Goal: Task Accomplishment & Management: Manage account settings

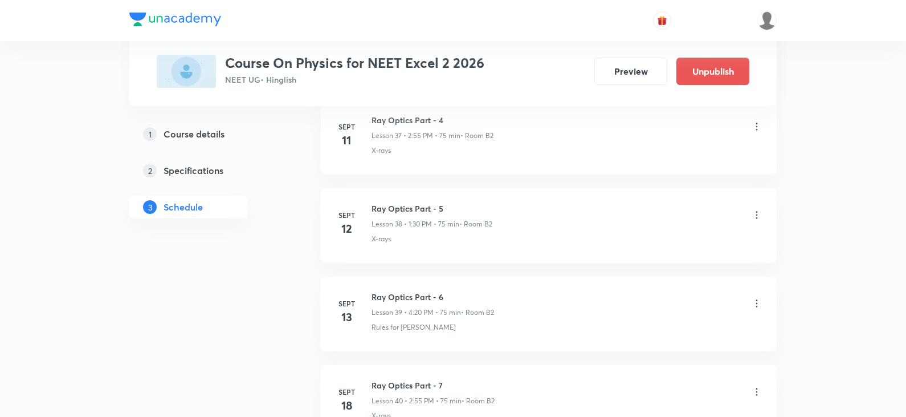
scroll to position [4827, 0]
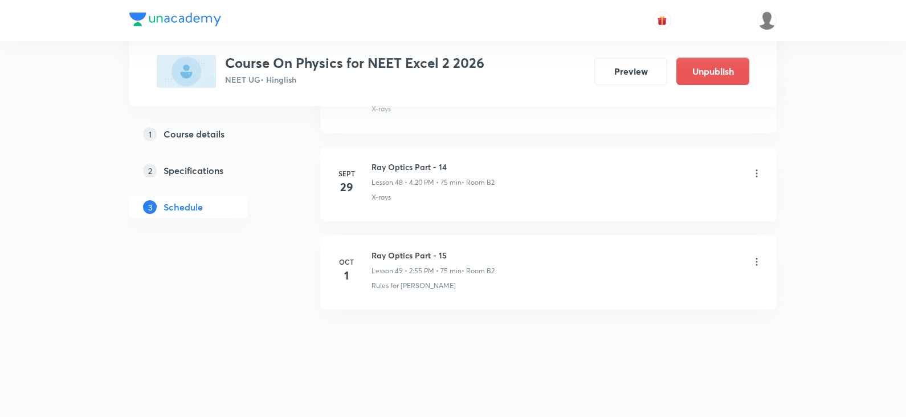
click at [440, 256] on h6 "Ray Optics Part - 15" at bounding box center [433, 255] width 123 height 12
copy h6 "Ray Optics Part - 15"
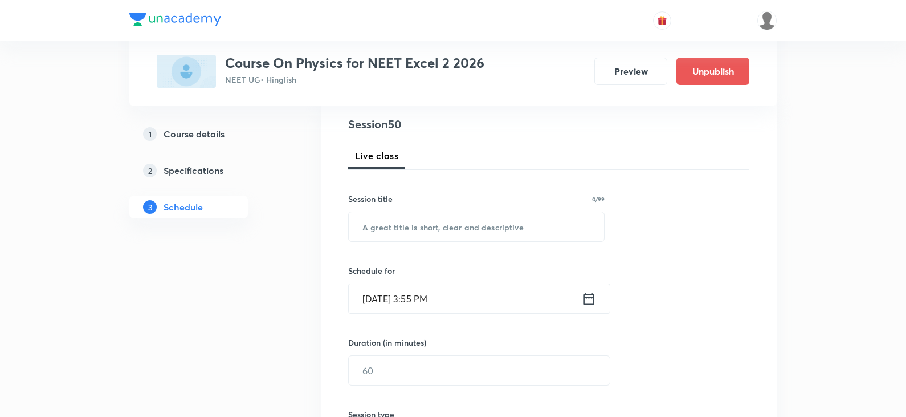
scroll to position [116, 0]
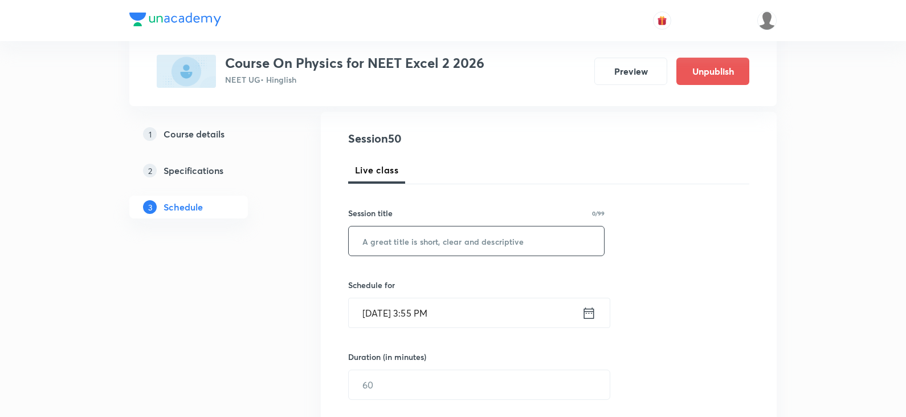
click at [457, 249] on input "text" at bounding box center [476, 240] width 255 height 29
paste input "Ray Optics Part - 15"
type input "Ray Optics Part - 16"
click at [599, 314] on div "Sept 30, 2025, 3:55 PM ​" at bounding box center [479, 313] width 262 height 30
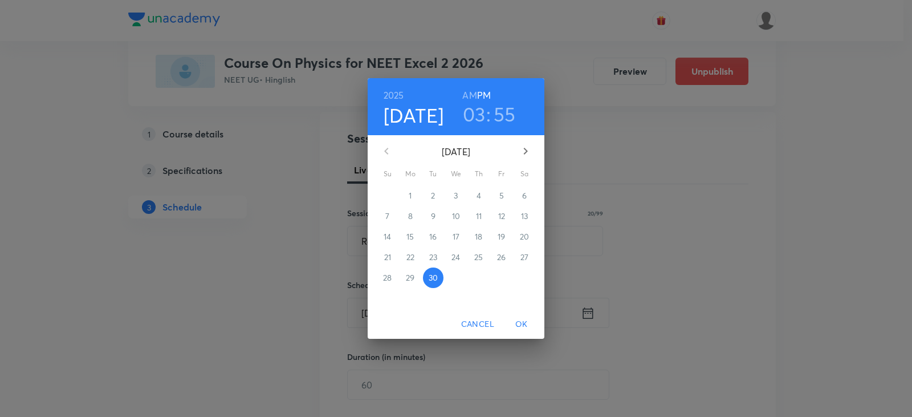
click at [593, 314] on div "2025 Sep 30 03 : 55 AM PM September 2025 Su Mo Tu We Th Fr Sa 31 1 2 3 4 5 6 7 …" at bounding box center [456, 208] width 912 height 417
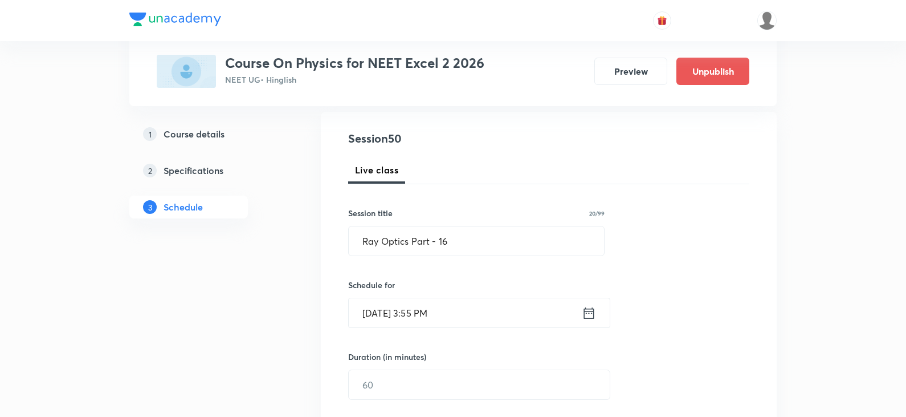
click at [584, 320] on icon at bounding box center [589, 313] width 14 height 16
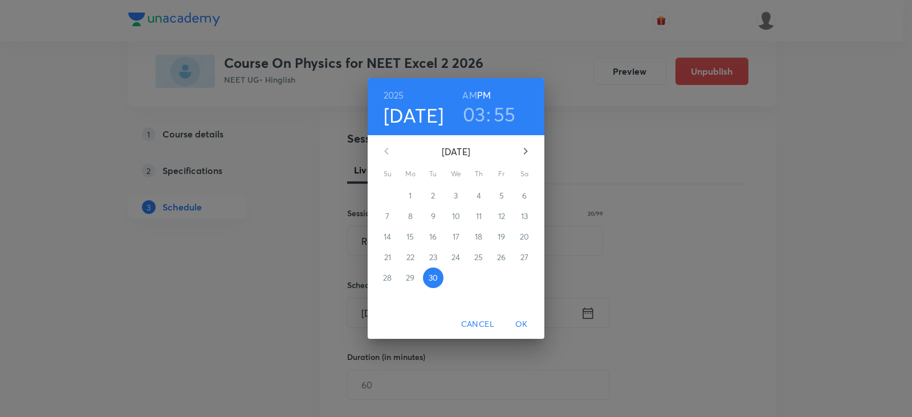
click at [530, 156] on icon "button" at bounding box center [526, 151] width 14 height 14
click at [482, 196] on span "2" at bounding box center [479, 195] width 21 height 11
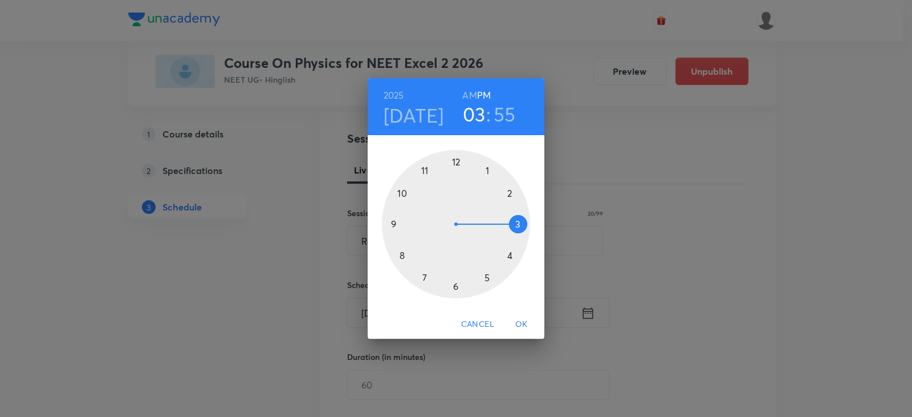
click at [511, 194] on div at bounding box center [456, 224] width 148 height 148
click at [423, 172] on div at bounding box center [456, 224] width 148 height 148
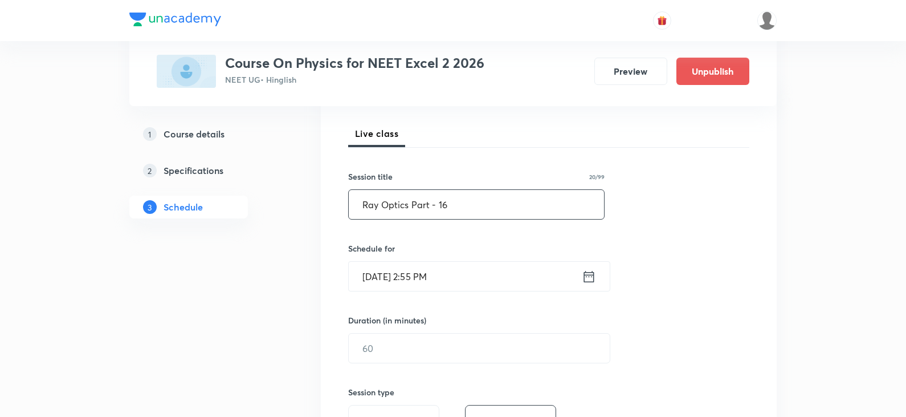
scroll to position [230, 0]
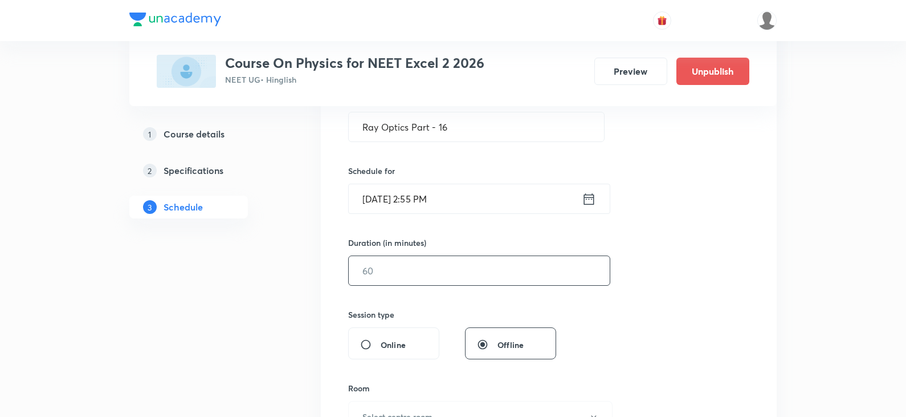
click at [406, 267] on input "text" at bounding box center [479, 270] width 261 height 29
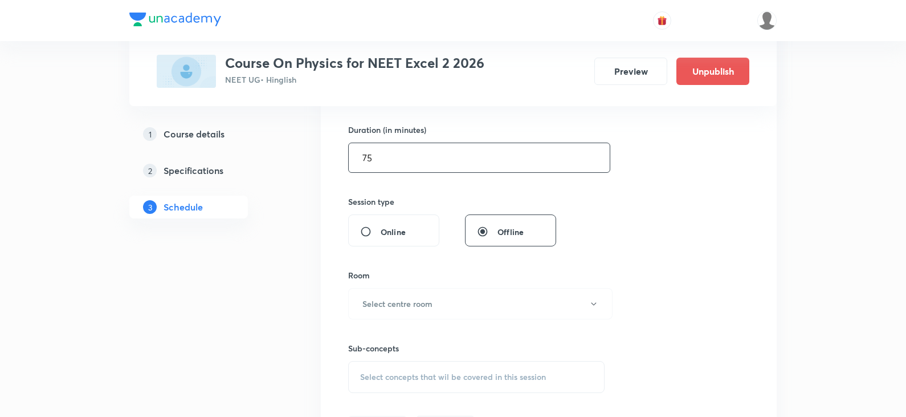
scroll to position [344, 0]
type input "75"
click at [418, 311] on button "Select centre room" at bounding box center [480, 302] width 265 height 31
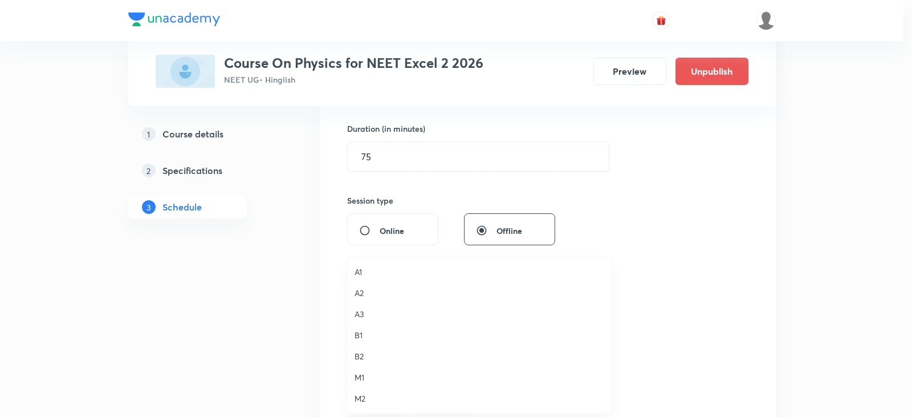
click at [357, 353] on span "B2" at bounding box center [480, 356] width 250 height 12
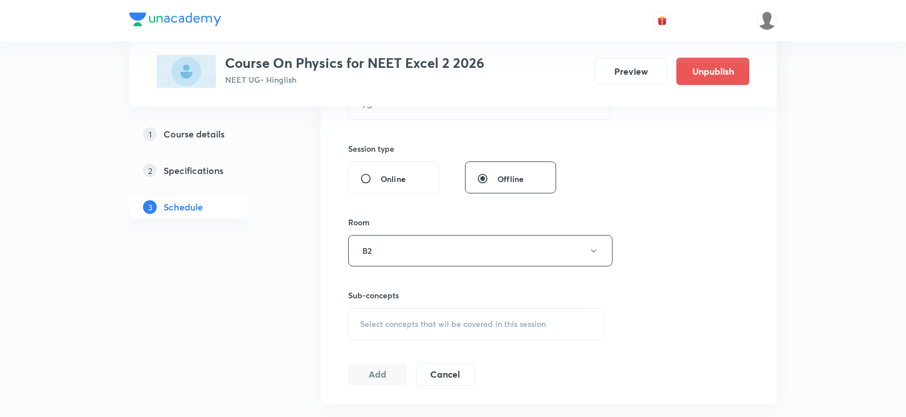
scroll to position [458, 0]
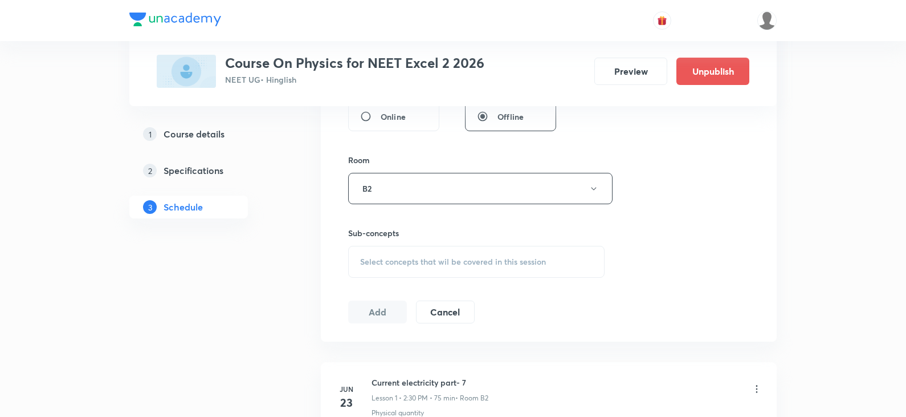
click at [447, 267] on div "Select concepts that wil be covered in this session" at bounding box center [476, 262] width 257 height 32
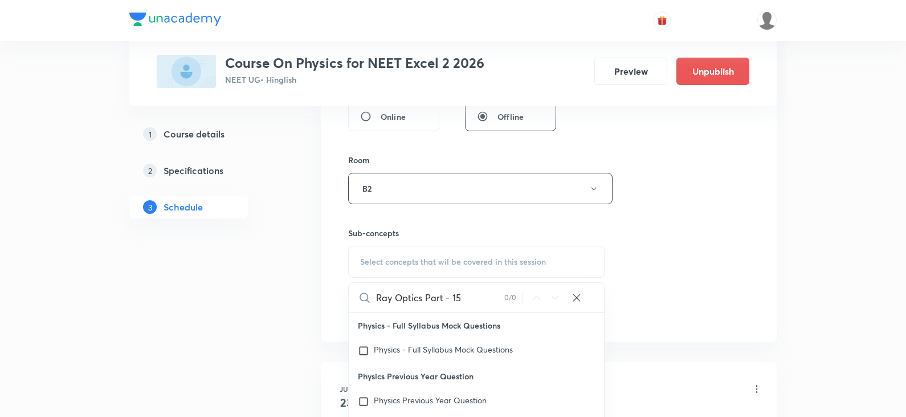
drag, startPoint x: 397, startPoint y: 296, endPoint x: 493, endPoint y: 296, distance: 96.3
click at [493, 296] on input "Ray Optics Part - 15" at bounding box center [440, 297] width 128 height 29
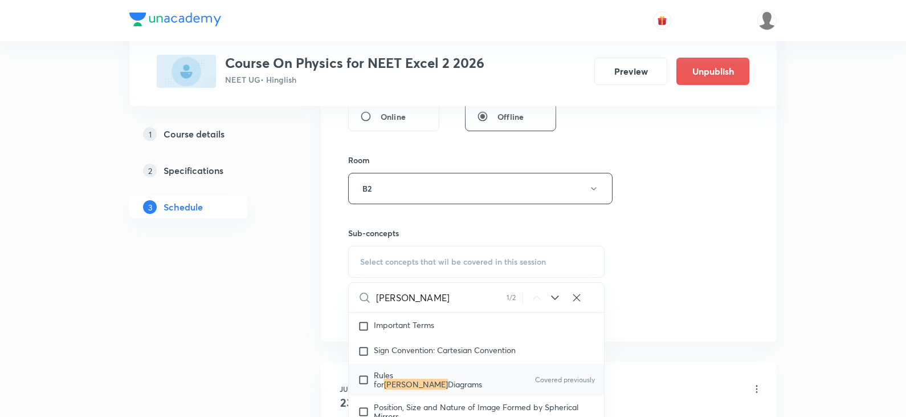
scroll to position [16236, 0]
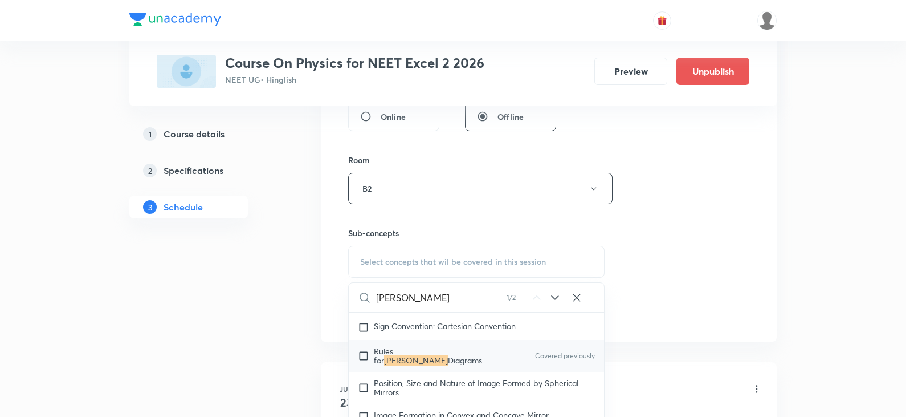
type input "Ray"
click at [433, 340] on div "Rules for Ray Diagrams Covered previously" at bounding box center [476, 356] width 255 height 32
checkbox input "true"
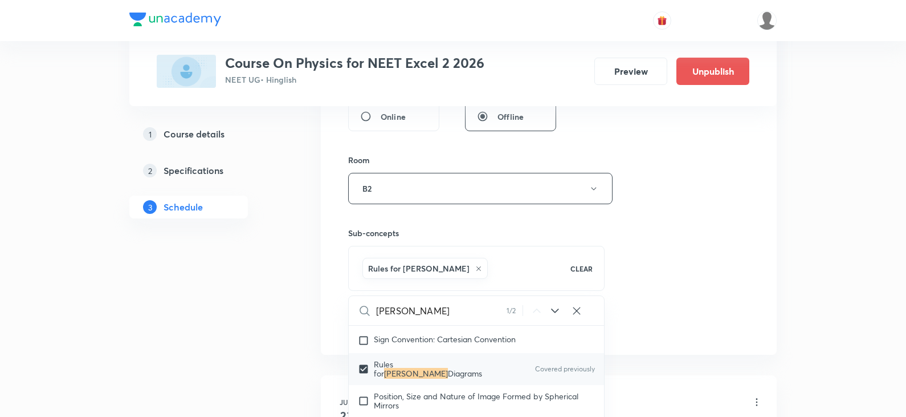
click at [681, 283] on div "Session 50 Live class Session title 20/99 Ray Optics Part - 16 ​ Schedule for O…" at bounding box center [548, 62] width 401 height 548
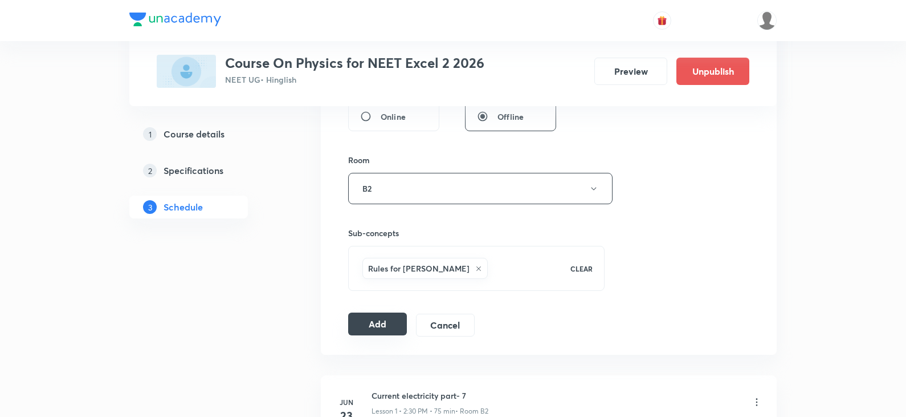
click at [378, 333] on button "Add" at bounding box center [377, 323] width 59 height 23
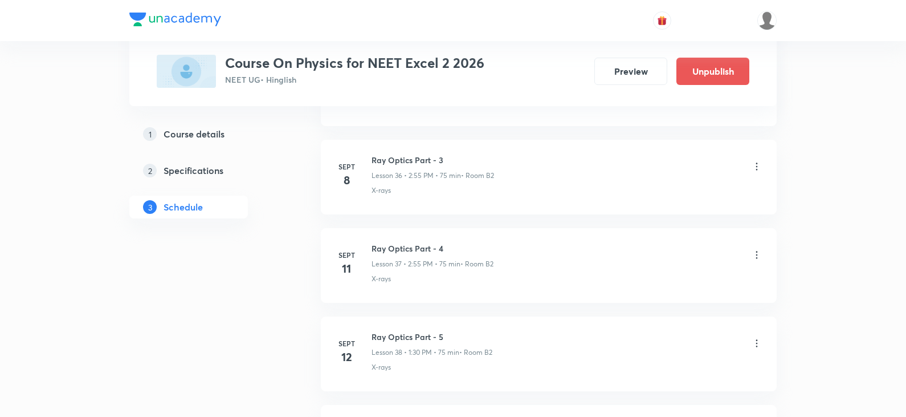
scroll to position [4303, 0]
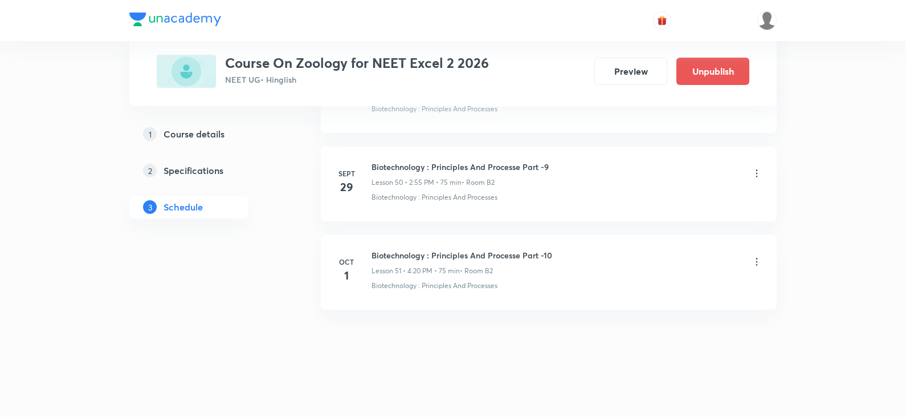
click at [483, 257] on h6 "Biotechnology : Principles And Processe Part -10" at bounding box center [462, 255] width 181 height 12
copy h6 "Biotechnology : Principles And Processe Part -10"
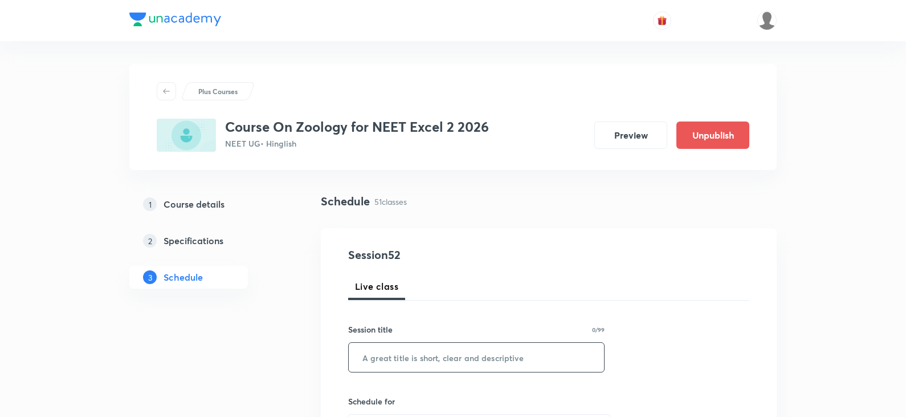
click at [432, 353] on input "text" at bounding box center [476, 357] width 255 height 29
paste input "Biotechnology : Principles And Processe Part -10"
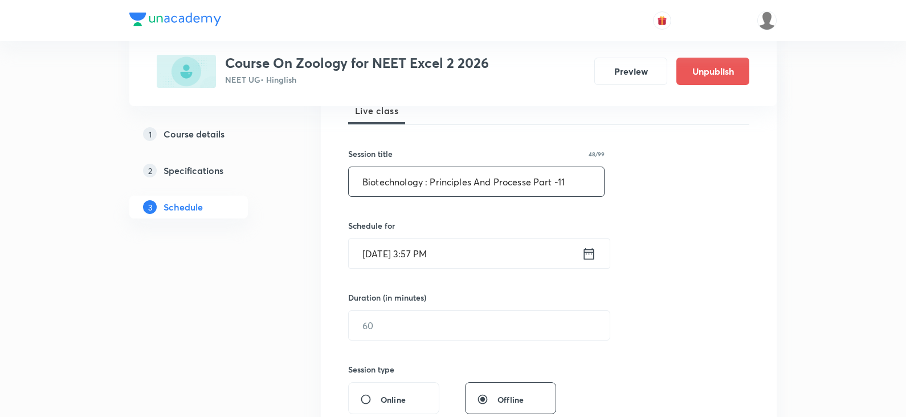
scroll to position [171, 0]
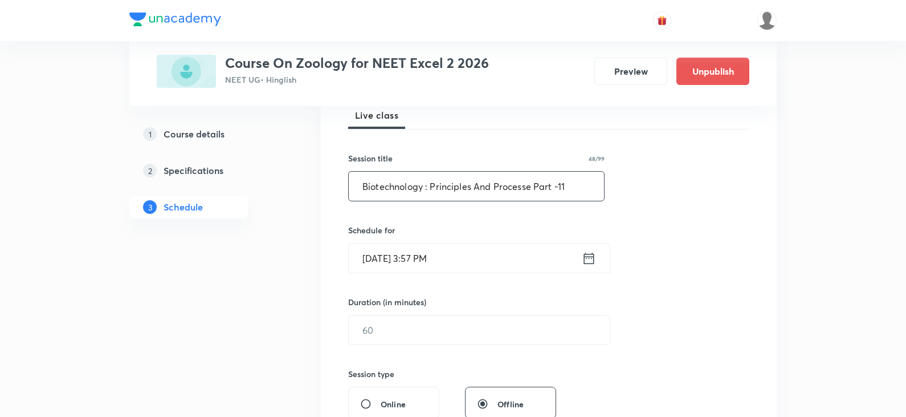
type input "Biotechnology : Principles And Processe Part -11"
click at [583, 262] on icon at bounding box center [589, 258] width 14 height 16
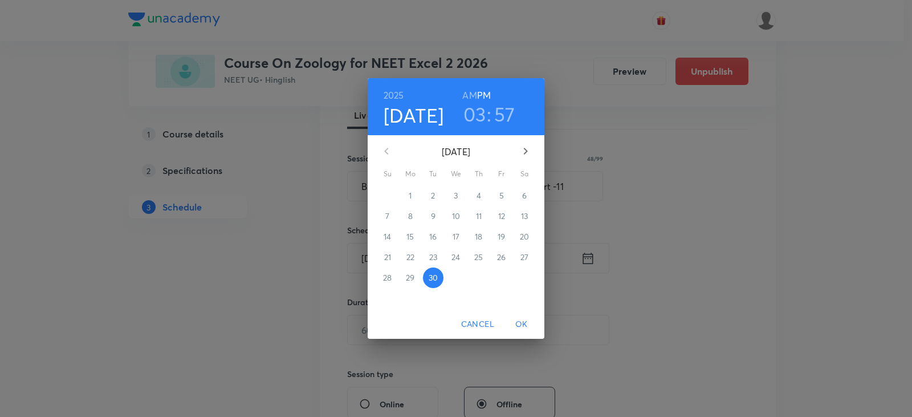
click at [523, 152] on icon "button" at bounding box center [526, 151] width 14 height 14
click at [477, 197] on p "2" at bounding box center [479, 195] width 4 height 11
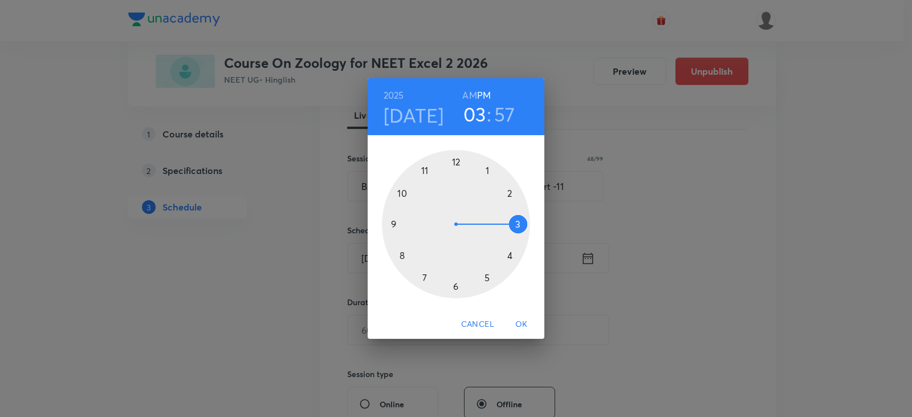
click at [507, 256] on div at bounding box center [456, 224] width 148 height 148
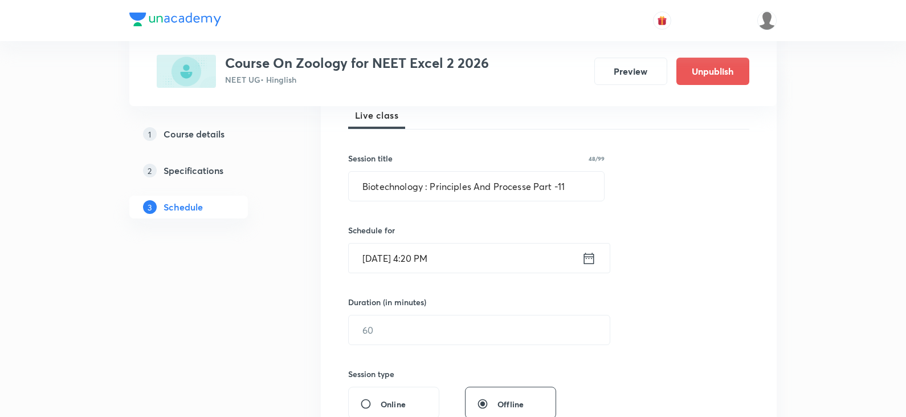
scroll to position [228, 0]
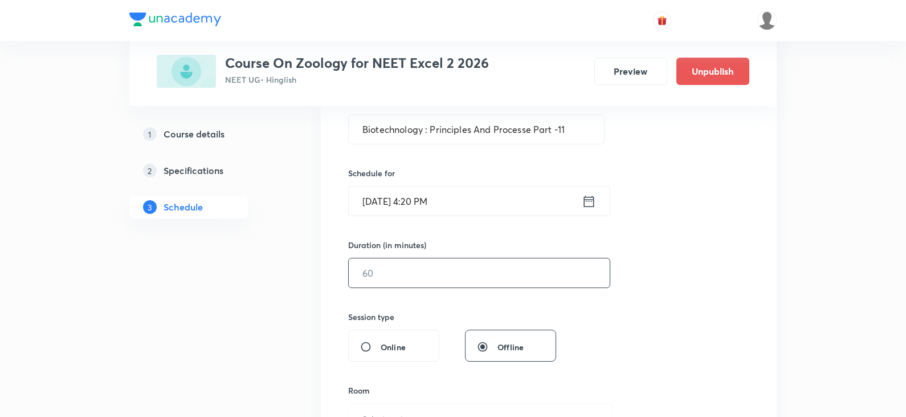
click at [451, 269] on input "text" at bounding box center [479, 272] width 261 height 29
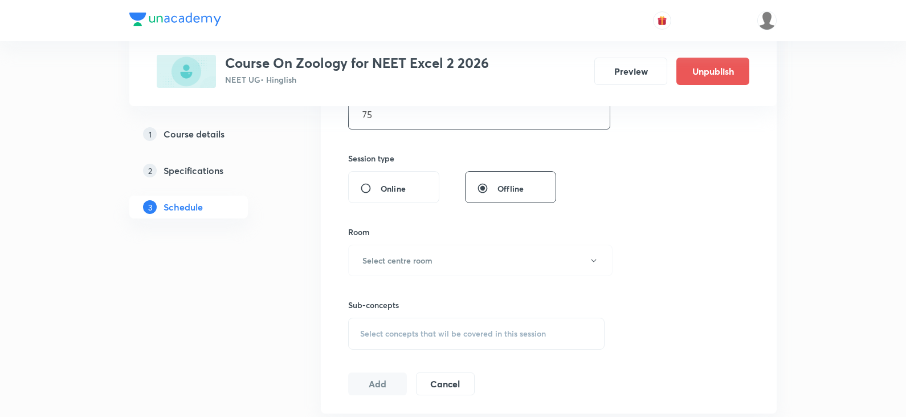
scroll to position [456, 0]
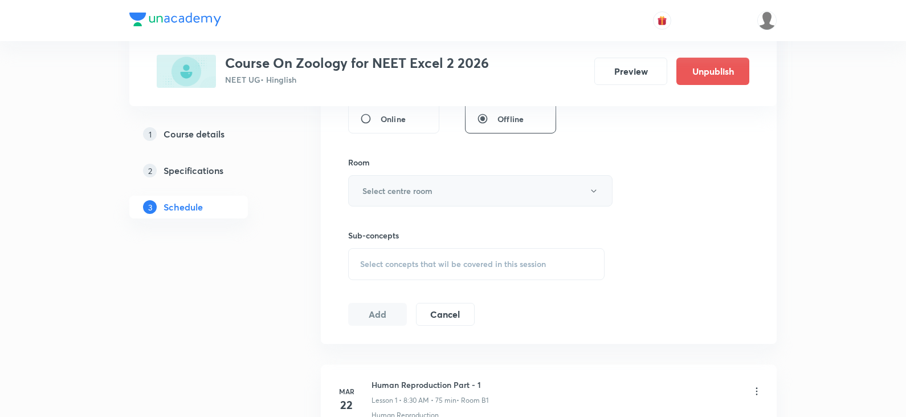
type input "75"
click at [429, 176] on button "Select centre room" at bounding box center [480, 190] width 265 height 31
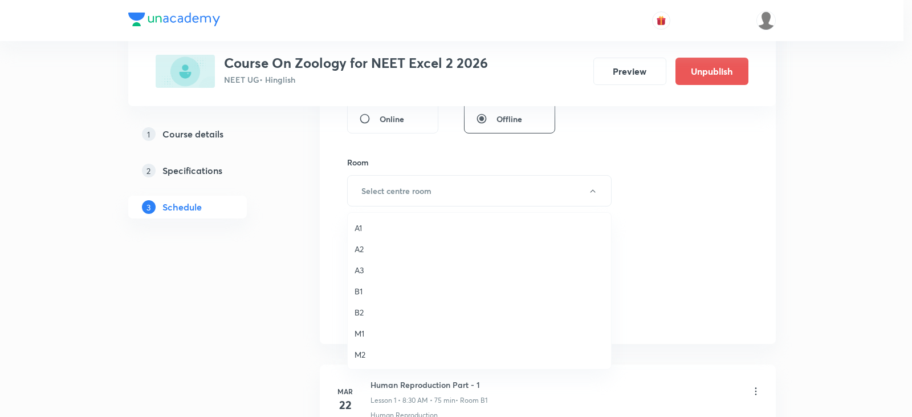
click at [355, 311] on span "B2" at bounding box center [480, 312] width 250 height 12
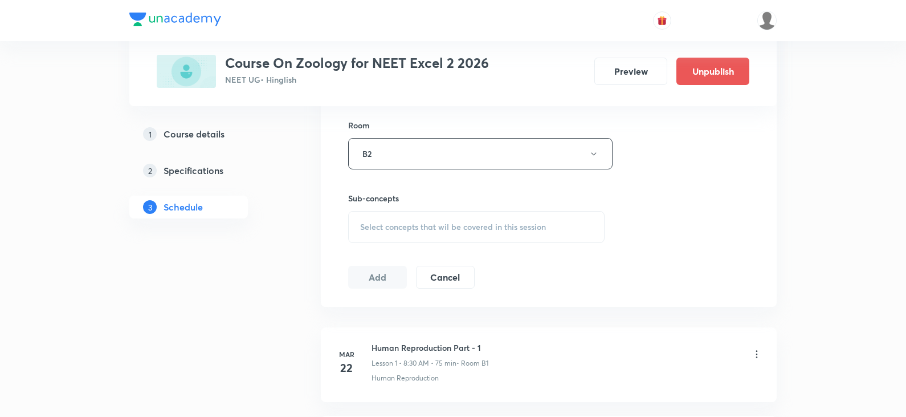
scroll to position [513, 0]
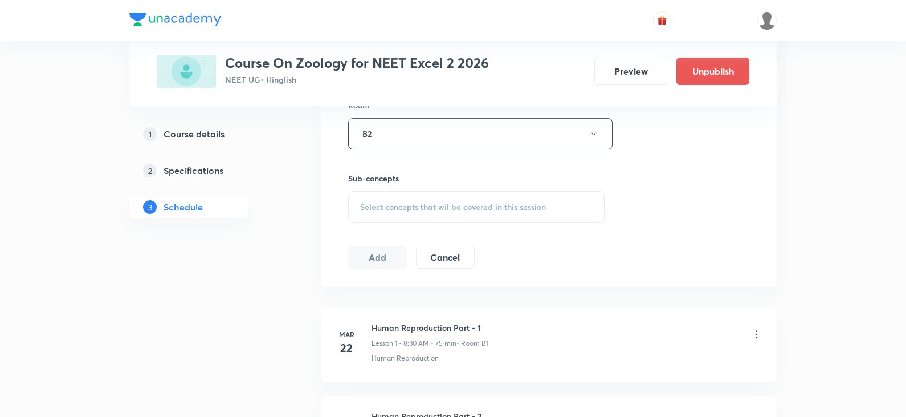
click at [438, 210] on span "Select concepts that wil be covered in this session" at bounding box center [453, 206] width 186 height 9
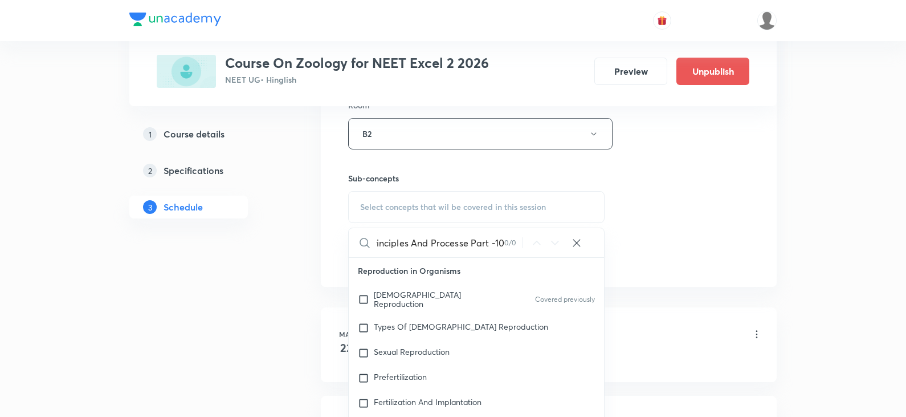
scroll to position [0, 77]
drag, startPoint x: 471, startPoint y: 243, endPoint x: 526, endPoint y: 236, distance: 54.6
click at [526, 236] on div "Biotechnology : Principles And Processe Part -10 0 / 0 ​" at bounding box center [476, 242] width 255 height 29
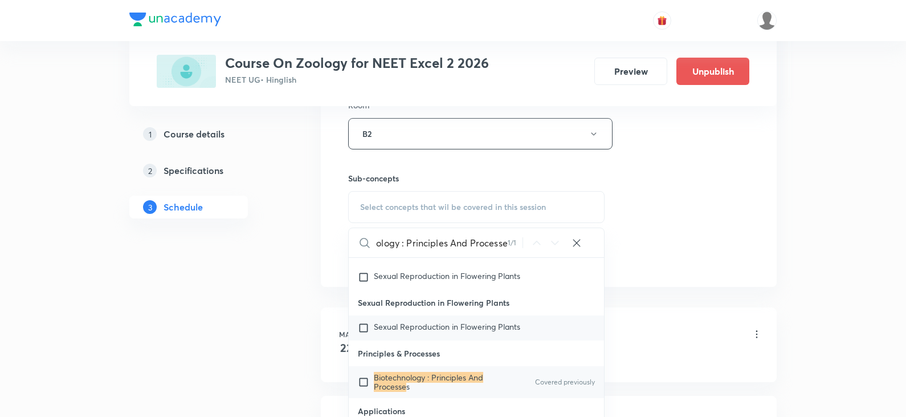
scroll to position [2214, 0]
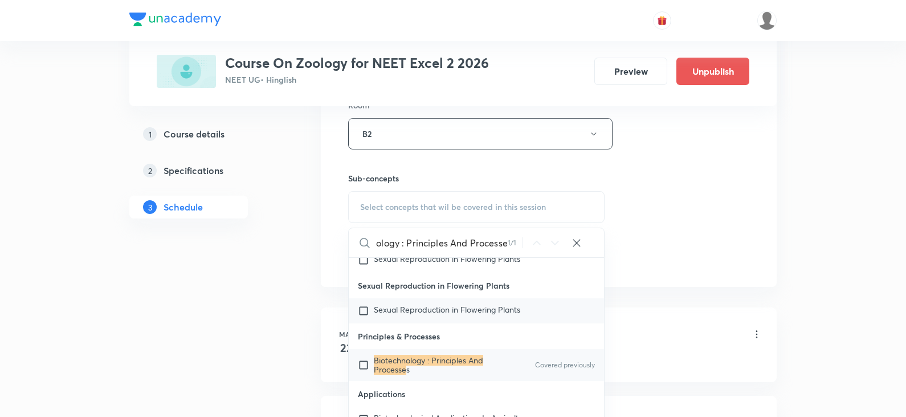
type input "Biotechnology : Principles And Processe"
click at [433, 355] on mark "Biotechnology : Principles And Processe" at bounding box center [428, 365] width 109 height 20
checkbox input "true"
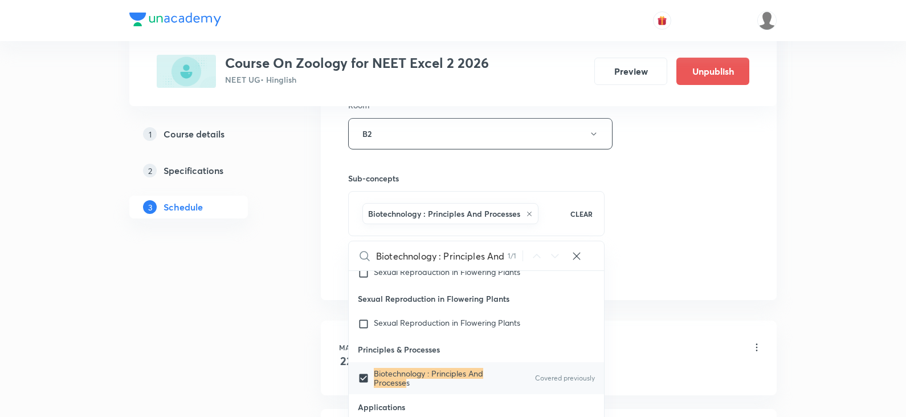
click at [668, 218] on div "Session 52 Live class Session title 48/99 Biotechnology : Principles And Proces…" at bounding box center [548, 7] width 401 height 548
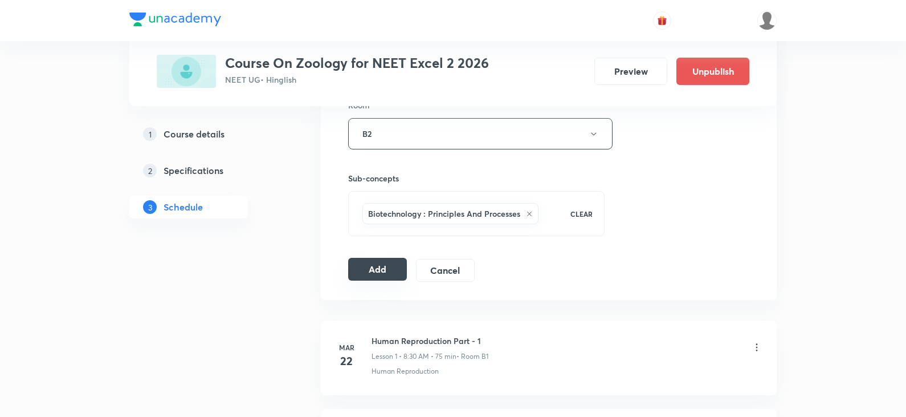
click at [367, 266] on button "Add" at bounding box center [377, 269] width 59 height 23
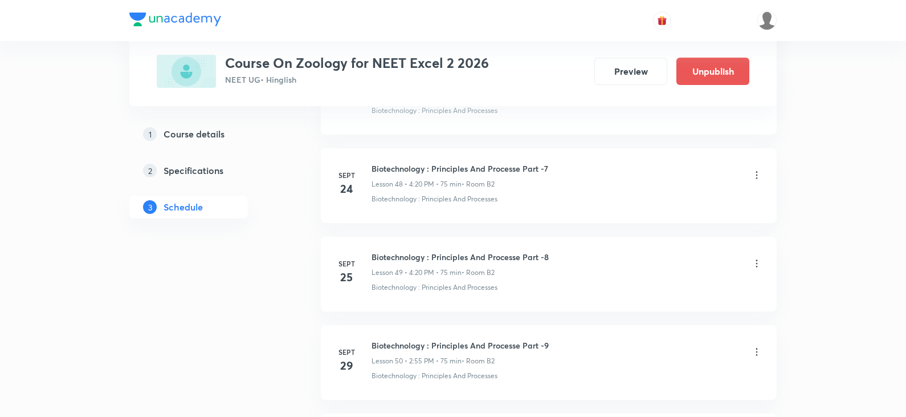
scroll to position [4480, 0]
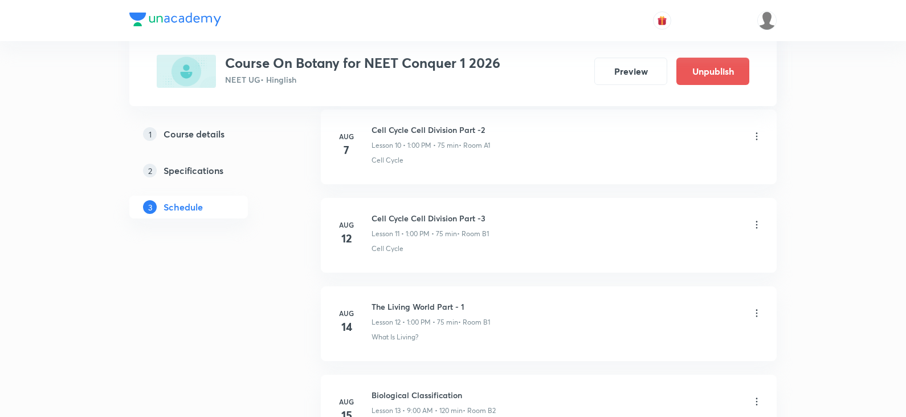
scroll to position [2971, 0]
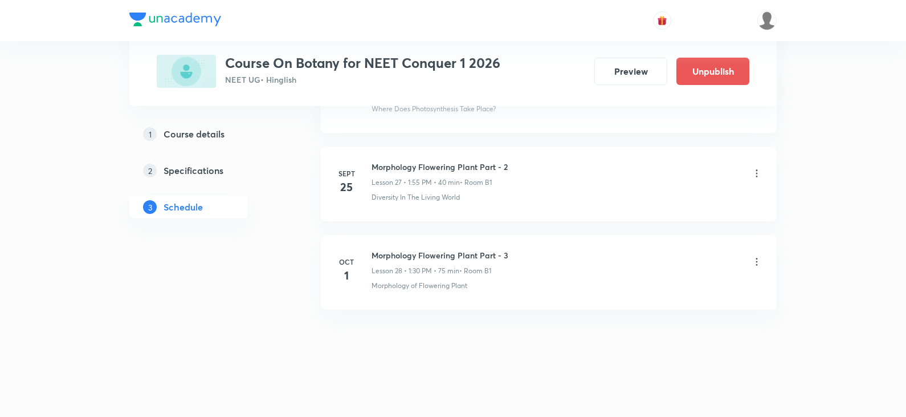
click at [437, 256] on h6 "Morphology Flowering Plant Part - 3" at bounding box center [440, 255] width 137 height 12
copy h6 "Morphology Flowering Plant Part - 3"
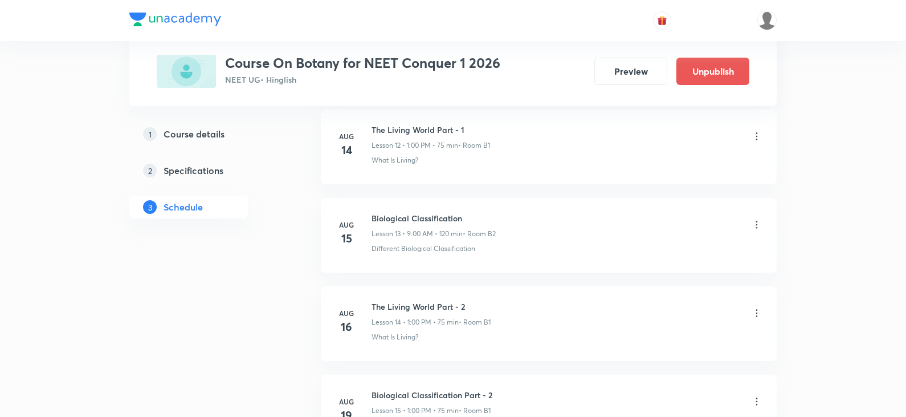
scroll to position [0, 0]
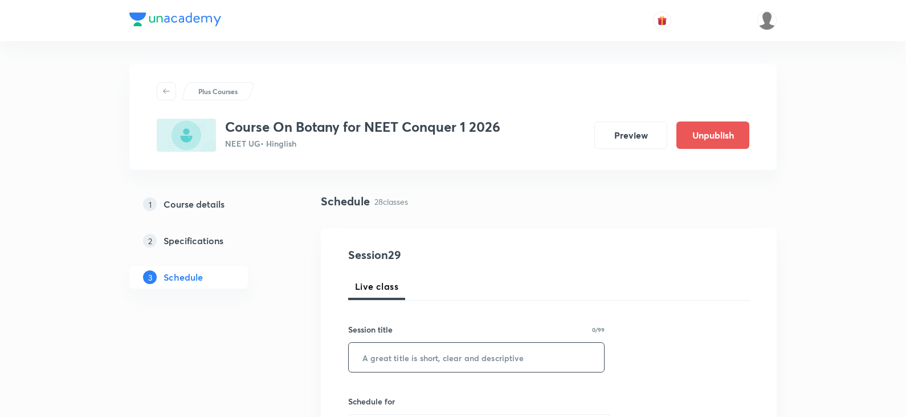
click at [429, 361] on input "text" at bounding box center [476, 357] width 255 height 29
paste input "Morphology Flowering Plant Part - 3"
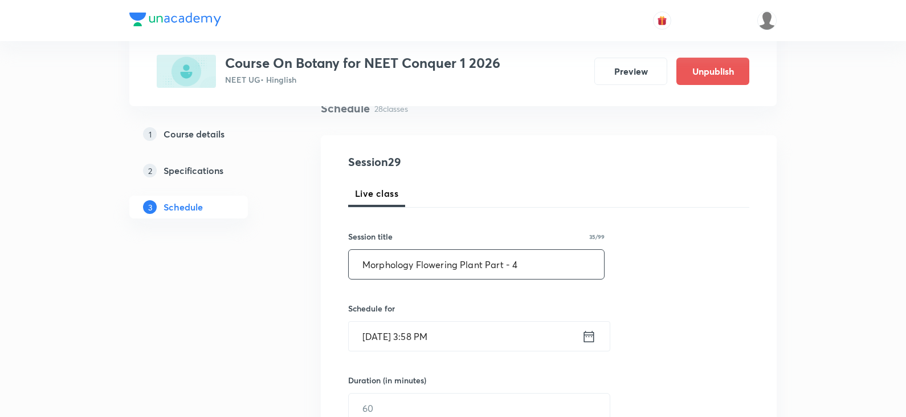
scroll to position [171, 0]
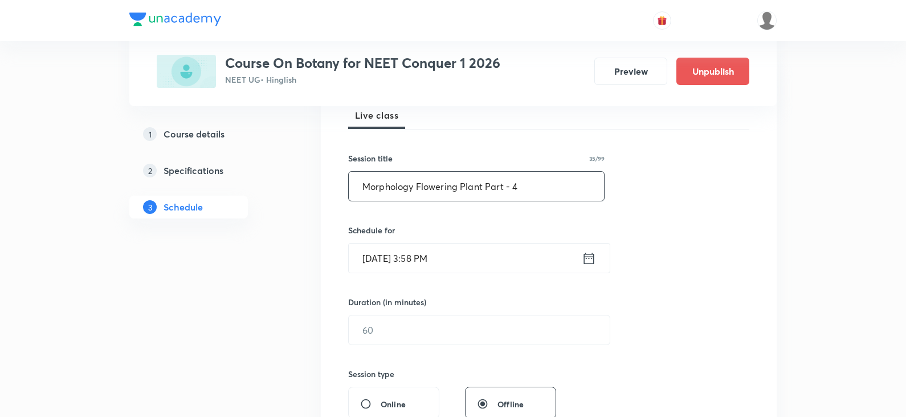
type input "Morphology Flowering Plant Part - 4"
click at [591, 260] on icon at bounding box center [589, 258] width 14 height 16
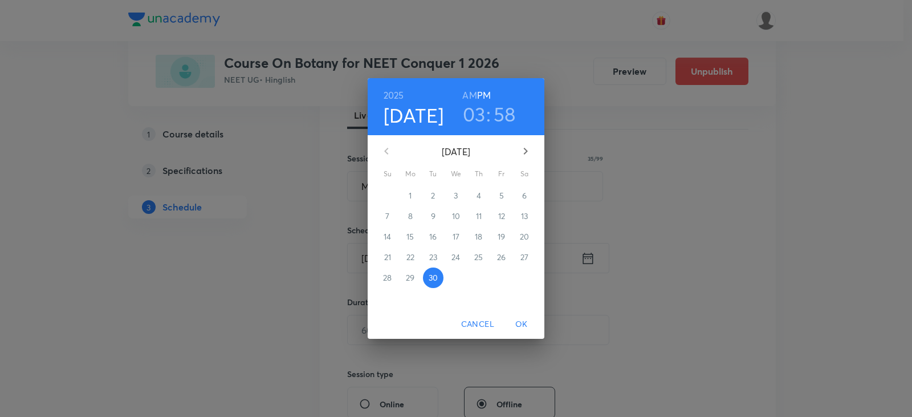
click at [533, 149] on button "button" at bounding box center [525, 150] width 27 height 27
click at [480, 198] on p "2" at bounding box center [479, 195] width 4 height 11
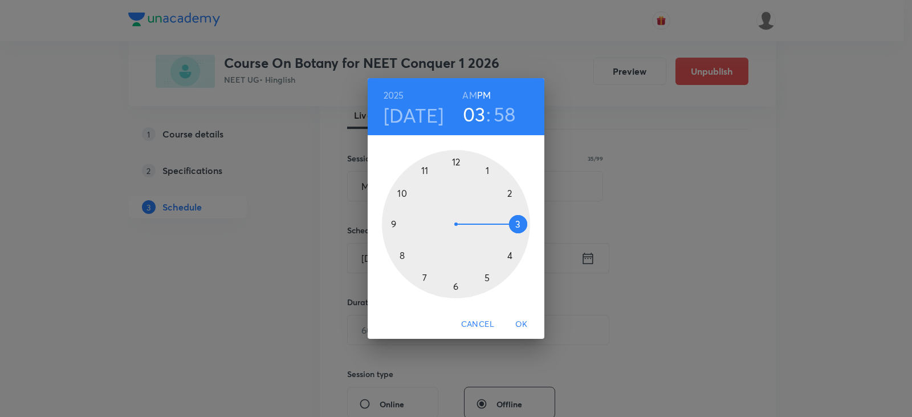
click at [488, 171] on div at bounding box center [456, 224] width 148 height 148
click at [457, 284] on div at bounding box center [456, 224] width 148 height 148
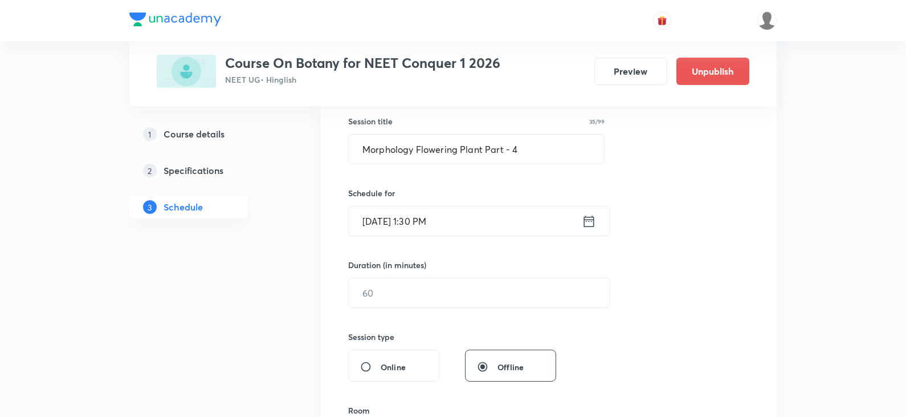
scroll to position [228, 0]
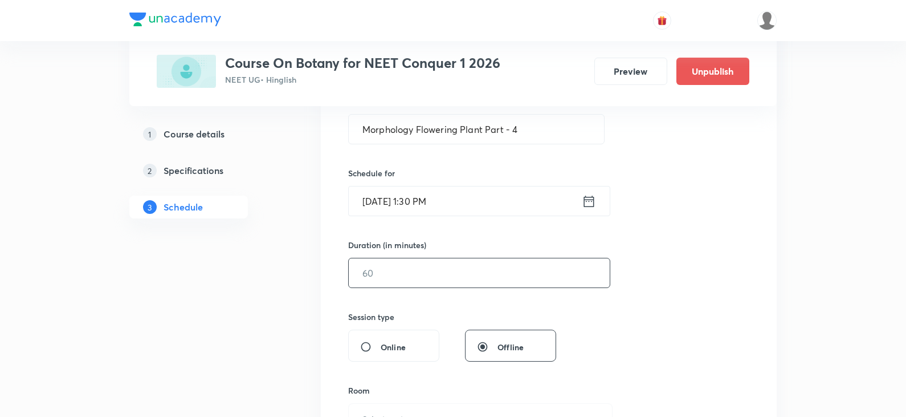
click at [438, 272] on input "text" at bounding box center [479, 272] width 261 height 29
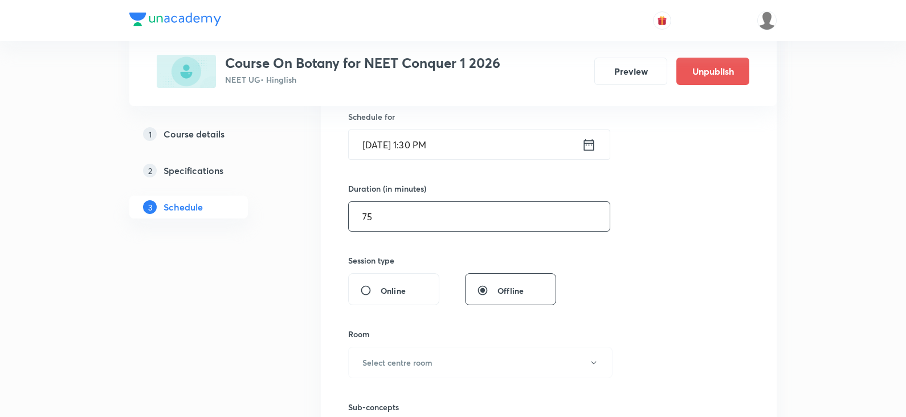
scroll to position [456, 0]
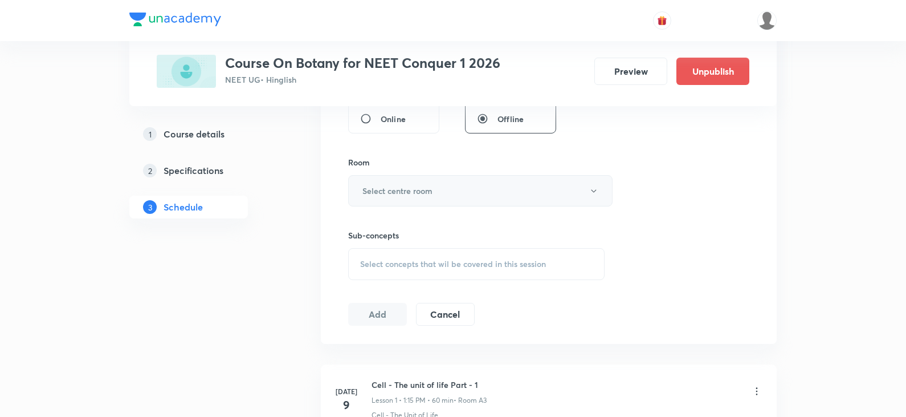
type input "75"
click at [442, 188] on button "Select centre room" at bounding box center [480, 190] width 265 height 31
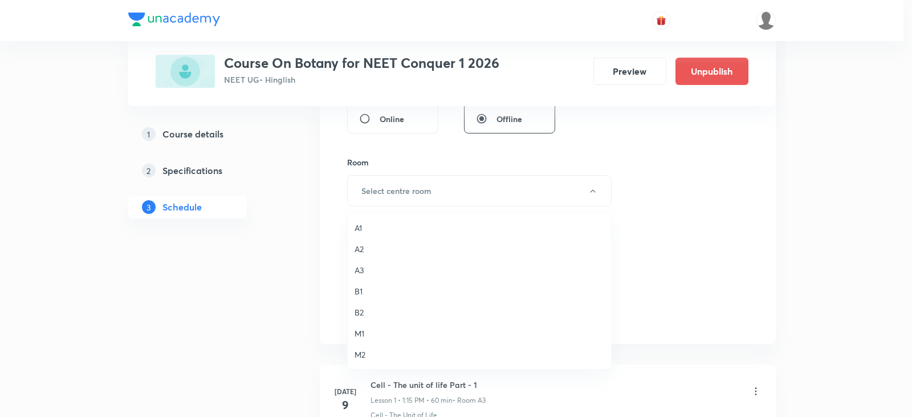
click at [363, 295] on span "B1" at bounding box center [480, 291] width 250 height 12
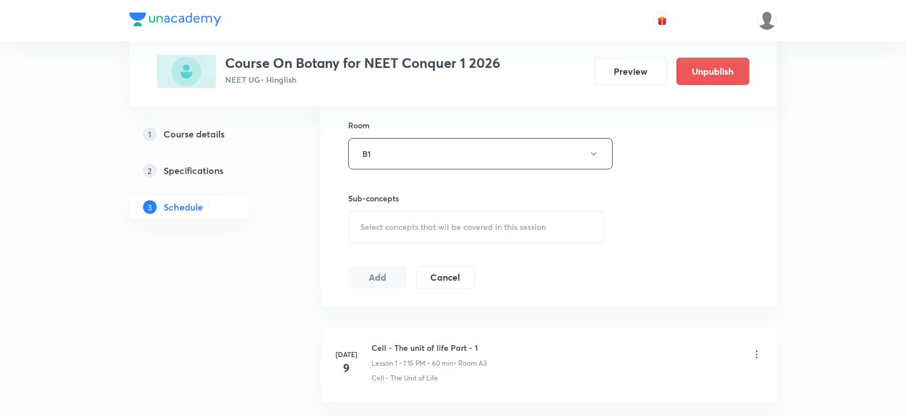
scroll to position [513, 0]
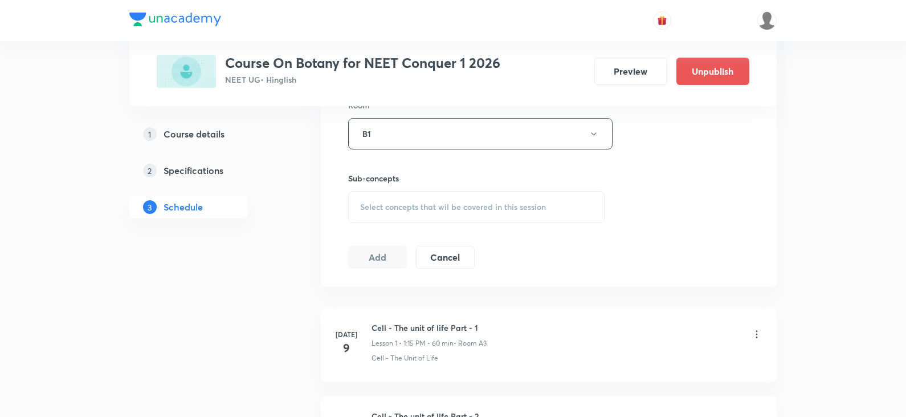
click at [405, 199] on div "Select concepts that wil be covered in this session" at bounding box center [476, 207] width 257 height 32
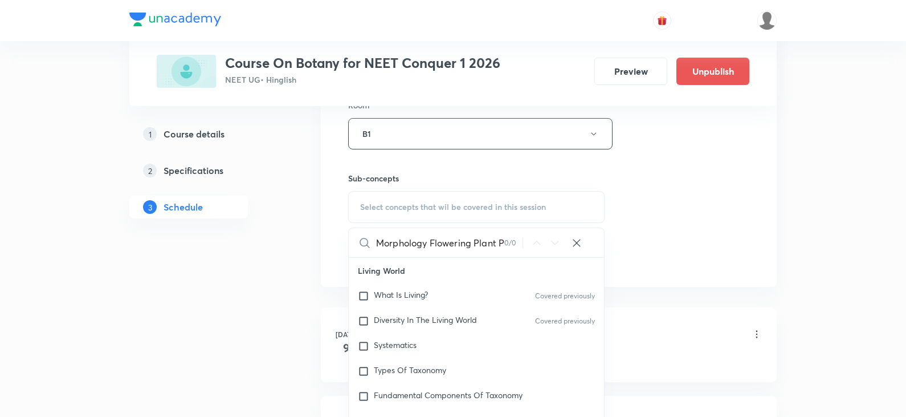
scroll to position [0, 26]
drag, startPoint x: 471, startPoint y: 241, endPoint x: 523, endPoint y: 238, distance: 52.0
click at [523, 238] on div "Morphology Flowering Plant Part - 3 0 / 0 ​" at bounding box center [476, 242] width 255 height 29
drag, startPoint x: 427, startPoint y: 243, endPoint x: 530, endPoint y: 243, distance: 103.2
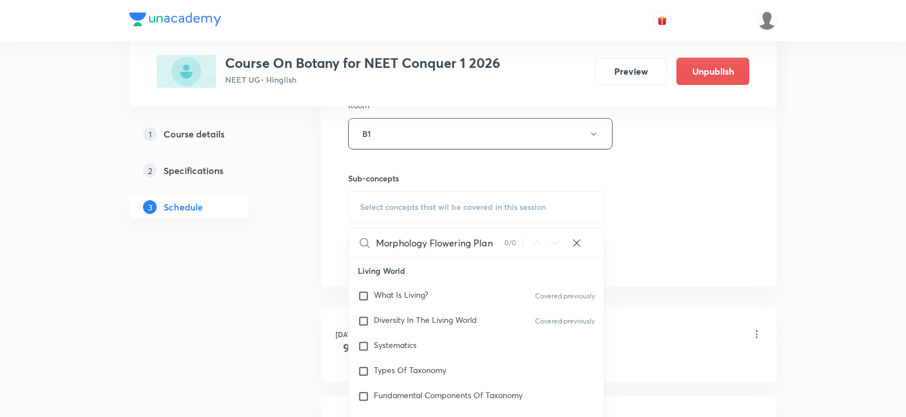
click at [530, 243] on div "Morphology Flowering Plan 0 / 0 ​" at bounding box center [476, 242] width 255 height 29
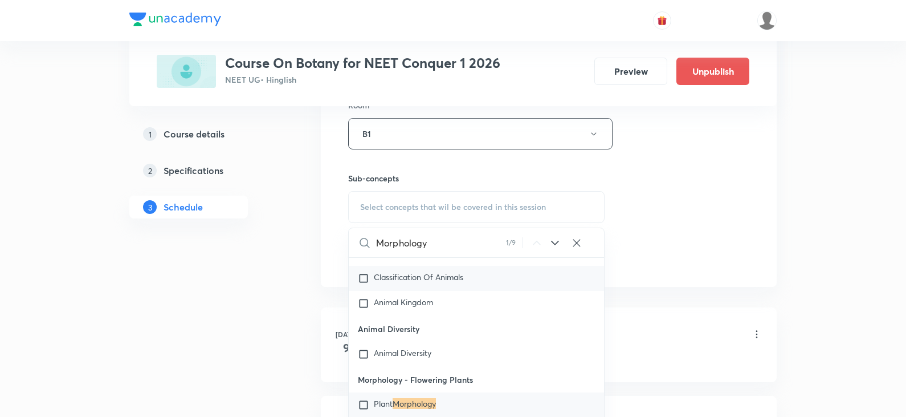
scroll to position [804, 0]
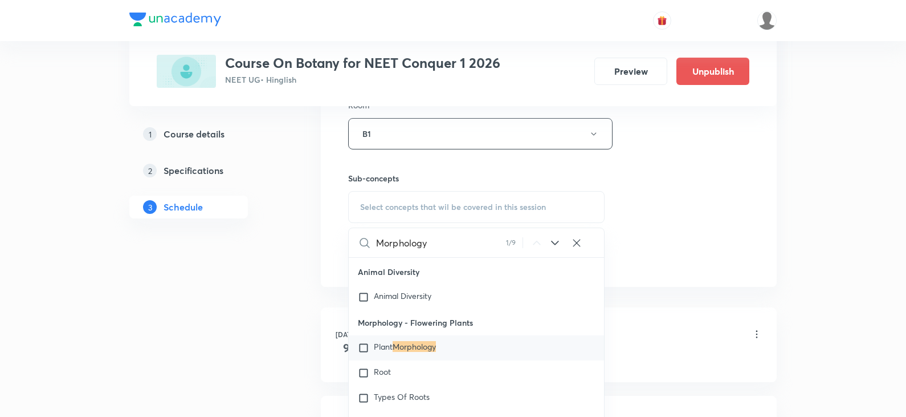
type input "Morphology"
click at [466, 340] on div "Plant Morphology" at bounding box center [476, 347] width 255 height 25
checkbox input "true"
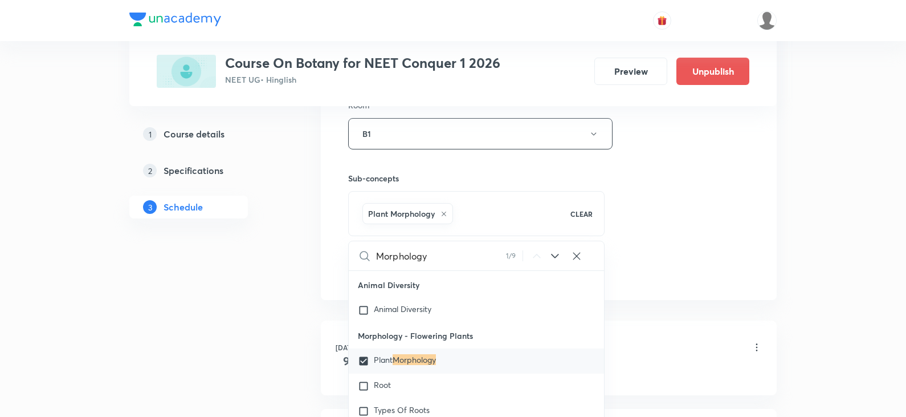
click at [710, 222] on div "Session 29 Live class Session title 35/99 Morphology Flowering Plant Part - 4 ​…" at bounding box center [548, 7] width 401 height 548
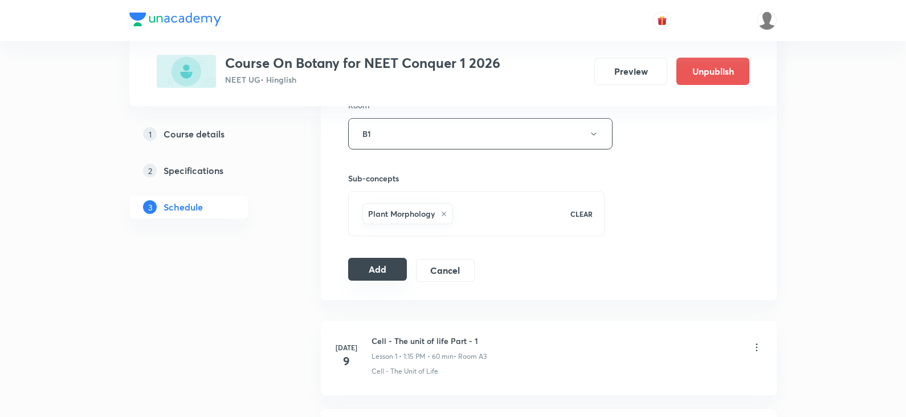
click at [371, 269] on button "Add" at bounding box center [377, 269] width 59 height 23
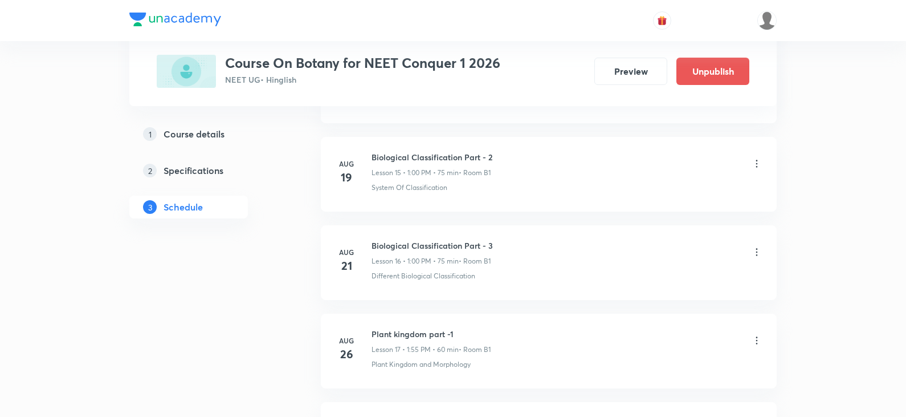
scroll to position [2536, 0]
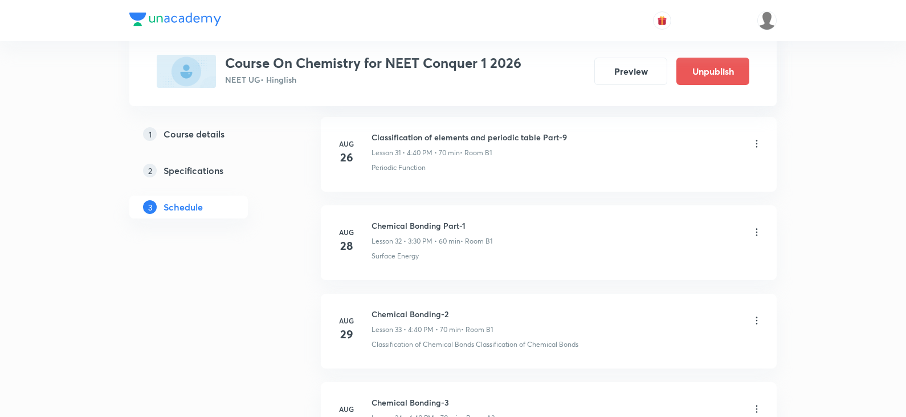
scroll to position [5710, 0]
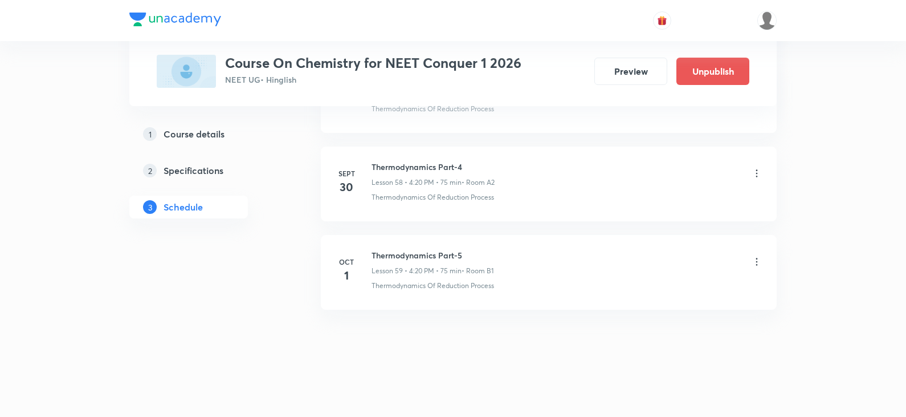
click at [424, 260] on h6 "Thermodynamics Part-5" at bounding box center [433, 255] width 122 height 12
copy h6 "Thermodynamics Part-5"
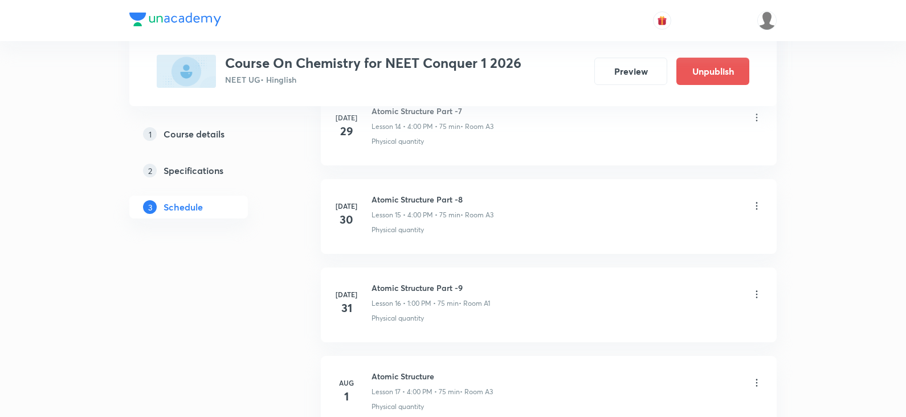
scroll to position [0, 0]
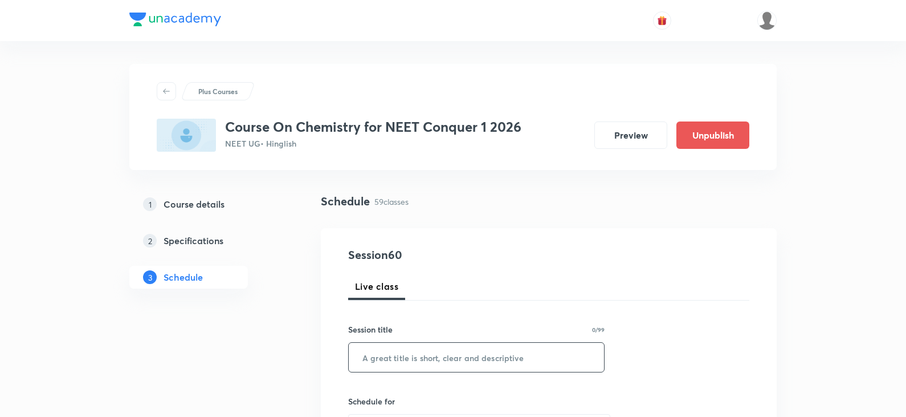
click at [387, 363] on input "text" at bounding box center [476, 357] width 255 height 29
paste input "Thermodynamics Part-5"
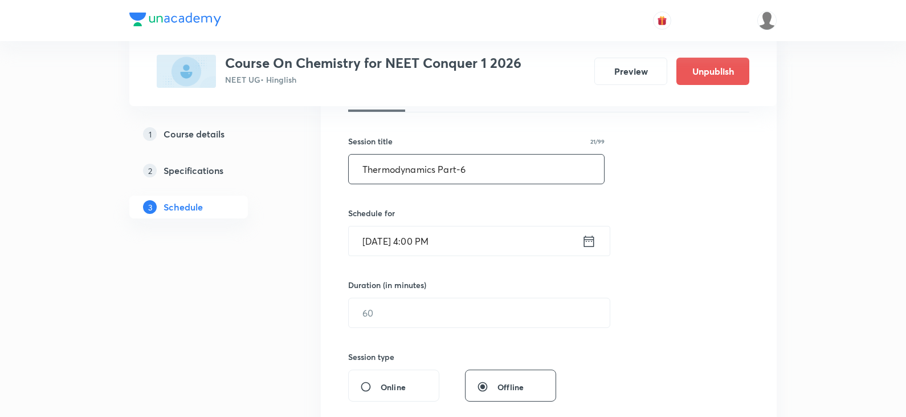
scroll to position [228, 0]
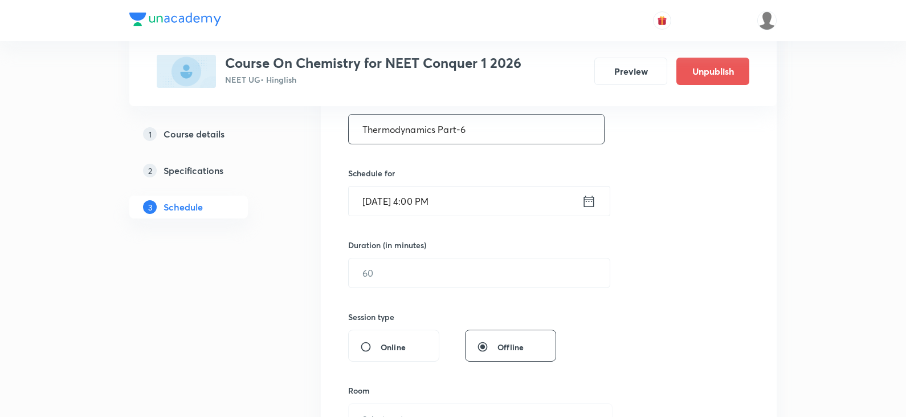
type input "Thermodynamics Part-6"
click at [593, 198] on icon at bounding box center [589, 201] width 14 height 16
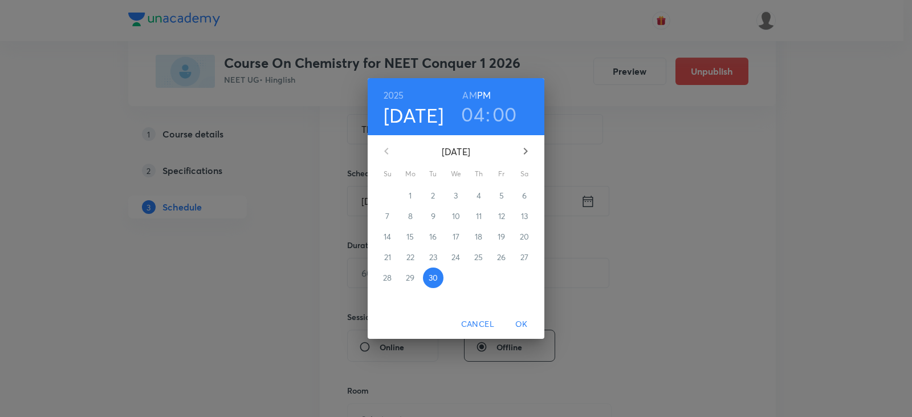
click at [520, 150] on icon "button" at bounding box center [526, 151] width 14 height 14
click at [481, 197] on span "2" at bounding box center [479, 195] width 21 height 11
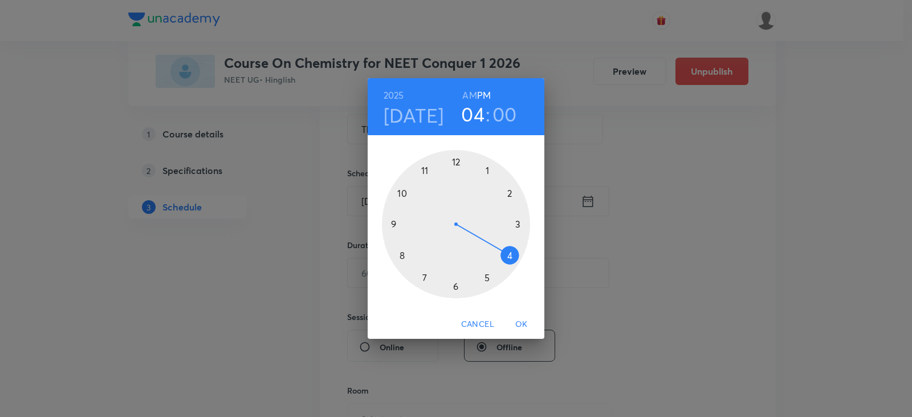
click at [509, 194] on div at bounding box center [456, 224] width 148 height 148
click at [425, 168] on div at bounding box center [456, 224] width 148 height 148
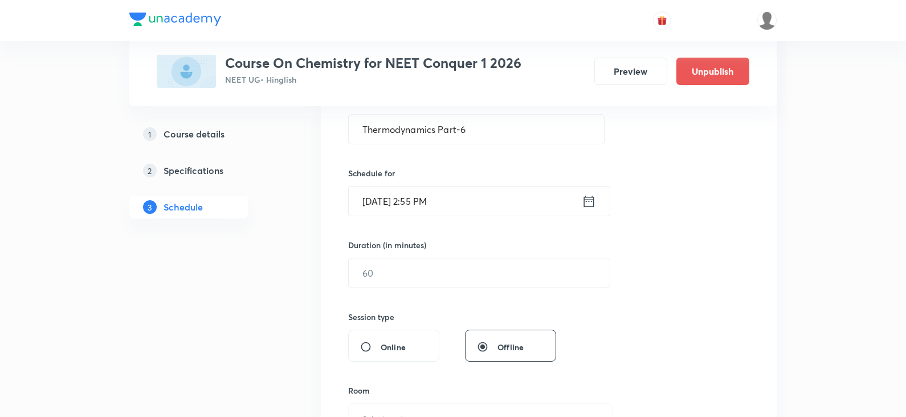
scroll to position [285, 0]
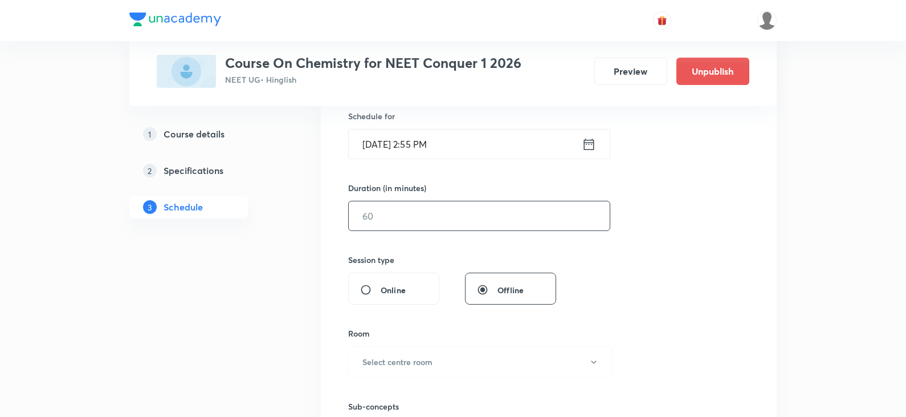
click at [414, 221] on input "text" at bounding box center [479, 215] width 261 height 29
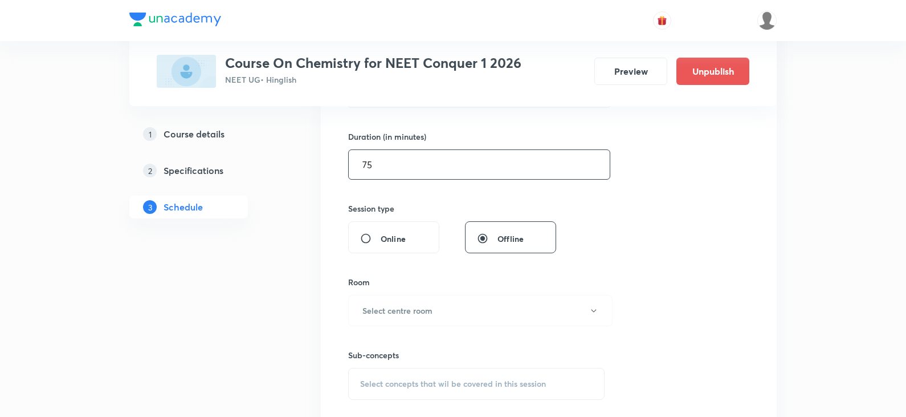
scroll to position [399, 0]
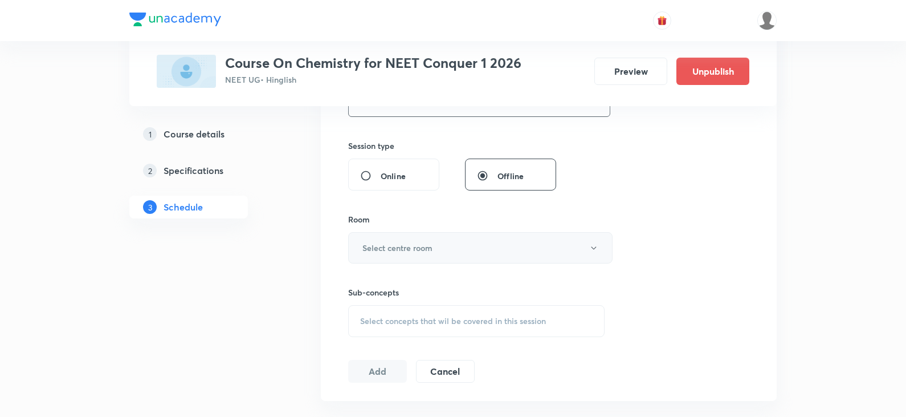
type input "75"
click at [413, 236] on button "Select centre room" at bounding box center [480, 247] width 265 height 31
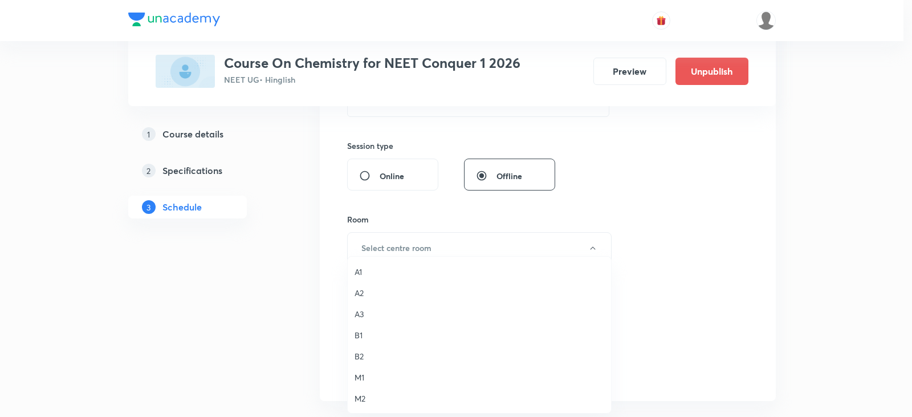
click at [361, 332] on span "B1" at bounding box center [480, 335] width 250 height 12
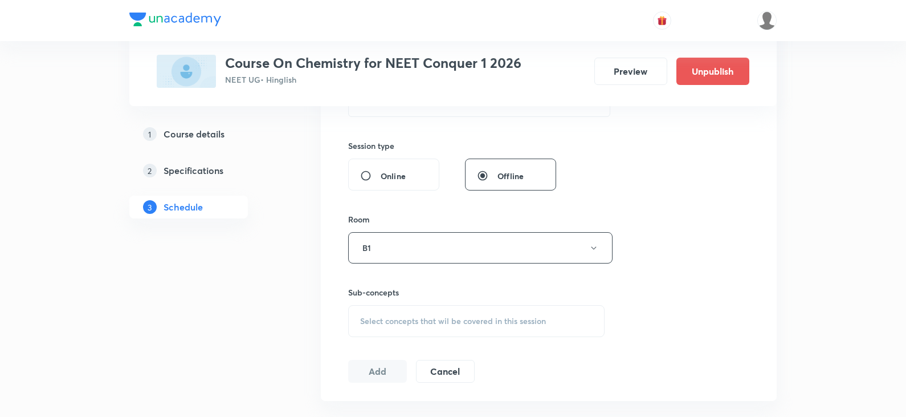
scroll to position [513, 0]
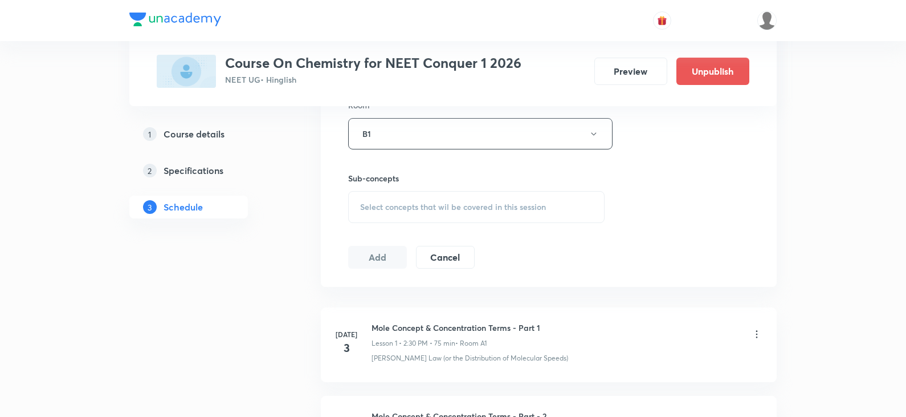
click at [387, 206] on span "Select concepts that wil be covered in this session" at bounding box center [453, 206] width 186 height 9
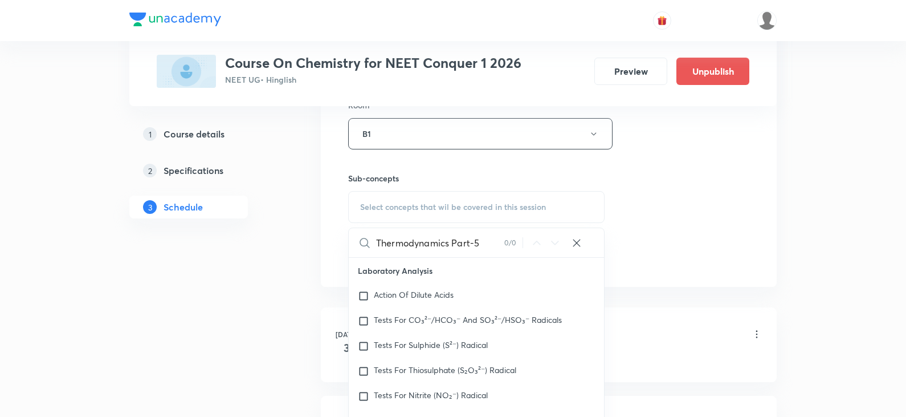
drag, startPoint x: 453, startPoint y: 244, endPoint x: 513, endPoint y: 239, distance: 60.6
click at [513, 239] on div "Thermodynamics Part-5 0 / 0 ​" at bounding box center [476, 242] width 255 height 29
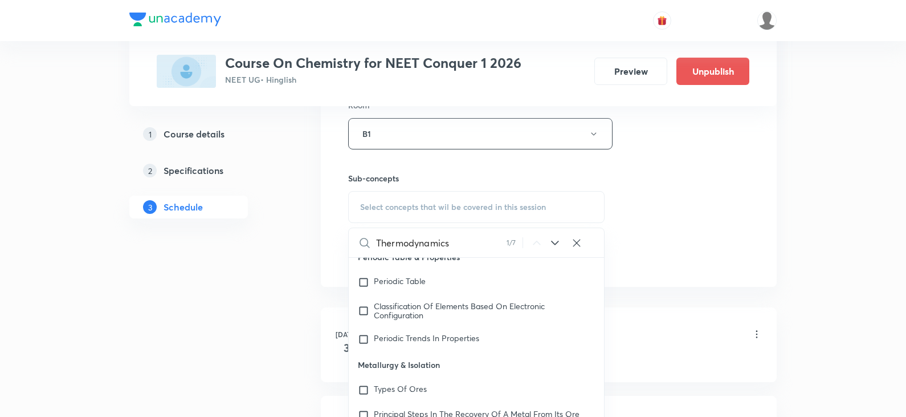
scroll to position [616, 0]
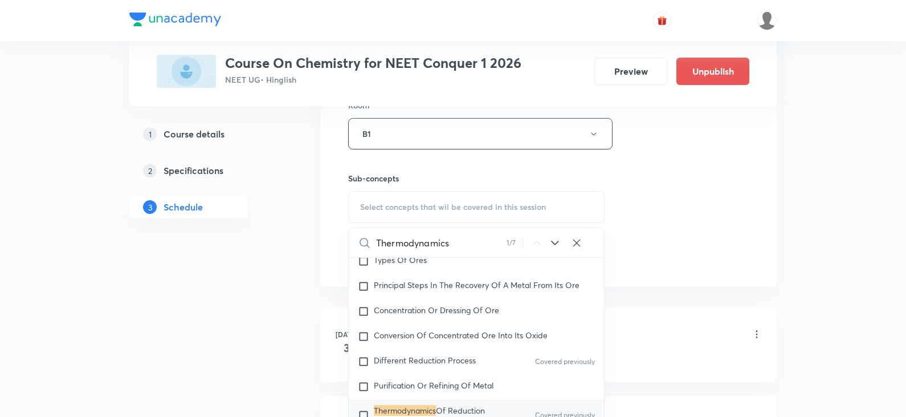
type input "Thermodynamics"
click at [462, 405] on span "Of Reduction Process" at bounding box center [429, 415] width 111 height 20
checkbox input "true"
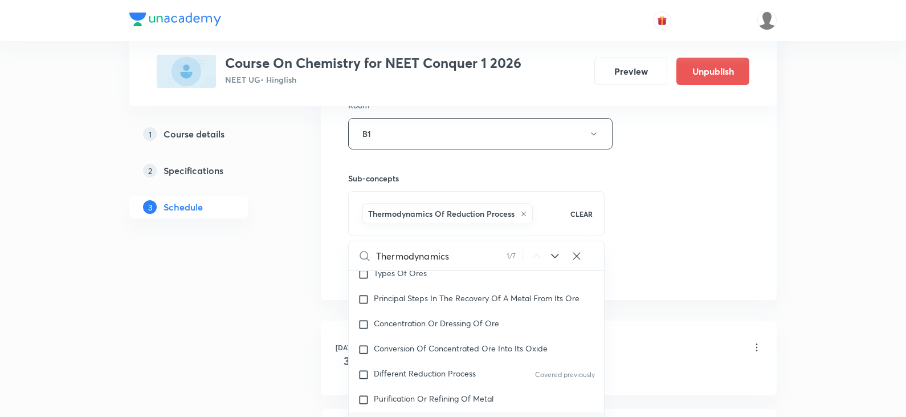
click at [685, 227] on div "Session 60 Live class Session title 21/99 Thermodynamics Part-6 ​ Schedule for …" at bounding box center [548, 7] width 401 height 548
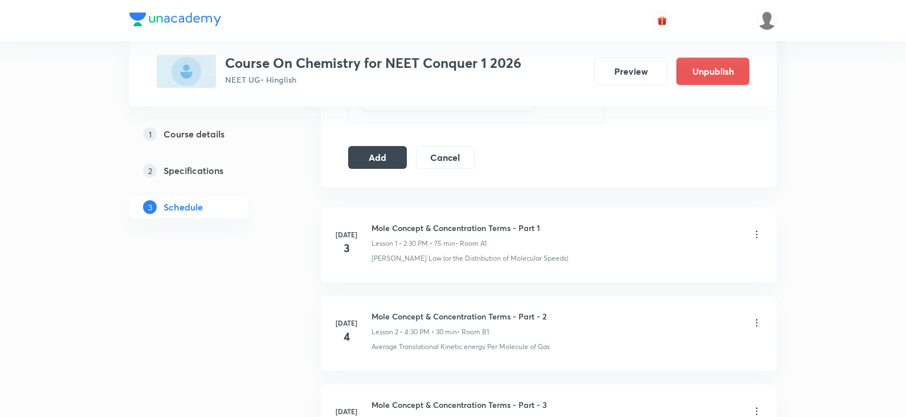
scroll to position [627, 0]
click at [377, 160] on button "Add" at bounding box center [377, 155] width 59 height 23
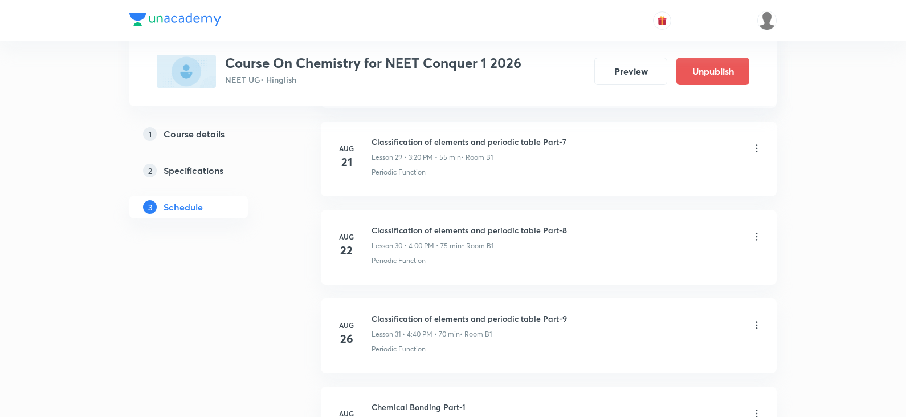
scroll to position [5275, 0]
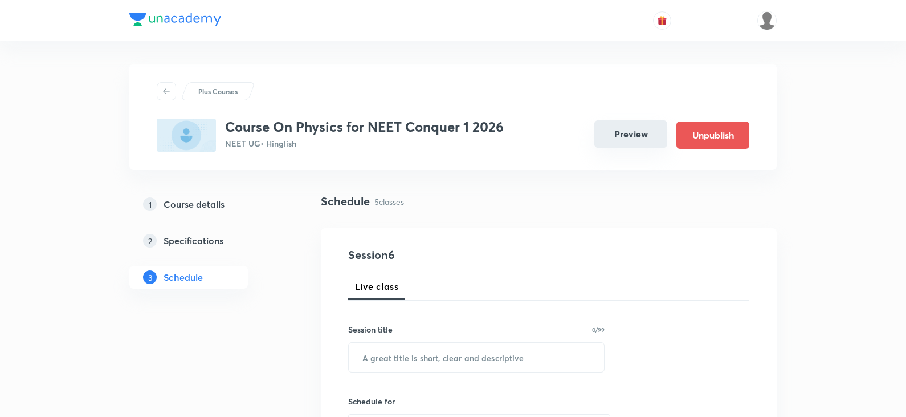
click at [637, 139] on button "Preview" at bounding box center [631, 133] width 73 height 27
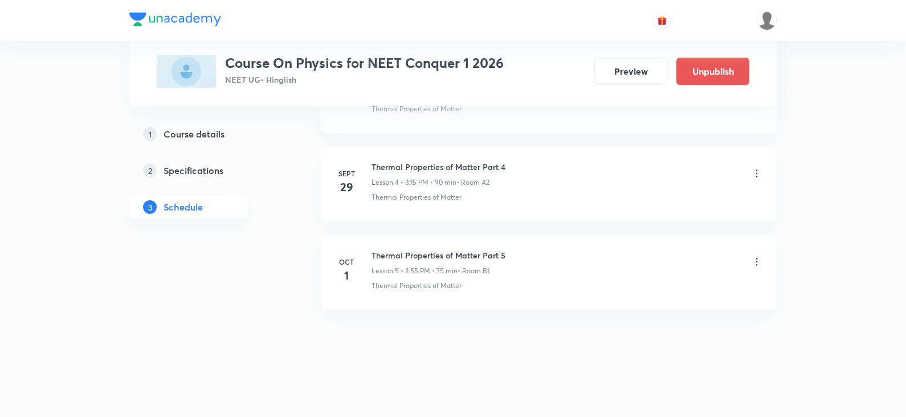
click at [440, 254] on h6 "Thermal Properties of Matter Part 5" at bounding box center [439, 255] width 134 height 12
copy h6 "Thermal Properties of Matter Part 5"
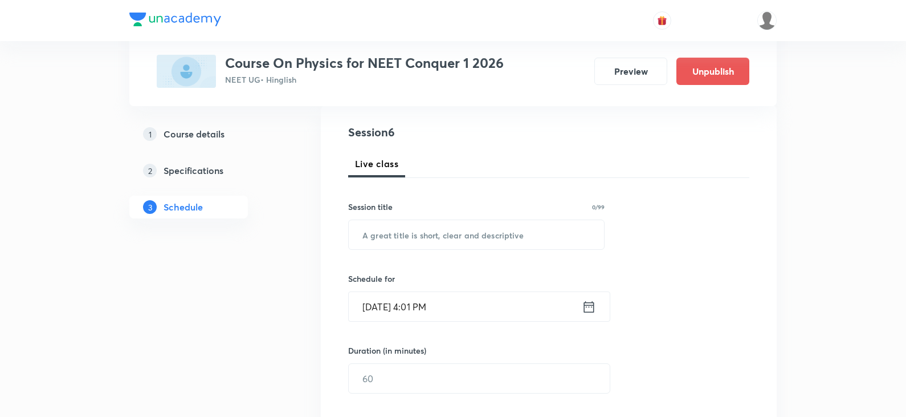
scroll to position [0, 0]
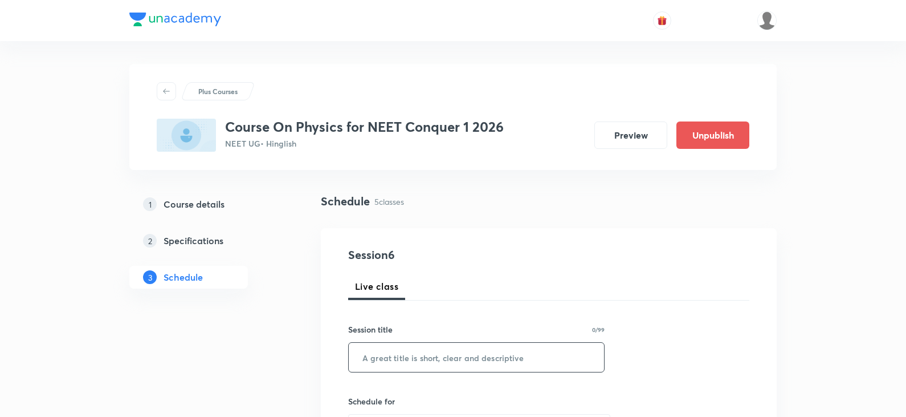
click at [405, 357] on input "text" at bounding box center [476, 357] width 255 height 29
paste input "Thermal Properties of Matter Part 5"
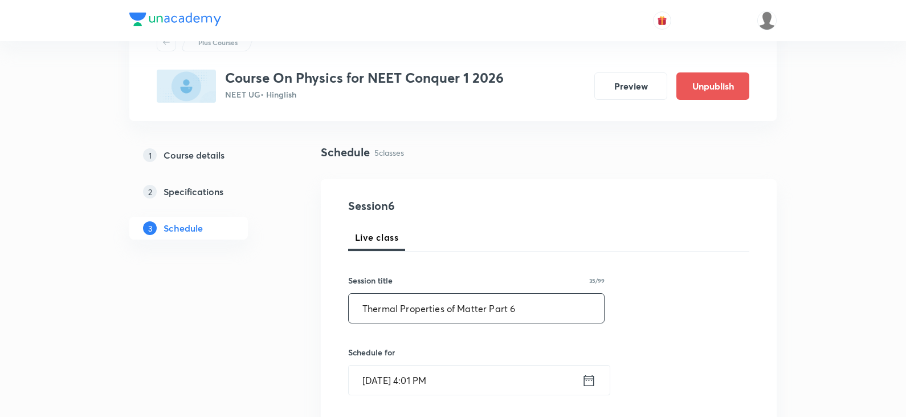
scroll to position [114, 0]
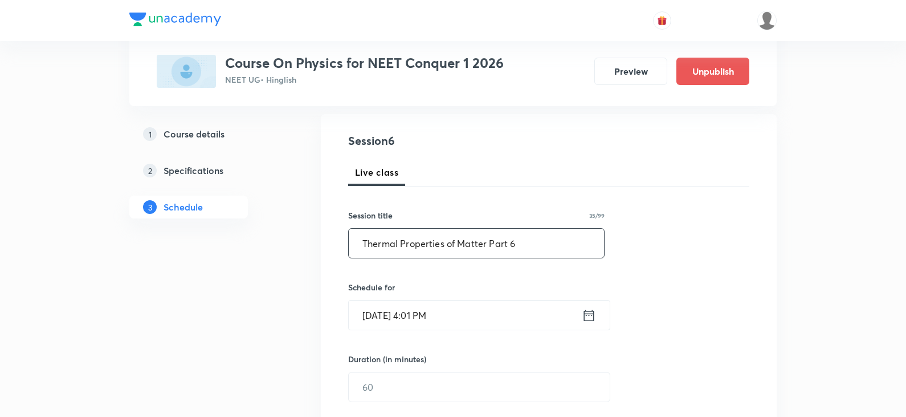
type input "Thermal Properties of Matter Part 6"
click at [586, 313] on icon at bounding box center [589, 314] width 10 height 11
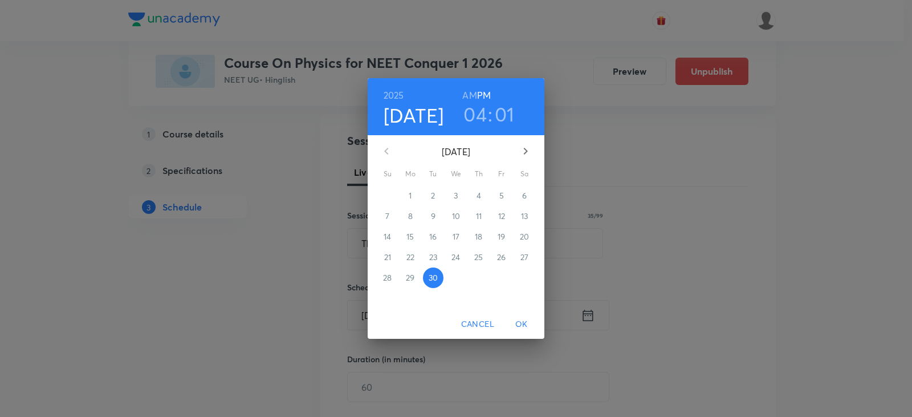
click at [521, 151] on icon "button" at bounding box center [526, 151] width 14 height 14
click at [472, 187] on button "2" at bounding box center [479, 195] width 21 height 21
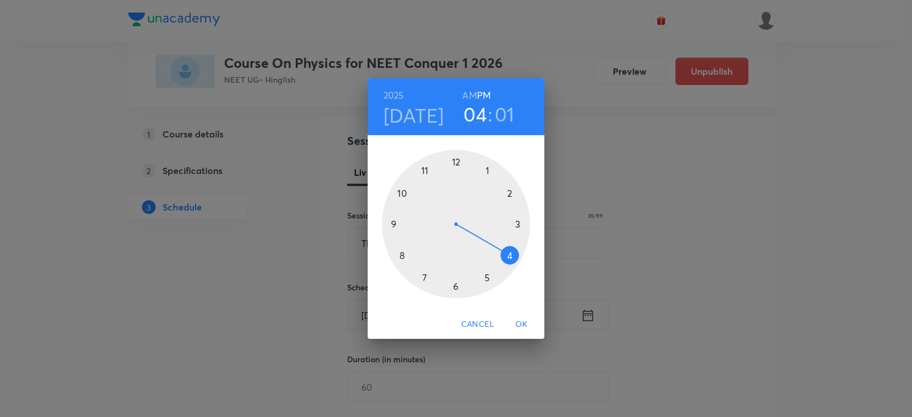
click at [514, 255] on div at bounding box center [456, 224] width 148 height 148
click at [514, 254] on div at bounding box center [456, 224] width 148 height 148
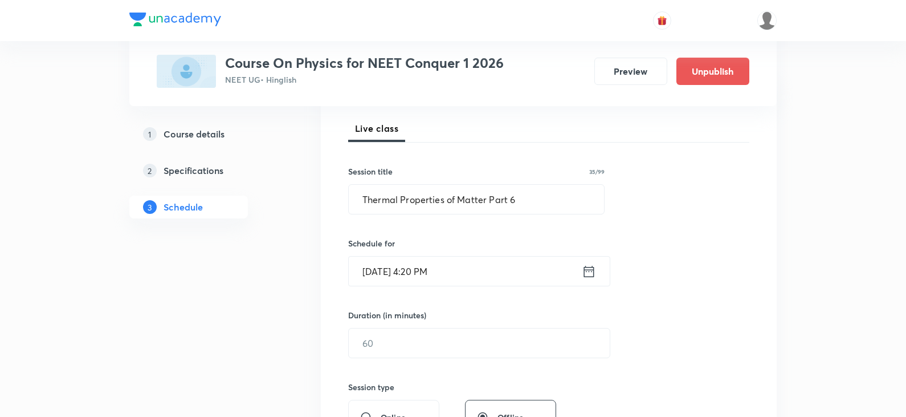
scroll to position [171, 0]
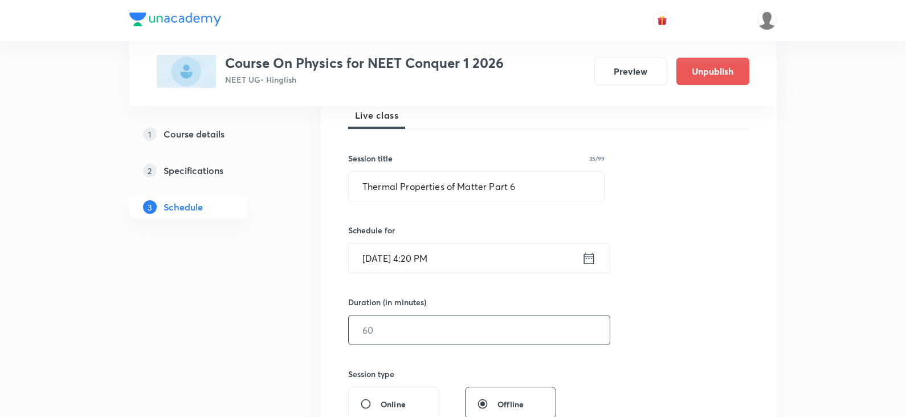
click at [433, 320] on input "text" at bounding box center [479, 329] width 261 height 29
type input "75"
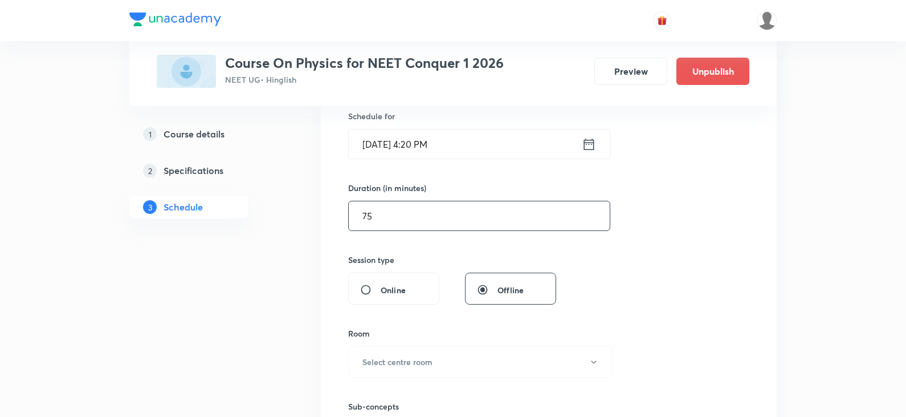
scroll to position [342, 0]
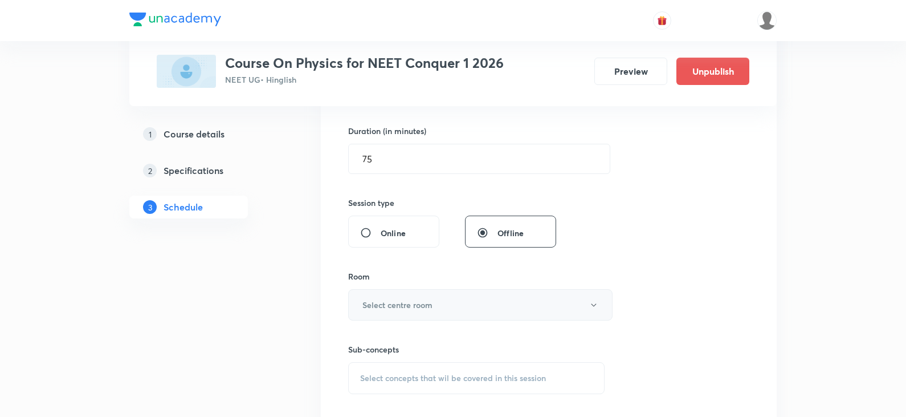
click at [408, 311] on button "Select centre room" at bounding box center [480, 304] width 265 height 31
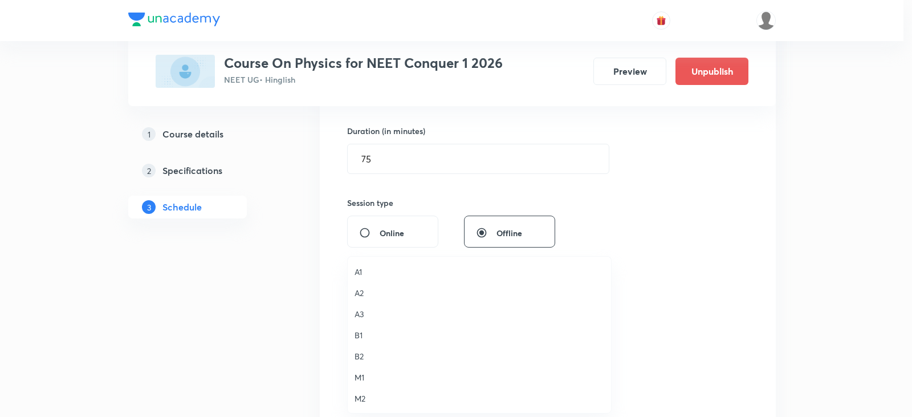
click at [358, 335] on span "B1" at bounding box center [480, 335] width 250 height 12
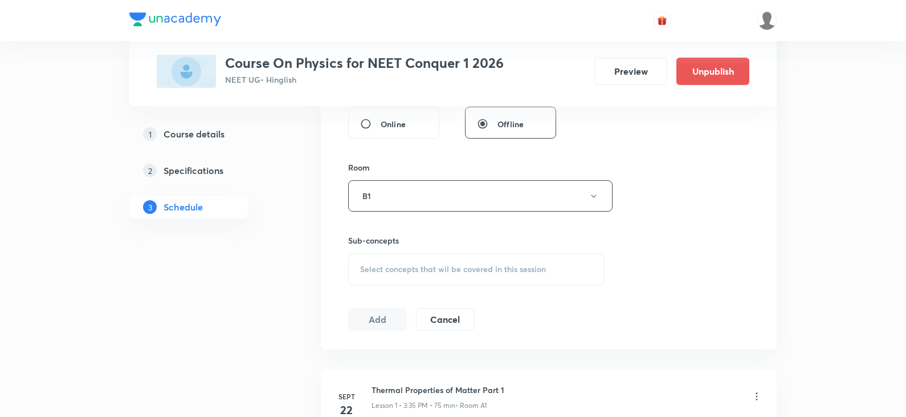
scroll to position [456, 0]
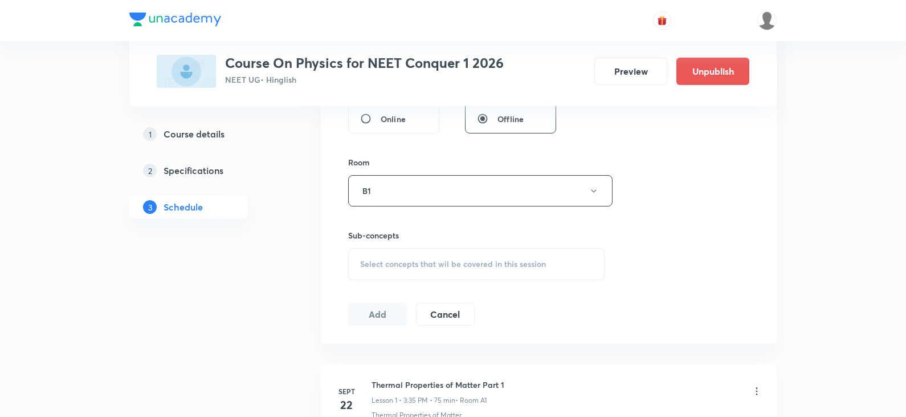
click at [407, 274] on div "Select concepts that wil be covered in this session" at bounding box center [476, 264] width 257 height 32
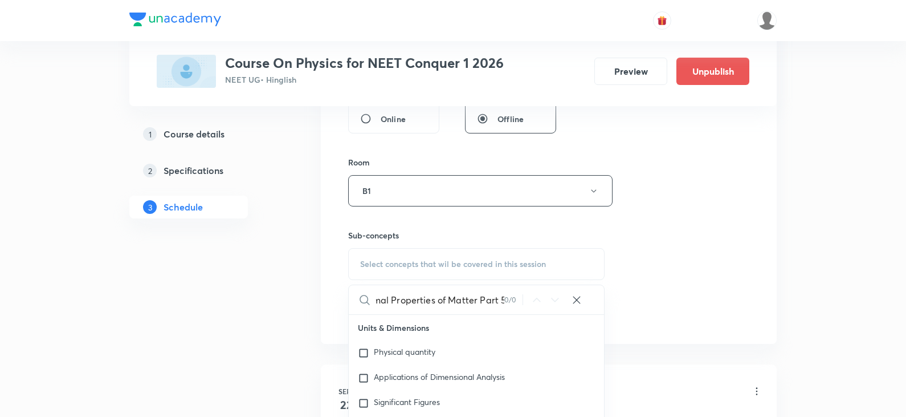
scroll to position [0, 23]
drag, startPoint x: 479, startPoint y: 297, endPoint x: 516, endPoint y: 297, distance: 37.1
click at [516, 297] on div "Thermal Properties of Matter Part 5 0 / 0 ​" at bounding box center [476, 299] width 255 height 29
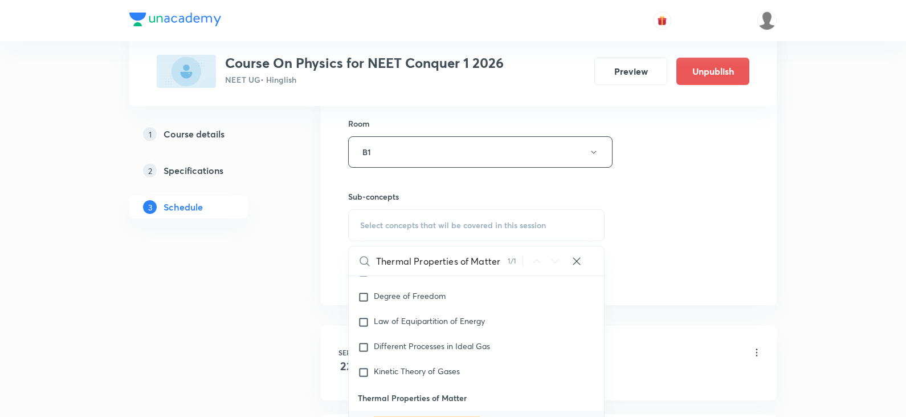
scroll to position [627, 0]
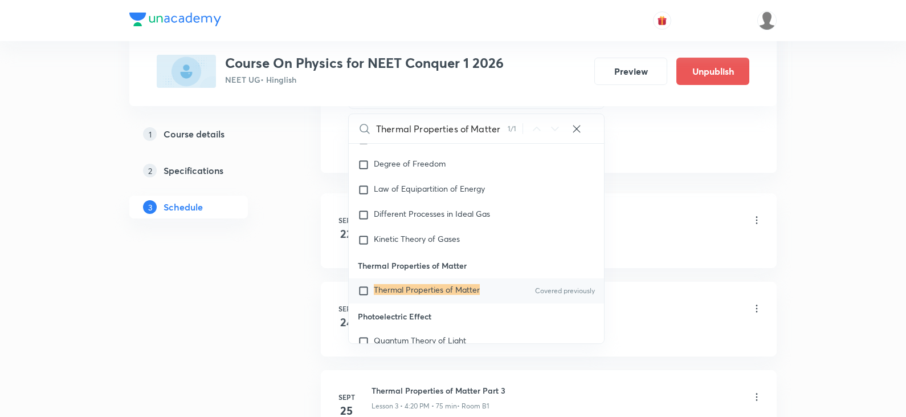
type input "Thermal Properties of Matter"
click at [457, 286] on mark "Thermal Properties of Matter" at bounding box center [427, 289] width 106 height 11
checkbox input "true"
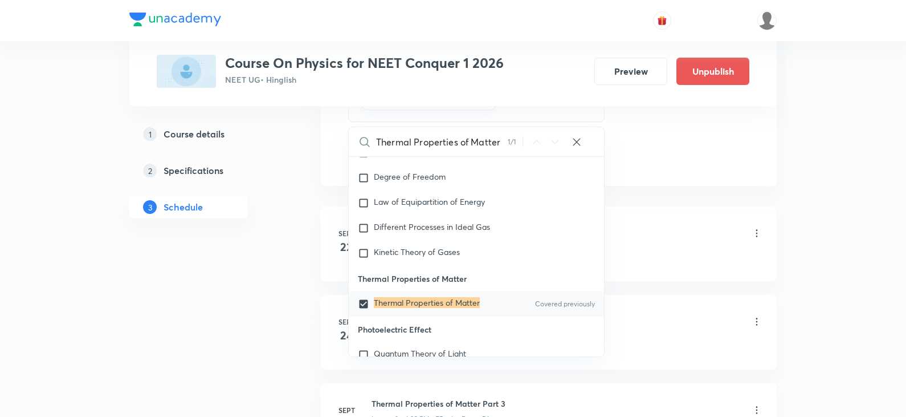
click at [611, 202] on div "Sept 22 Thermal Properties of Matter Part 1 Lesson 1 • 3:35 PM • 75 min • Room …" at bounding box center [549, 425] width 456 height 446
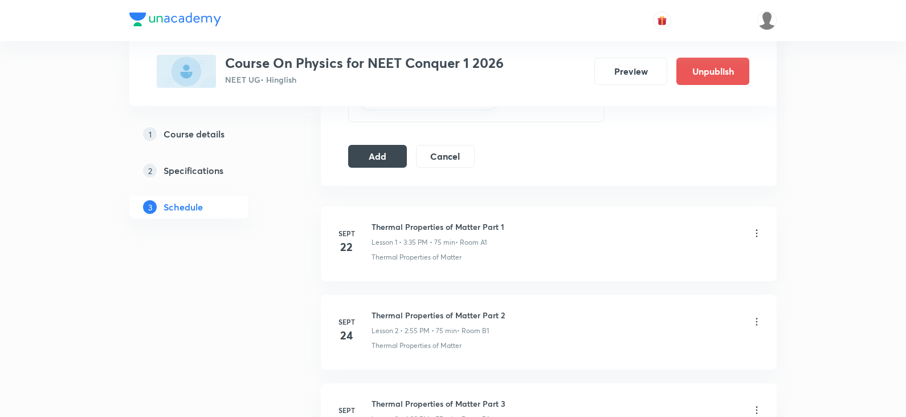
click at [371, 150] on button "Add" at bounding box center [377, 155] width 59 height 23
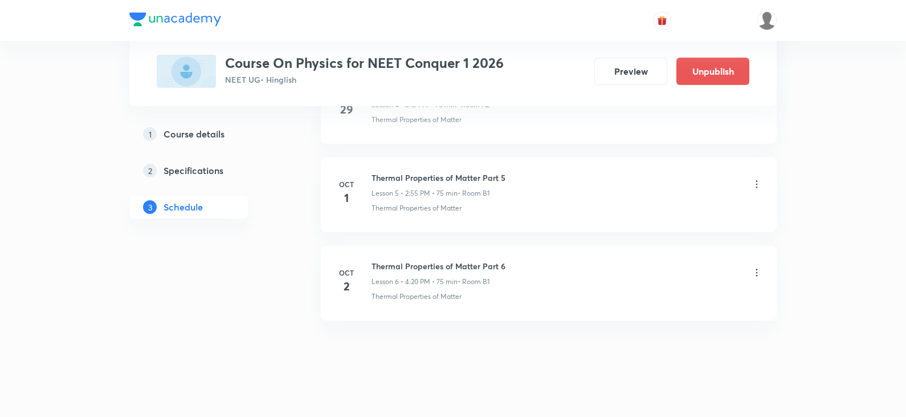
scroll to position [503, 0]
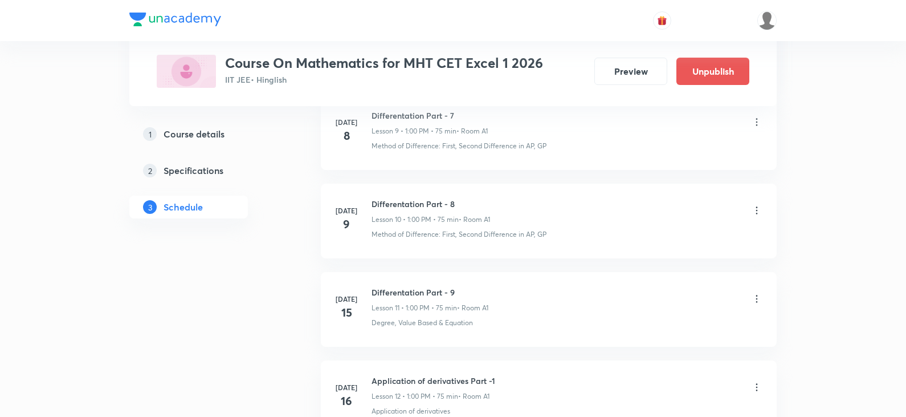
scroll to position [4297, 0]
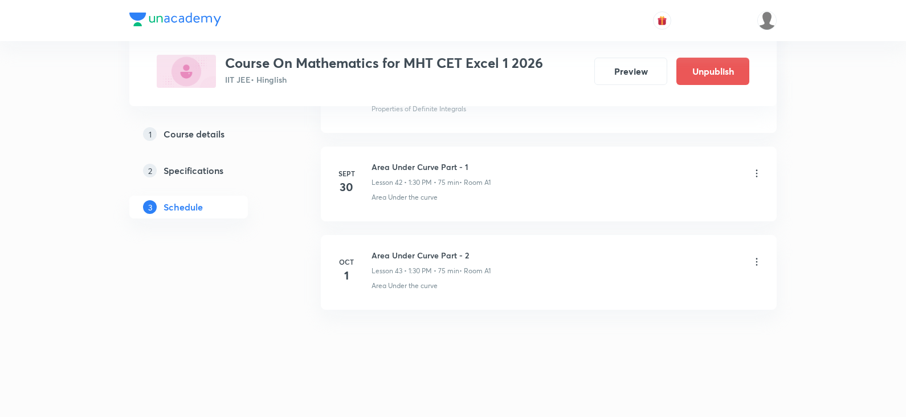
click at [439, 254] on h6 "Area Under Curve Part - 2" at bounding box center [431, 255] width 119 height 12
copy h6 "Area Under Curve Part - 2"
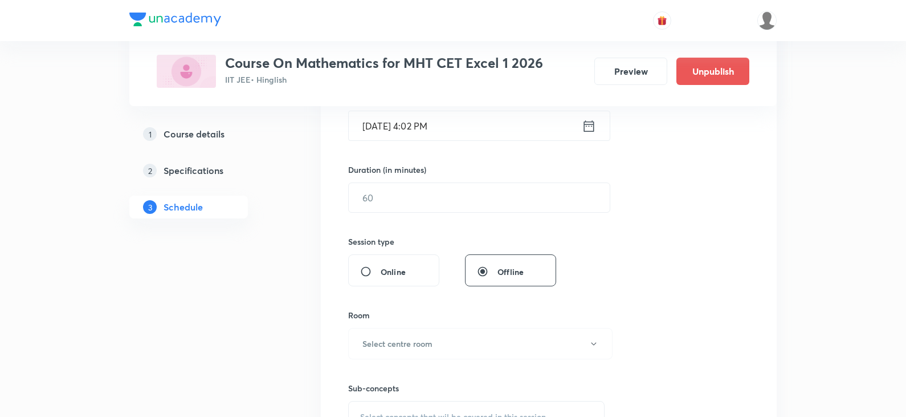
click at [890, 23] on header at bounding box center [453, 20] width 906 height 41
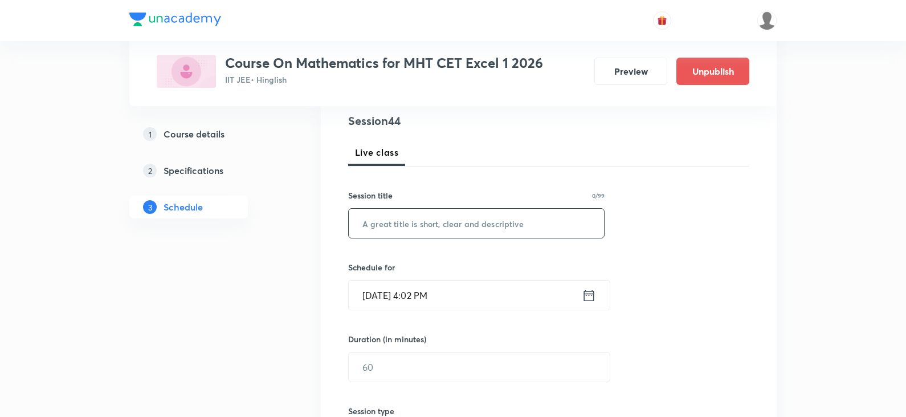
scroll to position [132, 0]
click at [449, 217] on input "text" at bounding box center [476, 224] width 255 height 29
paste input "Area Under Curve Part - 2"
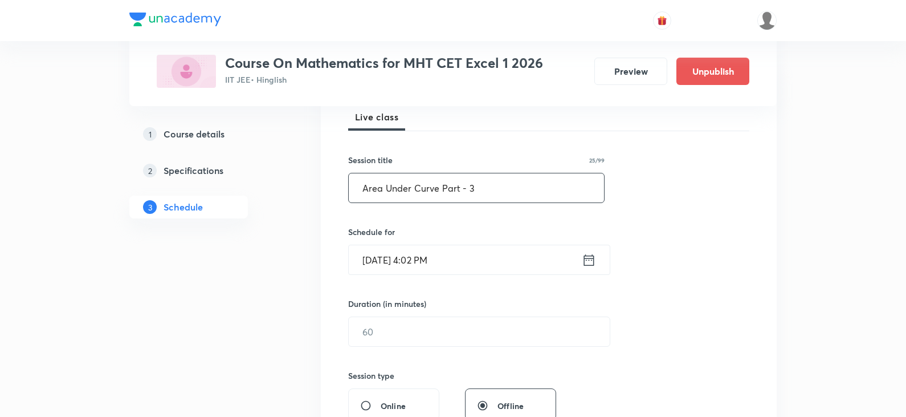
scroll to position [189, 0]
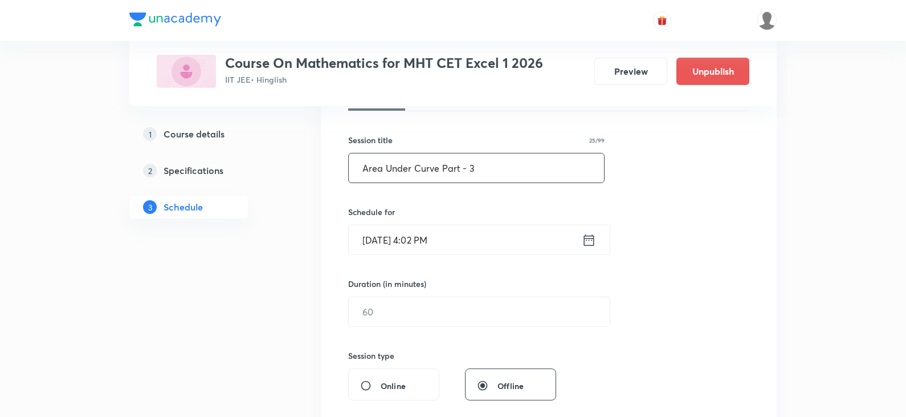
type input "Area Under Curve Part - 3"
click at [594, 243] on icon at bounding box center [589, 239] width 10 height 11
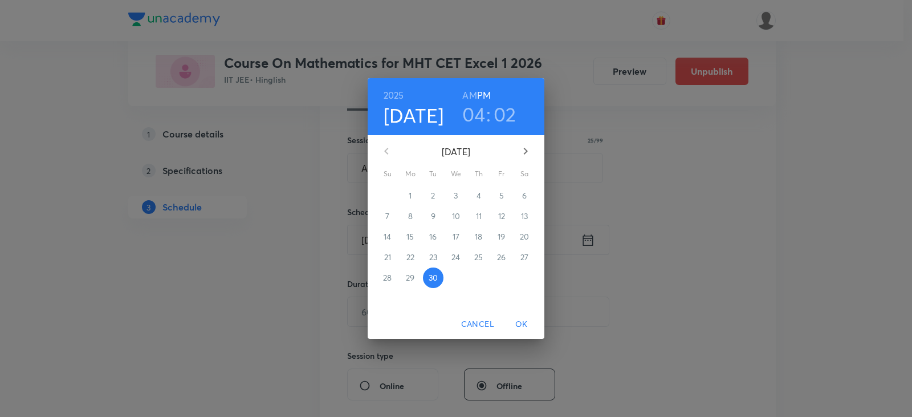
click at [526, 153] on icon "button" at bounding box center [526, 151] width 4 height 7
click at [481, 198] on p "2" at bounding box center [479, 195] width 4 height 11
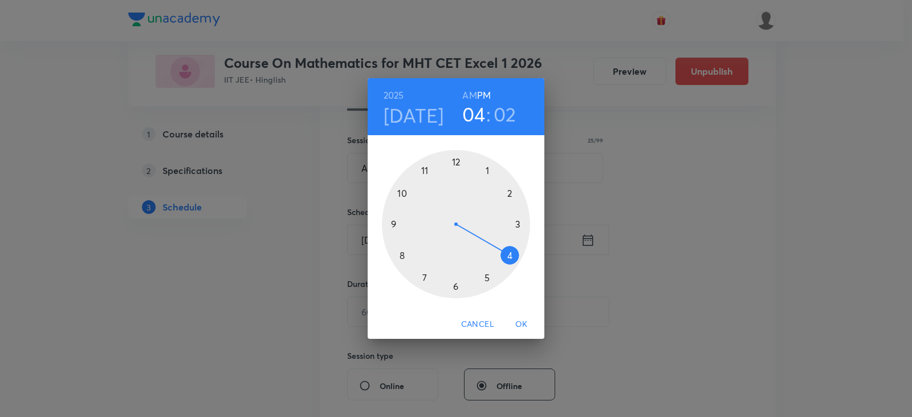
click at [486, 169] on div at bounding box center [456, 224] width 148 height 148
click at [455, 284] on div at bounding box center [456, 224] width 148 height 148
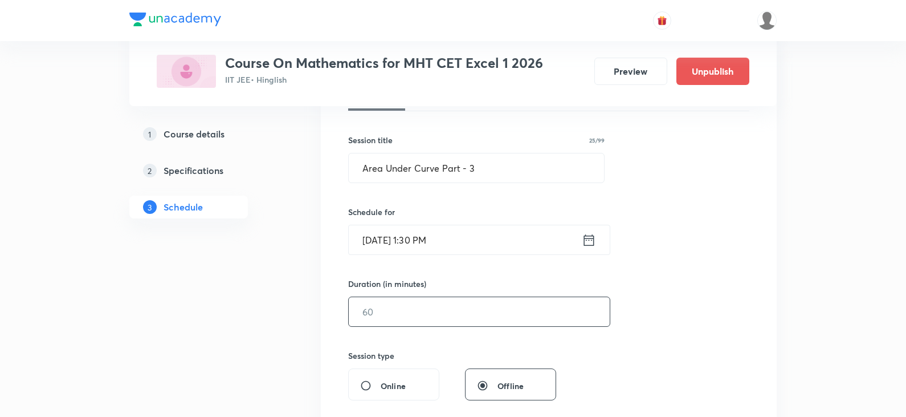
click at [409, 318] on input "text" at bounding box center [479, 311] width 261 height 29
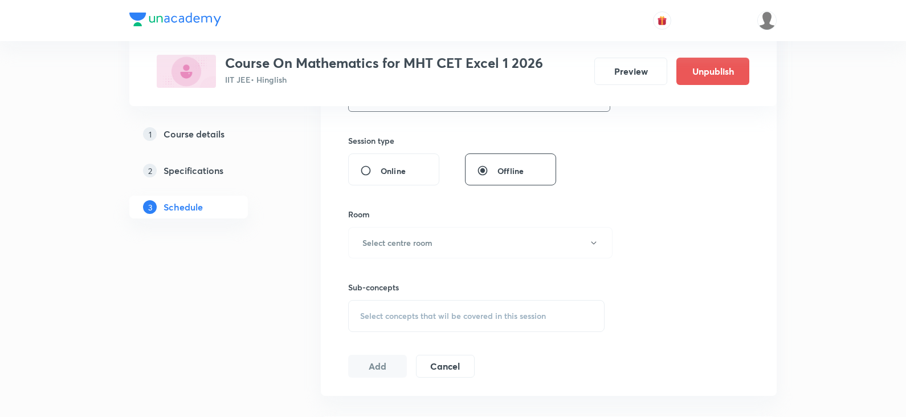
scroll to position [417, 0]
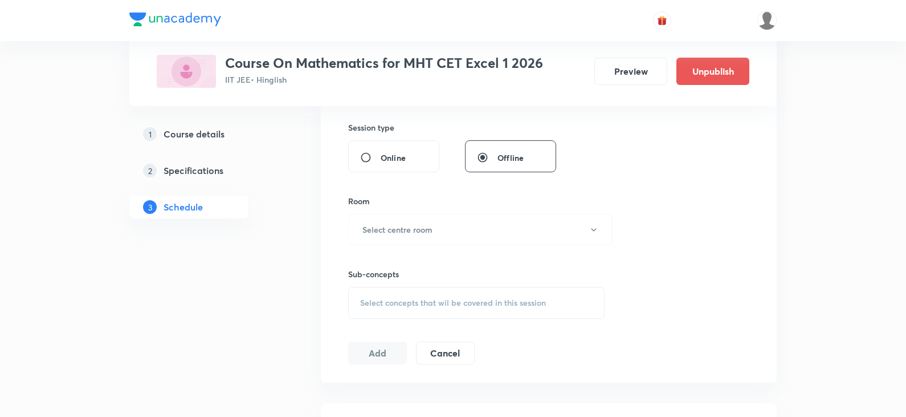
type input "75"
click at [413, 246] on div "Sub-concepts Select concepts that wil be covered in this session" at bounding box center [476, 282] width 257 height 74
click at [412, 228] on h6 "Select centre room" at bounding box center [398, 229] width 70 height 12
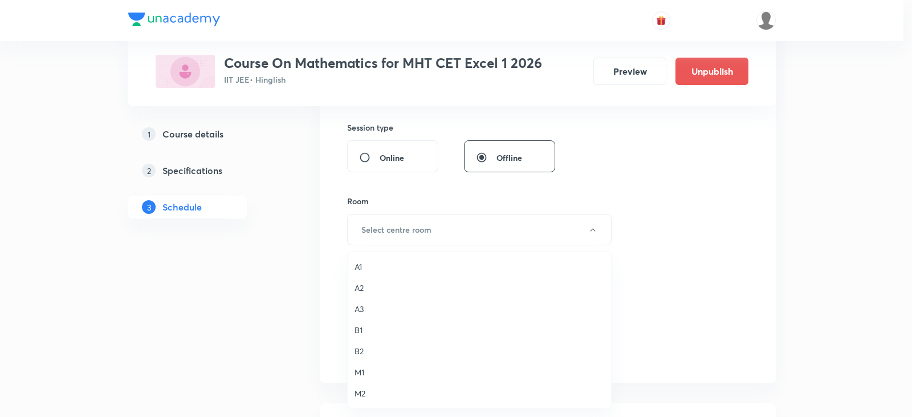
click at [376, 259] on li "A1" at bounding box center [479, 266] width 263 height 21
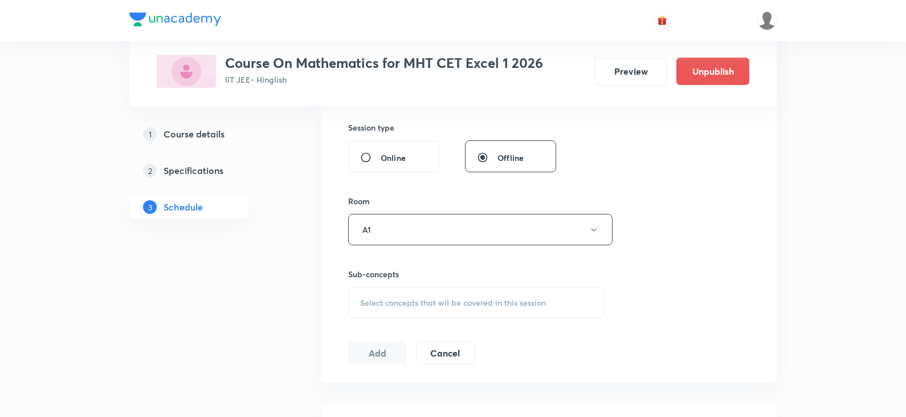
click at [375, 306] on span "Select concepts that wil be covered in this session" at bounding box center [453, 302] width 186 height 9
paste input "Area Under Curve Part - 2"
drag, startPoint x: 457, startPoint y: 340, endPoint x: 508, endPoint y: 339, distance: 51.3
click at [508, 339] on div "Area Under Curve Part - 2 0 / 0 ​" at bounding box center [476, 338] width 255 height 29
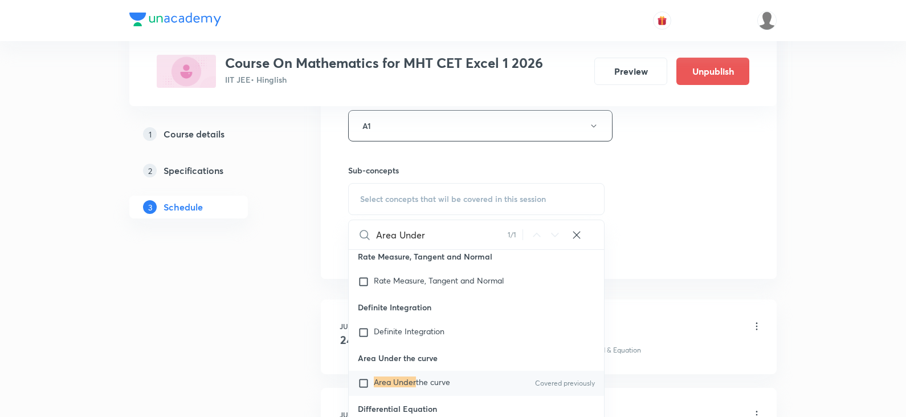
scroll to position [531, 0]
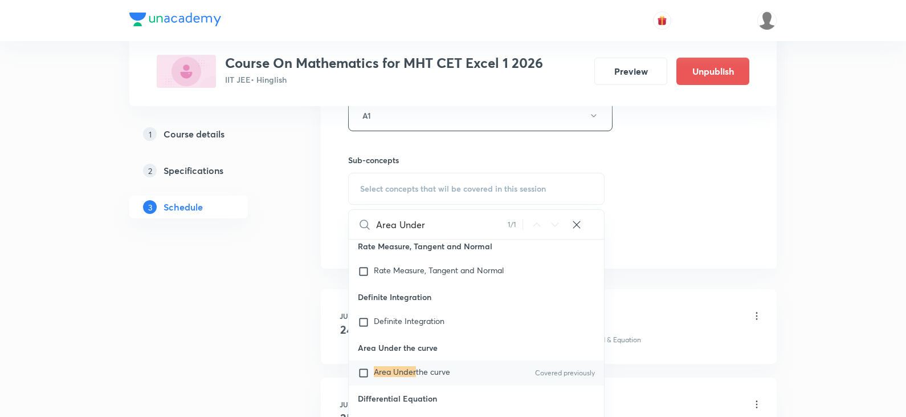
type input "Area Under"
click at [444, 377] on span "the curve" at bounding box center [433, 371] width 34 height 11
checkbox input "true"
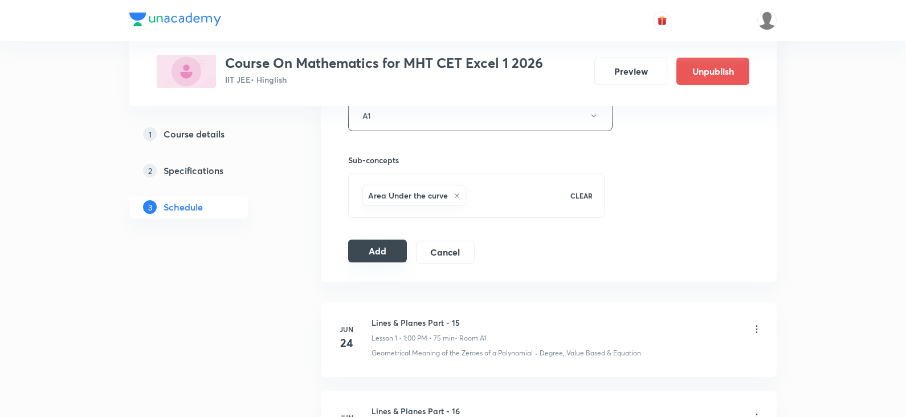
click at [396, 251] on button "Add" at bounding box center [377, 250] width 59 height 23
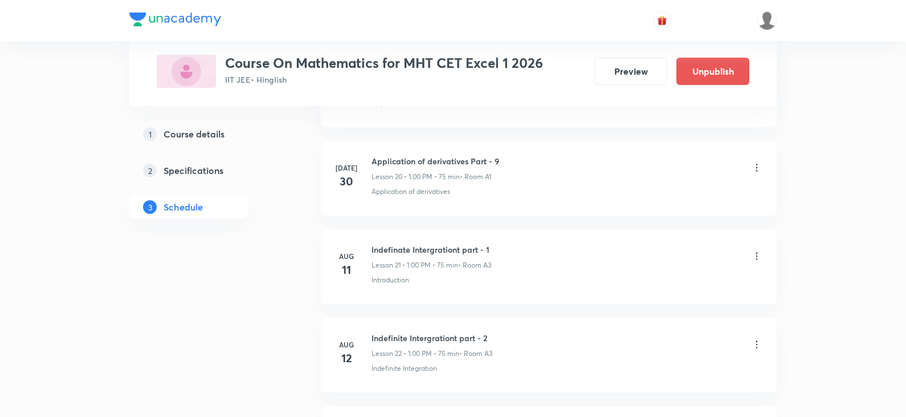
scroll to position [3773, 0]
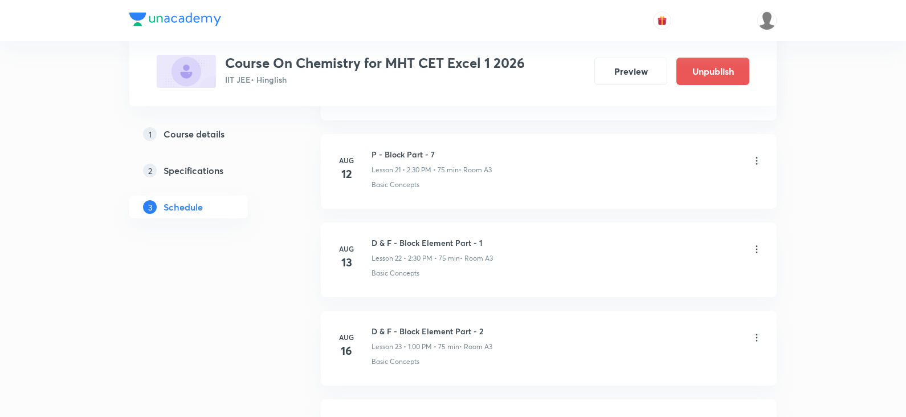
scroll to position [4474, 0]
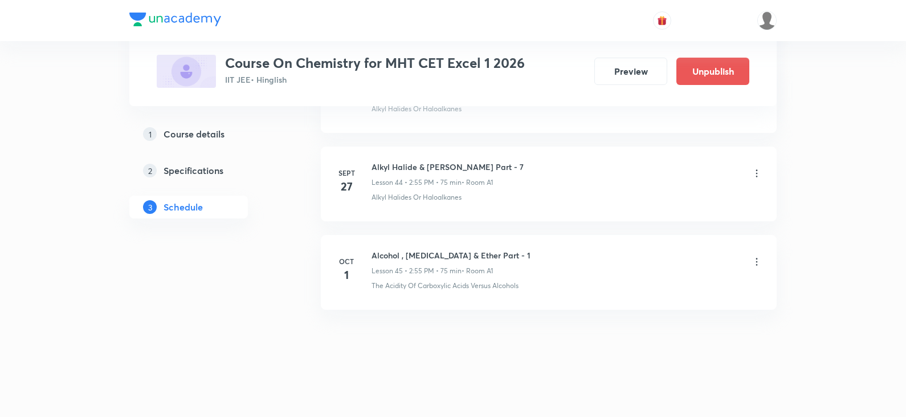
click at [458, 256] on h6 "Alcohol , [MEDICAL_DATA] & Ether Part - 1" at bounding box center [451, 255] width 159 height 12
copy h6 "Alcohol , [MEDICAL_DATA] & Ether Part - 1"
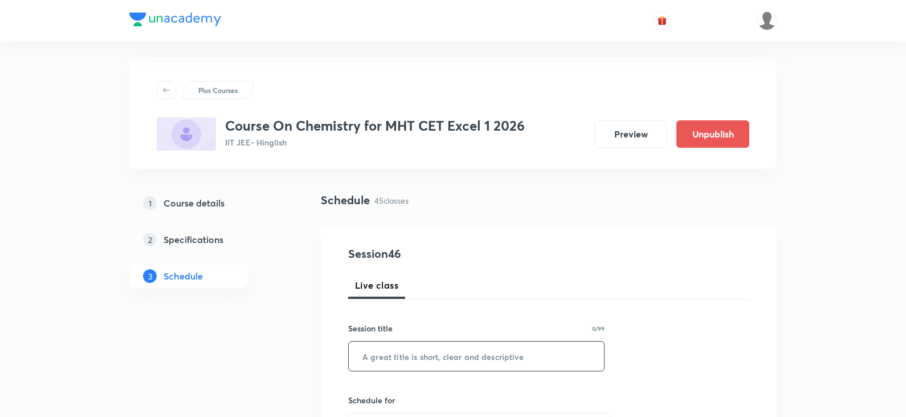
scroll to position [0, 0]
click at [461, 372] on div "​" at bounding box center [476, 357] width 257 height 30
paste input "Alcohol , Phenol & Ether Part - 1"
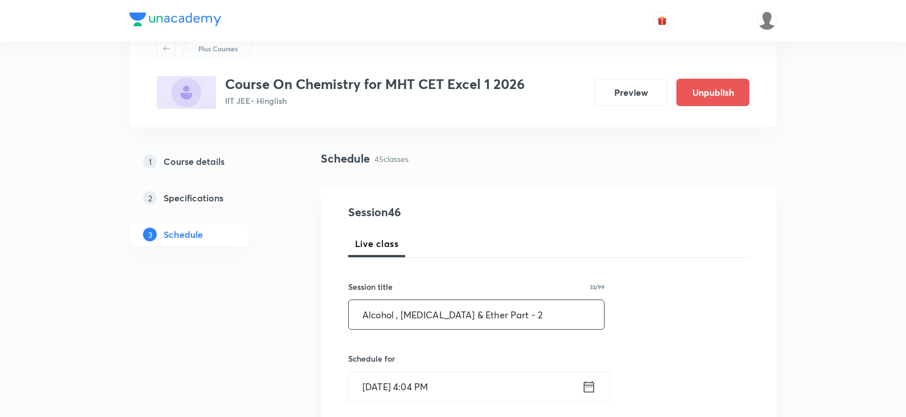
scroll to position [114, 0]
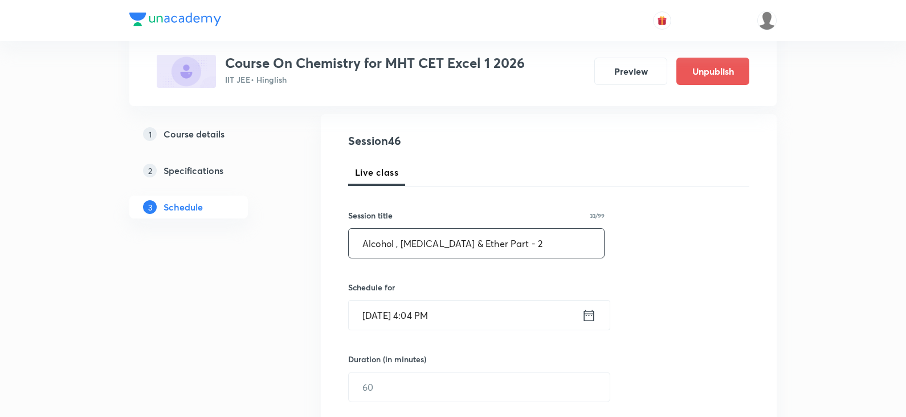
type input "Alcohol , Phenol & Ether Part - 2"
click at [587, 314] on icon at bounding box center [589, 314] width 10 height 11
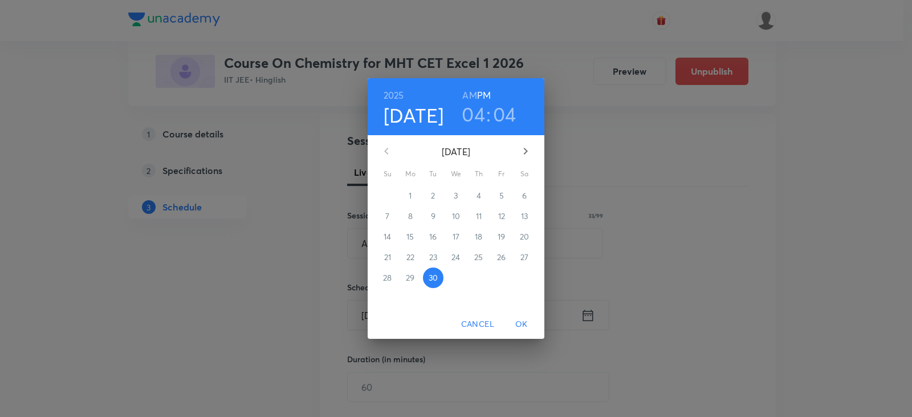
click at [524, 152] on icon "button" at bounding box center [526, 151] width 14 height 14
click at [477, 187] on button "2" at bounding box center [479, 195] width 21 height 21
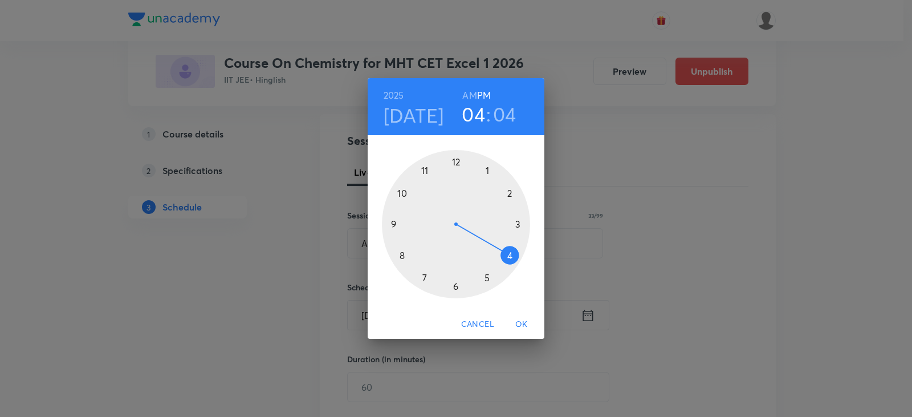
click at [512, 193] on div at bounding box center [456, 224] width 148 height 148
click at [426, 169] on div at bounding box center [456, 224] width 148 height 148
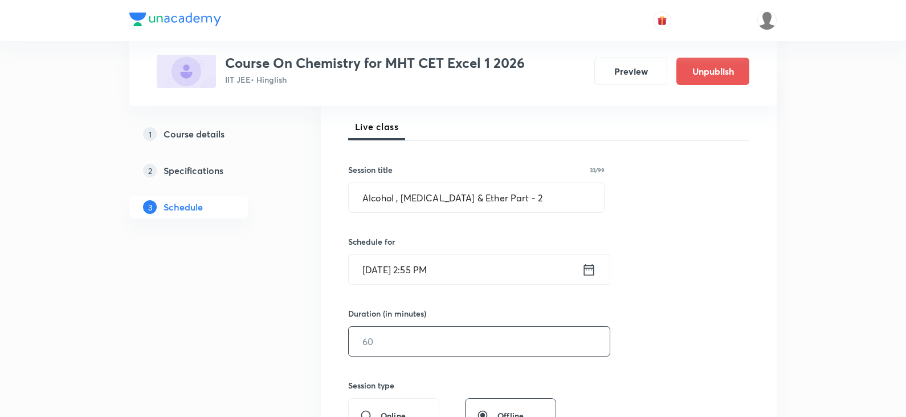
scroll to position [228, 0]
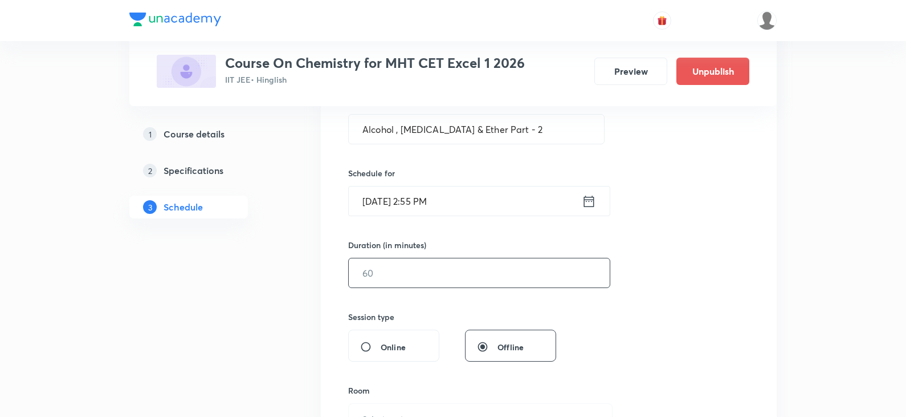
click at [445, 278] on input "text" at bounding box center [479, 272] width 261 height 29
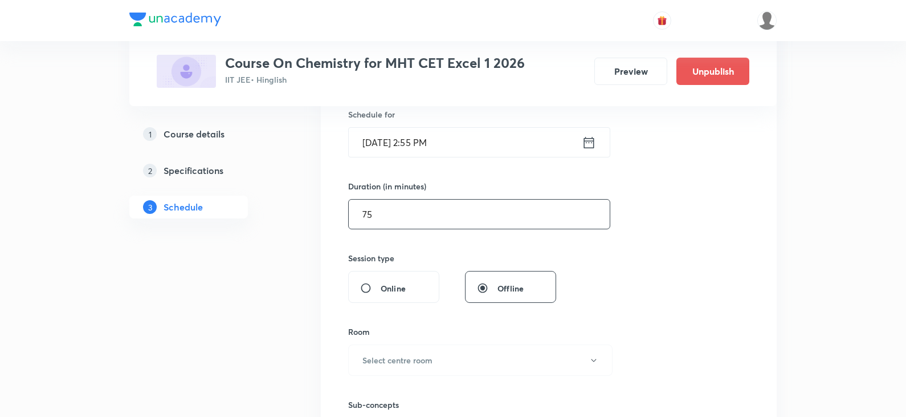
scroll to position [342, 0]
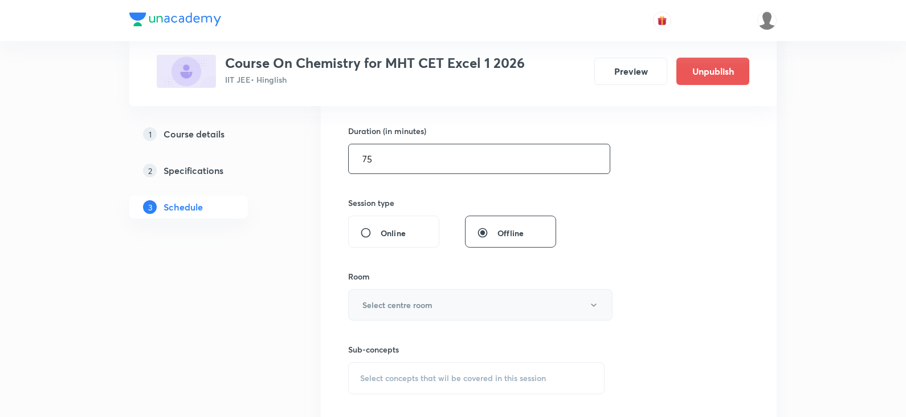
type input "75"
click at [450, 291] on button "Select centre room" at bounding box center [480, 304] width 265 height 31
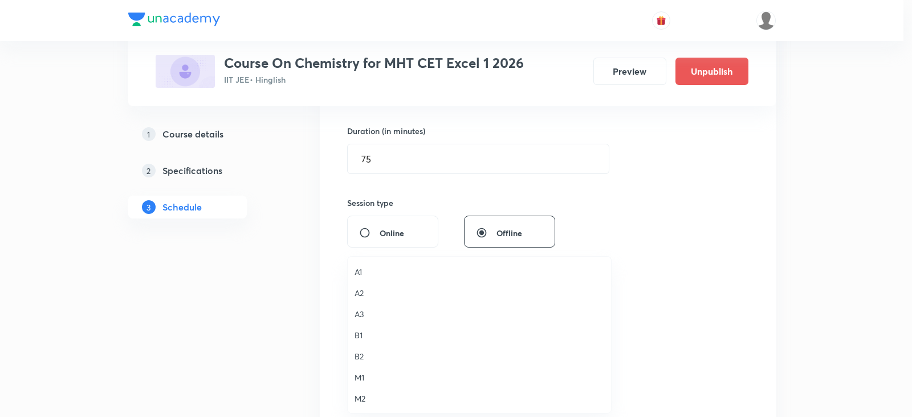
click at [367, 270] on span "A1" at bounding box center [480, 272] width 250 height 12
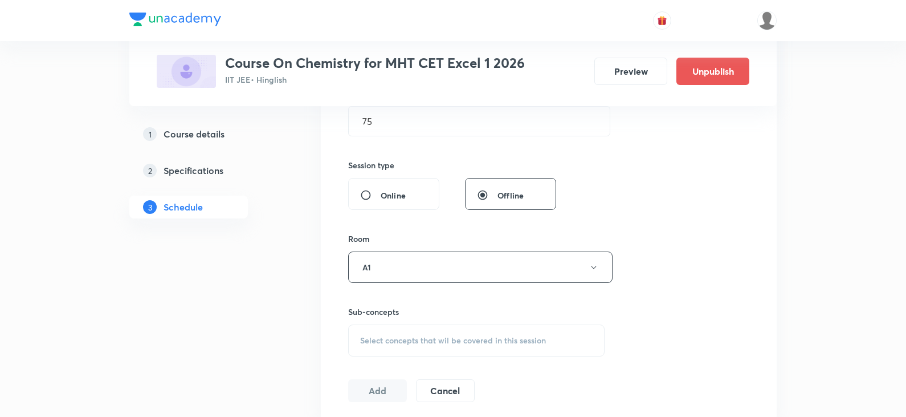
scroll to position [513, 0]
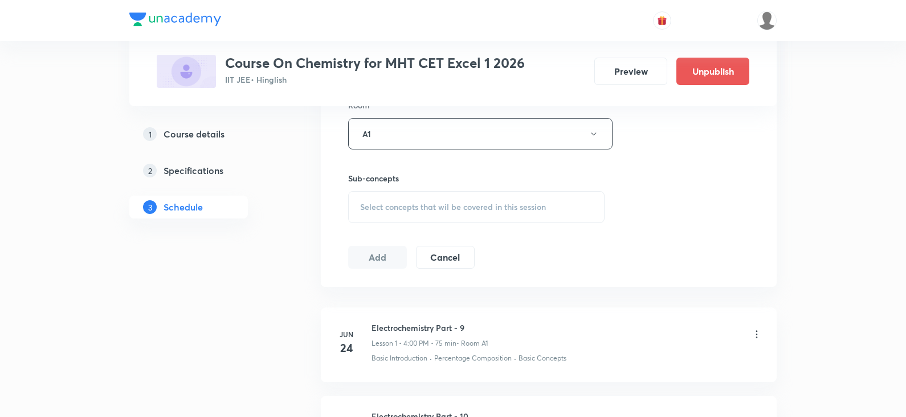
click at [417, 203] on span "Select concepts that wil be covered in this session" at bounding box center [453, 206] width 186 height 9
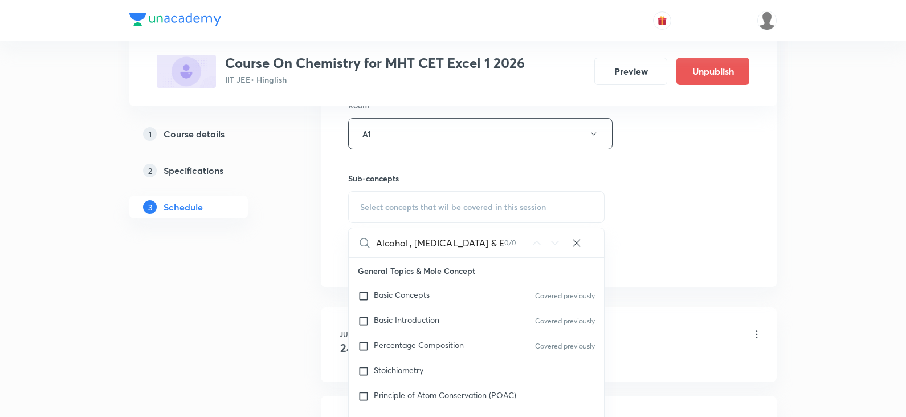
scroll to position [0, 7]
drag, startPoint x: 475, startPoint y: 245, endPoint x: 520, endPoint y: 246, distance: 45.6
click at [520, 246] on div "Alcohol , Phenol & Ether Part - 1 0 / 0 ​" at bounding box center [476, 242] width 255 height 29
drag, startPoint x: 409, startPoint y: 243, endPoint x: 507, endPoint y: 244, distance: 98.1
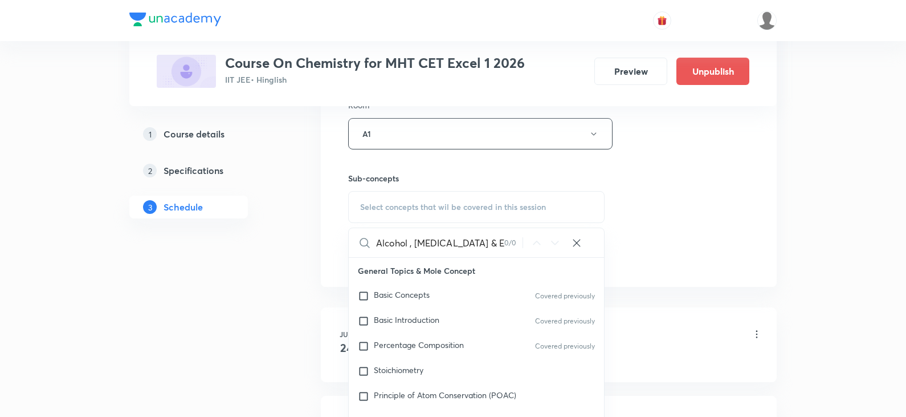
click at [507, 244] on div "Alcohol , Phenol & Ether 0 / 0 ​" at bounding box center [476, 242] width 255 height 29
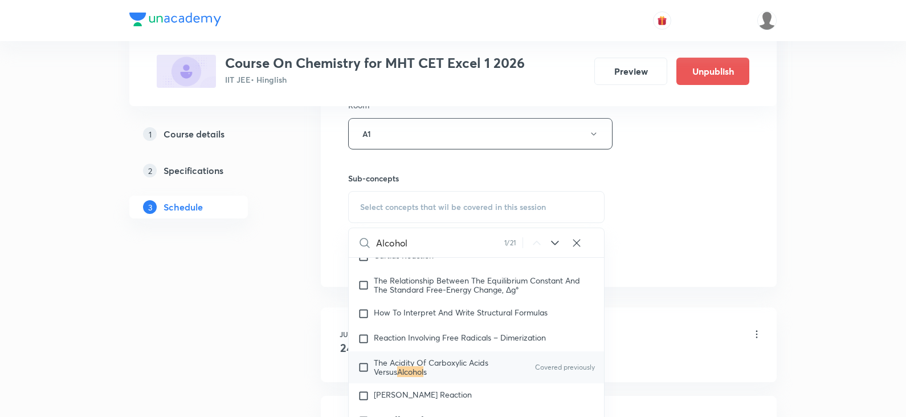
scroll to position [19685, 0]
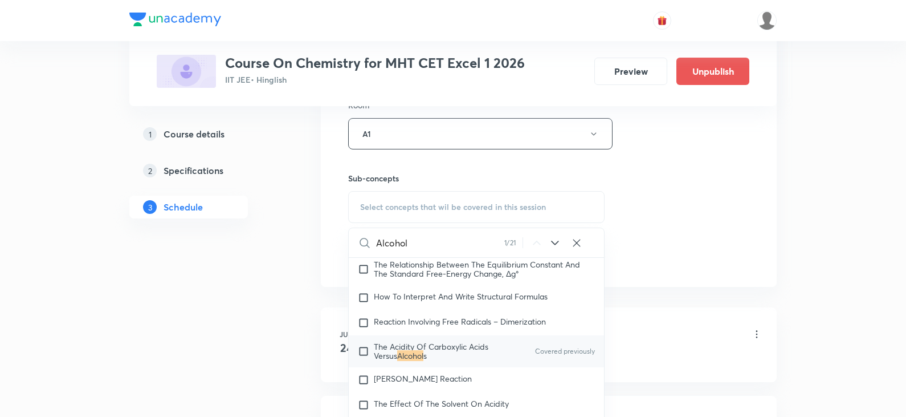
type input "Alcohol"
click at [424, 350] on mark "Alcohol" at bounding box center [410, 355] width 26 height 11
checkbox input "true"
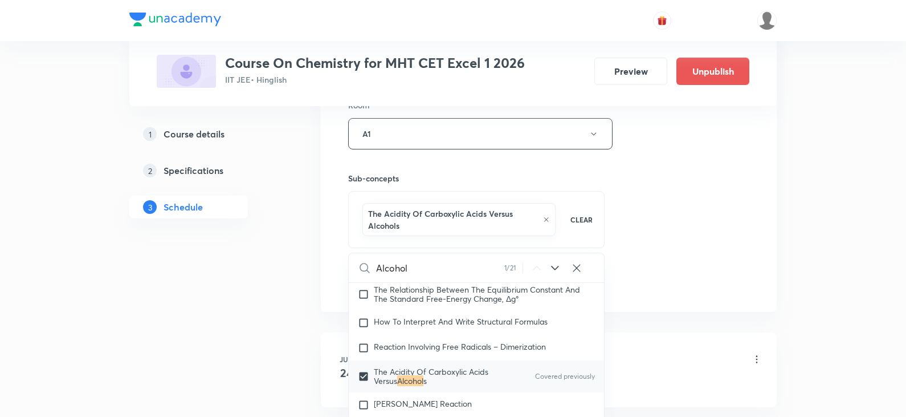
click at [643, 213] on div "Session 46 Live class Session title 33/99 Alcohol , Phenol & Ether Part - 2 ​ S…" at bounding box center [548, 13] width 401 height 560
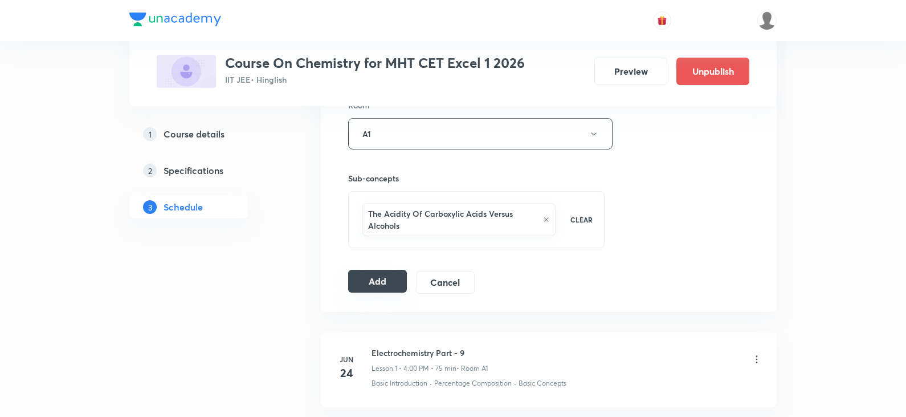
click at [360, 274] on button "Add" at bounding box center [377, 281] width 59 height 23
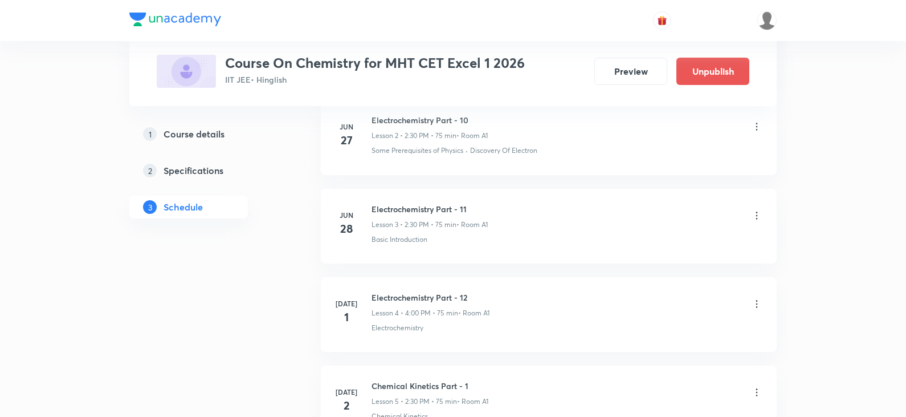
scroll to position [4038, 0]
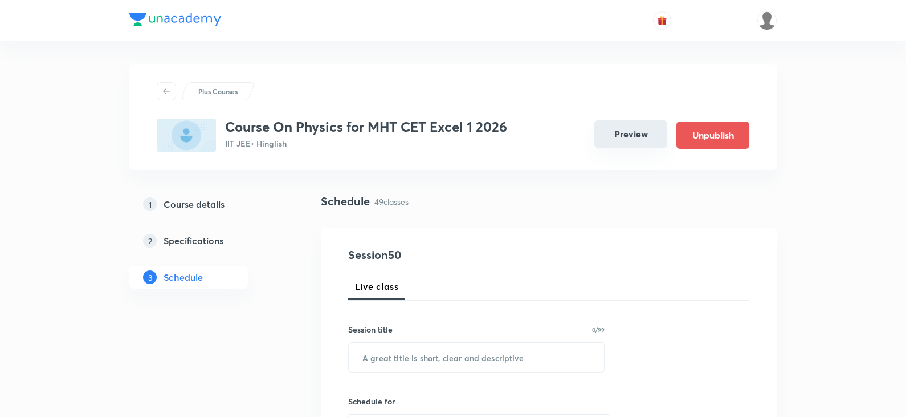
click at [628, 128] on button "Preview" at bounding box center [631, 133] width 73 height 27
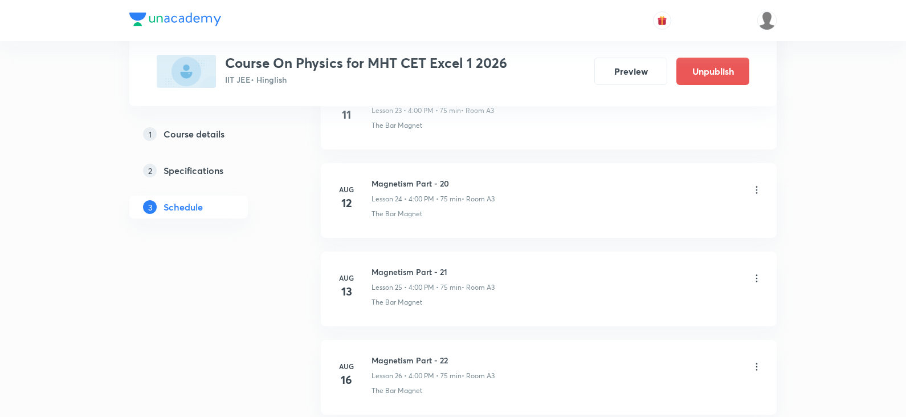
scroll to position [4827, 0]
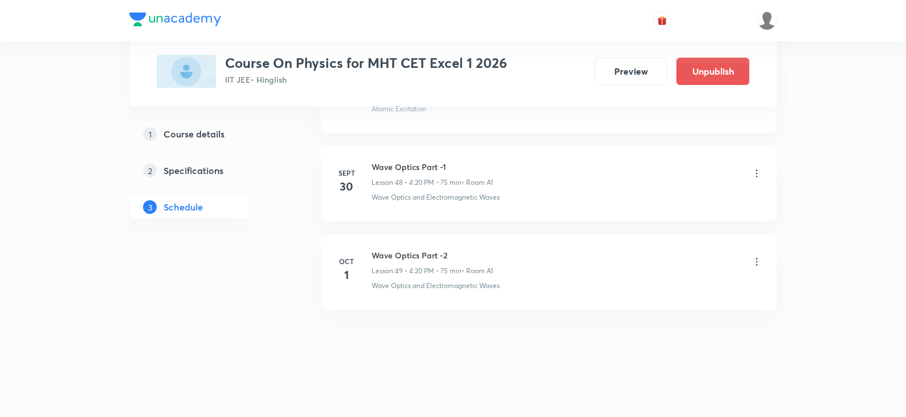
click at [416, 249] on h6 "Wave Optics Part -2" at bounding box center [432, 255] width 121 height 12
copy h6 "Wave Optics Part -2"
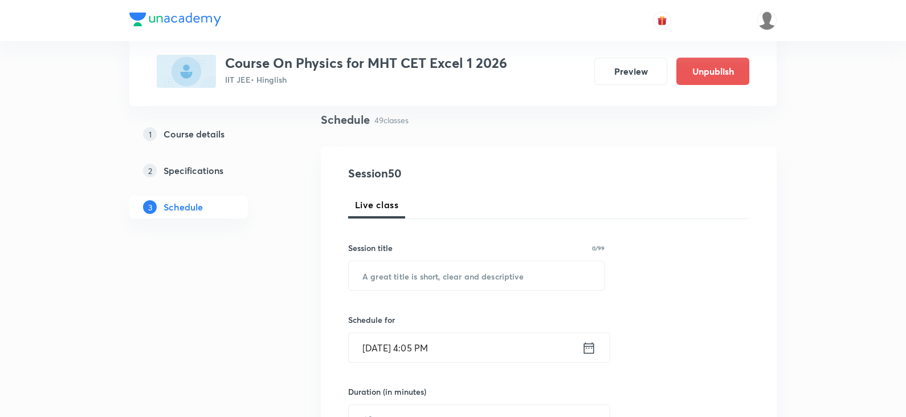
scroll to position [81, 0]
click at [451, 282] on input "text" at bounding box center [476, 276] width 255 height 29
paste input "Wave Optics Part -2"
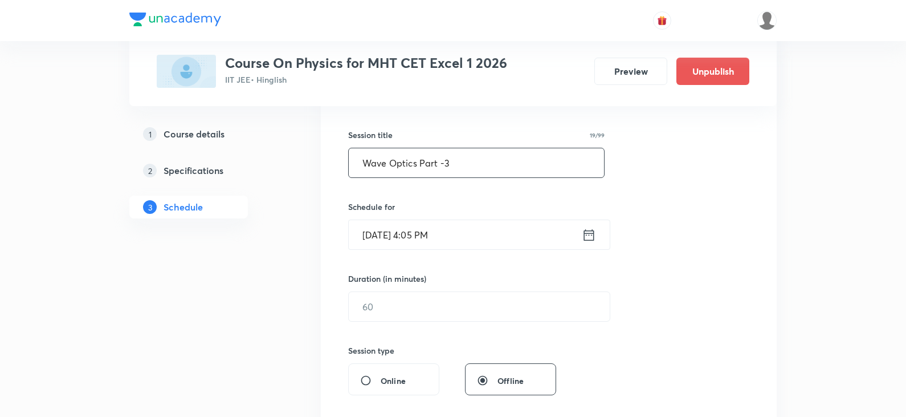
scroll to position [195, 0]
type input "Wave Optics Part -3"
click at [588, 230] on icon at bounding box center [589, 233] width 10 height 11
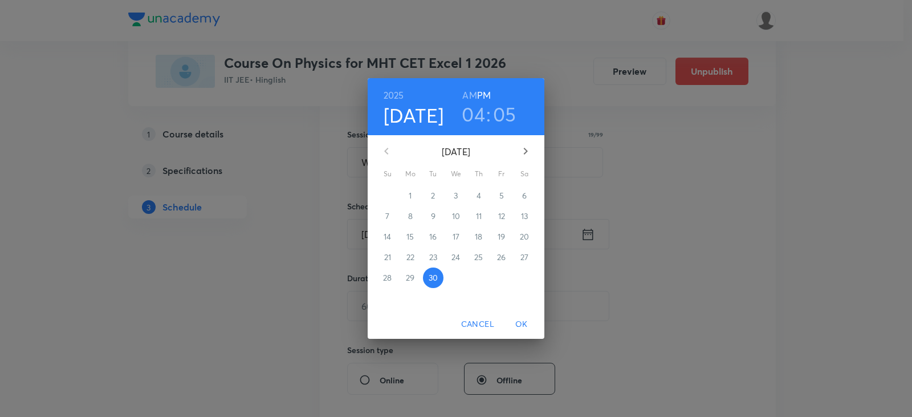
click at [524, 151] on icon "button" at bounding box center [526, 151] width 14 height 14
click at [483, 194] on span "2" at bounding box center [479, 195] width 21 height 11
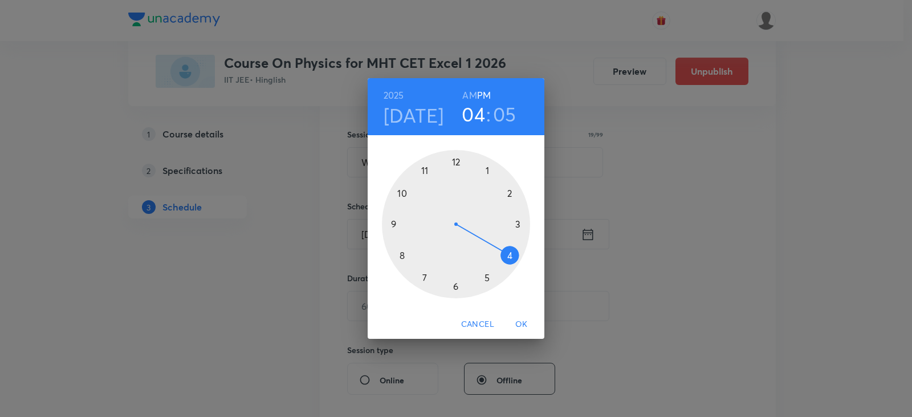
click at [504, 252] on div at bounding box center [456, 224] width 148 height 148
click at [506, 255] on div at bounding box center [456, 224] width 148 height 148
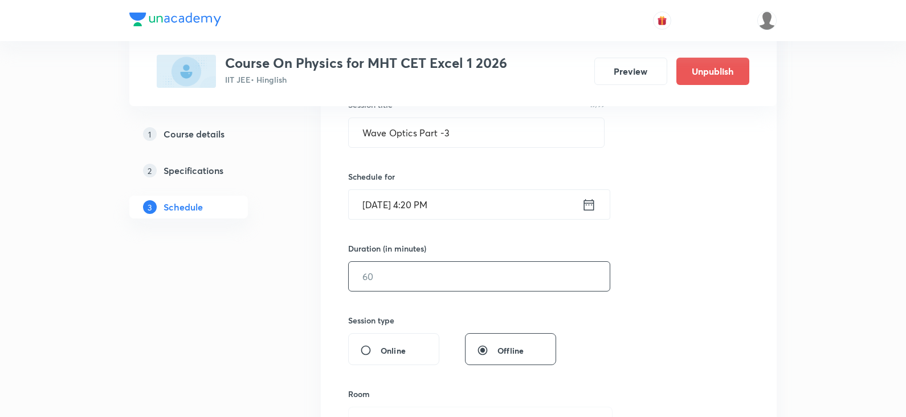
scroll to position [252, 0]
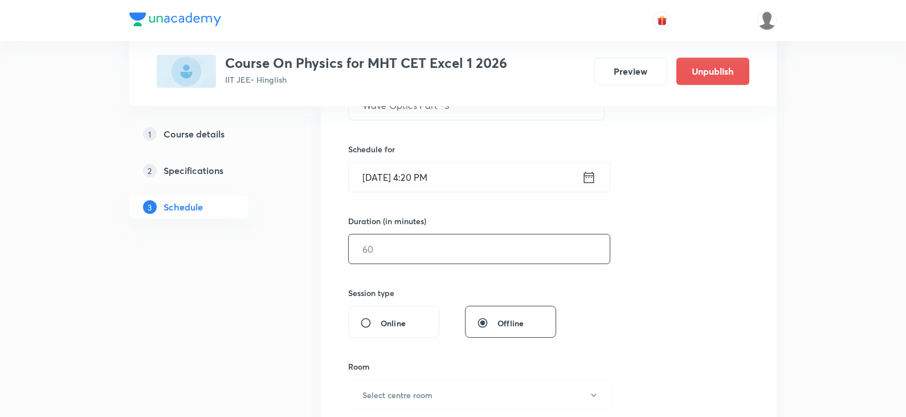
click at [435, 247] on input "text" at bounding box center [479, 248] width 261 height 29
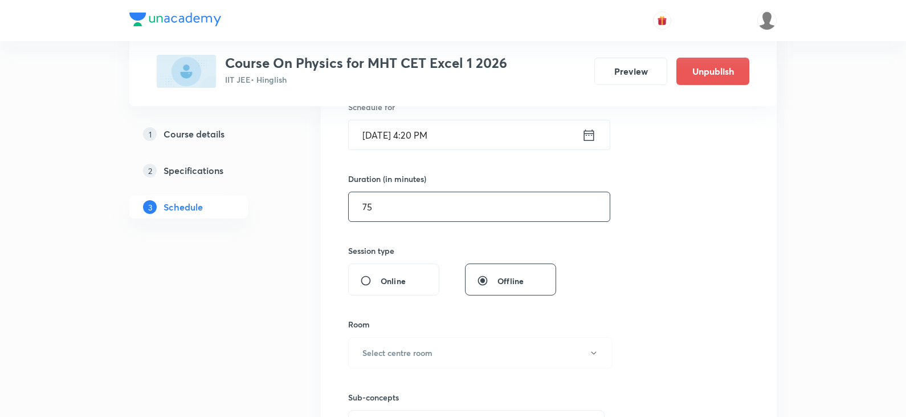
scroll to position [366, 0]
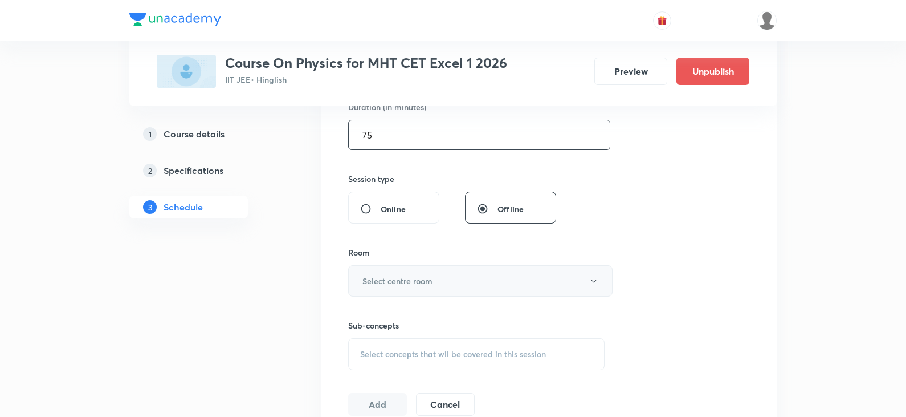
type input "75"
click at [428, 280] on h6 "Select centre room" at bounding box center [398, 281] width 70 height 12
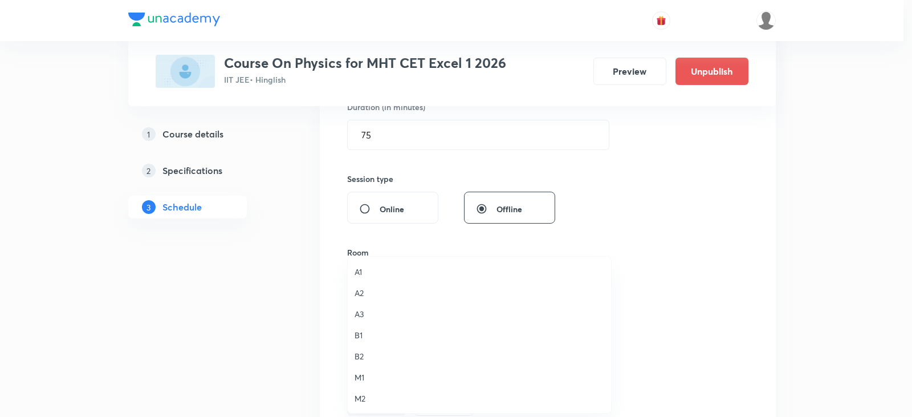
click at [373, 276] on span "A1" at bounding box center [480, 272] width 250 height 12
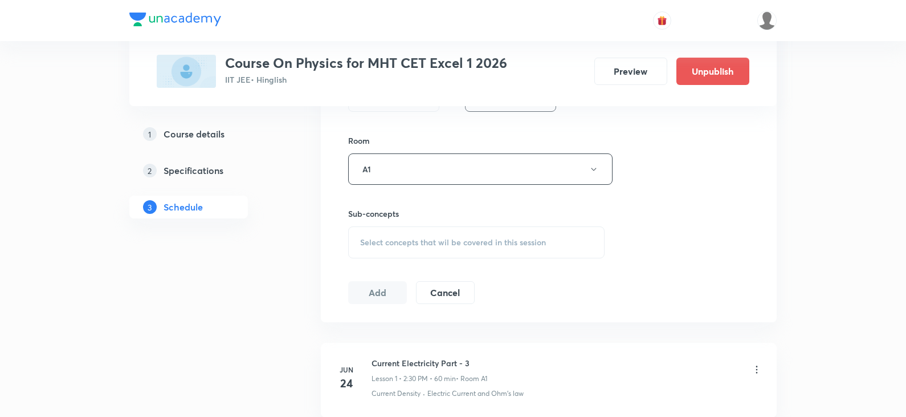
scroll to position [480, 0]
click at [388, 245] on div "Select concepts that wil be covered in this session" at bounding box center [476, 240] width 257 height 32
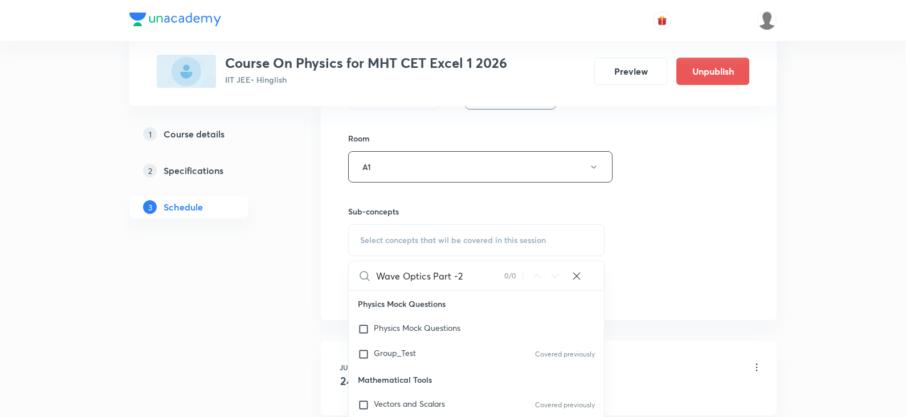
drag, startPoint x: 434, startPoint y: 276, endPoint x: 484, endPoint y: 275, distance: 49.6
click at [484, 275] on input "Wave Optics Part -2" at bounding box center [440, 275] width 128 height 29
drag, startPoint x: 433, startPoint y: 272, endPoint x: 486, endPoint y: 273, distance: 53.6
click at [486, 273] on input "Wave Optics Part" at bounding box center [440, 275] width 128 height 29
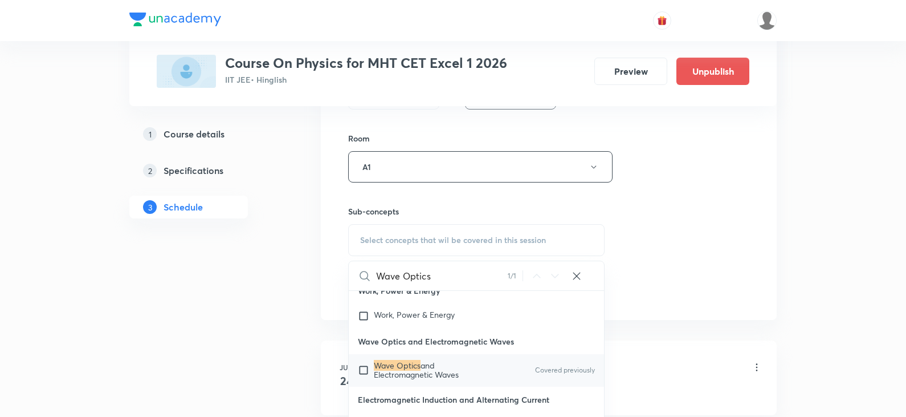
scroll to position [29921, 0]
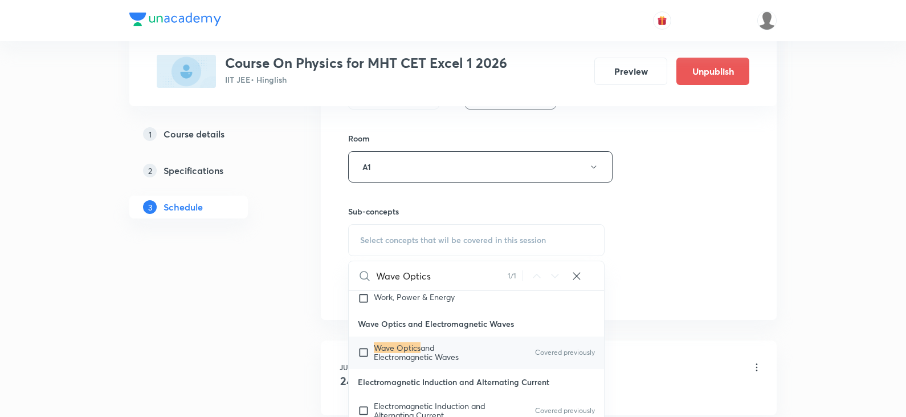
type input "Wave Optics"
click at [429, 362] on span "and Electromagnetic Waves" at bounding box center [416, 352] width 85 height 20
checkbox input "true"
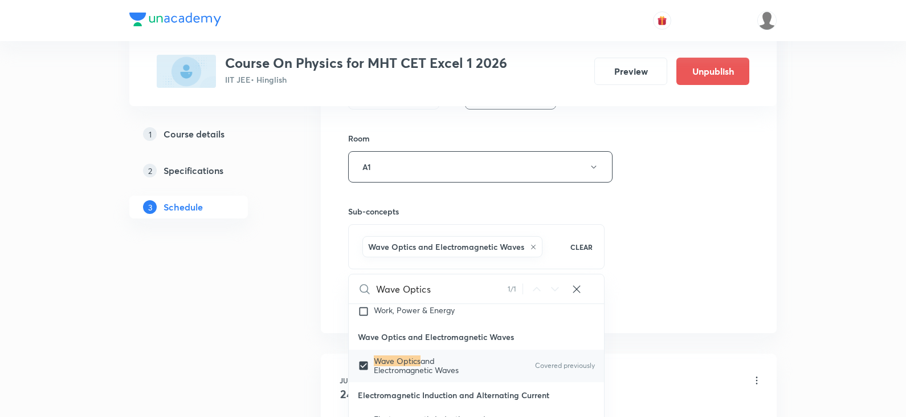
click at [611, 233] on div "Session 50 Live class Session title 19/99 Wave Optics Part -3 ​ Schedule for Oc…" at bounding box center [548, 40] width 401 height 548
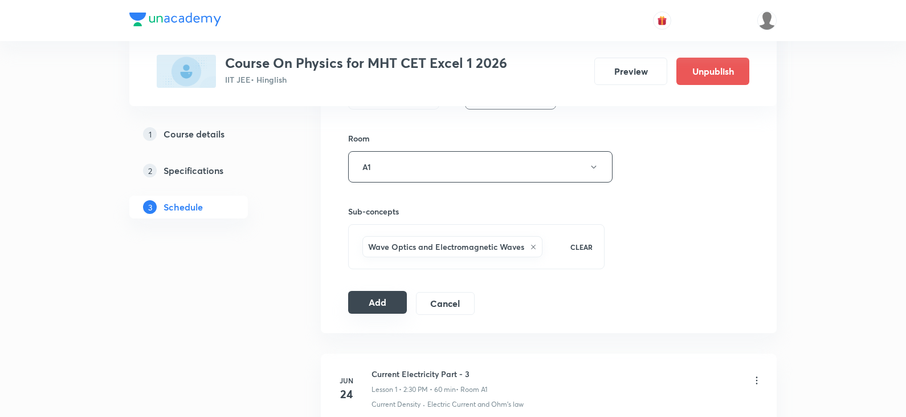
click at [348, 305] on button "Add" at bounding box center [377, 302] width 59 height 23
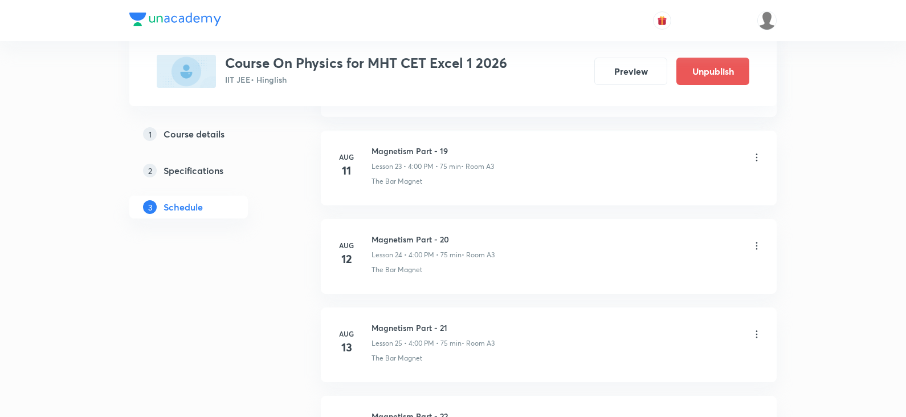
scroll to position [4392, 0]
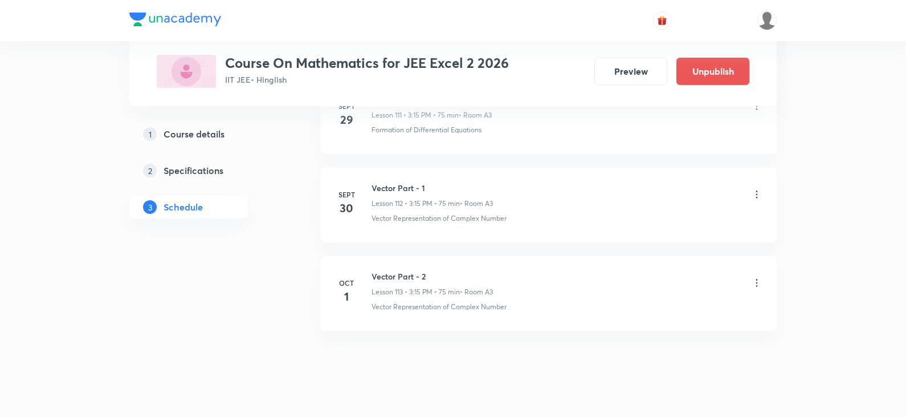
scroll to position [10482, 0]
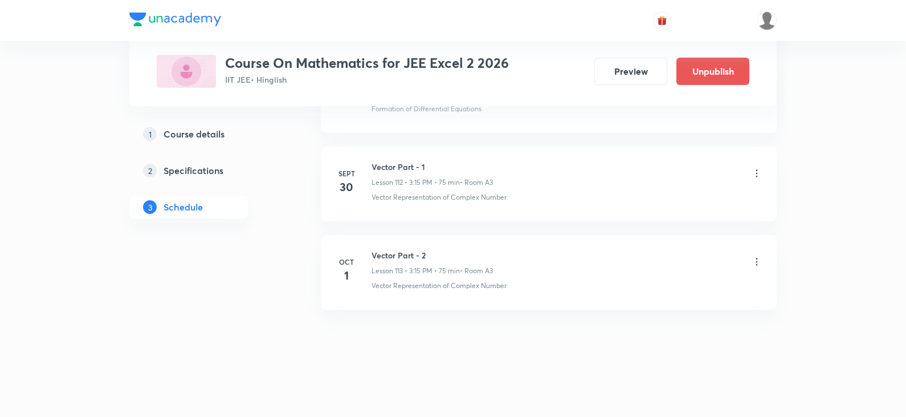
click at [389, 255] on h6 "Vector Part - 2" at bounding box center [432, 255] width 121 height 12
copy h6 "Vector Part - 2"
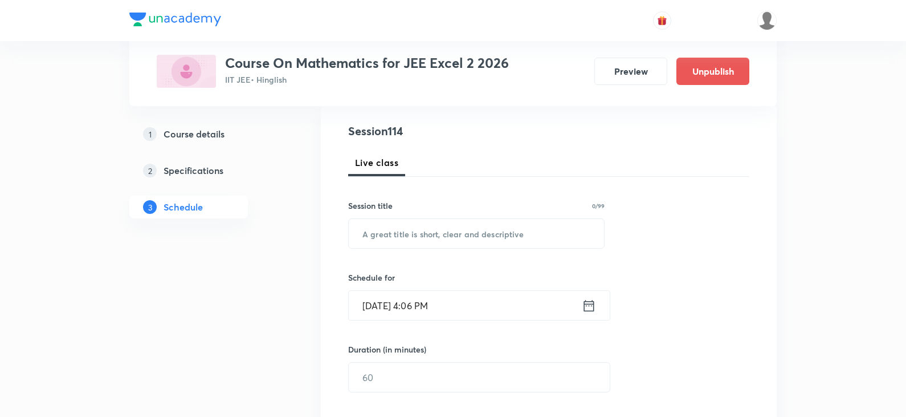
scroll to position [0, 0]
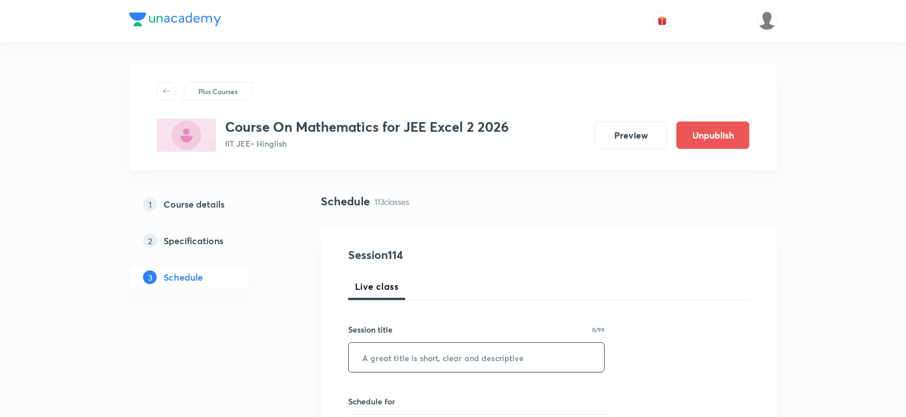
click at [417, 359] on input "text" at bounding box center [476, 357] width 255 height 29
paste input "Vector Part - 2"
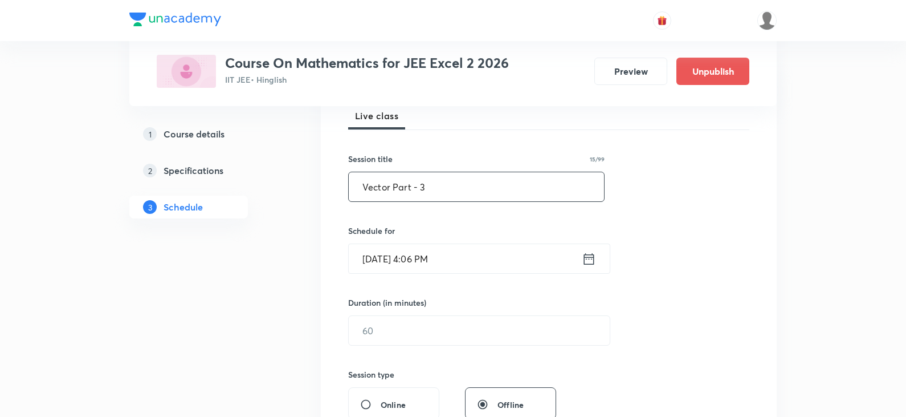
scroll to position [171, 0]
type input "Vector Part - 3"
click at [590, 257] on icon at bounding box center [589, 257] width 10 height 11
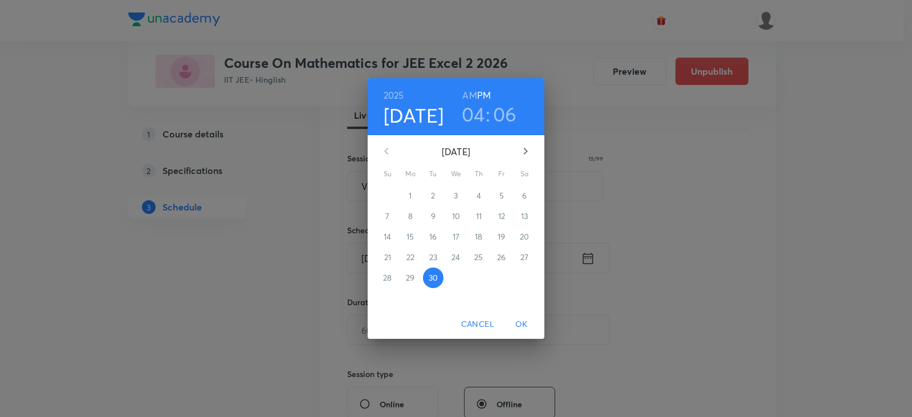
click at [524, 153] on icon "button" at bounding box center [526, 151] width 4 height 7
click at [478, 200] on p "2" at bounding box center [479, 195] width 4 height 11
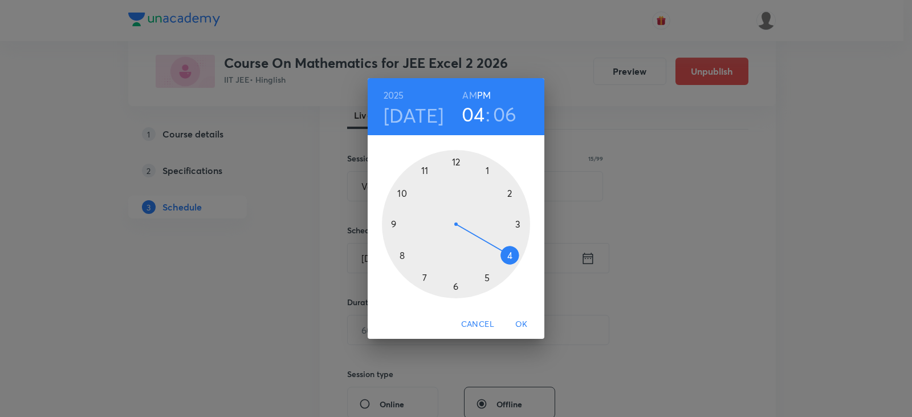
click at [518, 226] on div at bounding box center [456, 224] width 148 height 148
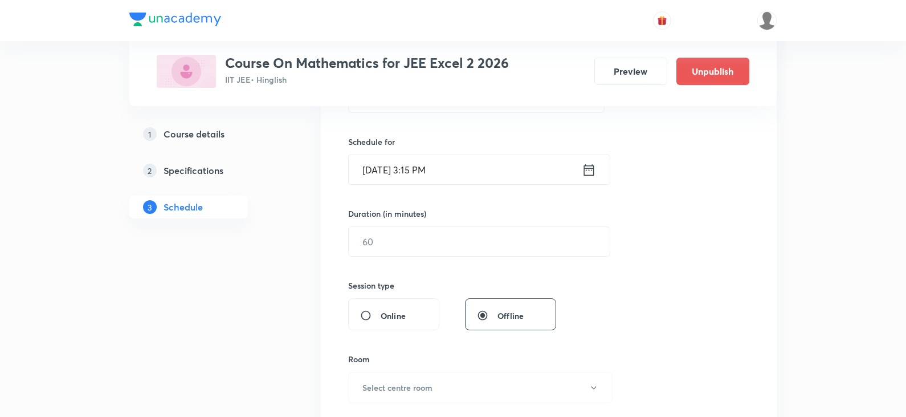
scroll to position [285, 0]
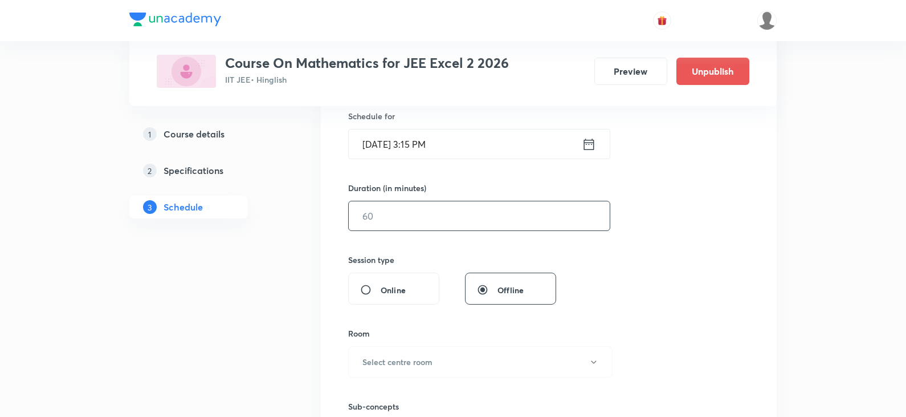
click at [448, 214] on input "text" at bounding box center [479, 215] width 261 height 29
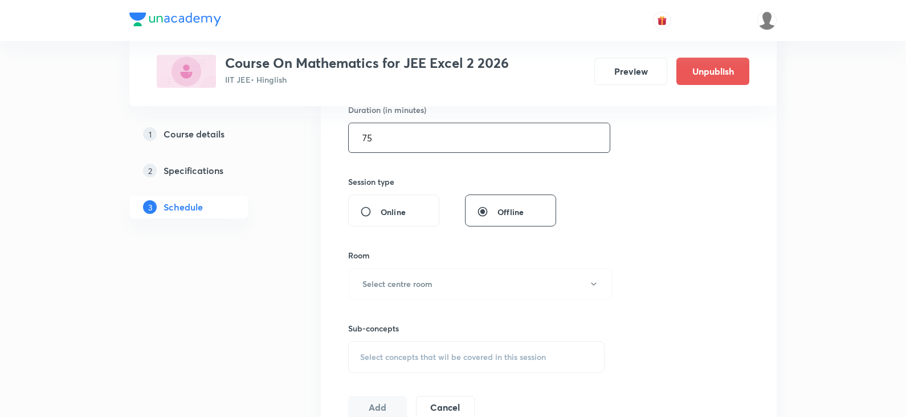
scroll to position [456, 0]
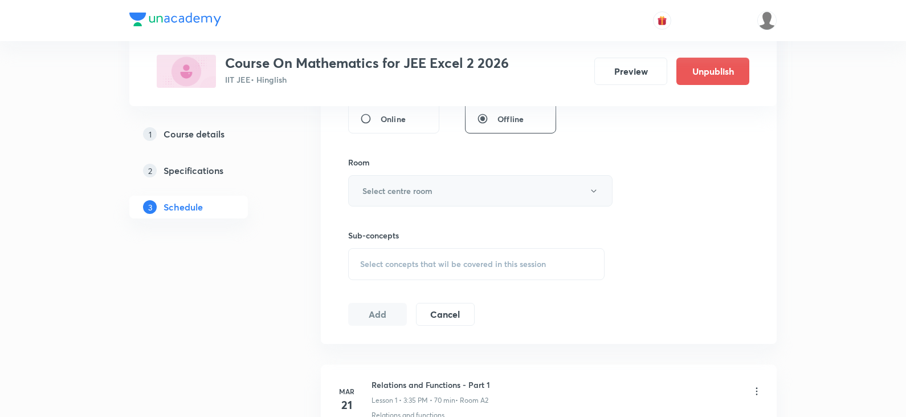
type input "75"
click at [459, 197] on button "Select centre room" at bounding box center [480, 190] width 265 height 31
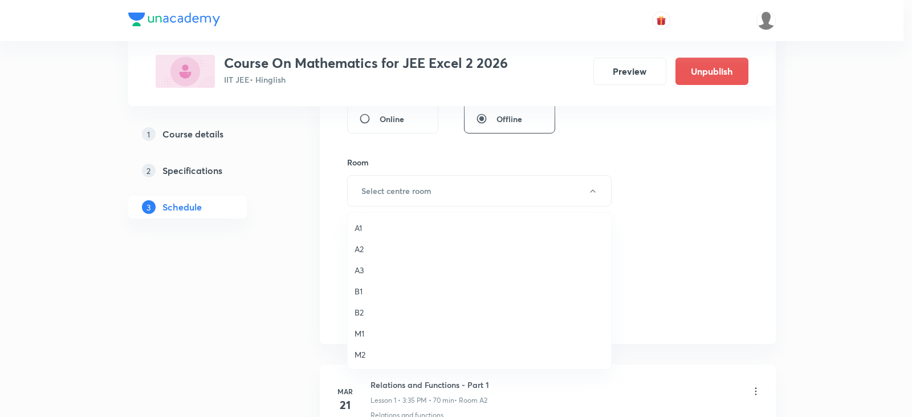
click at [358, 265] on span "A3" at bounding box center [480, 270] width 250 height 12
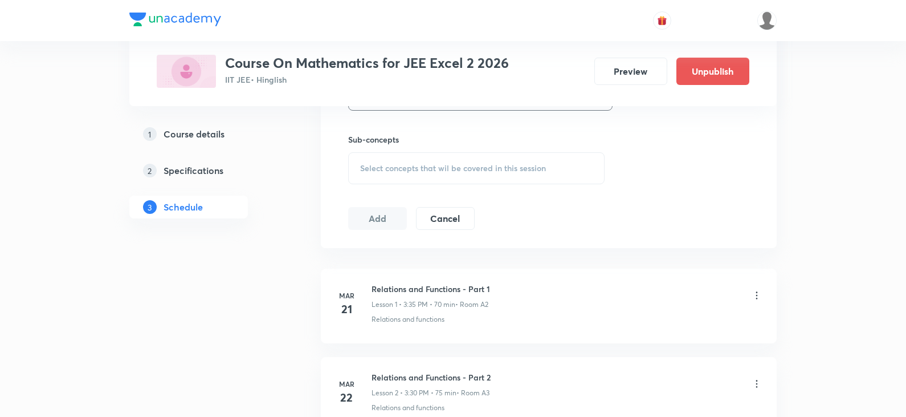
scroll to position [570, 0]
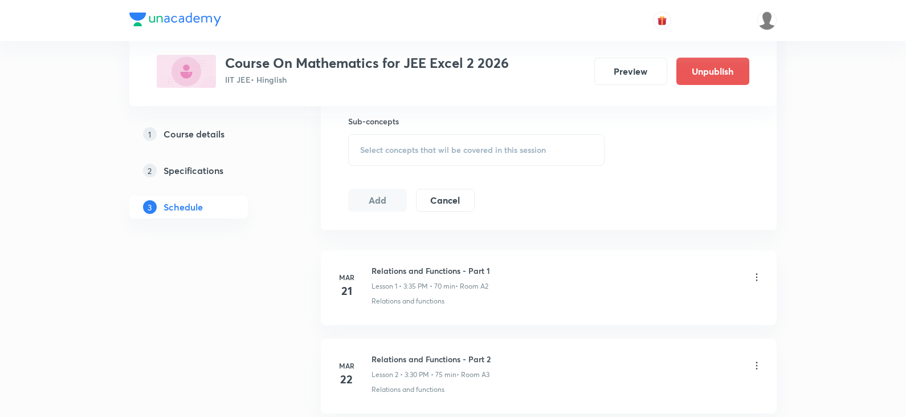
click at [402, 156] on div "Select concepts that wil be covered in this session" at bounding box center [476, 150] width 257 height 32
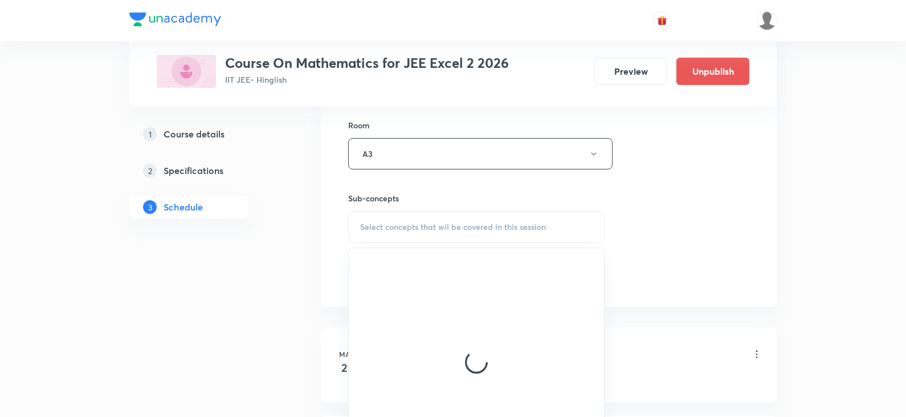
scroll to position [513, 0]
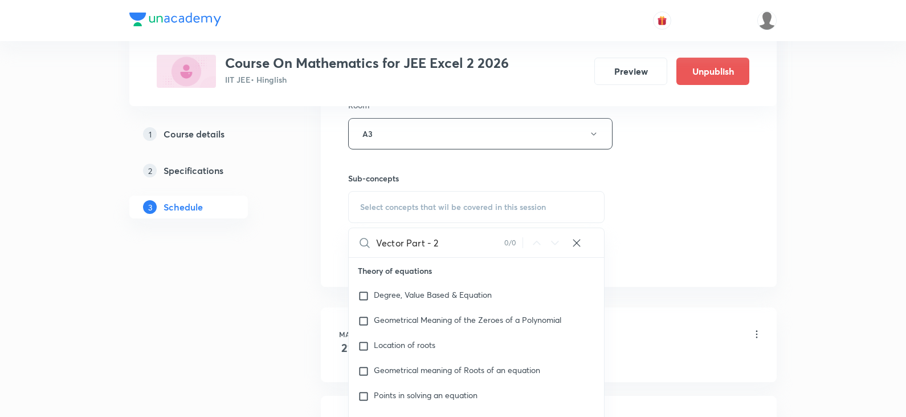
drag, startPoint x: 408, startPoint y: 242, endPoint x: 471, endPoint y: 235, distance: 64.2
click at [471, 235] on input "Vector Part - 2" at bounding box center [440, 242] width 128 height 29
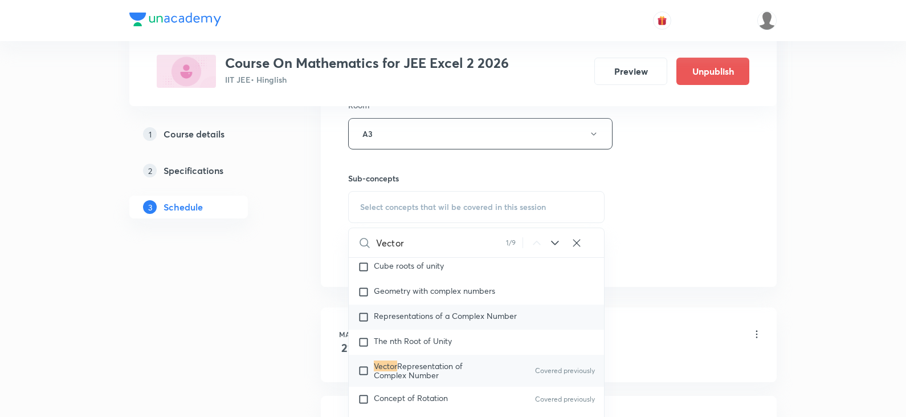
scroll to position [833, 0]
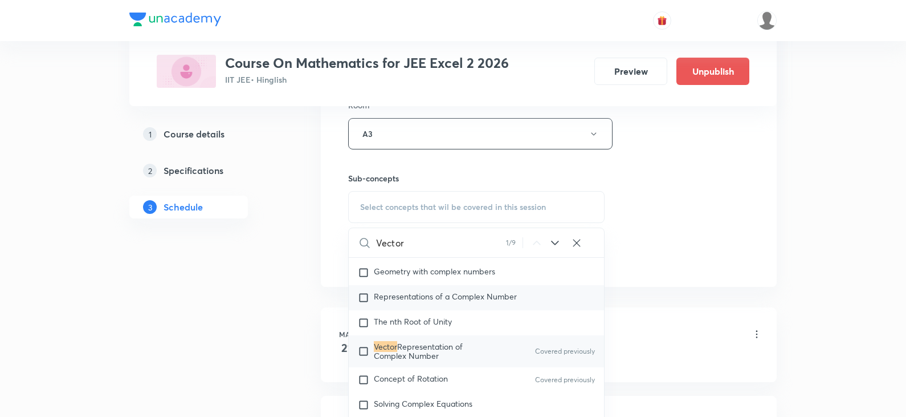
type input "Vector"
click at [433, 357] on span "Representation of Complex Number" at bounding box center [418, 351] width 89 height 20
checkbox input "true"
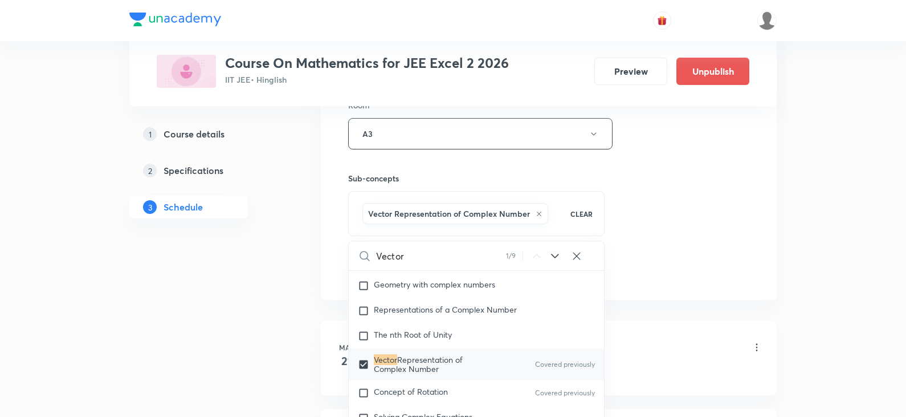
click at [629, 254] on div "Session 114 Live class Session title 15/99 Vector Part - 3 ​ Schedule for Oct 2…" at bounding box center [548, 7] width 401 height 548
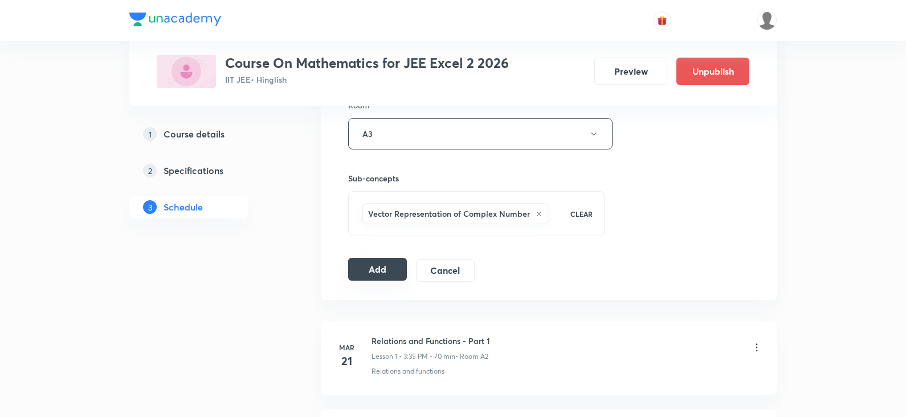
click at [375, 267] on button "Add" at bounding box center [377, 269] width 59 height 23
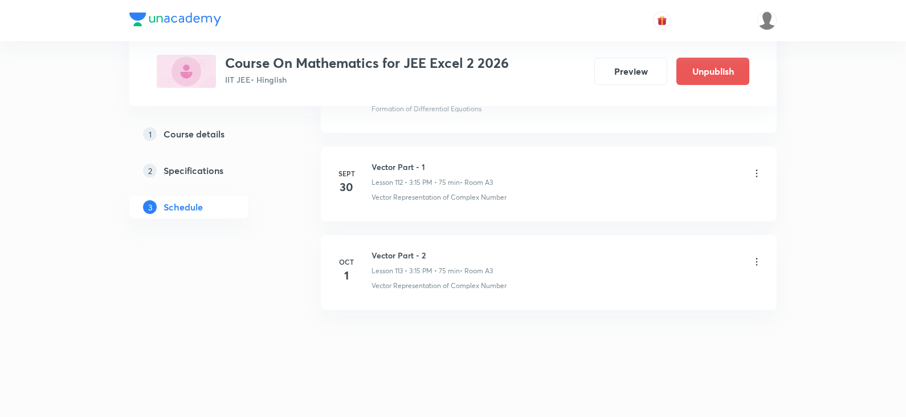
scroll to position [9959, 0]
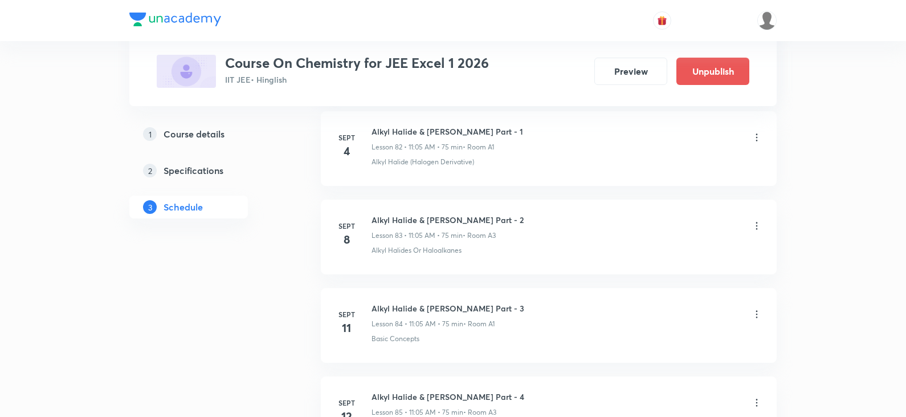
scroll to position [9334, 0]
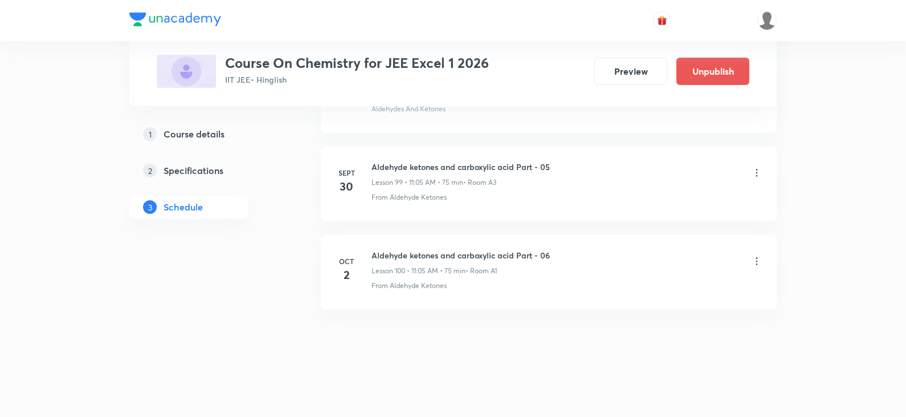
click at [376, 256] on h6 "Aldehyde ketones and carboxylic acid Part - 06" at bounding box center [461, 255] width 178 height 12
copy h6 "Aldehyde ketones and carboxylic acid Part - 06"
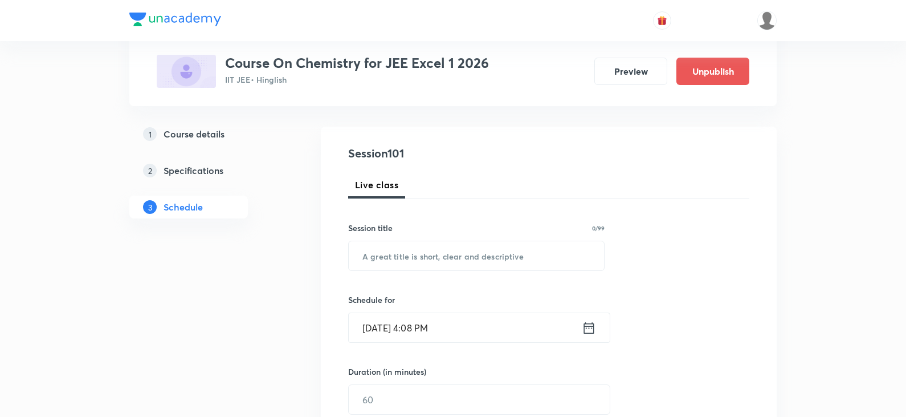
scroll to position [0, 0]
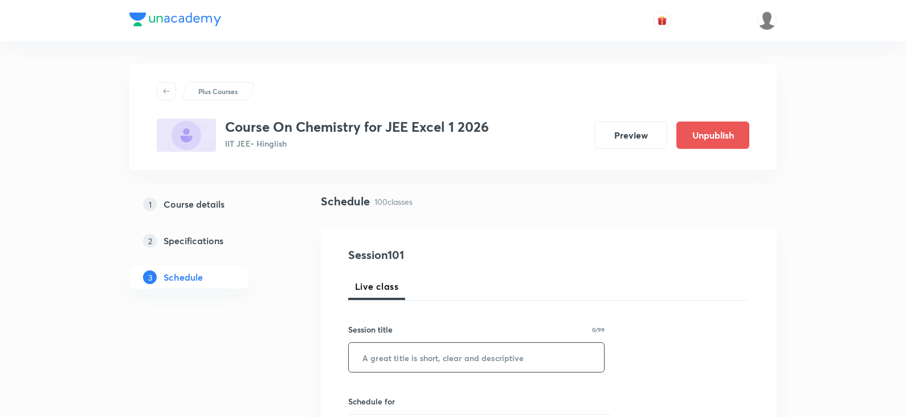
click at [468, 363] on input "text" at bounding box center [476, 357] width 255 height 29
paste input "Aldehyde ketones and carboxylic acid Part - 06"
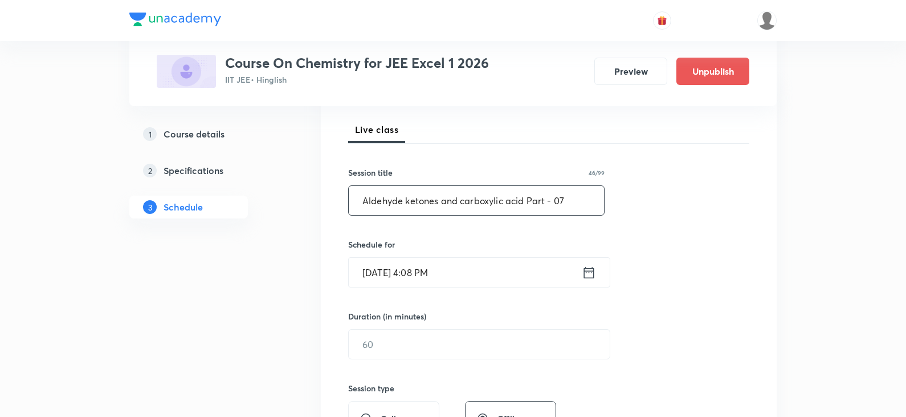
scroll to position [171, 0]
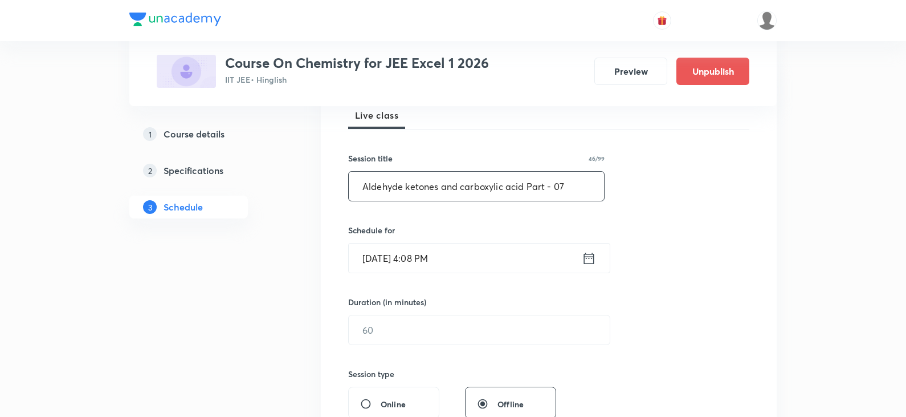
type input "Aldehyde ketones and carboxylic acid Part - 07"
click at [593, 265] on icon at bounding box center [589, 258] width 14 height 16
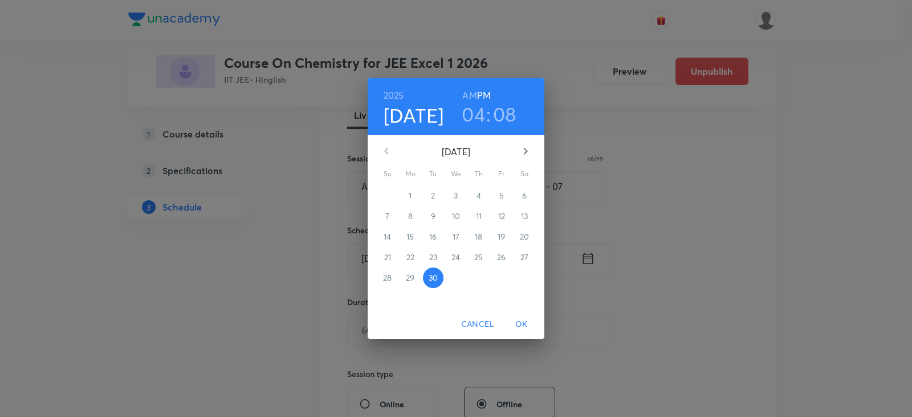
click at [530, 151] on icon "button" at bounding box center [526, 151] width 14 height 14
click at [503, 196] on p "3" at bounding box center [501, 195] width 4 height 11
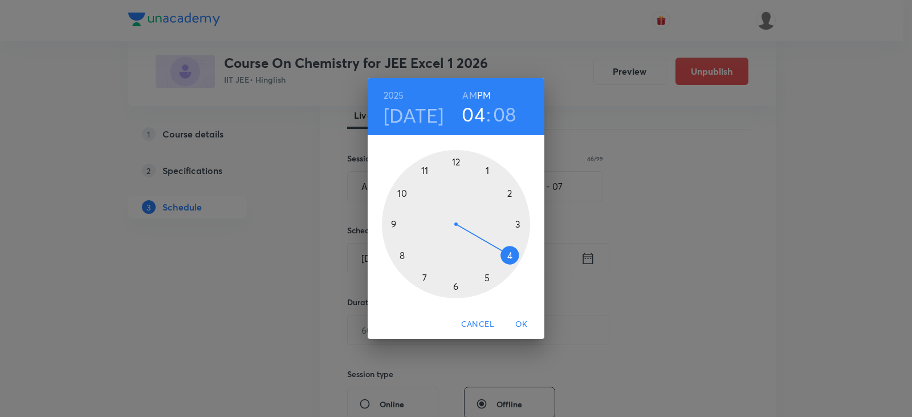
click at [470, 97] on h6 "AM" at bounding box center [469, 95] width 14 height 16
click at [400, 256] on div at bounding box center [456, 224] width 148 height 148
click at [520, 222] on div at bounding box center [456, 224] width 148 height 148
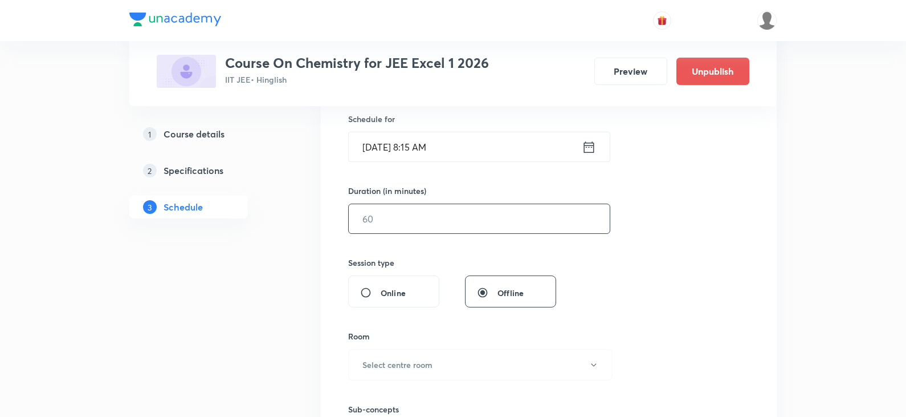
scroll to position [285, 0]
click at [433, 222] on input "text" at bounding box center [479, 215] width 261 height 29
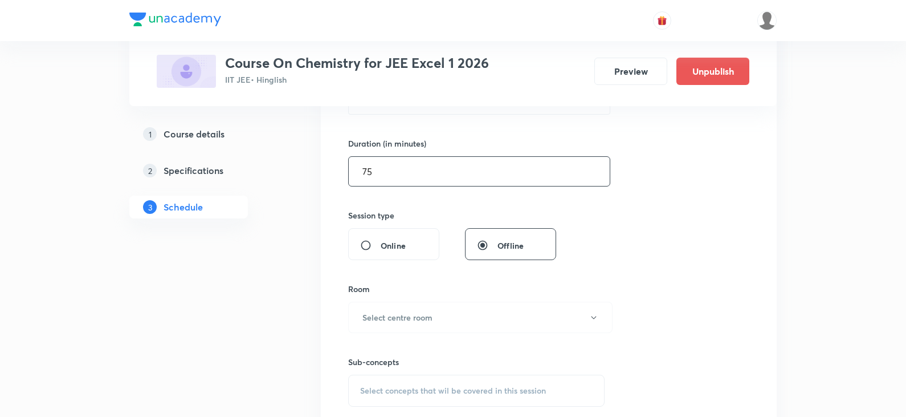
scroll to position [456, 0]
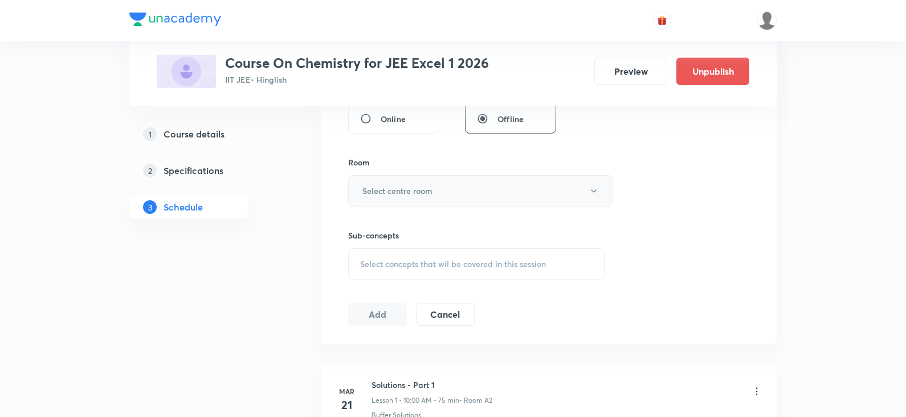
type input "75"
click at [432, 198] on button "Select centre room" at bounding box center [480, 190] width 265 height 31
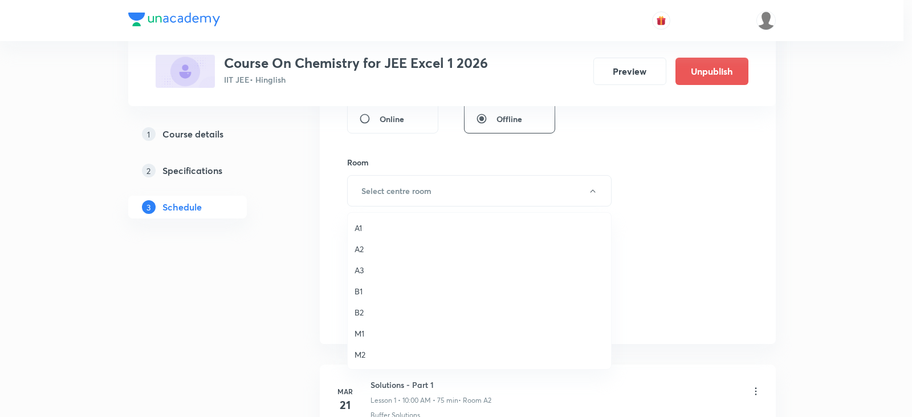
click at [363, 276] on li "A3" at bounding box center [479, 269] width 263 height 21
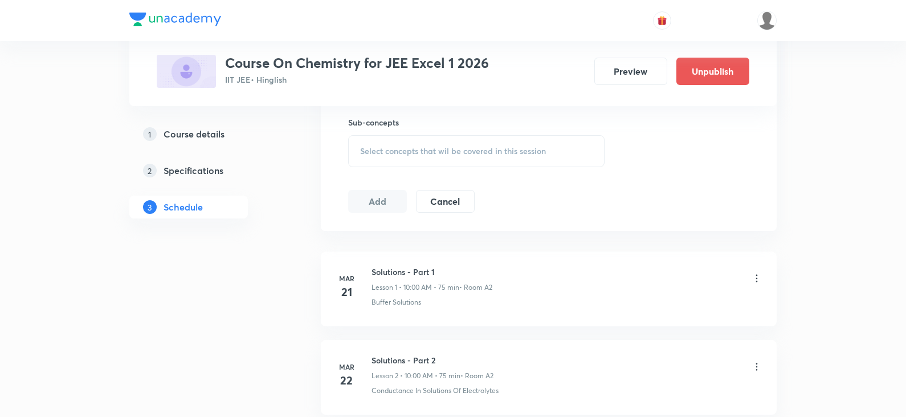
scroll to position [570, 0]
click at [422, 161] on div "Select concepts that wil be covered in this session" at bounding box center [476, 150] width 257 height 32
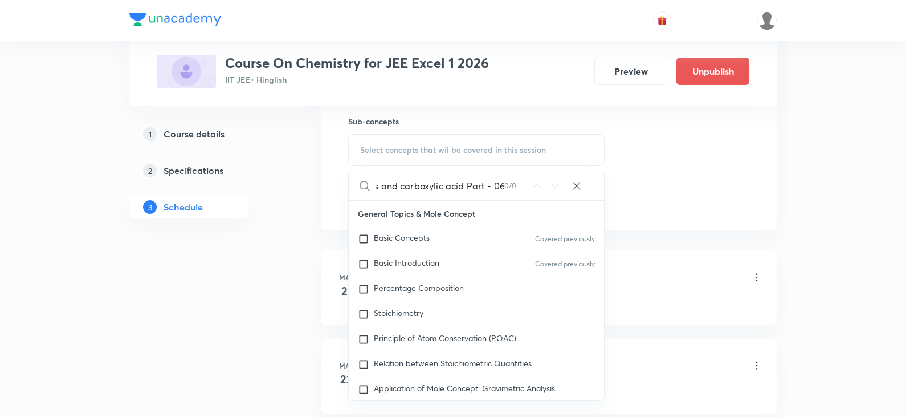
scroll to position [0, 74]
drag, startPoint x: 470, startPoint y: 185, endPoint x: 516, endPoint y: 182, distance: 46.8
click at [516, 182] on div "Aldehyde ketones and carboxylic acid Part - 06 0 / 0 ​" at bounding box center [476, 185] width 255 height 29
drag, startPoint x: 421, startPoint y: 188, endPoint x: 532, endPoint y: 189, distance: 111.2
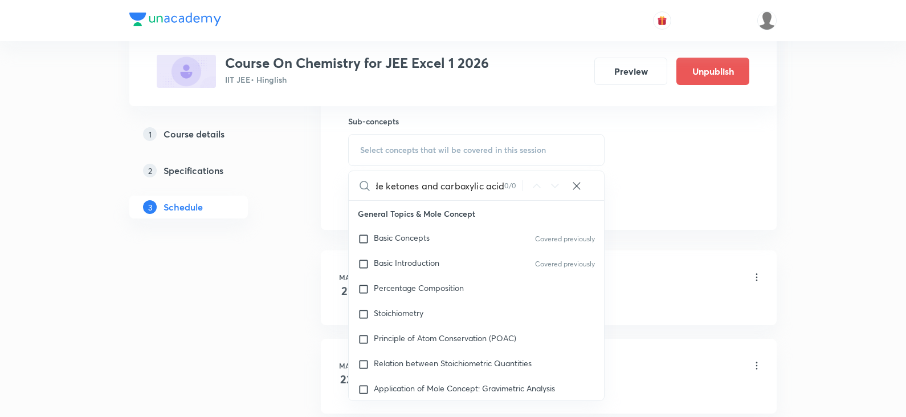
click at [532, 189] on div "Aldehyde ketones and carboxylic acid 0 / 0 ​" at bounding box center [476, 185] width 255 height 29
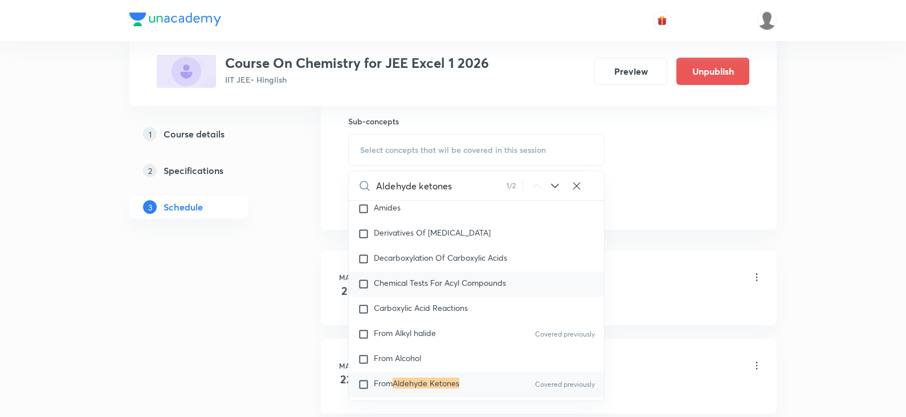
scroll to position [26283, 0]
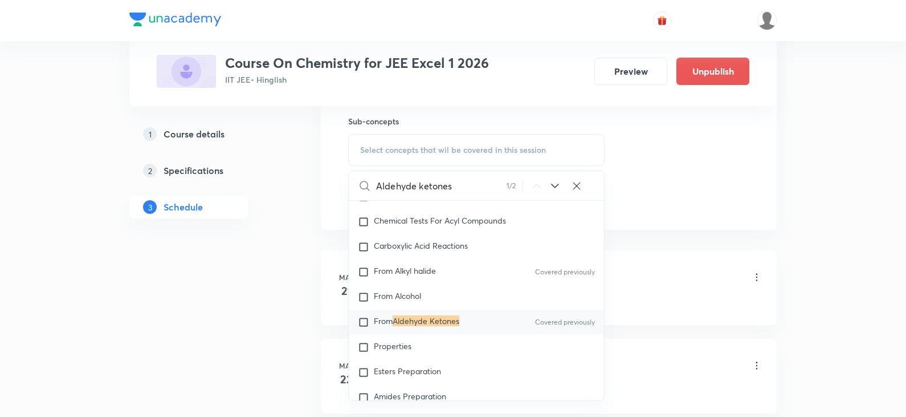
type input "Aldehyde ketones"
click at [429, 335] on div "From Aldehyde Ketones Covered previously" at bounding box center [476, 322] width 255 height 25
checkbox input "true"
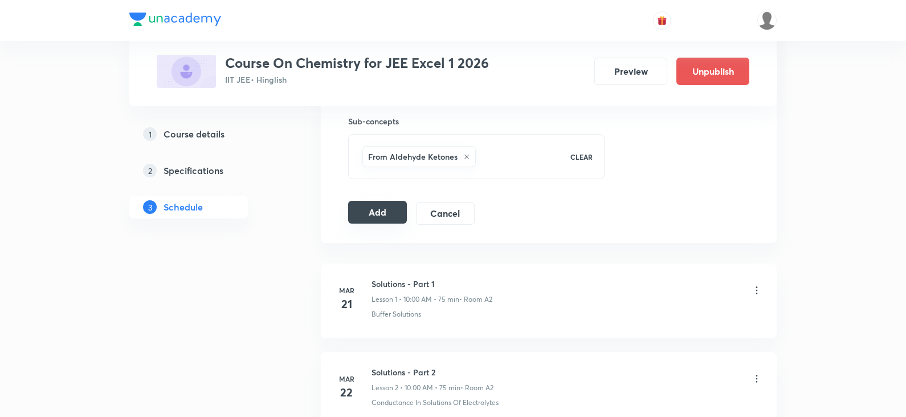
click at [405, 214] on button "Add" at bounding box center [377, 212] width 59 height 23
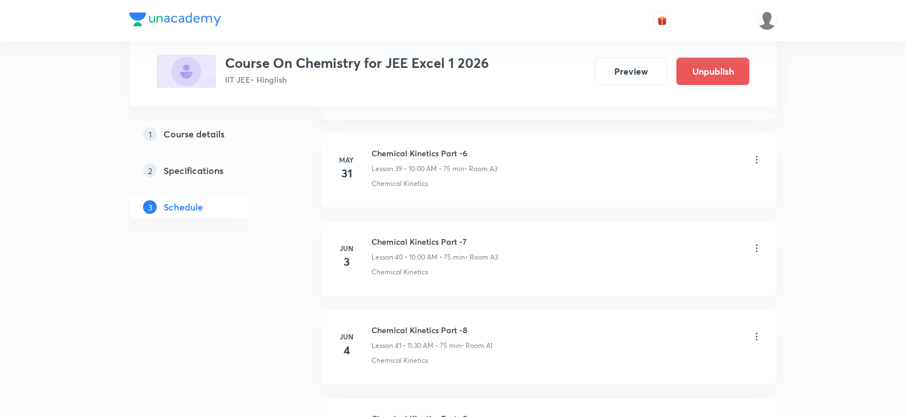
scroll to position [8810, 0]
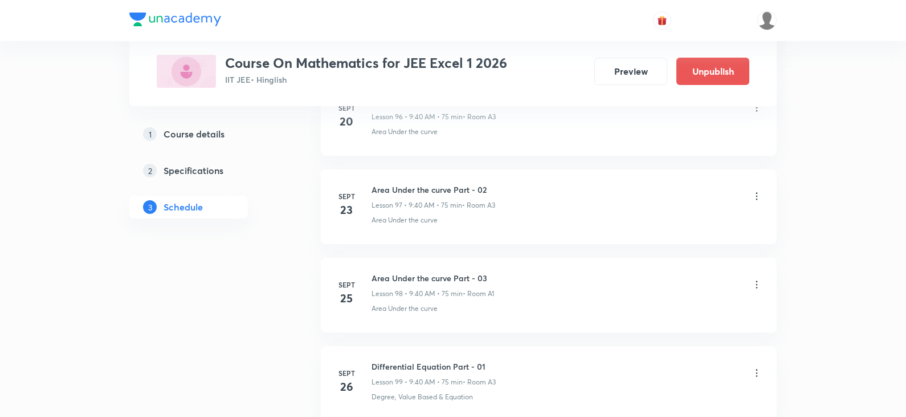
scroll to position [9776, 0]
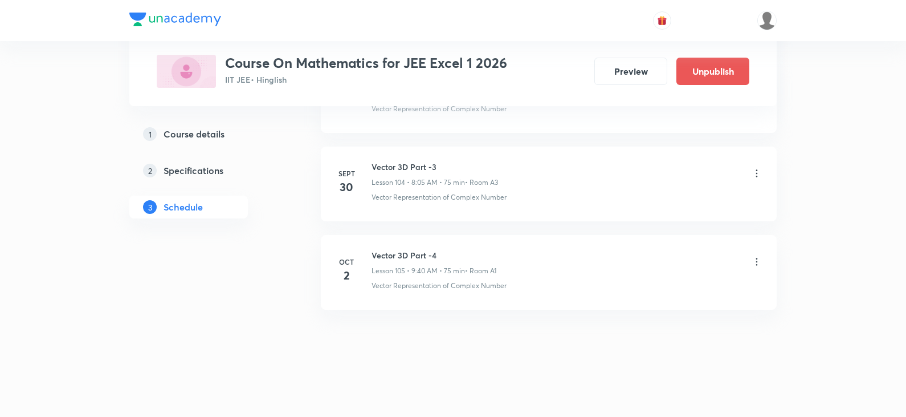
click at [415, 257] on h6 "Vector 3D Part -4" at bounding box center [434, 255] width 125 height 12
copy h6 "Vector 3D Part -4"
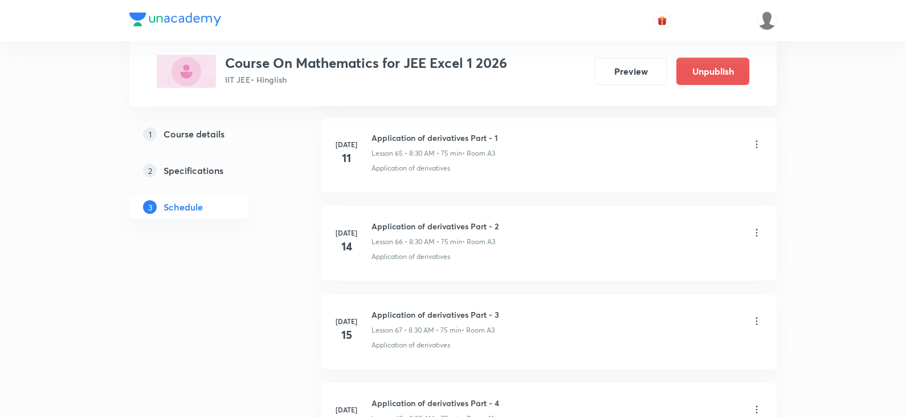
scroll to position [0, 0]
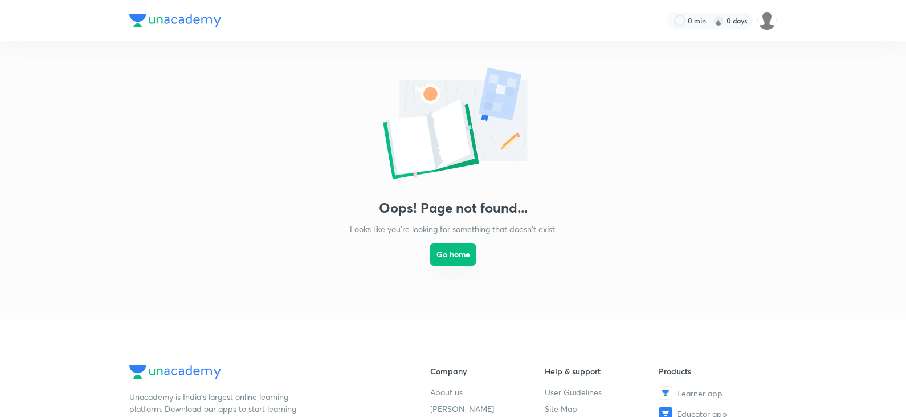
click at [449, 256] on button "Go home" at bounding box center [453, 254] width 46 height 23
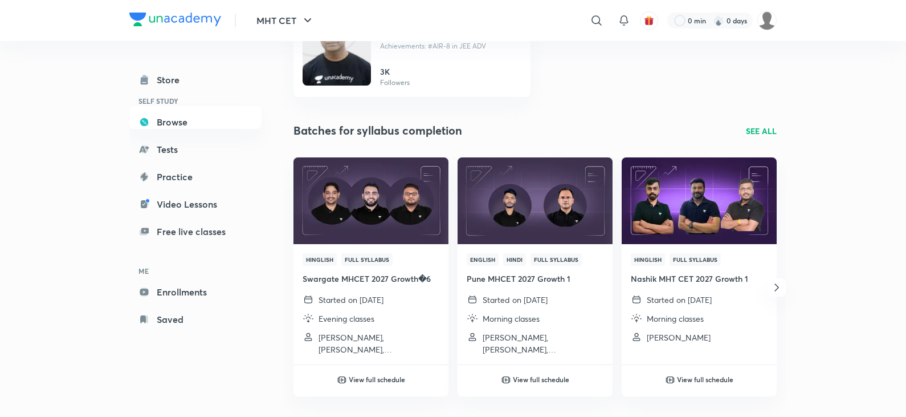
scroll to position [201, 0]
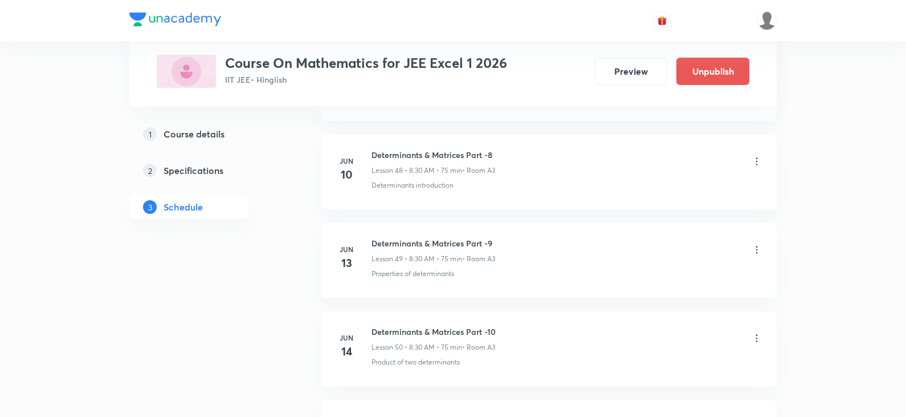
scroll to position [9776, 0]
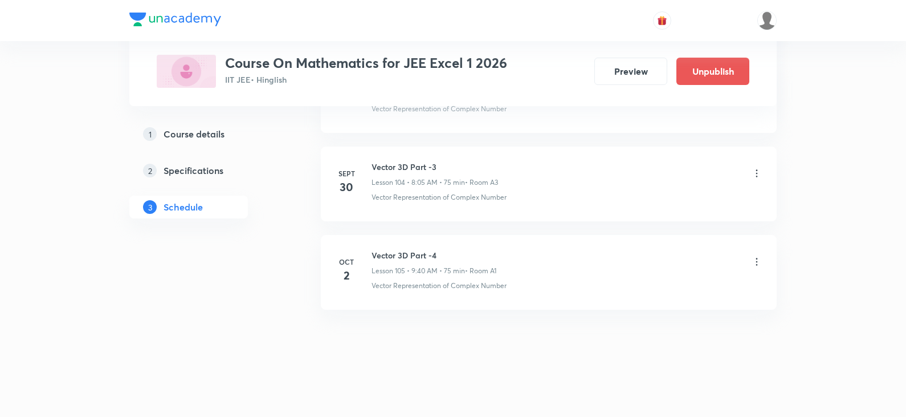
click at [414, 258] on h6 "Vector 3D Part -4" at bounding box center [434, 255] width 125 height 12
copy h6 "Vector 3D Part -4"
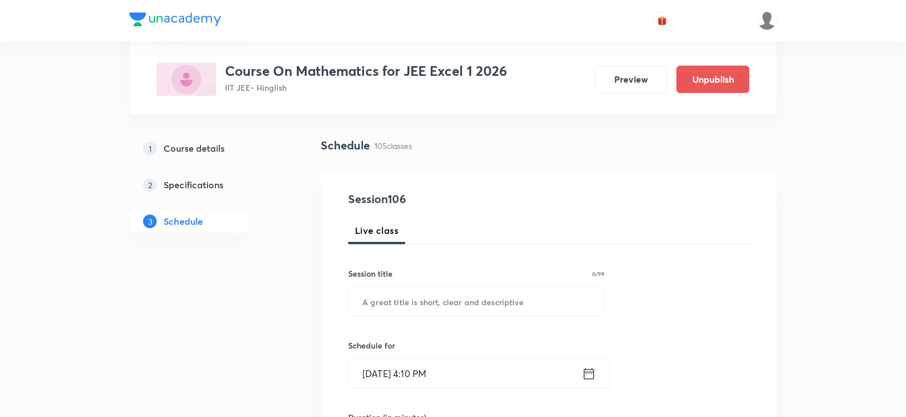
scroll to position [0, 0]
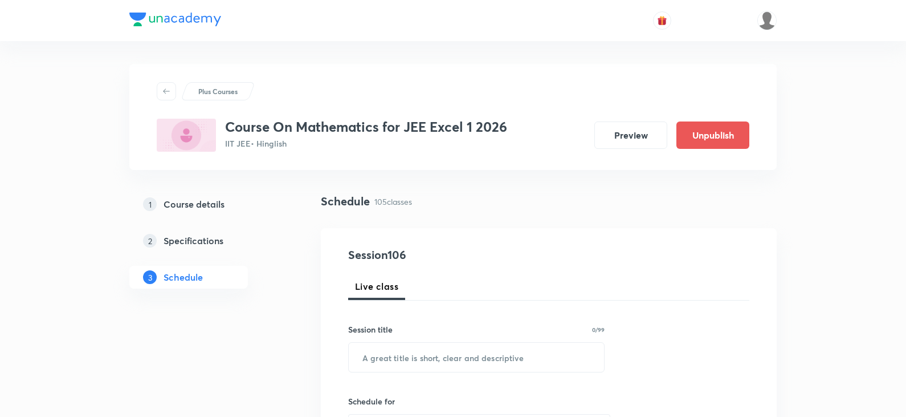
click at [414, 357] on input "text" at bounding box center [476, 357] width 255 height 29
paste input "Vector 3D Part -4"
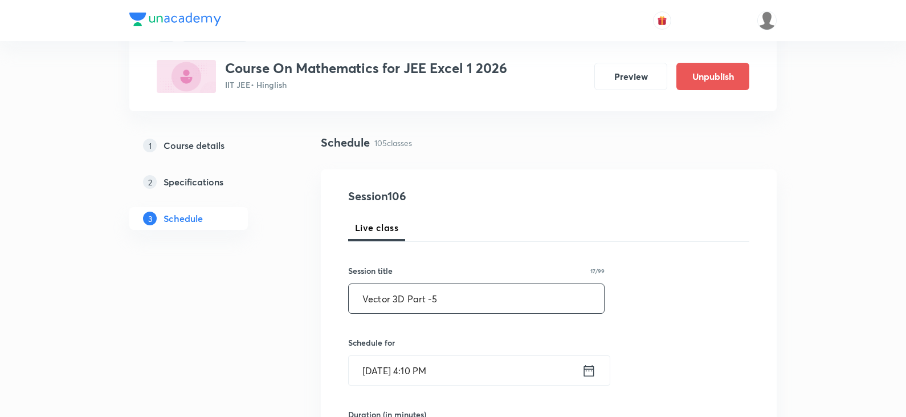
scroll to position [114, 0]
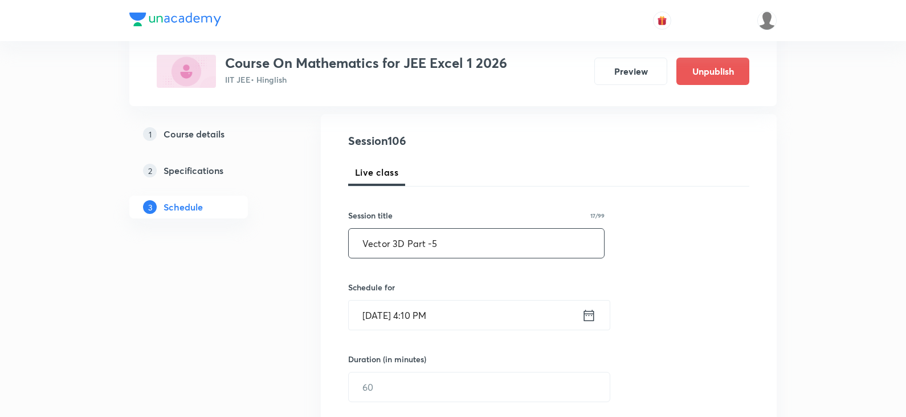
type input "Vector 3D Part -5"
click at [580, 314] on input "Sept 30, 2025, 4:10 PM" at bounding box center [465, 314] width 233 height 29
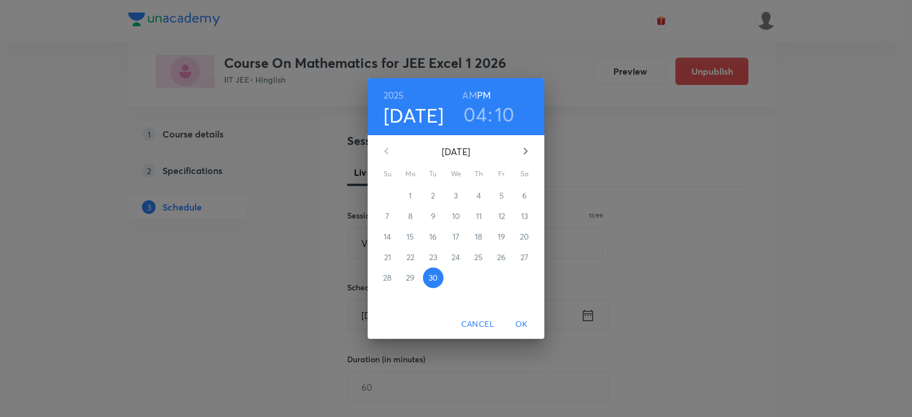
click at [589, 314] on div "2025 Sep 30 04 : 10 AM PM September 2025 Su Mo Tu We Th Fr Sa 31 1 2 3 4 5 6 7 …" at bounding box center [456, 208] width 912 height 417
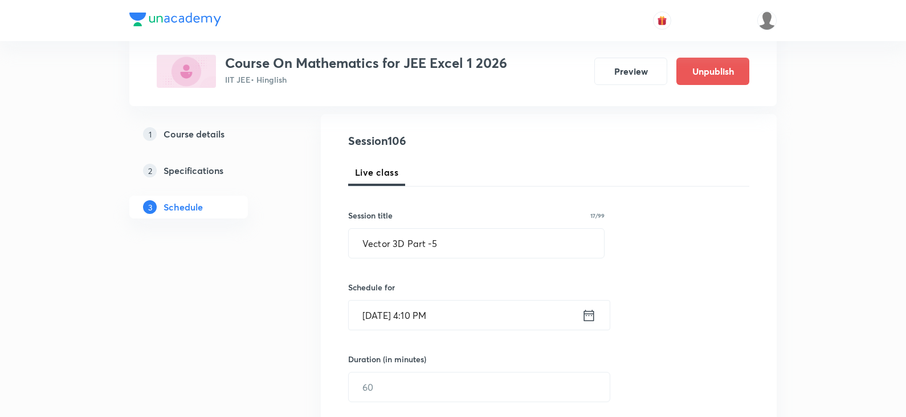
click at [593, 320] on icon at bounding box center [589, 314] width 10 height 11
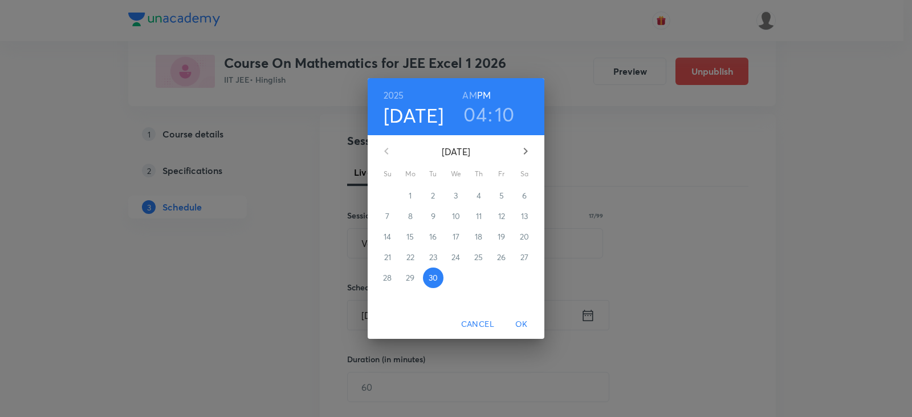
click at [534, 149] on button "button" at bounding box center [525, 150] width 27 height 27
click at [502, 193] on p "3" at bounding box center [501, 195] width 4 height 11
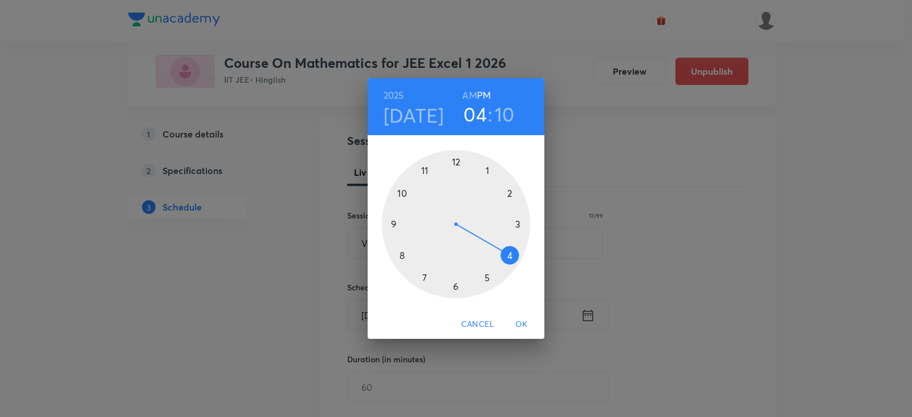
click at [393, 221] on div at bounding box center [456, 224] width 148 height 148
click at [399, 258] on div at bounding box center [456, 224] width 148 height 148
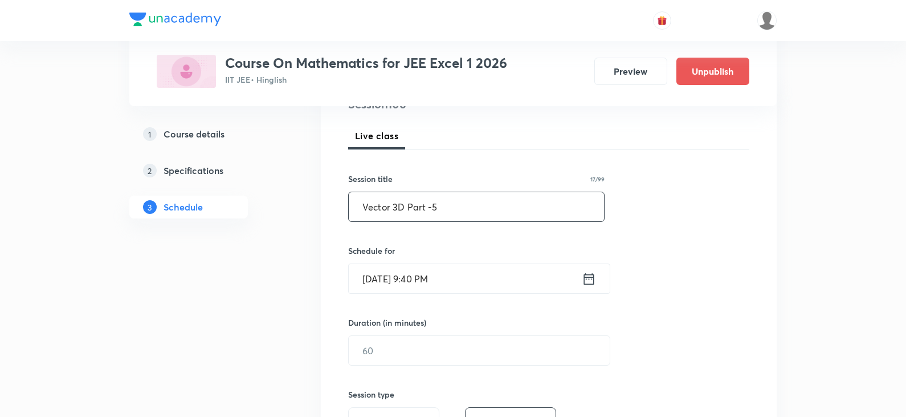
scroll to position [171, 0]
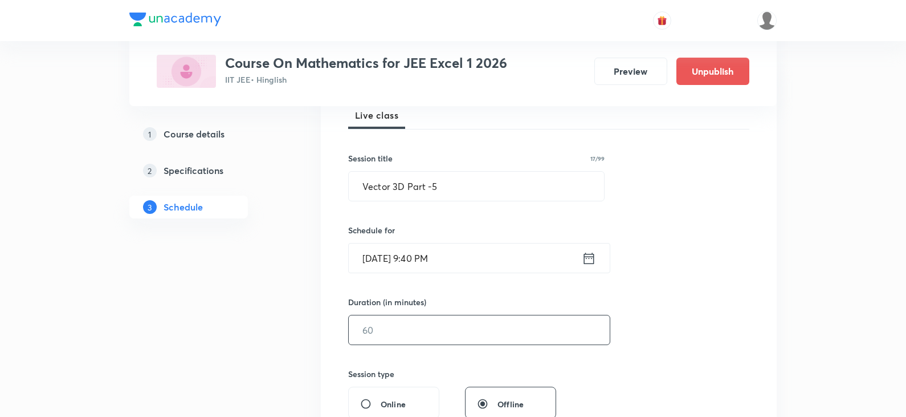
click at [406, 319] on input "text" at bounding box center [479, 329] width 261 height 29
type input "75"
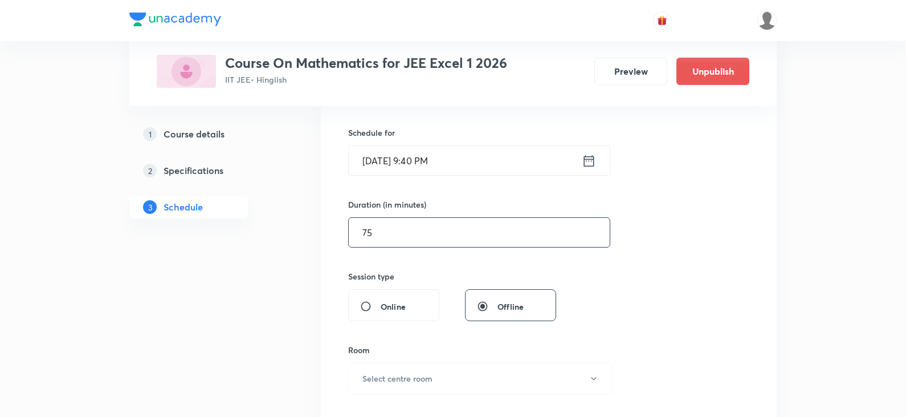
scroll to position [285, 0]
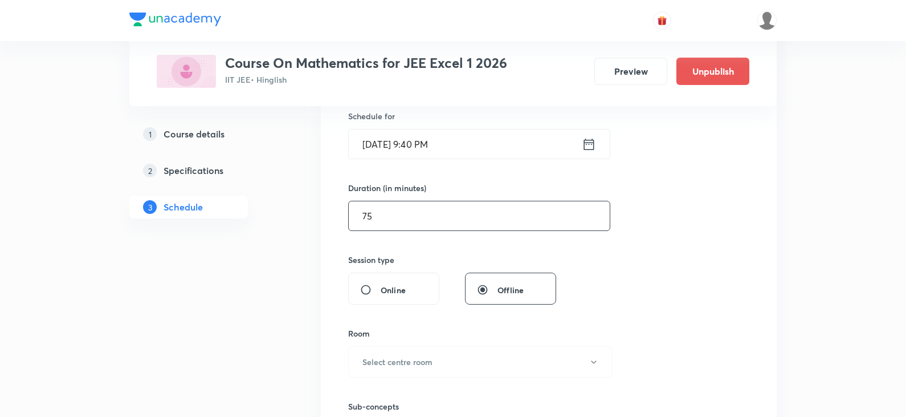
click at [584, 143] on icon at bounding box center [589, 143] width 10 height 11
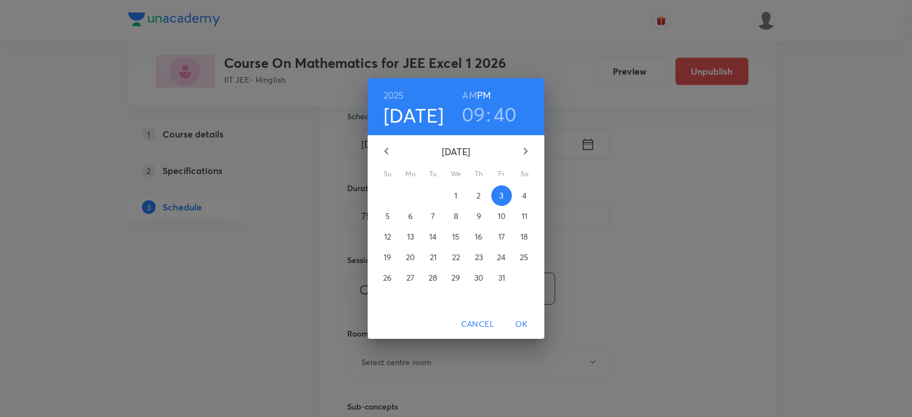
click at [470, 96] on h6 "AM" at bounding box center [469, 95] width 14 height 16
click at [518, 322] on span "OK" at bounding box center [521, 324] width 27 height 14
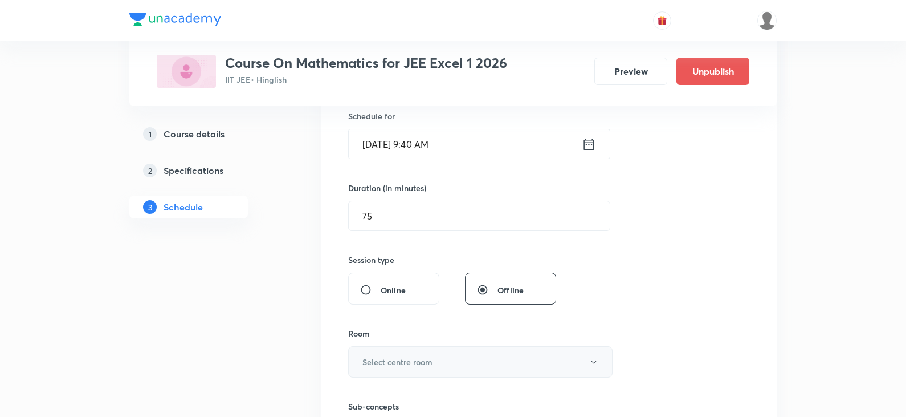
click at [409, 372] on button "Select centre room" at bounding box center [480, 361] width 265 height 31
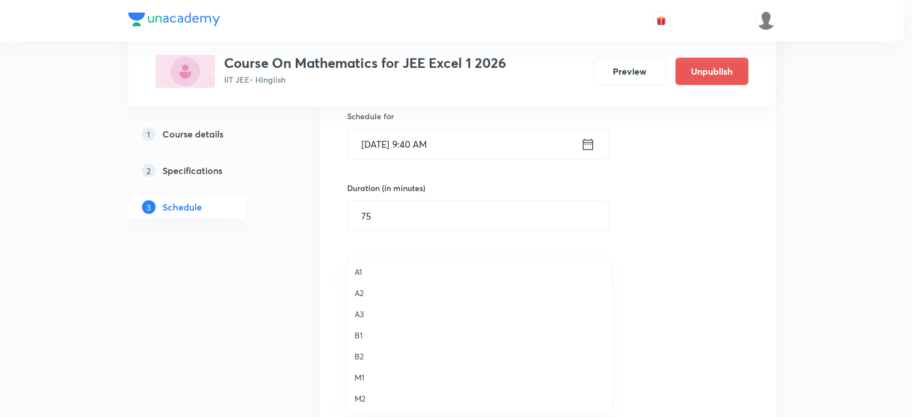
click at [363, 314] on span "A3" at bounding box center [480, 314] width 250 height 12
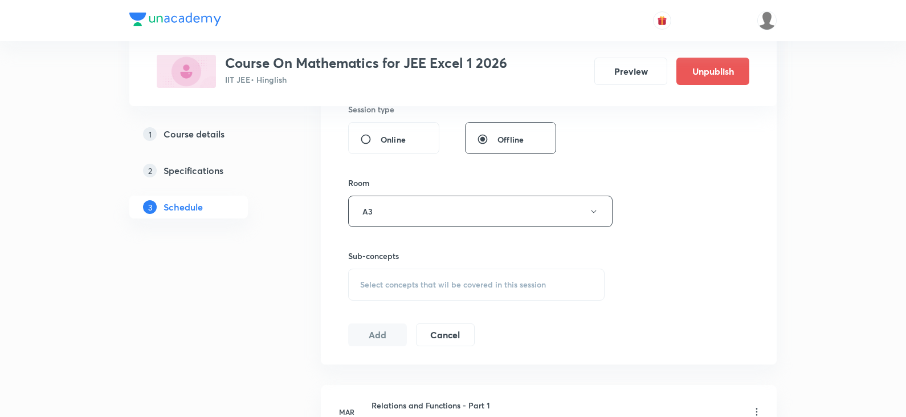
scroll to position [456, 0]
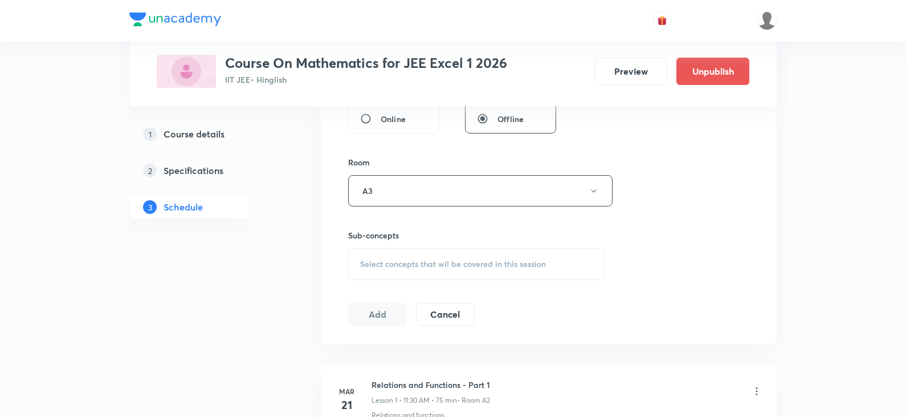
click at [432, 272] on div "Select concepts that wil be covered in this session" at bounding box center [476, 264] width 257 height 32
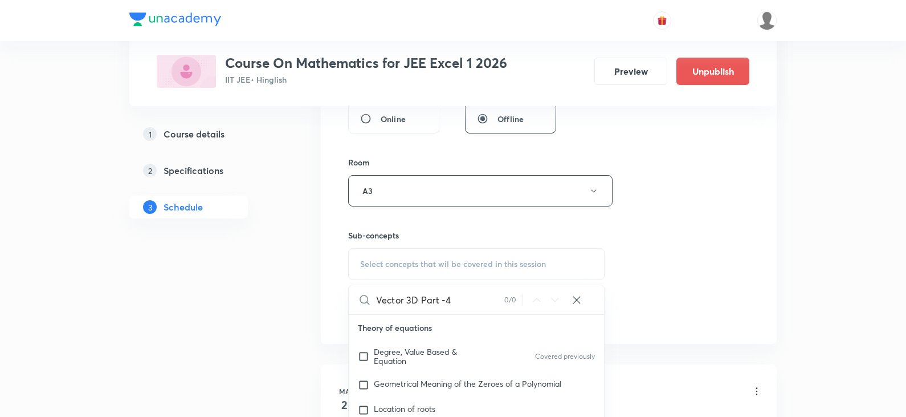
drag, startPoint x: 421, startPoint y: 303, endPoint x: 466, endPoint y: 298, distance: 45.3
click at [466, 298] on input "Vector 3D Part -4" at bounding box center [440, 299] width 128 height 29
drag, startPoint x: 409, startPoint y: 303, endPoint x: 440, endPoint y: 303, distance: 30.2
click at [440, 303] on input "Vector 3D" at bounding box center [440, 299] width 128 height 29
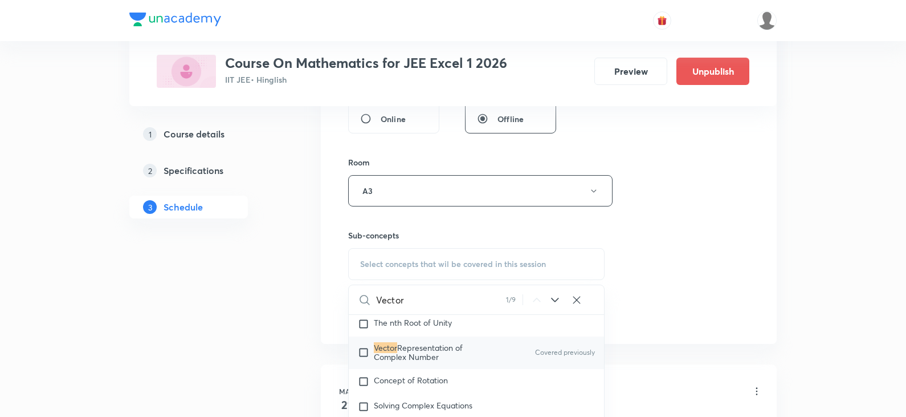
scroll to position [897, 0]
type input "Vector"
click at [441, 351] on span "Representation of Complex Number" at bounding box center [418, 351] width 89 height 20
checkbox input "true"
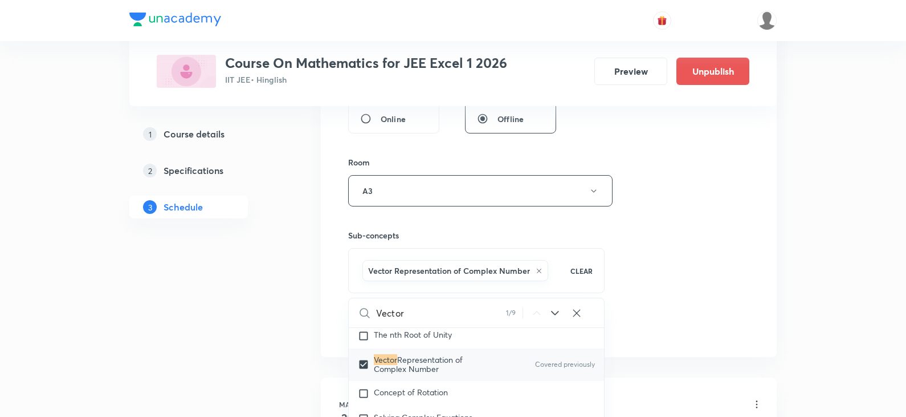
click at [638, 219] on div "Session 106 Live class Session title 17/99 Vector 3D Part -5 ​ Schedule for Oct…" at bounding box center [548, 64] width 401 height 548
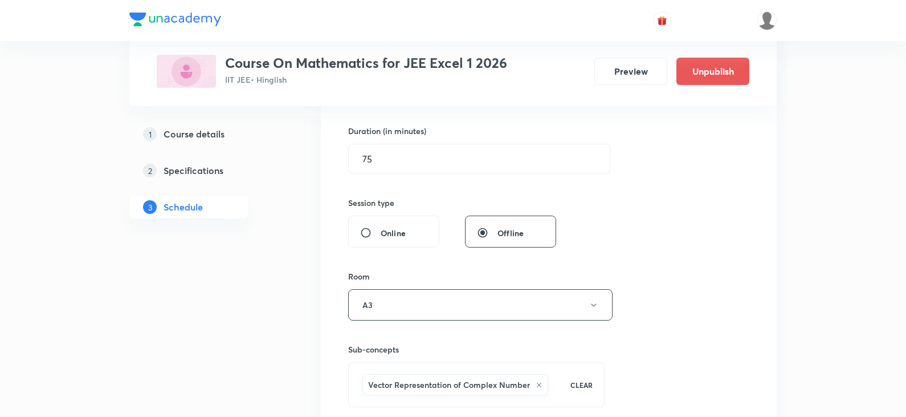
scroll to position [570, 0]
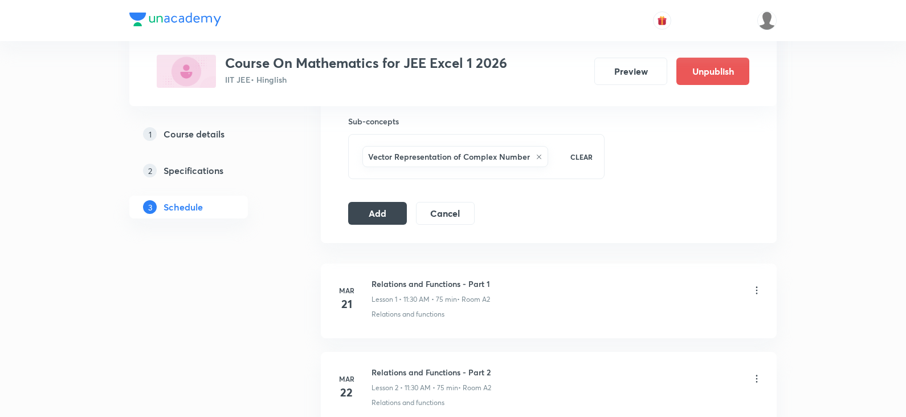
click at [385, 221] on button "Add" at bounding box center [377, 212] width 59 height 23
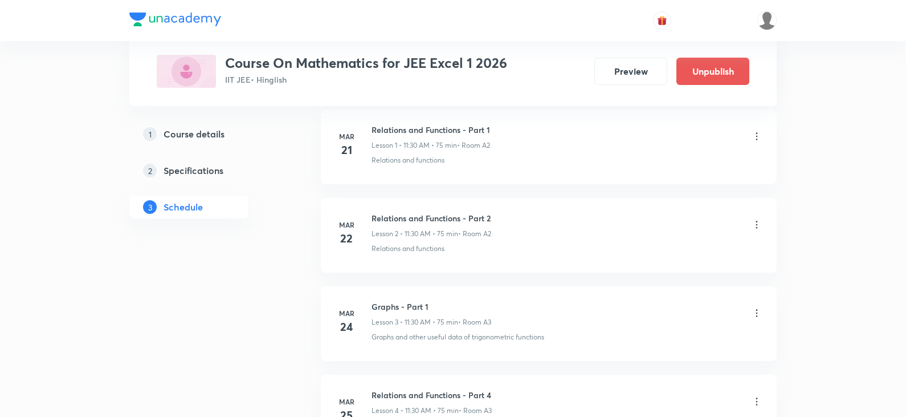
scroll to position [0, 0]
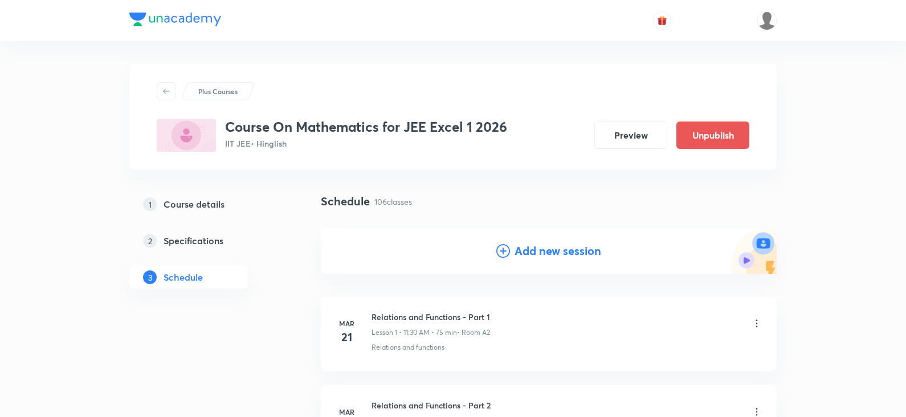
click at [507, 252] on icon at bounding box center [504, 251] width 14 height 14
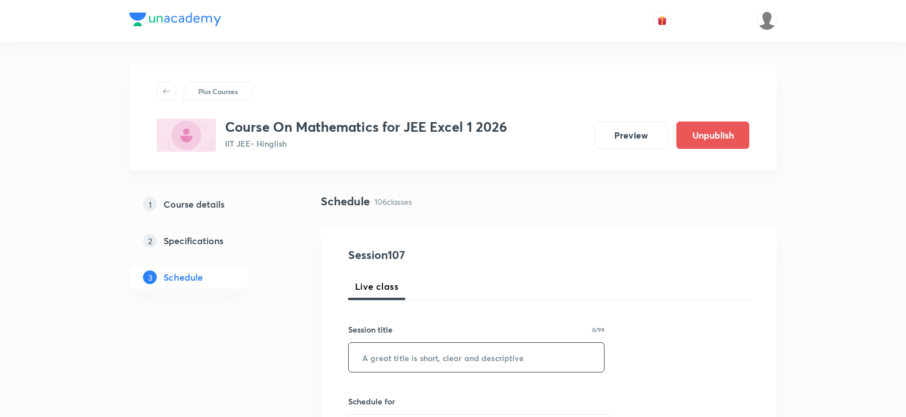
click at [431, 363] on input "text" at bounding box center [476, 357] width 255 height 29
paste input "Vector 3D Part -4"
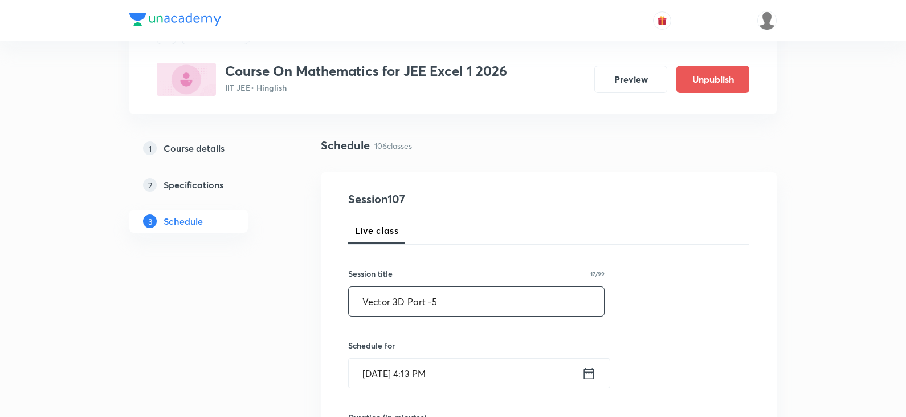
scroll to position [57, 0]
type input "Vector 3D Part -5"
click at [589, 372] on icon at bounding box center [589, 371] width 10 height 11
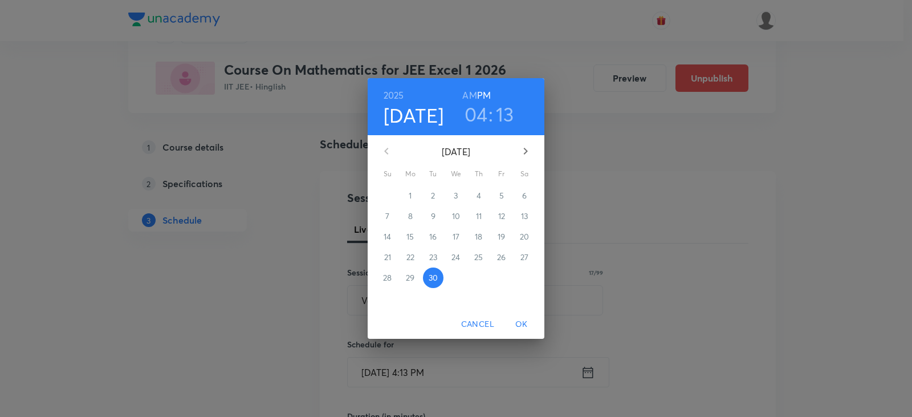
click at [522, 148] on icon "button" at bounding box center [526, 151] width 14 height 14
click at [504, 194] on span "3" at bounding box center [501, 195] width 21 height 11
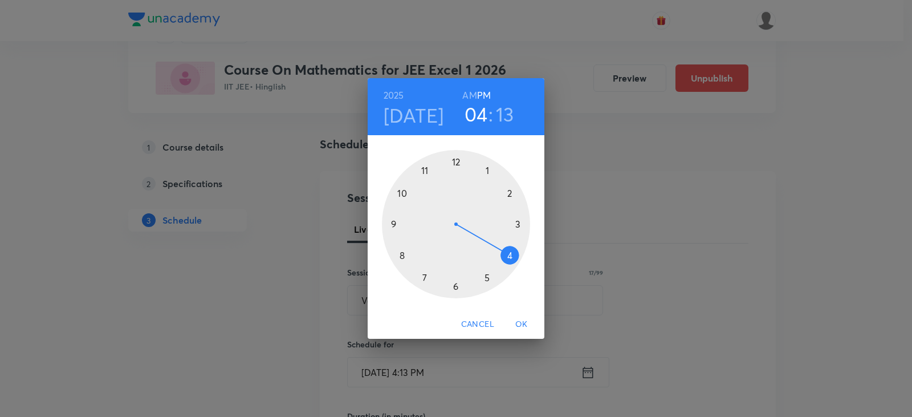
click at [471, 95] on h6 "AM" at bounding box center [469, 95] width 14 height 16
click at [425, 172] on div at bounding box center [456, 224] width 148 height 148
click at [486, 170] on div at bounding box center [456, 224] width 148 height 148
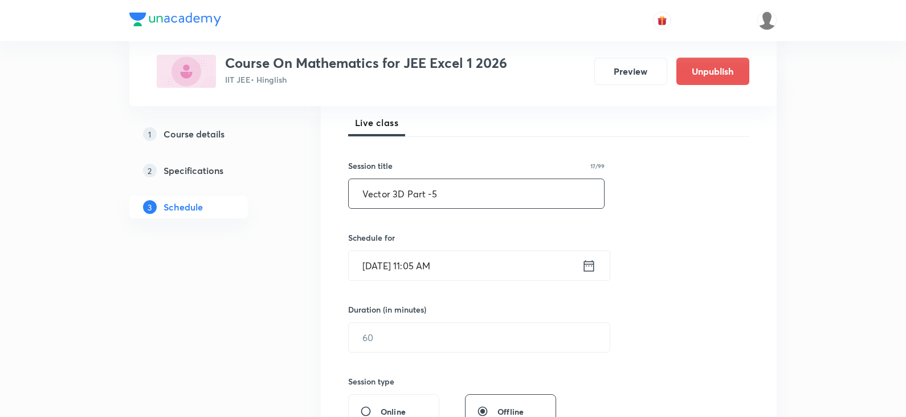
scroll to position [171, 0]
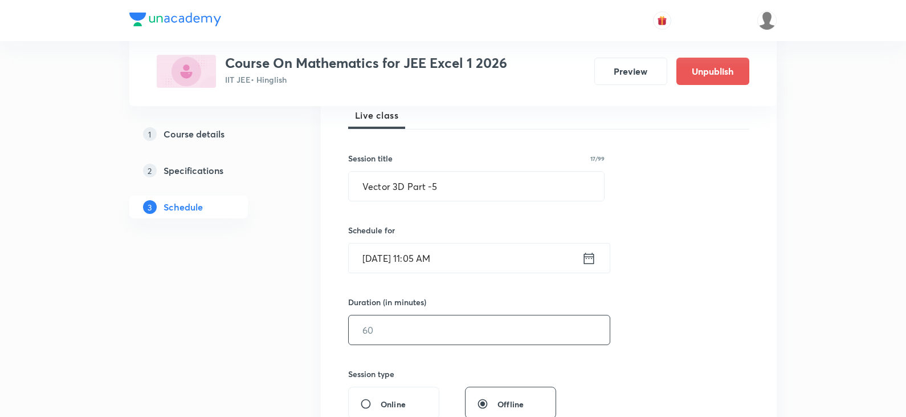
click at [404, 328] on input "text" at bounding box center [479, 329] width 261 height 29
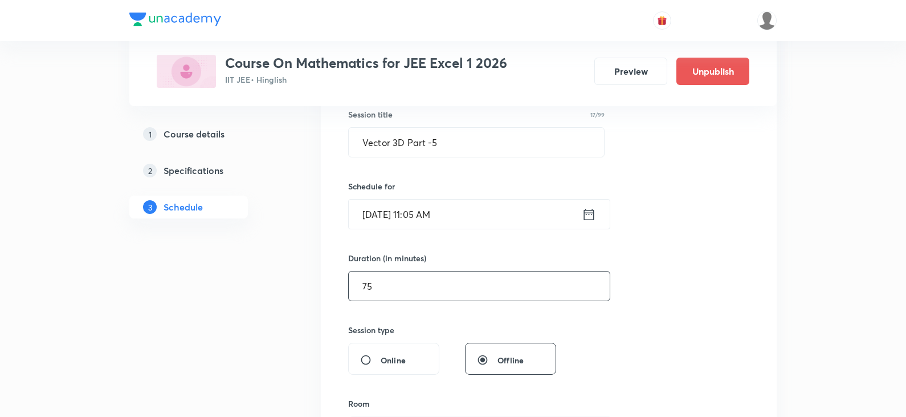
scroll to position [285, 0]
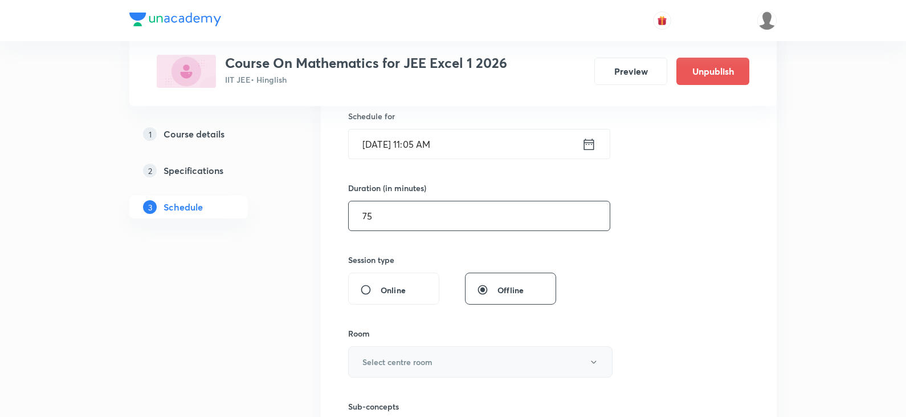
type input "75"
click at [420, 365] on h6 "Select centre room" at bounding box center [398, 362] width 70 height 12
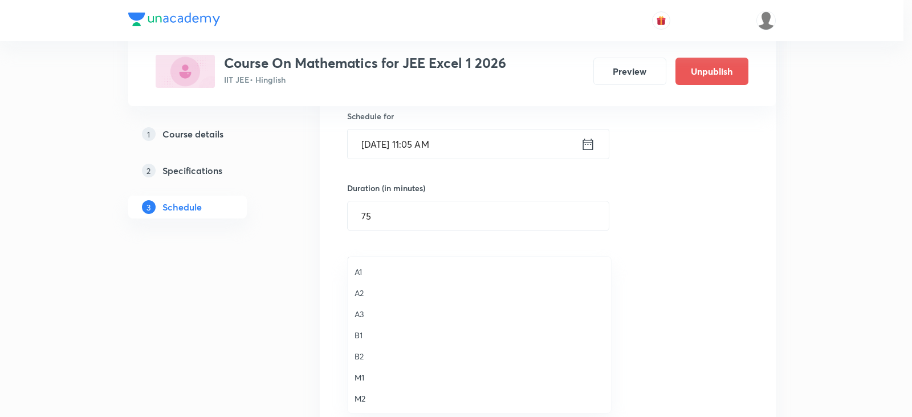
click at [364, 316] on span "A3" at bounding box center [480, 314] width 250 height 12
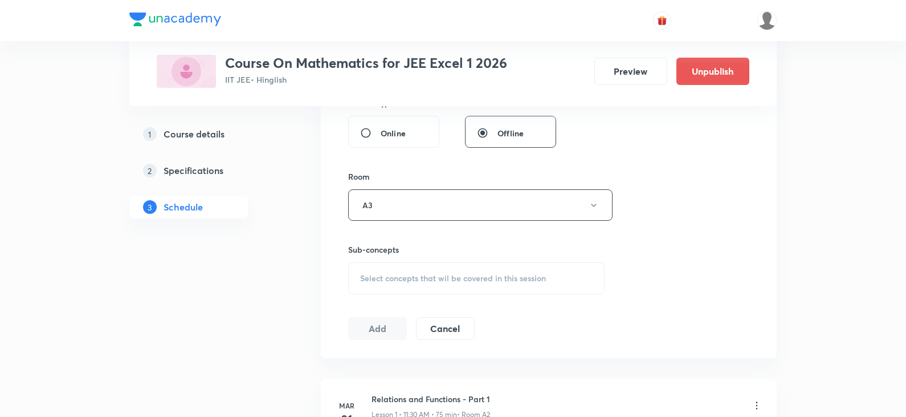
scroll to position [456, 0]
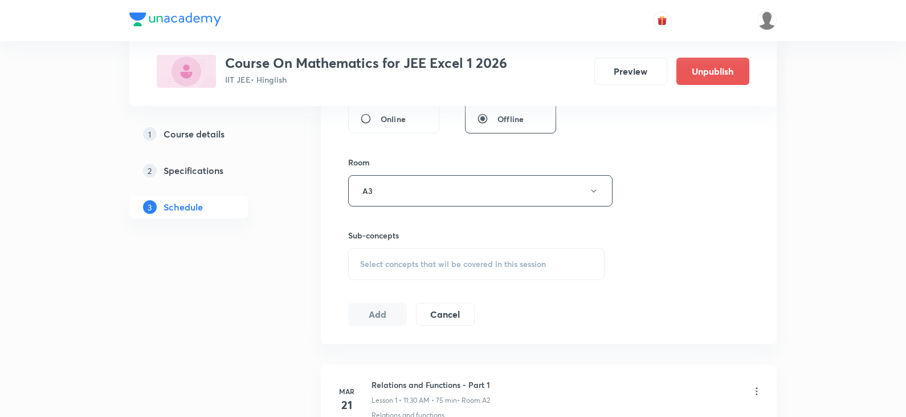
click at [413, 254] on div "Select concepts that wil be covered in this session" at bounding box center [476, 264] width 257 height 32
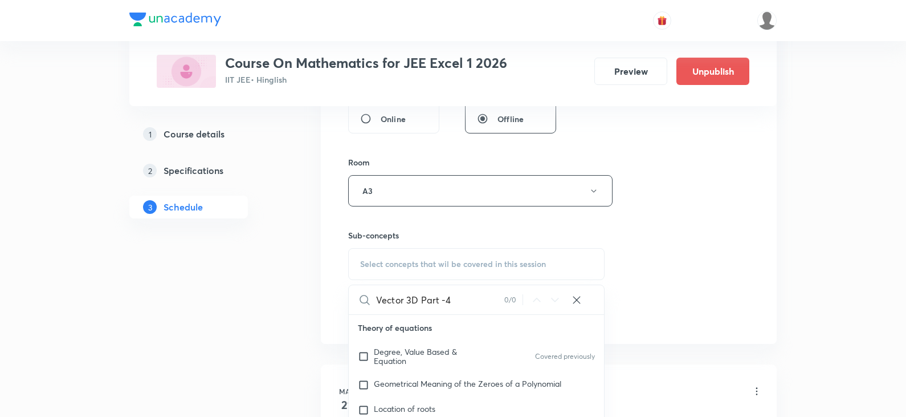
drag, startPoint x: 409, startPoint y: 297, endPoint x: 502, endPoint y: 296, distance: 92.9
click at [502, 296] on input "Vector 3D Part -4" at bounding box center [440, 299] width 128 height 29
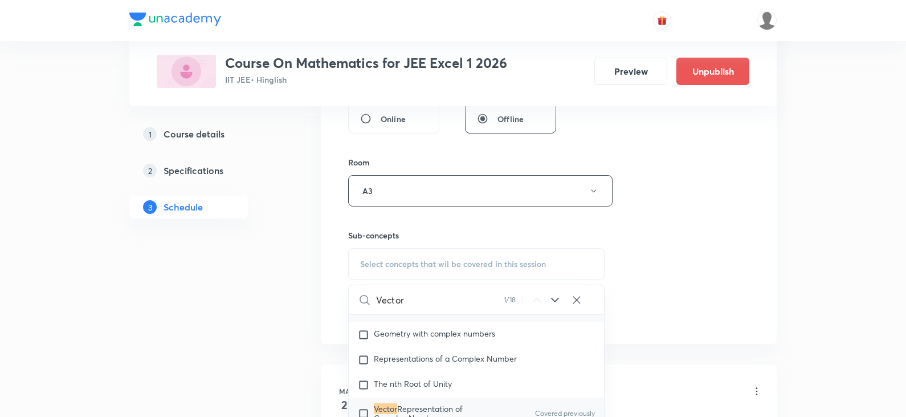
scroll to position [897, 0]
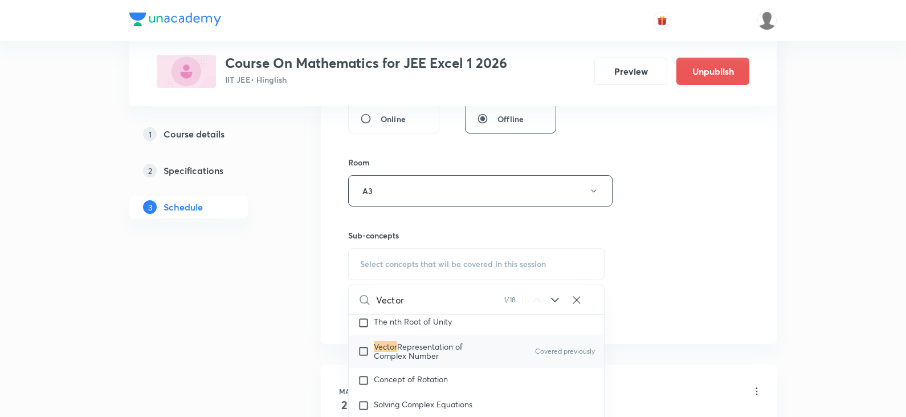
type input "Vector"
click at [470, 351] on p "Vector Representation of Complex Number" at bounding box center [431, 351] width 115 height 18
checkbox input "true"
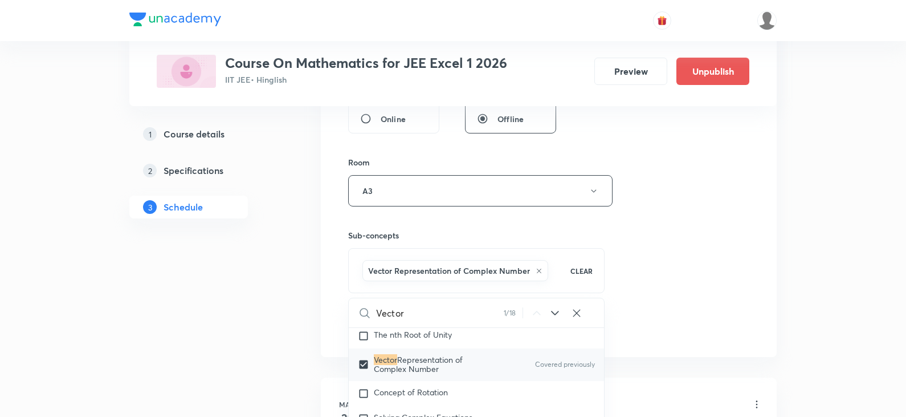
click at [677, 215] on div "Session 107 Live class Session title 17/99 Vector 3D Part -5 ​ Schedule for Oct…" at bounding box center [548, 64] width 401 height 548
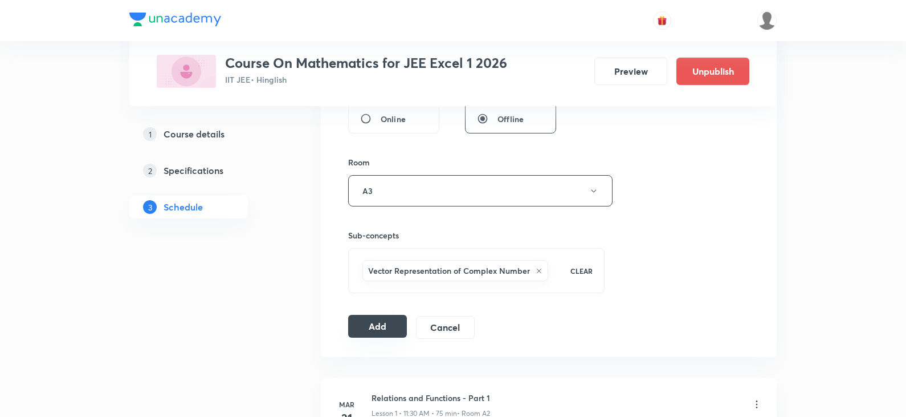
click at [387, 337] on div "Add Cancel" at bounding box center [416, 327] width 136 height 23
click at [374, 329] on button "Add" at bounding box center [377, 326] width 59 height 23
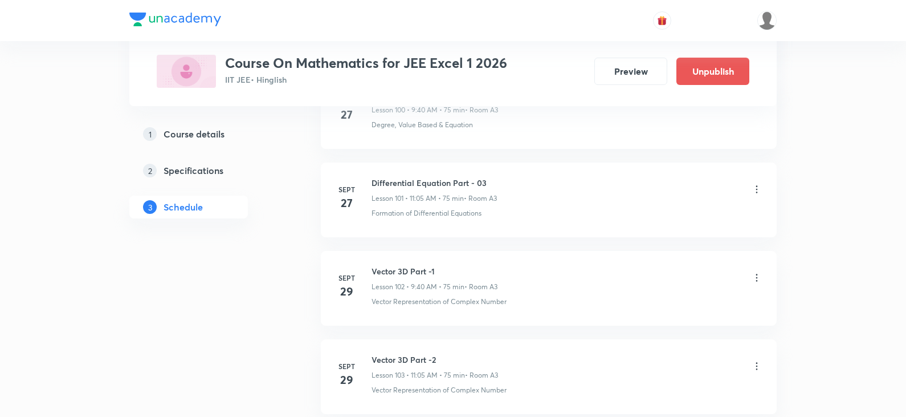
scroll to position [9429, 0]
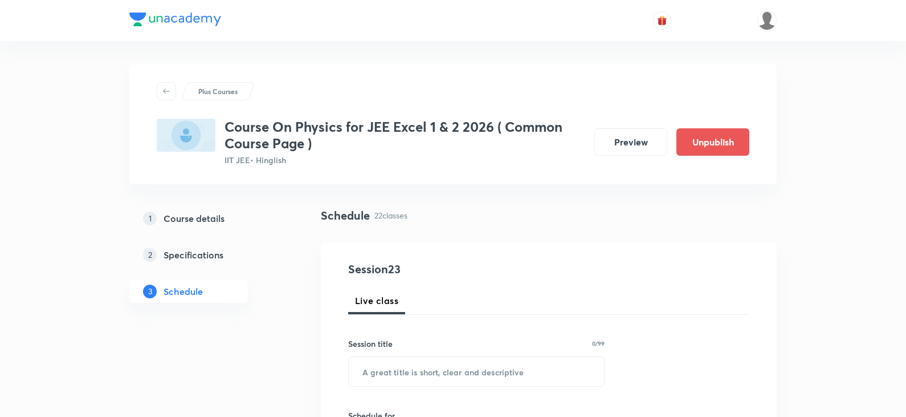
scroll to position [2466, 0]
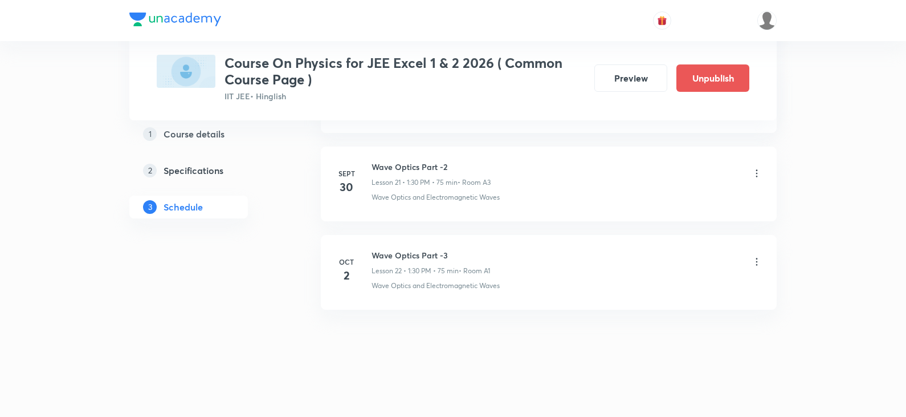
click at [414, 258] on h6 "Wave Optics Part -3" at bounding box center [431, 255] width 119 height 12
copy h6 "Wave Optics Part -3"
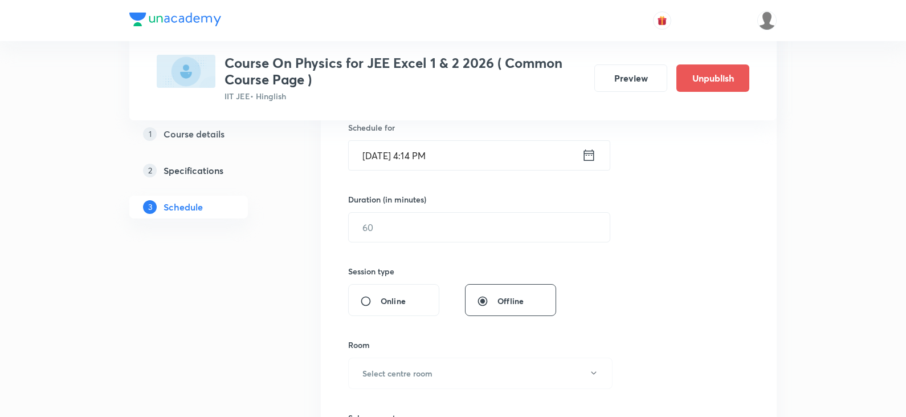
scroll to position [0, 0]
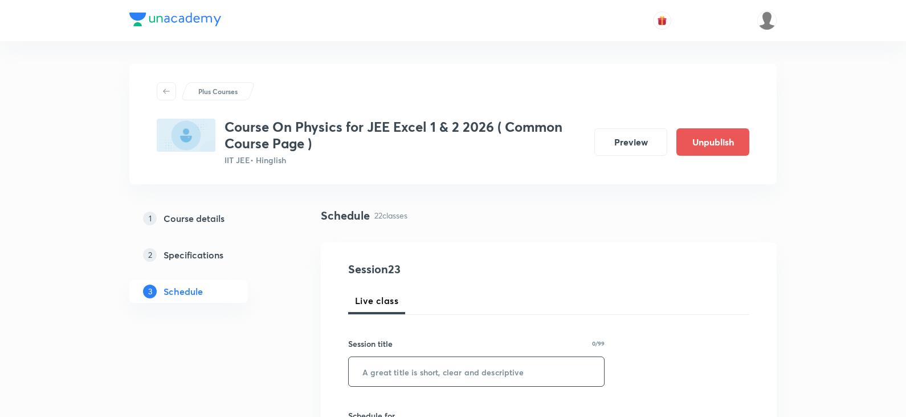
click at [396, 368] on input "text" at bounding box center [476, 371] width 255 height 29
paste input "Wave Optics Part -3"
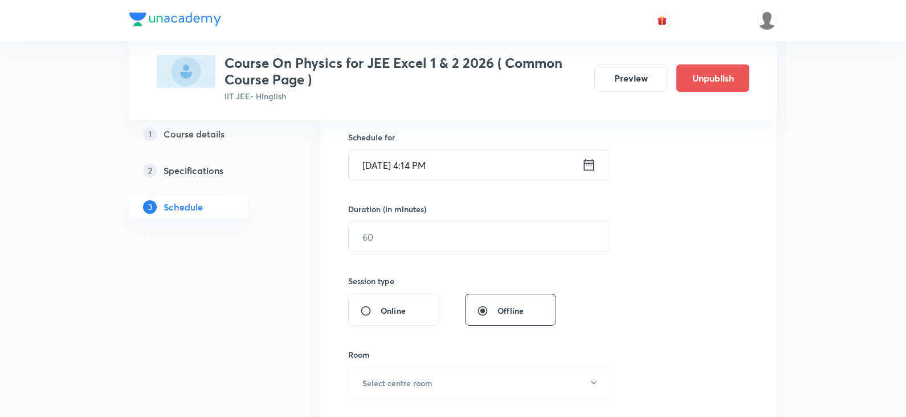
scroll to position [285, 0]
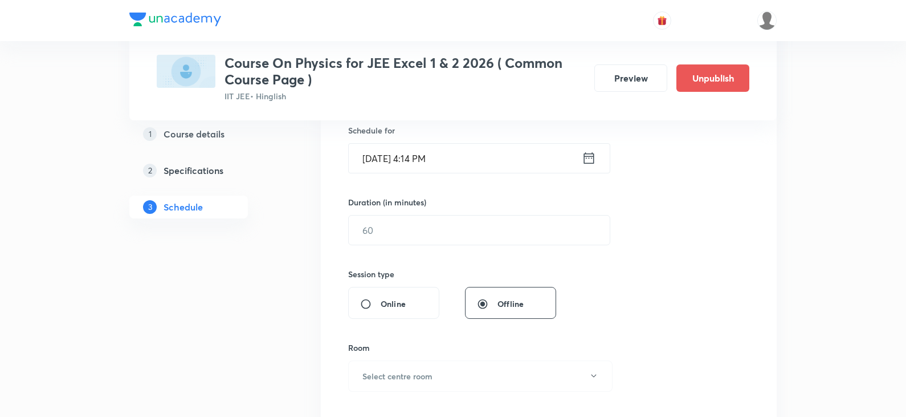
type input "Wave Optics Part -4"
click at [594, 160] on icon at bounding box center [589, 157] width 10 height 11
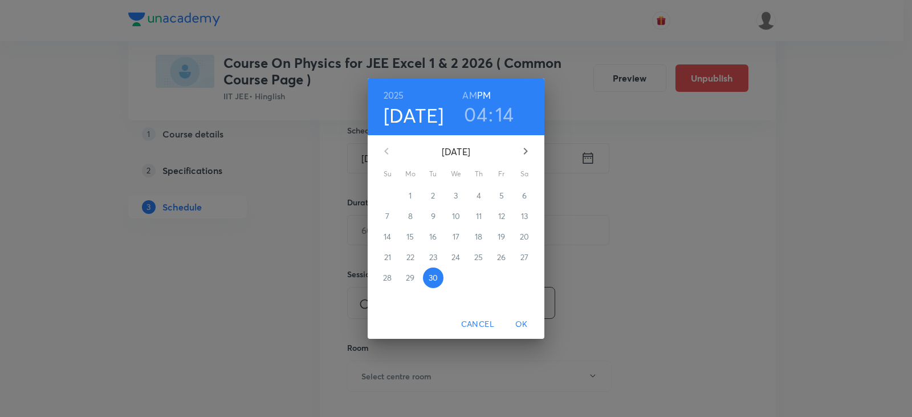
click at [531, 151] on icon "button" at bounding box center [526, 151] width 14 height 14
click at [505, 193] on span "3" at bounding box center [501, 195] width 21 height 11
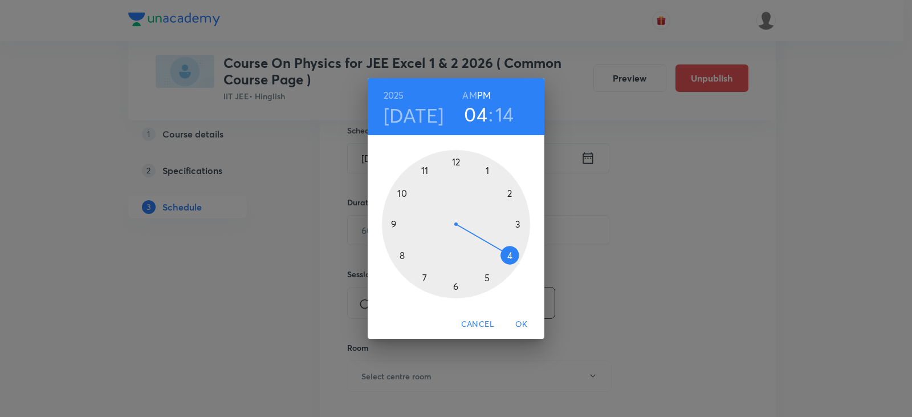
click at [489, 172] on div at bounding box center [456, 224] width 148 height 148
click at [459, 288] on div at bounding box center [456, 224] width 148 height 148
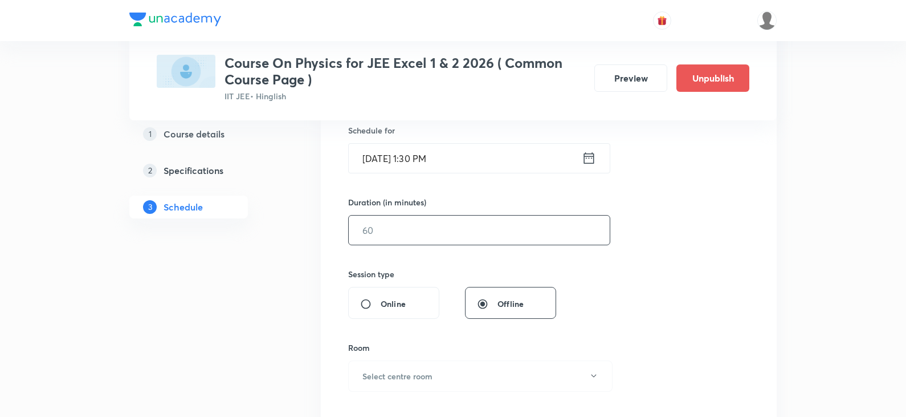
click at [406, 242] on input "text" at bounding box center [479, 229] width 261 height 29
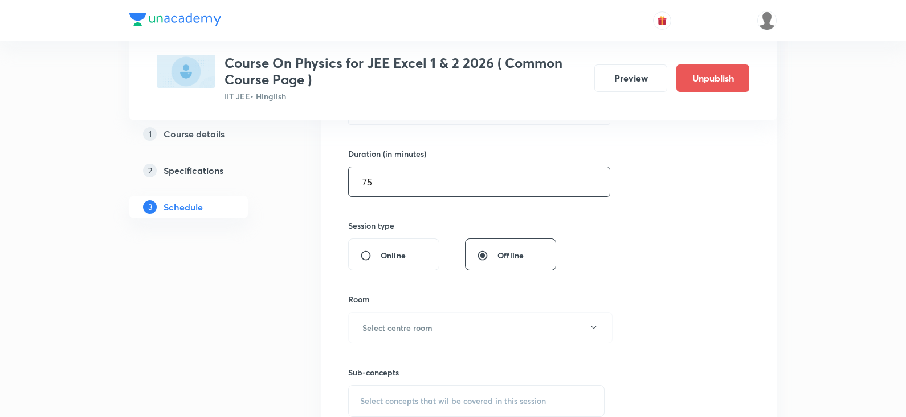
scroll to position [456, 0]
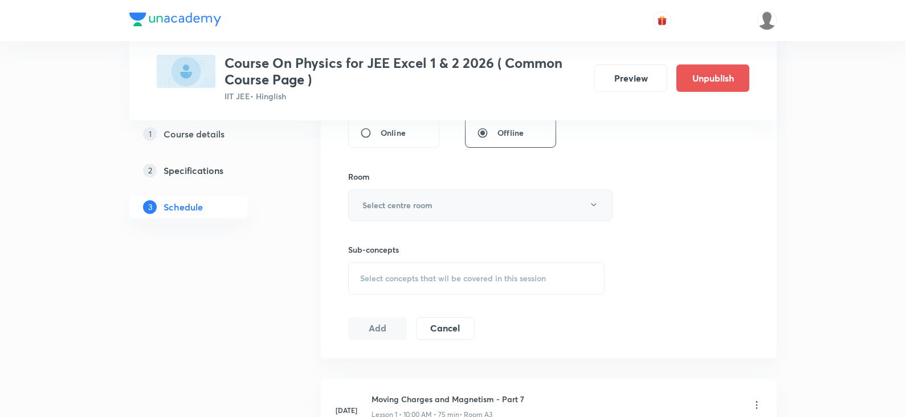
type input "75"
click at [440, 212] on button "Select centre room" at bounding box center [480, 204] width 265 height 31
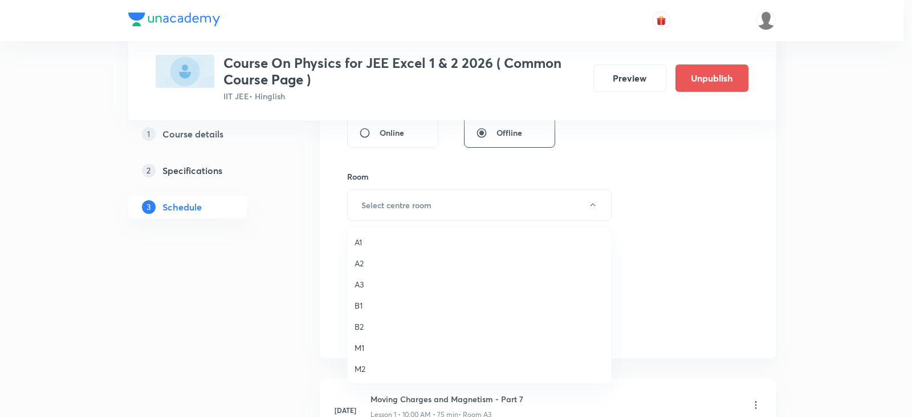
click at [363, 286] on span "A3" at bounding box center [480, 284] width 250 height 12
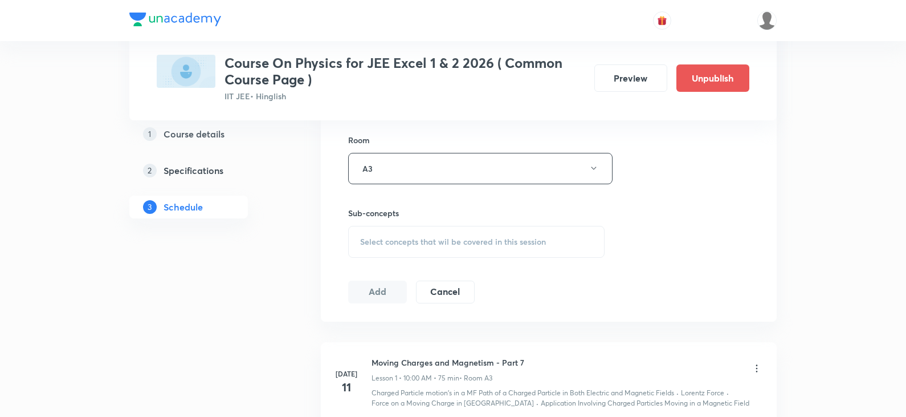
scroll to position [513, 0]
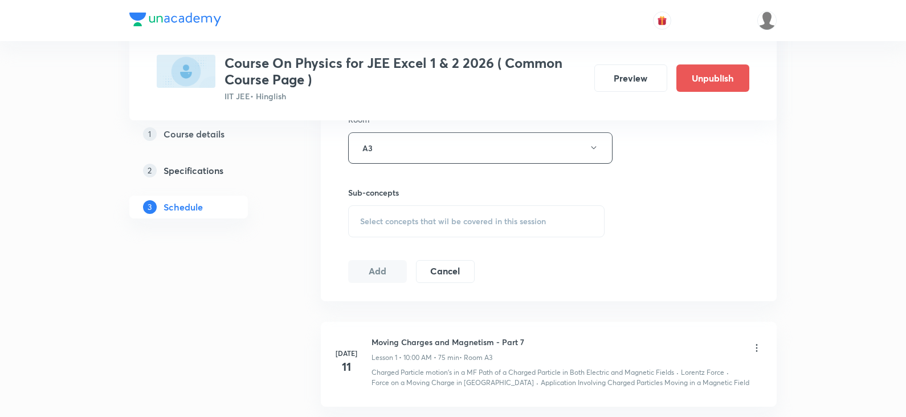
click at [387, 226] on div "Select concepts that wil be covered in this session" at bounding box center [476, 221] width 257 height 32
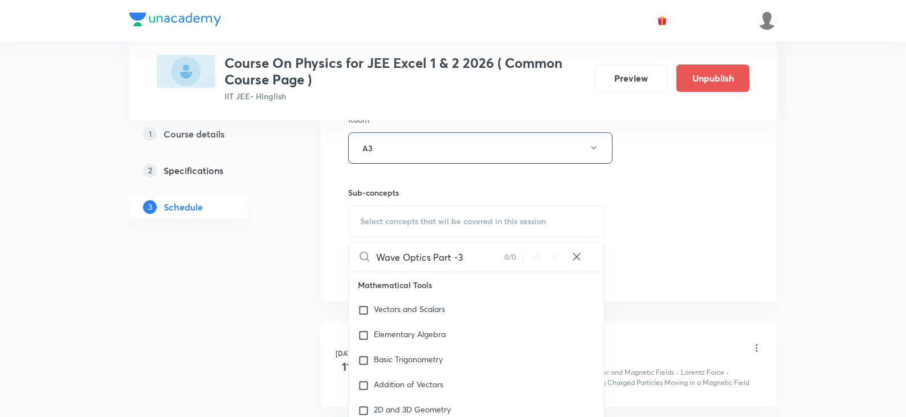
drag, startPoint x: 431, startPoint y: 250, endPoint x: 524, endPoint y: 255, distance: 93.0
click at [524, 255] on div "Wave Optics Part -3 0 / 0 ​" at bounding box center [476, 256] width 255 height 29
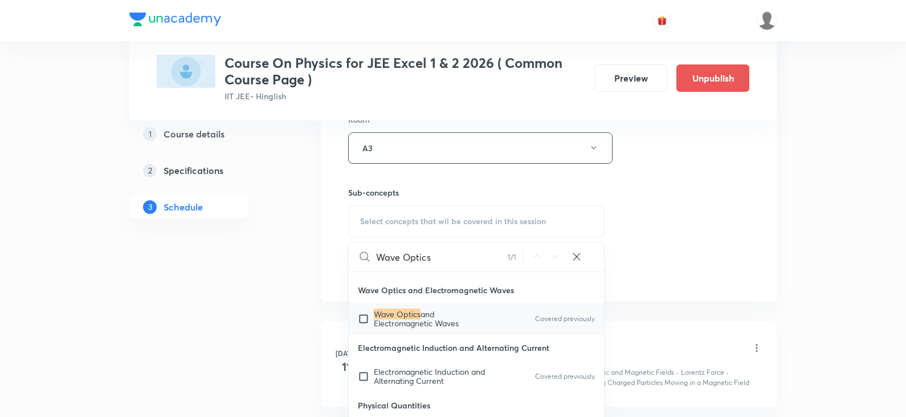
scroll to position [29943, 0]
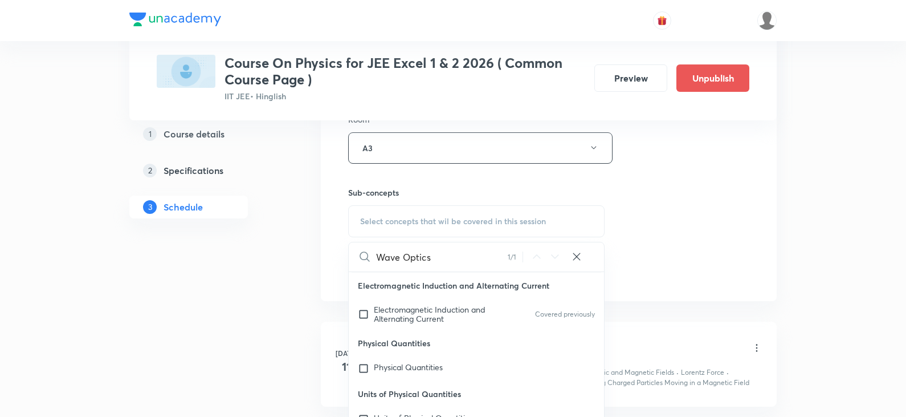
type input "Wave Optics"
click at [445, 266] on span "and Electromagnetic Waves" at bounding box center [416, 256] width 85 height 20
checkbox input "true"
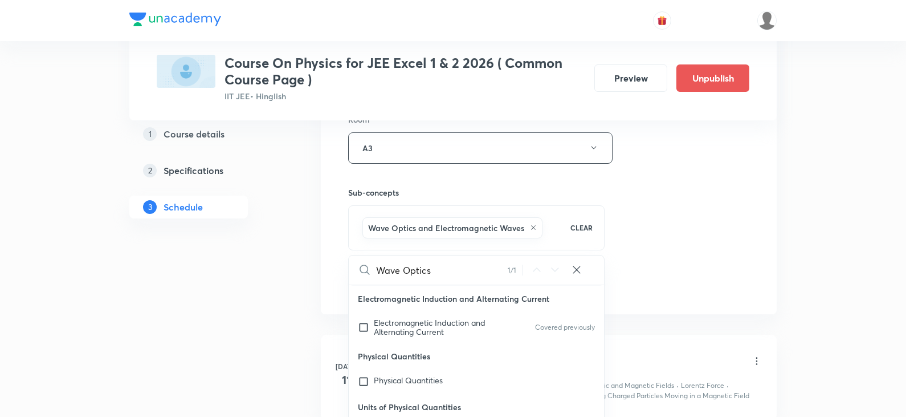
click at [642, 211] on div "Session 23 Live class Session title 19/99 Wave Optics Part -4 ​ Schedule for Oc…" at bounding box center [548, 21] width 401 height 548
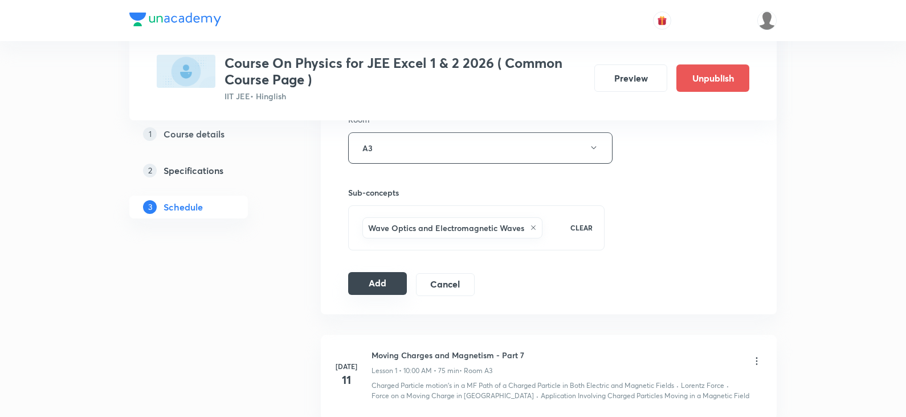
click at [374, 286] on button "Add" at bounding box center [377, 283] width 59 height 23
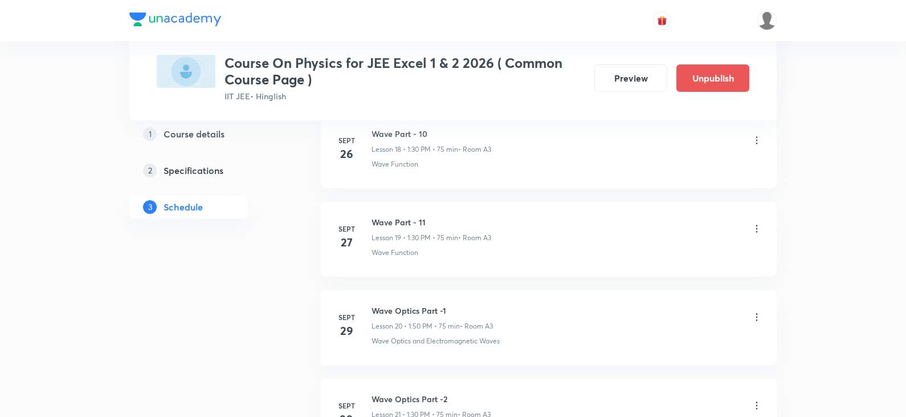
scroll to position [2479, 0]
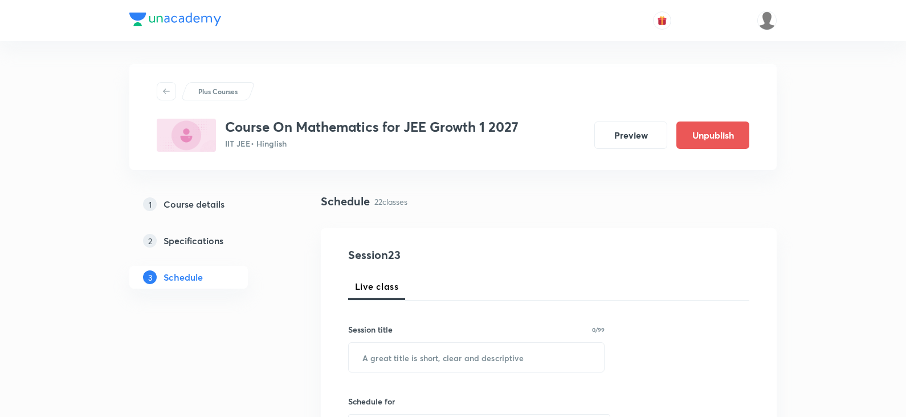
scroll to position [2441, 0]
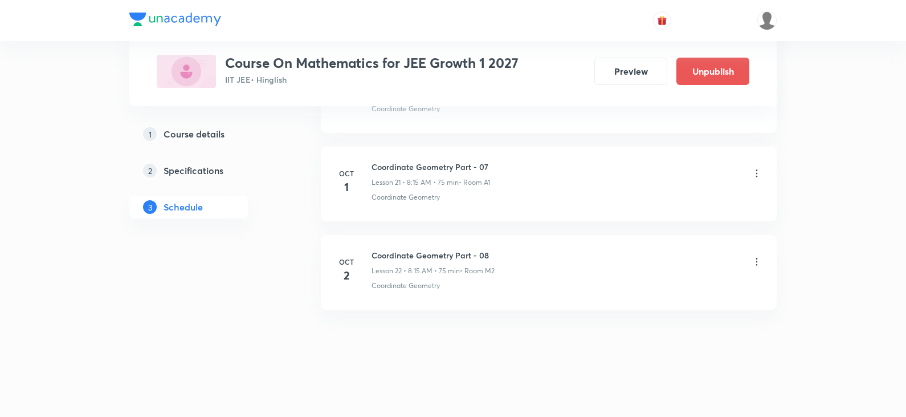
click at [409, 257] on h6 "Coordinate Geometry Part - 08" at bounding box center [433, 255] width 123 height 12
copy h6 "Coordinate Geometry Part - 08"
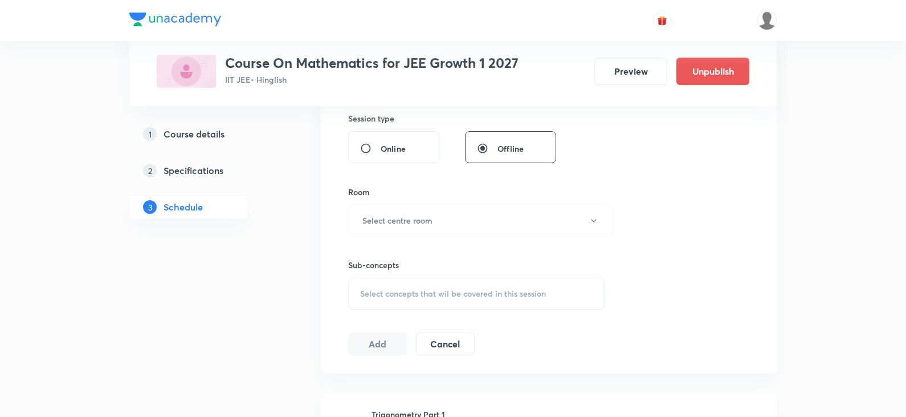
scroll to position [0, 0]
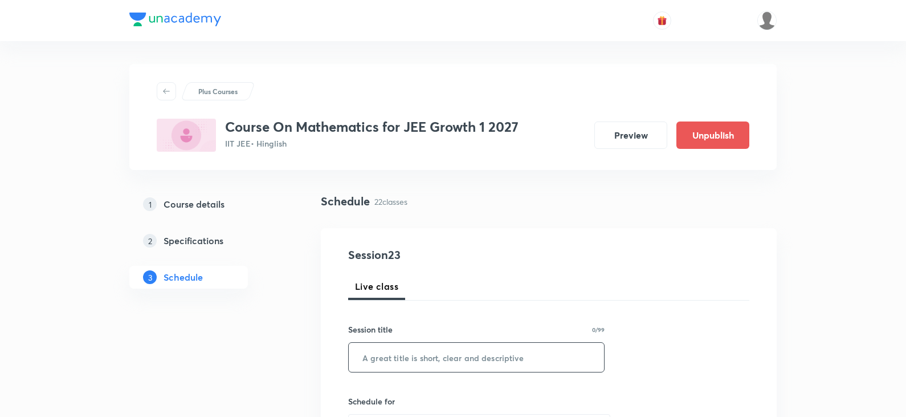
click at [395, 360] on input "text" at bounding box center [476, 357] width 255 height 29
paste input "Coordinate Geometry Part - 08"
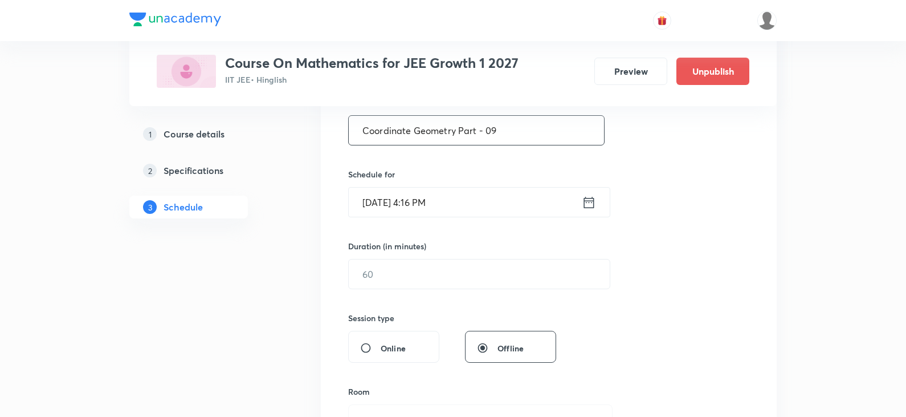
scroll to position [228, 0]
type input "Coordinate Geometry Part - 09"
click at [586, 201] on icon at bounding box center [589, 200] width 10 height 11
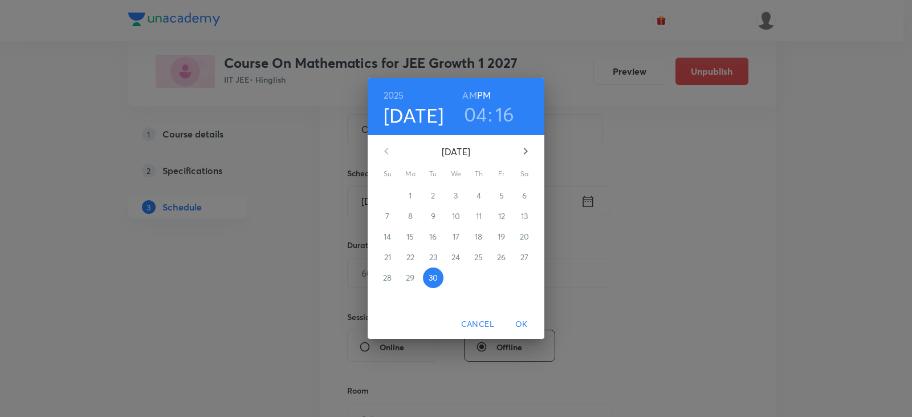
click at [524, 148] on icon "button" at bounding box center [526, 151] width 4 height 7
click at [506, 193] on span "3" at bounding box center [501, 195] width 21 height 11
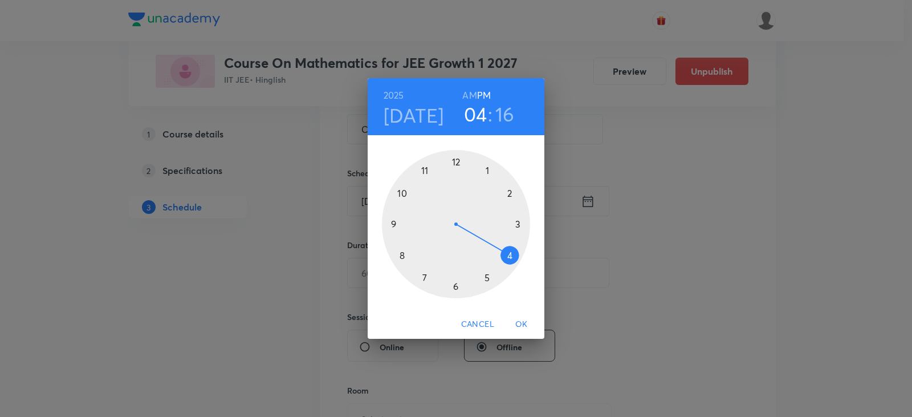
click at [474, 95] on h6 "AM" at bounding box center [469, 95] width 14 height 16
click at [399, 254] on div at bounding box center [456, 224] width 148 height 148
click at [517, 224] on div at bounding box center [456, 224] width 148 height 148
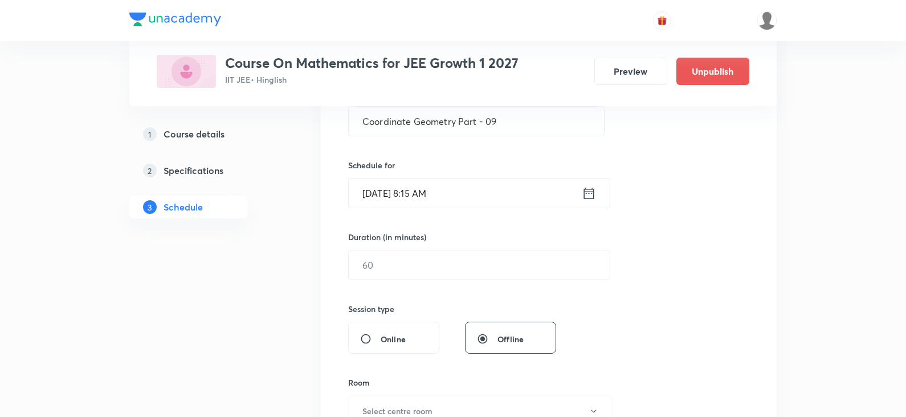
scroll to position [285, 0]
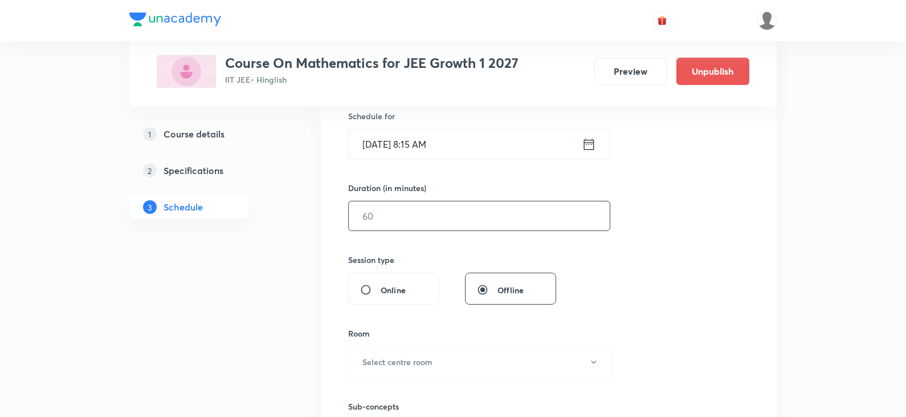
click at [452, 221] on input "text" at bounding box center [479, 215] width 261 height 29
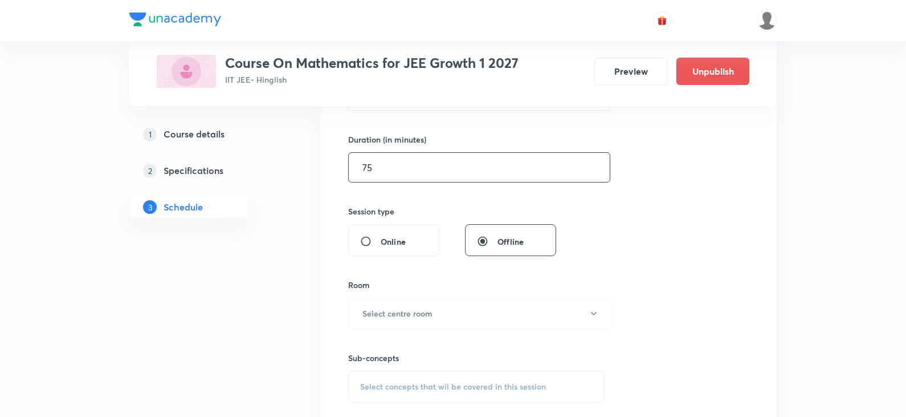
scroll to position [399, 0]
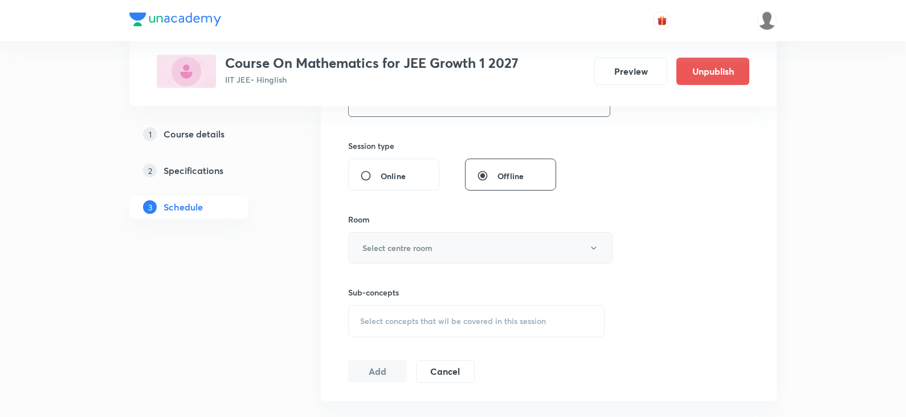
type input "75"
click at [409, 254] on button "Select centre room" at bounding box center [480, 247] width 265 height 31
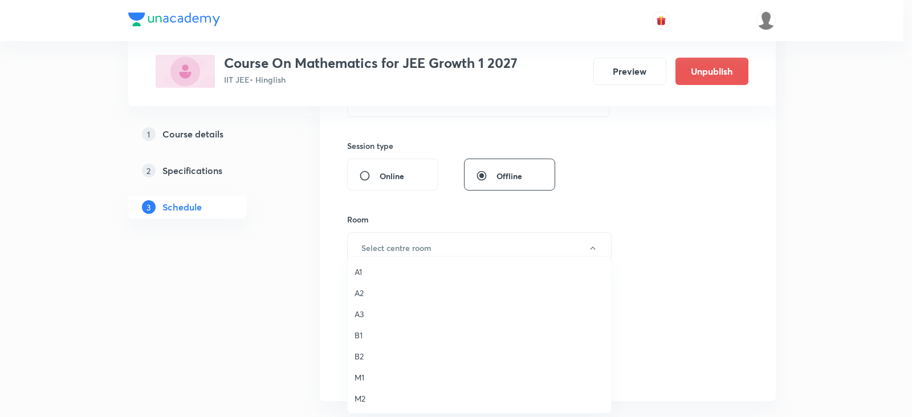
click at [355, 399] on span "M2" at bounding box center [480, 398] width 250 height 12
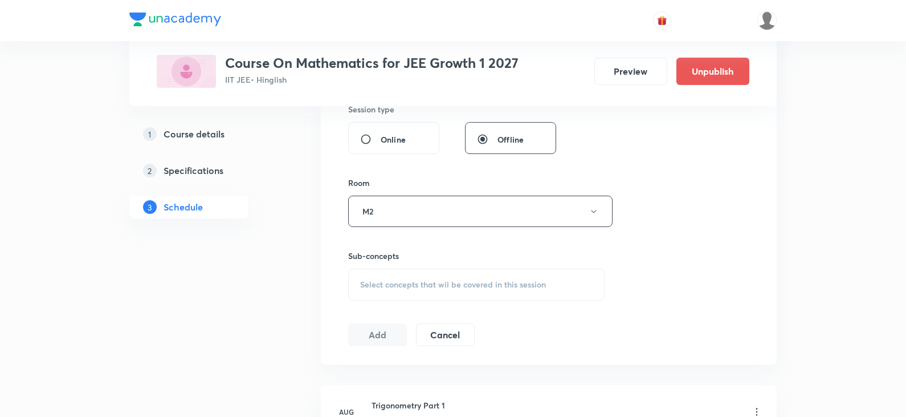
scroll to position [456, 0]
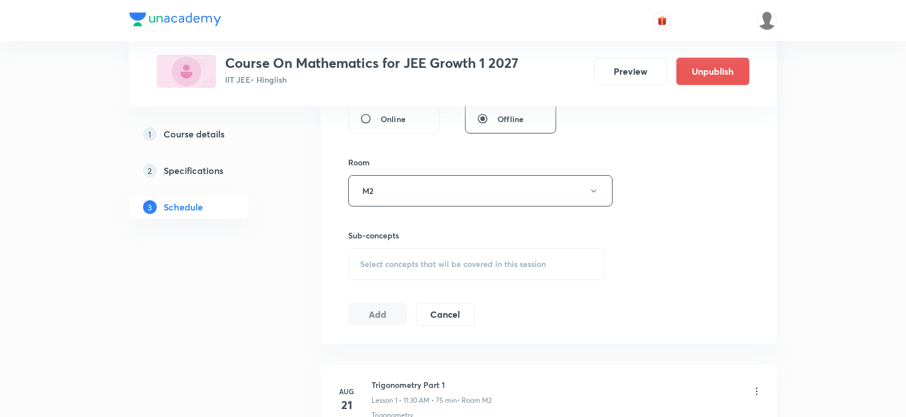
click at [414, 267] on span "Select concepts that wil be covered in this session" at bounding box center [453, 263] width 186 height 9
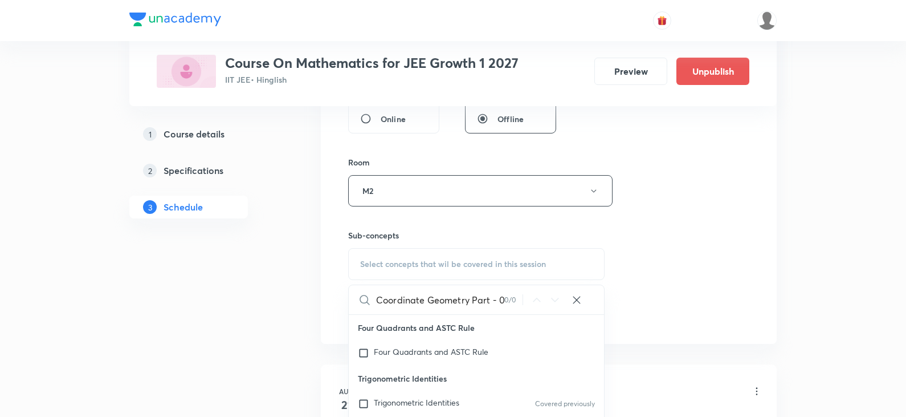
scroll to position [0, 5]
type input "Coordinate Geometry Part - 08"
drag, startPoint x: 696, startPoint y: 258, endPoint x: 652, endPoint y: 262, distance: 44.0
click at [696, 258] on div "Session 23 Live class Session title 29/99 Coordinate Geometry Part - 09 ​ Sched…" at bounding box center [548, 57] width 401 height 535
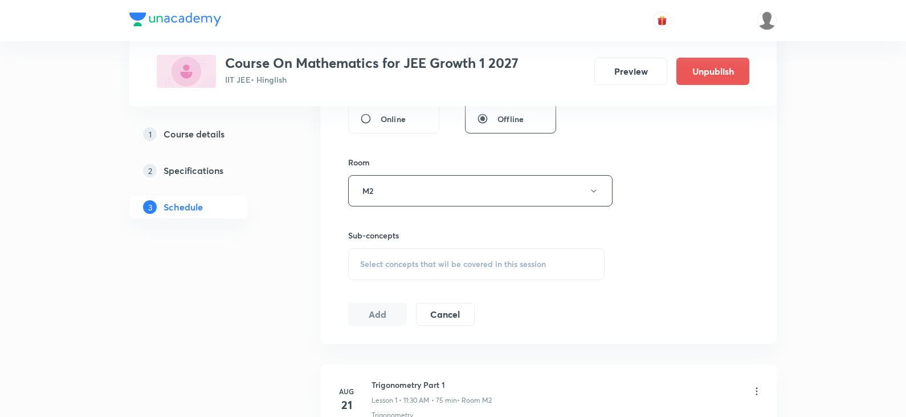
click at [432, 276] on div "Select concepts that wil be covered in this session" at bounding box center [476, 264] width 257 height 32
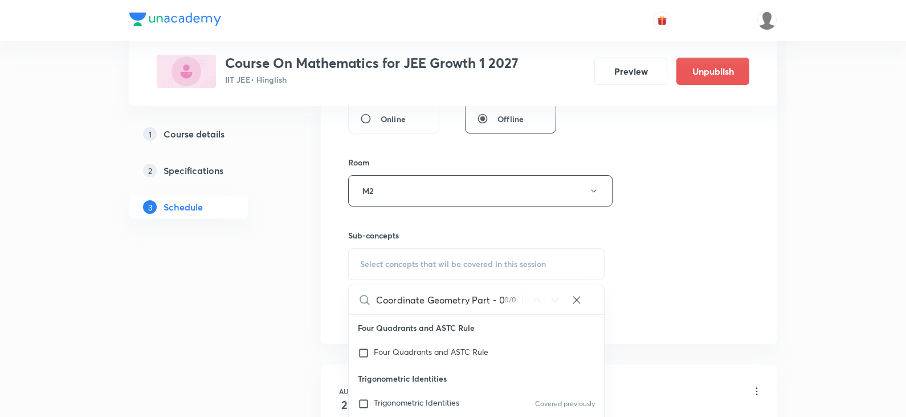
scroll to position [0, 5]
drag, startPoint x: 463, startPoint y: 299, endPoint x: 509, endPoint y: 298, distance: 45.6
click at [509, 298] on div "Coordinate Geometry Part - 08 0 / 0 ​" at bounding box center [476, 299] width 255 height 29
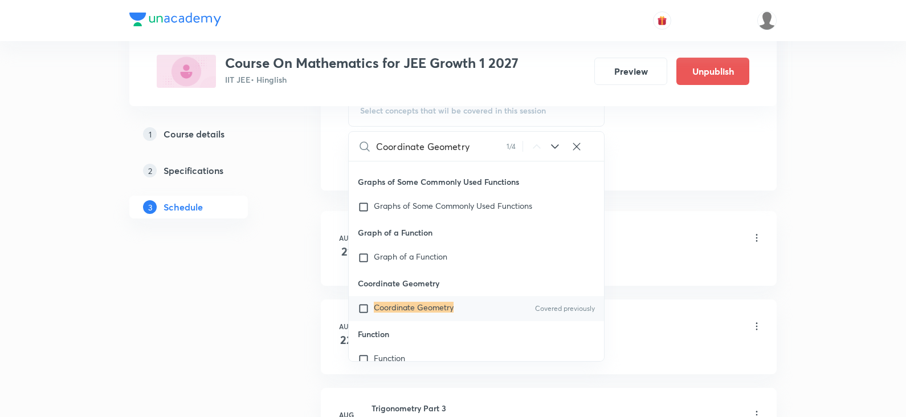
scroll to position [627, 0]
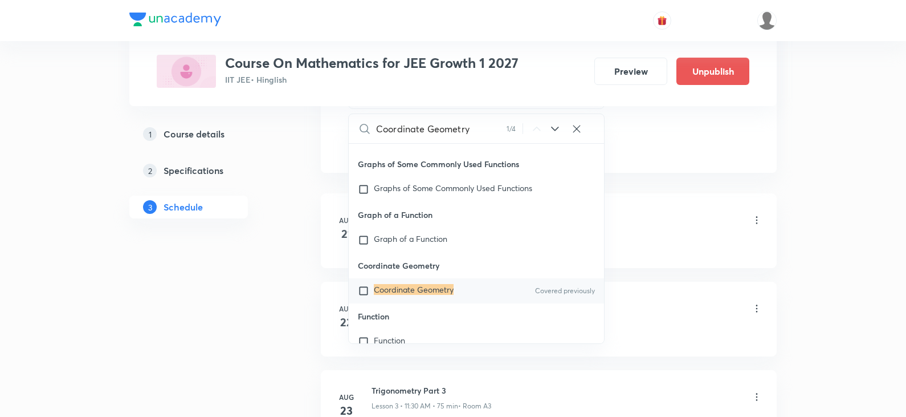
type input "Coordinate Geometry"
click at [432, 290] on mark "Coordinate Geometry" at bounding box center [414, 289] width 80 height 11
checkbox input "true"
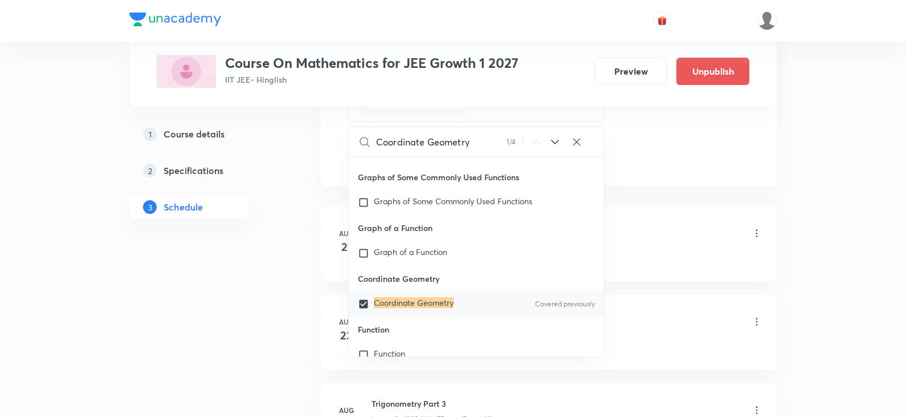
click at [648, 244] on div "Trigonometry Part 1 Lesson 1 • 11:30 AM • 75 min • Room M2" at bounding box center [567, 234] width 391 height 27
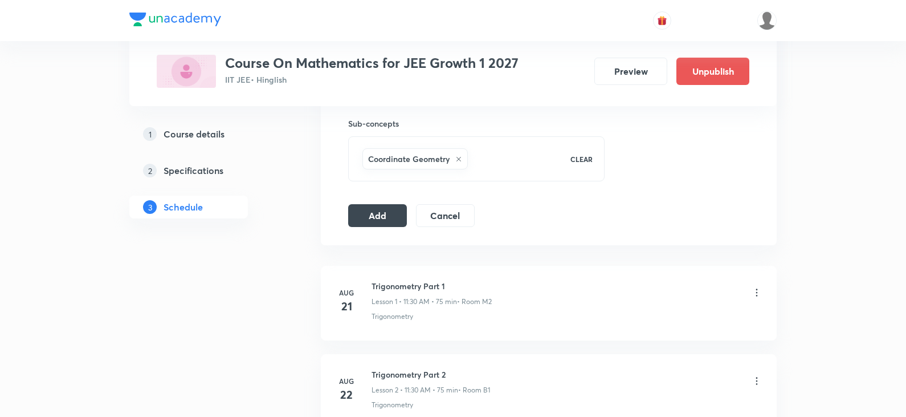
scroll to position [513, 0]
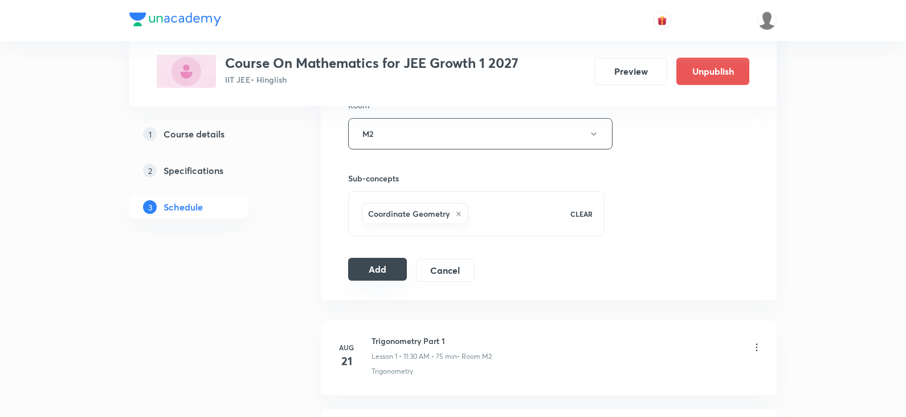
click at [383, 272] on button "Add" at bounding box center [377, 269] width 59 height 23
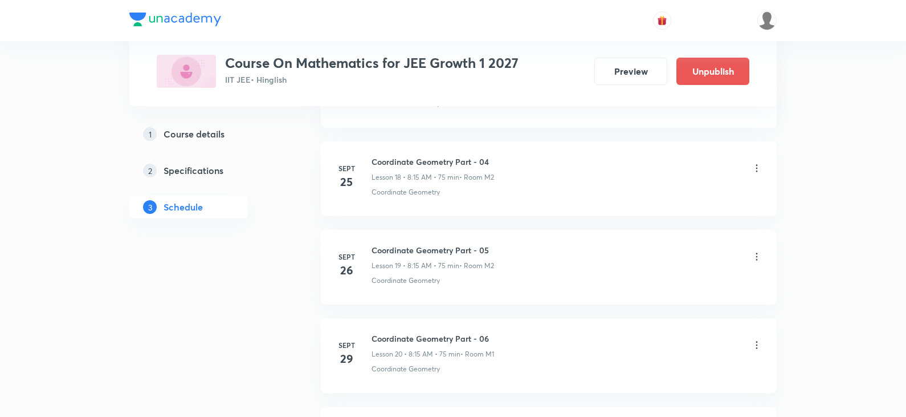
scroll to position [2006, 0]
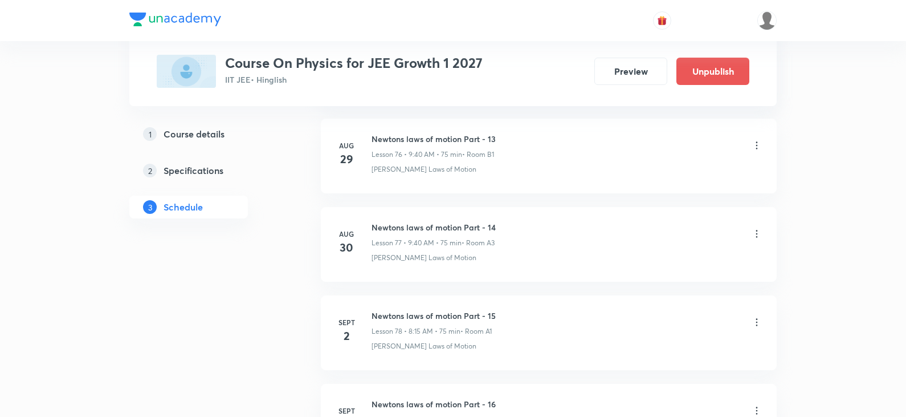
scroll to position [8715, 0]
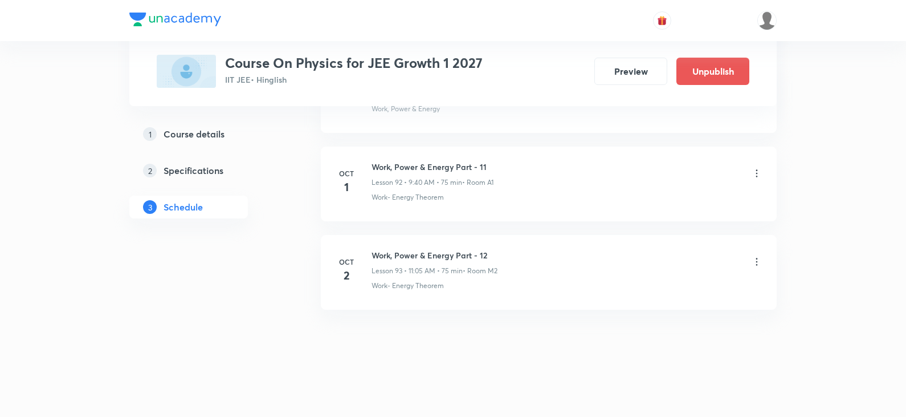
click at [420, 258] on h6 "Work, Power & Energy Part - 12" at bounding box center [435, 255] width 126 height 12
copy h6 "Work, Power & Energy Part - 12"
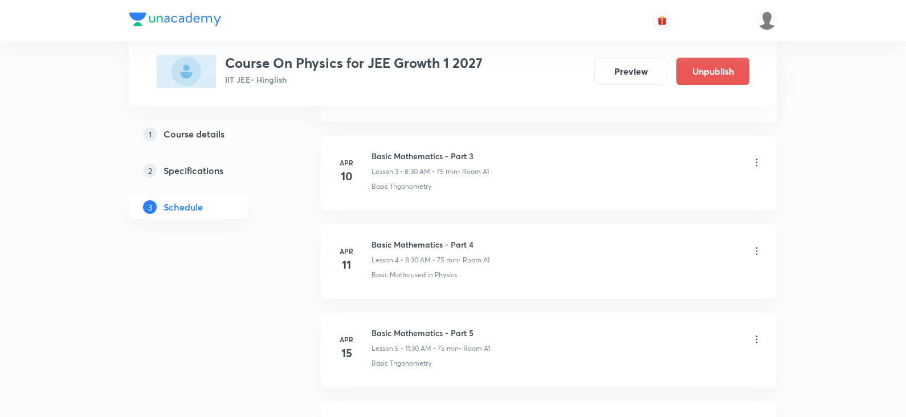
scroll to position [0, 0]
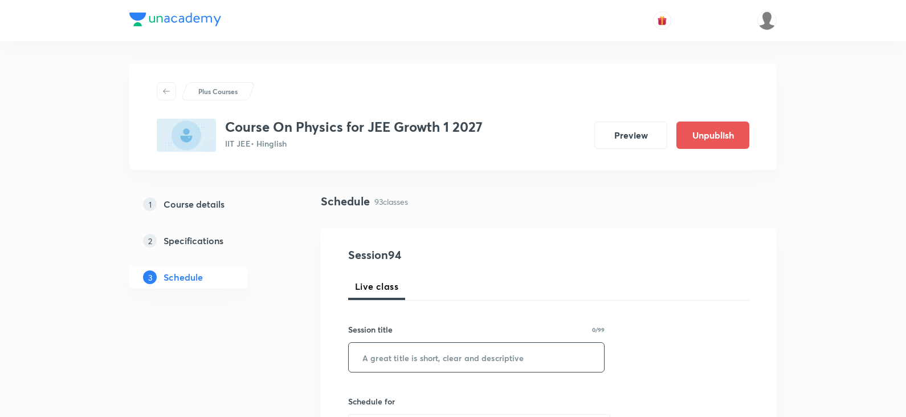
click at [406, 357] on input "text" at bounding box center [476, 357] width 255 height 29
paste input "Work, Power & Energy Part - 12"
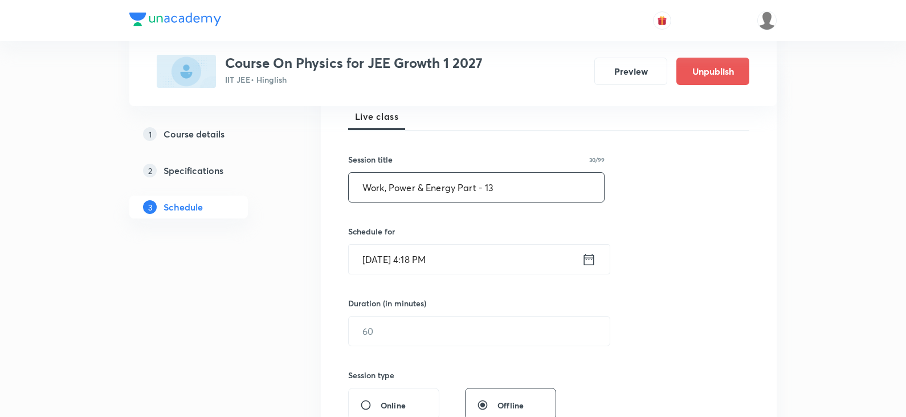
scroll to position [171, 0]
type input "Work, Power & Energy Part - 13"
click at [593, 256] on icon at bounding box center [589, 257] width 10 height 11
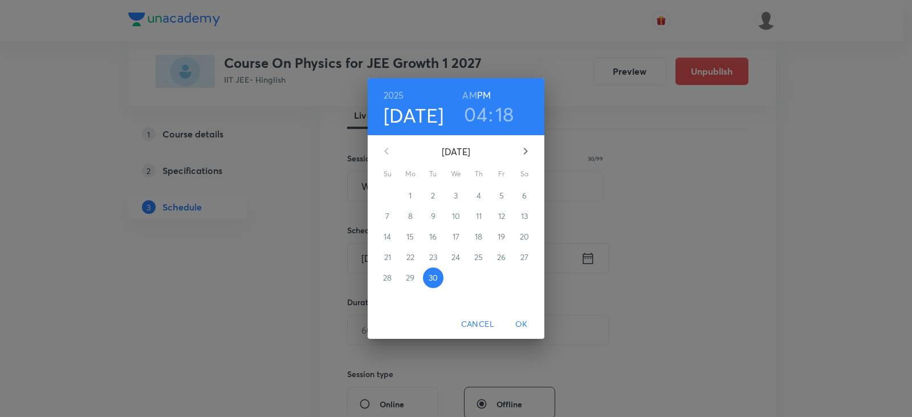
click at [521, 149] on icon "button" at bounding box center [526, 151] width 14 height 14
click at [503, 196] on p "3" at bounding box center [501, 195] width 4 height 11
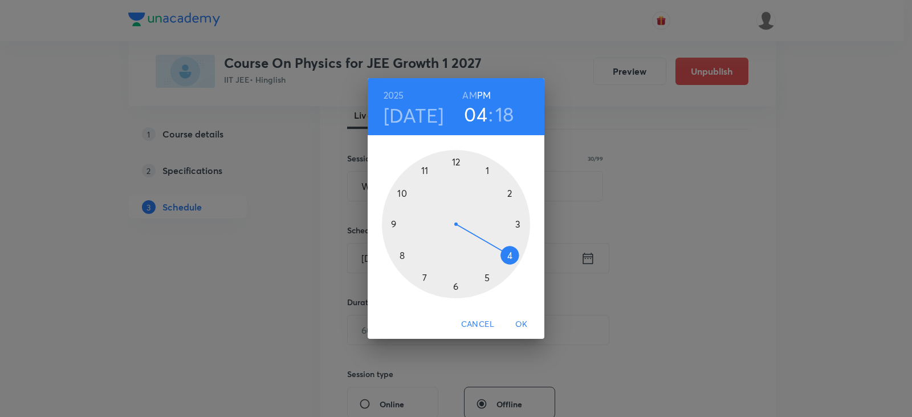
click at [392, 223] on div at bounding box center [456, 224] width 148 height 148
click at [403, 253] on div at bounding box center [456, 224] width 148 height 148
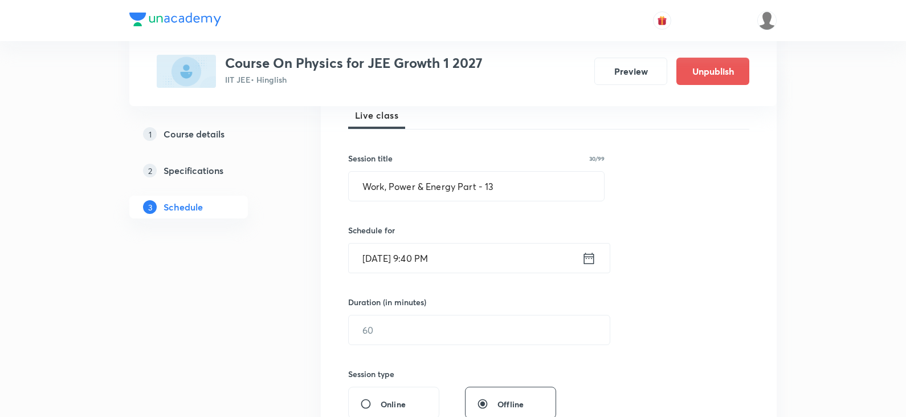
click at [592, 257] on icon at bounding box center [589, 257] width 10 height 11
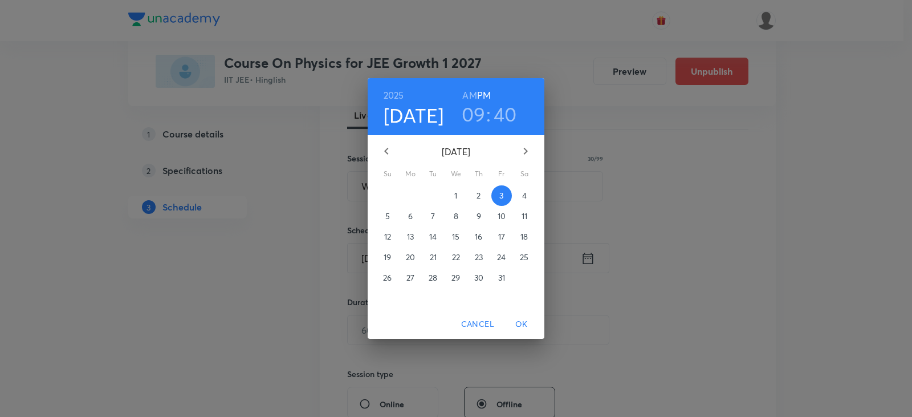
click at [465, 97] on h6 "AM" at bounding box center [469, 95] width 14 height 16
click at [523, 326] on span "OK" at bounding box center [521, 324] width 27 height 14
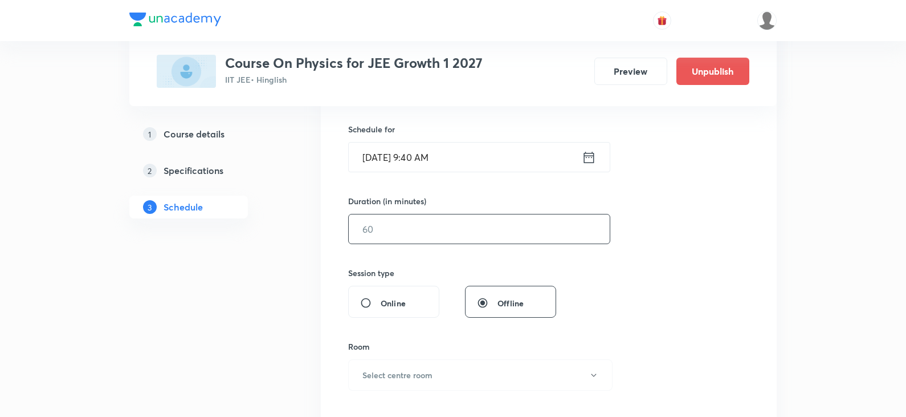
scroll to position [285, 0]
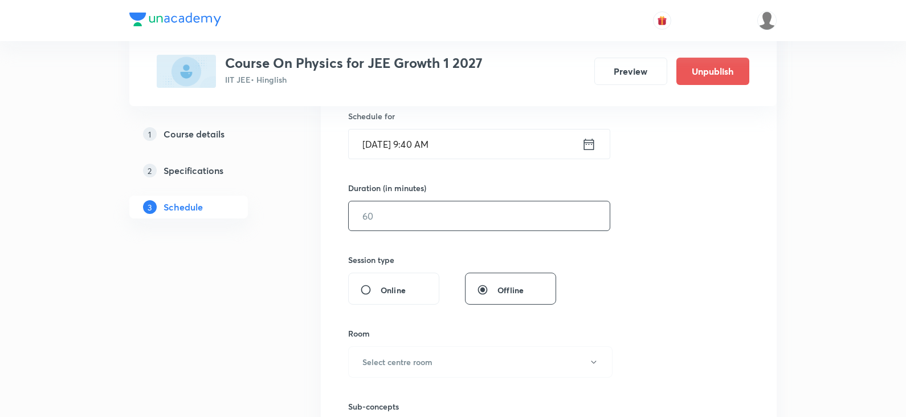
click at [412, 218] on input "text" at bounding box center [479, 215] width 261 height 29
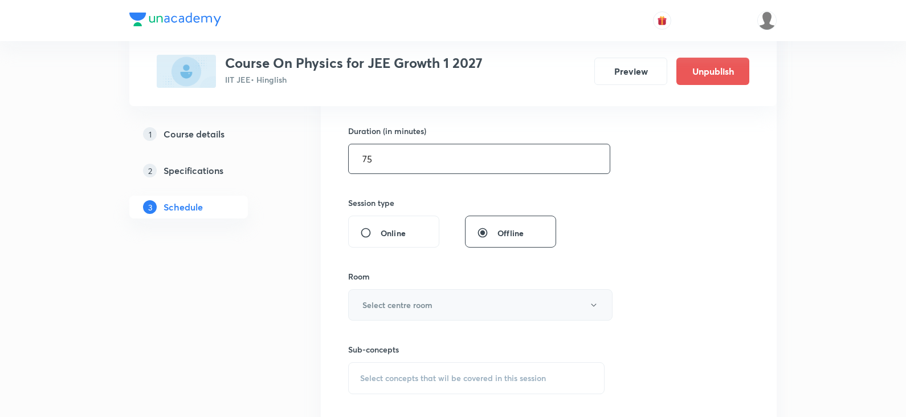
type input "75"
click at [404, 302] on h6 "Select centre room" at bounding box center [398, 305] width 70 height 12
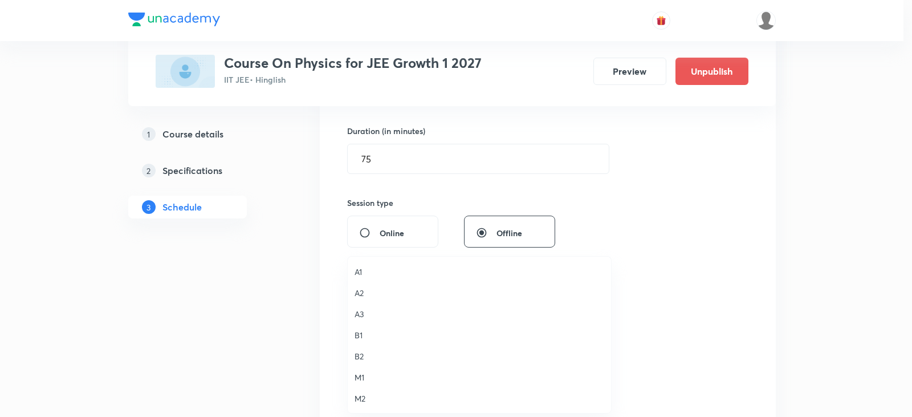
click at [365, 404] on span "M2" at bounding box center [480, 398] width 250 height 12
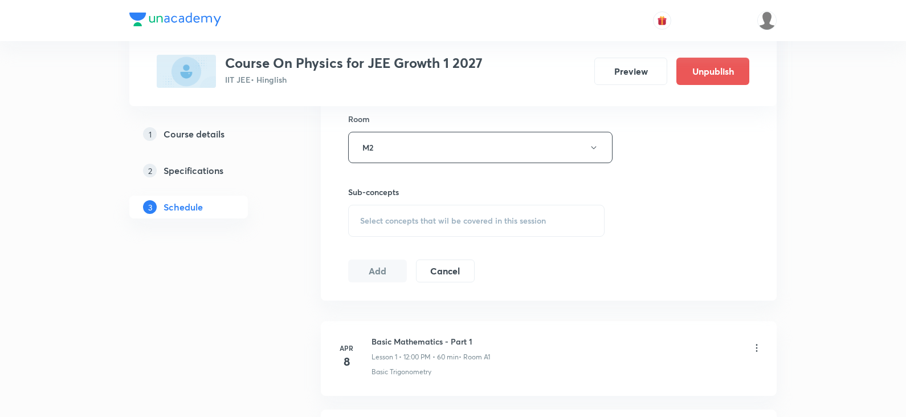
scroll to position [513, 0]
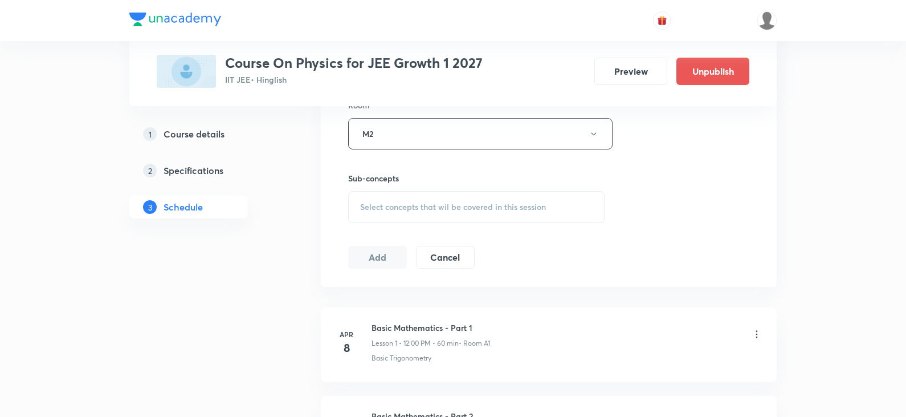
click at [389, 210] on span "Select concepts that wil be covered in this session" at bounding box center [453, 206] width 186 height 9
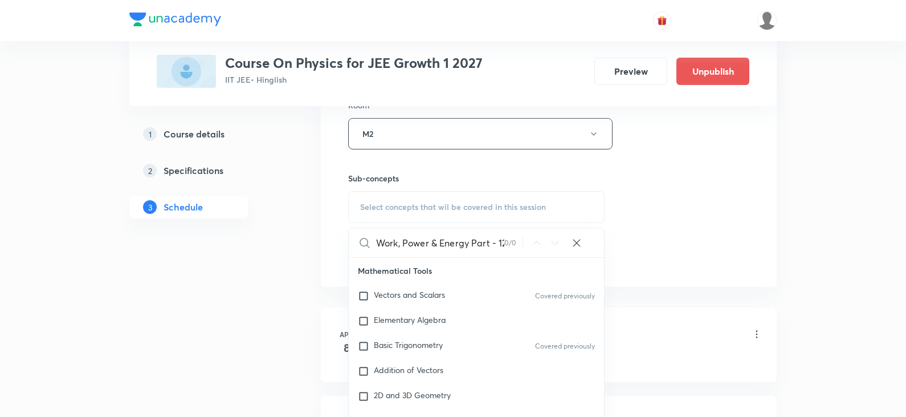
scroll to position [0, 3]
drag, startPoint x: 466, startPoint y: 243, endPoint x: 510, endPoint y: 242, distance: 43.9
click at [510, 242] on div "Work, Power & Energy Part - 12 0 / 0 ​" at bounding box center [476, 242] width 255 height 29
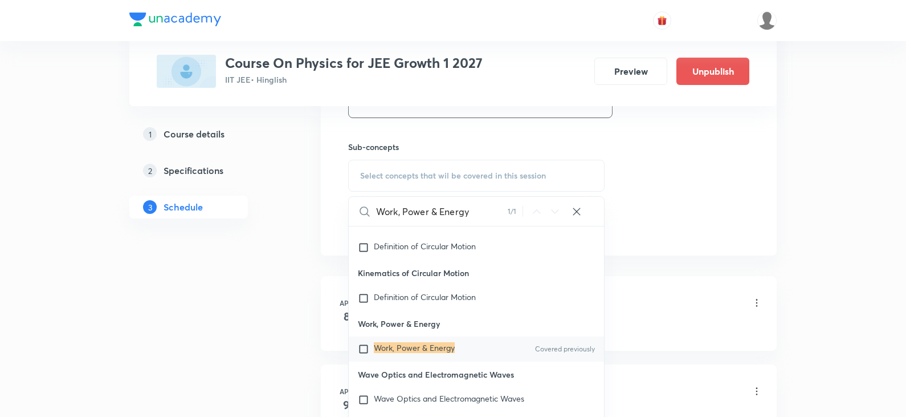
scroll to position [570, 0]
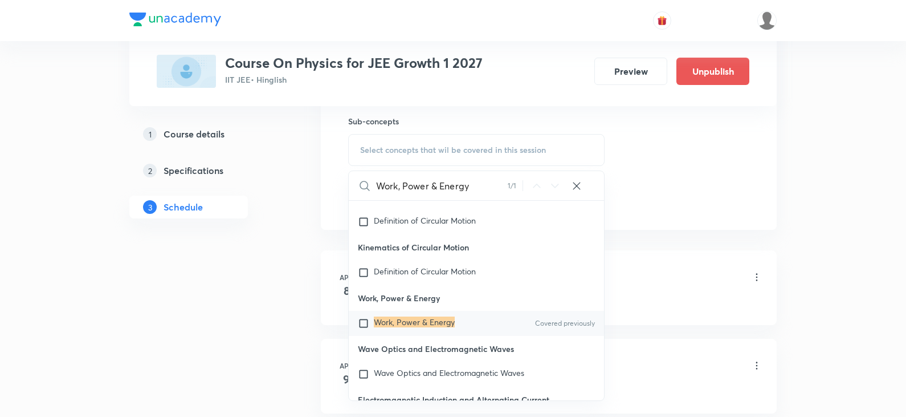
type input "Work, Power & Energy"
click at [445, 327] on mark "Work, Power & Energy" at bounding box center [414, 321] width 81 height 11
checkbox input "true"
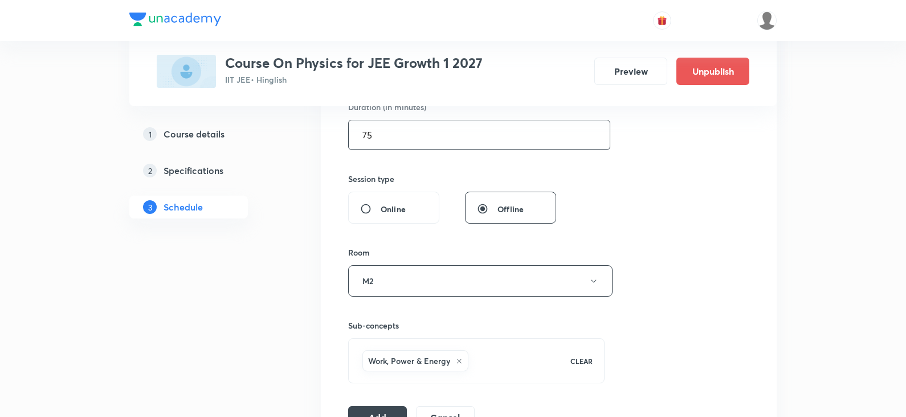
scroll to position [513, 0]
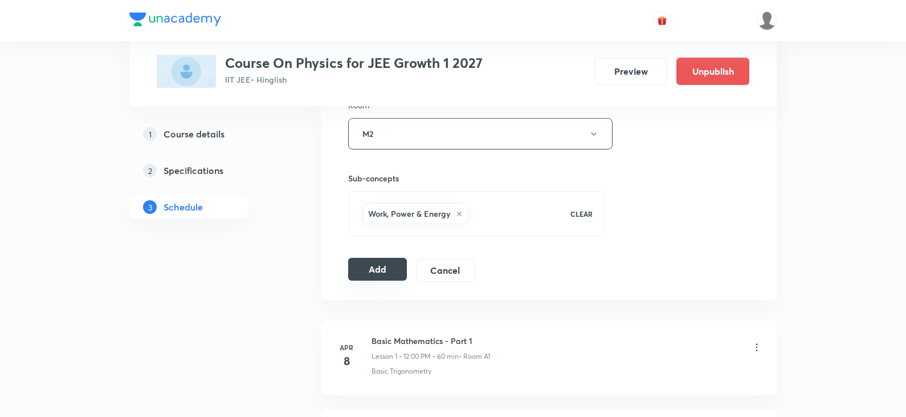
click at [388, 269] on button "Add" at bounding box center [377, 269] width 59 height 23
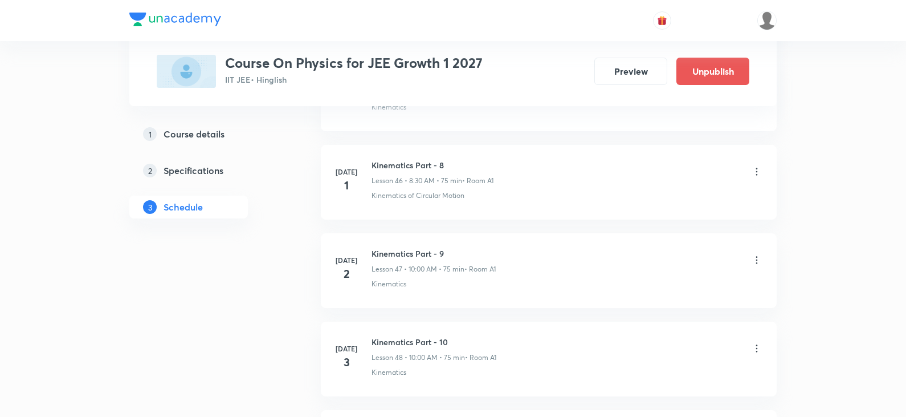
scroll to position [8279, 0]
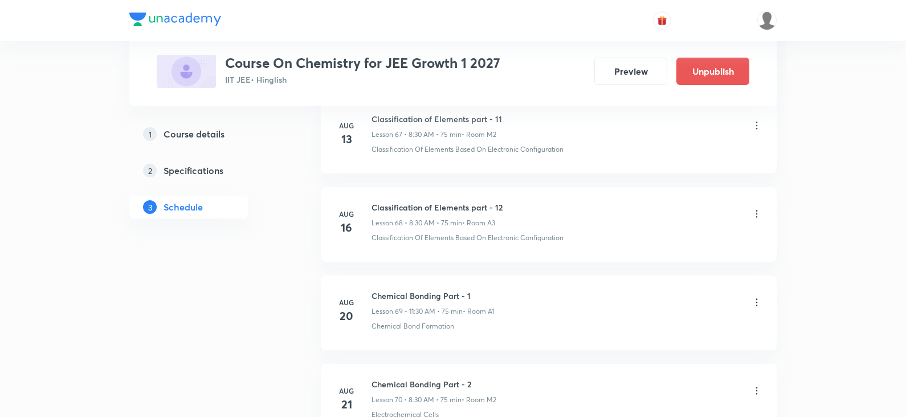
scroll to position [8538, 0]
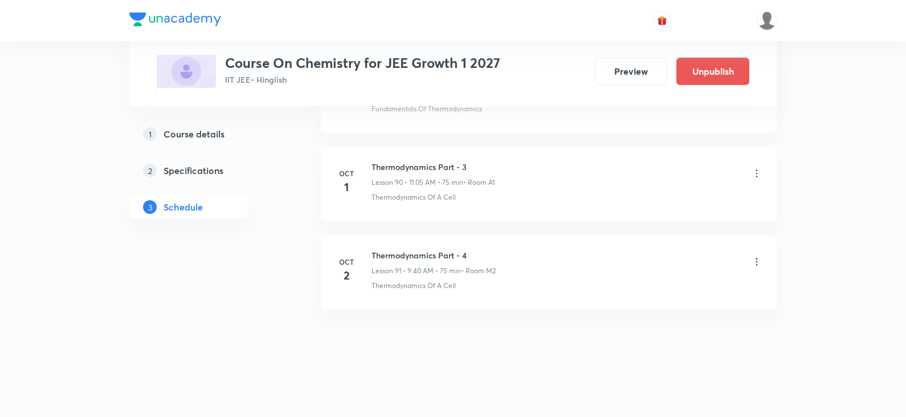
click at [446, 253] on h6 "Thermodynamics Part - 4" at bounding box center [434, 255] width 124 height 12
copy h6 "Thermodynamics Part - 4"
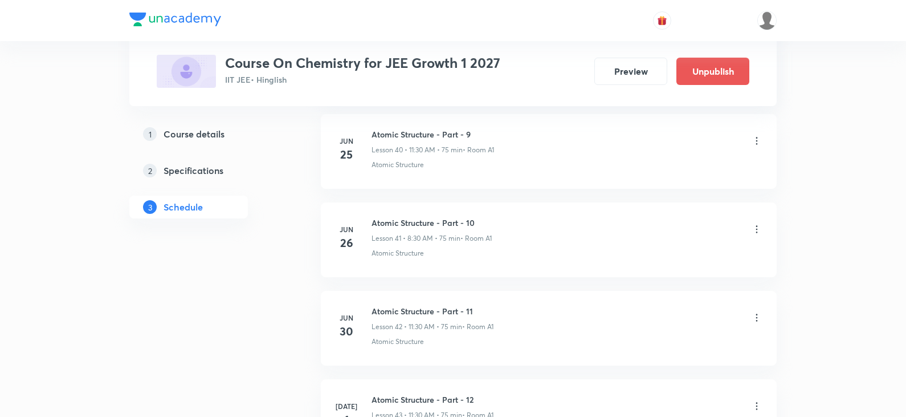
scroll to position [0, 0]
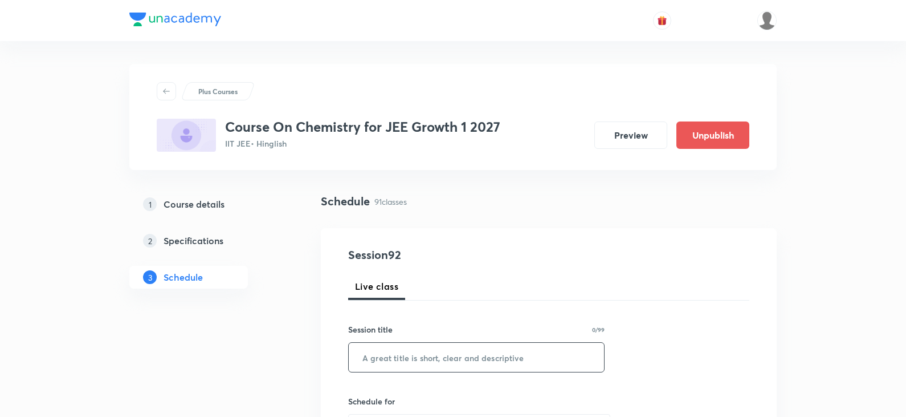
click at [368, 355] on input "text" at bounding box center [476, 357] width 255 height 29
paste input "Thermodynamics Part - 4"
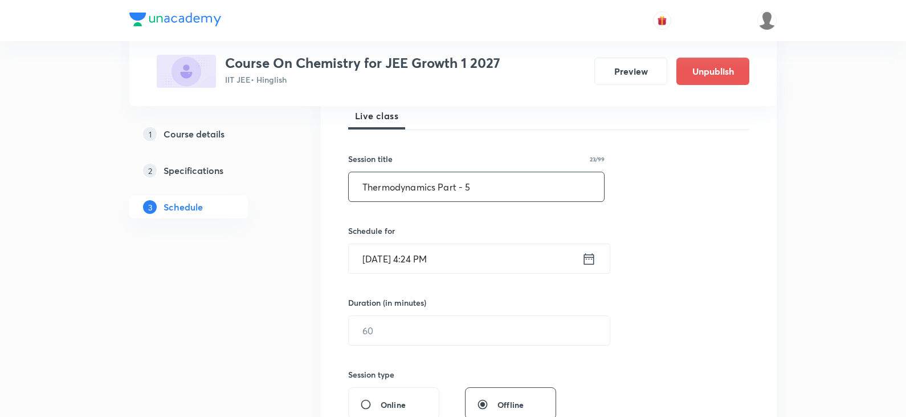
scroll to position [171, 0]
type input "Thermodynamics Part - 5"
click at [590, 259] on icon at bounding box center [589, 258] width 14 height 16
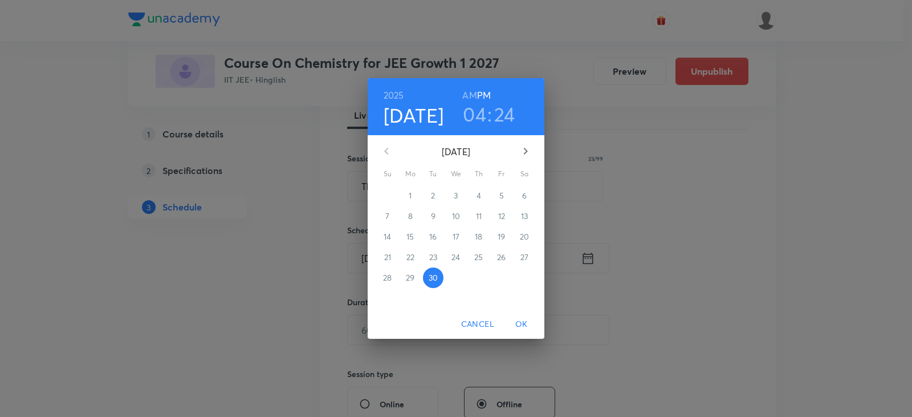
click at [524, 152] on icon "button" at bounding box center [526, 151] width 14 height 14
click at [498, 197] on span "3" at bounding box center [501, 195] width 21 height 11
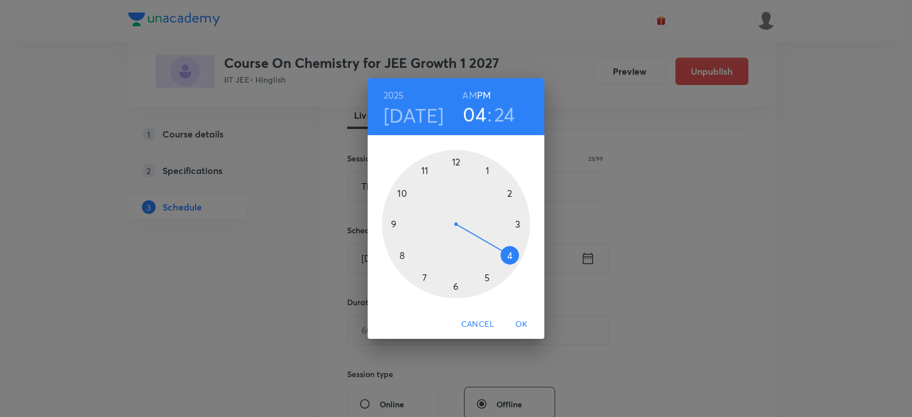
click at [466, 95] on h6 "AM" at bounding box center [469, 95] width 14 height 16
click at [425, 171] on div at bounding box center [456, 224] width 148 height 148
click at [491, 168] on div at bounding box center [456, 224] width 148 height 148
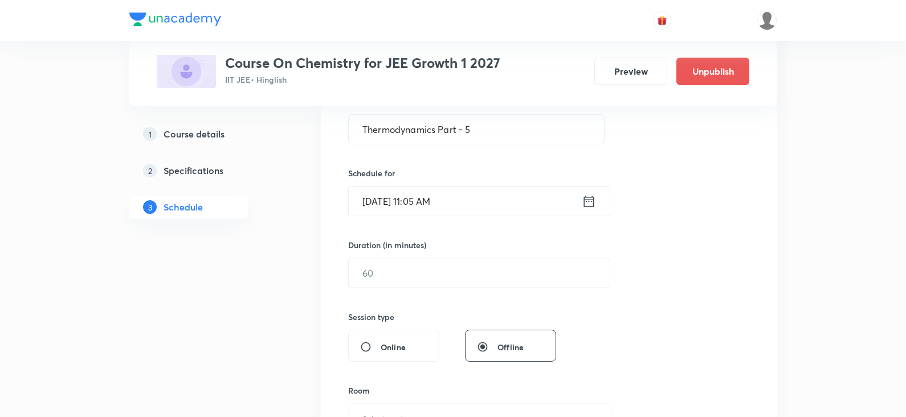
scroll to position [285, 0]
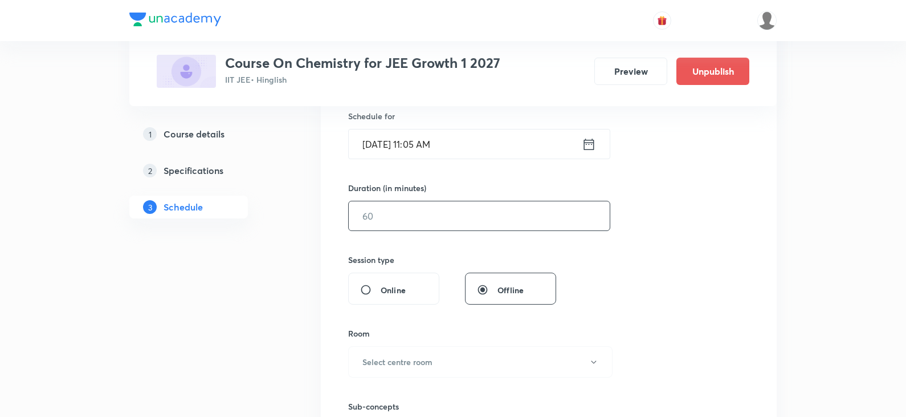
click at [439, 206] on input "text" at bounding box center [479, 215] width 261 height 29
type input "75"
click at [392, 375] on button "Select centre room" at bounding box center [480, 361] width 265 height 31
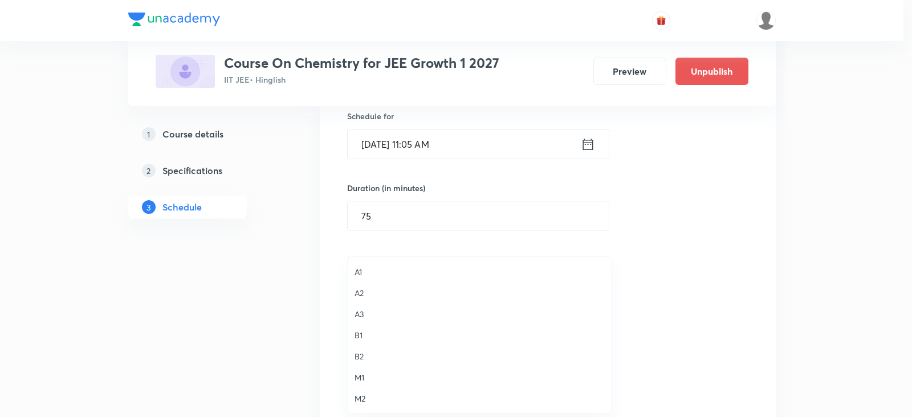
click at [376, 401] on span "M2" at bounding box center [480, 398] width 250 height 12
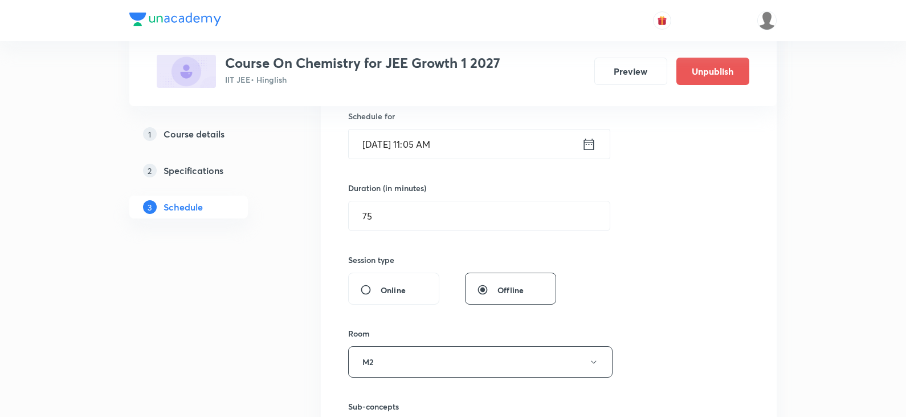
scroll to position [342, 0]
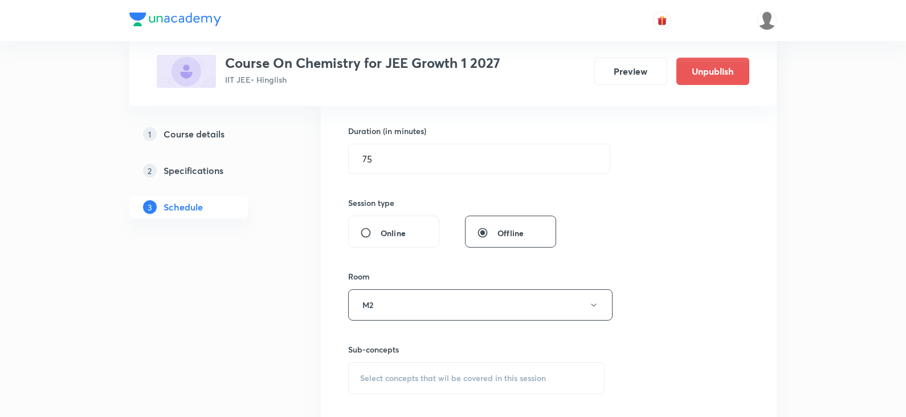
click at [409, 378] on span "Select concepts that wil be covered in this session" at bounding box center [453, 377] width 186 height 9
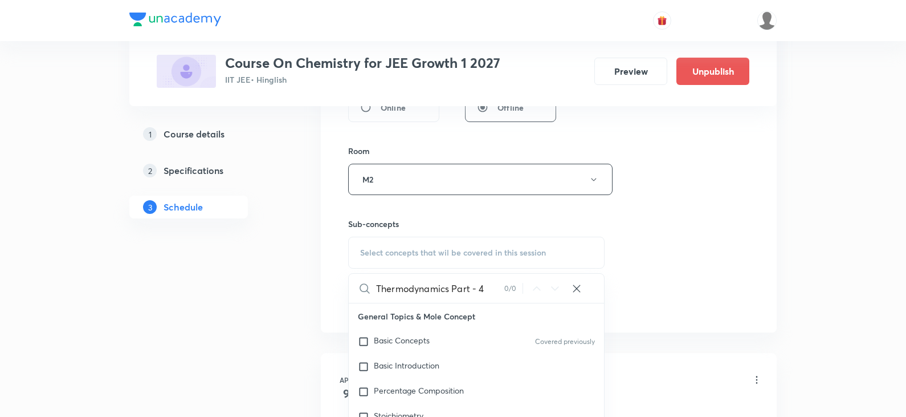
drag, startPoint x: 453, startPoint y: 291, endPoint x: 505, endPoint y: 291, distance: 52.4
click at [505, 291] on div "Thermodynamics Part - 4 0 / 0 ​" at bounding box center [476, 288] width 255 height 29
type input "Thermodynamics"
click at [448, 328] on div "Thermodynamics Of A Cell Covered previously" at bounding box center [476, 315] width 255 height 25
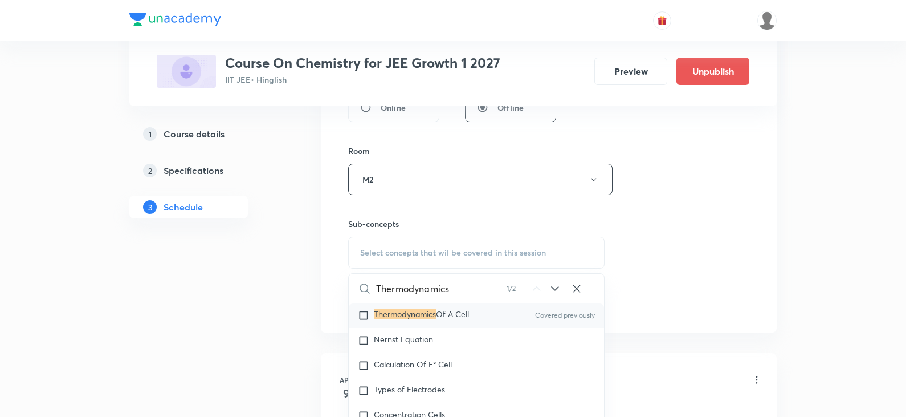
checkbox input "true"
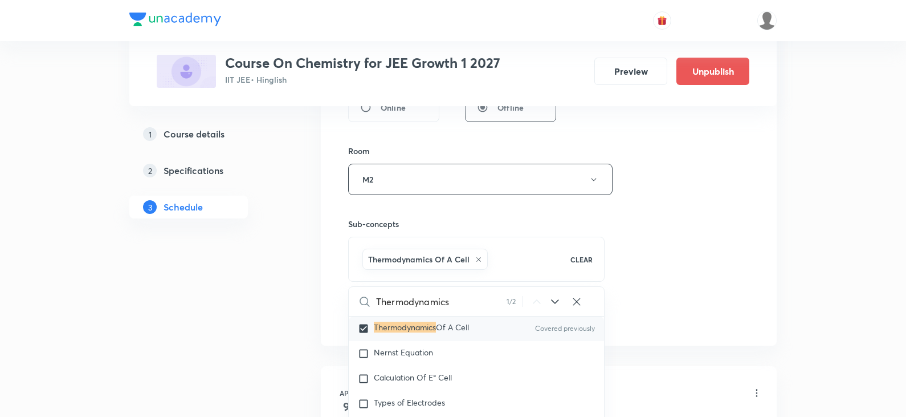
click at [657, 247] on div "Session 92 Live class Session title 23/99 Thermodynamics Part - 5 ​ Schedule fo…" at bounding box center [548, 53] width 401 height 548
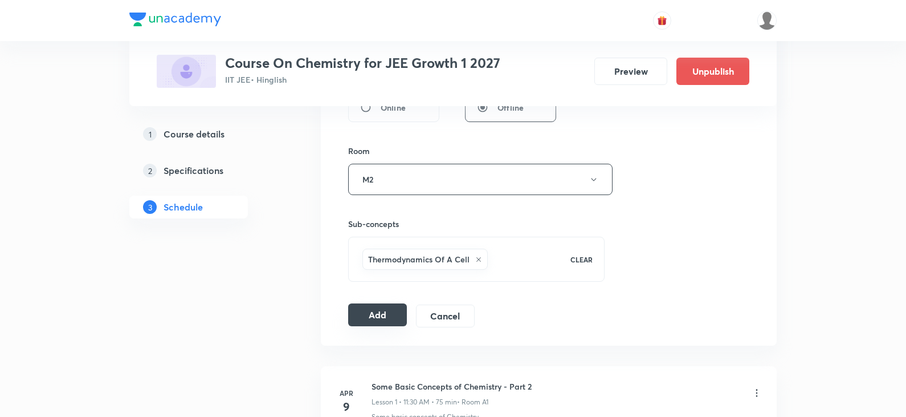
click at [379, 323] on button "Add" at bounding box center [377, 314] width 59 height 23
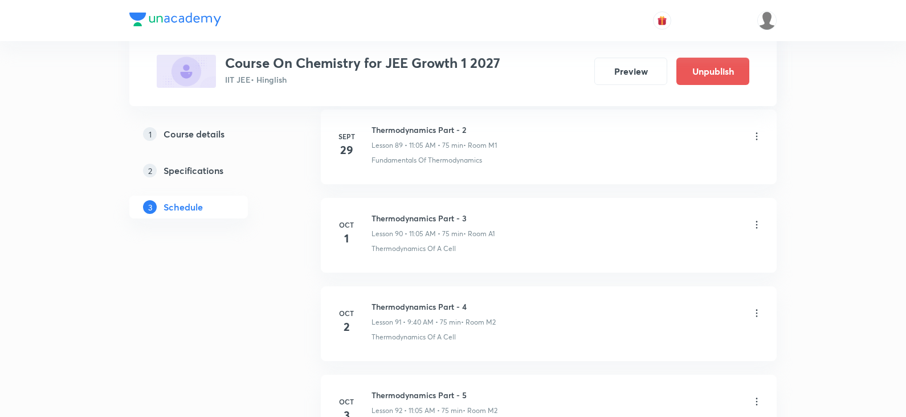
scroll to position [8102, 0]
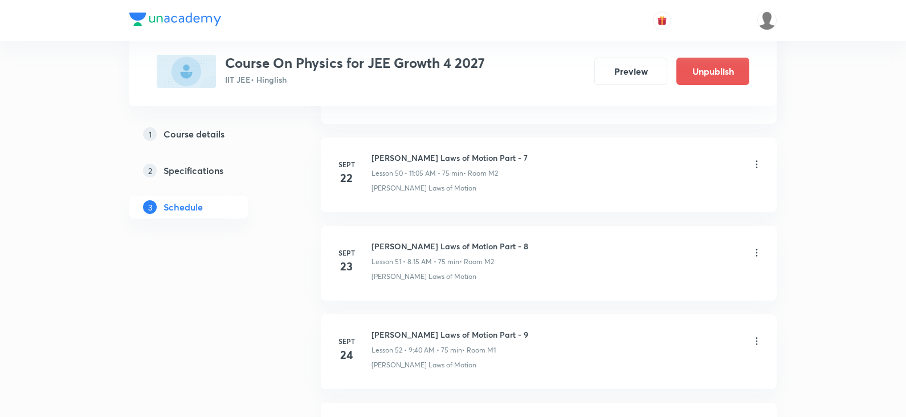
scroll to position [5445, 0]
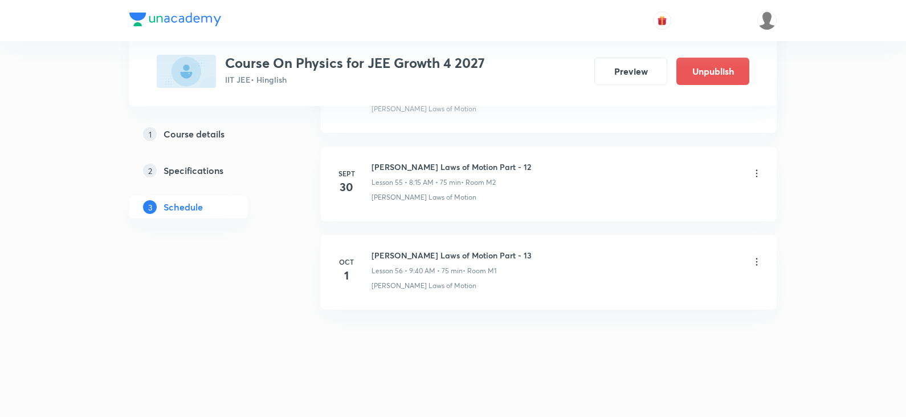
click at [463, 255] on h6 "[PERSON_NAME] Laws of Motion Part - 13" at bounding box center [452, 255] width 160 height 12
copy h6 "[PERSON_NAME] Laws of Motion Part - 13"
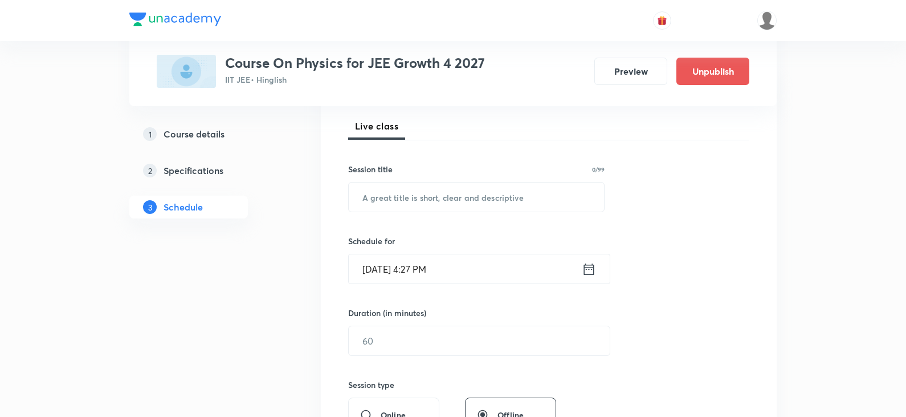
scroll to position [0, 0]
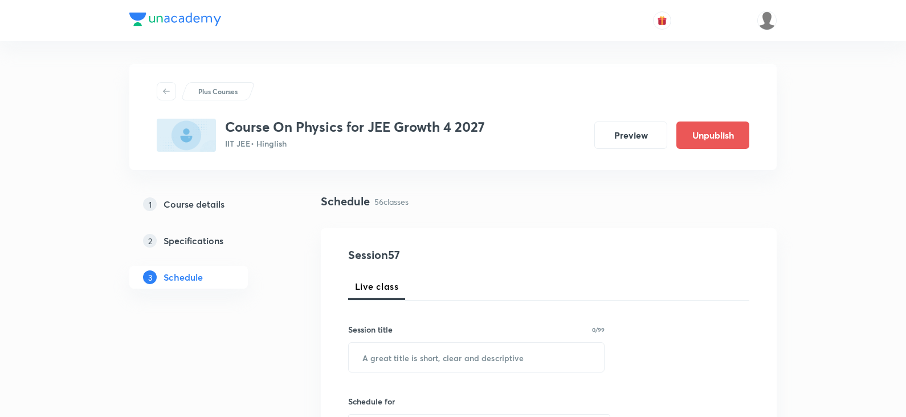
click at [391, 68] on div "Plus Courses Course On Physics for JEE Growth 4 2027 IIT JEE • Hinglish Preview…" at bounding box center [453, 117] width 648 height 106
click at [520, 361] on input "text" at bounding box center [476, 357] width 255 height 29
paste input "[PERSON_NAME] Laws of Motion Part - 13"
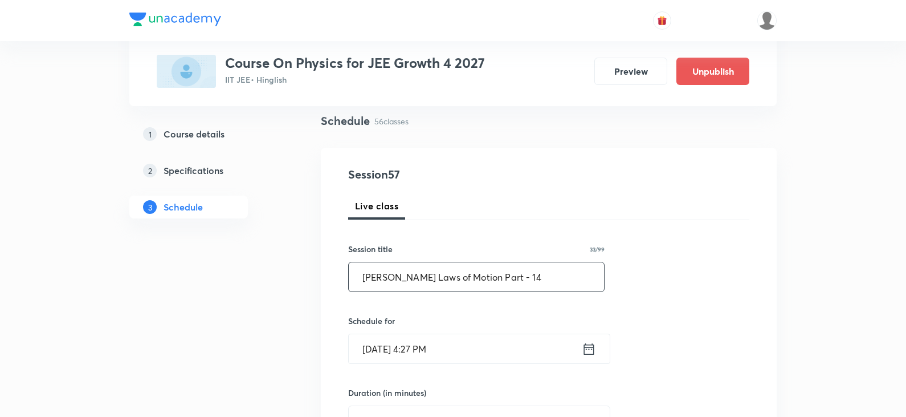
scroll to position [251, 0]
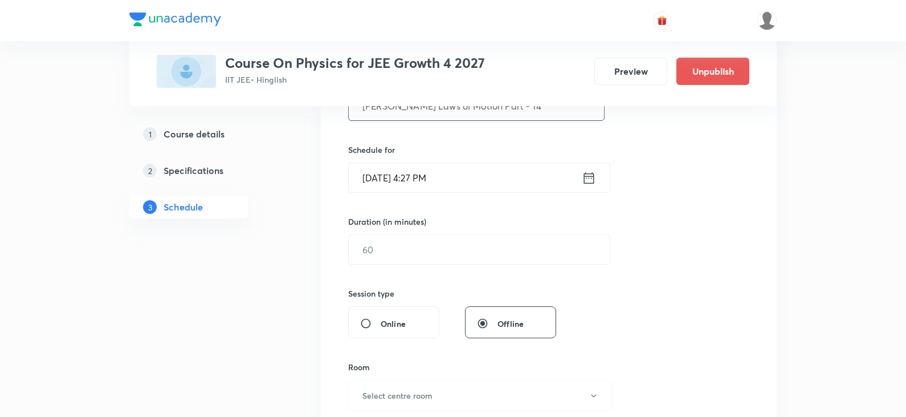
type input "[PERSON_NAME] Laws of Motion Part - 14"
click at [593, 176] on icon at bounding box center [589, 177] width 10 height 11
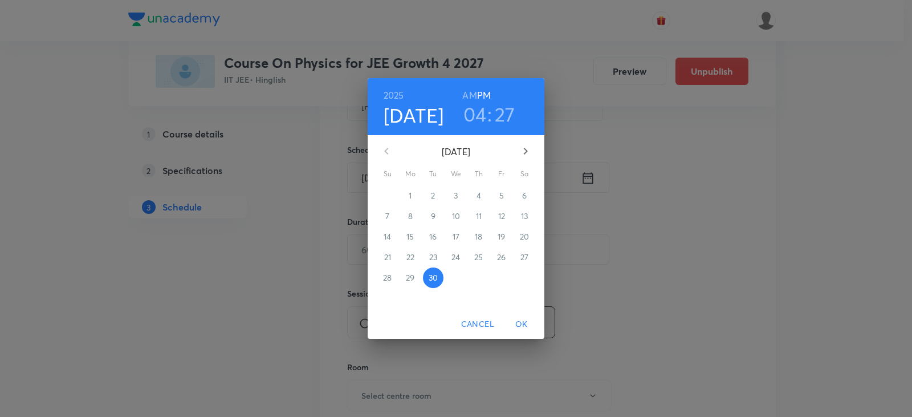
click at [525, 154] on icon "button" at bounding box center [526, 151] width 4 height 7
click at [503, 202] on button "3" at bounding box center [501, 195] width 21 height 21
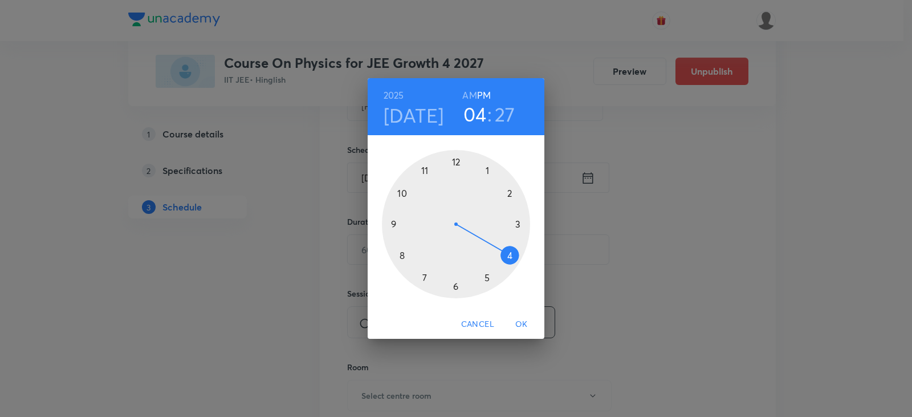
click at [400, 258] on div at bounding box center [456, 224] width 148 height 148
click at [518, 225] on div at bounding box center [456, 224] width 148 height 148
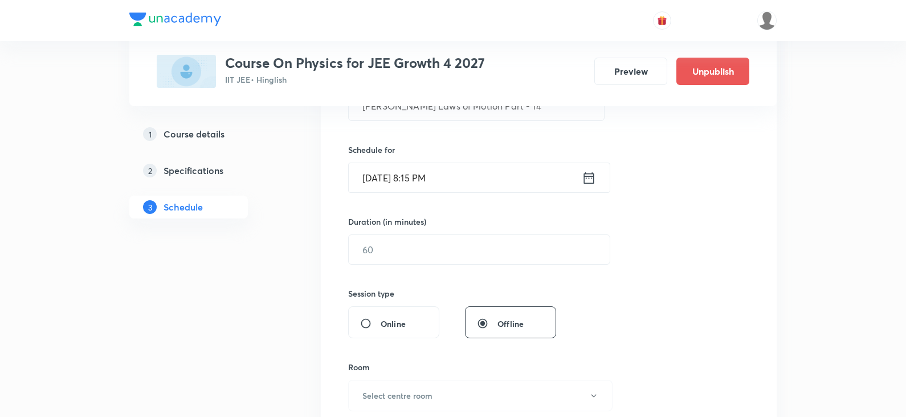
click at [594, 177] on icon at bounding box center [589, 177] width 10 height 11
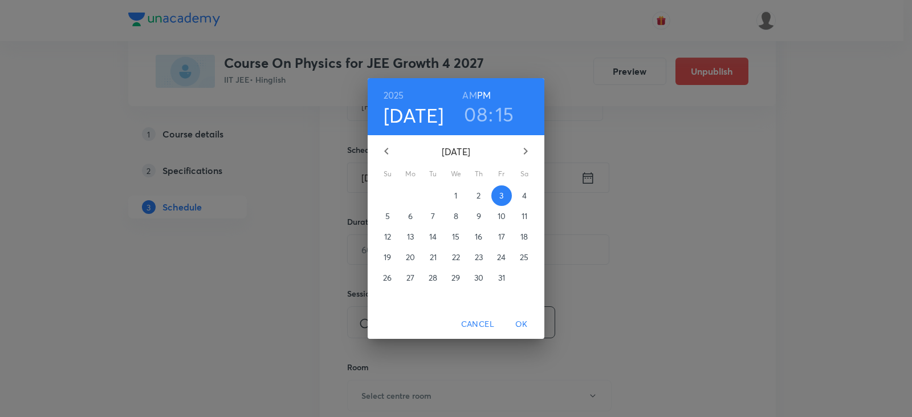
click at [472, 95] on h6 "AM" at bounding box center [469, 95] width 14 height 16
click at [521, 325] on span "OK" at bounding box center [521, 324] width 27 height 14
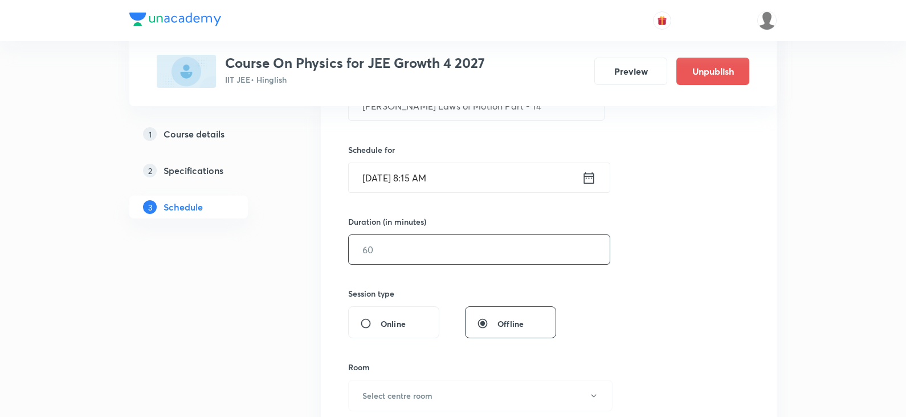
click at [406, 255] on input "text" at bounding box center [479, 249] width 261 height 29
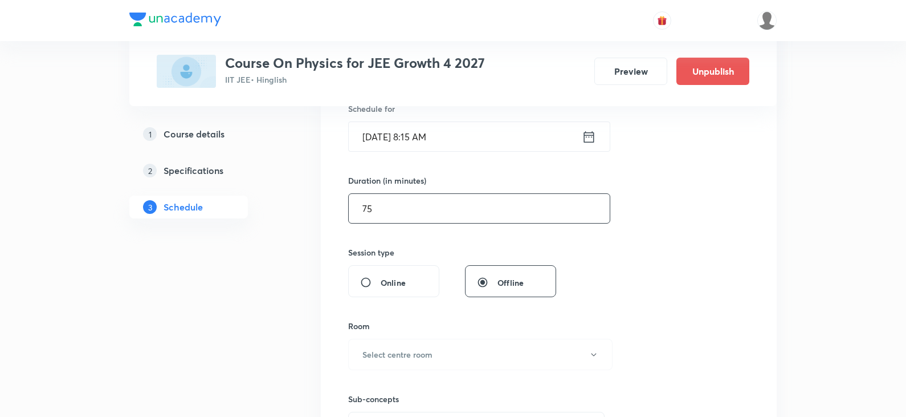
scroll to position [365, 0]
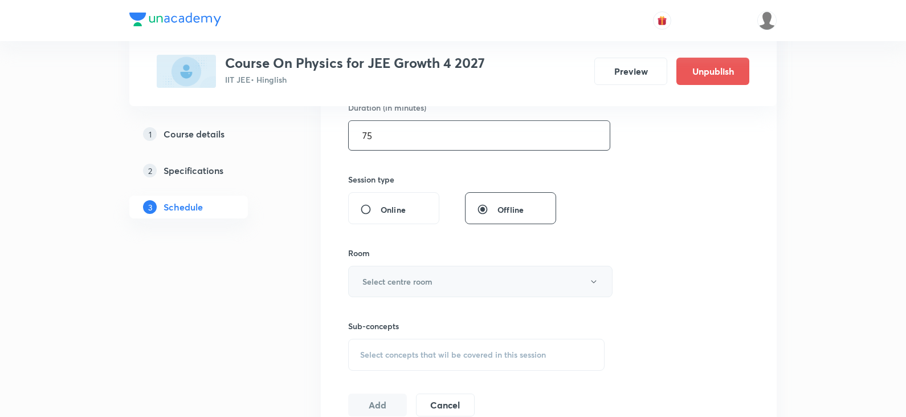
type input "75"
click at [426, 291] on button "Select centre room" at bounding box center [480, 281] width 265 height 31
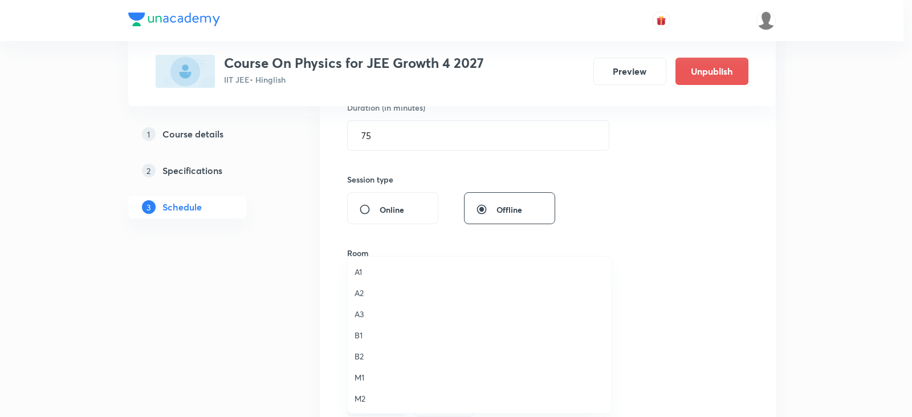
click at [363, 371] on span "M1" at bounding box center [480, 377] width 250 height 12
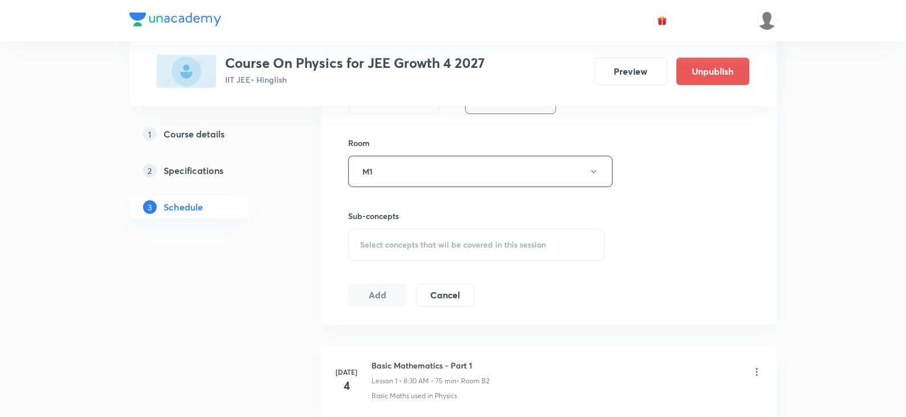
scroll to position [479, 0]
click at [416, 241] on span "Select concepts that wil be covered in this session" at bounding box center [453, 240] width 186 height 9
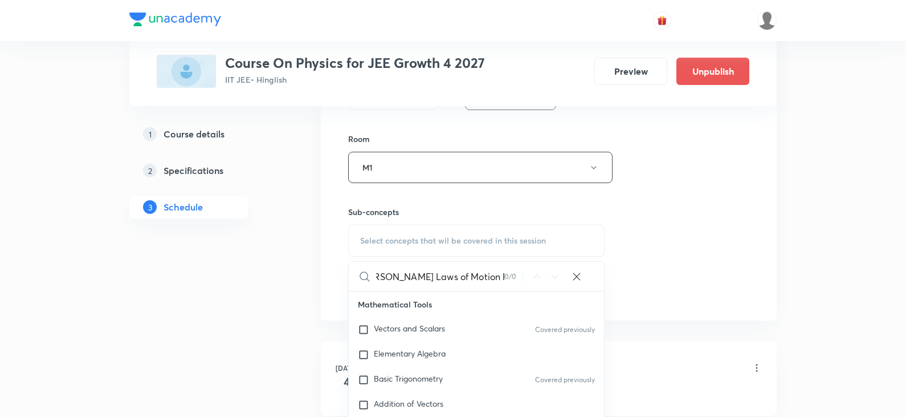
scroll to position [0, 17]
drag, startPoint x: 469, startPoint y: 276, endPoint x: 518, endPoint y: 276, distance: 49.0
click at [518, 276] on div "Newton's Laws of Motion Part - 13 0 / 0 ​" at bounding box center [476, 276] width 255 height 29
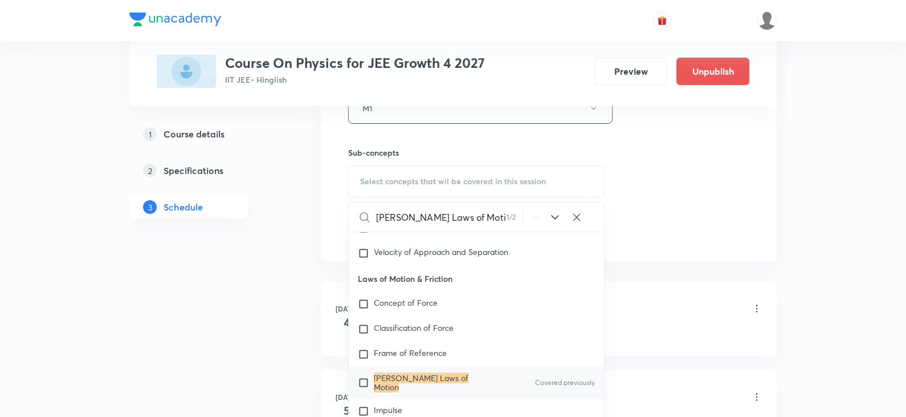
scroll to position [593, 0]
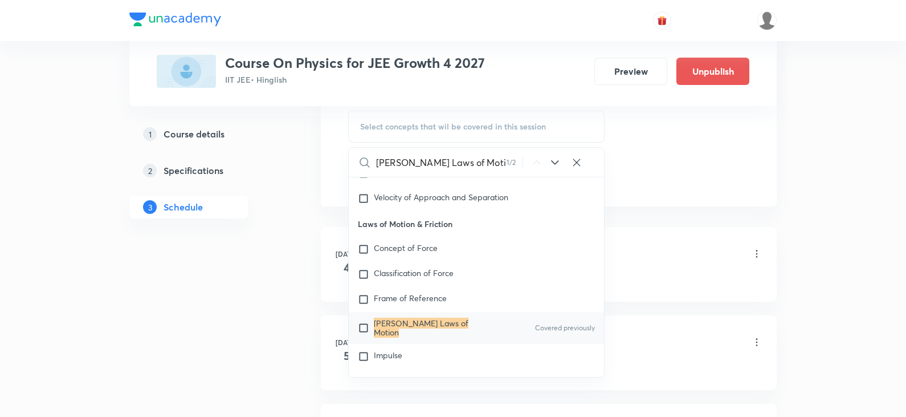
type input "Newton's Laws of Motion"
click at [458, 332] on div "Newton's Laws of Motion Covered previously" at bounding box center [476, 328] width 255 height 32
checkbox input "true"
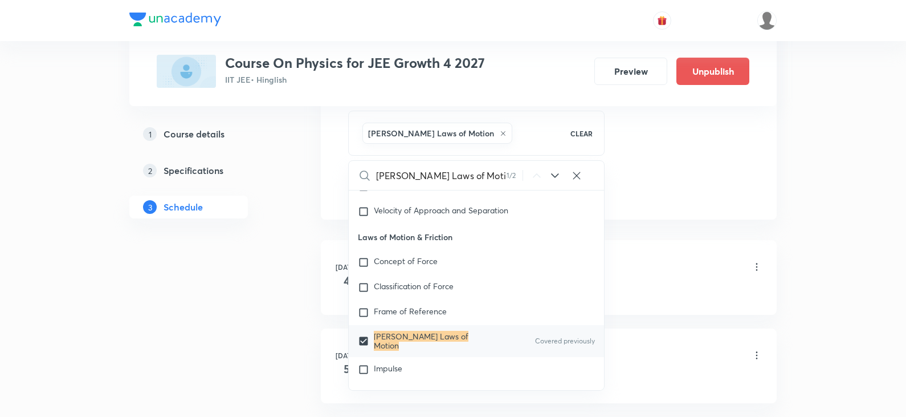
click at [644, 259] on div "Basic Mathematics - Part 1 Lesson 1 • 8:30 AM • 75 min • Room B2" at bounding box center [567, 267] width 391 height 27
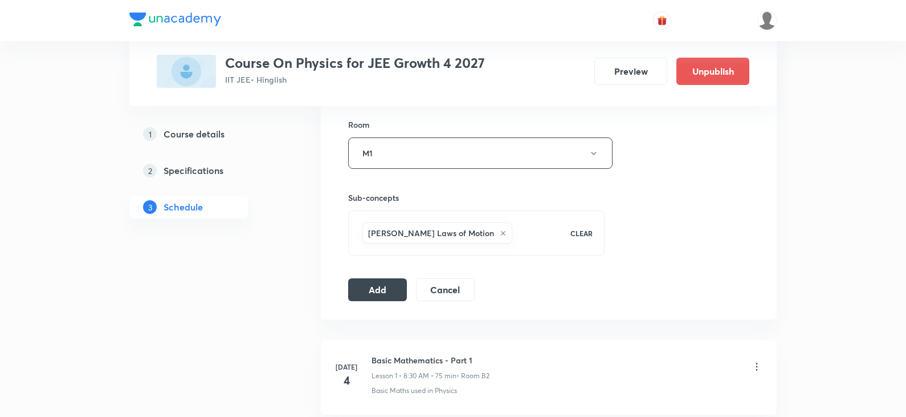
scroll to position [479, 0]
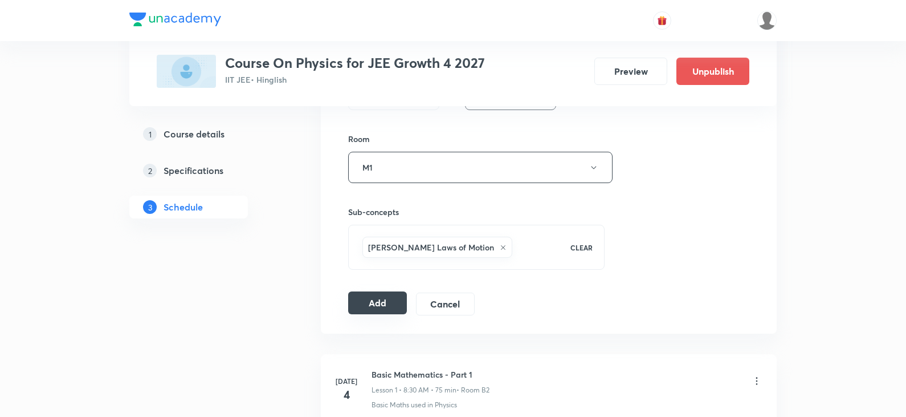
click at [372, 302] on button "Add" at bounding box center [377, 302] width 59 height 23
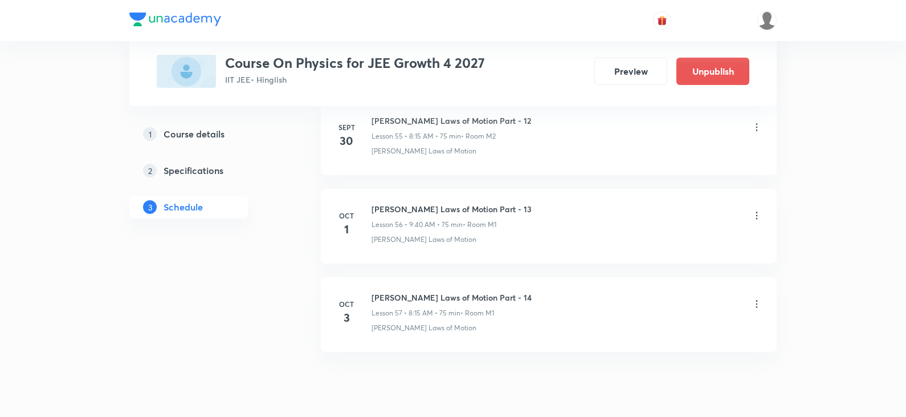
scroll to position [5010, 0]
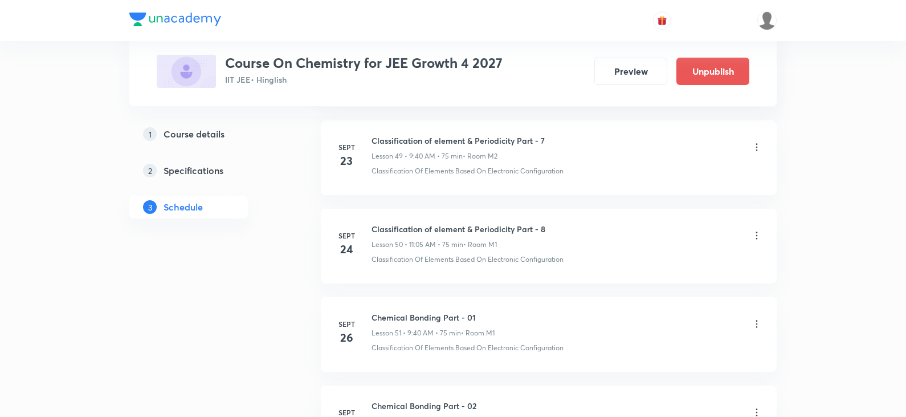
scroll to position [5269, 0]
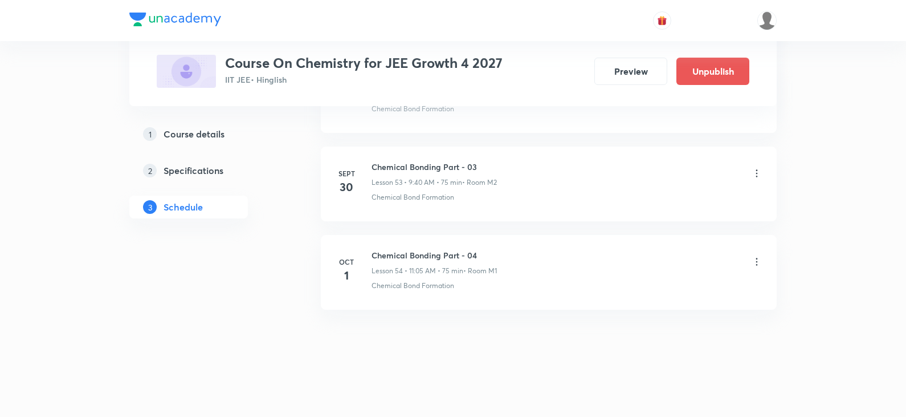
click at [411, 259] on h6 "Chemical Bonding Part - 04" at bounding box center [434, 255] width 125 height 12
copy h6 "Chemical Bonding Part - 04"
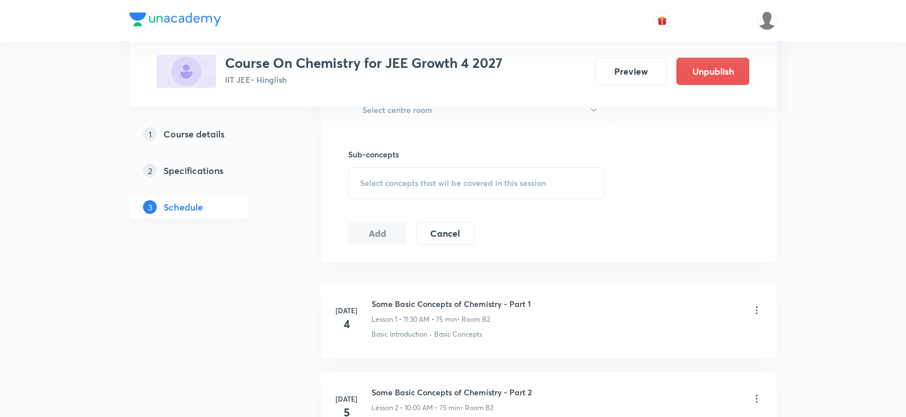
scroll to position [0, 0]
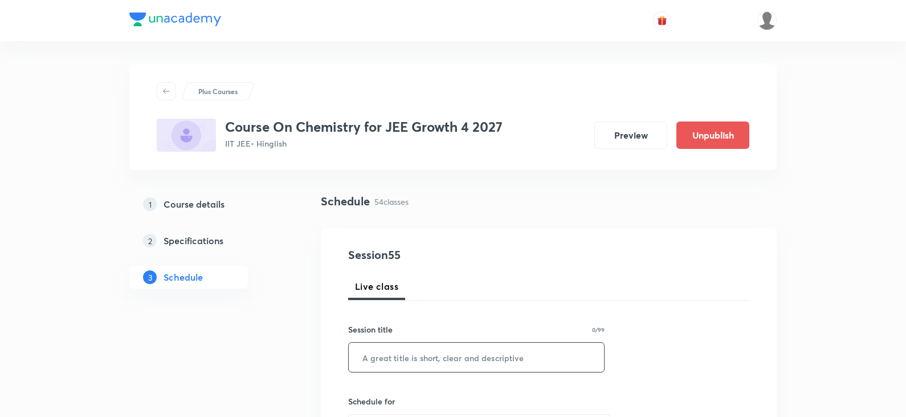
click at [469, 357] on input "text" at bounding box center [476, 357] width 255 height 29
paste input "Chemical Bonding Part - 04"
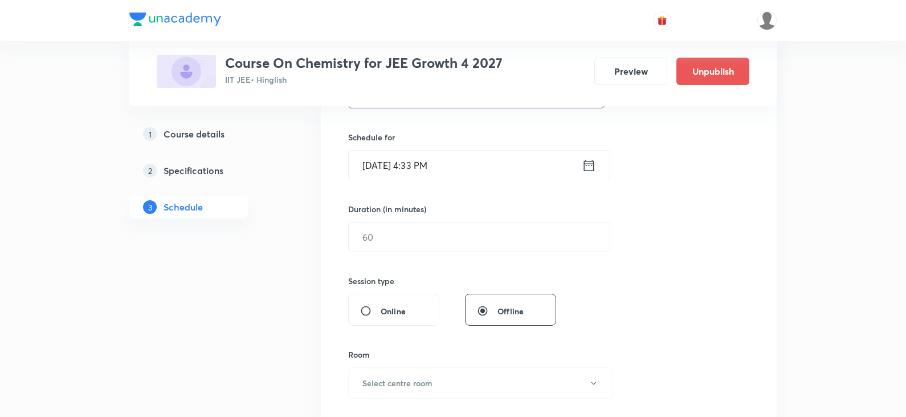
scroll to position [285, 0]
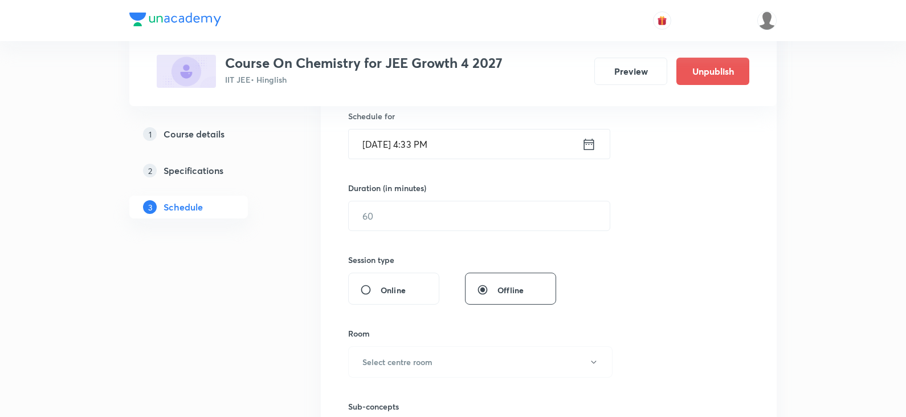
type input "Chemical Bonding Part - 05"
click at [590, 147] on icon at bounding box center [589, 144] width 14 height 16
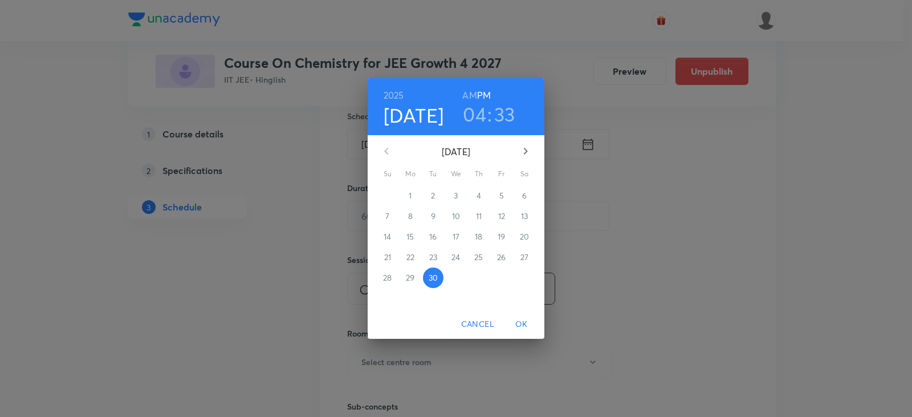
click at [472, 98] on h6 "AM" at bounding box center [469, 95] width 14 height 16
click at [522, 154] on icon "button" at bounding box center [526, 151] width 14 height 14
click at [507, 193] on span "3" at bounding box center [501, 195] width 21 height 11
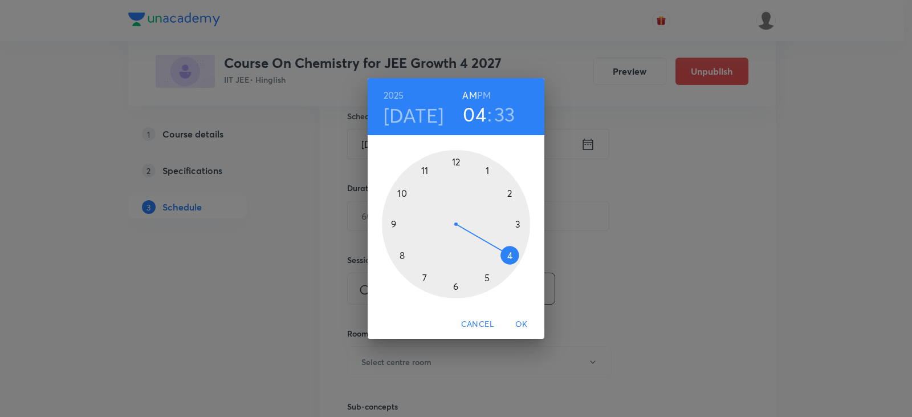
click at [396, 222] on div at bounding box center [456, 224] width 148 height 148
click at [401, 256] on div at bounding box center [456, 224] width 148 height 148
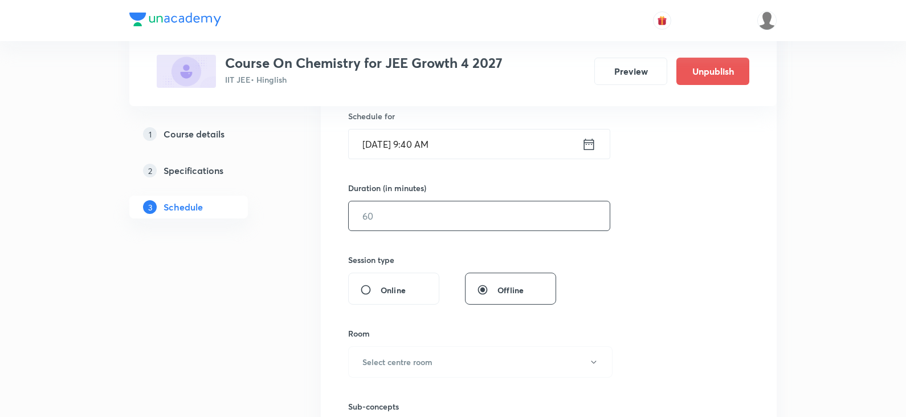
click at [413, 213] on input "text" at bounding box center [479, 215] width 261 height 29
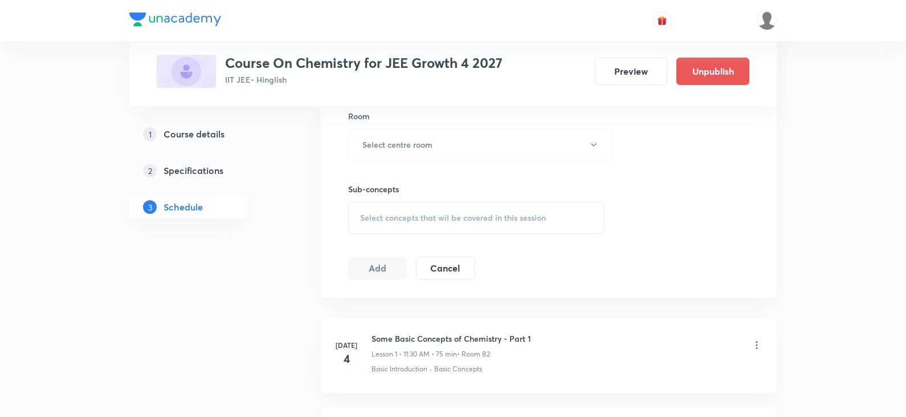
scroll to position [513, 0]
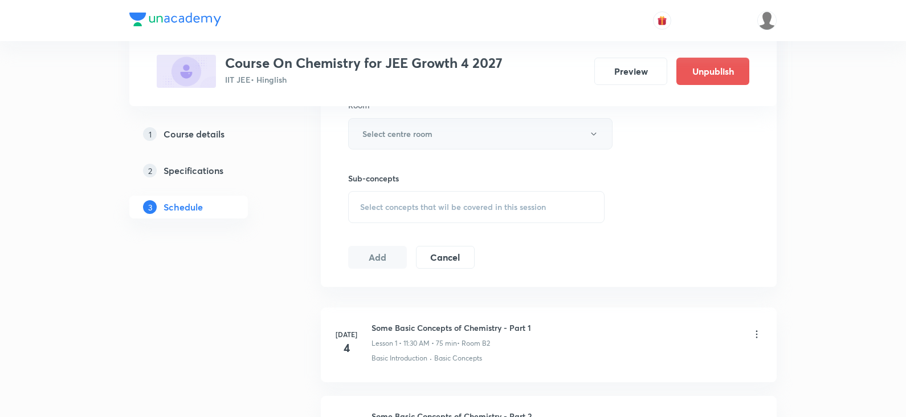
type input "75"
click at [455, 140] on button "Select centre room" at bounding box center [480, 133] width 265 height 31
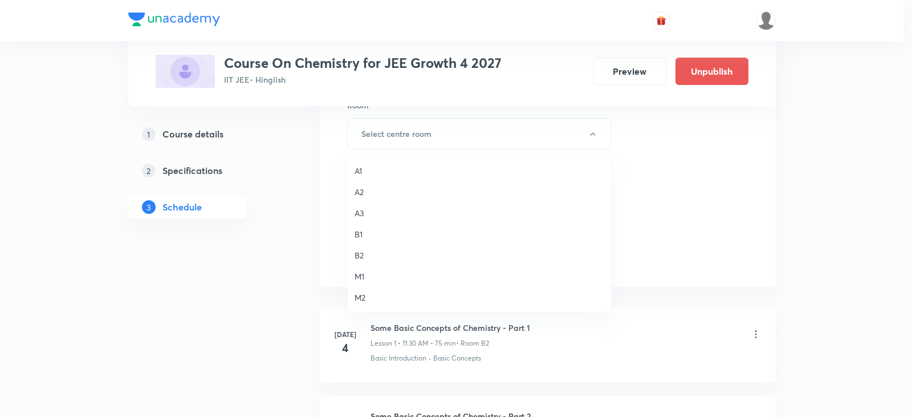
click at [376, 272] on span "M1" at bounding box center [480, 276] width 250 height 12
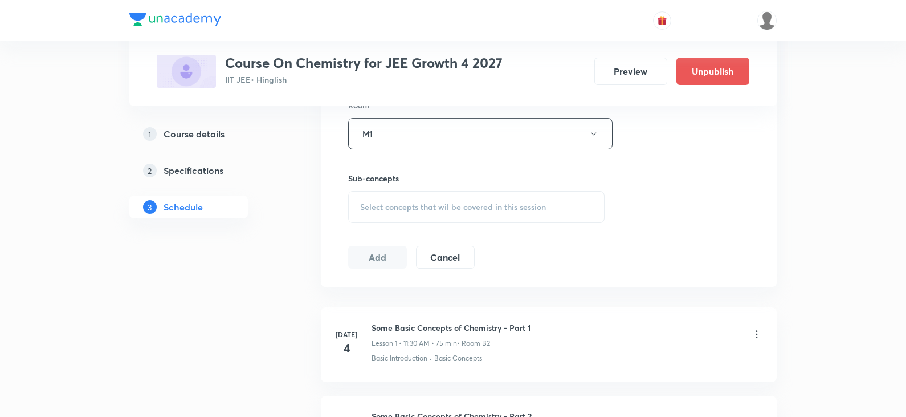
click at [411, 219] on div "Select concepts that wil be covered in this session" at bounding box center [476, 207] width 257 height 32
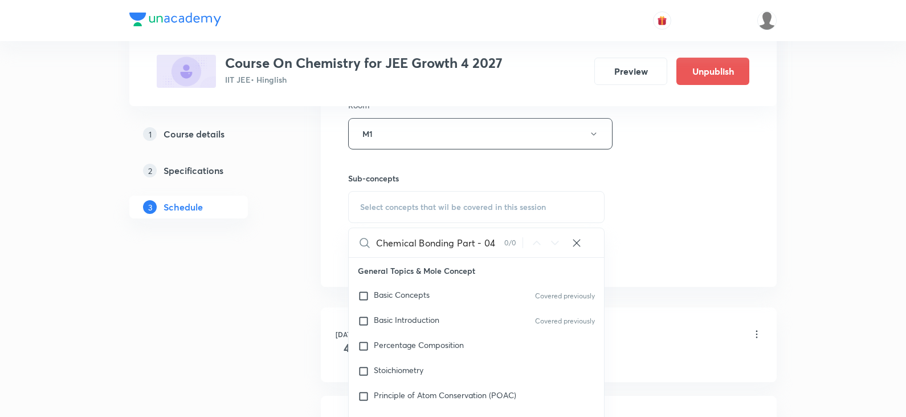
drag, startPoint x: 453, startPoint y: 245, endPoint x: 515, endPoint y: 245, distance: 62.1
click at [515, 245] on div "Chemical Bonding Part - 04 0 / 0 ​" at bounding box center [476, 242] width 255 height 29
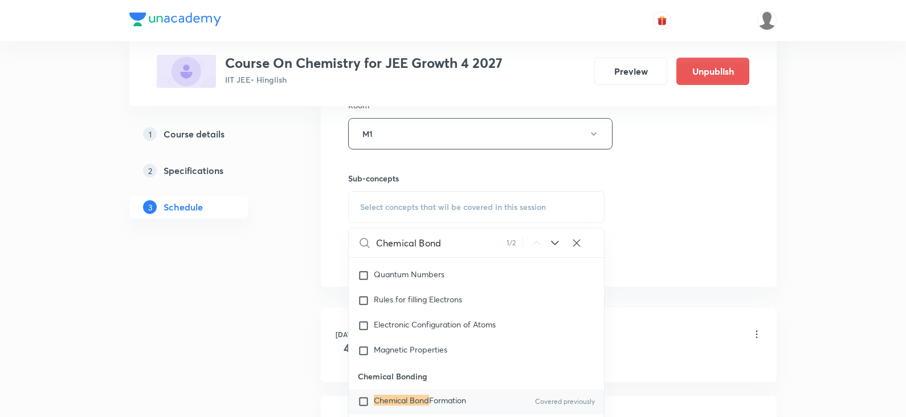
scroll to position [16058, 0]
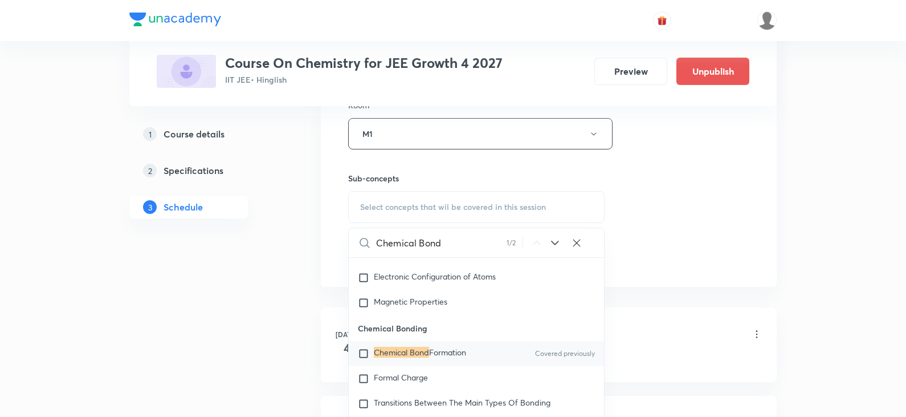
type input "Chemical Bond"
click at [474, 353] on div "Chemical Bond Formation Covered previously" at bounding box center [476, 353] width 255 height 25
checkbox input "true"
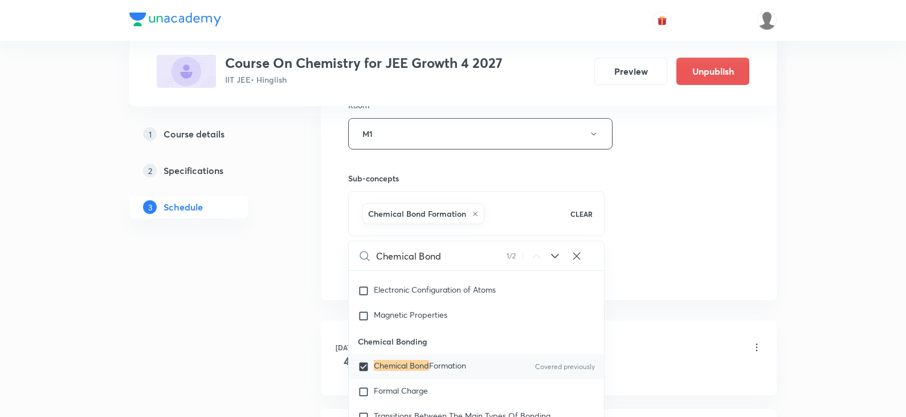
click at [649, 217] on div "Session 55 Live class Session title 26/99 Chemical Bonding Part - 05 ​ Schedule…" at bounding box center [548, 7] width 401 height 548
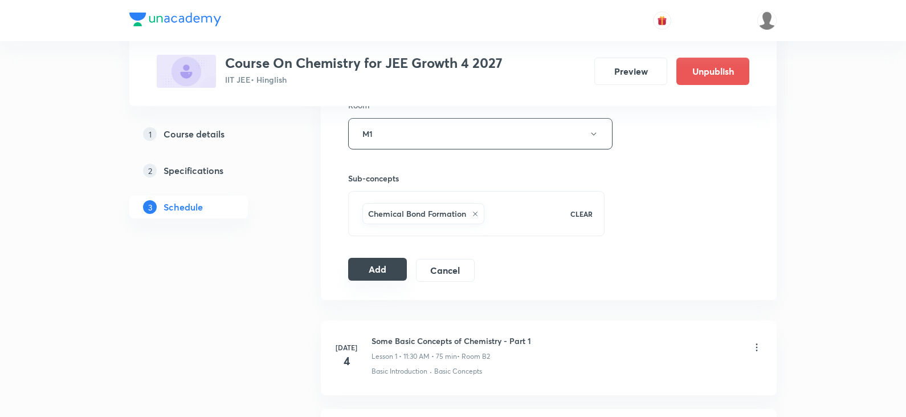
click at [392, 271] on button "Add" at bounding box center [377, 269] width 59 height 23
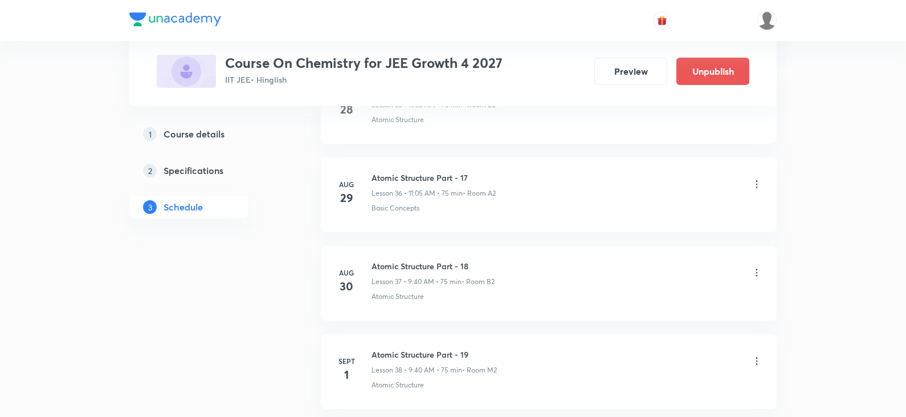
scroll to position [4833, 0]
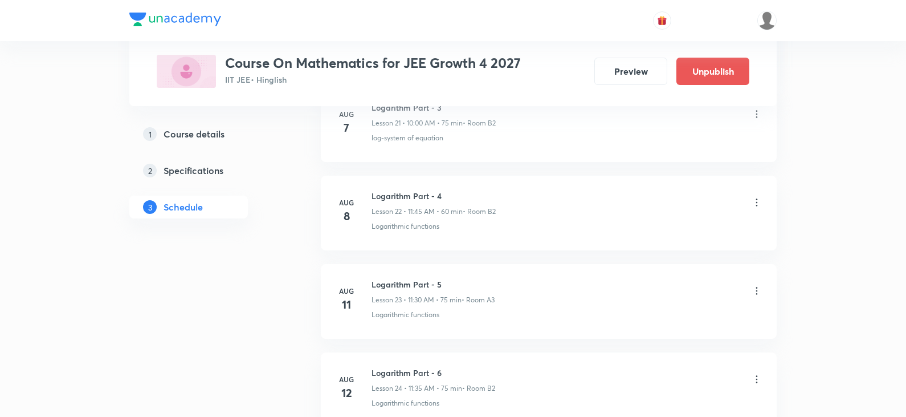
scroll to position [5092, 0]
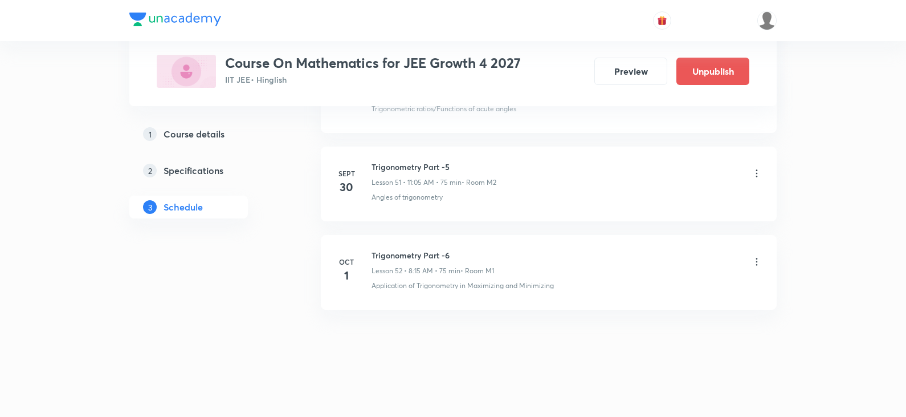
click at [431, 259] on h6 "Trigonometry Part -6" at bounding box center [433, 255] width 123 height 12
copy h6 "Trigonometry Part -6"
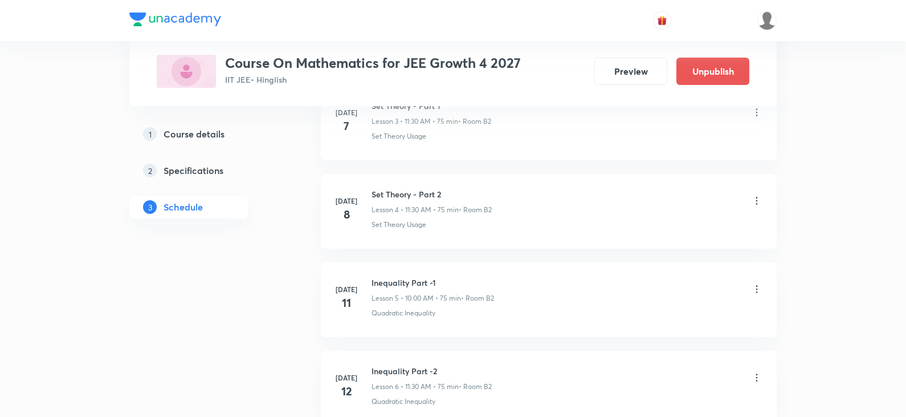
scroll to position [0, 0]
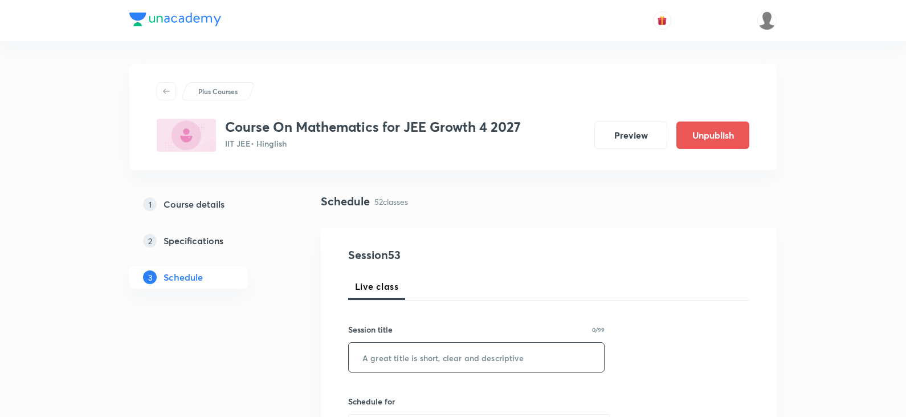
click at [464, 369] on input "text" at bounding box center [476, 357] width 255 height 29
paste input "Trigonometry Part -6"
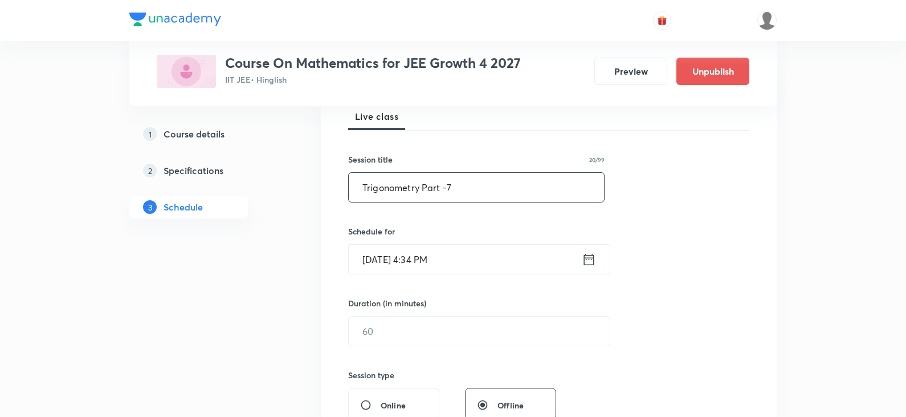
scroll to position [171, 0]
type input "Trigonometry Part -7"
click at [587, 254] on icon at bounding box center [589, 257] width 10 height 11
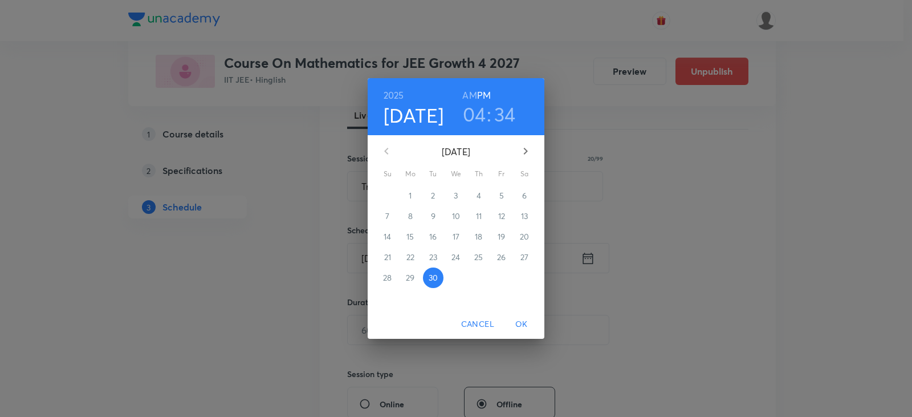
click at [524, 153] on icon "button" at bounding box center [526, 151] width 14 height 14
click at [505, 193] on span "3" at bounding box center [501, 195] width 21 height 11
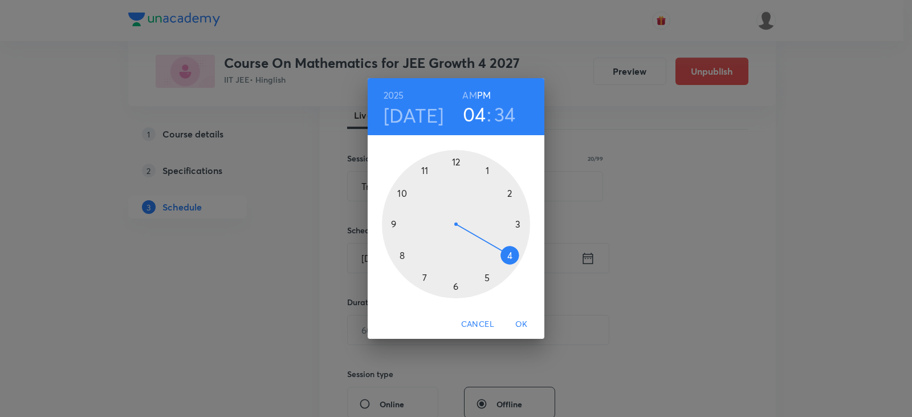
click at [466, 99] on h6 "AM" at bounding box center [469, 95] width 14 height 16
click at [428, 173] on div at bounding box center [456, 224] width 148 height 148
click at [484, 171] on div at bounding box center [456, 224] width 148 height 148
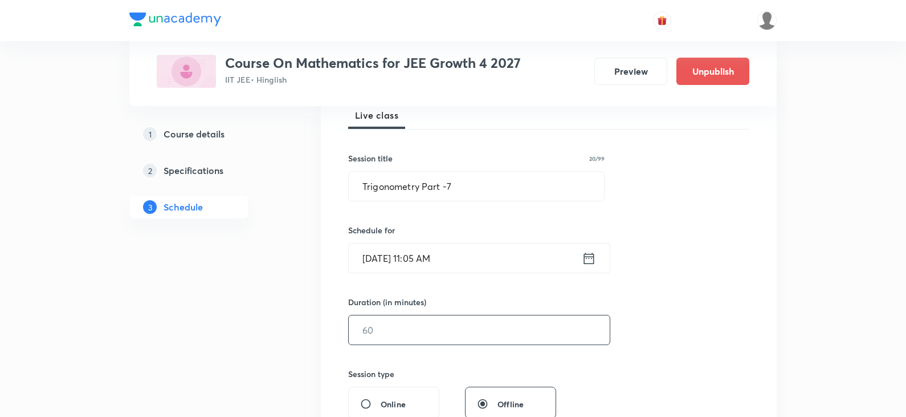
click at [400, 339] on input "text" at bounding box center [479, 329] width 261 height 29
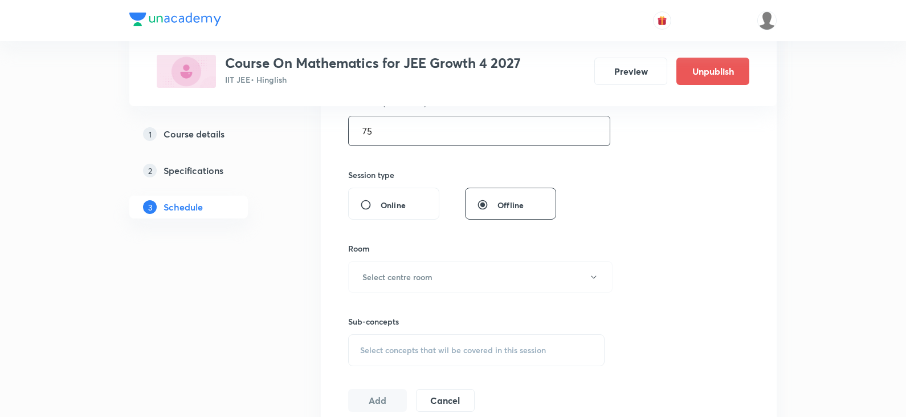
scroll to position [399, 0]
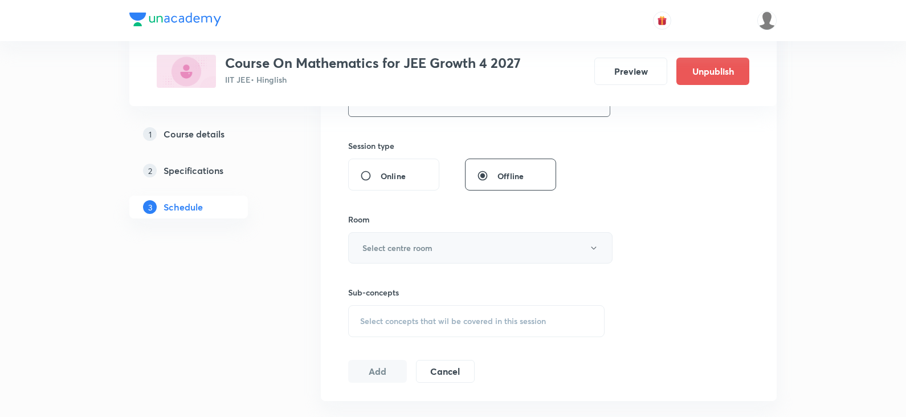
type input "75"
click at [446, 250] on button "Select centre room" at bounding box center [480, 247] width 265 height 31
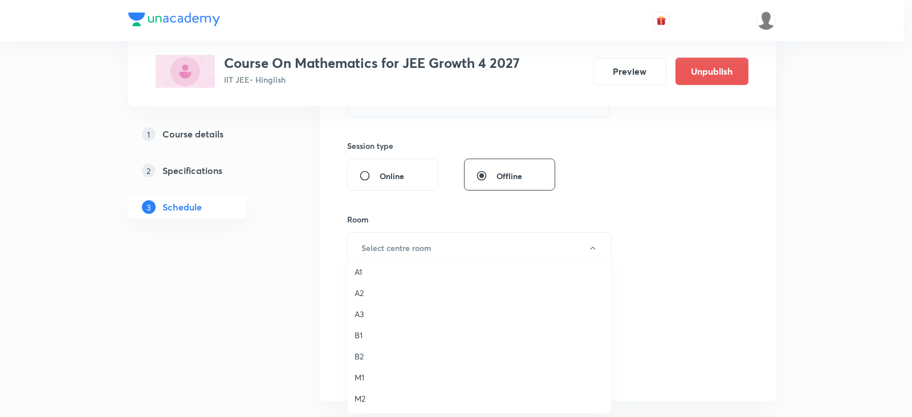
click at [359, 380] on span "M1" at bounding box center [480, 377] width 250 height 12
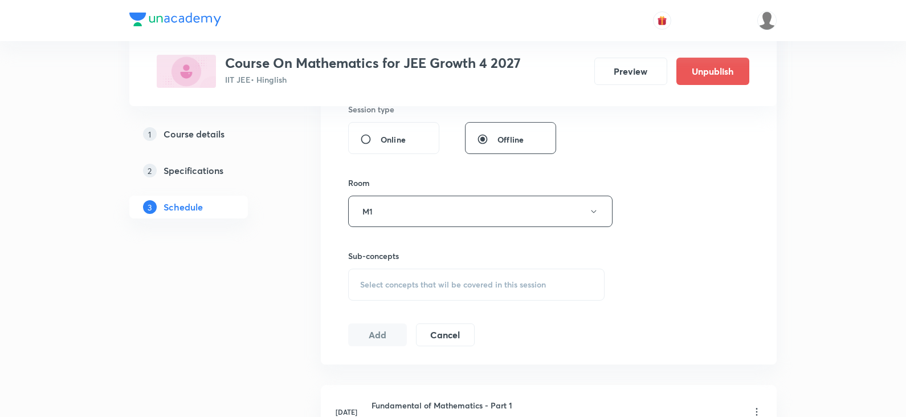
scroll to position [456, 0]
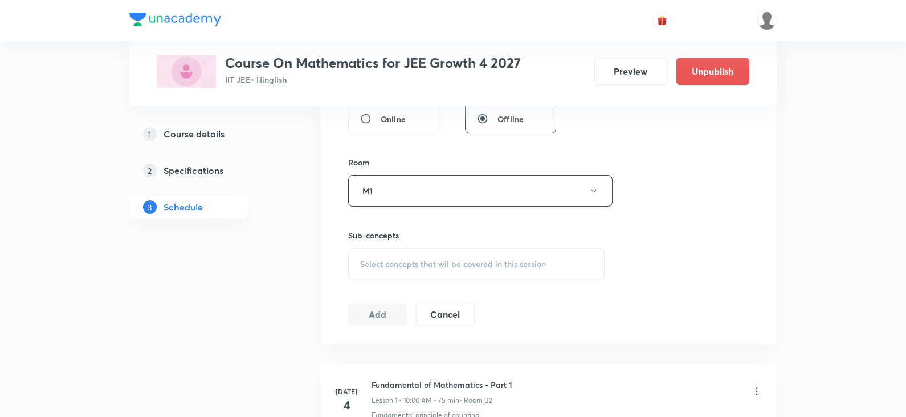
click at [421, 245] on div "Sub-concepts Select concepts that wil be covered in this session" at bounding box center [476, 254] width 257 height 51
click at [420, 260] on span "Select concepts that wil be covered in this session" at bounding box center [453, 263] width 186 height 9
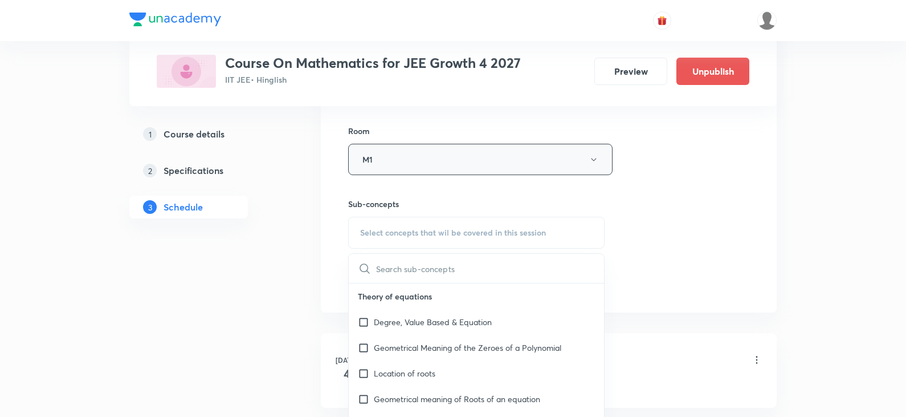
scroll to position [513, 0]
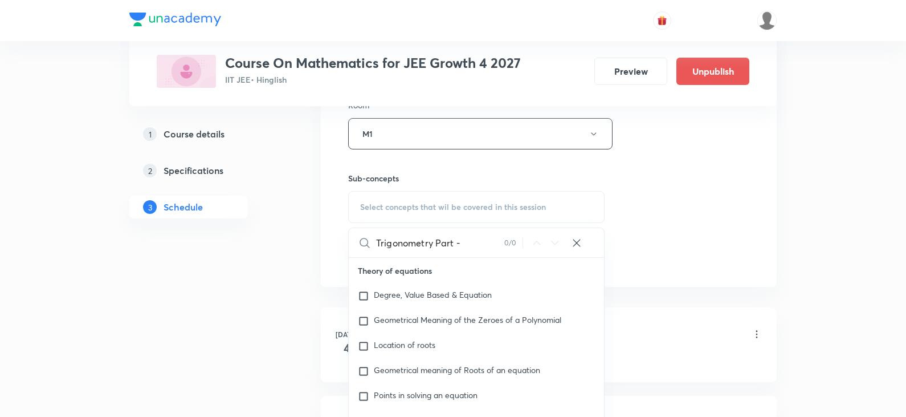
drag, startPoint x: 436, startPoint y: 241, endPoint x: 481, endPoint y: 242, distance: 45.0
click at [481, 242] on input "Trigonometry Part -" at bounding box center [440, 242] width 128 height 29
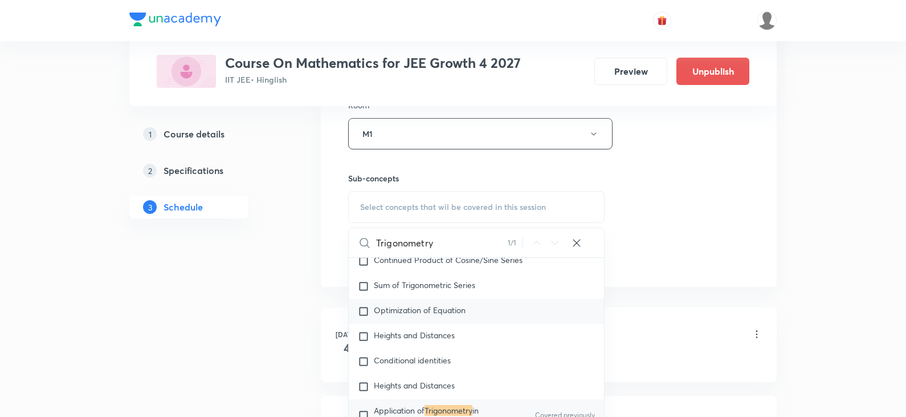
scroll to position [5110, 0]
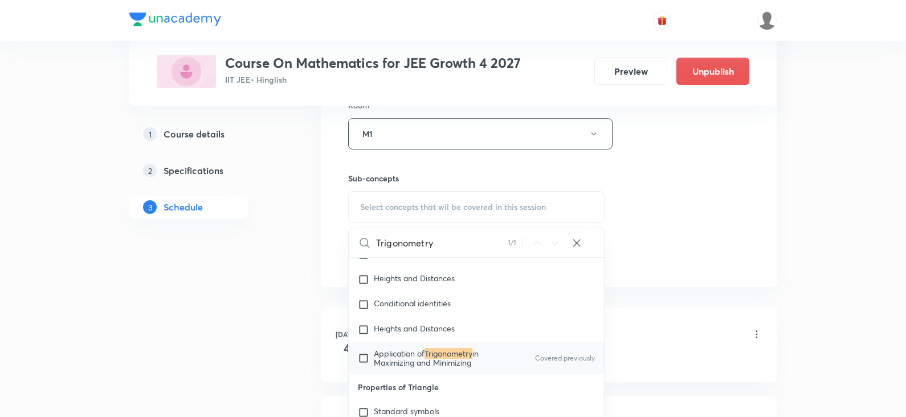
type input "Trigonometry"
click at [451, 355] on span "in Maximizing and Minimizing" at bounding box center [426, 358] width 105 height 20
checkbox input "true"
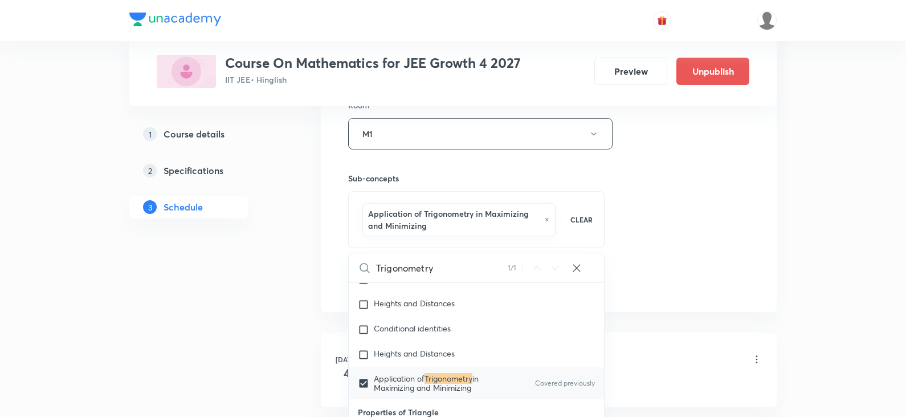
click at [651, 237] on div "Session 53 Live class Session title 20/99 Trigonometry Part -7 ​ Schedule for O…" at bounding box center [548, 13] width 401 height 560
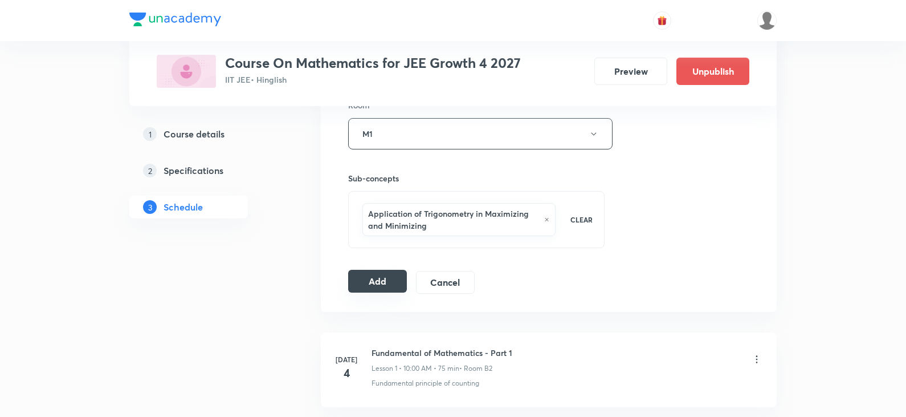
click at [377, 291] on button "Add" at bounding box center [377, 281] width 59 height 23
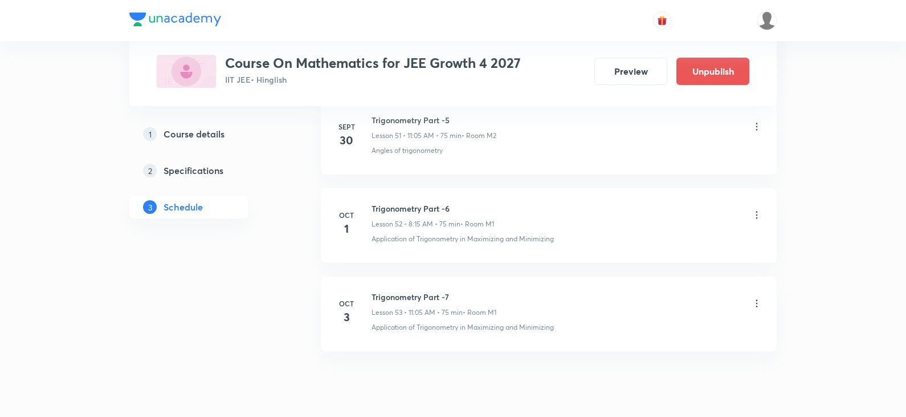
scroll to position [4656, 0]
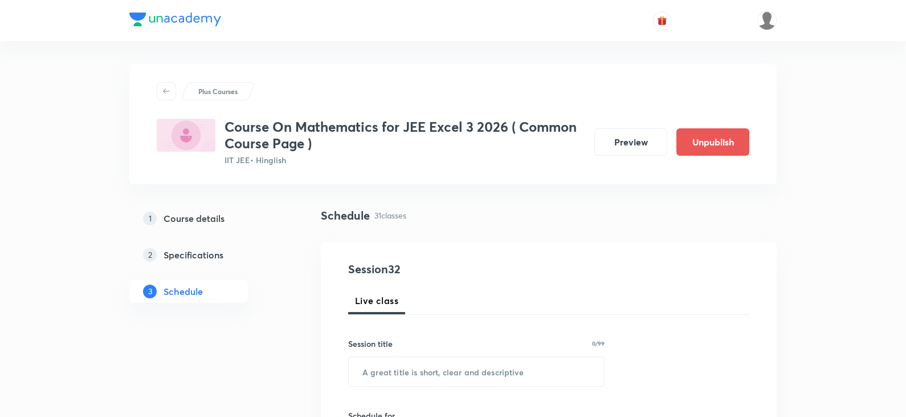
scroll to position [3251, 0]
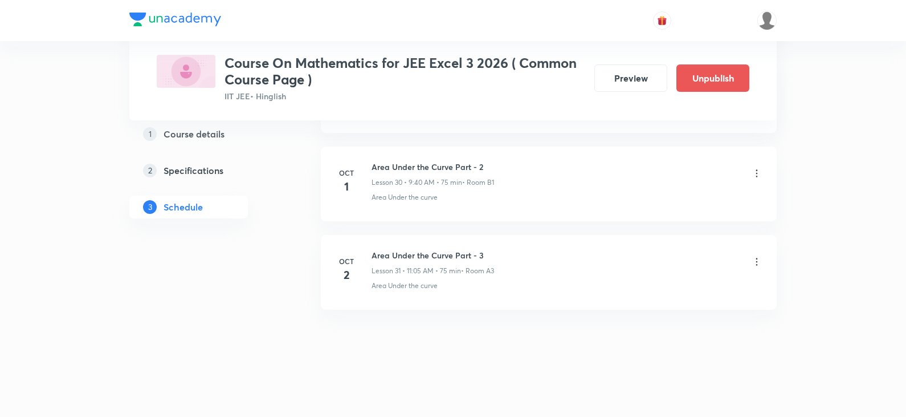
click at [428, 257] on h6 "Area Under the Curve Part - 3" at bounding box center [433, 255] width 123 height 12
copy h6 "Area Under the Curve Part - 3"
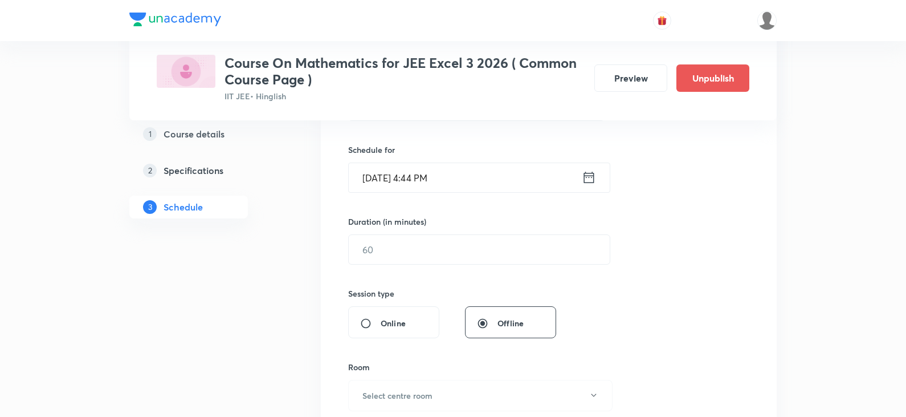
scroll to position [231, 0]
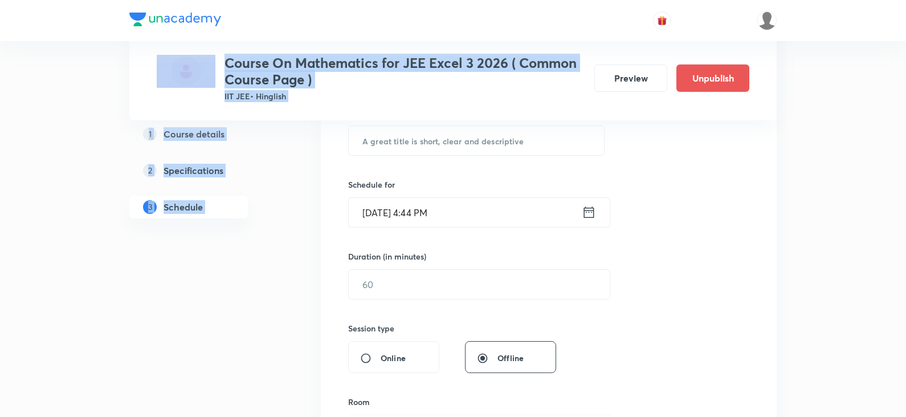
drag, startPoint x: 905, startPoint y: 51, endPoint x: 904, endPoint y: 33, distance: 17.8
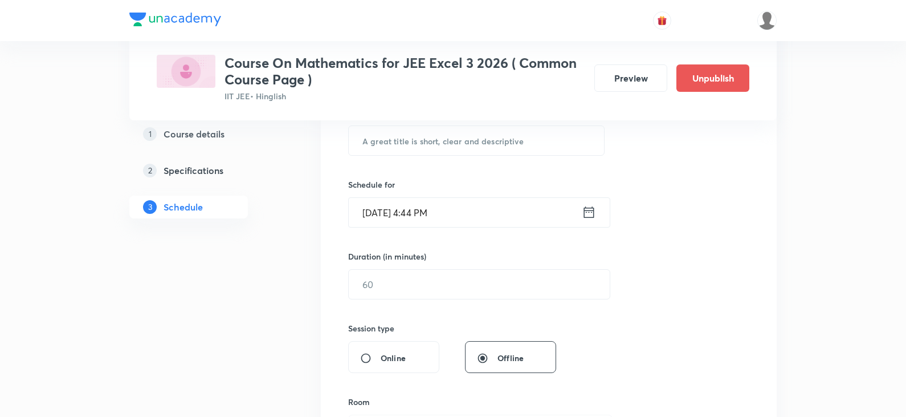
click at [707, 239] on div "Session 32 Live class Session title 0/99 ​ Schedule for [DATE] 4:44 PM ​ Durati…" at bounding box center [548, 297] width 401 height 535
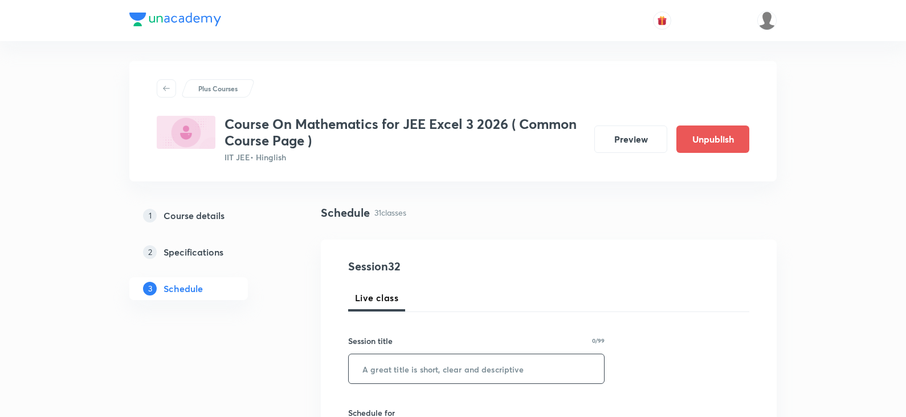
click at [446, 371] on input "text" at bounding box center [476, 368] width 255 height 29
paste input "Area Under the Curve Part - 3"
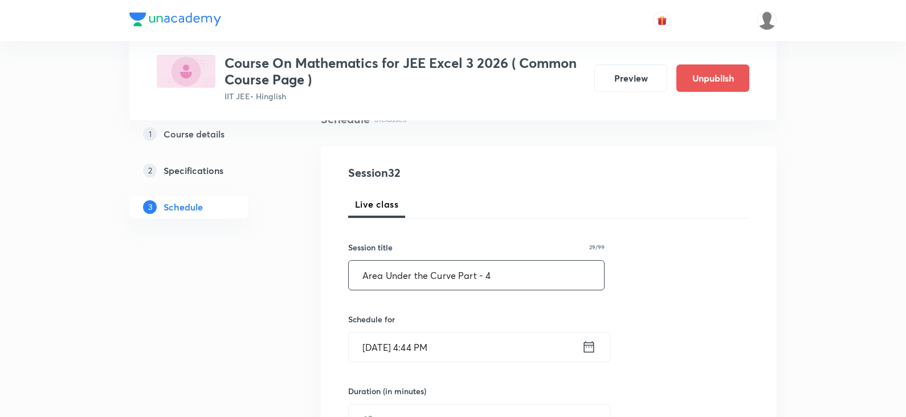
scroll to position [117, 0]
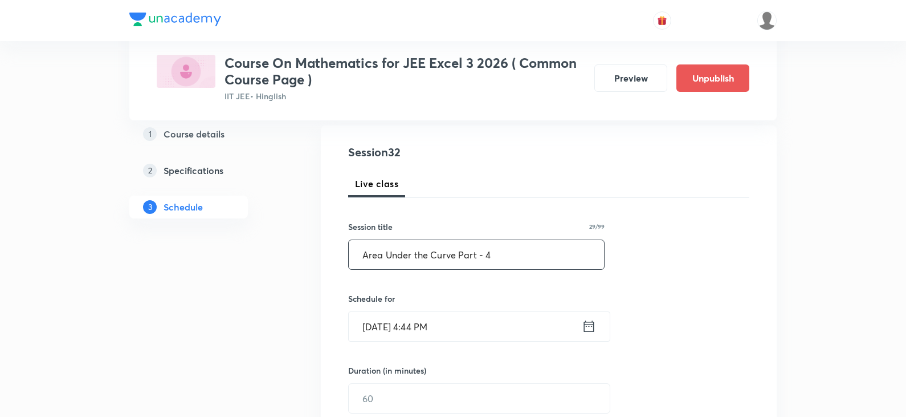
type input "Area Under the Curve Part - 4"
click at [588, 326] on icon at bounding box center [589, 326] width 14 height 16
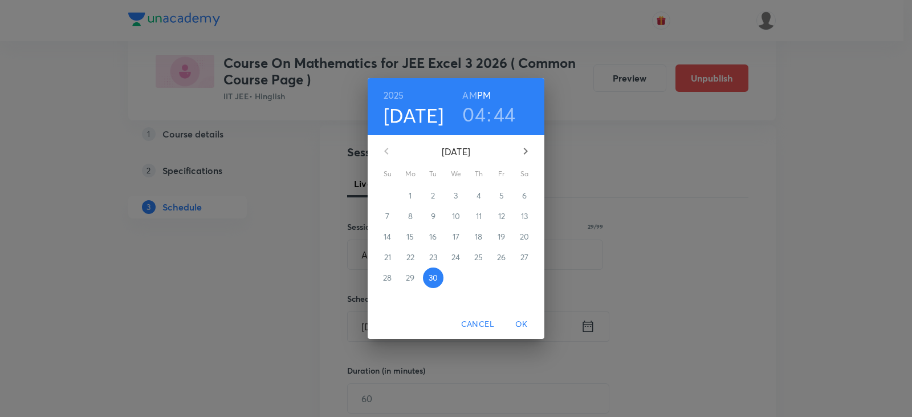
click at [523, 153] on icon "button" at bounding box center [526, 151] width 14 height 14
click at [503, 198] on p "3" at bounding box center [501, 195] width 4 height 11
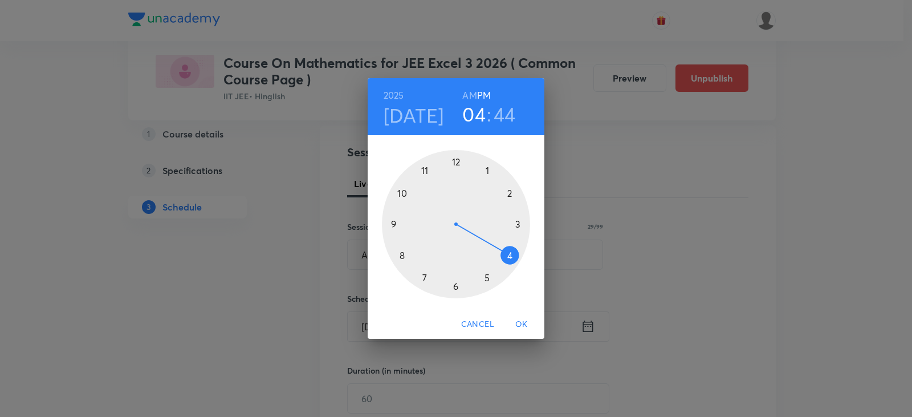
click at [402, 257] on div at bounding box center [456, 224] width 148 height 148
click at [466, 88] on h6 "AM" at bounding box center [469, 95] width 14 height 16
click at [516, 223] on div at bounding box center [456, 224] width 148 height 148
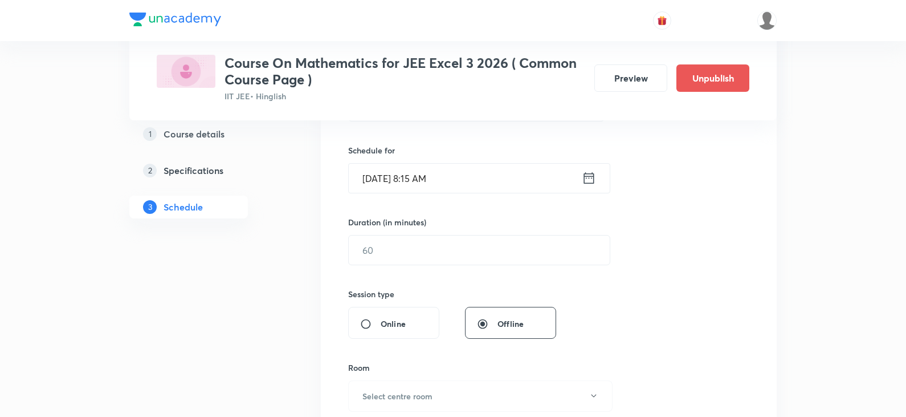
scroll to position [288, 0]
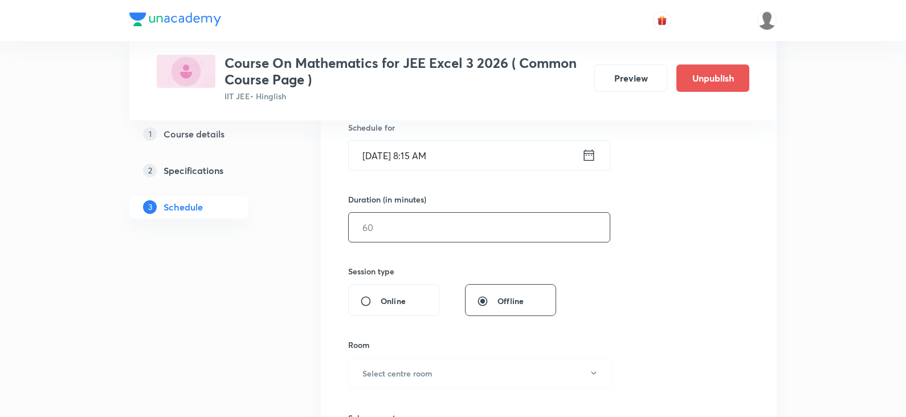
click at [460, 235] on input "text" at bounding box center [479, 227] width 261 height 29
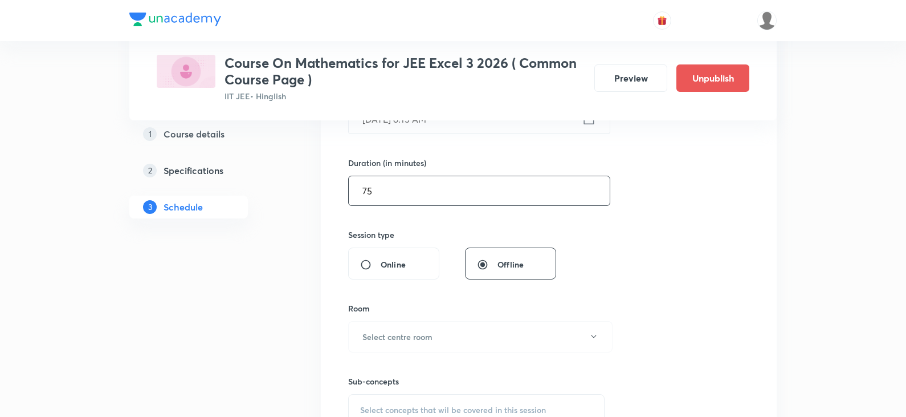
scroll to position [345, 0]
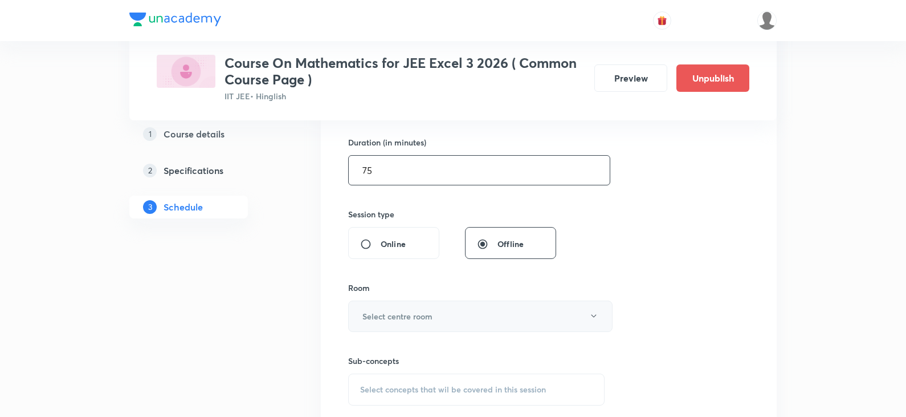
type input "75"
click at [445, 323] on button "Select centre room" at bounding box center [480, 315] width 265 height 31
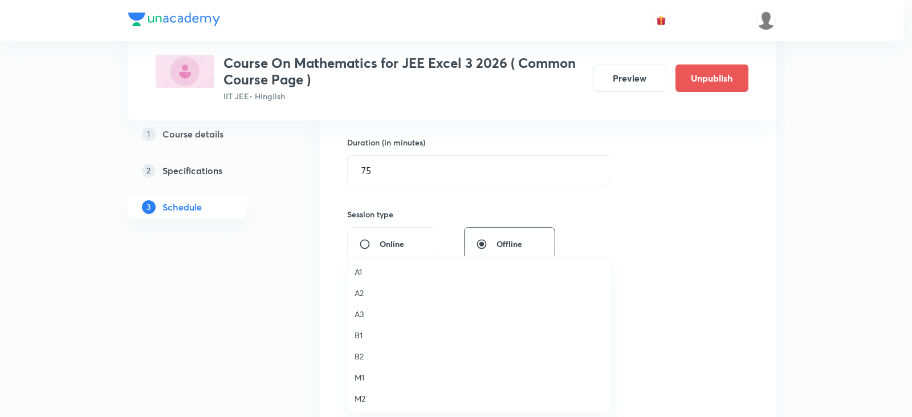
click at [368, 333] on span "B1" at bounding box center [480, 335] width 250 height 12
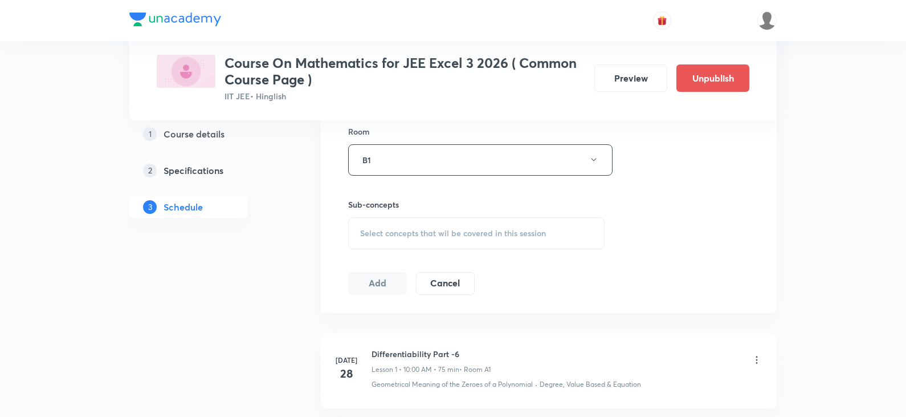
scroll to position [516, 0]
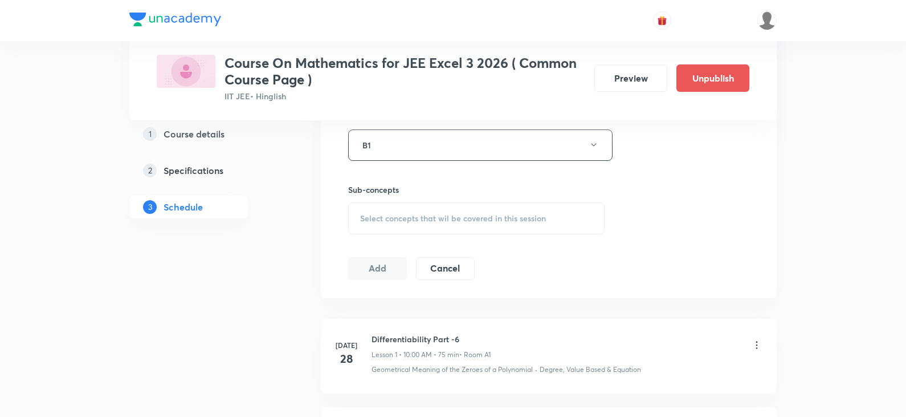
click at [467, 226] on div "Select concepts that wil be covered in this session" at bounding box center [476, 218] width 257 height 32
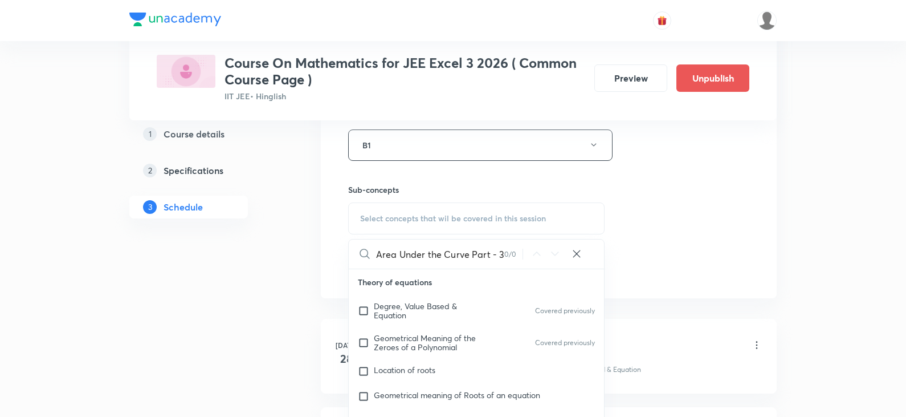
drag, startPoint x: 471, startPoint y: 257, endPoint x: 536, endPoint y: 257, distance: 64.4
click at [536, 257] on div "Area Under the Curve Part - 3 0 / 0 ​" at bounding box center [476, 253] width 255 height 29
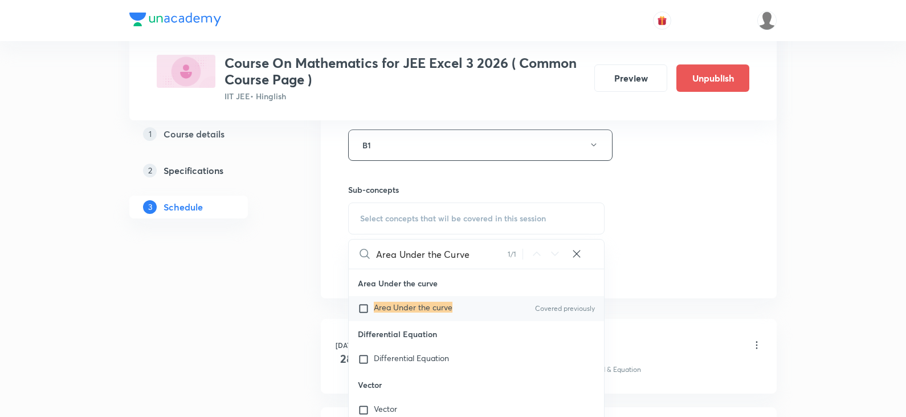
scroll to position [26657, 0]
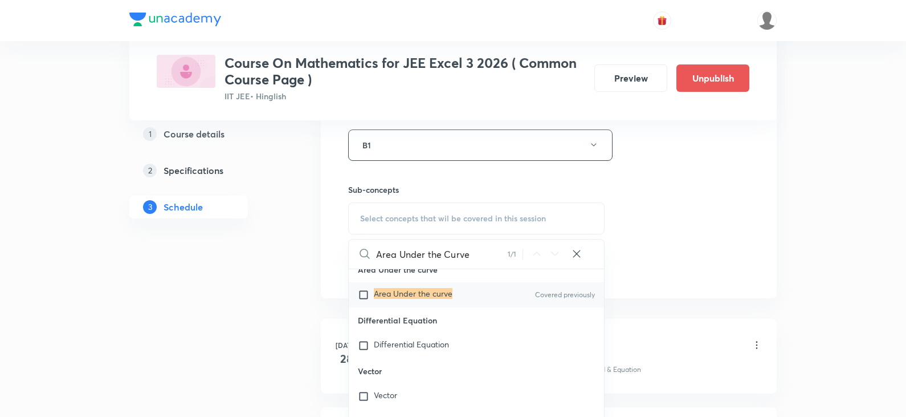
type input "Area Under the Curve"
click at [453, 307] on div "Area Under the curve Covered previously" at bounding box center [476, 294] width 255 height 25
checkbox input "true"
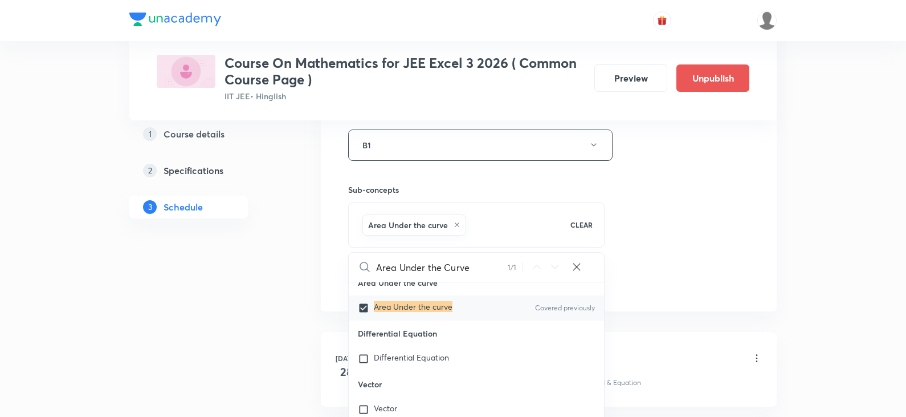
click at [653, 233] on div "Session 32 Live class Session title 29/99 Area Under the Curve Part - 4 ​ Sched…" at bounding box center [548, 19] width 401 height 548
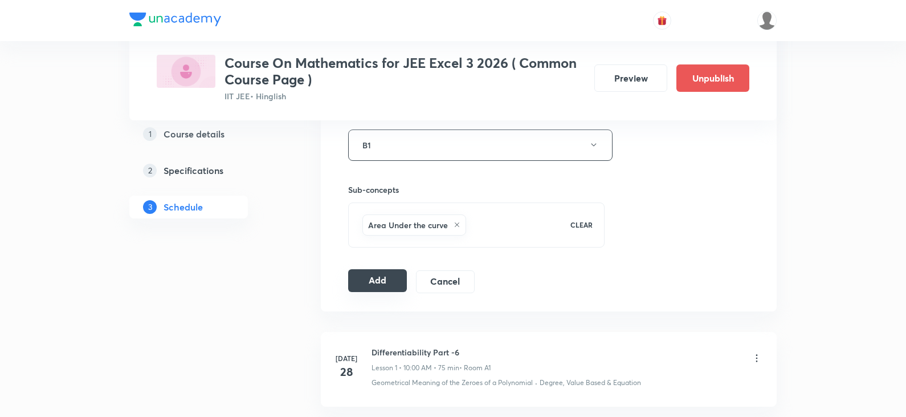
click at [382, 278] on button "Add" at bounding box center [377, 280] width 59 height 23
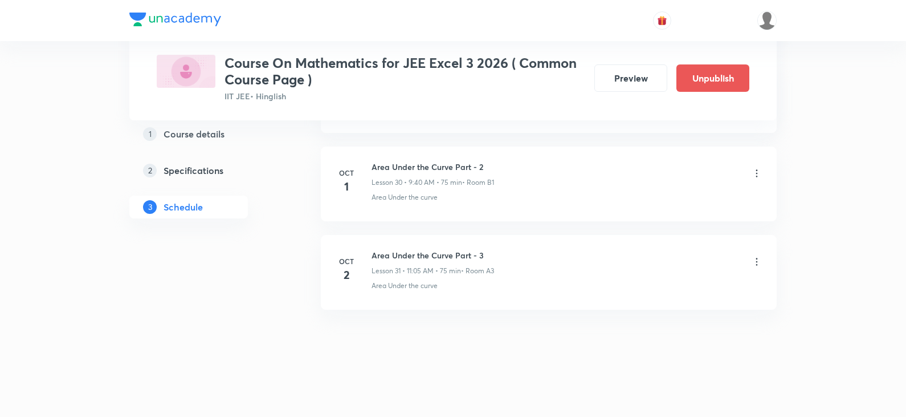
scroll to position [2727, 0]
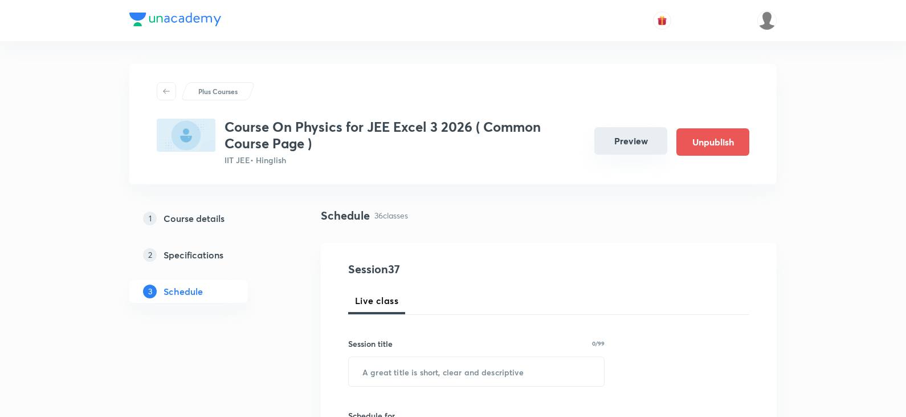
click at [610, 148] on button "Preview" at bounding box center [631, 140] width 73 height 27
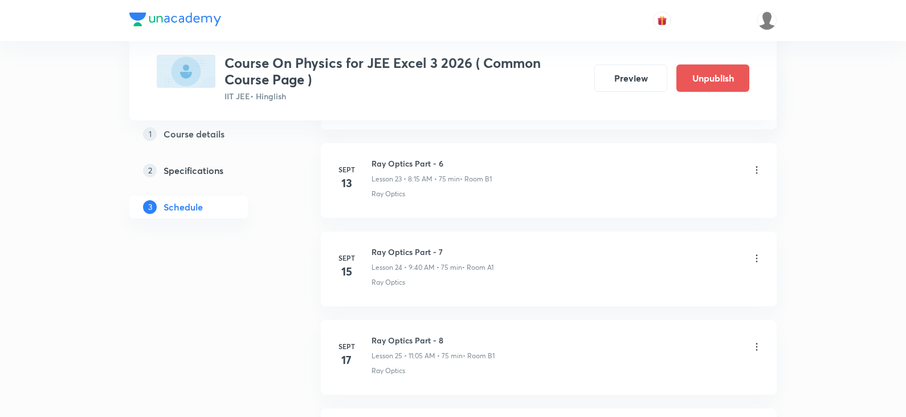
scroll to position [3692, 0]
click at [405, 257] on h6 "Ray Optics Part - 19" at bounding box center [433, 255] width 122 height 12
copy h6 "Ray Optics Part - 19"
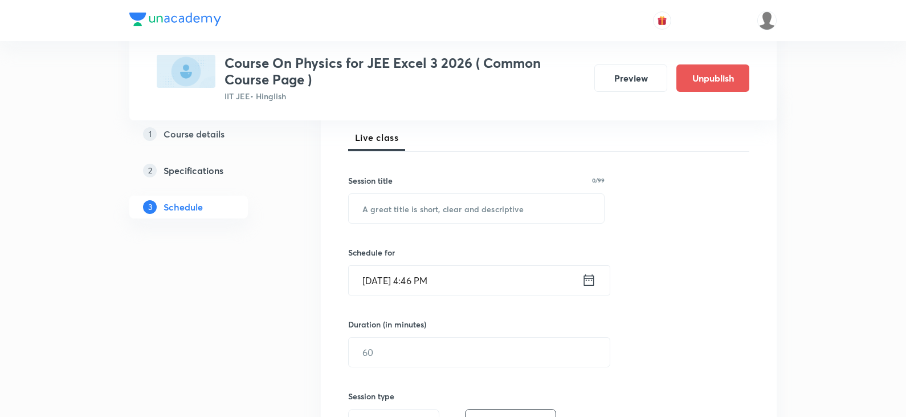
scroll to position [0, 0]
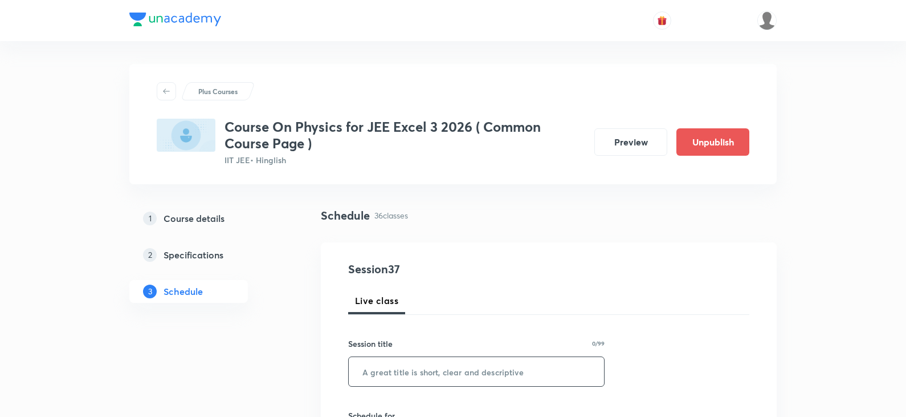
click at [481, 363] on input "text" at bounding box center [476, 371] width 255 height 29
paste input "Ray Optics Part - 19"
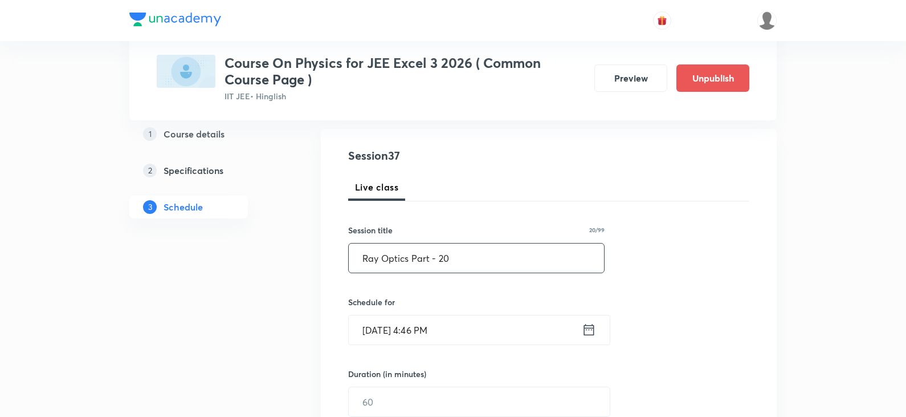
scroll to position [114, 0]
type input "Ray Optics Part - 20"
click at [586, 329] on icon at bounding box center [589, 328] width 10 height 11
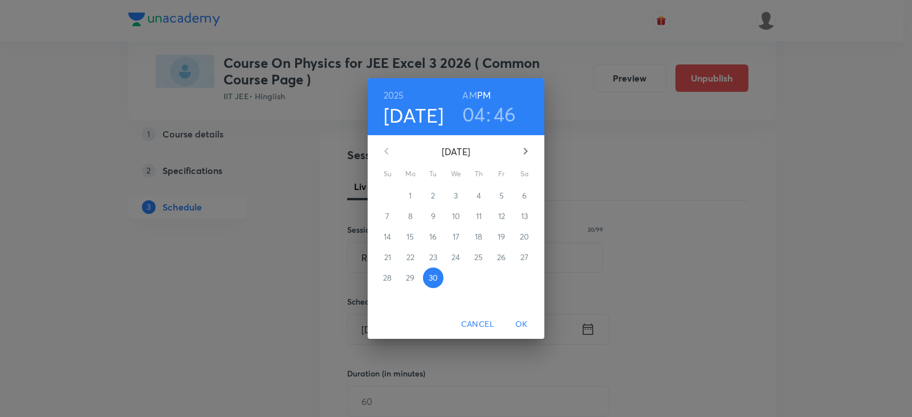
click at [527, 148] on icon "button" at bounding box center [526, 151] width 14 height 14
click at [505, 194] on span "3" at bounding box center [501, 195] width 21 height 11
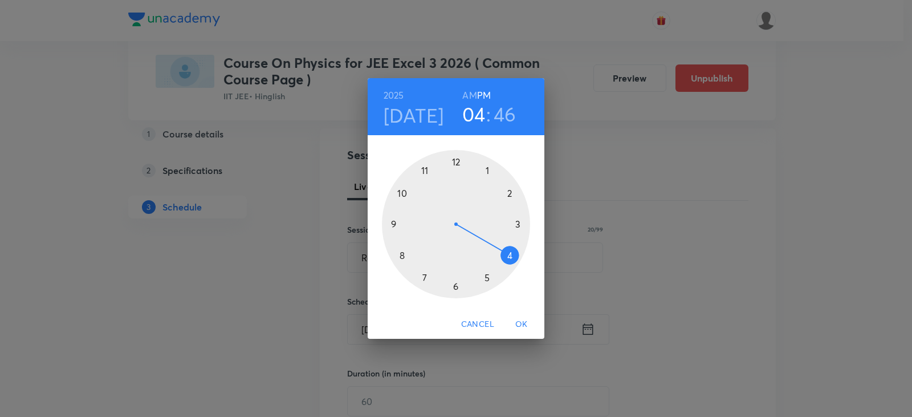
click at [465, 93] on h6 "AM" at bounding box center [469, 95] width 14 height 16
click at [397, 219] on div at bounding box center [456, 224] width 148 height 148
click at [401, 255] on div at bounding box center [456, 224] width 148 height 148
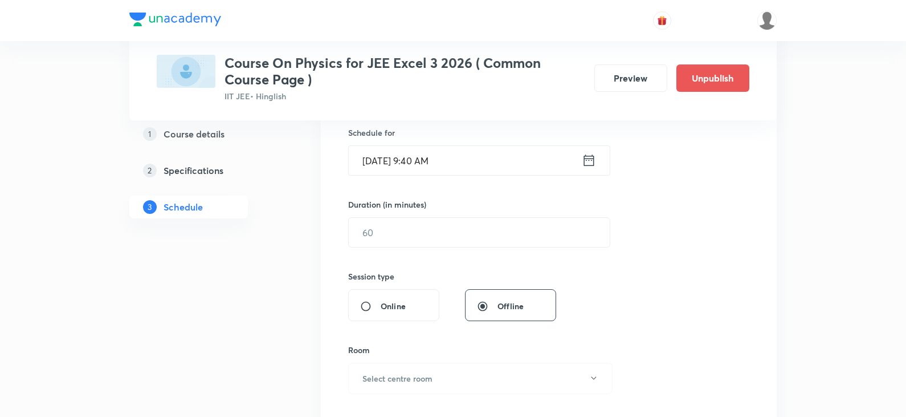
scroll to position [285, 0]
click at [472, 211] on div "Duration (in minutes) ​" at bounding box center [452, 220] width 208 height 49
click at [462, 227] on input "text" at bounding box center [479, 229] width 261 height 29
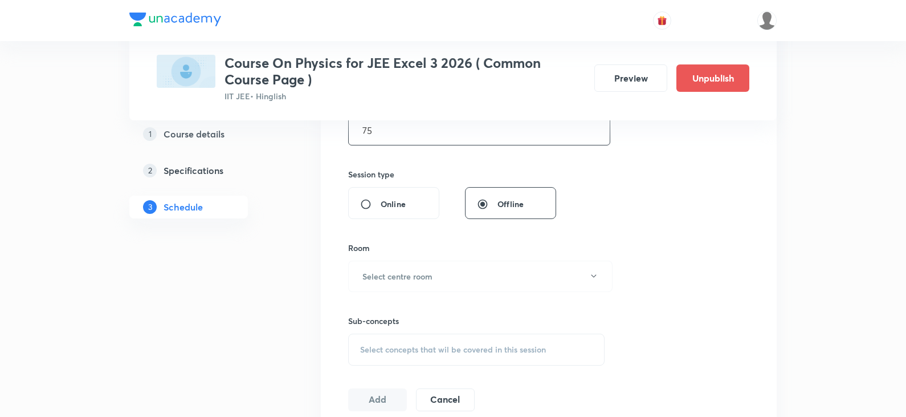
scroll to position [399, 0]
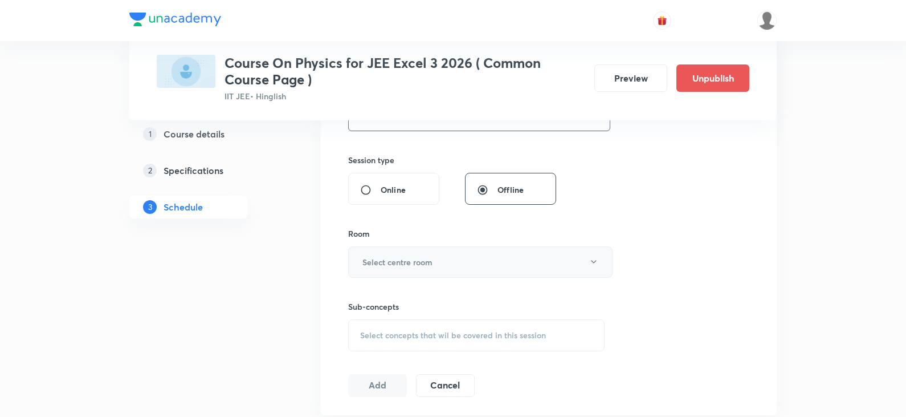
type input "75"
click at [447, 253] on button "Select centre room" at bounding box center [480, 261] width 265 height 31
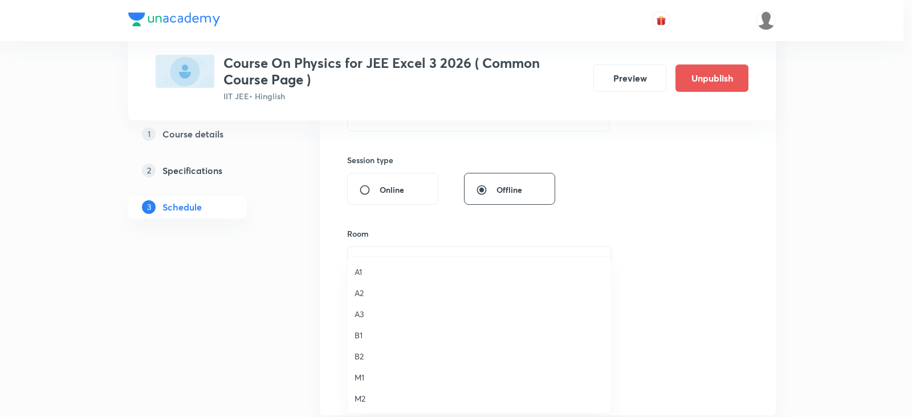
click at [362, 339] on span "B1" at bounding box center [480, 335] width 250 height 12
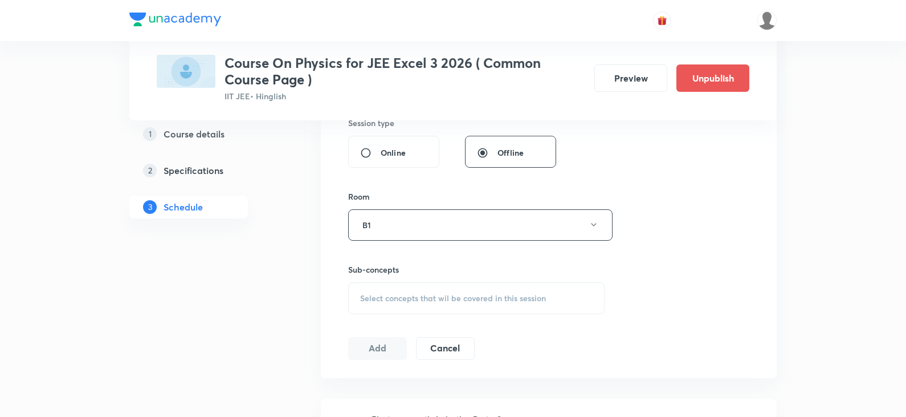
scroll to position [456, 0]
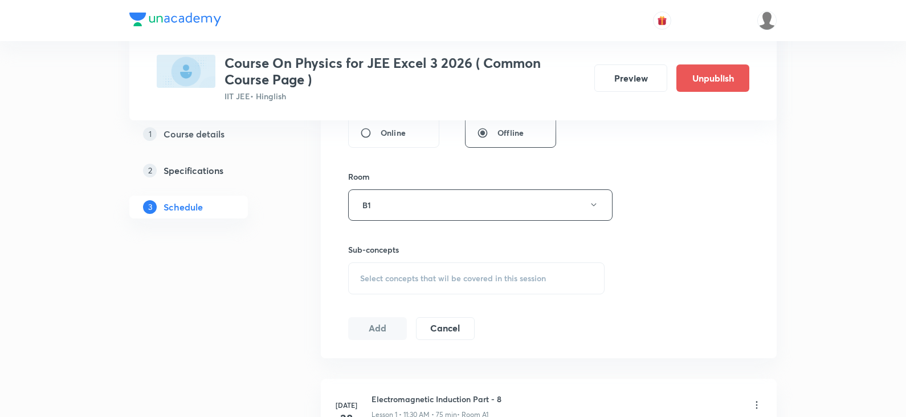
click at [384, 282] on span "Select concepts that wil be covered in this session" at bounding box center [453, 278] width 186 height 9
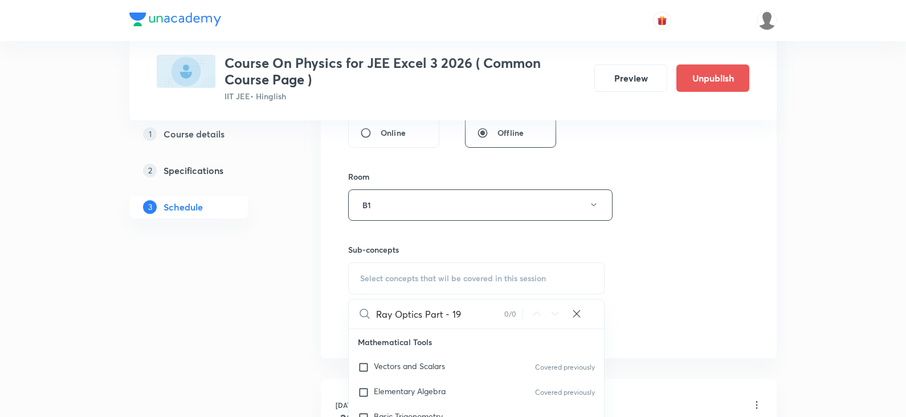
drag, startPoint x: 428, startPoint y: 313, endPoint x: 496, endPoint y: 311, distance: 68.4
click at [496, 311] on input "Ray Optics Part - 19" at bounding box center [440, 313] width 128 height 29
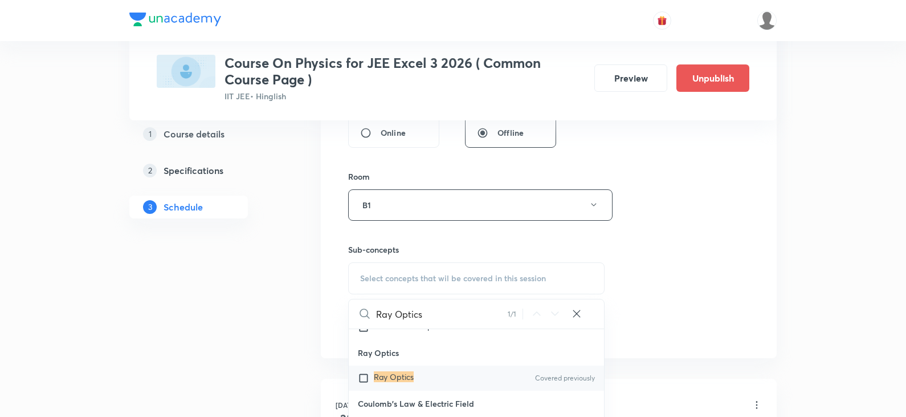
scroll to position [9581, 0]
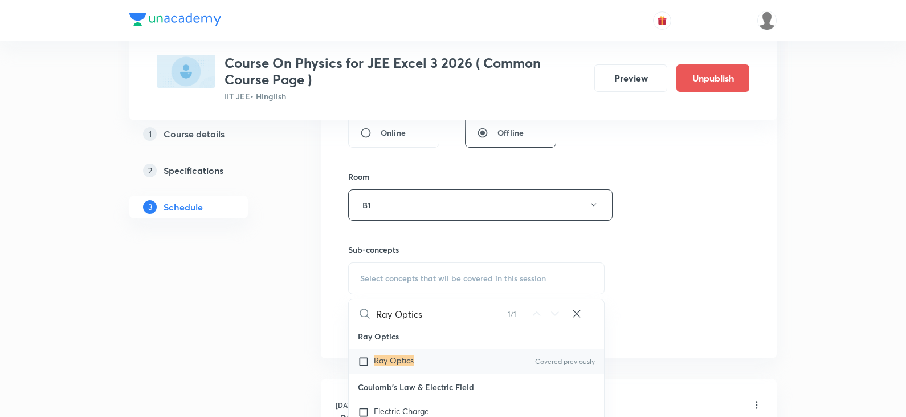
type input "Ray Optics"
click at [423, 359] on div "Ray Optics Covered previously" at bounding box center [476, 361] width 255 height 25
checkbox input "true"
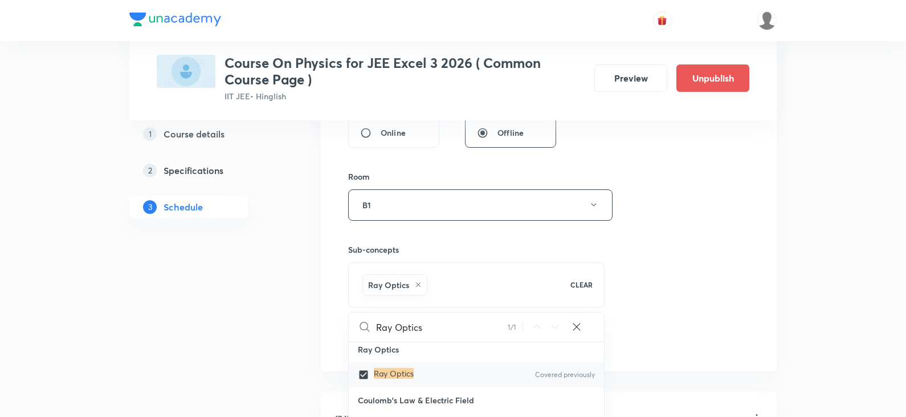
click at [640, 217] on div "Session 37 Live class Session title 20/99 Ray Optics Part - 20 ​ Schedule for O…" at bounding box center [548, 78] width 401 height 548
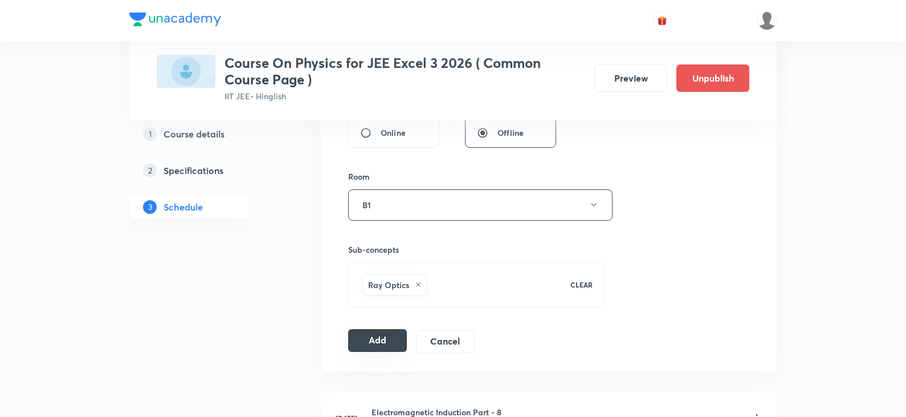
click at [376, 349] on button "Add" at bounding box center [377, 340] width 59 height 23
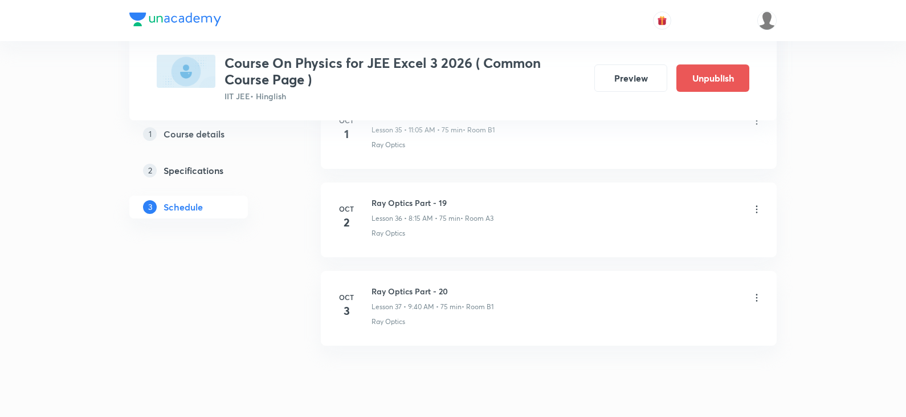
scroll to position [3257, 0]
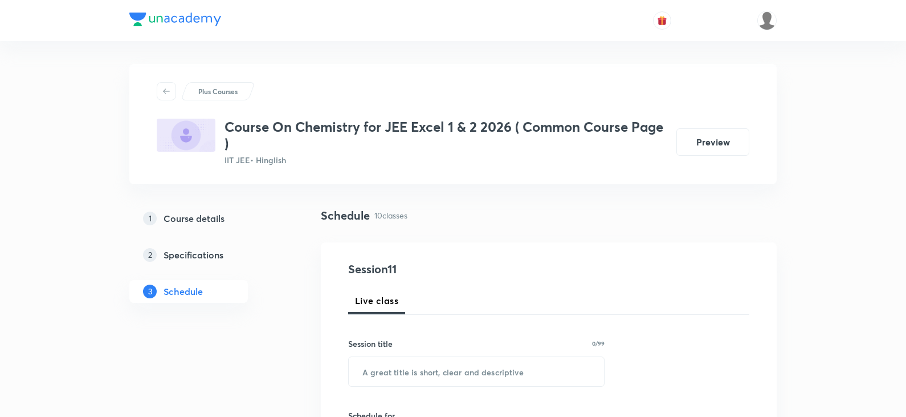
scroll to position [1395, 0]
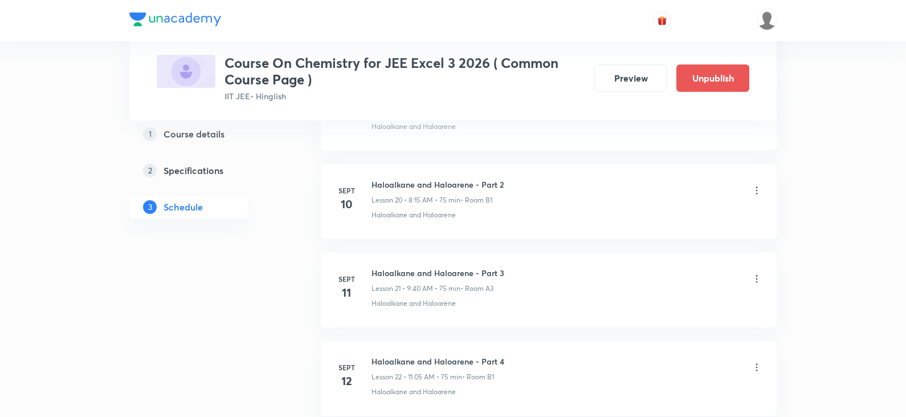
scroll to position [3692, 0]
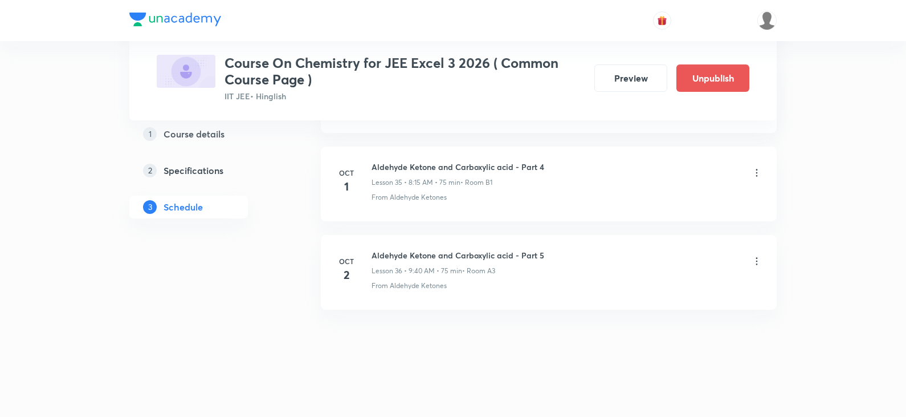
click at [458, 247] on li "[DATE] Aldehyde Ketone and Carboxylic acid - Part 5 Lesson 36 • 9:40 AM • 75 mi…" at bounding box center [549, 272] width 456 height 75
copy h6 "Aldehyde Ketone and Carboxylic acid - Part 5"
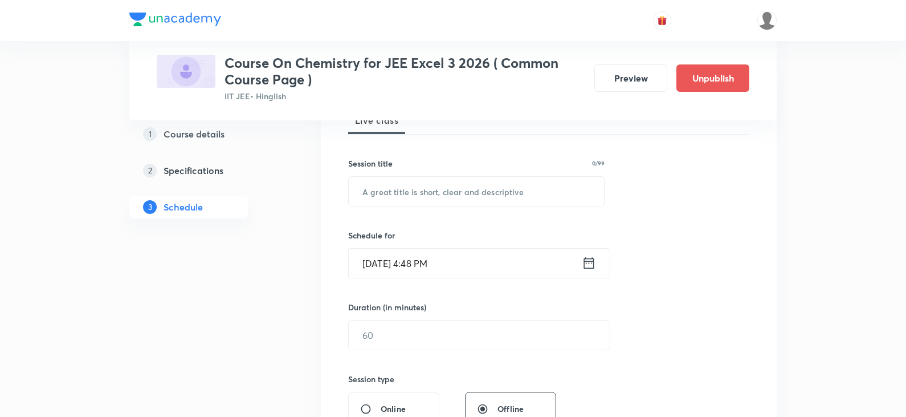
scroll to position [50, 0]
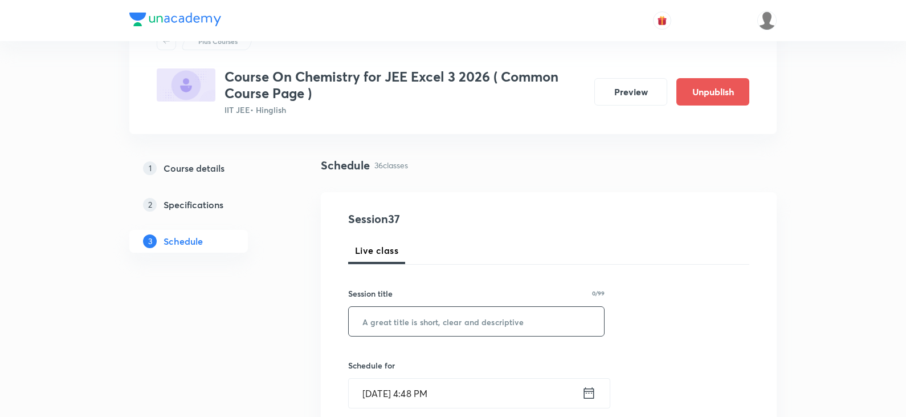
click at [444, 322] on input "text" at bounding box center [476, 321] width 255 height 29
paste input "Aldehyde Ketone and Carboxylic acid - Part 5"
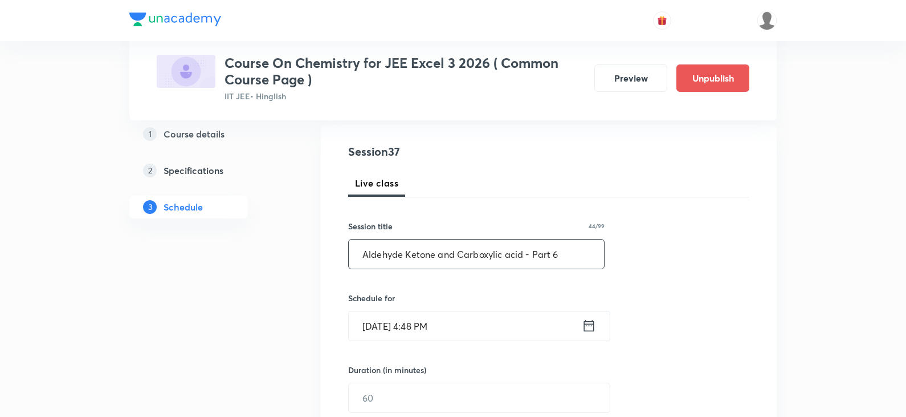
scroll to position [221, 0]
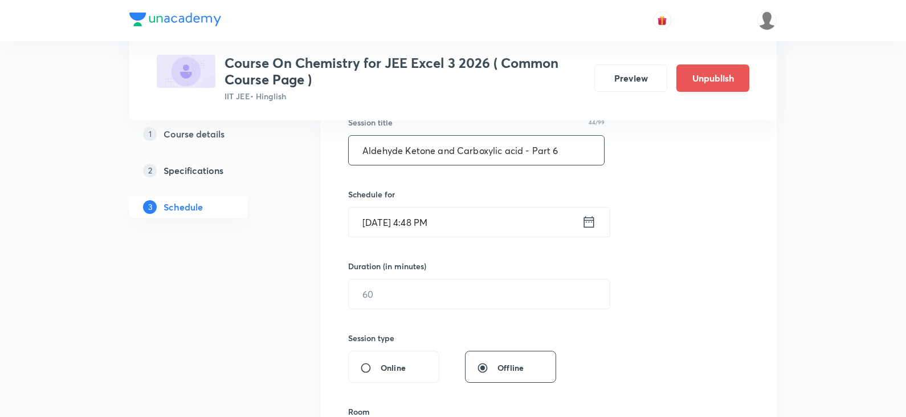
type input "Aldehyde Ketone and Carboxylic acid - Part 6"
click at [591, 223] on icon at bounding box center [589, 222] width 14 height 16
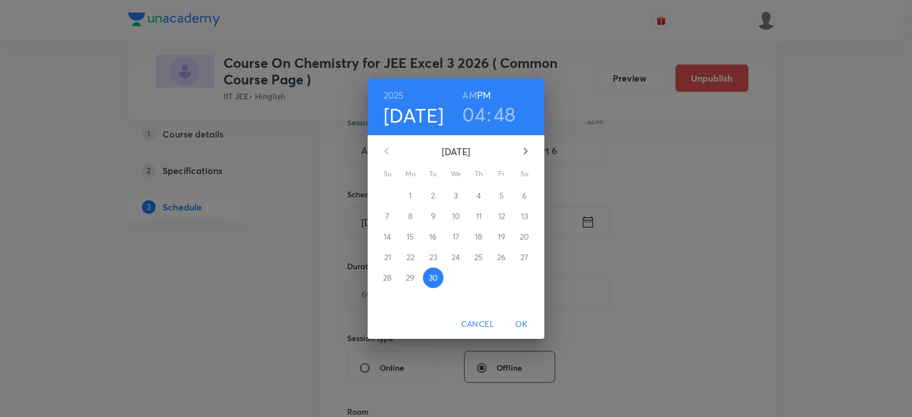
click at [526, 148] on icon "button" at bounding box center [526, 151] width 14 height 14
click at [501, 196] on p "3" at bounding box center [501, 195] width 4 height 11
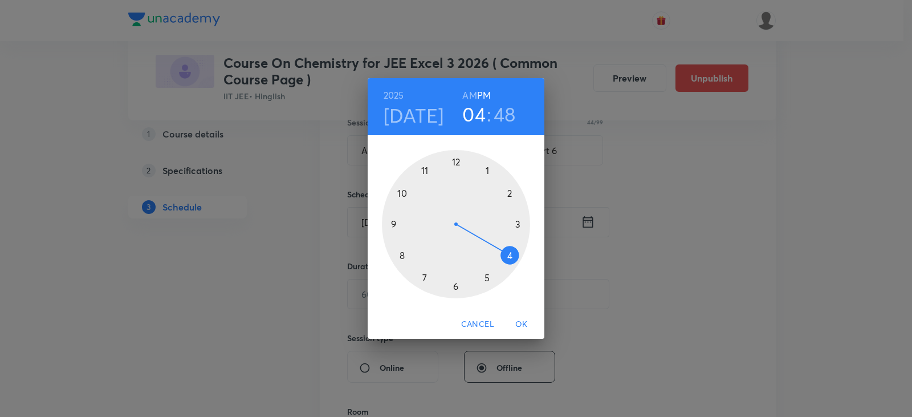
click at [469, 95] on h6 "AM" at bounding box center [469, 95] width 14 height 16
click at [424, 165] on div at bounding box center [456, 224] width 148 height 148
click at [485, 168] on div at bounding box center [456, 224] width 148 height 148
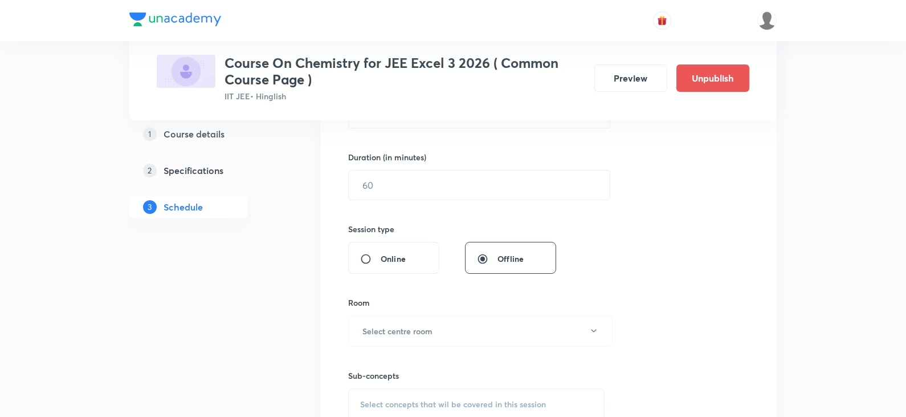
scroll to position [392, 0]
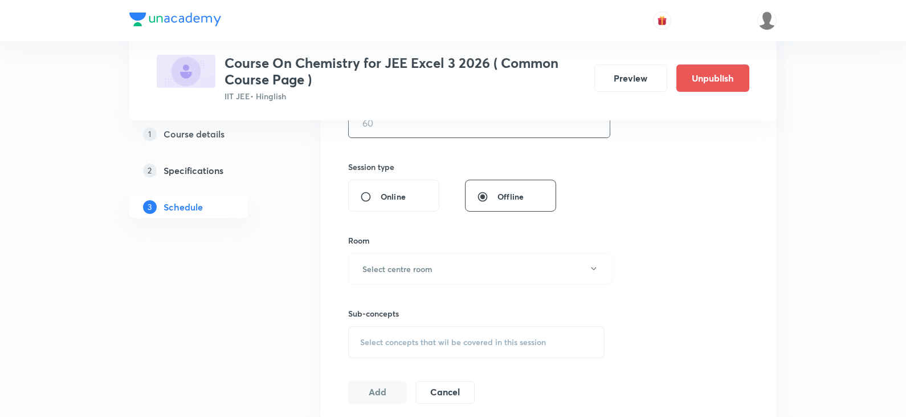
click at [405, 133] on input "text" at bounding box center [479, 122] width 261 height 29
type input "75"
click at [436, 272] on button "Select centre room" at bounding box center [480, 268] width 265 height 31
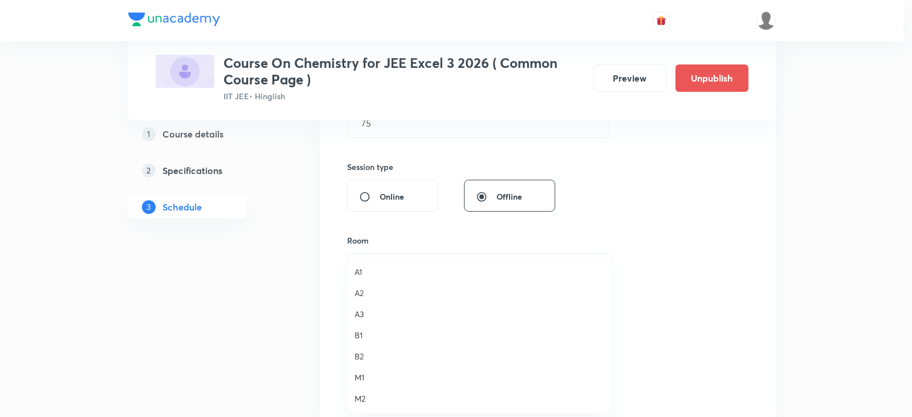
click at [361, 333] on span "B1" at bounding box center [480, 335] width 250 height 12
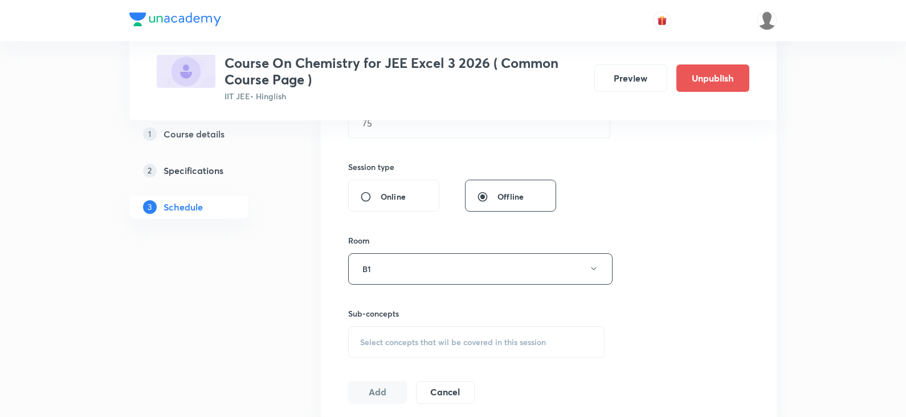
scroll to position [449, 0]
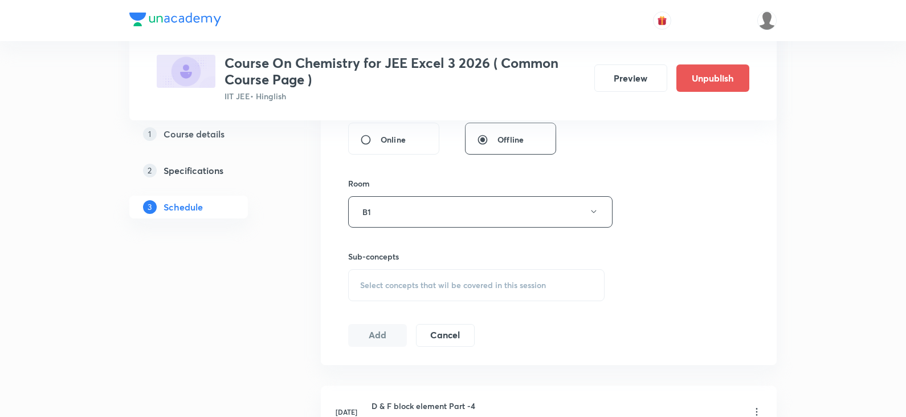
click at [385, 279] on div "Select concepts that wil be covered in this session" at bounding box center [476, 285] width 257 height 32
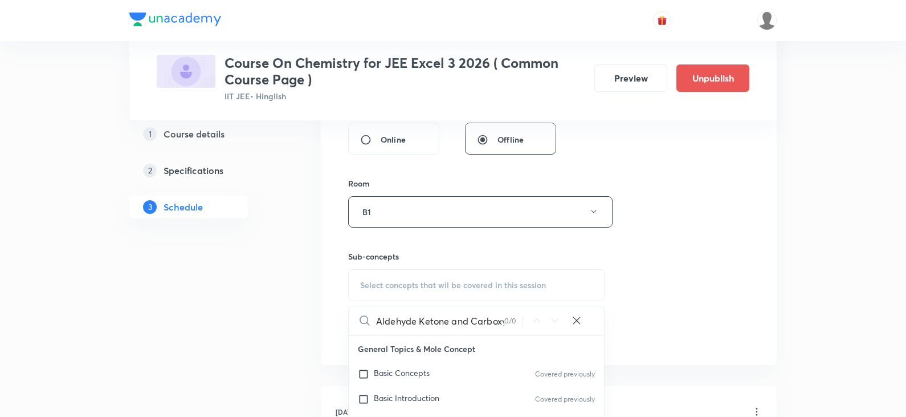
scroll to position [0, 67]
drag, startPoint x: 474, startPoint y: 322, endPoint x: 559, endPoint y: 321, distance: 85.5
click at [559, 321] on div "Aldehyde Ketone and Carboxylic acid - Part 5 0 / 0 ​" at bounding box center [476, 320] width 255 height 29
click at [416, 324] on input "Aldehyde Ketone and Carboxylic acid" at bounding box center [440, 320] width 128 height 29
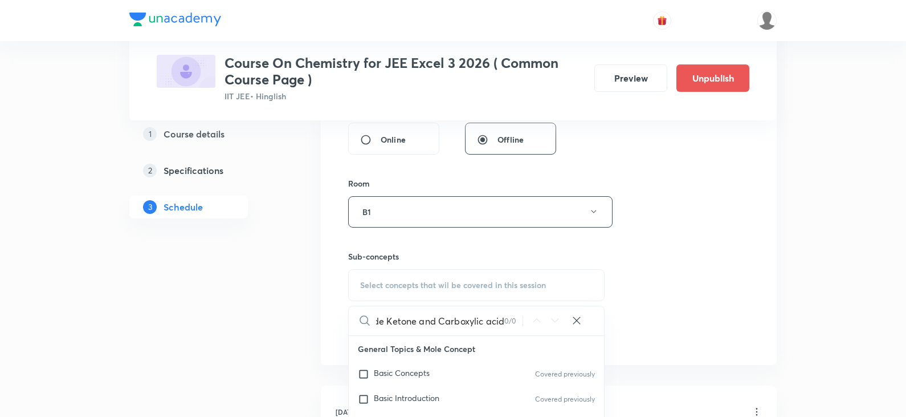
drag, startPoint x: 418, startPoint y: 323, endPoint x: 523, endPoint y: 318, distance: 105.6
click at [523, 318] on div "Aldehyde Ketone and Carboxylic acid 0 / 0 ​" at bounding box center [476, 320] width 255 height 29
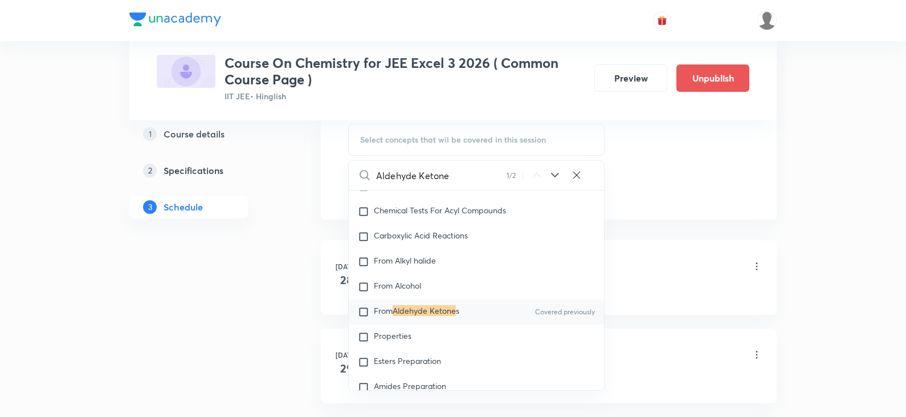
scroll to position [620, 0]
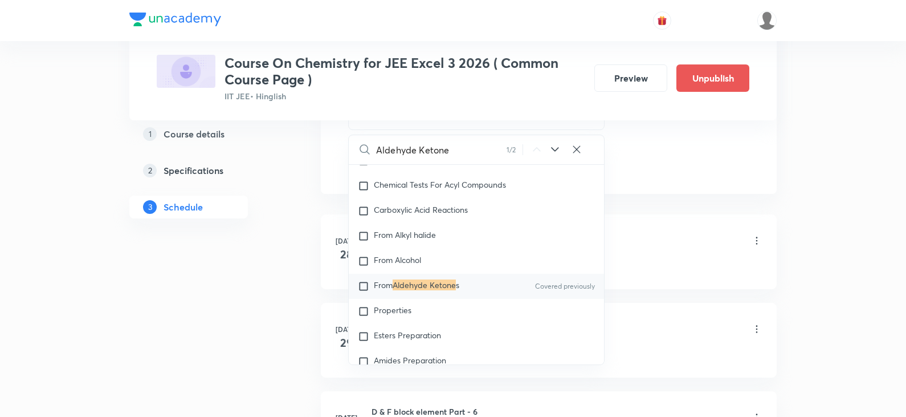
type input "Aldehyde Ketone"
click at [434, 290] on mark "Aldehyde Ketone" at bounding box center [424, 284] width 63 height 11
checkbox input "true"
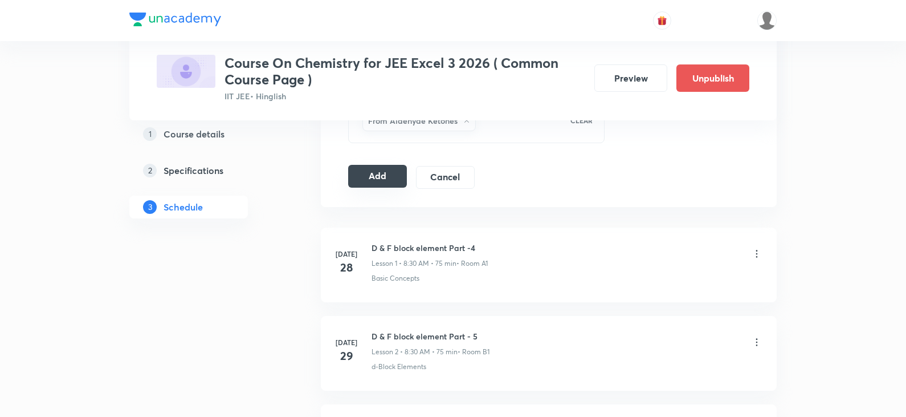
click at [384, 186] on button "Add" at bounding box center [377, 176] width 59 height 23
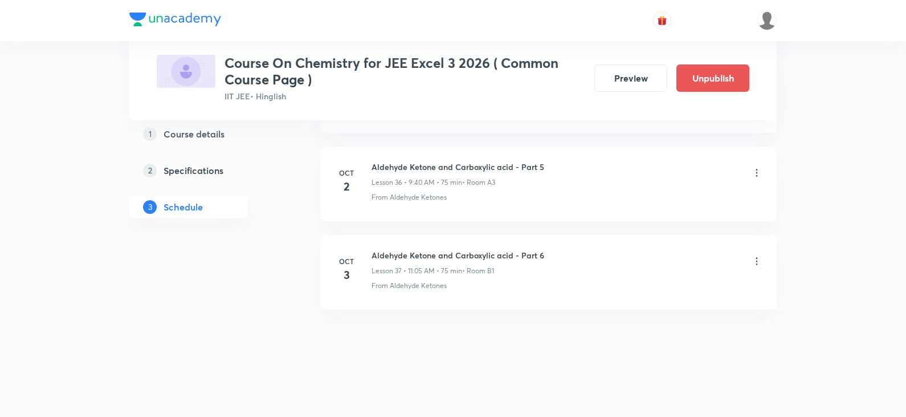
scroll to position [3143, 0]
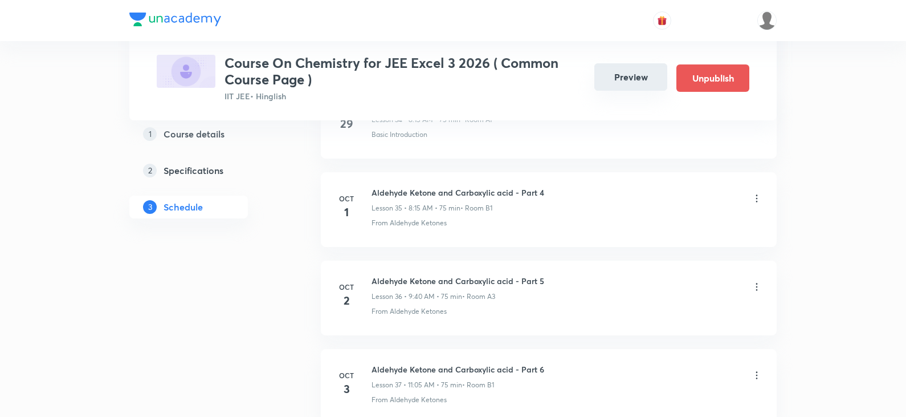
click at [623, 77] on button "Preview" at bounding box center [631, 76] width 73 height 27
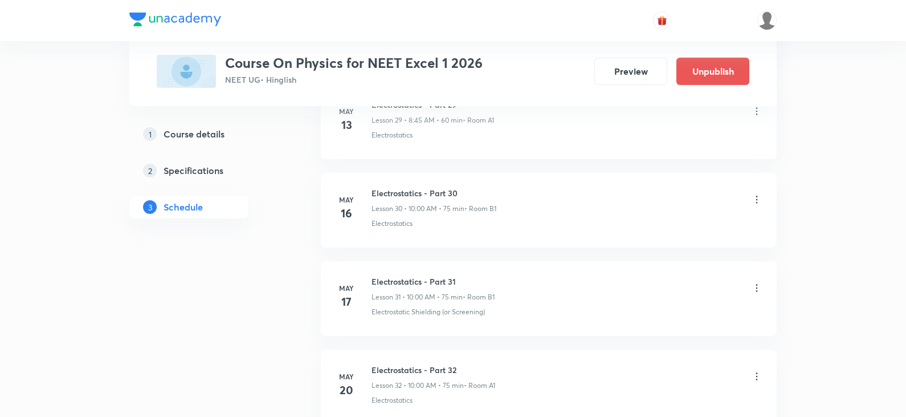
scroll to position [8891, 0]
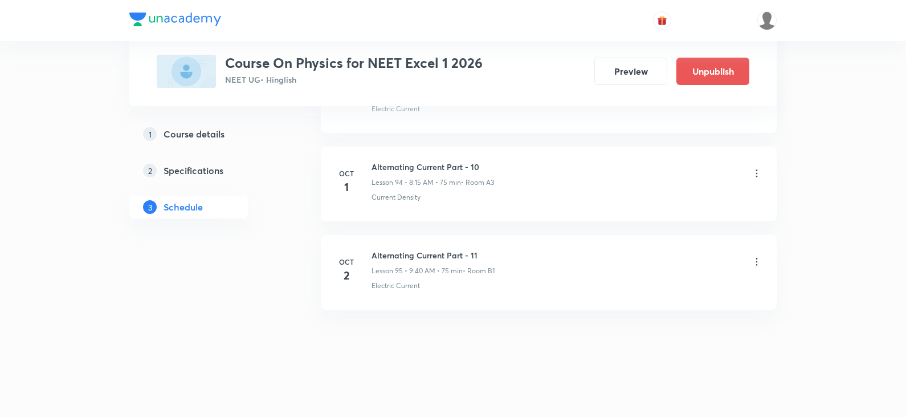
click at [461, 252] on h6 "Alternating Current Part - 11" at bounding box center [433, 255] width 123 height 12
copy h6 "Alternating Current Part - 11"
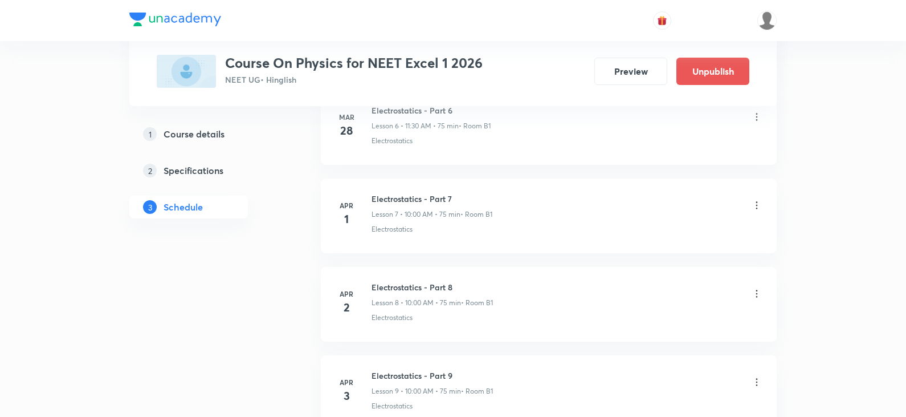
scroll to position [0, 0]
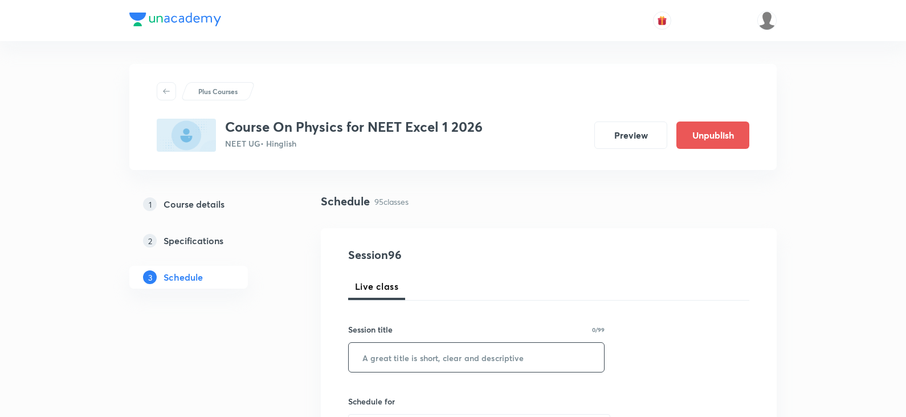
click at [390, 352] on input "text" at bounding box center [476, 357] width 255 height 29
paste input "Alternating Current Part - 11"
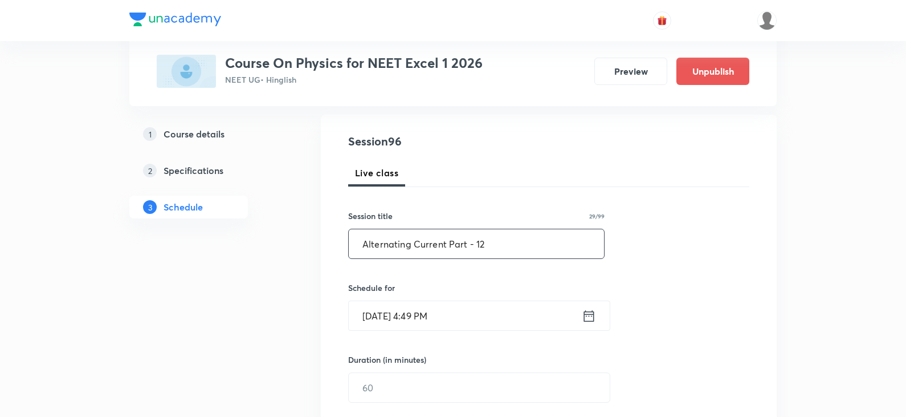
scroll to position [114, 0]
type input "Alternating Current Part - 12"
click at [591, 313] on icon at bounding box center [589, 314] width 10 height 11
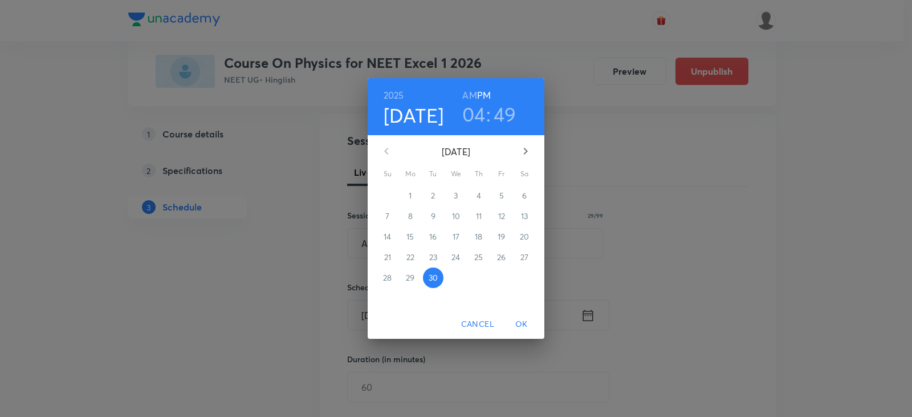
click at [524, 155] on icon "button" at bounding box center [526, 151] width 14 height 14
click at [505, 197] on span "3" at bounding box center [501, 195] width 21 height 11
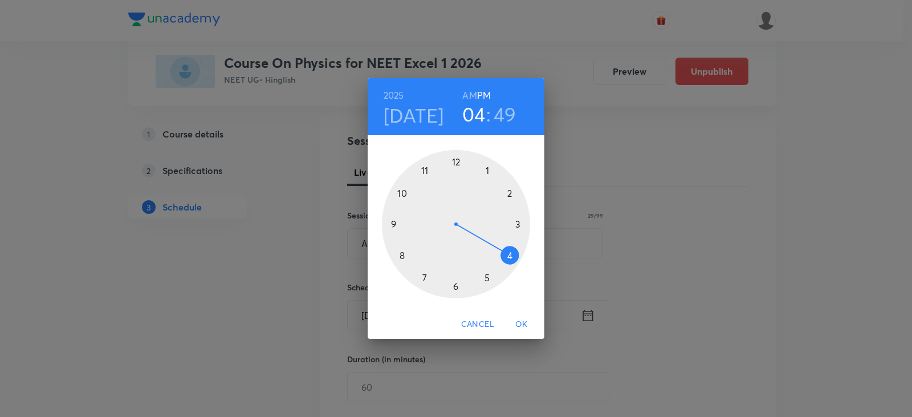
click at [468, 86] on div "2025 Oct 3 04 : 49 AM PM" at bounding box center [456, 106] width 177 height 57
click at [468, 93] on h6 "AM" at bounding box center [469, 95] width 14 height 16
click at [400, 254] on div at bounding box center [456, 224] width 148 height 148
click at [519, 225] on div at bounding box center [456, 224] width 148 height 148
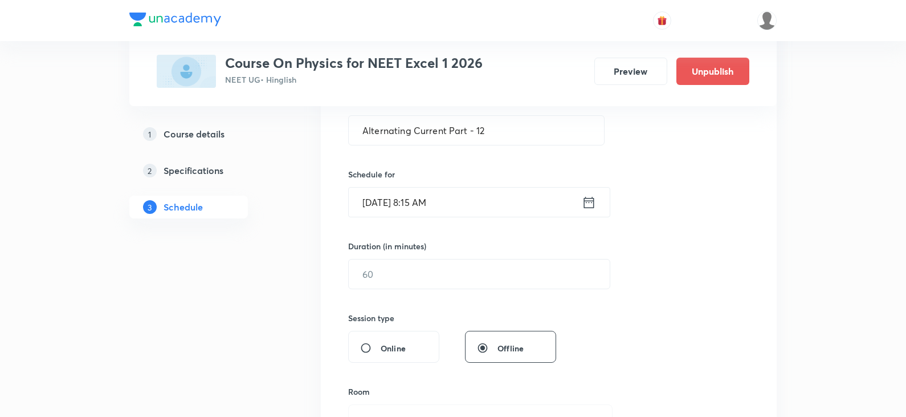
scroll to position [228, 0]
click at [442, 261] on input "text" at bounding box center [479, 272] width 261 height 29
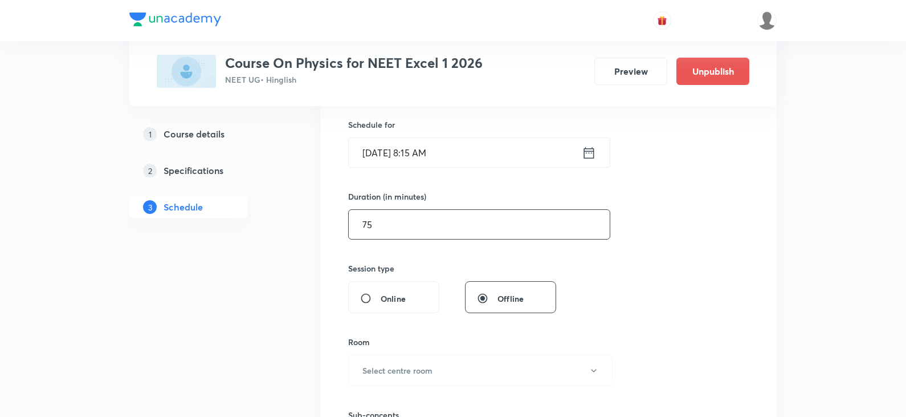
scroll to position [342, 0]
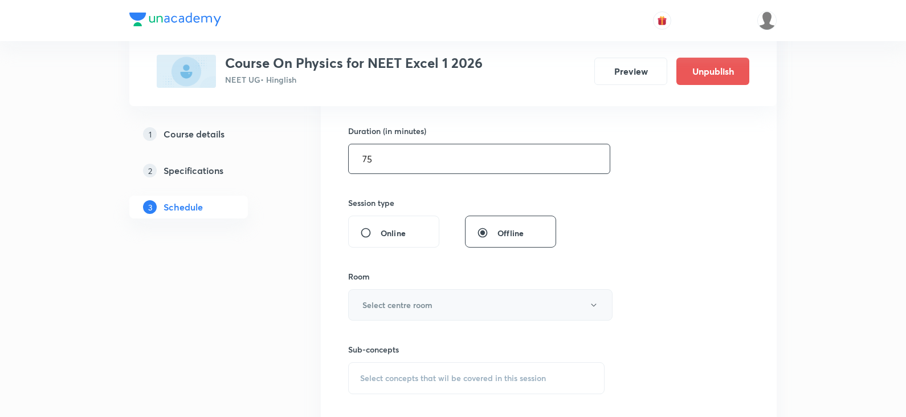
type input "75"
click at [436, 315] on button "Select centre room" at bounding box center [480, 304] width 265 height 31
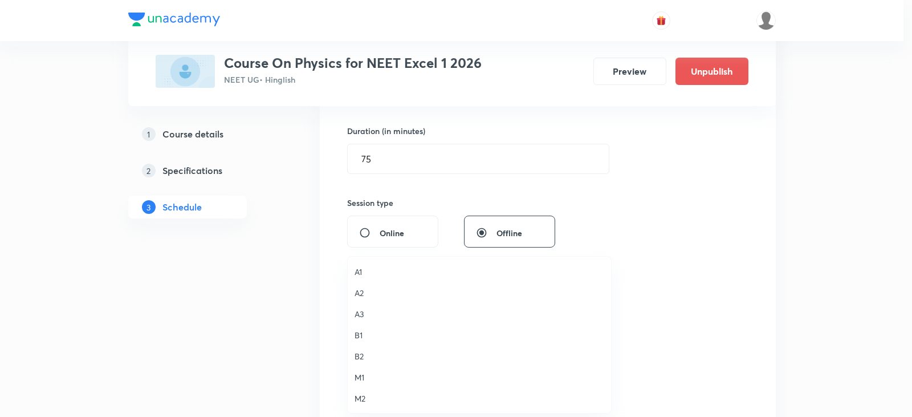
click at [370, 275] on span "A1" at bounding box center [480, 272] width 250 height 12
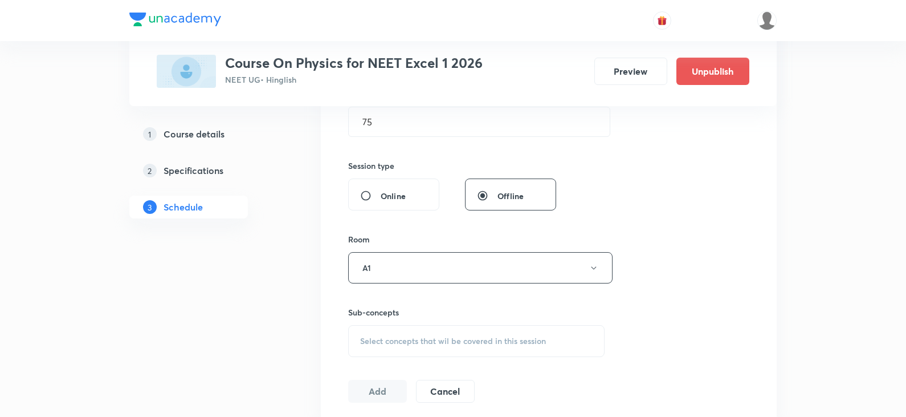
scroll to position [399, 0]
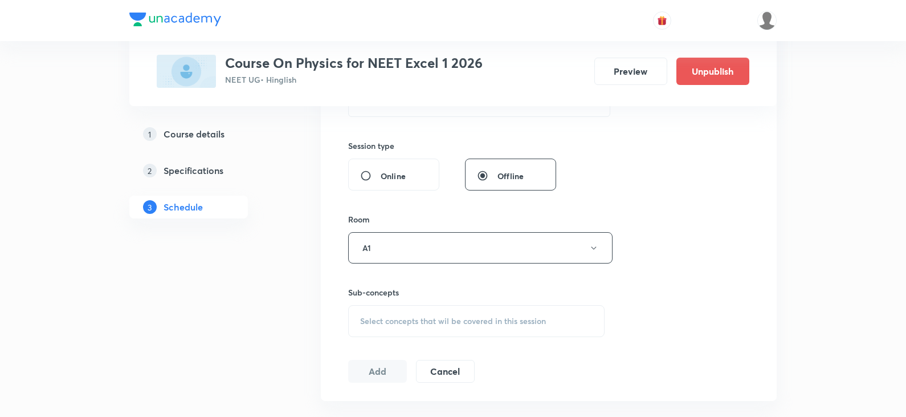
click at [399, 314] on div "Select concepts that wil be covered in this session" at bounding box center [476, 321] width 257 height 32
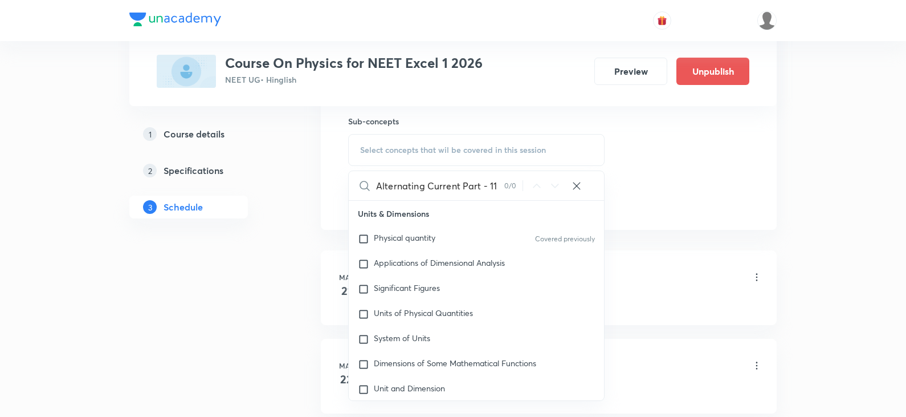
drag, startPoint x: 459, startPoint y: 186, endPoint x: 534, endPoint y: 178, distance: 75.0
click at [534, 178] on div "Alternating Current Part - 11 0 / 0 ​" at bounding box center [476, 185] width 255 height 29
click at [396, 185] on input "Alternating Current" at bounding box center [440, 185] width 128 height 29
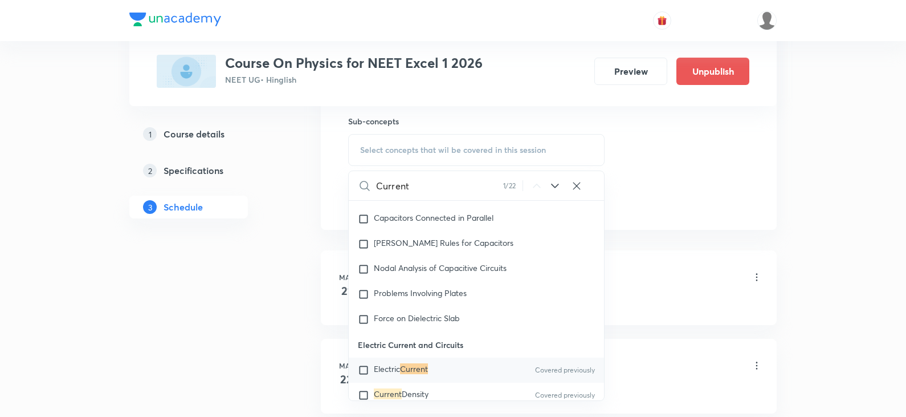
scroll to position [9369, 0]
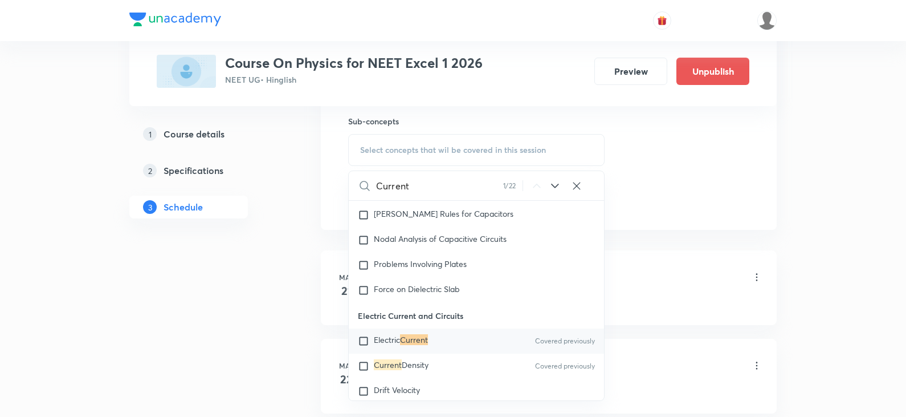
type input "Current"
click at [450, 337] on div "Electric Current Covered previously" at bounding box center [476, 340] width 255 height 25
checkbox input "true"
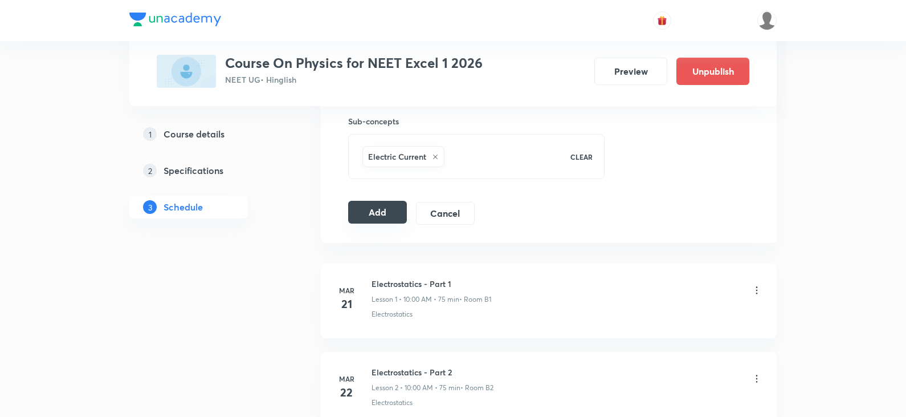
click at [391, 219] on button "Add" at bounding box center [377, 212] width 59 height 23
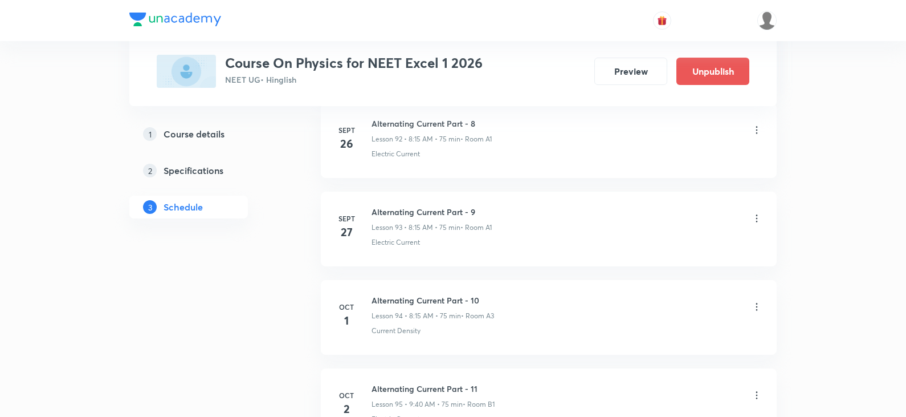
scroll to position [8368, 0]
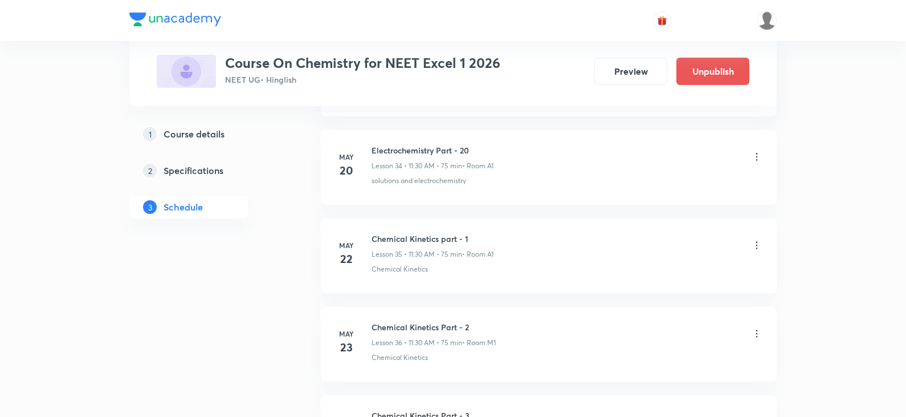
scroll to position [9687, 0]
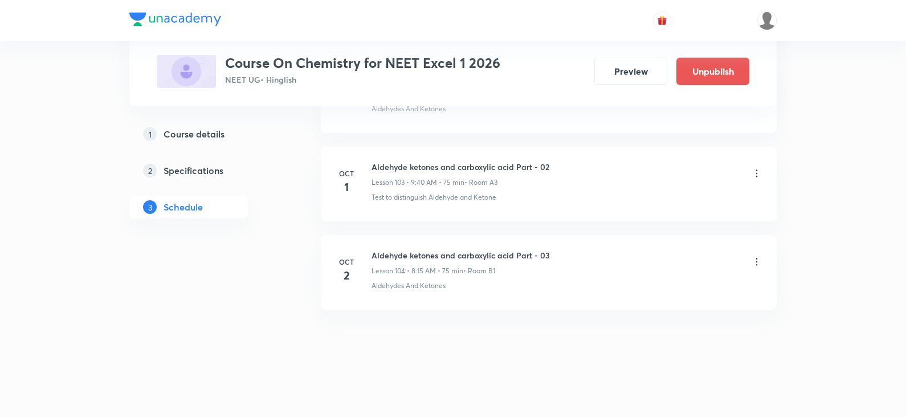
click at [474, 260] on h6 "Aldehyde ketones and carboxylic acid Part - 03" at bounding box center [461, 255] width 178 height 12
copy h6 "Aldehyde ketones and carboxylic acid Part - 03"
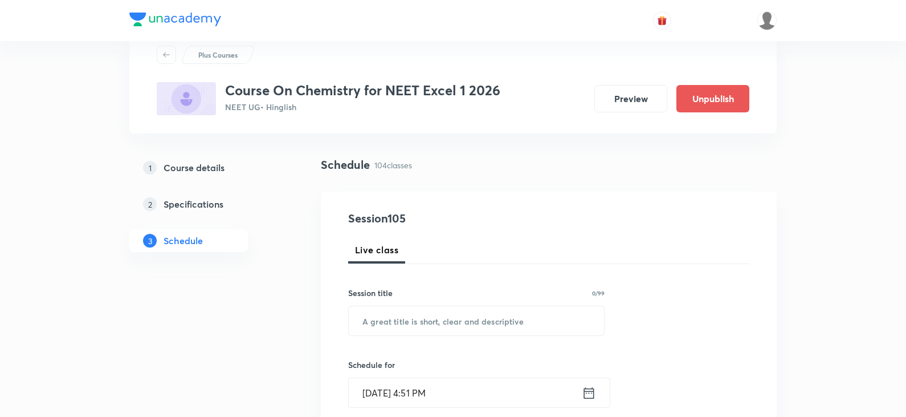
scroll to position [57, 0]
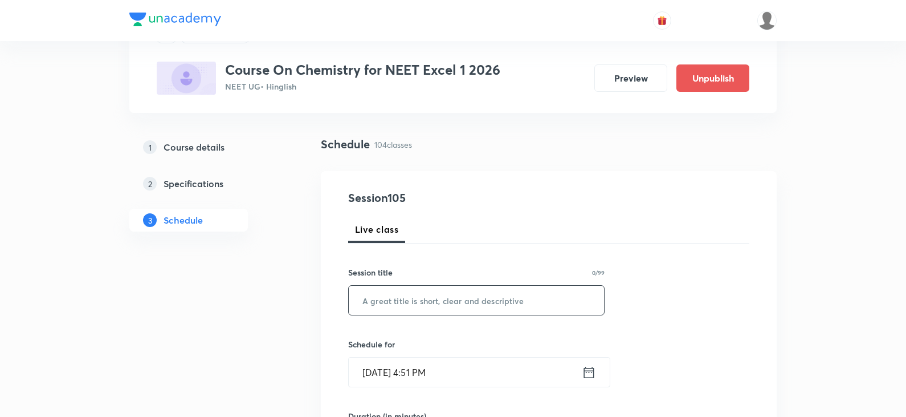
click at [457, 296] on input "text" at bounding box center [476, 300] width 255 height 29
paste input "Aldehyde ketones and carboxylic acid Part - 03"
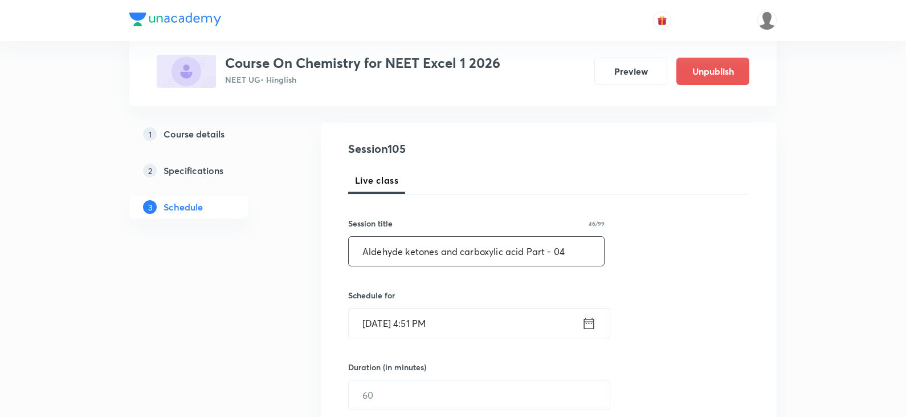
scroll to position [171, 0]
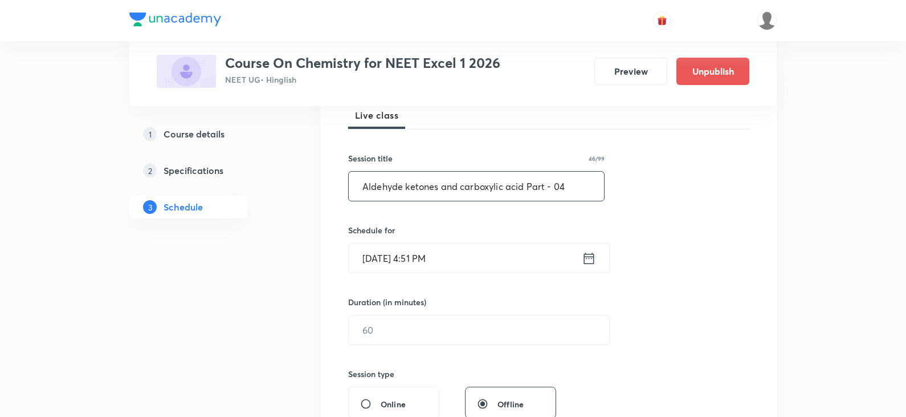
type input "Aldehyde ketones and carboxylic acid Part - 04"
click at [593, 261] on icon at bounding box center [589, 258] width 14 height 16
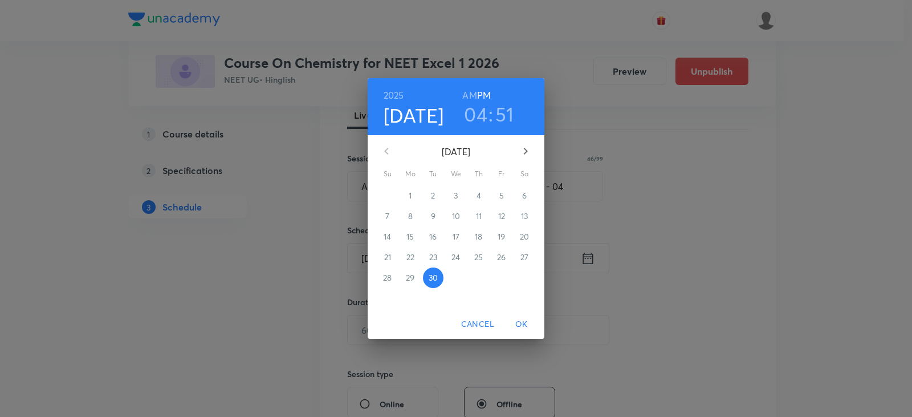
click at [534, 152] on button "button" at bounding box center [525, 150] width 27 height 27
click at [502, 195] on p "3" at bounding box center [501, 195] width 4 height 11
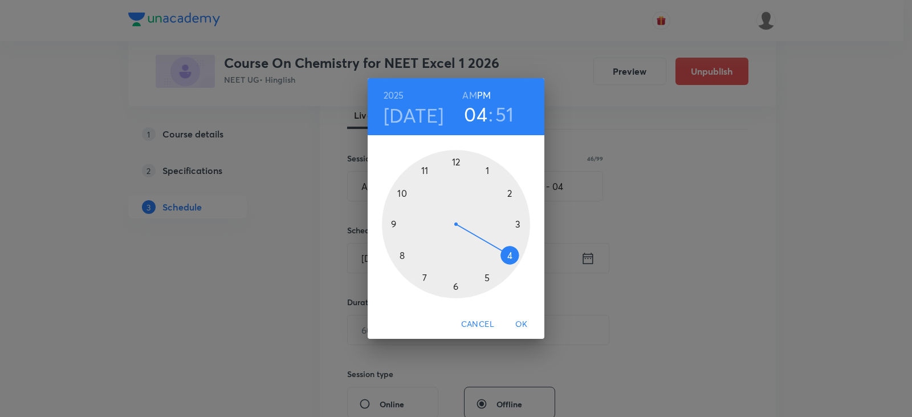
click at [394, 227] on div at bounding box center [456, 224] width 148 height 148
click at [471, 93] on h6 "AM" at bounding box center [469, 95] width 14 height 16
click at [405, 251] on div at bounding box center [456, 224] width 148 height 148
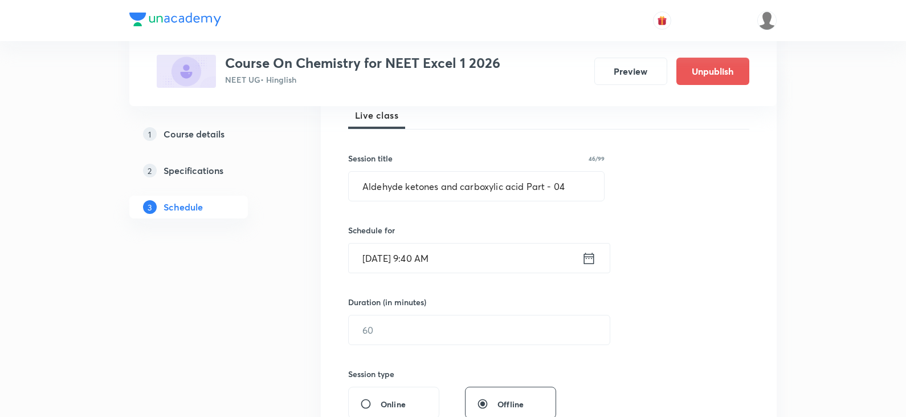
click at [432, 348] on div "Session 105 Live class Session title 46/99 Aldehyde ketones and carboxylic acid…" at bounding box center [548, 342] width 401 height 535
click at [432, 337] on input "text" at bounding box center [479, 329] width 261 height 29
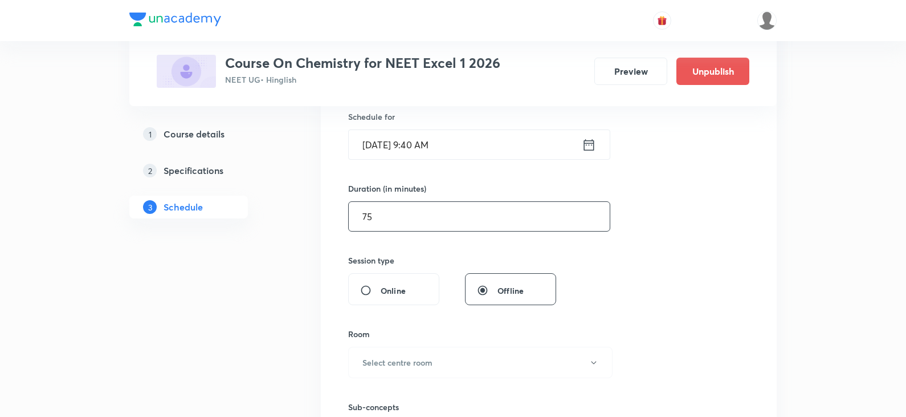
scroll to position [285, 0]
type input "75"
click at [430, 359] on h6 "Select centre room" at bounding box center [398, 362] width 70 height 12
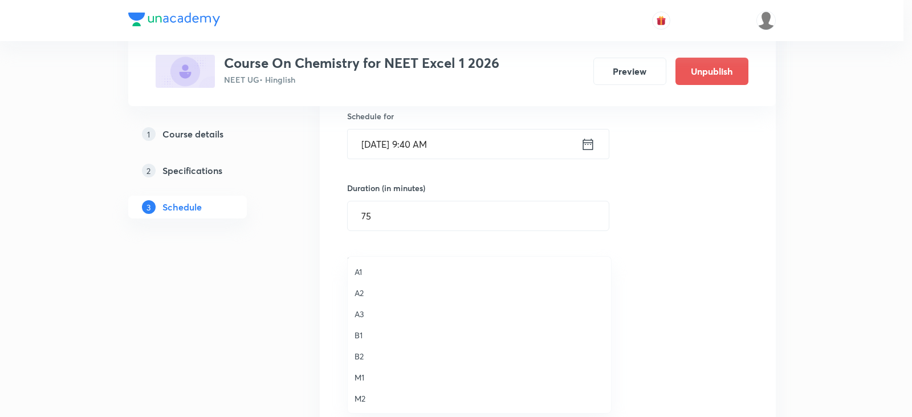
click at [371, 270] on span "A1" at bounding box center [480, 272] width 250 height 12
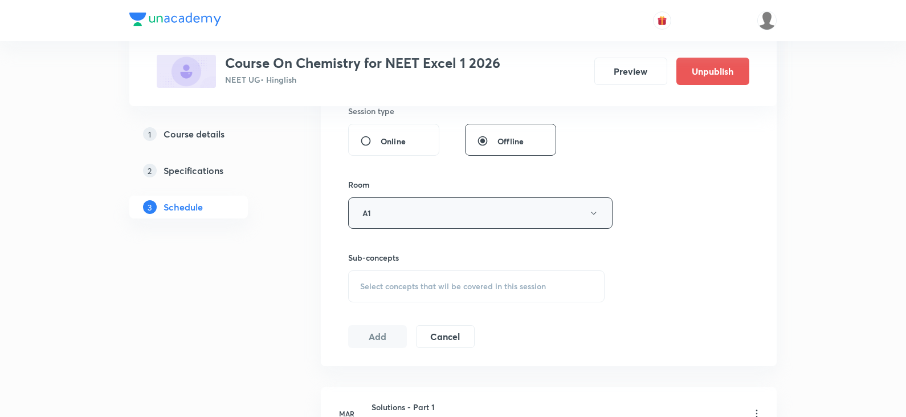
scroll to position [456, 0]
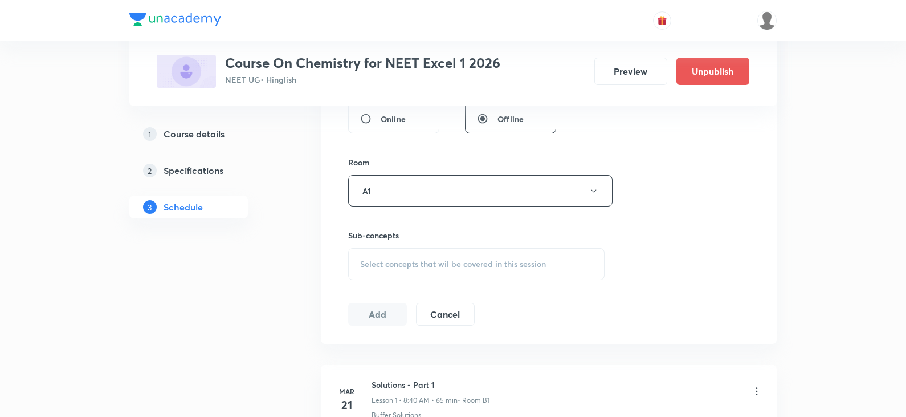
click at [422, 248] on div "Select concepts that wil be covered in this session" at bounding box center [476, 264] width 257 height 32
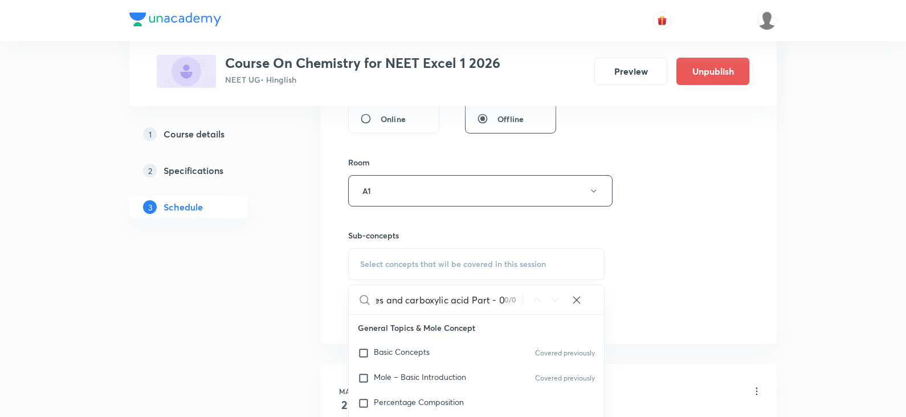
scroll to position [0, 74]
drag, startPoint x: 379, startPoint y: 303, endPoint x: 523, endPoint y: 302, distance: 144.2
click at [523, 302] on div "Aldehyde ketones and carboxylic acid Part - 03 0 / 0 ​" at bounding box center [476, 299] width 255 height 29
click at [445, 302] on input "Aldehyde ketone" at bounding box center [440, 299] width 128 height 29
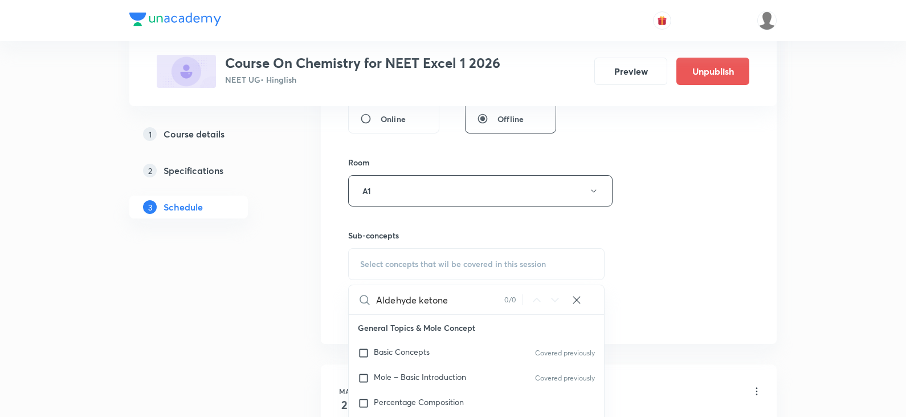
click at [445, 302] on input "Aldehyde ketone" at bounding box center [440, 299] width 128 height 29
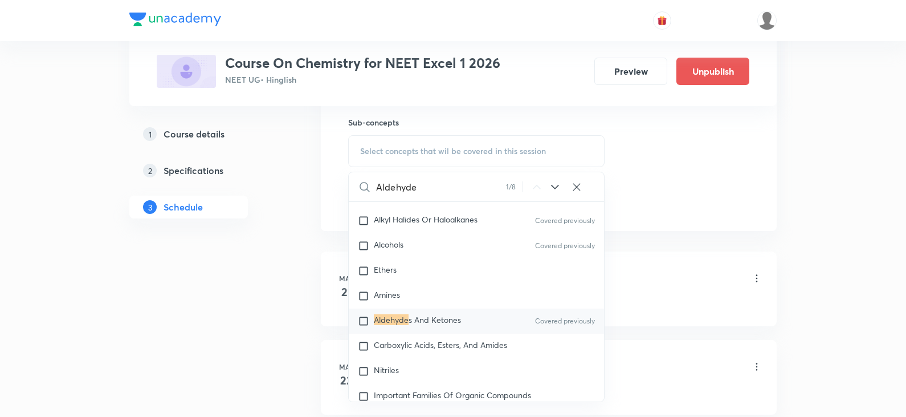
scroll to position [570, 0]
type input "Aldehyde"
click at [454, 324] on span "s And Ketones" at bounding box center [435, 318] width 52 height 11
checkbox input "true"
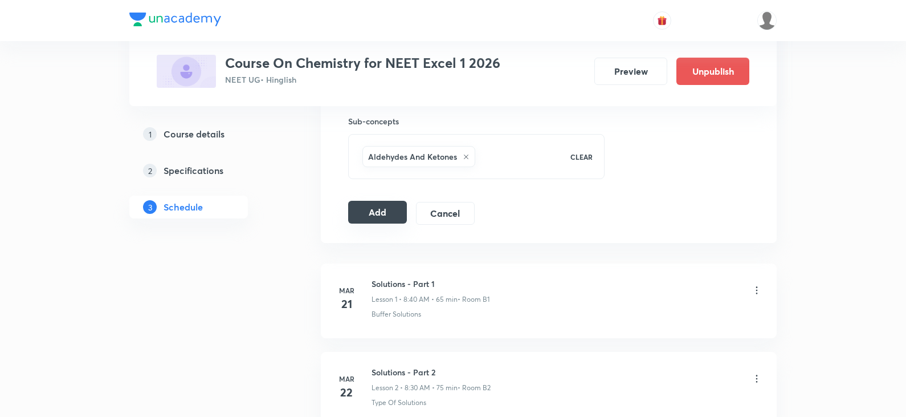
click at [374, 211] on button "Add" at bounding box center [377, 212] width 59 height 23
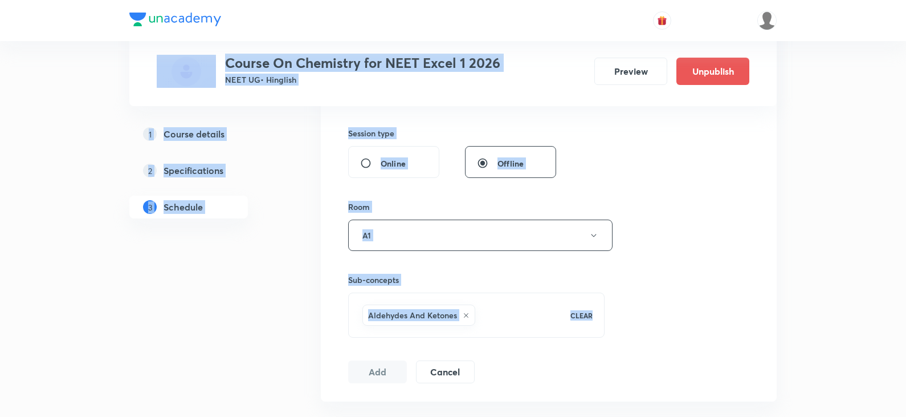
scroll to position [605, 0]
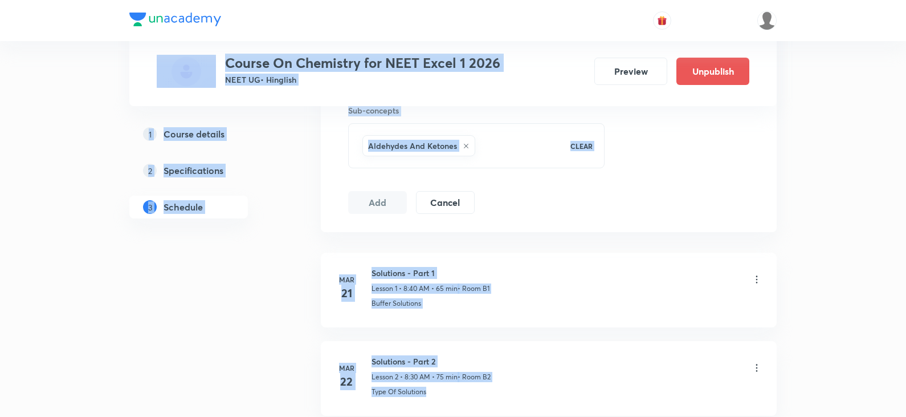
drag, startPoint x: 905, startPoint y: 17, endPoint x: 908, endPoint y: 380, distance: 362.6
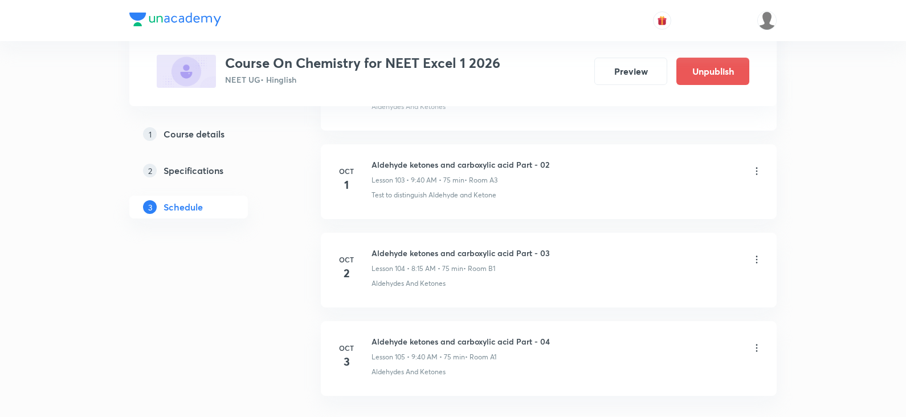
scroll to position [9251, 0]
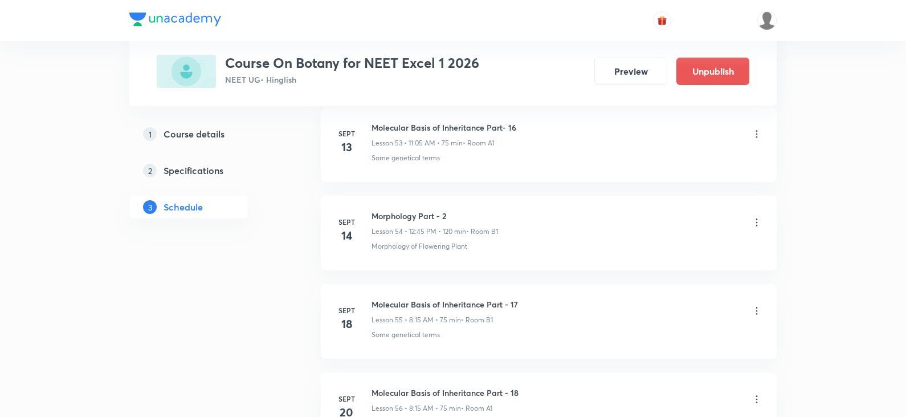
scroll to position [5623, 0]
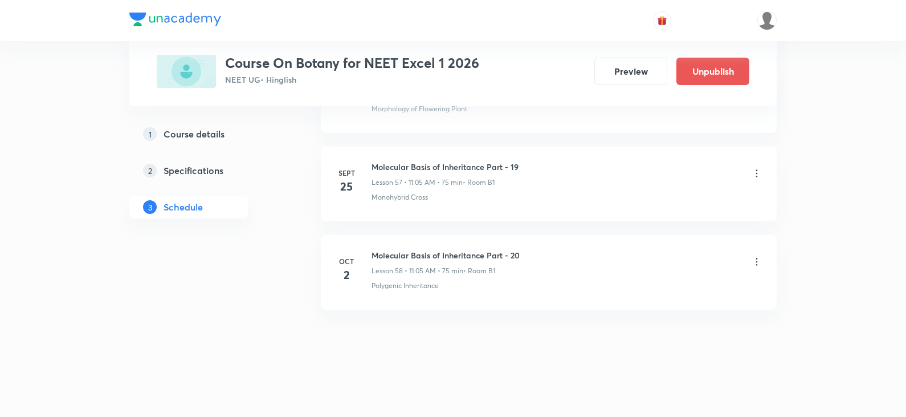
click at [483, 261] on h6 "Molecular Basis of Inheritance Part - 20" at bounding box center [446, 255] width 148 height 12
click at [483, 260] on h6 "Molecular Basis of Inheritance Part - 20" at bounding box center [446, 255] width 148 height 12
copy h6 "Molecular Basis of Inheritance Part - 20"
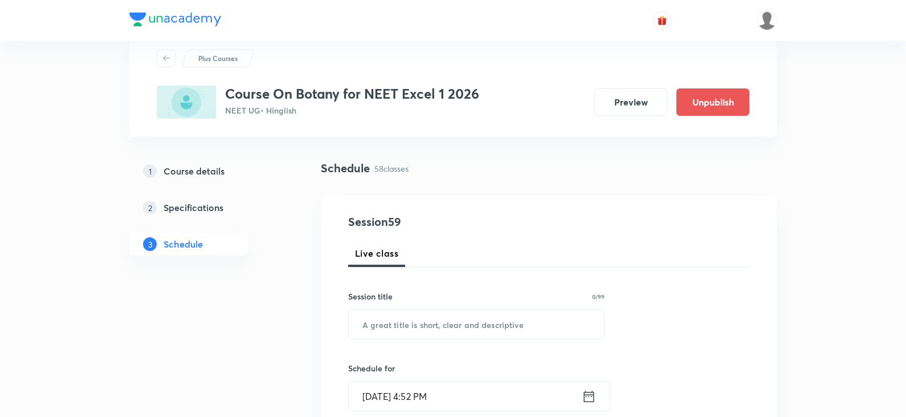
scroll to position [0, 0]
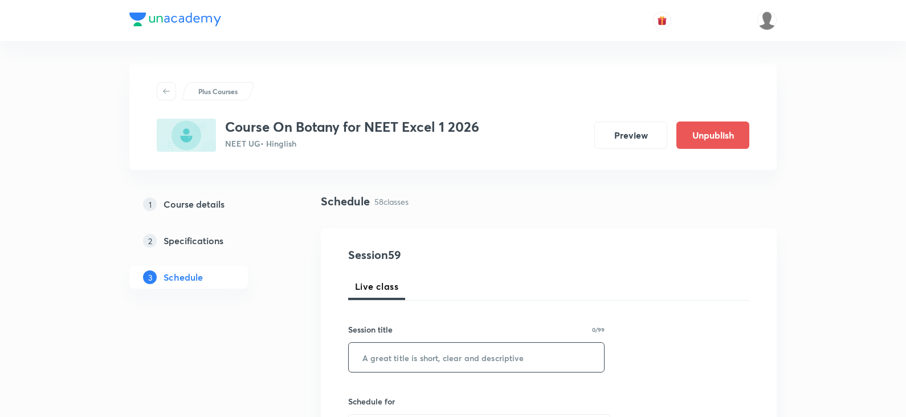
click at [494, 359] on input "text" at bounding box center [476, 357] width 255 height 29
paste input "Molecular Basis of Inheritance Part - 20"
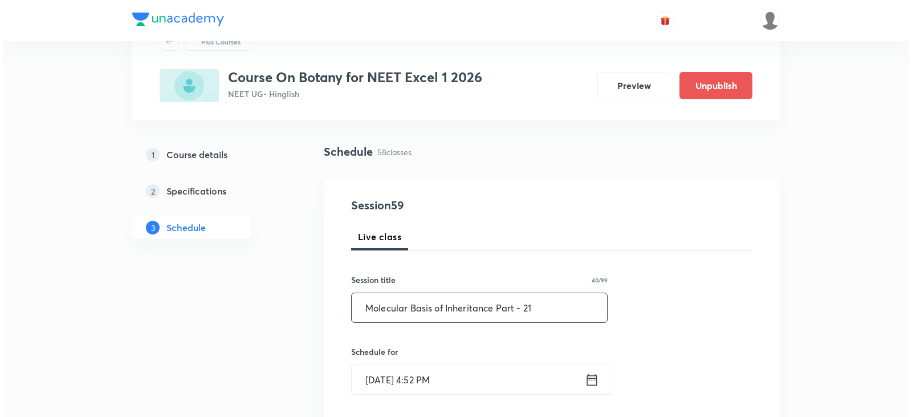
scroll to position [114, 0]
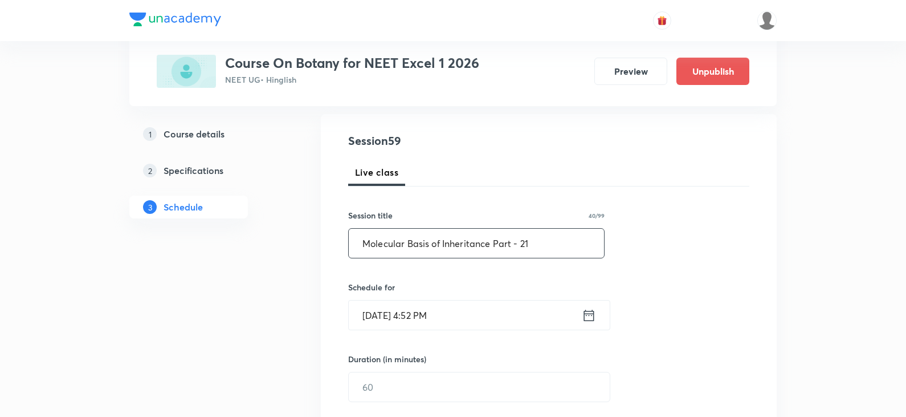
type input "Molecular Basis of Inheritance Part - 21"
click at [587, 308] on icon at bounding box center [589, 315] width 14 height 16
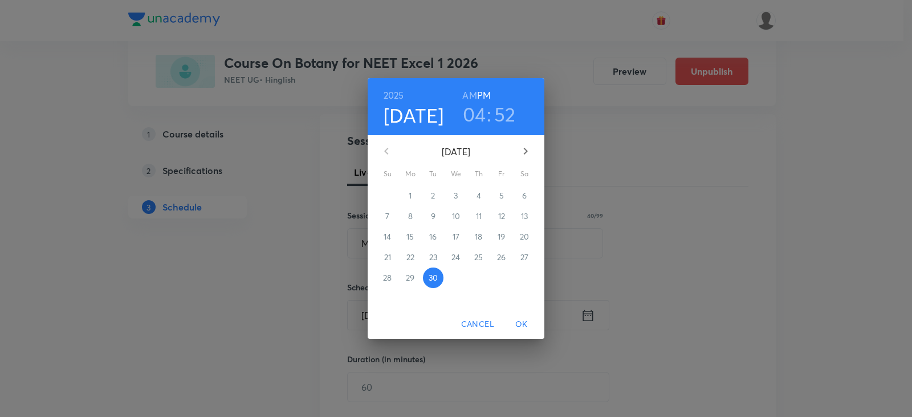
click at [522, 149] on icon "button" at bounding box center [526, 151] width 14 height 14
click at [502, 196] on p "3" at bounding box center [501, 195] width 4 height 11
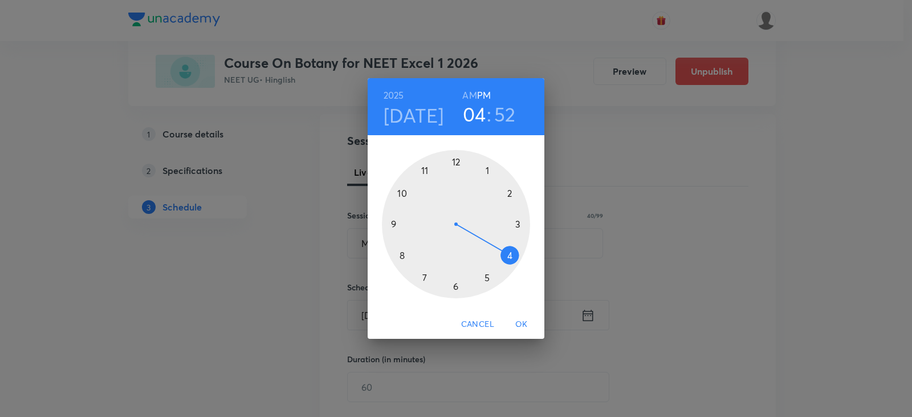
click at [469, 93] on h6 "AM" at bounding box center [469, 95] width 14 height 16
click at [420, 169] on div at bounding box center [456, 224] width 148 height 148
click at [484, 168] on div at bounding box center [456, 224] width 148 height 148
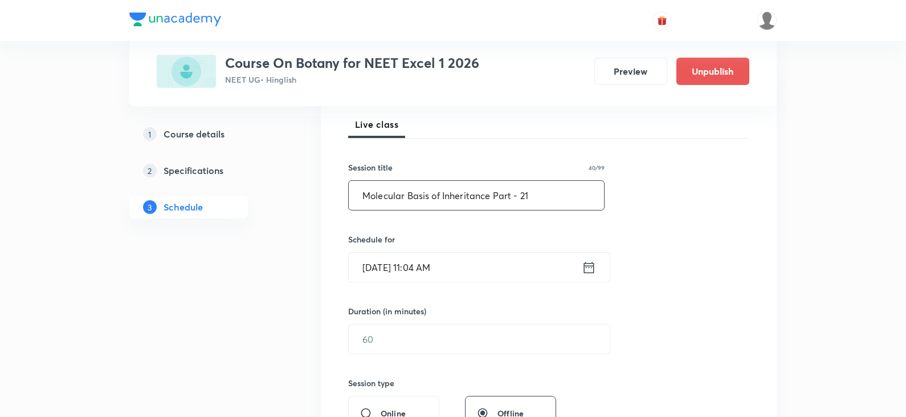
scroll to position [228, 0]
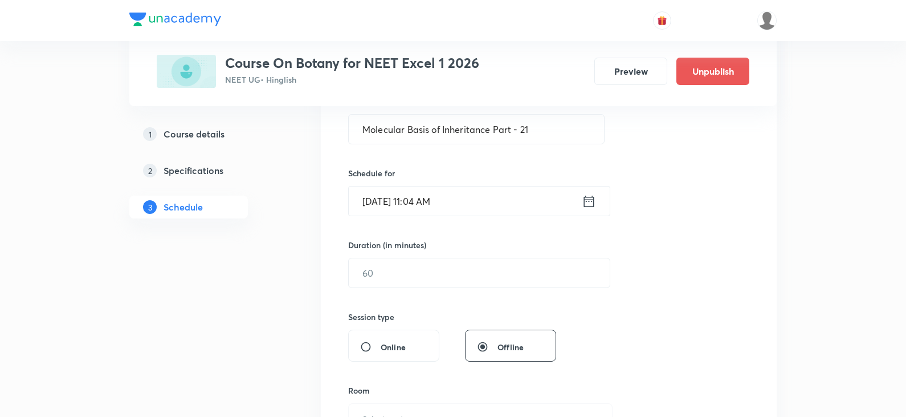
click at [594, 199] on icon at bounding box center [589, 200] width 10 height 11
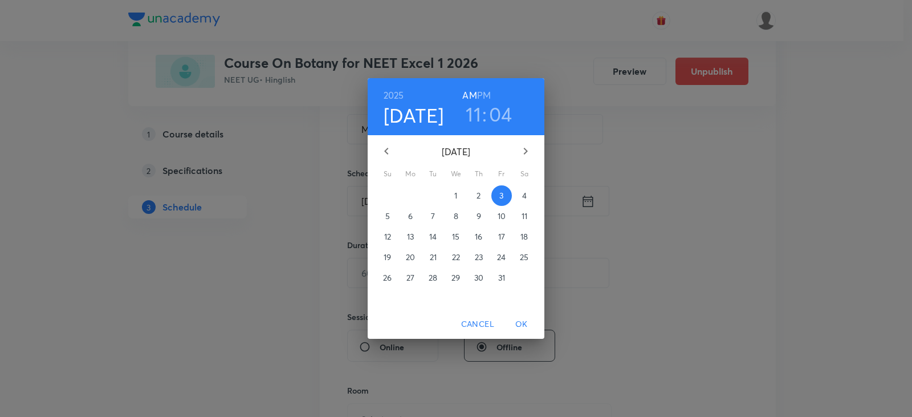
click at [496, 114] on h3 "04" at bounding box center [500, 114] width 23 height 24
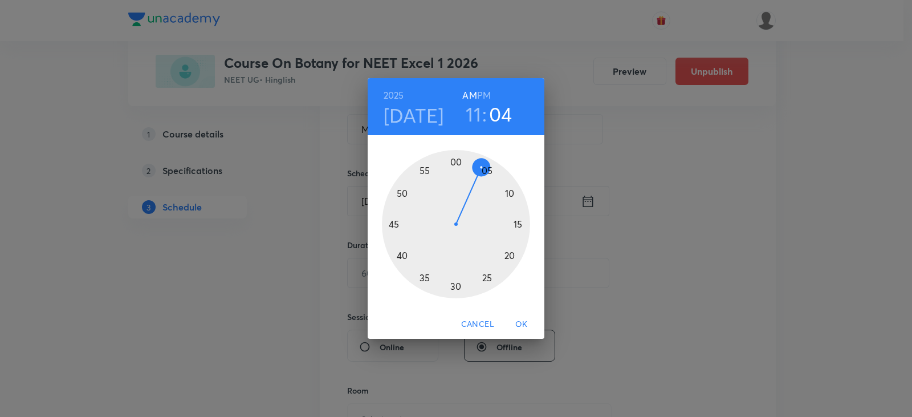
click at [484, 172] on div at bounding box center [456, 224] width 148 height 148
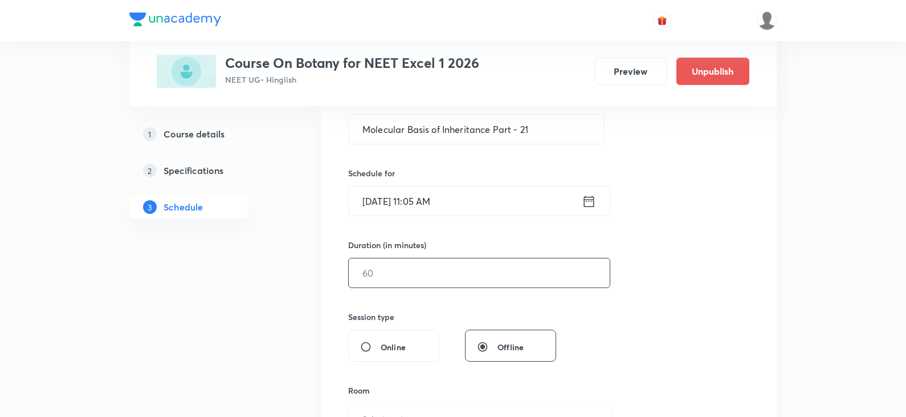
click at [425, 275] on input "text" at bounding box center [479, 272] width 261 height 29
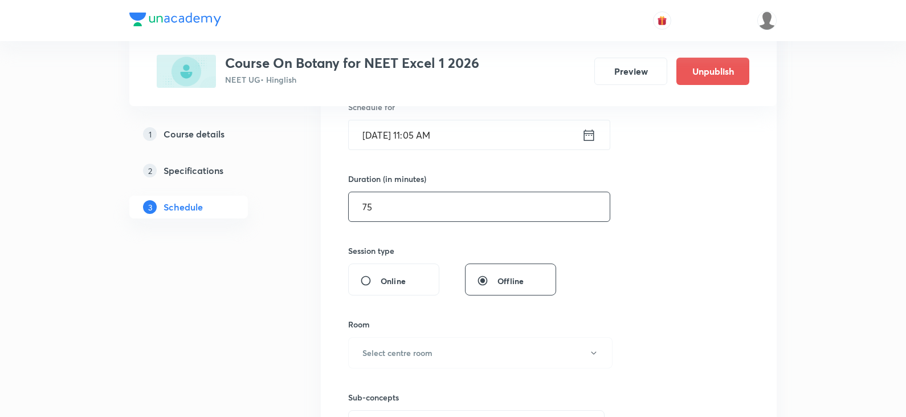
scroll to position [456, 0]
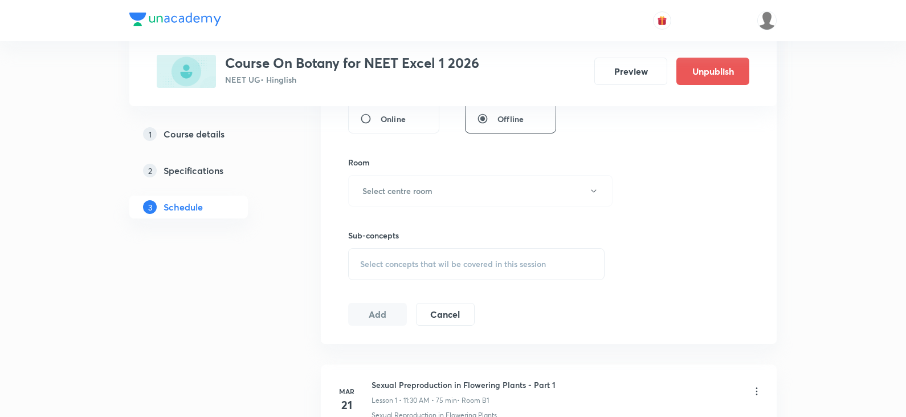
type input "75"
click at [424, 271] on div "Select concepts that wil be covered in this session" at bounding box center [476, 264] width 257 height 32
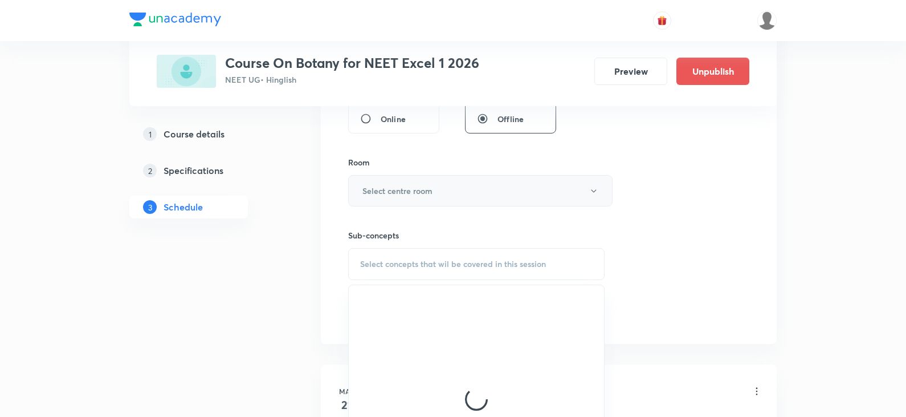
click at [433, 179] on button "Select centre room" at bounding box center [480, 190] width 265 height 31
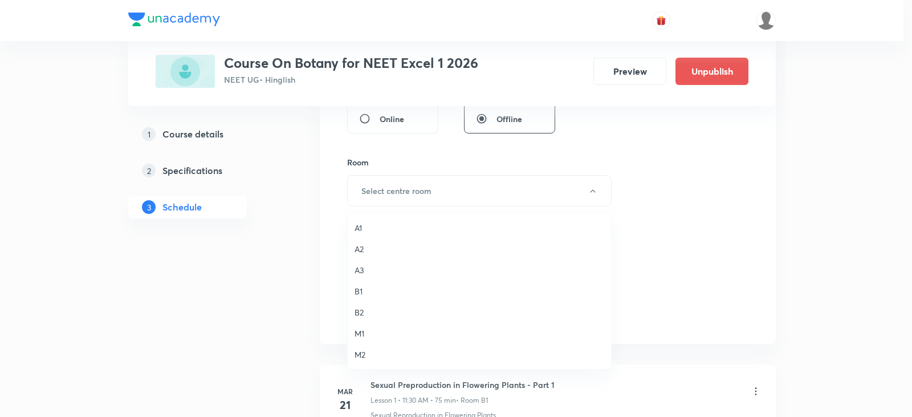
click at [379, 227] on span "A1" at bounding box center [480, 228] width 250 height 12
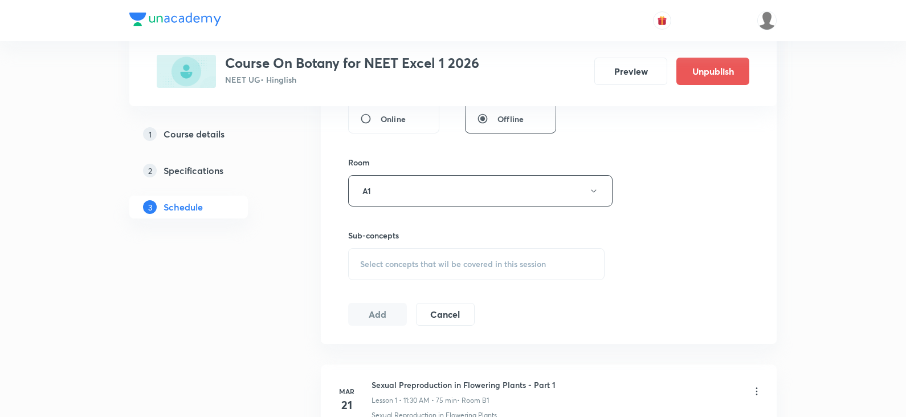
click at [400, 272] on div "Select concepts that wil be covered in this session" at bounding box center [476, 264] width 257 height 32
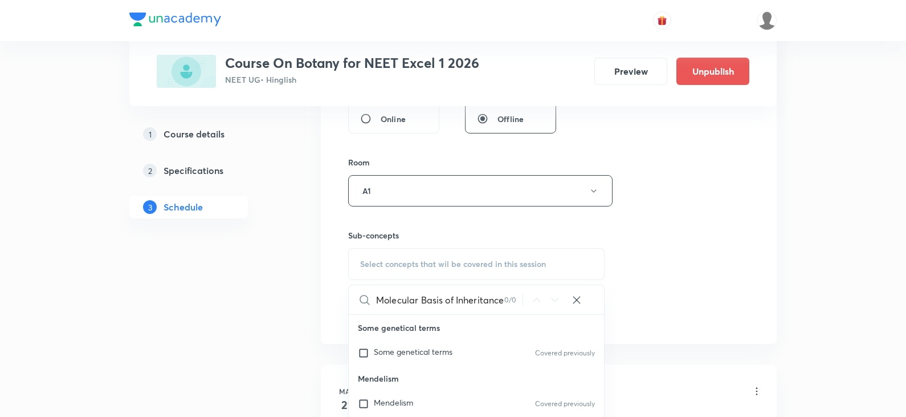
scroll to position [0, 40]
drag, startPoint x: 467, startPoint y: 302, endPoint x: 547, endPoint y: 301, distance: 80.4
click at [547, 301] on div "Molecular Basis of Inheritance Part - 20 0 / 0 ​" at bounding box center [476, 299] width 255 height 29
drag, startPoint x: 451, startPoint y: 300, endPoint x: 371, endPoint y: 304, distance: 80.5
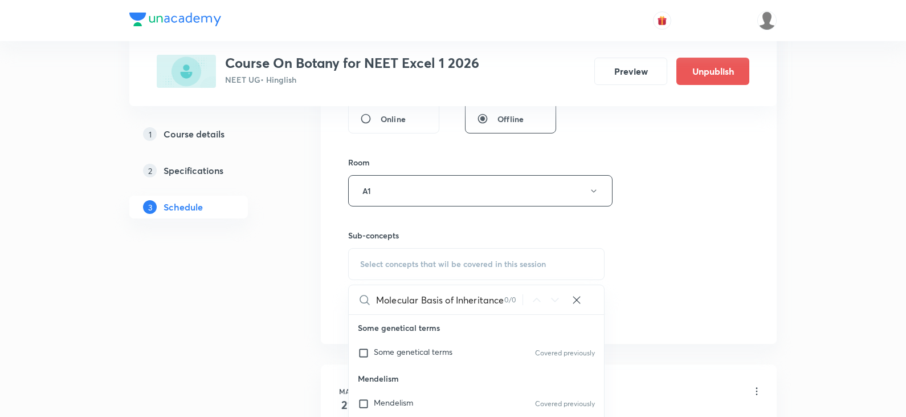
click at [371, 304] on div "Molecular Basis of Inheritance 0 / 0 ​" at bounding box center [476, 299] width 255 height 29
click at [464, 312] on input "Inheritance" at bounding box center [440, 299] width 128 height 29
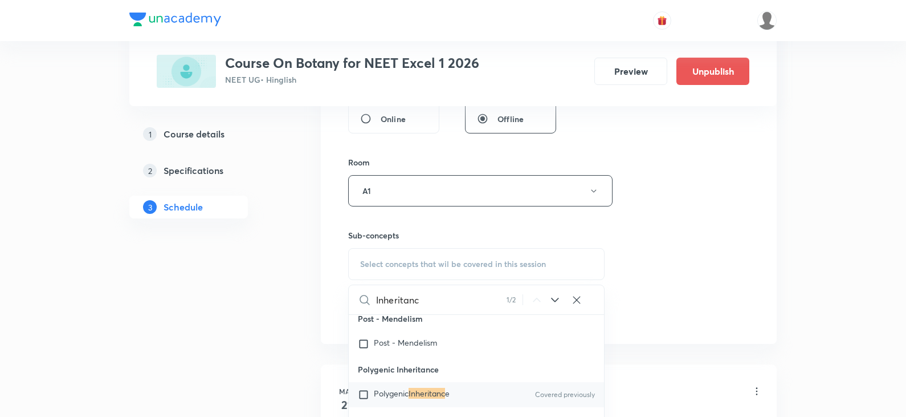
scroll to position [354, 0]
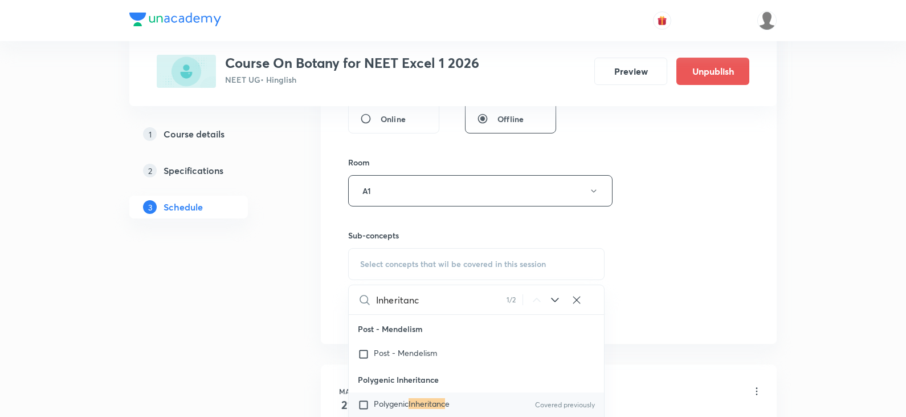
type input "Inheritanc"
click at [445, 406] on mark "Inheritanc" at bounding box center [427, 403] width 36 height 11
checkbox input "true"
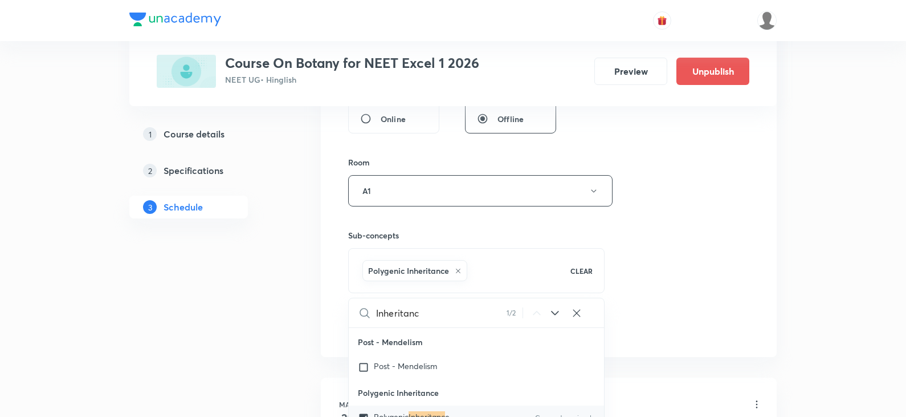
click at [677, 266] on div "Session 59 Live class Session title 40/99 Molecular Basis of Inheritance Part -…" at bounding box center [548, 64] width 401 height 548
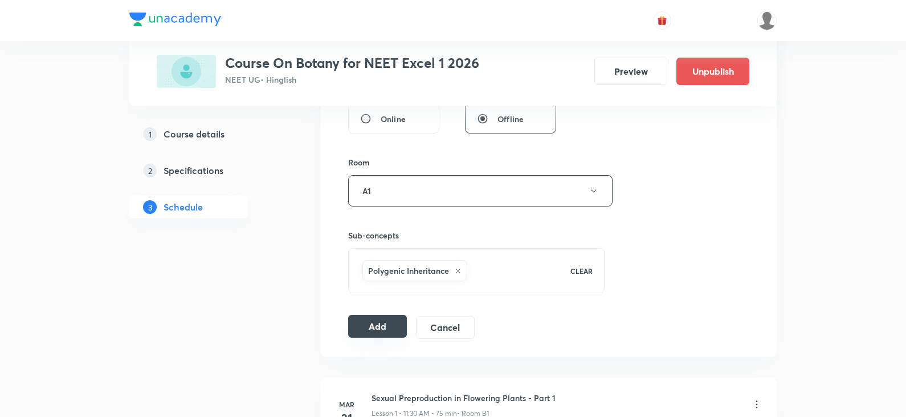
click at [375, 337] on button "Add" at bounding box center [377, 326] width 59 height 23
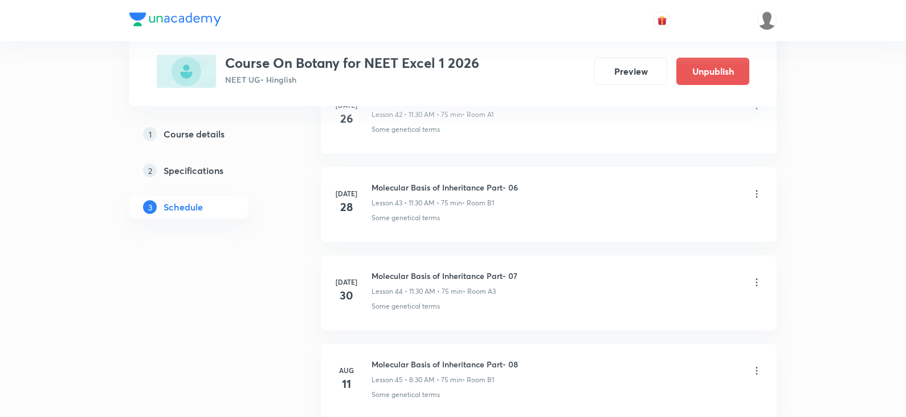
scroll to position [5636, 0]
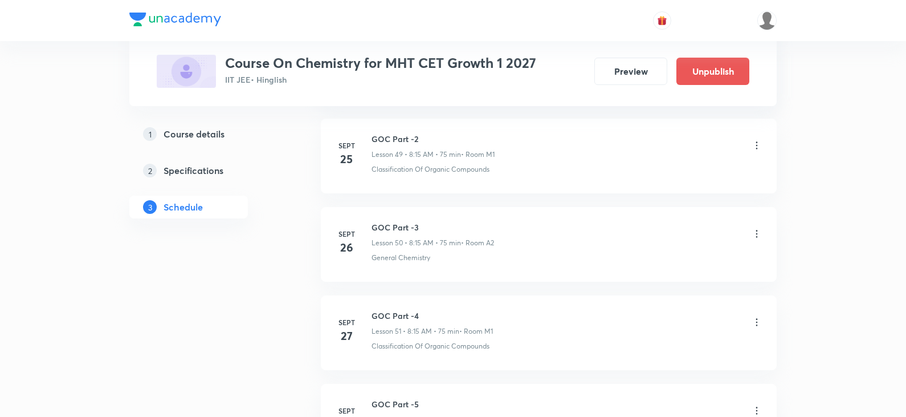
scroll to position [5180, 0]
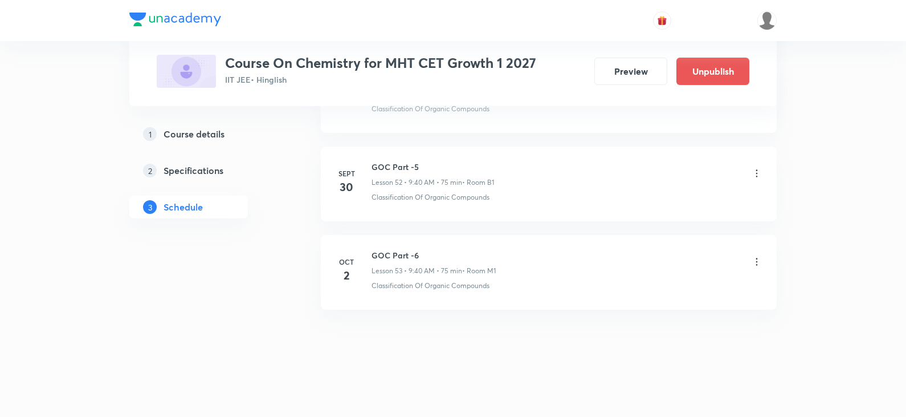
click at [404, 259] on h6 "GOC Part -6" at bounding box center [434, 255] width 124 height 12
copy h6 "GOC Part -6"
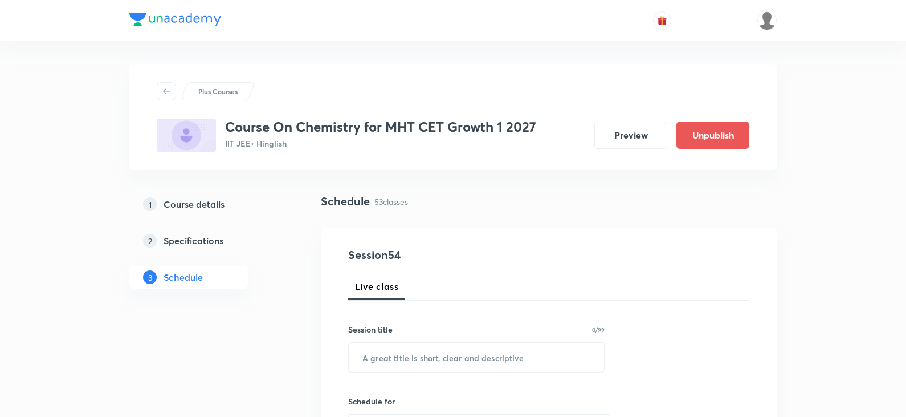
scroll to position [114, 0]
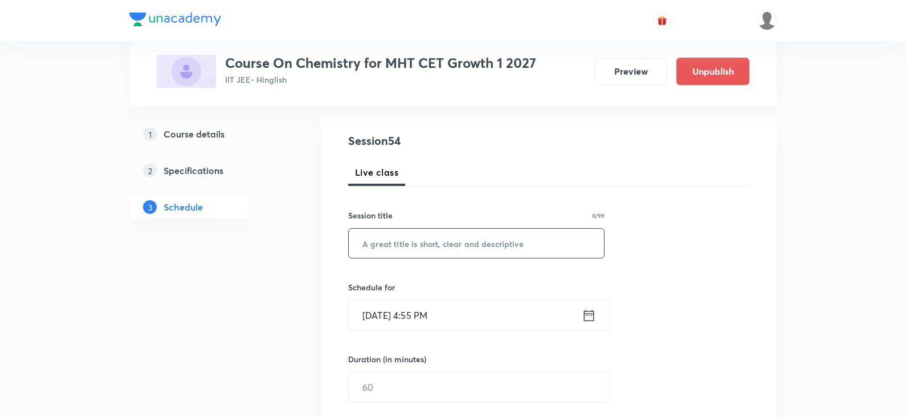
click at [449, 241] on input "text" at bounding box center [476, 243] width 255 height 29
paste input "GOC Part -6"
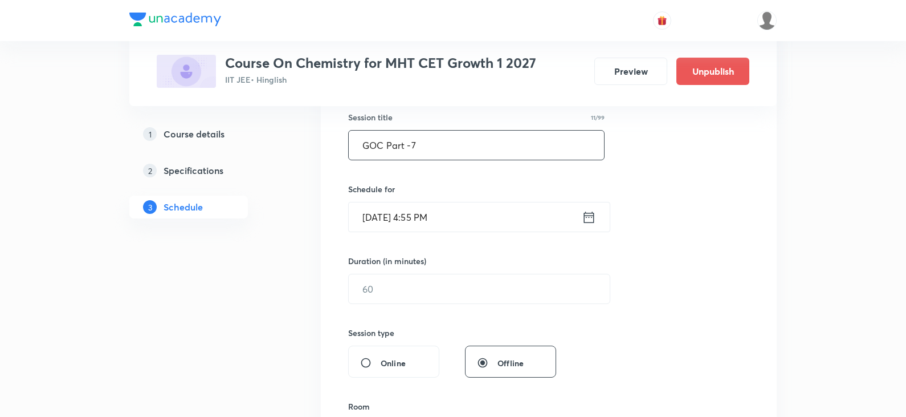
scroll to position [228, 0]
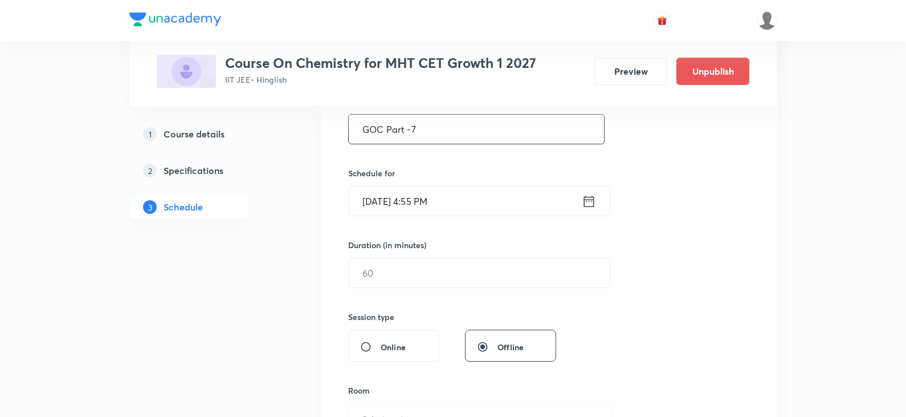
type input "GOC Part -7"
click at [591, 198] on icon at bounding box center [589, 201] width 14 height 16
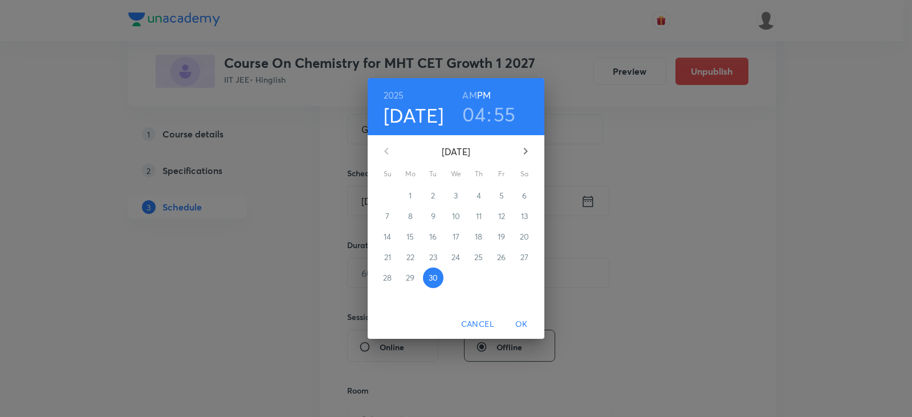
click at [527, 150] on icon "button" at bounding box center [526, 151] width 14 height 14
click at [502, 200] on p "3" at bounding box center [501, 195] width 4 height 11
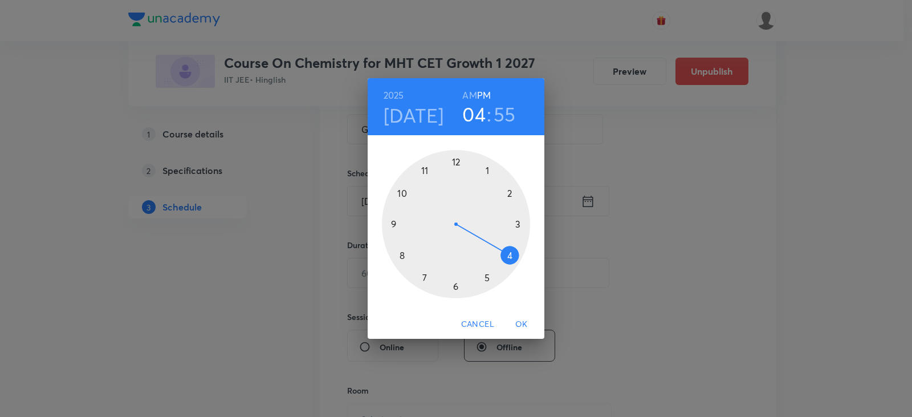
click at [470, 91] on h6 "AM" at bounding box center [469, 95] width 14 height 16
click at [400, 255] on div at bounding box center [456, 224] width 148 height 148
click at [522, 222] on div at bounding box center [456, 224] width 148 height 148
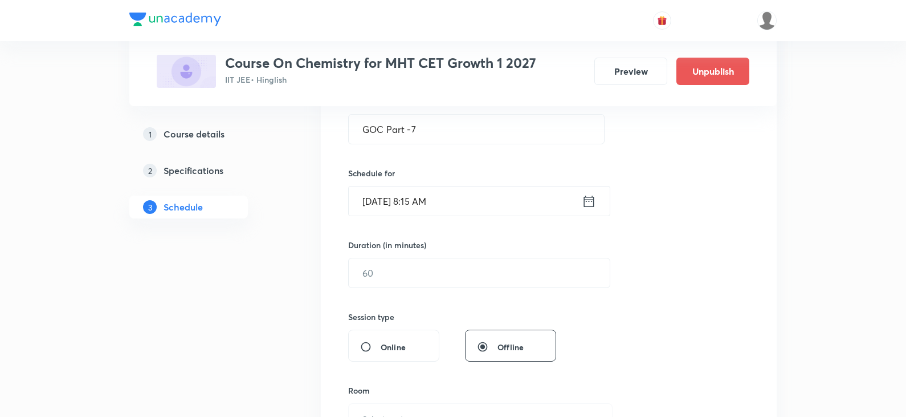
scroll to position [285, 0]
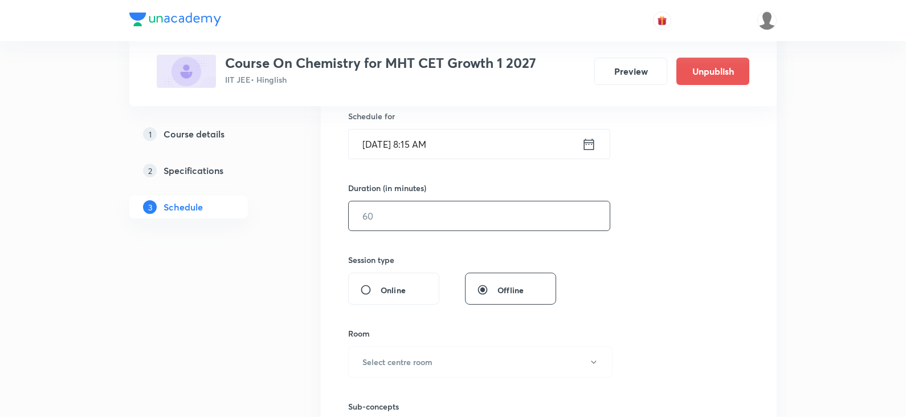
click at [421, 217] on input "text" at bounding box center [479, 215] width 261 height 29
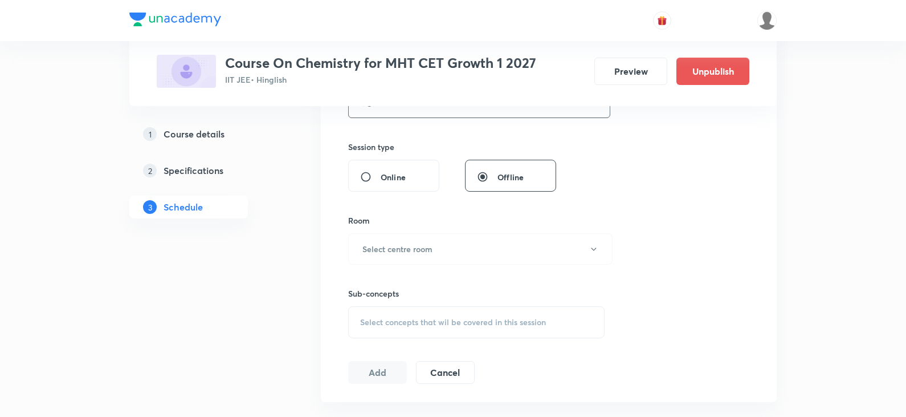
scroll to position [399, 0]
type input "75"
click at [421, 245] on h6 "Select centre room" at bounding box center [398, 248] width 70 height 12
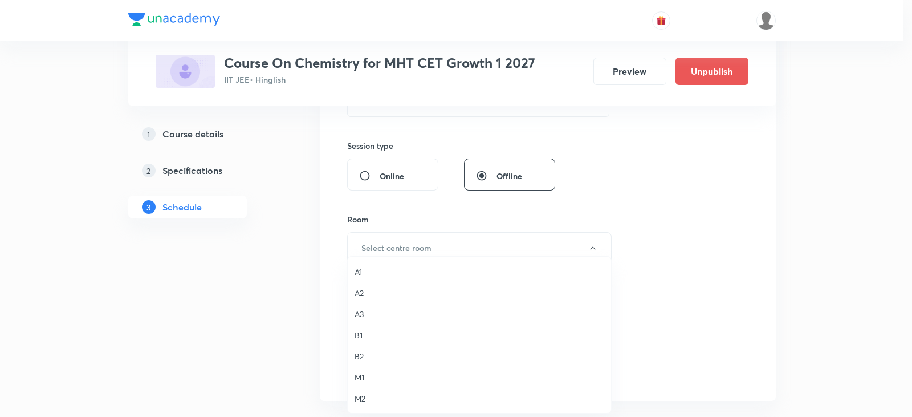
click at [364, 291] on span "A2" at bounding box center [480, 293] width 250 height 12
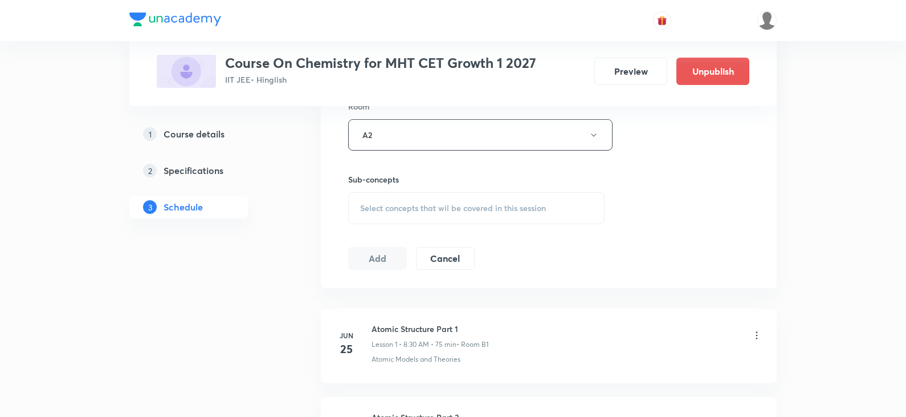
scroll to position [513, 0]
click at [416, 210] on span "Select concepts that wil be covered in this session" at bounding box center [453, 206] width 186 height 9
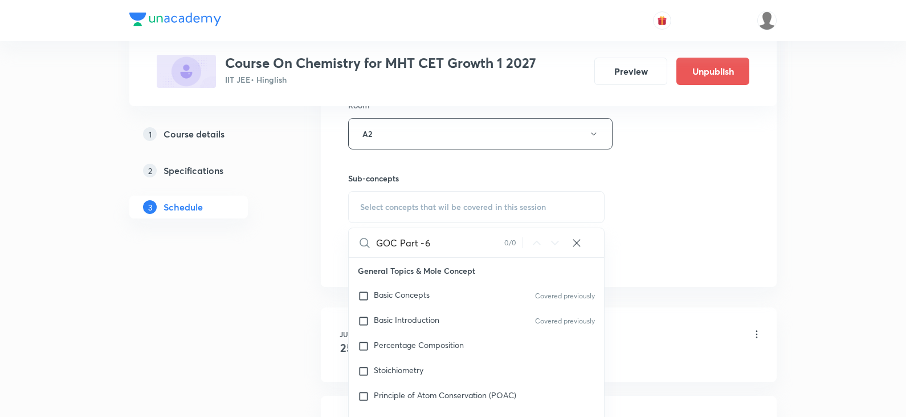
click at [393, 247] on input "GOC Part -6" at bounding box center [440, 242] width 128 height 29
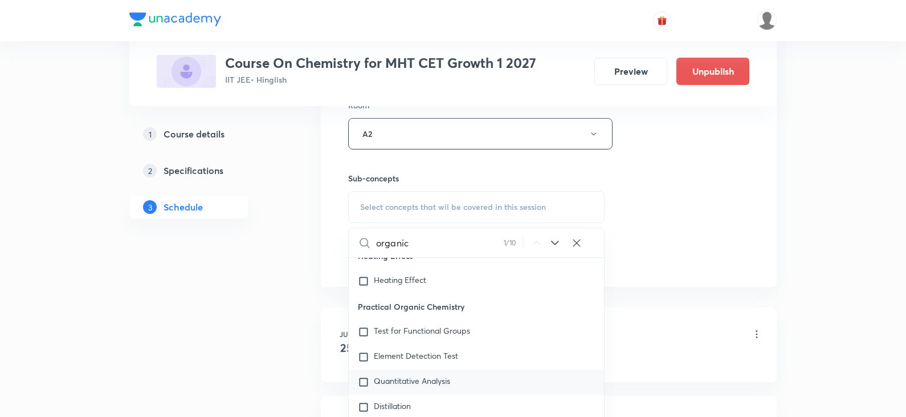
scroll to position [18377, 0]
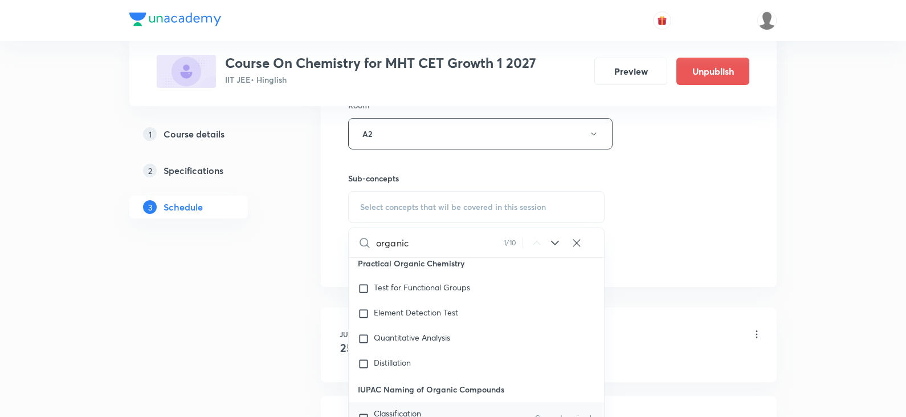
type input "organic"
click at [453, 410] on p "Classification Of Organic Compounds" at bounding box center [431, 418] width 115 height 18
checkbox input "true"
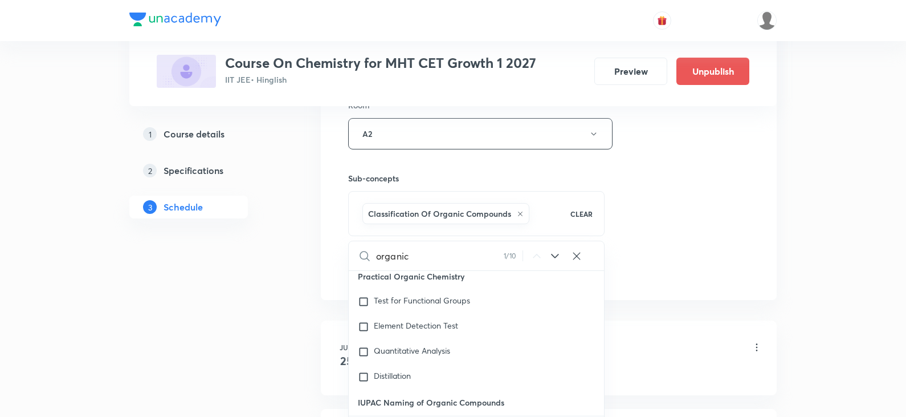
click at [692, 257] on div "Session 54 Live class Session title 11/99 GOC Part -7 ​ Schedule for Oct 3, 202…" at bounding box center [548, 7] width 401 height 548
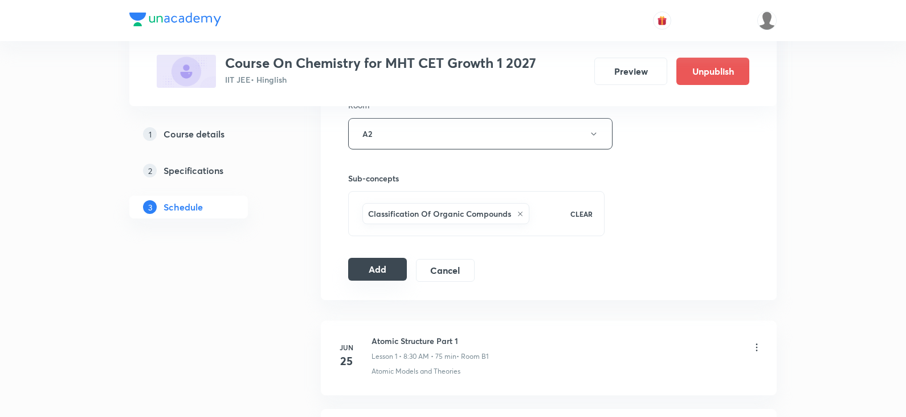
click at [383, 275] on button "Add" at bounding box center [377, 269] width 59 height 23
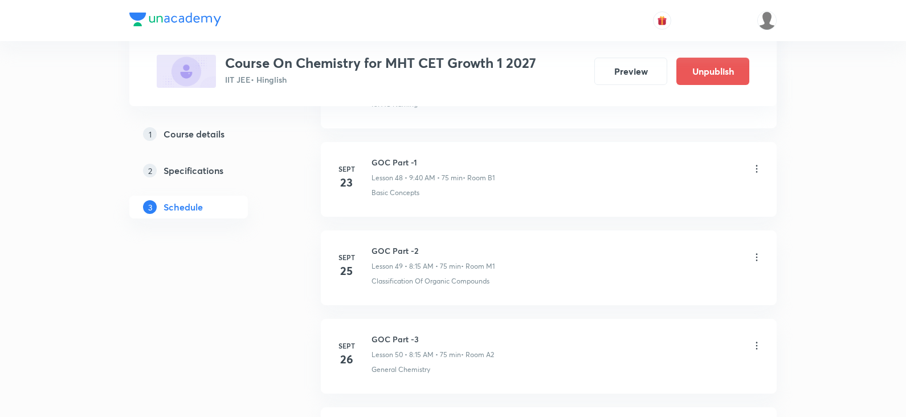
scroll to position [4745, 0]
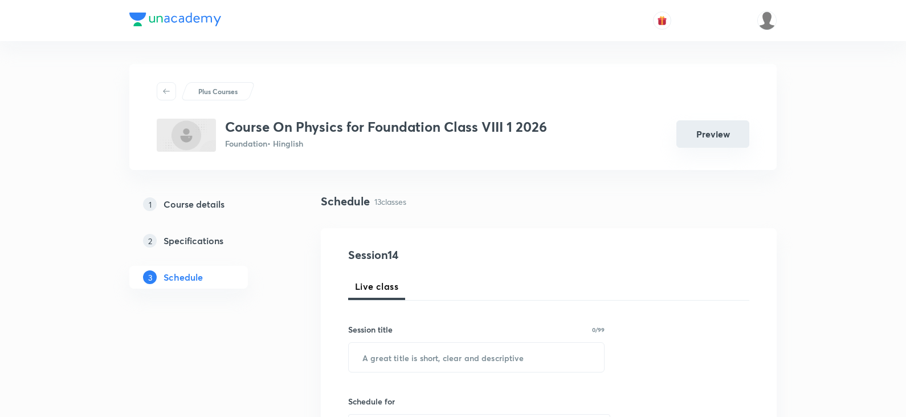
click at [729, 132] on button "Preview" at bounding box center [713, 133] width 73 height 27
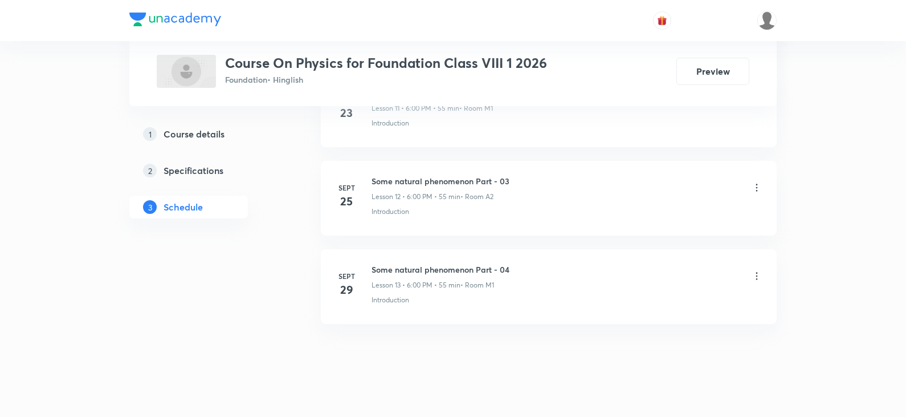
scroll to position [1646, 0]
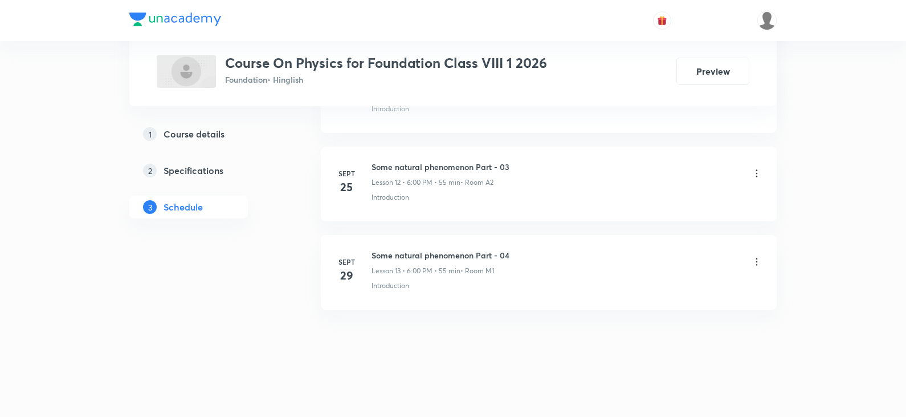
click at [427, 255] on h6 "Some natural phenomenon Part - 04" at bounding box center [441, 255] width 138 height 12
copy h6 "Some natural phenomenon Part - 04"
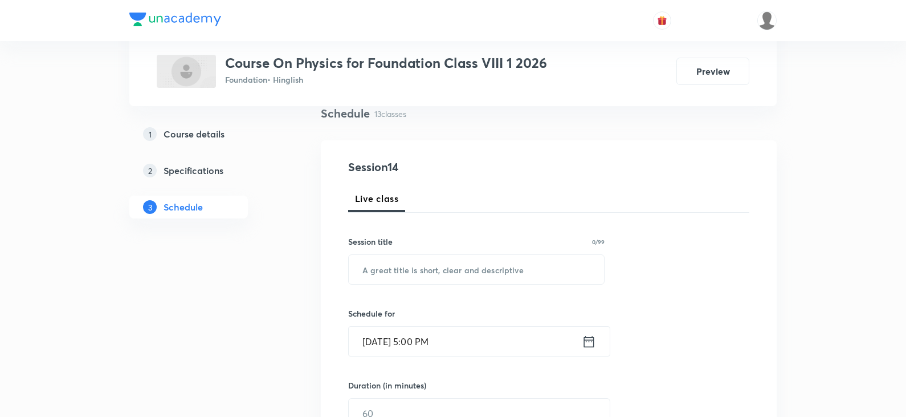
scroll to position [0, 0]
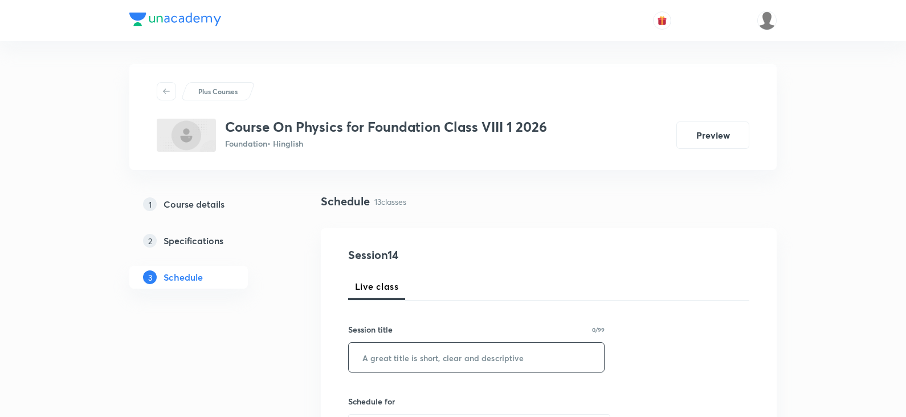
click at [430, 351] on input "text" at bounding box center [476, 357] width 255 height 29
paste input "Some natural phenomenon Part - 04"
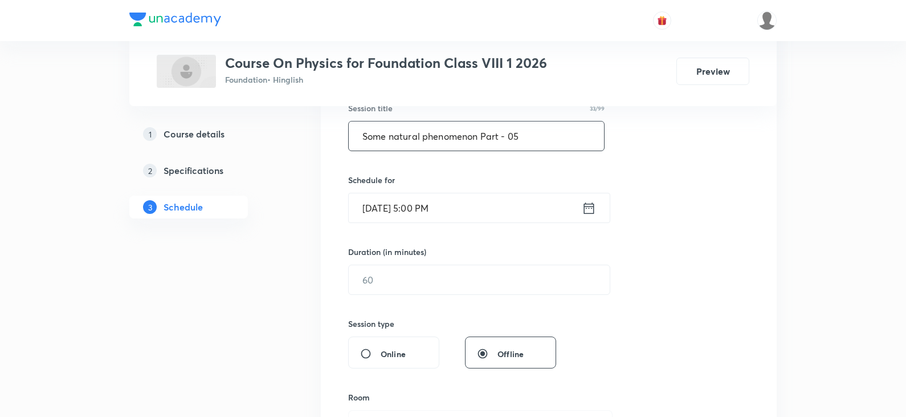
scroll to position [228, 0]
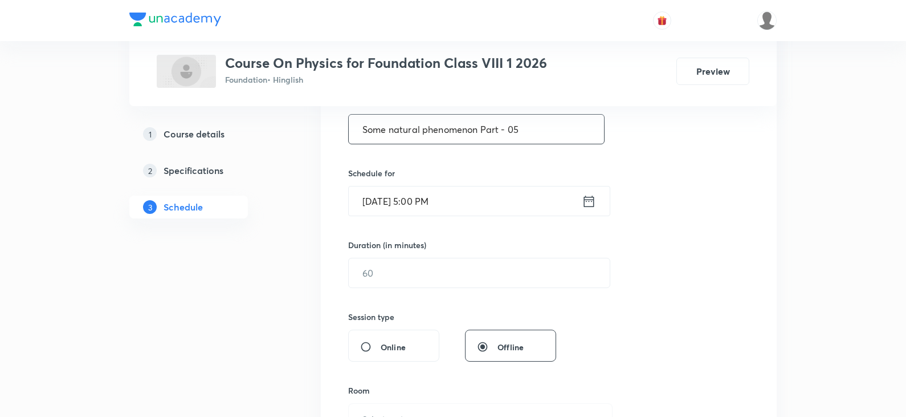
type input "Some natural phenomenon Part - 05"
click at [593, 204] on icon at bounding box center [589, 201] width 14 height 16
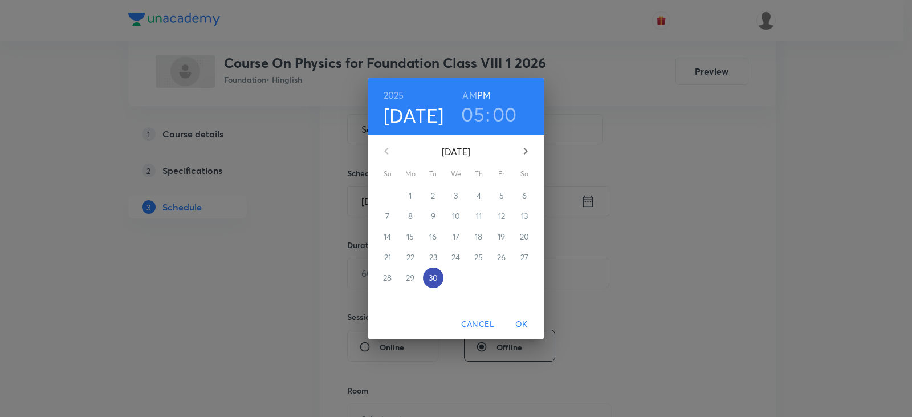
click at [427, 273] on span "30" at bounding box center [433, 277] width 21 height 11
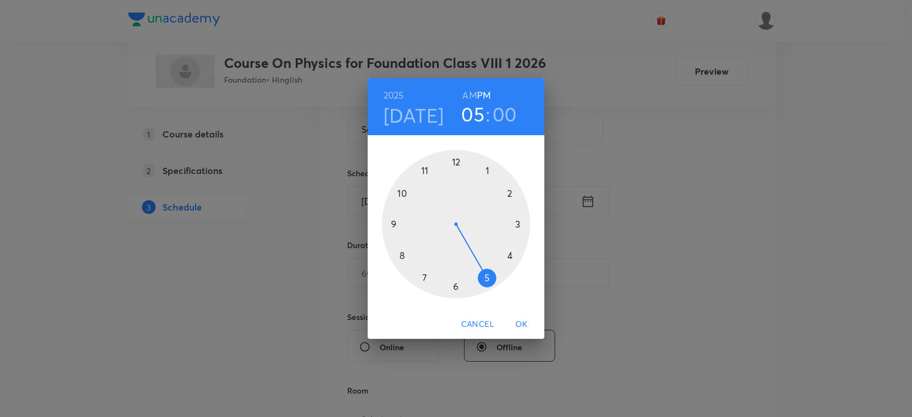
click at [454, 288] on div at bounding box center [456, 224] width 148 height 148
click at [454, 164] on div at bounding box center [456, 224] width 148 height 148
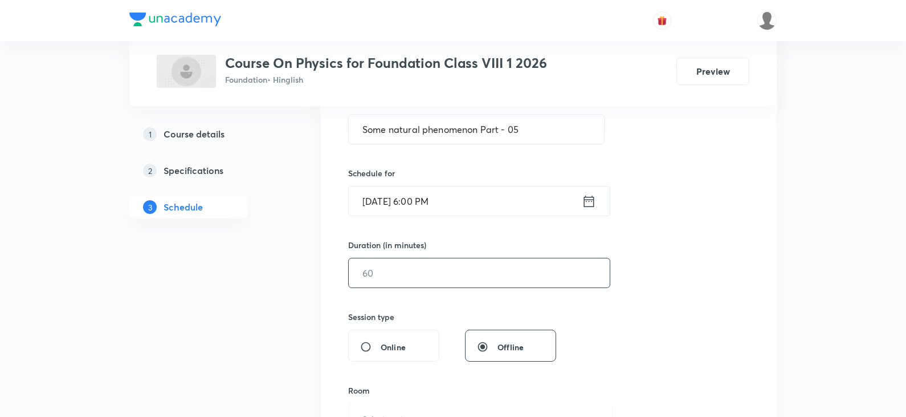
click at [417, 276] on input "text" at bounding box center [479, 272] width 261 height 29
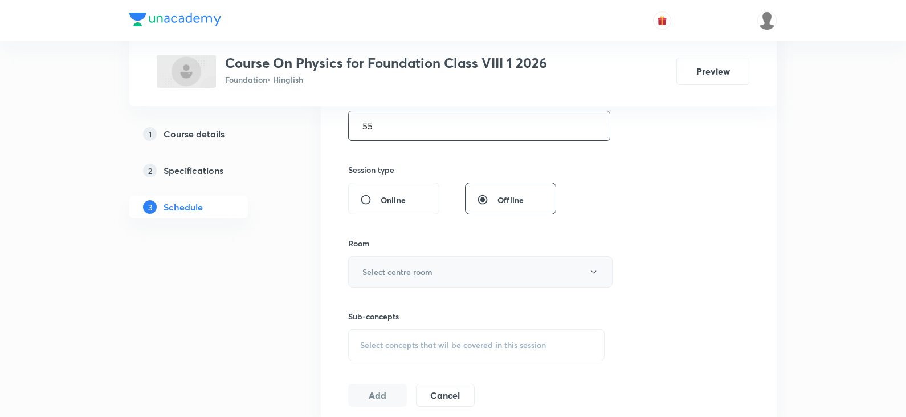
scroll to position [399, 0]
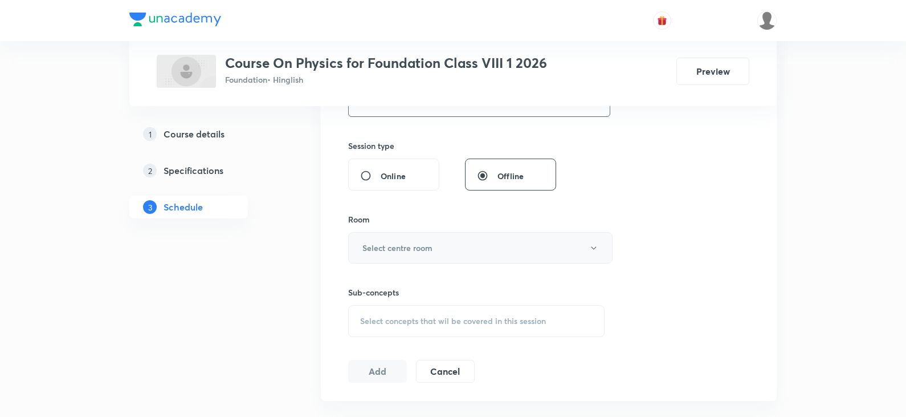
type input "55"
click at [405, 256] on button "Select centre room" at bounding box center [480, 247] width 265 height 31
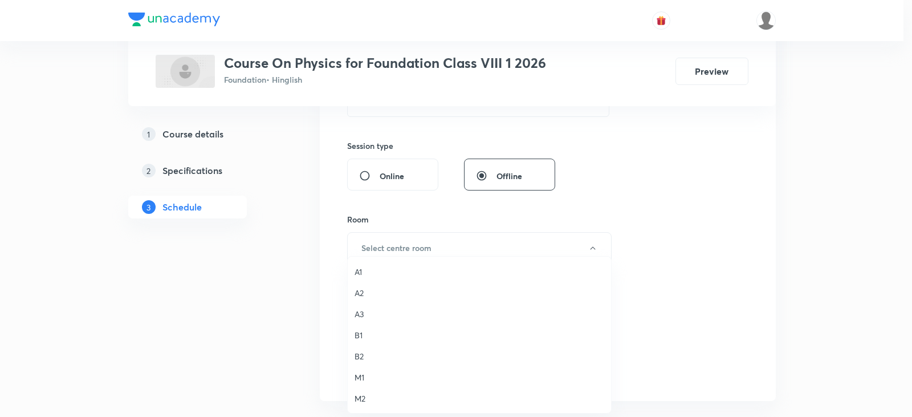
click at [363, 381] on span "M1" at bounding box center [480, 377] width 250 height 12
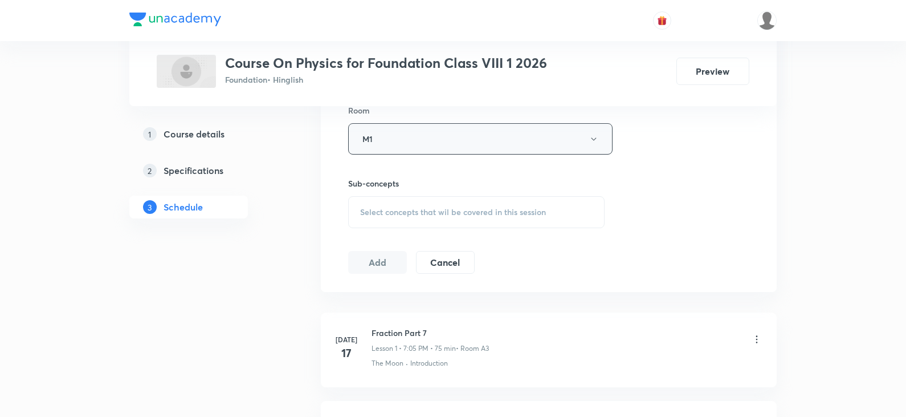
scroll to position [513, 0]
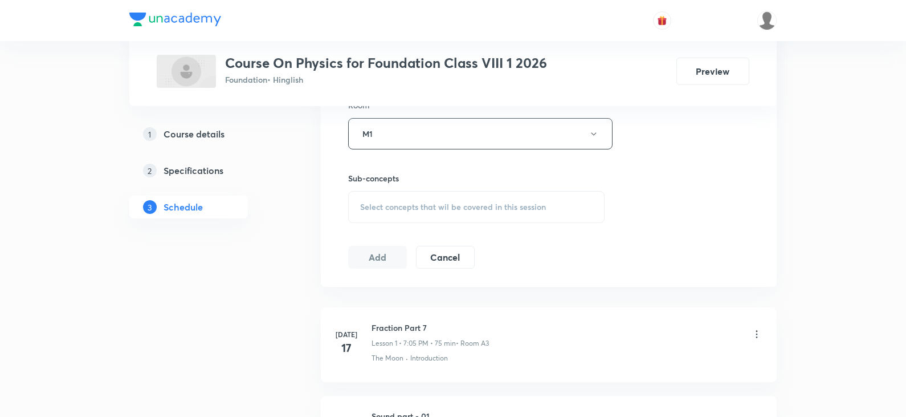
click at [416, 200] on div "Select concepts that wil be covered in this session" at bounding box center [476, 207] width 257 height 32
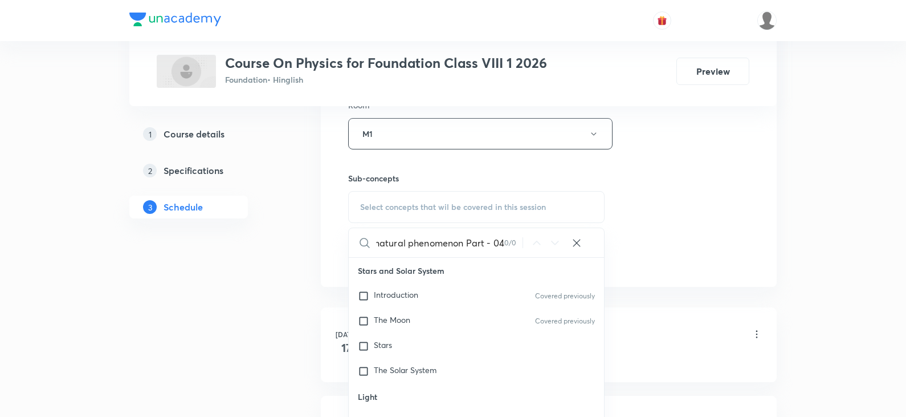
scroll to position [0, 29]
drag, startPoint x: 467, startPoint y: 244, endPoint x: 510, endPoint y: 242, distance: 42.2
click at [510, 242] on div "Some natural phenomenon Part - 04 0 / 0 ​" at bounding box center [476, 242] width 255 height 29
click at [381, 244] on input "Some natural phenomeno" at bounding box center [440, 242] width 128 height 29
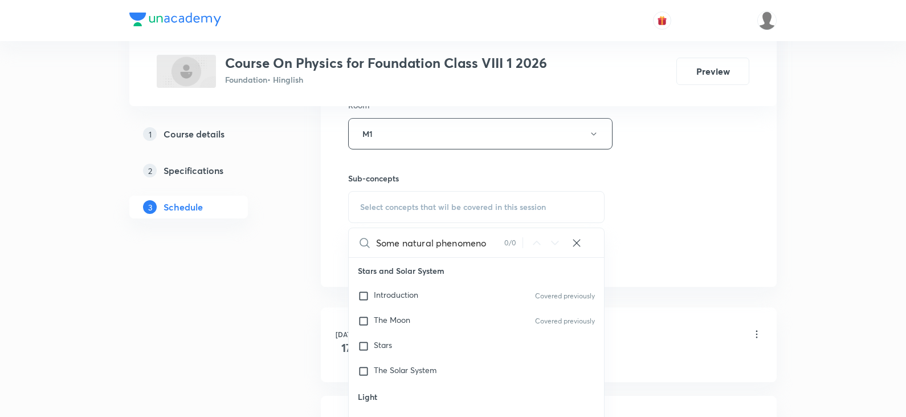
click at [381, 244] on input "Some natural phenomeno" at bounding box center [440, 242] width 128 height 29
click at [421, 243] on input "natural phenomeno" at bounding box center [440, 242] width 128 height 29
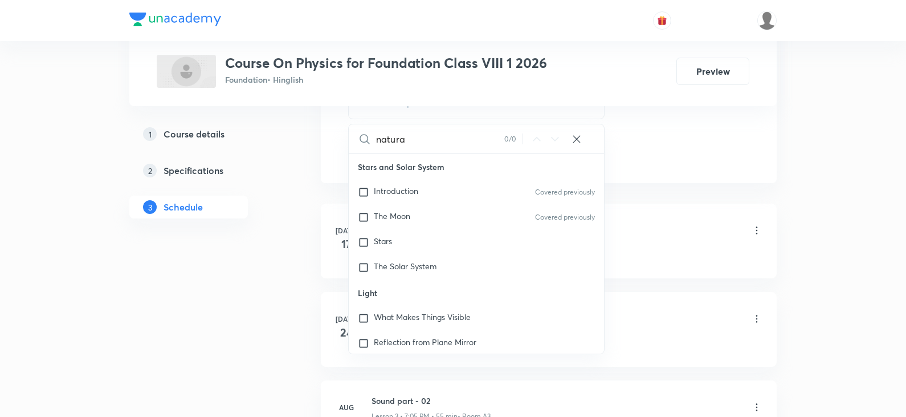
scroll to position [627, 0]
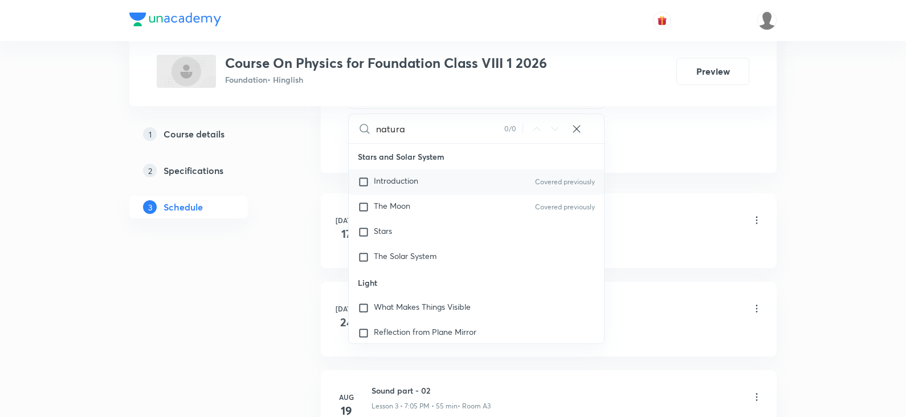
type input "natura"
click at [440, 177] on div "Introduction Covered previously" at bounding box center [476, 181] width 255 height 25
checkbox input "true"
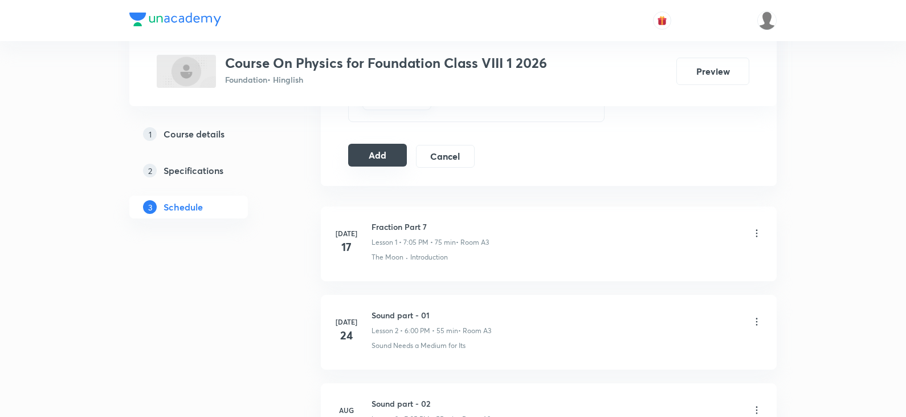
click at [369, 154] on button "Add" at bounding box center [377, 155] width 59 height 23
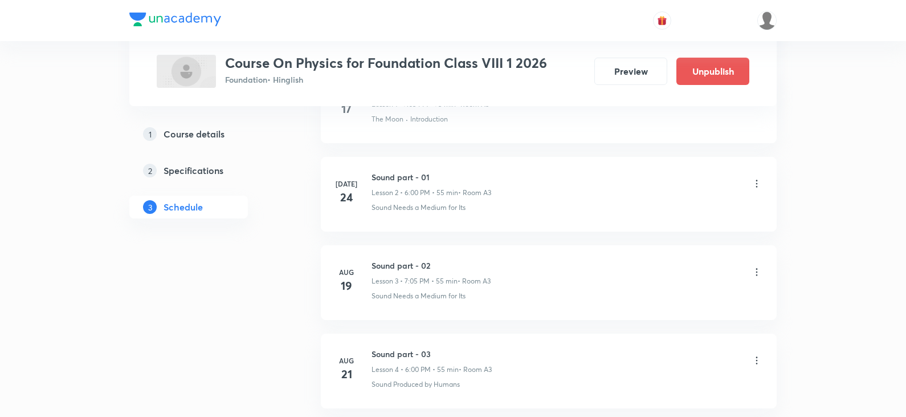
scroll to position [1210, 0]
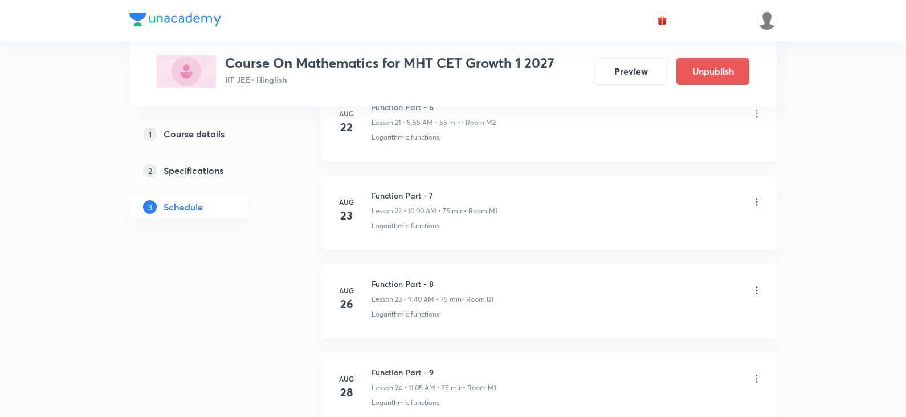
scroll to position [4120, 0]
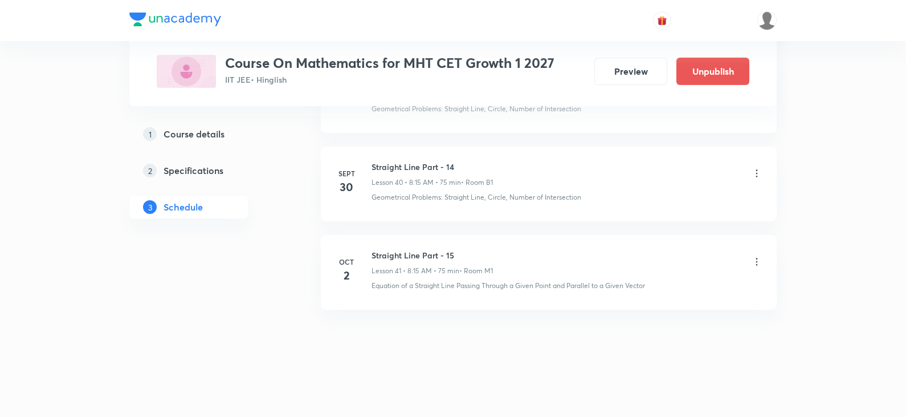
click at [405, 252] on h6 "Straight Line Part - 15" at bounding box center [432, 255] width 121 height 12
copy h6 "Straight Line Part - 15"
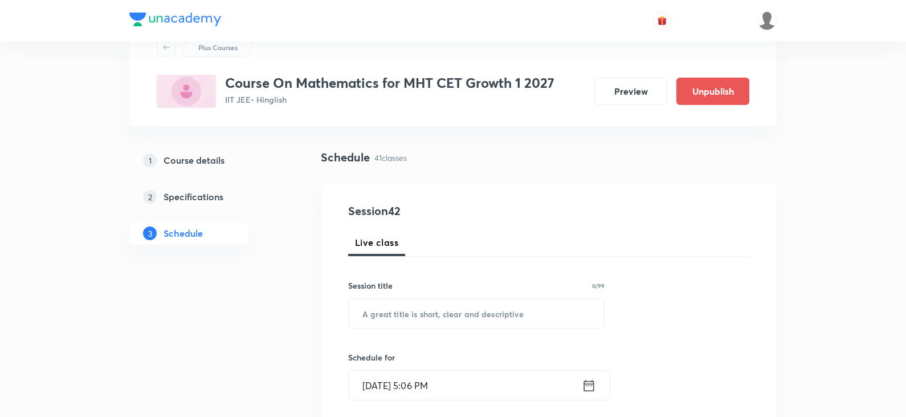
scroll to position [15, 0]
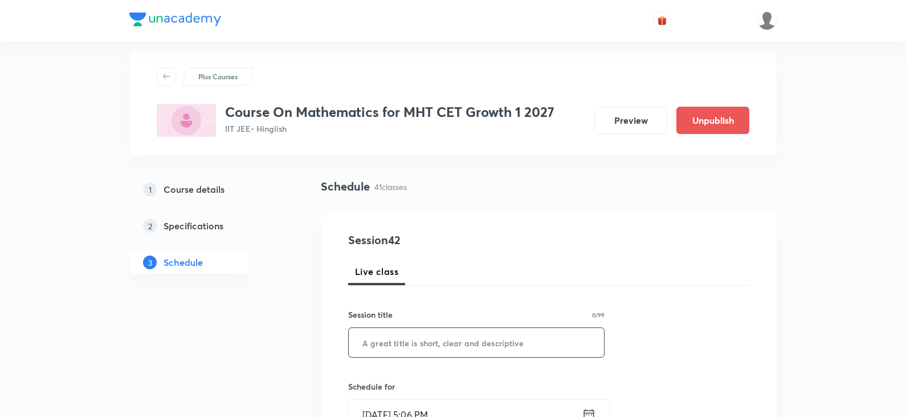
click at [428, 348] on input "text" at bounding box center [476, 342] width 255 height 29
paste input "Straight Line Part - 15"
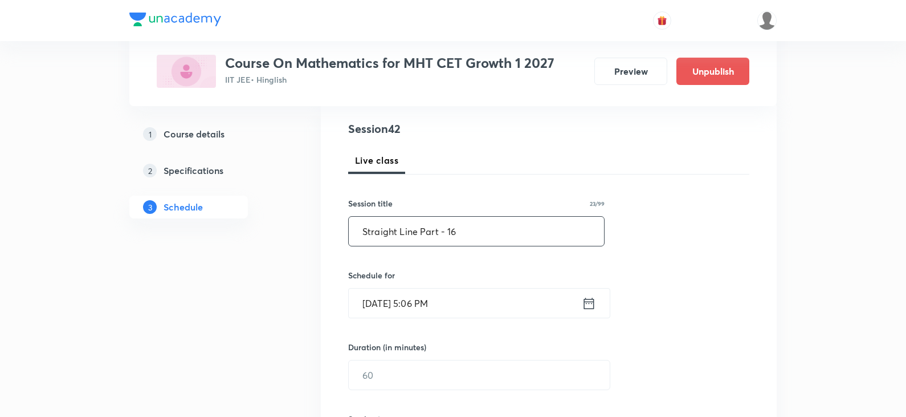
scroll to position [129, 0]
type input "Straight Line Part - 16"
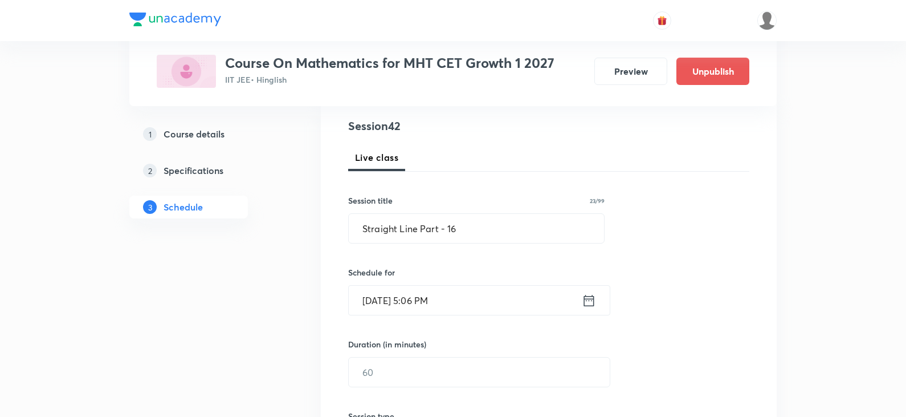
click at [591, 301] on icon at bounding box center [589, 300] width 14 height 16
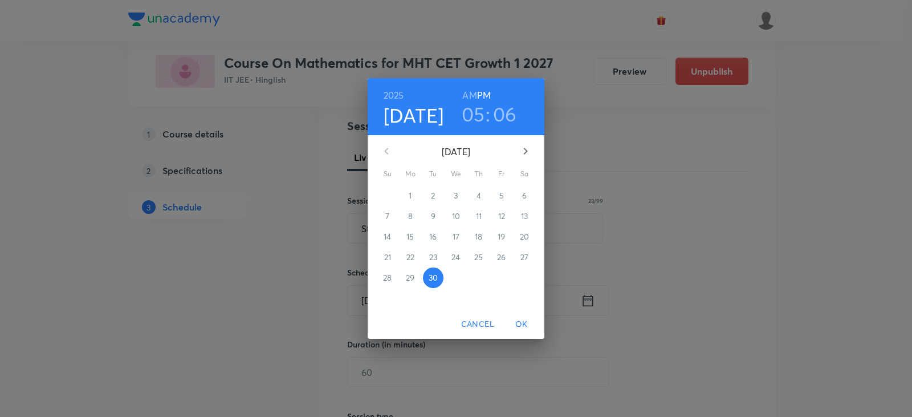
click at [527, 146] on icon "button" at bounding box center [526, 151] width 14 height 14
click at [503, 196] on p "3" at bounding box center [501, 195] width 4 height 11
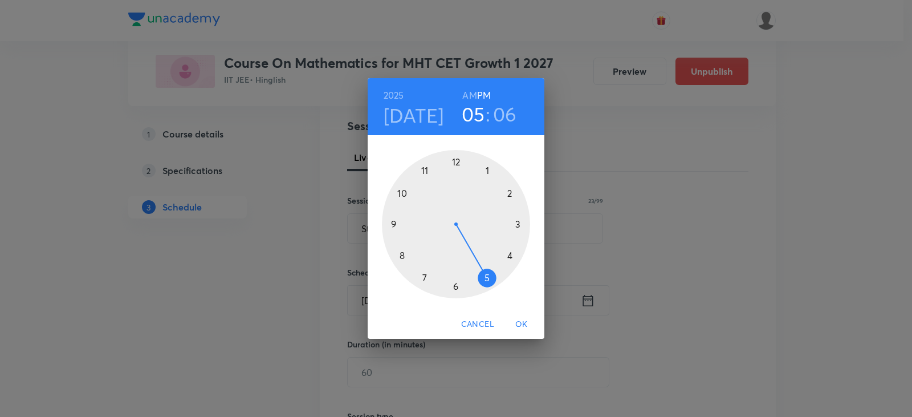
click at [392, 225] on div at bounding box center [456, 224] width 148 height 148
click at [467, 91] on h6 "AM" at bounding box center [469, 95] width 14 height 16
click at [398, 256] on div at bounding box center [456, 224] width 148 height 148
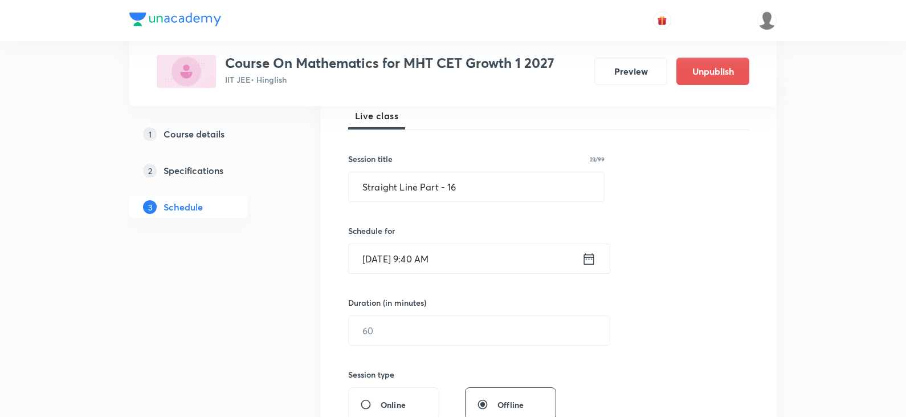
scroll to position [186, 0]
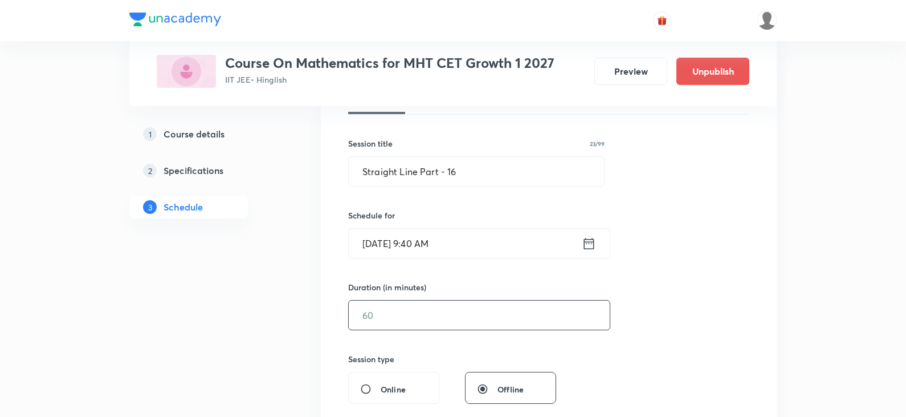
click at [442, 314] on input "text" at bounding box center [479, 314] width 261 height 29
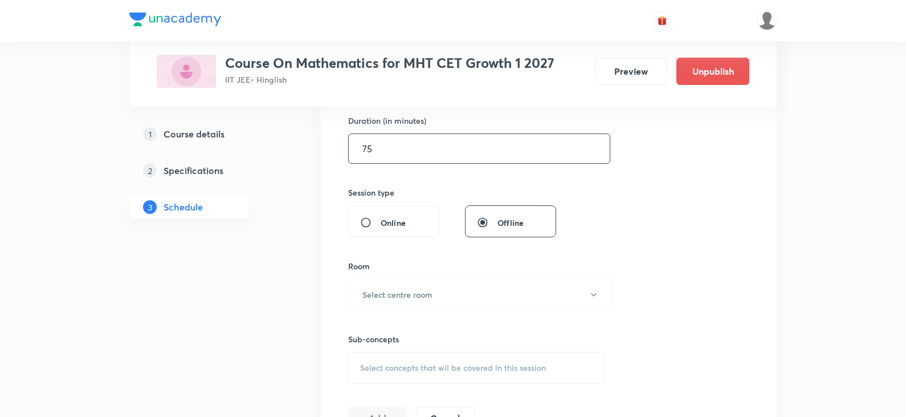
scroll to position [357, 0]
type input "75"
click at [421, 291] on h6 "Select centre room" at bounding box center [398, 290] width 70 height 12
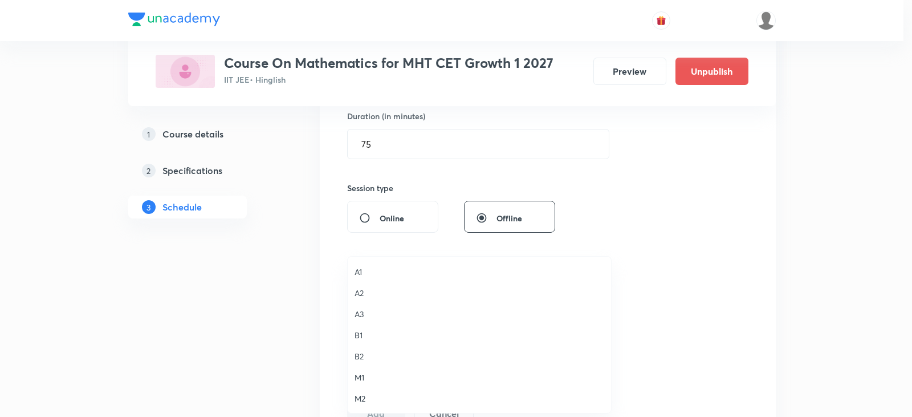
click at [365, 290] on span "A2" at bounding box center [480, 293] width 250 height 12
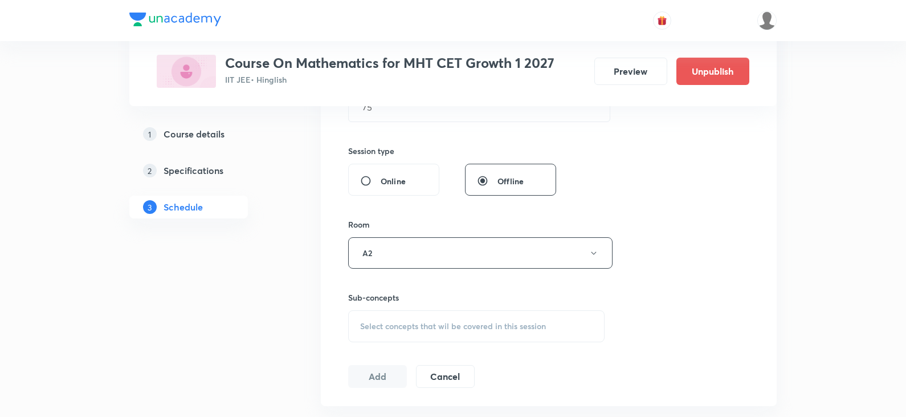
scroll to position [414, 0]
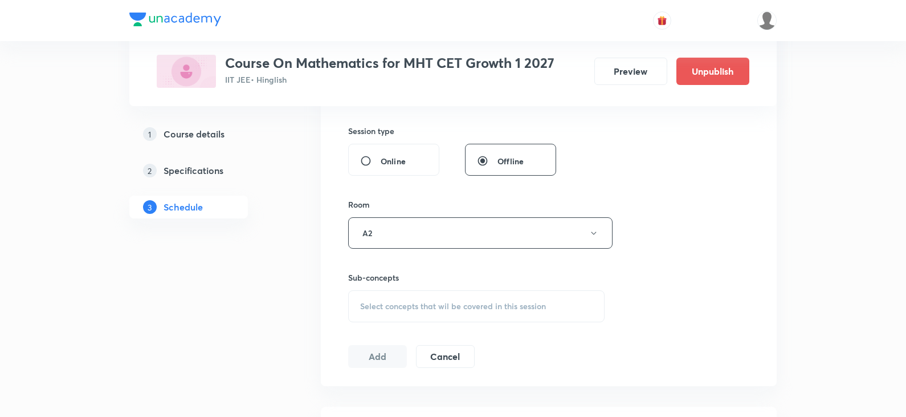
click at [408, 312] on div "Select concepts that wil be covered in this session" at bounding box center [476, 306] width 257 height 32
drag, startPoint x: 435, startPoint y: 343, endPoint x: 471, endPoint y: 340, distance: 36.6
click at [469, 341] on input "Straight Line Part - 15" at bounding box center [440, 341] width 128 height 29
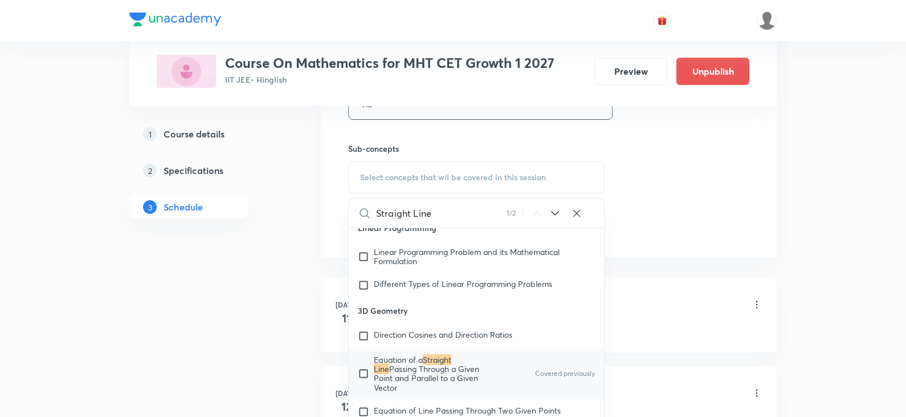
scroll to position [585, 0]
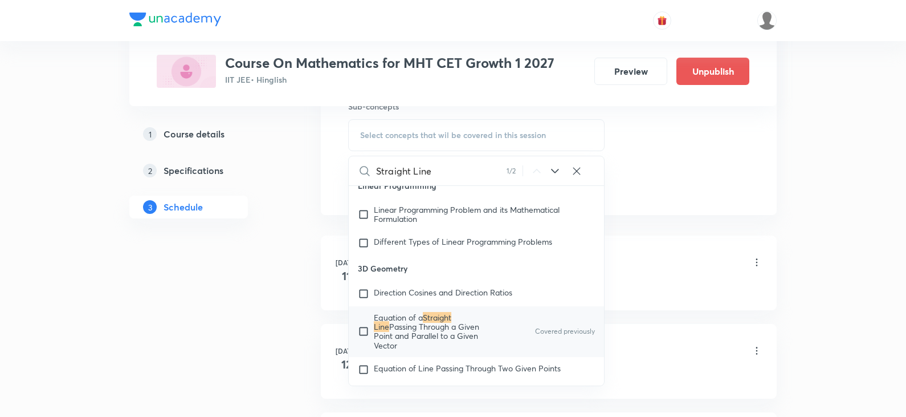
type input "Straight Line"
click at [479, 337] on span "Passing Through a Given Point and Parallel to a Given Vector" at bounding box center [426, 335] width 105 height 29
checkbox input "true"
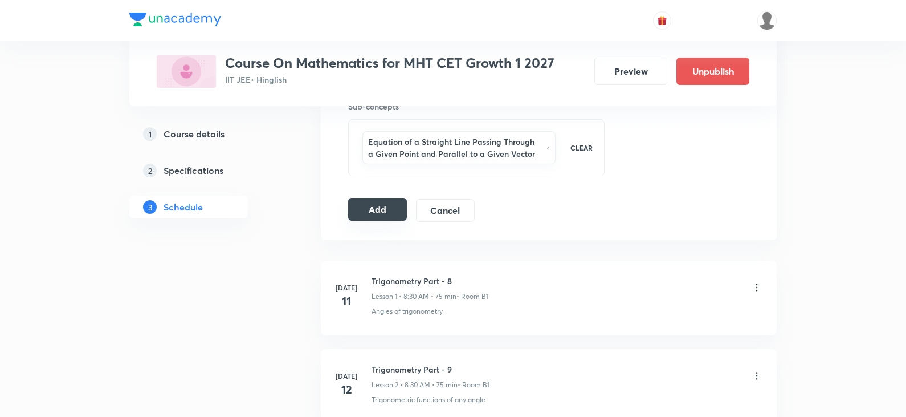
click at [387, 215] on button "Add" at bounding box center [377, 209] width 59 height 23
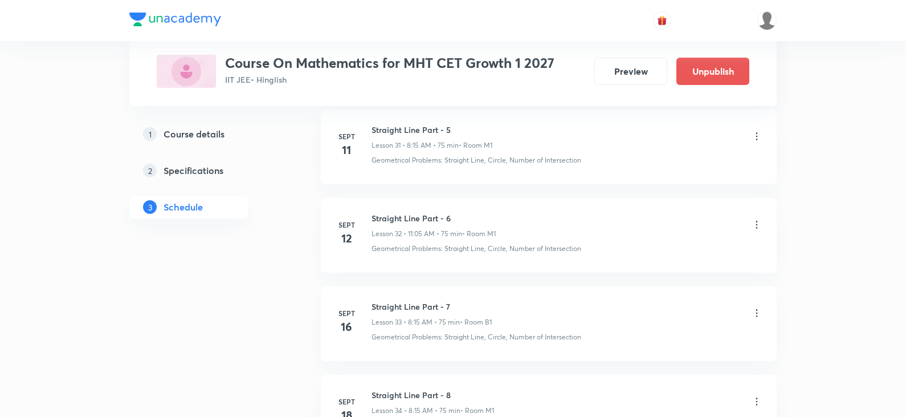
scroll to position [3684, 0]
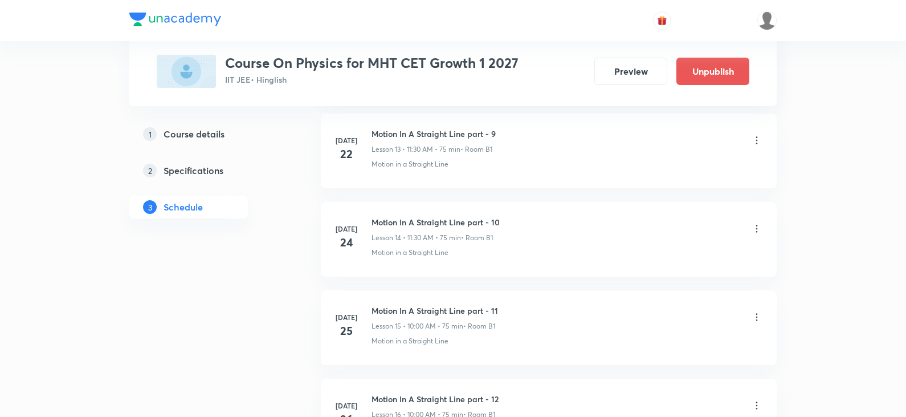
scroll to position [4650, 0]
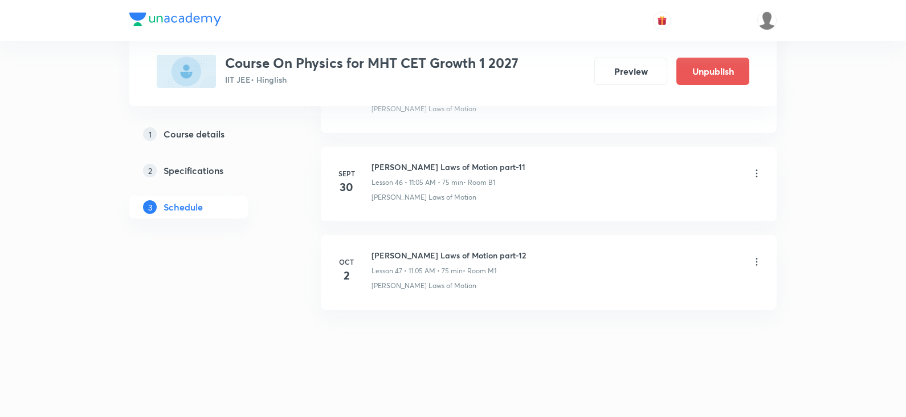
click at [465, 255] on h6 "[PERSON_NAME] Laws of Motion part-12" at bounding box center [449, 255] width 154 height 12
copy h6 "[PERSON_NAME] Laws of Motion part-12"
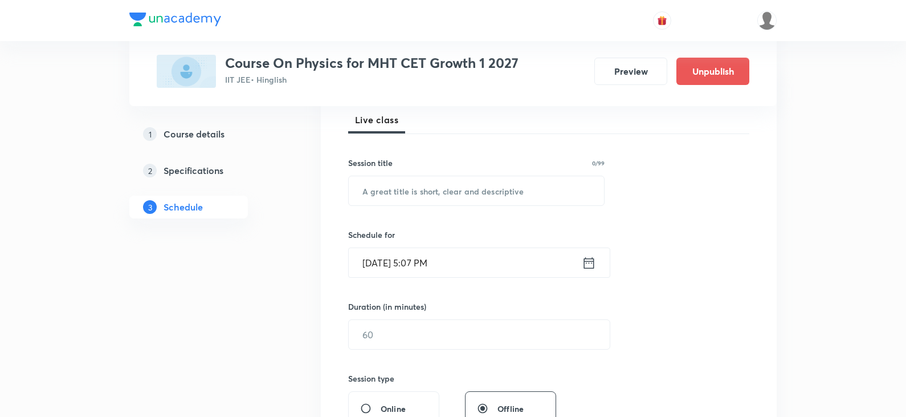
scroll to position [0, 0]
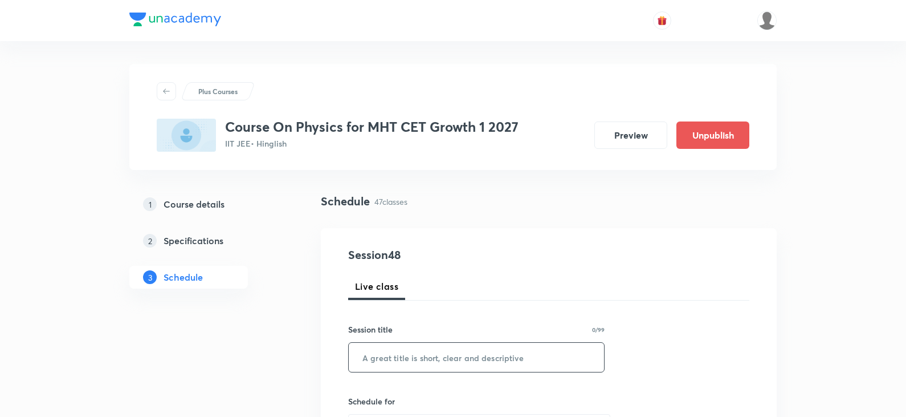
click at [493, 360] on input "text" at bounding box center [476, 357] width 255 height 29
paste input "[PERSON_NAME] Laws of Motion part-12"
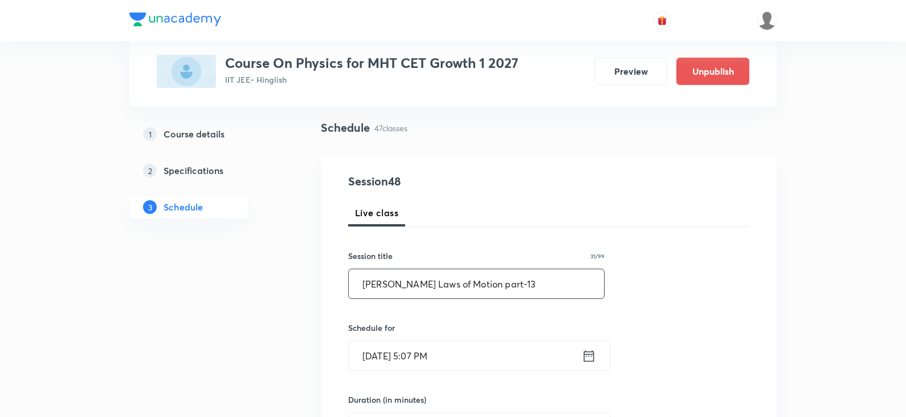
scroll to position [171, 0]
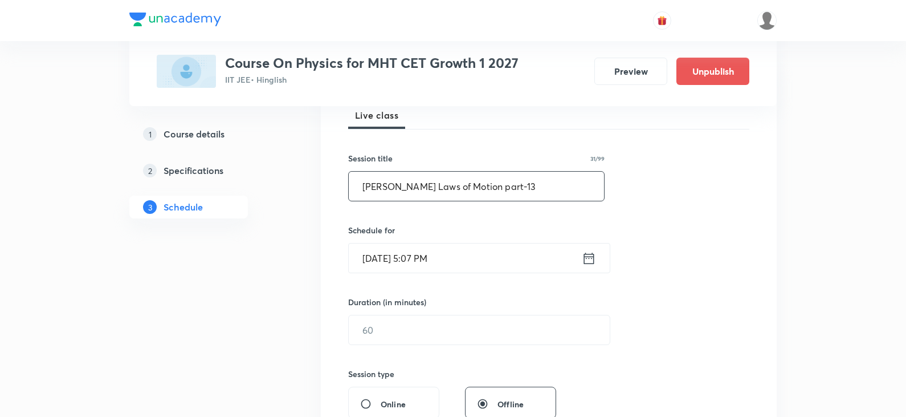
type input "[PERSON_NAME] Laws of Motion part-13"
click at [591, 253] on icon at bounding box center [589, 258] width 14 height 16
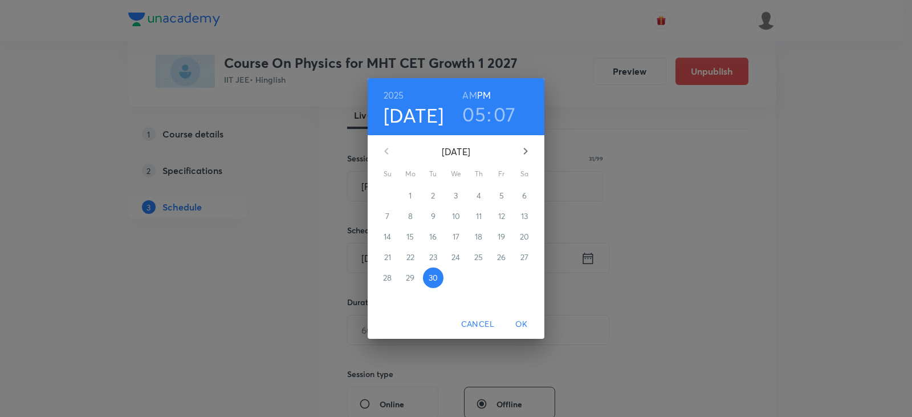
click at [525, 157] on icon "button" at bounding box center [526, 151] width 14 height 14
click at [504, 190] on span "3" at bounding box center [501, 195] width 21 height 11
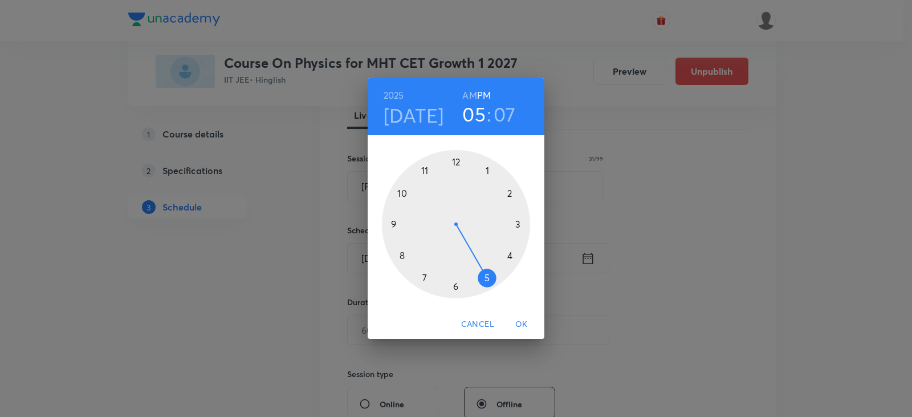
click at [473, 90] on h6 "AM" at bounding box center [469, 95] width 14 height 16
click at [426, 171] on div at bounding box center [456, 224] width 148 height 148
click at [488, 168] on div at bounding box center [456, 224] width 148 height 148
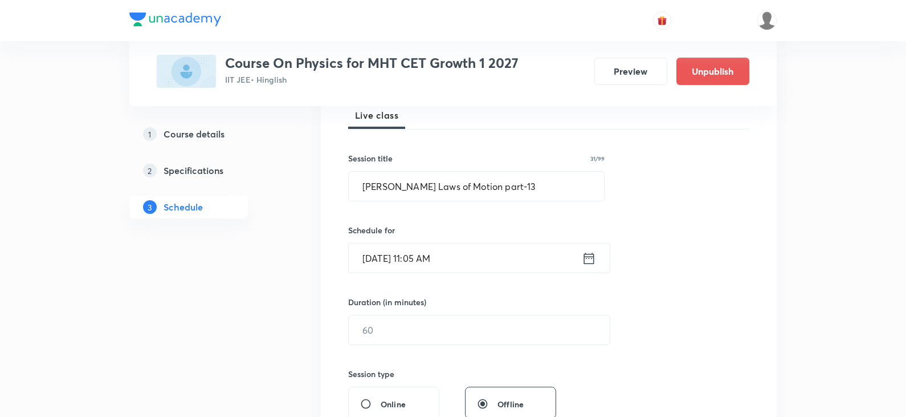
scroll to position [228, 0]
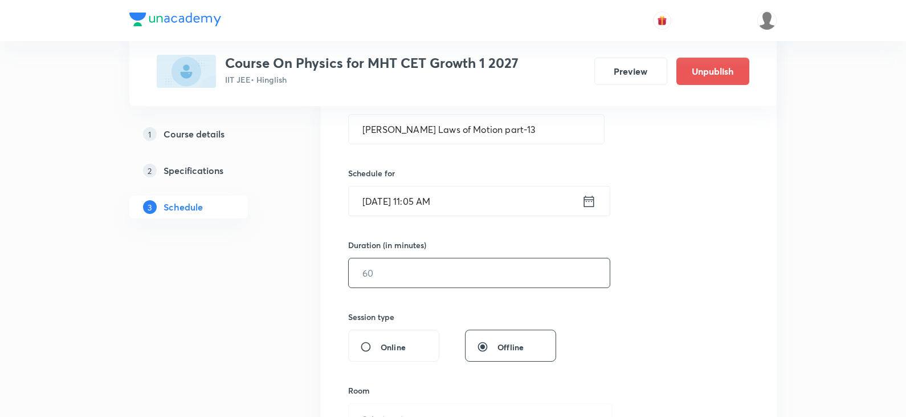
click at [454, 258] on input "text" at bounding box center [479, 272] width 261 height 29
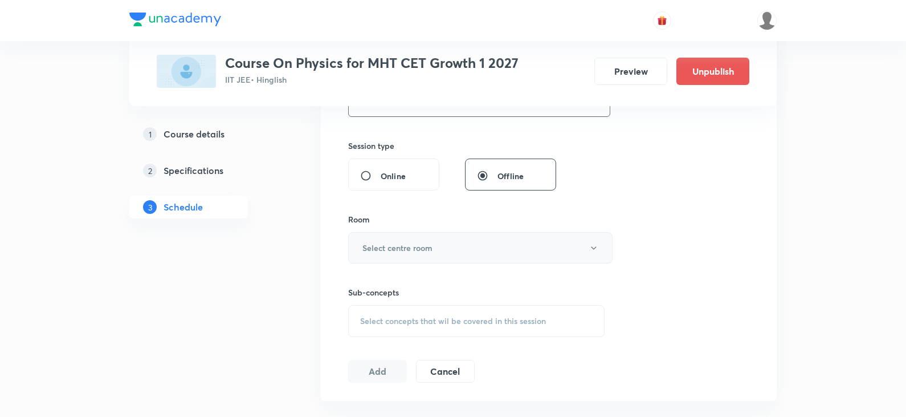
type input "75"
click at [447, 243] on button "Select centre room" at bounding box center [480, 247] width 265 height 31
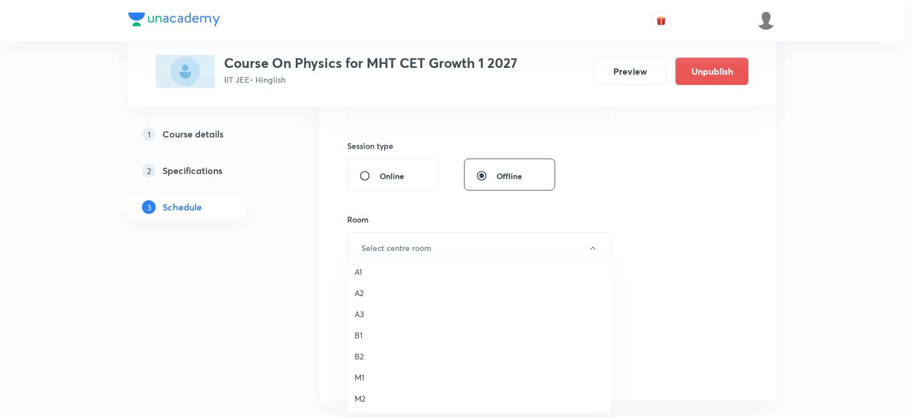
click at [369, 294] on span "A2" at bounding box center [480, 293] width 250 height 12
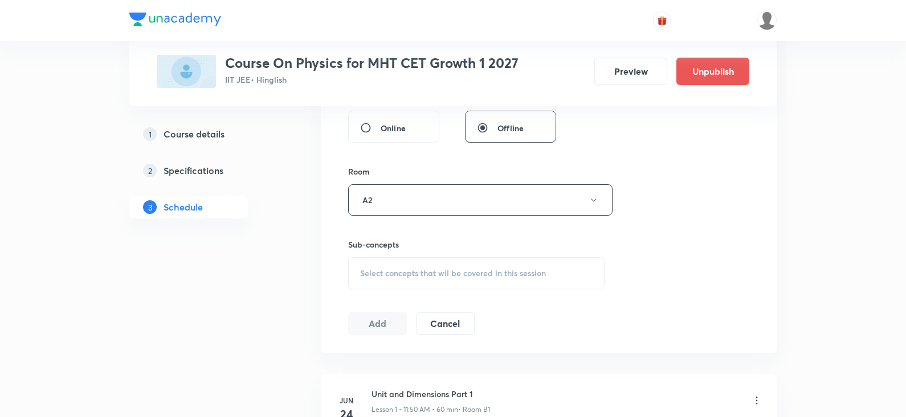
scroll to position [513, 0]
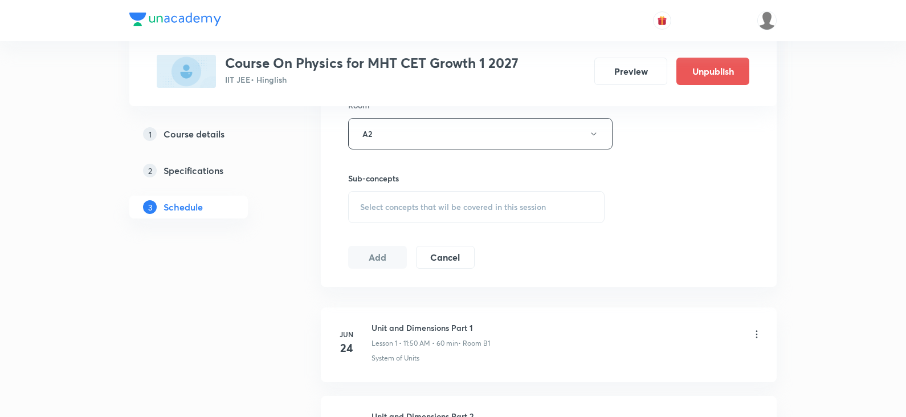
click at [437, 214] on div "Select concepts that wil be covered in this session" at bounding box center [476, 207] width 257 height 32
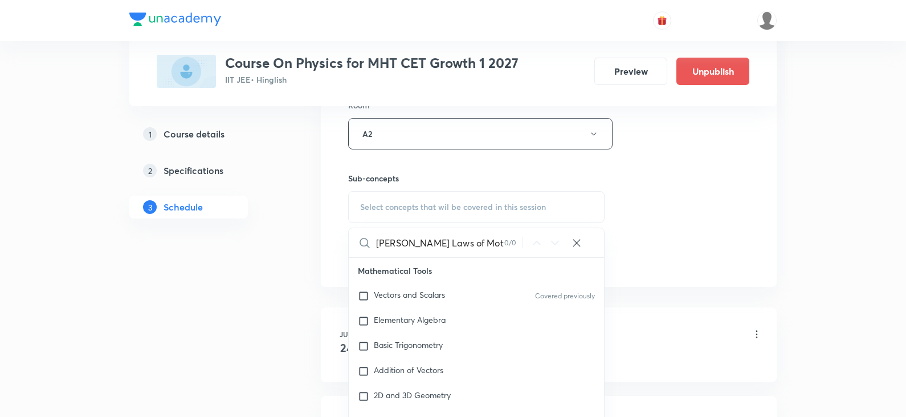
scroll to position [0, 10]
drag, startPoint x: 477, startPoint y: 247, endPoint x: 524, endPoint y: 245, distance: 47.9
click at [524, 245] on div "[PERSON_NAME] Laws of Motion part-12 0 / 0 ​" at bounding box center [476, 242] width 255 height 29
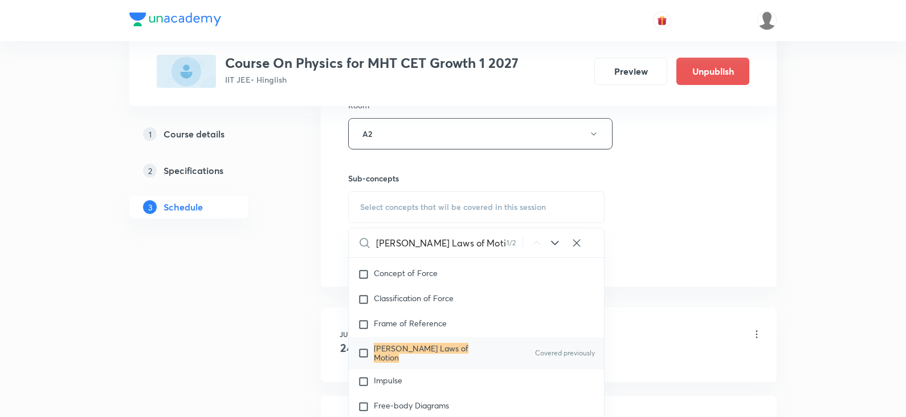
scroll to position [1930, 0]
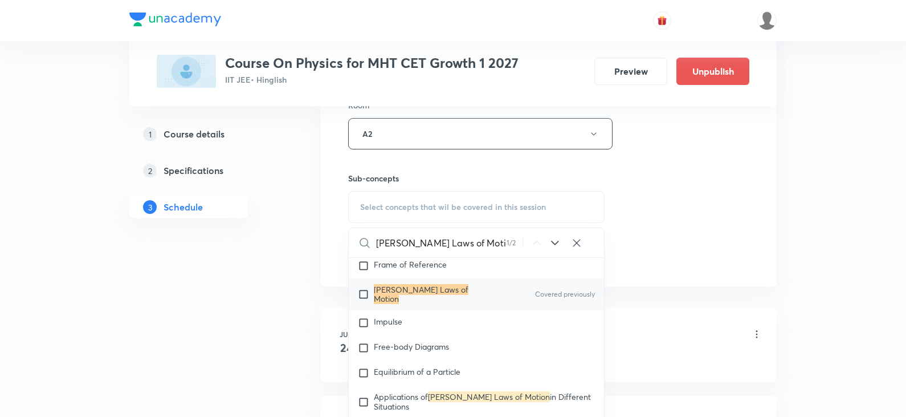
type input "[PERSON_NAME] Laws of Motion"
click at [490, 290] on div "[PERSON_NAME] Laws of Motion Covered previously" at bounding box center [476, 294] width 255 height 32
checkbox input "true"
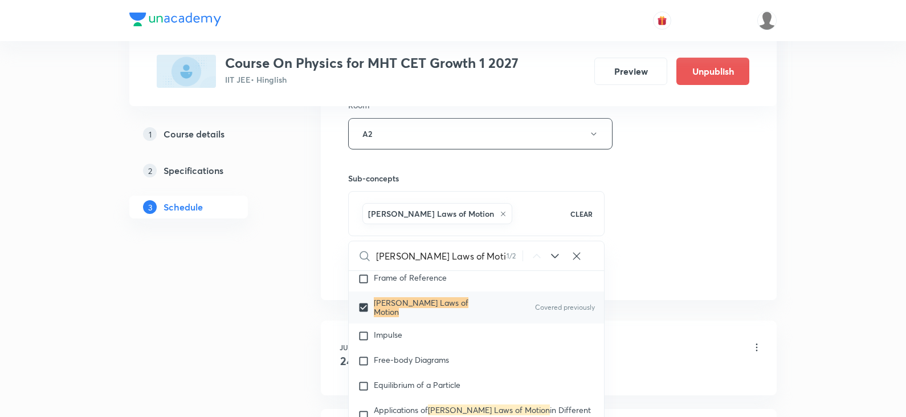
click at [636, 210] on div "Session 48 Live class Session title 31/99 [PERSON_NAME] Laws of Motion part-13 …" at bounding box center [548, 7] width 401 height 548
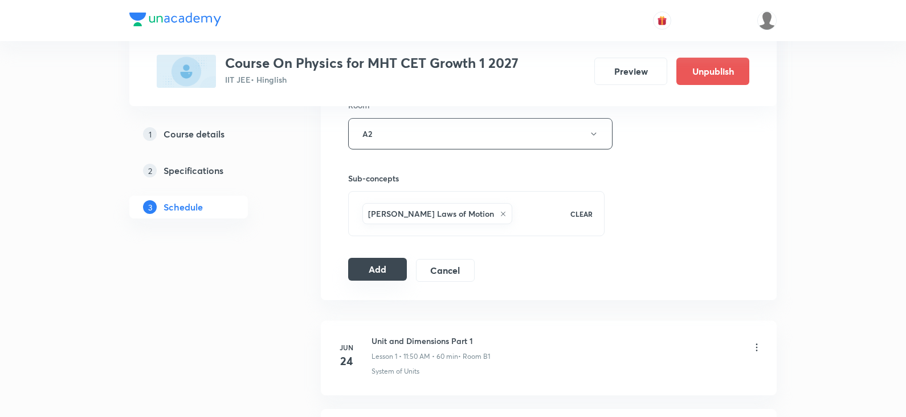
click at [381, 265] on button "Add" at bounding box center [377, 269] width 59 height 23
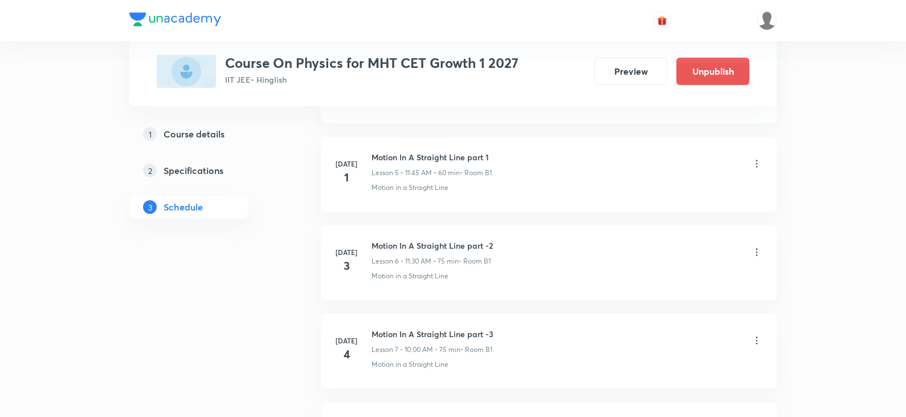
scroll to position [4215, 0]
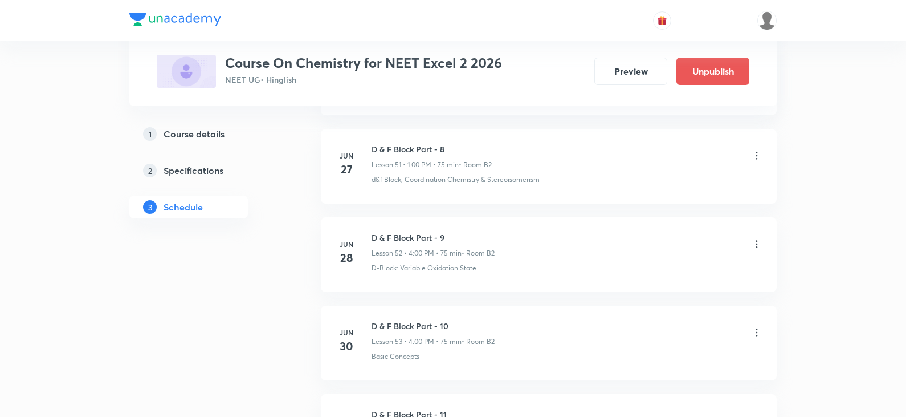
scroll to position [10659, 0]
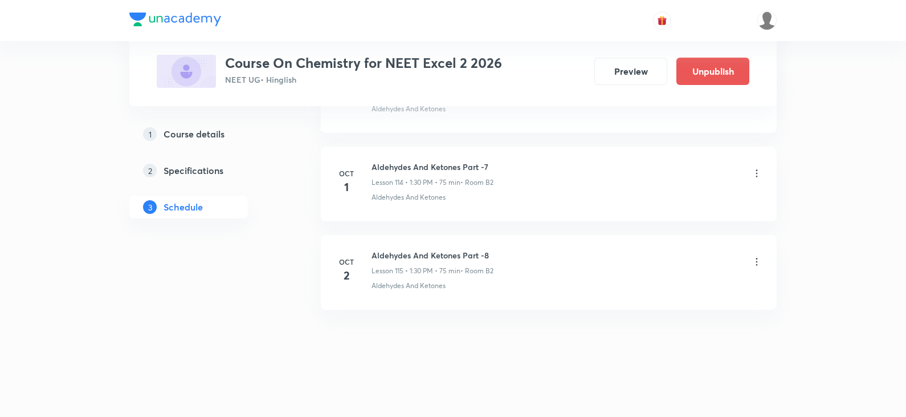
click at [410, 260] on h6 "Aldehydes And Ketones Part -8" at bounding box center [433, 255] width 122 height 12
copy h6 "Aldehydes And Ketones Part -8"
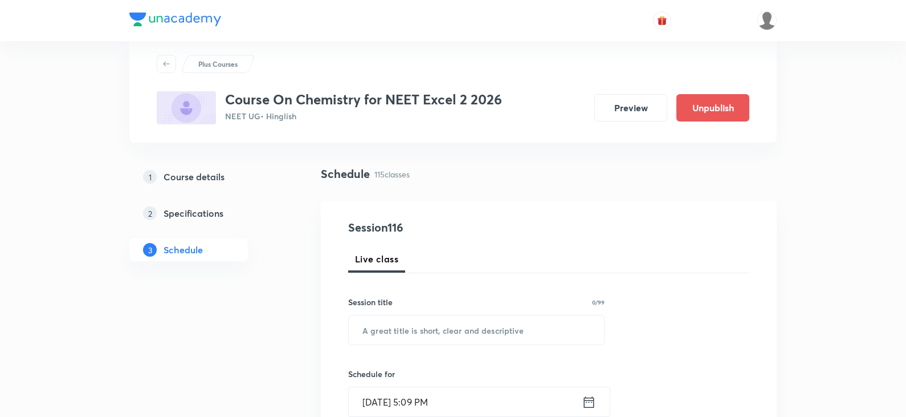
scroll to position [0, 0]
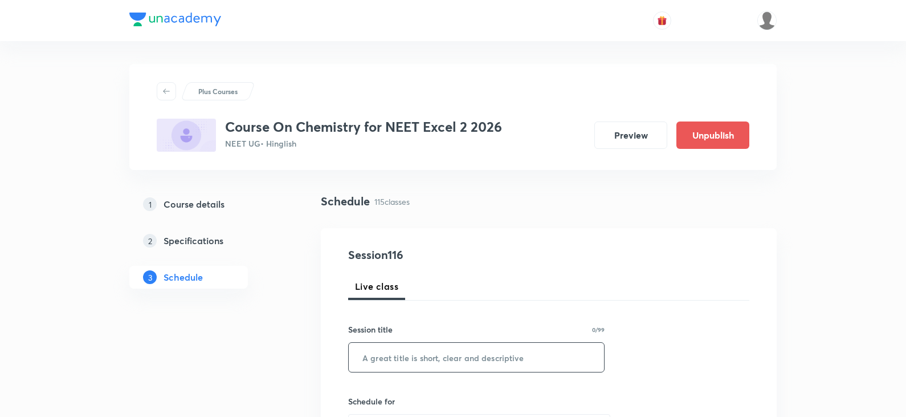
click at [401, 365] on input "text" at bounding box center [476, 357] width 255 height 29
paste input "Aldehydes And Ketones Part -8"
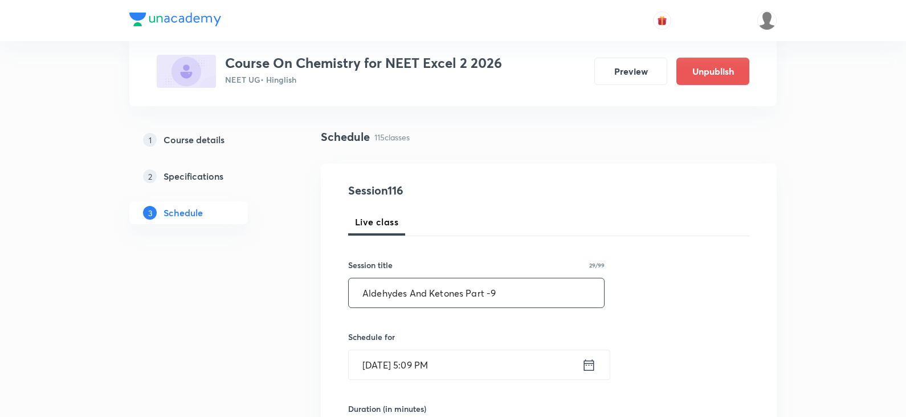
scroll to position [171, 0]
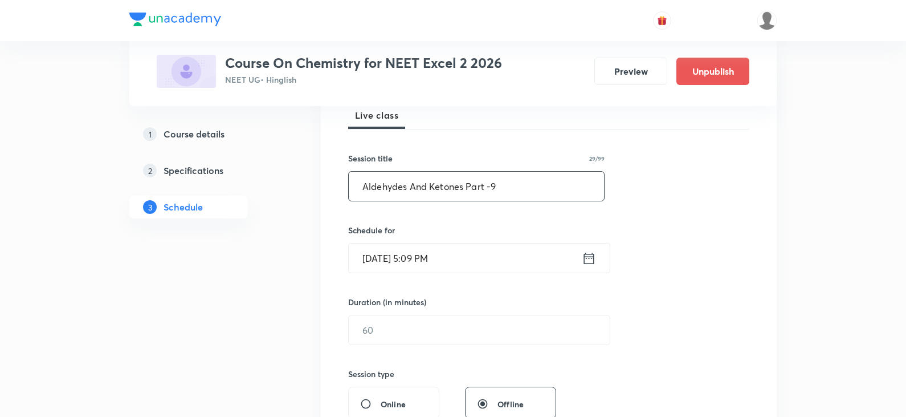
type input "Aldehydes And Ketones Part -9"
click at [593, 262] on icon at bounding box center [589, 258] width 14 height 16
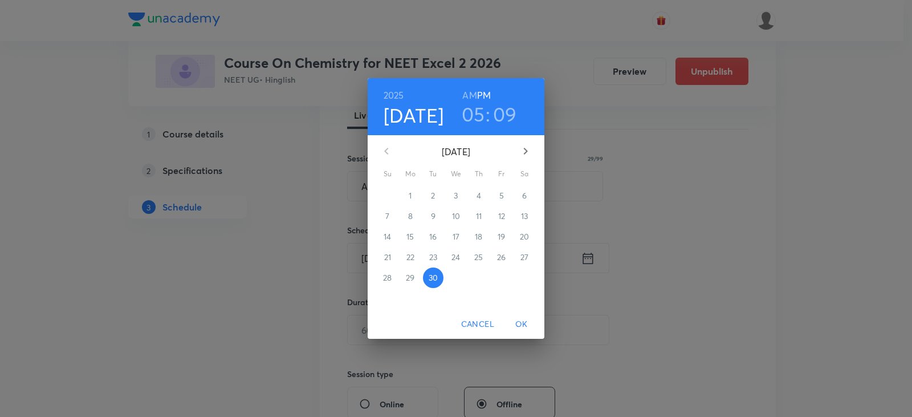
click at [524, 151] on icon "button" at bounding box center [526, 151] width 14 height 14
click at [508, 198] on span "3" at bounding box center [501, 195] width 21 height 11
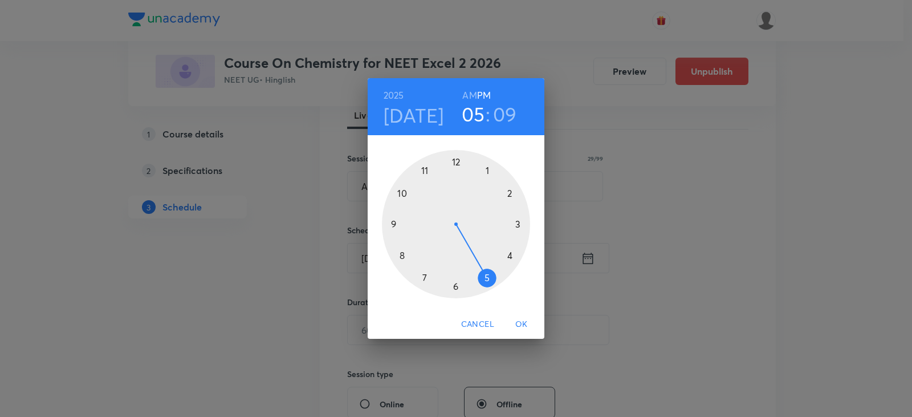
click at [510, 189] on div at bounding box center [456, 224] width 148 height 148
click at [426, 170] on div at bounding box center [456, 224] width 148 height 148
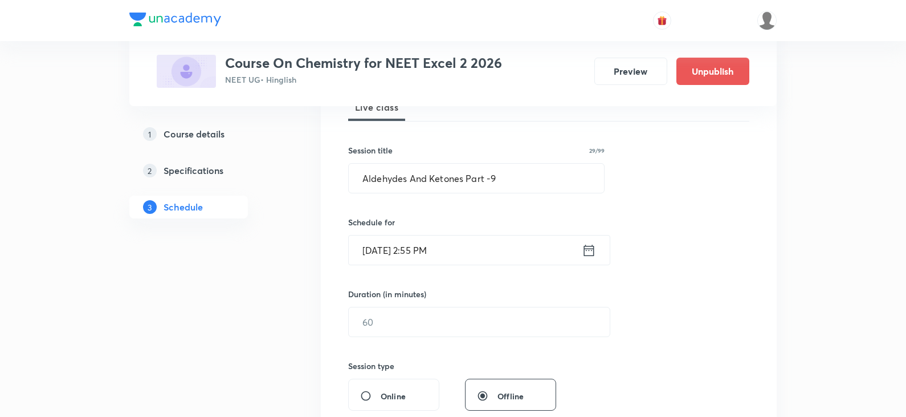
scroll to position [228, 0]
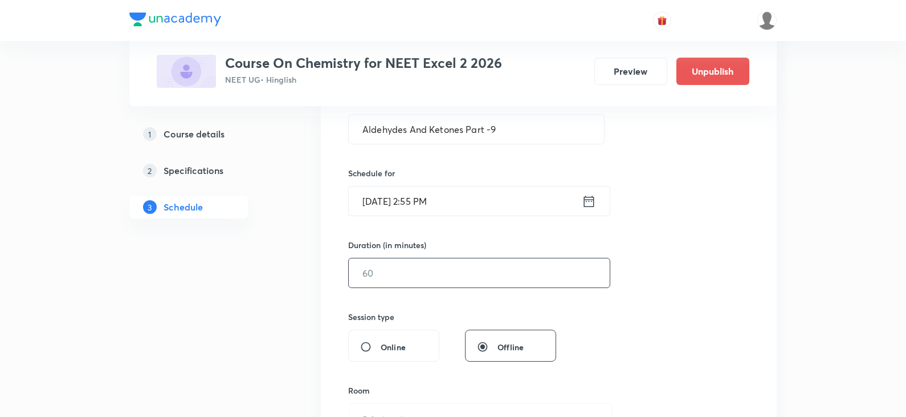
click at [417, 286] on input "text" at bounding box center [479, 272] width 261 height 29
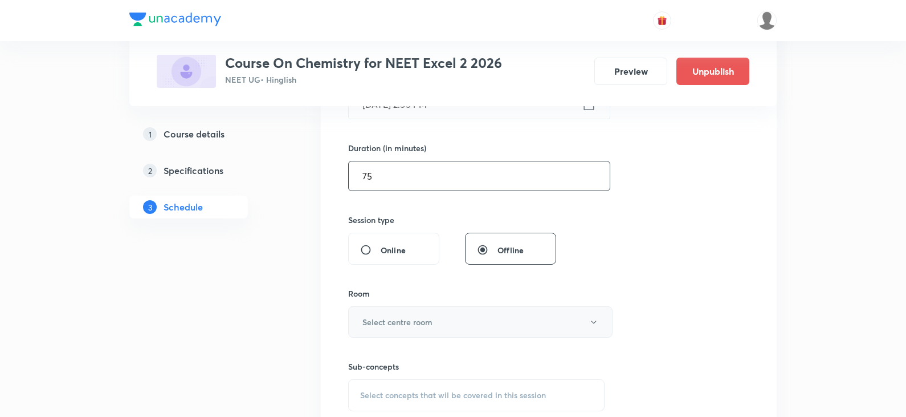
scroll to position [342, 0]
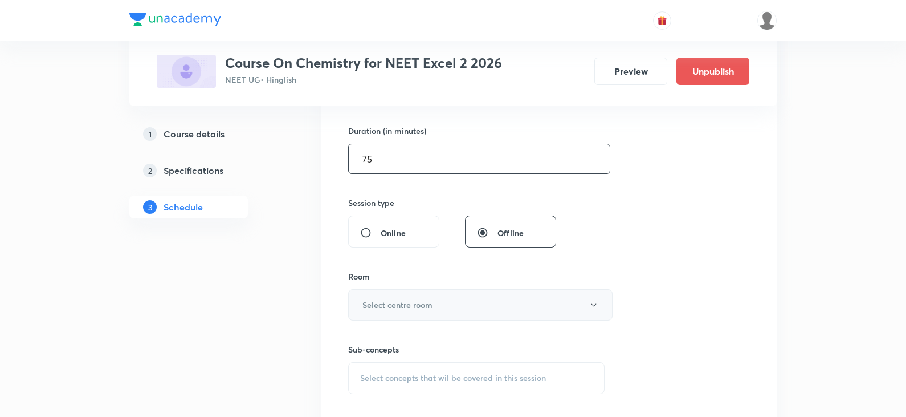
type input "75"
click at [413, 298] on button "Select centre room" at bounding box center [480, 304] width 265 height 31
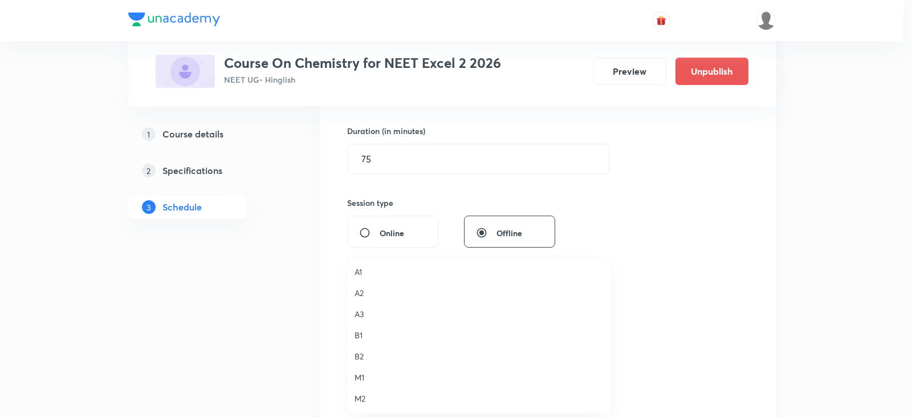
click at [359, 359] on span "B2" at bounding box center [480, 356] width 250 height 12
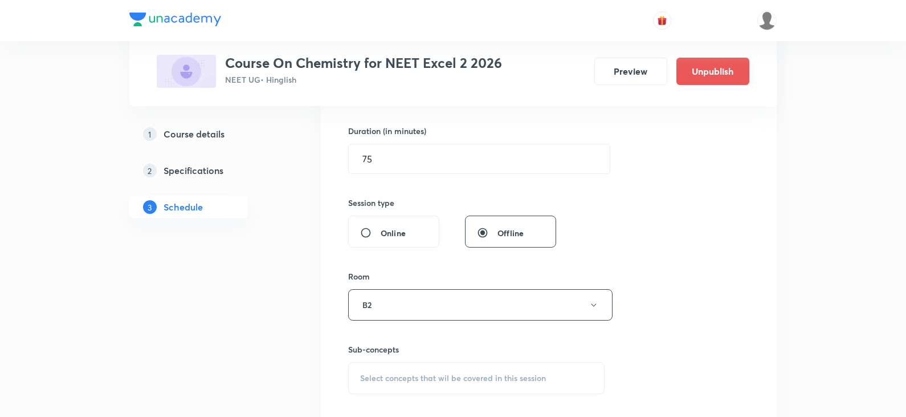
scroll to position [456, 0]
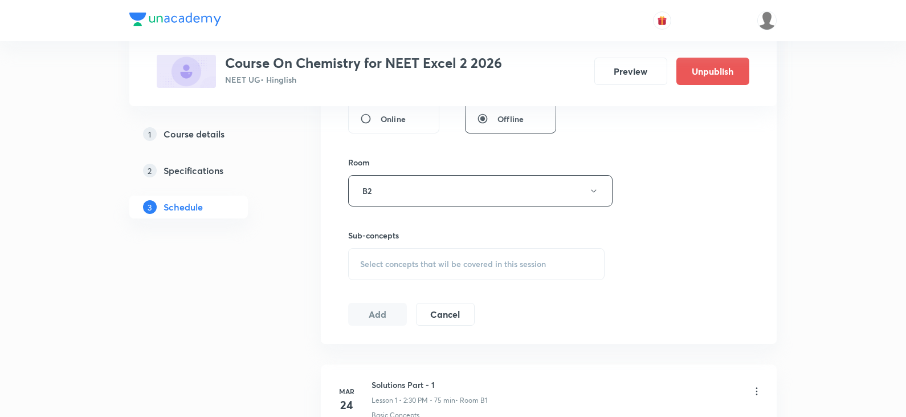
click at [412, 265] on span "Select concepts that wil be covered in this session" at bounding box center [453, 263] width 186 height 9
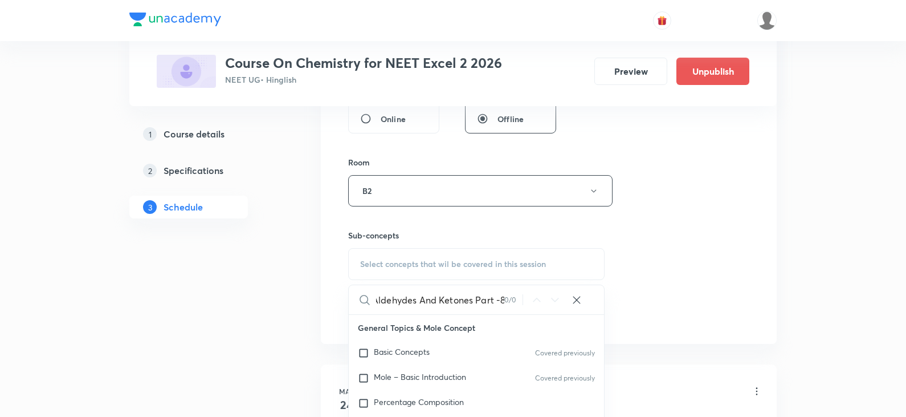
scroll to position [0, 5]
drag, startPoint x: 473, startPoint y: 300, endPoint x: 546, endPoint y: 300, distance: 73.0
click at [546, 300] on div "Aldehydes And Ketones Part -8 0 / 0 ​" at bounding box center [476, 299] width 255 height 29
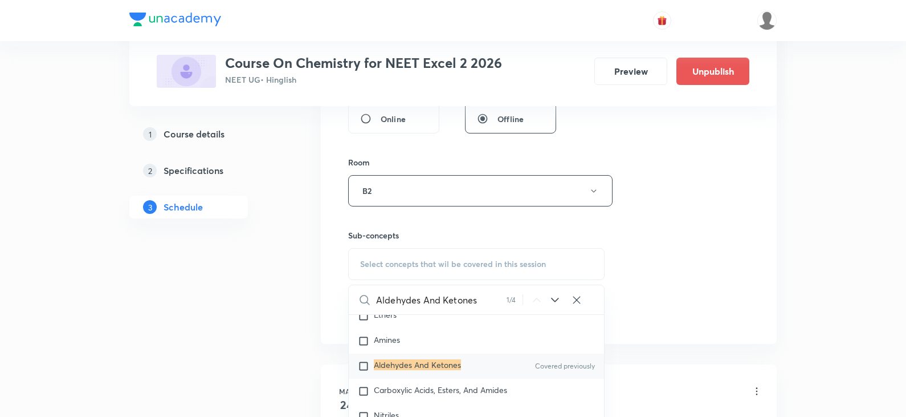
scroll to position [21382, 0]
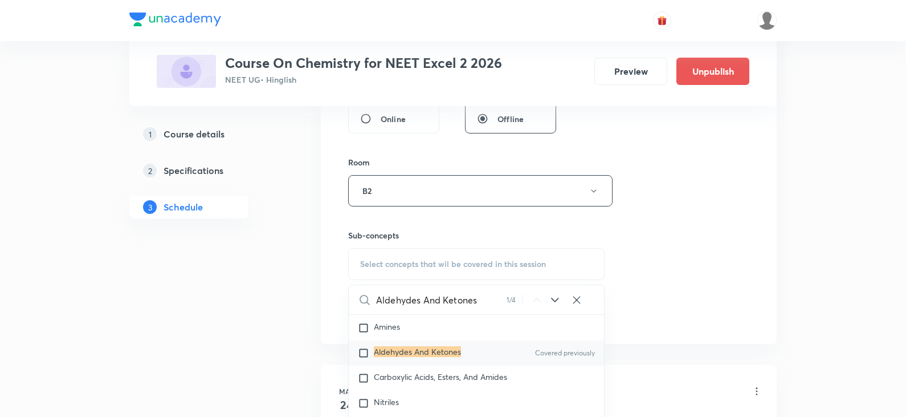
type input "Aldehydes And Ketones"
click at [434, 365] on div "Aldehydes And Ketones Covered previously" at bounding box center [476, 352] width 255 height 25
checkbox input "true"
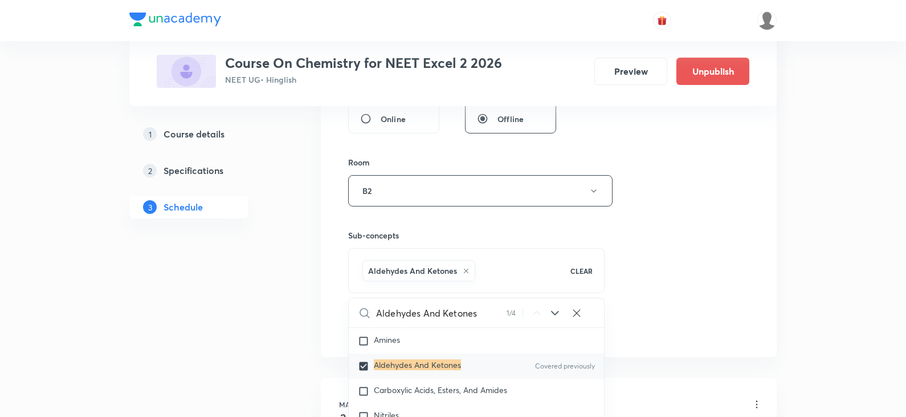
click at [645, 216] on div "Session 116 Live class Session title 29/99 Aldehydes And Ketones Part -9 ​ Sche…" at bounding box center [548, 64] width 401 height 548
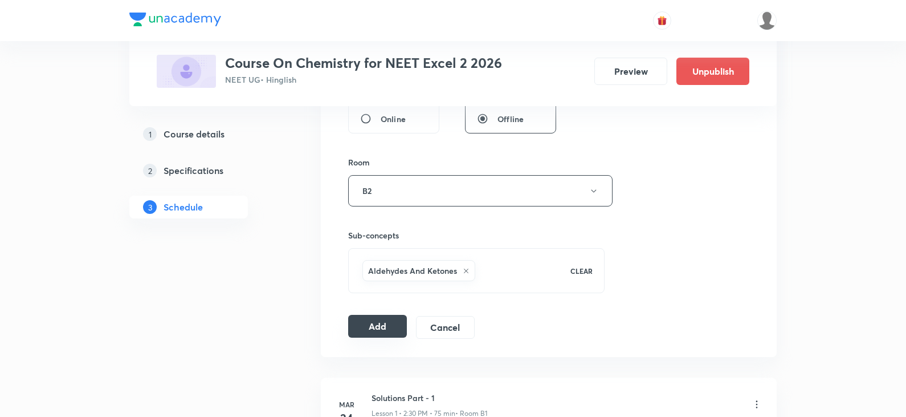
click at [361, 335] on button "Add" at bounding box center [377, 326] width 59 height 23
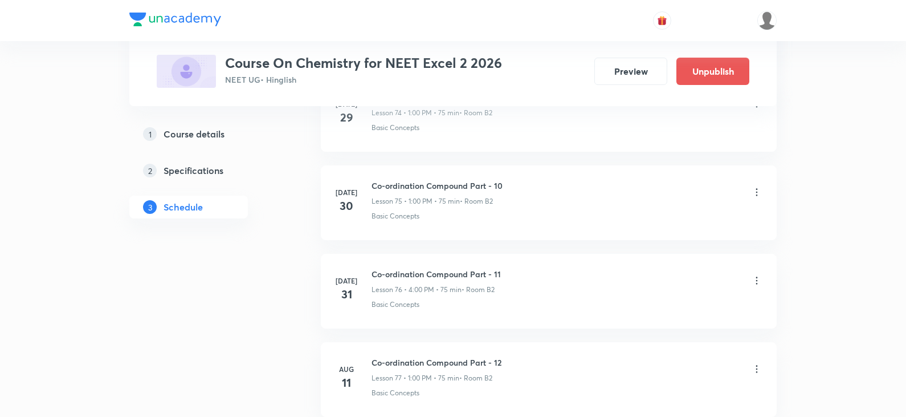
scroll to position [10223, 0]
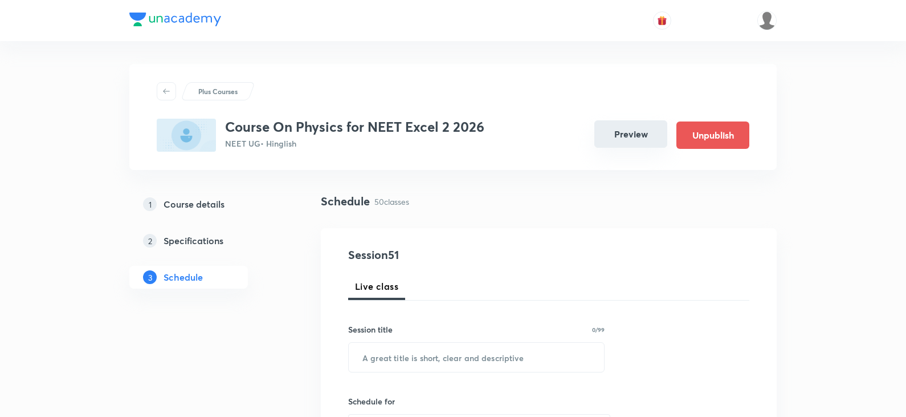
click at [630, 132] on button "Preview" at bounding box center [631, 133] width 73 height 27
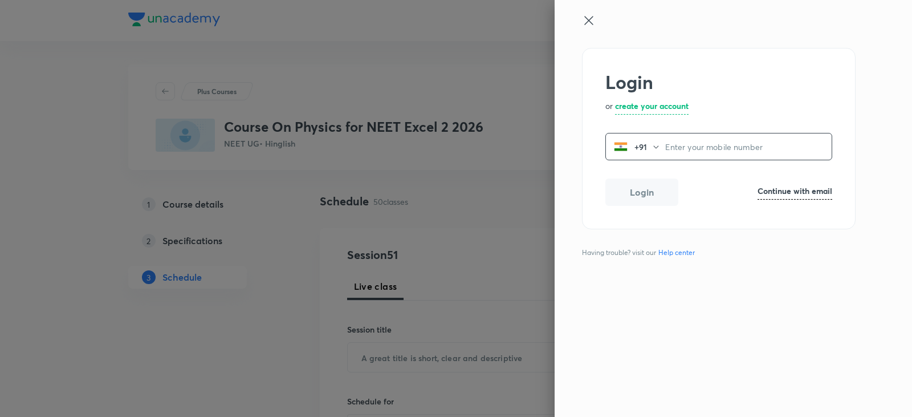
click at [678, 146] on input "tel" at bounding box center [748, 146] width 166 height 23
click at [583, 19] on icon at bounding box center [589, 21] width 14 height 14
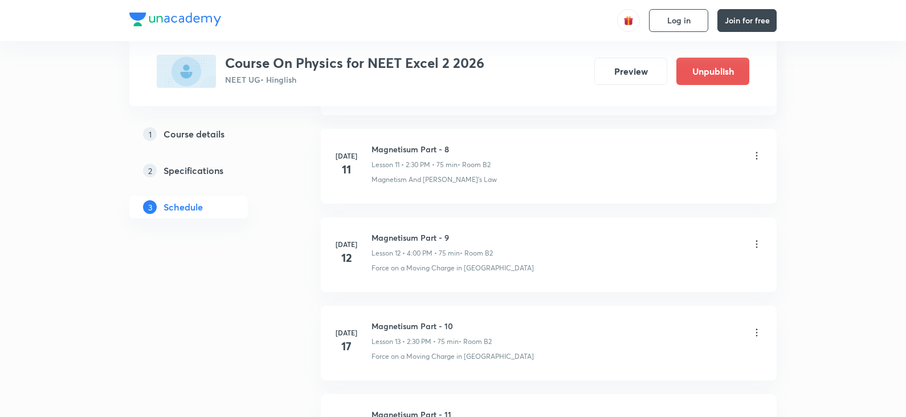
scroll to position [4915, 0]
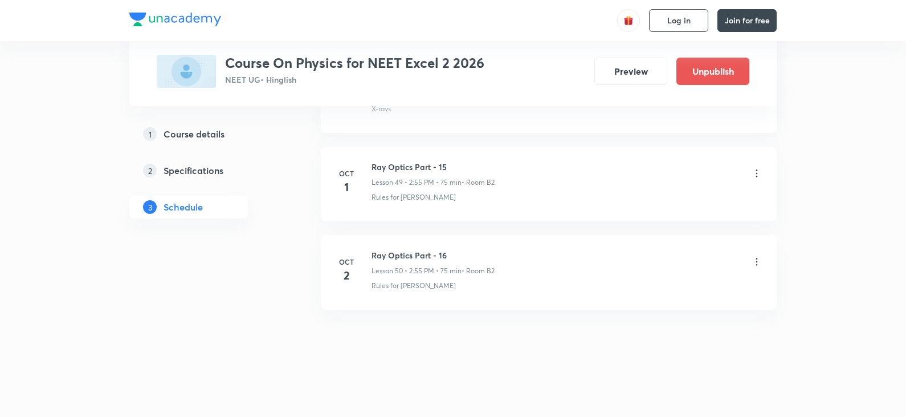
click at [426, 258] on h6 "Ray Optics Part - 16" at bounding box center [433, 255] width 123 height 12
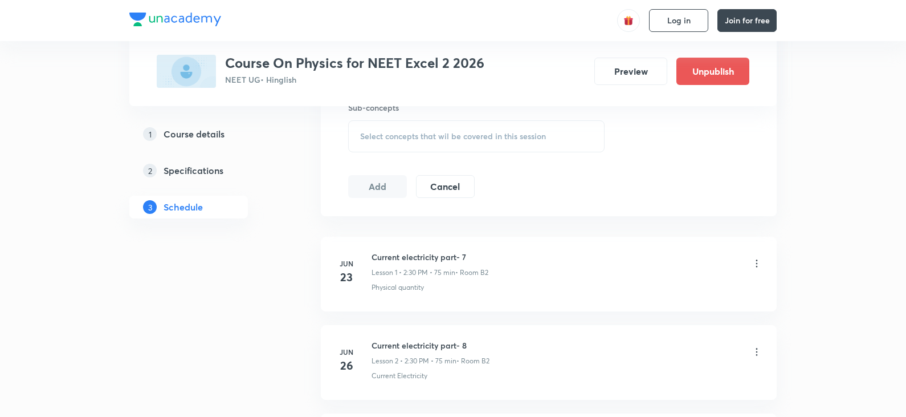
scroll to position [0, 0]
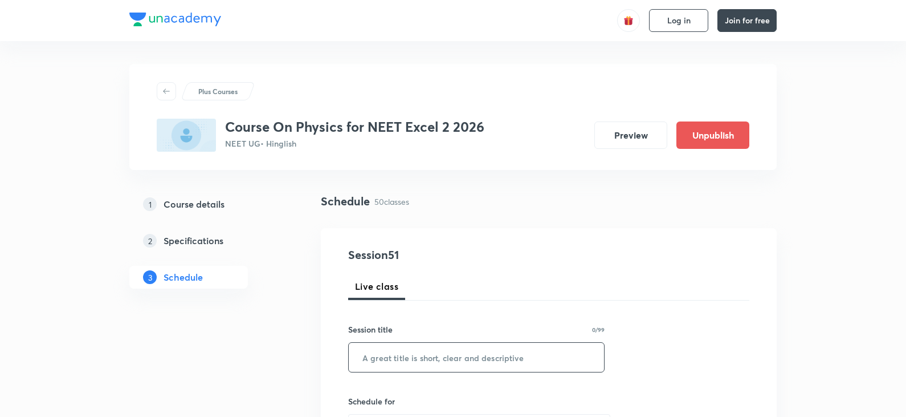
click at [445, 353] on input "text" at bounding box center [476, 357] width 255 height 29
paste input "Ray Optics Part - 16"
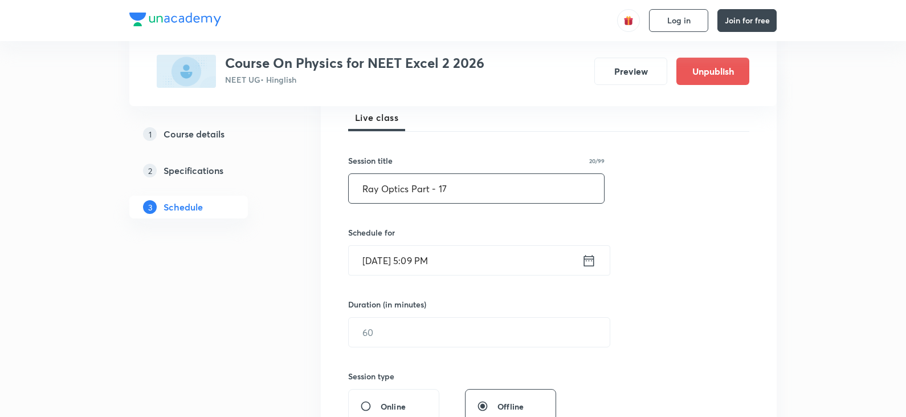
scroll to position [171, 0]
type input "Ray Optics Part - 17"
click at [587, 259] on icon at bounding box center [589, 258] width 14 height 16
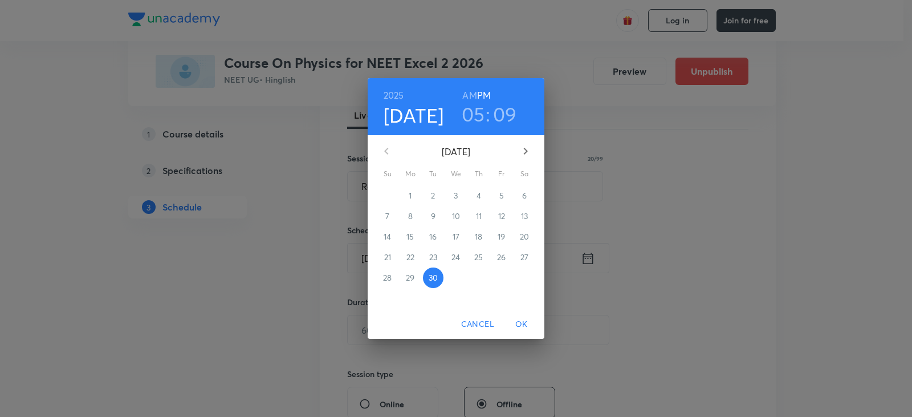
click at [526, 151] on icon "button" at bounding box center [526, 151] width 4 height 7
click at [506, 192] on span "3" at bounding box center [501, 195] width 21 height 11
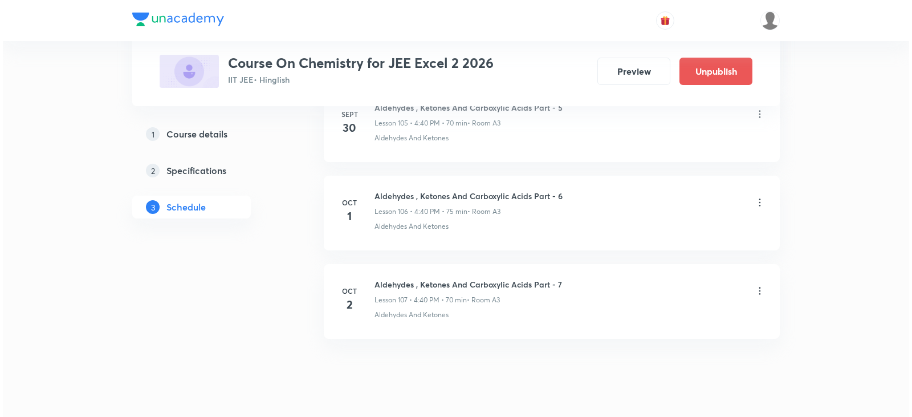
scroll to position [9895, 0]
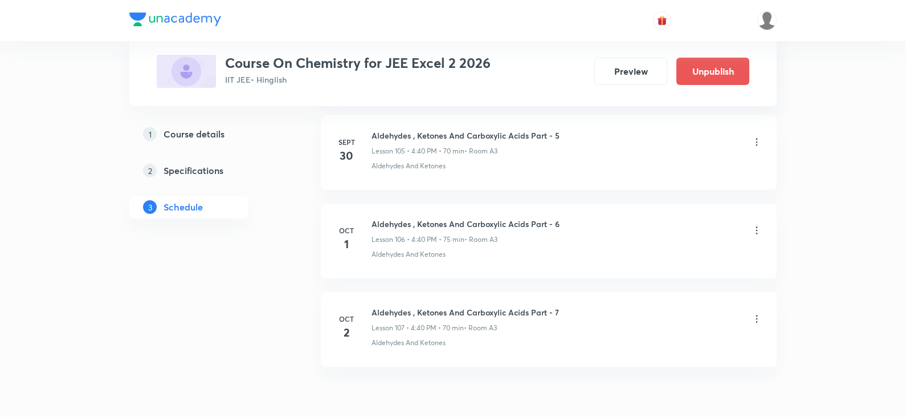
click at [759, 143] on icon at bounding box center [756, 141] width 11 height 11
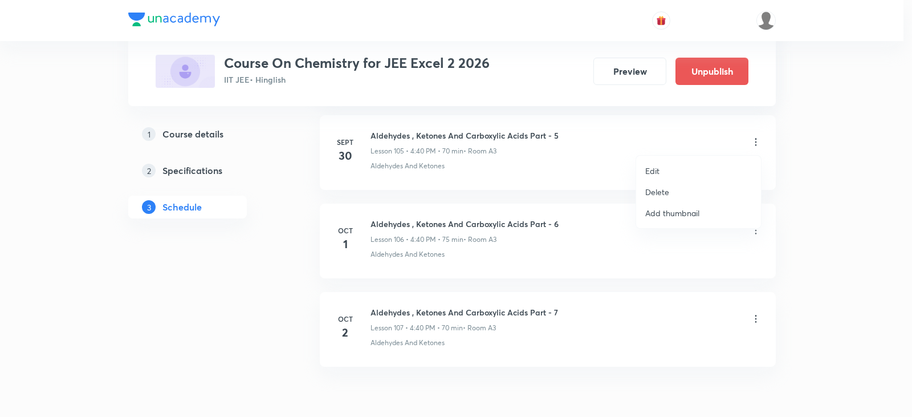
click at [658, 176] on p "Edit" at bounding box center [652, 171] width 14 height 12
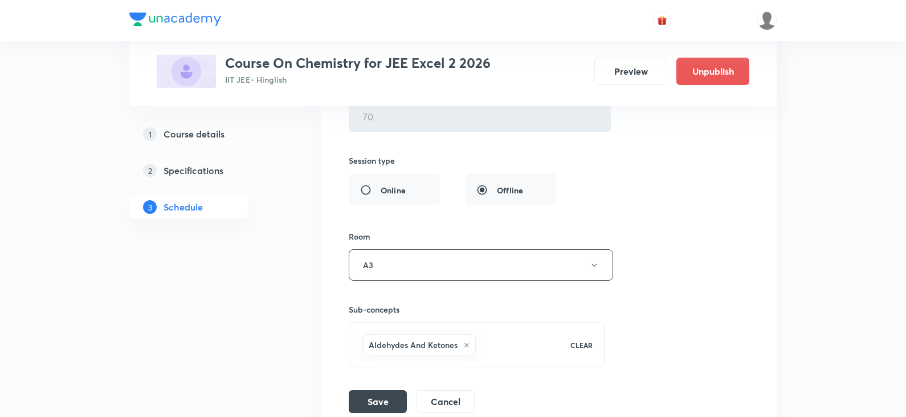
scroll to position [9581, 0]
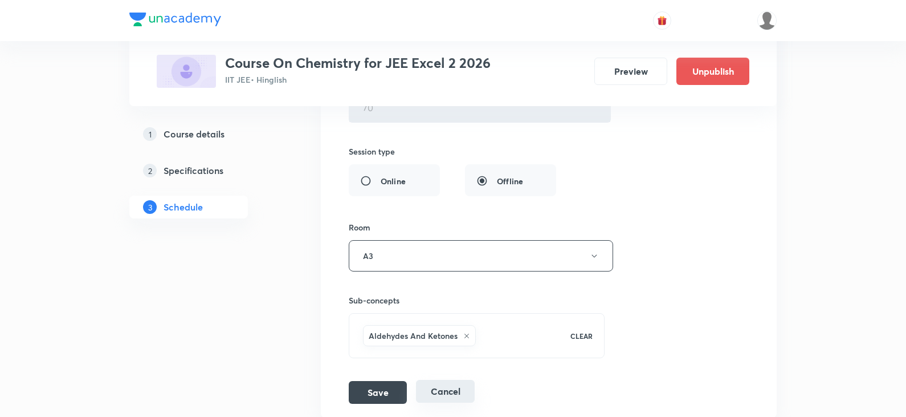
click at [422, 388] on button "Cancel" at bounding box center [445, 391] width 59 height 23
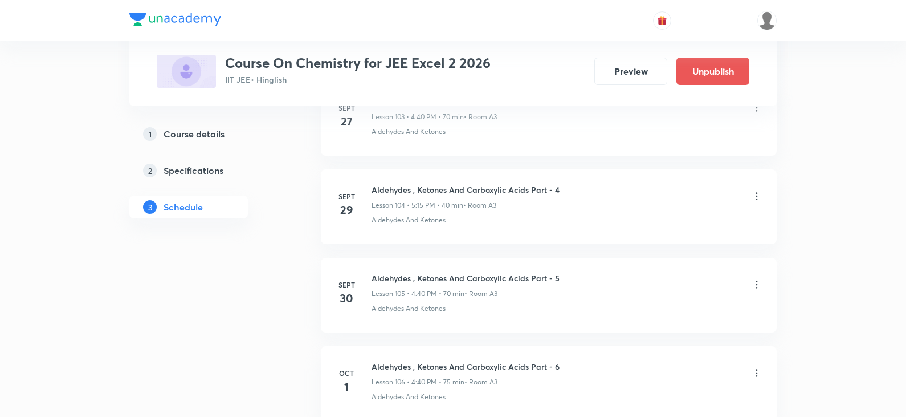
scroll to position [9200, 0]
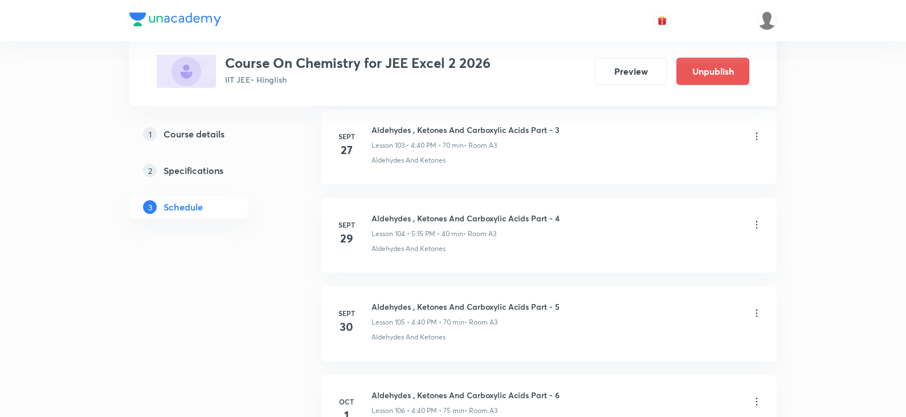
click at [760, 314] on icon at bounding box center [756, 312] width 11 height 11
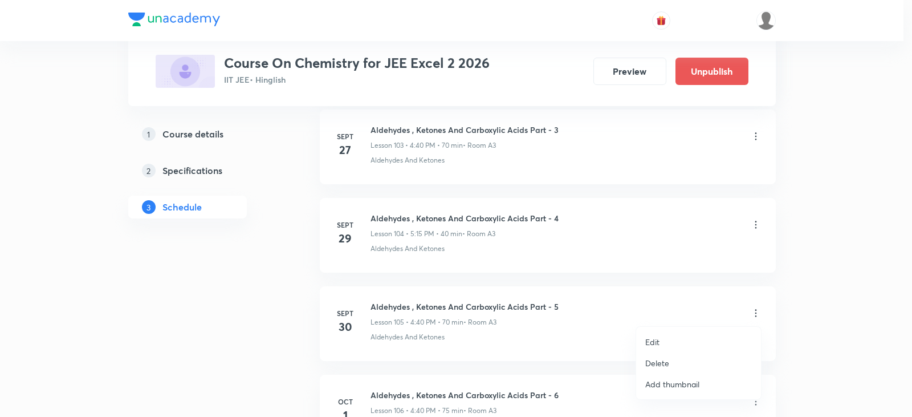
click at [664, 363] on p "Delete" at bounding box center [657, 363] width 24 height 12
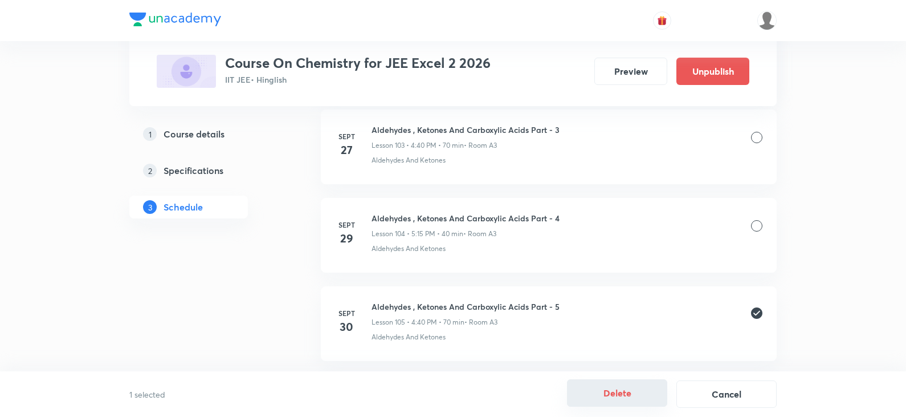
click at [645, 396] on button "Delete" at bounding box center [617, 392] width 100 height 27
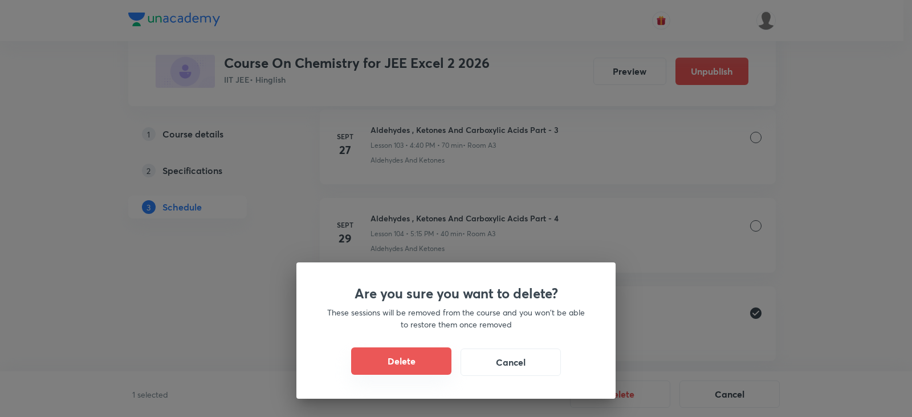
click at [405, 361] on button "Delete" at bounding box center [401, 360] width 100 height 27
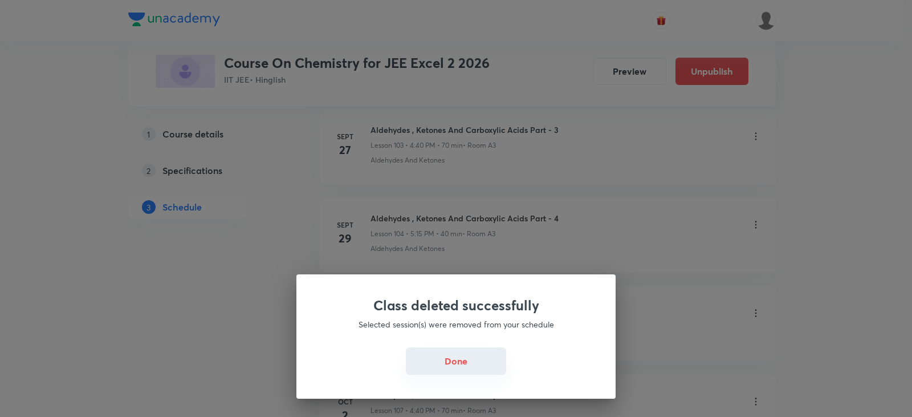
click at [453, 361] on button "Done" at bounding box center [456, 360] width 100 height 27
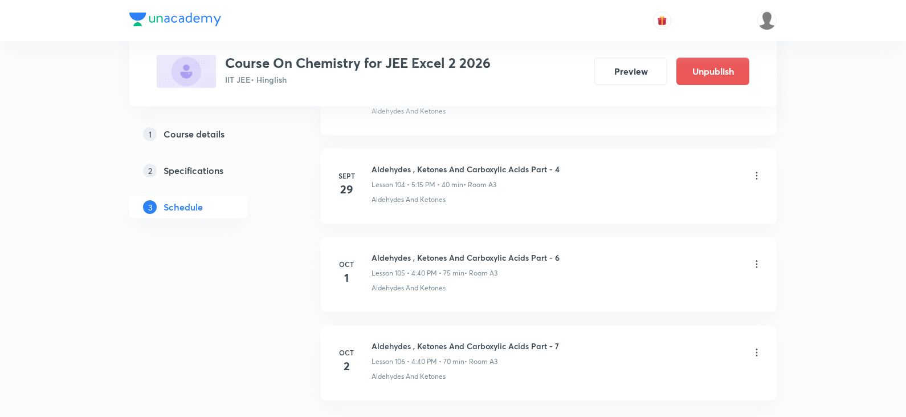
scroll to position [9314, 0]
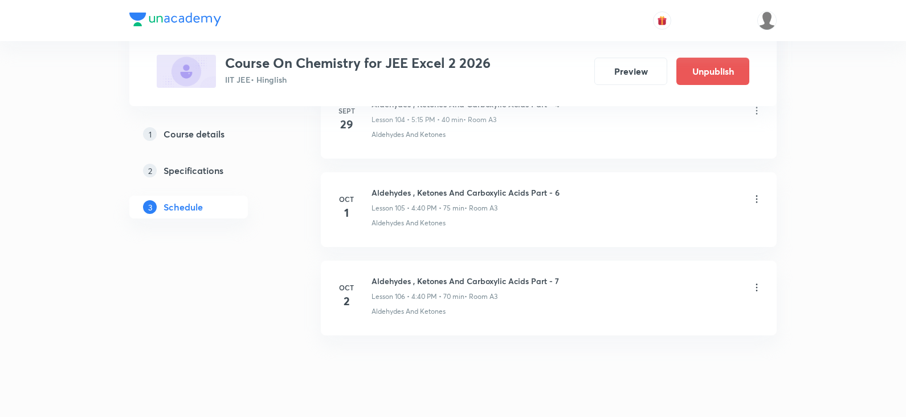
click at [466, 284] on h6 "Aldehydes , Ketones And Carboxylic Acids Part - 7" at bounding box center [466, 281] width 188 height 12
copy h6 "Aldehydes , Ketones And Carboxylic Acids Part - 7"
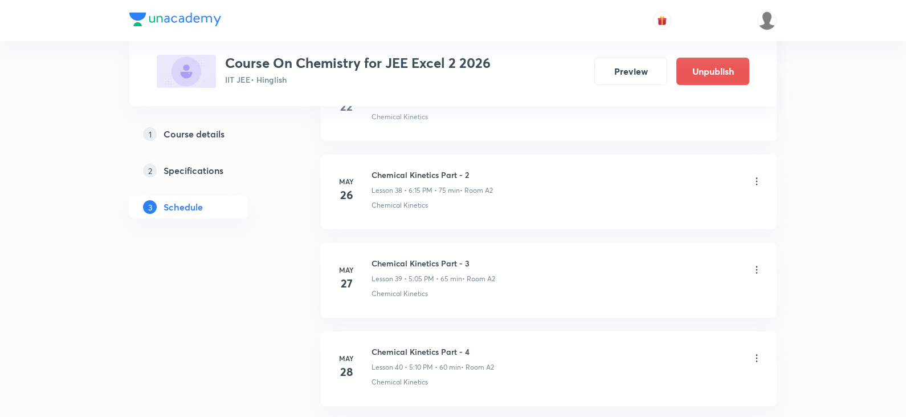
scroll to position [0, 0]
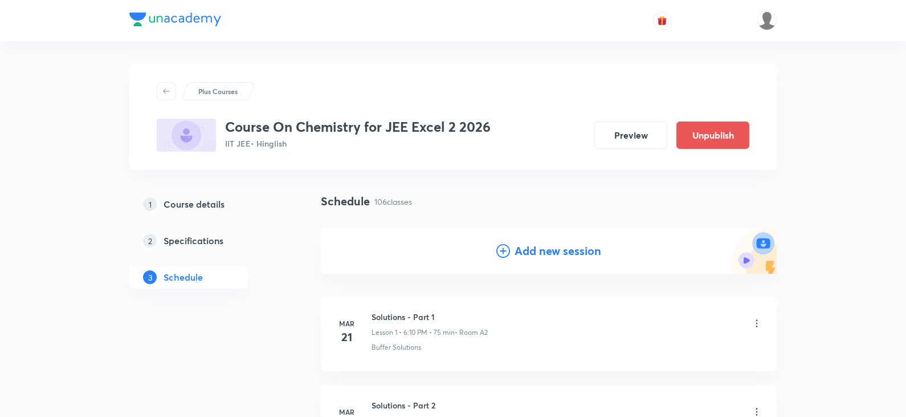
click at [501, 253] on icon at bounding box center [504, 251] width 14 height 14
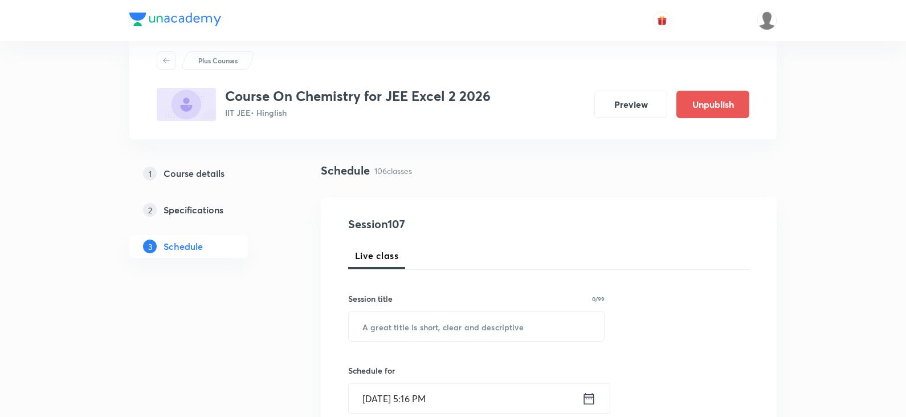
scroll to position [57, 0]
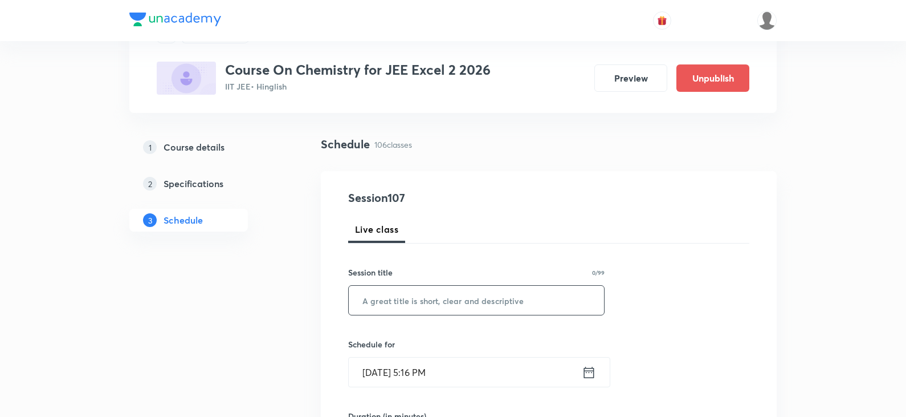
click at [433, 296] on input "text" at bounding box center [476, 300] width 255 height 29
paste input "Aldehydes , Ketones And Carboxylic Acids Part - 7"
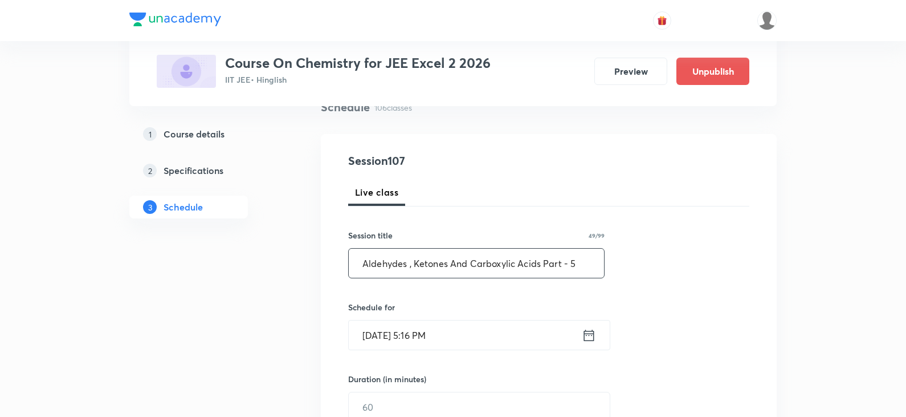
scroll to position [93, 0]
type input "Aldehydes , Ketones And Carboxylic Acids Part - 5"
click at [586, 337] on icon at bounding box center [589, 336] width 14 height 16
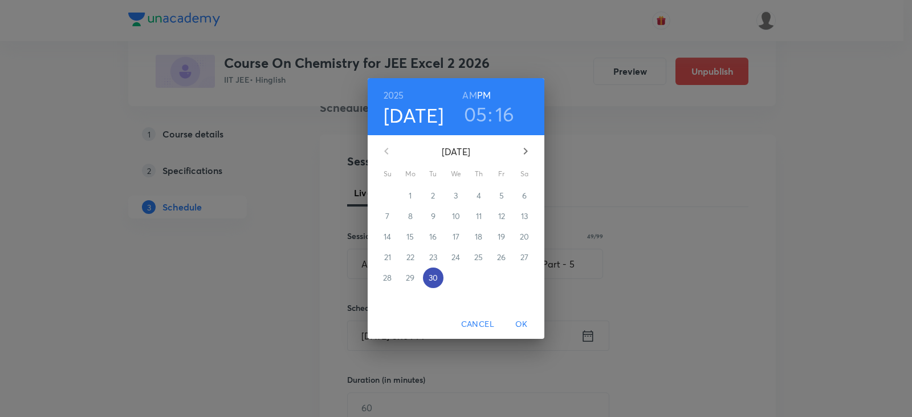
click at [432, 276] on p "30" at bounding box center [433, 277] width 9 height 11
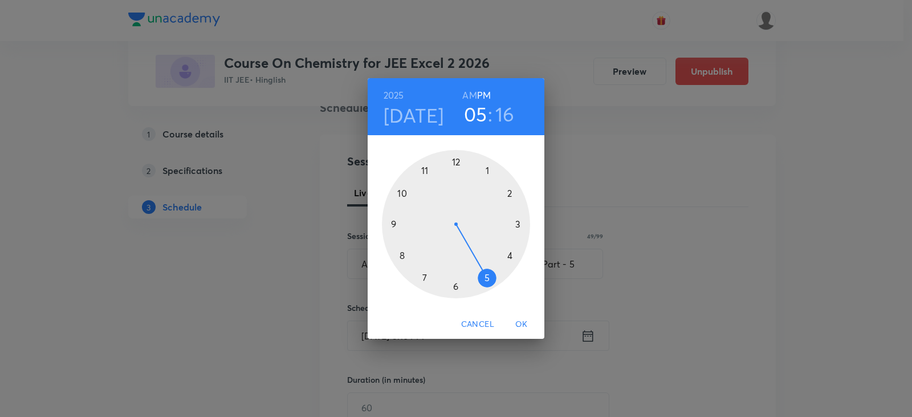
click at [486, 277] on div at bounding box center [456, 224] width 148 height 148
click at [508, 255] on div at bounding box center [456, 224] width 148 height 148
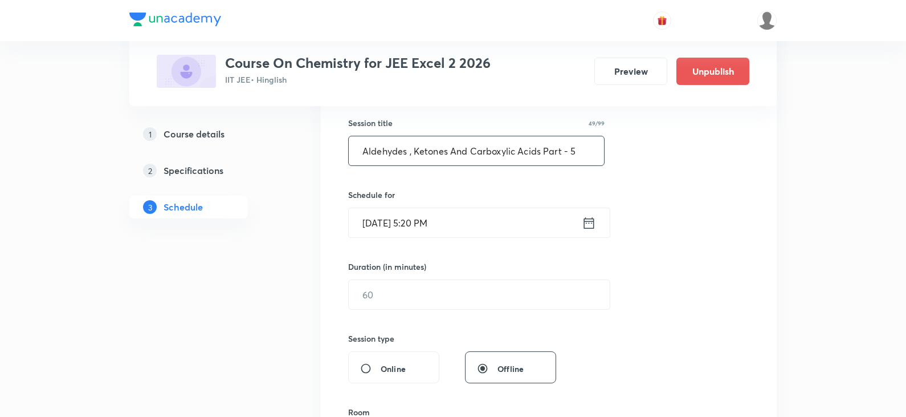
scroll to position [208, 0]
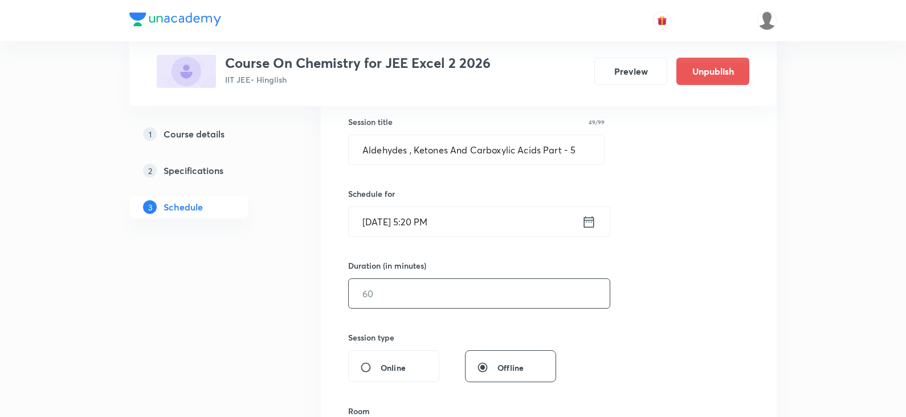
click at [450, 299] on input "text" at bounding box center [479, 293] width 261 height 29
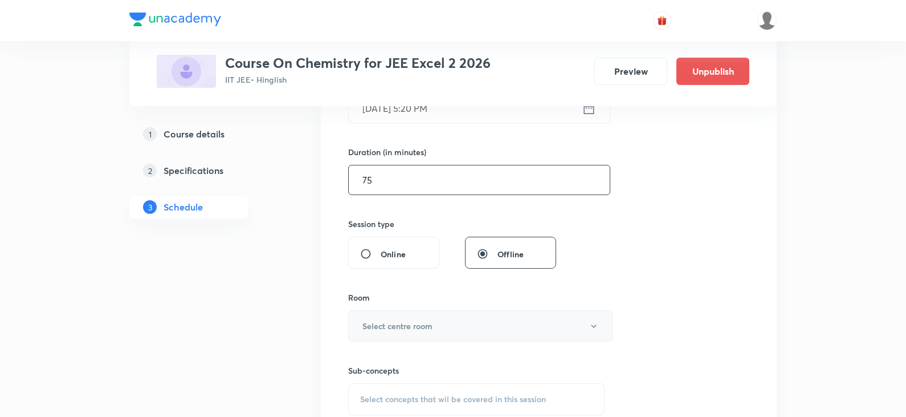
scroll to position [322, 0]
type input "75"
click at [404, 333] on button "Select centre room" at bounding box center [480, 325] width 265 height 31
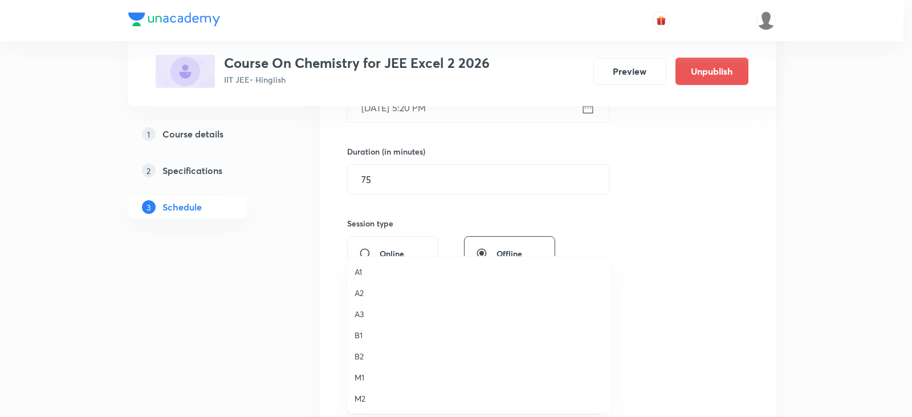
click at [364, 317] on span "A3" at bounding box center [480, 314] width 250 height 12
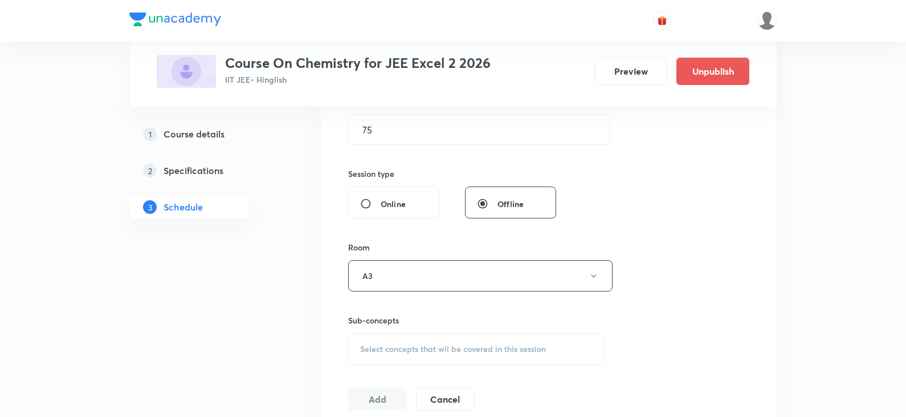
scroll to position [436, 0]
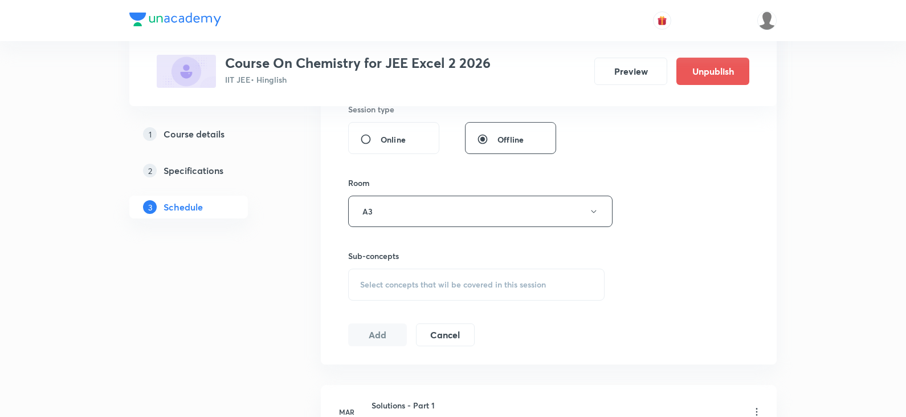
click at [438, 288] on span "Select concepts that wil be covered in this session" at bounding box center [453, 284] width 186 height 9
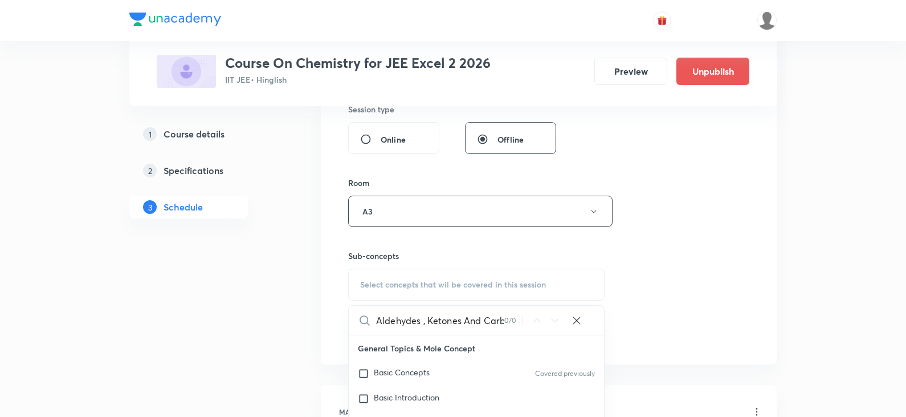
scroll to position [0, 84]
drag, startPoint x: 472, startPoint y: 321, endPoint x: 532, endPoint y: 320, distance: 60.4
click at [532, 320] on div "Aldehydes , Ketones And Carboxylic Acids Part - 7 0 / 0 ​" at bounding box center [476, 320] width 255 height 29
drag, startPoint x: 409, startPoint y: 322, endPoint x: 555, endPoint y: 322, distance: 145.9
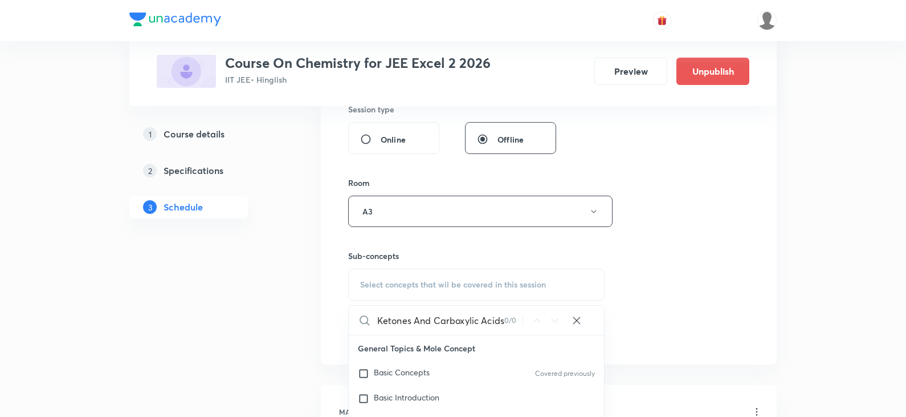
click at [555, 322] on div "Aldehydes , Ketones And Carboxylic Acids 0 / 0 ​" at bounding box center [476, 320] width 255 height 29
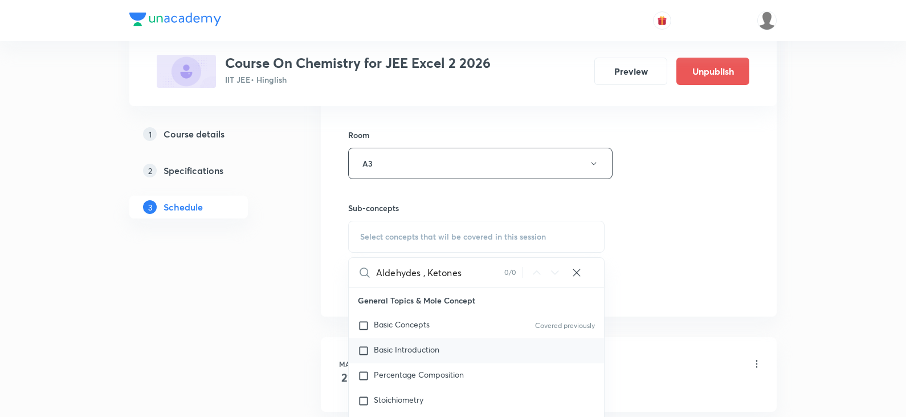
scroll to position [550, 0]
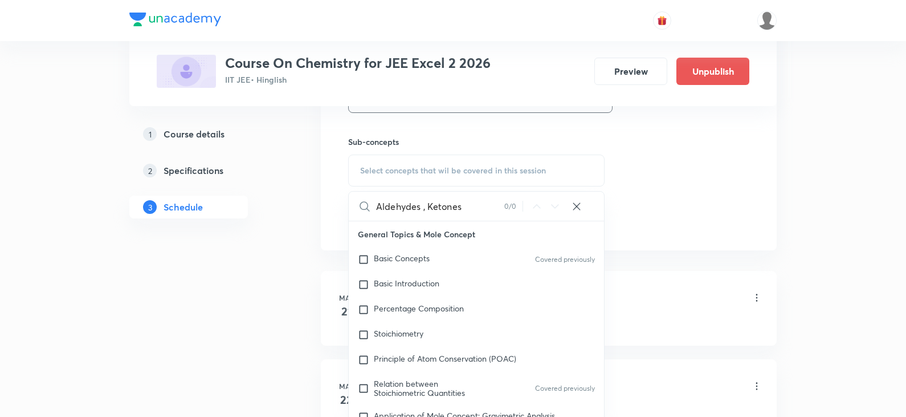
drag, startPoint x: 424, startPoint y: 205, endPoint x: 478, endPoint y: 206, distance: 54.7
click at [478, 206] on input "Aldehydes , Ketones" at bounding box center [440, 206] width 128 height 29
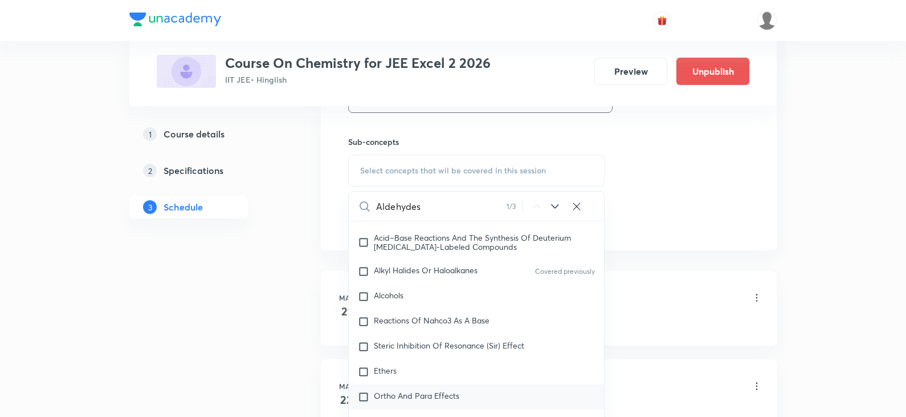
scroll to position [20171, 0]
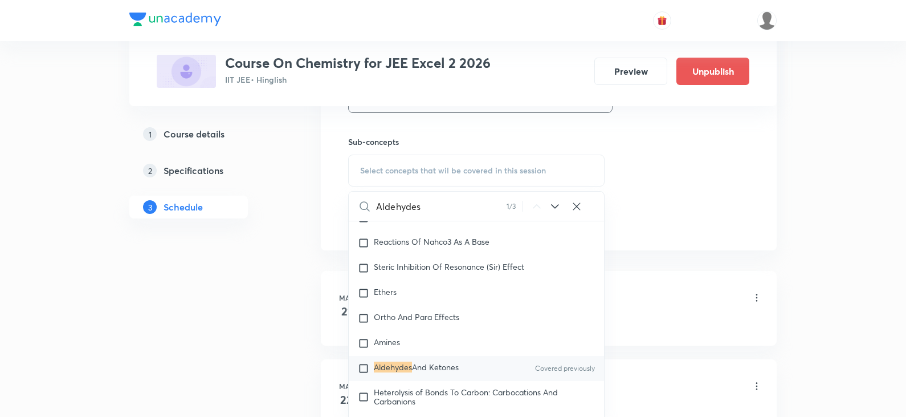
type input "Aldehydes"
click at [437, 379] on div "Aldehydes And Ketones Covered previously" at bounding box center [476, 368] width 255 height 25
checkbox input "true"
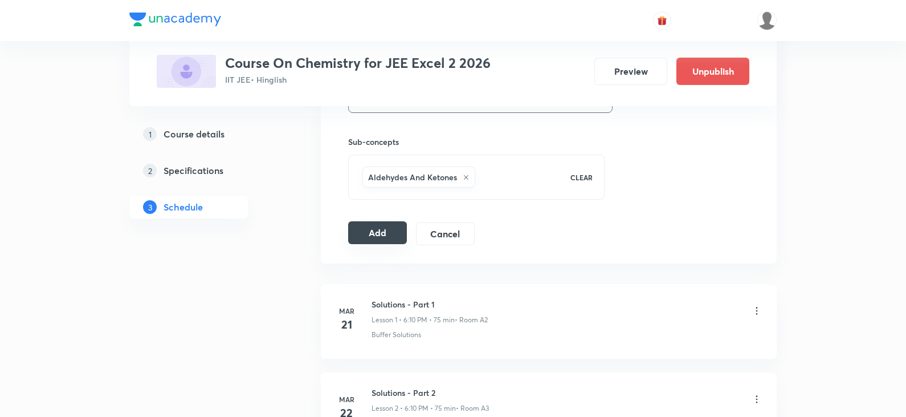
click at [383, 233] on button "Add" at bounding box center [377, 232] width 59 height 23
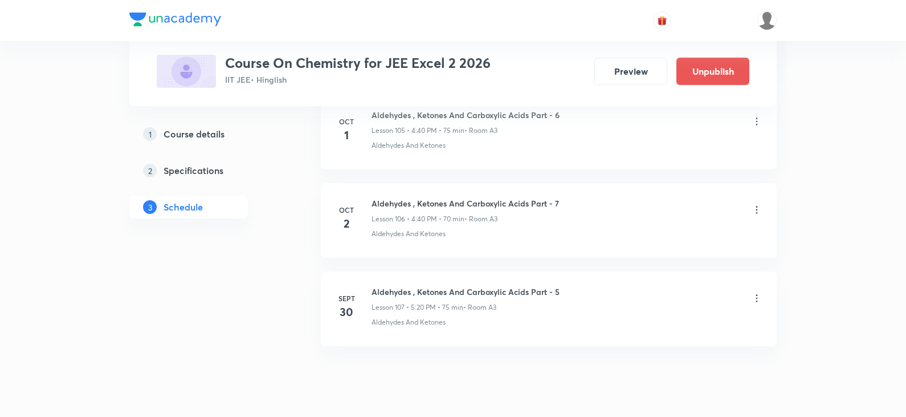
scroll to position [9396, 0]
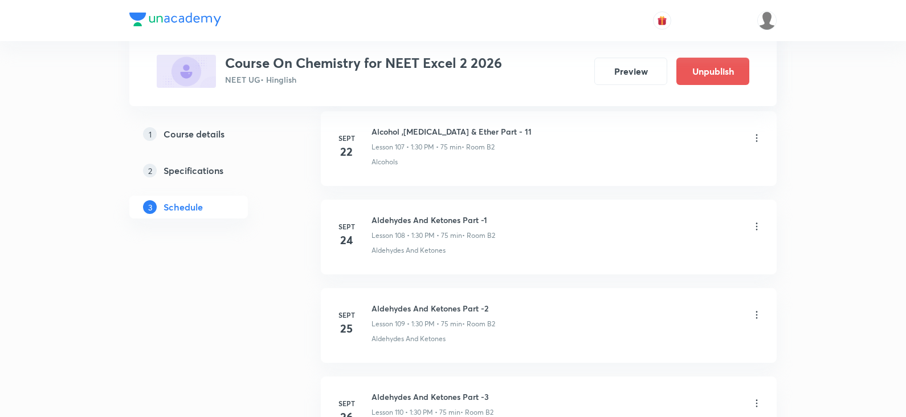
scroll to position [10747, 0]
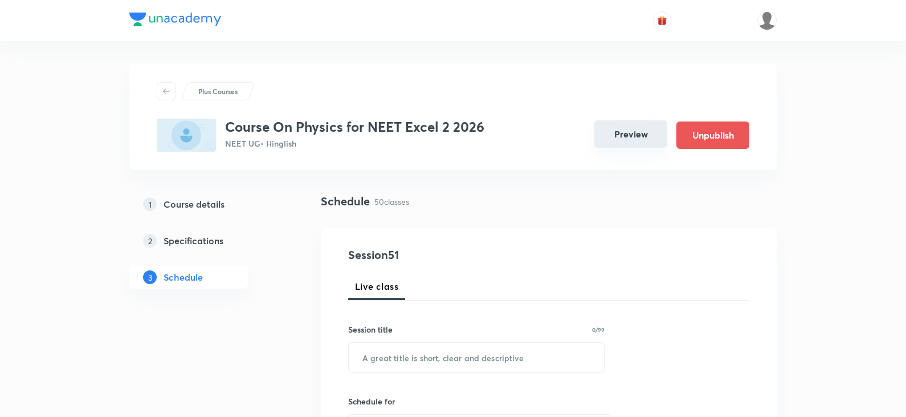
click at [613, 134] on button "Preview" at bounding box center [631, 133] width 73 height 27
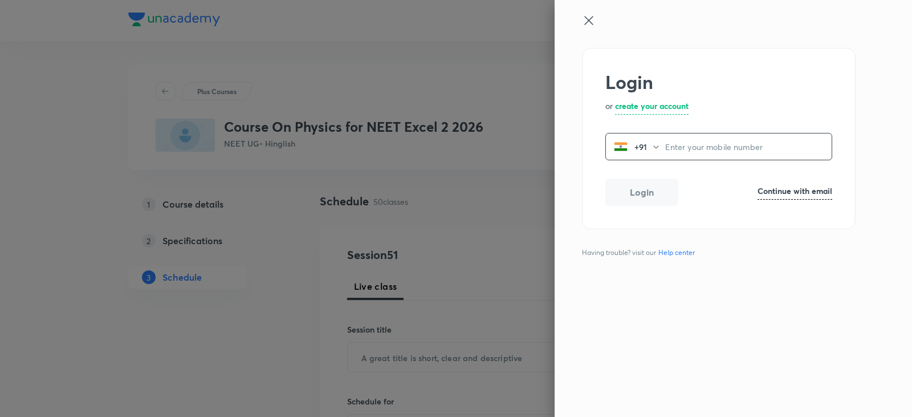
click at [592, 19] on icon at bounding box center [589, 21] width 14 height 14
click at [584, 22] on icon at bounding box center [589, 21] width 14 height 14
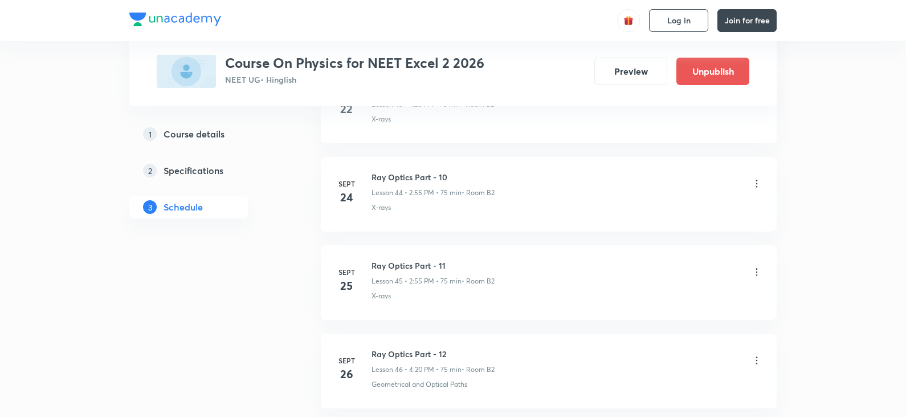
scroll to position [4915, 0]
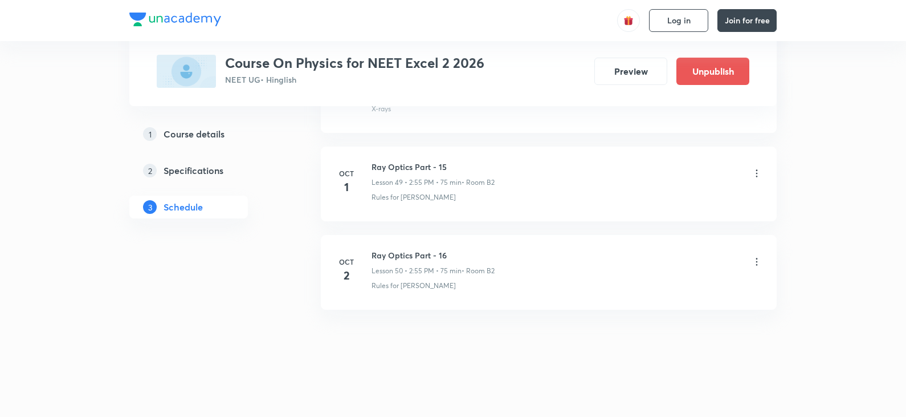
click at [425, 255] on h6 "Ray Optics Part - 16" at bounding box center [433, 255] width 123 height 12
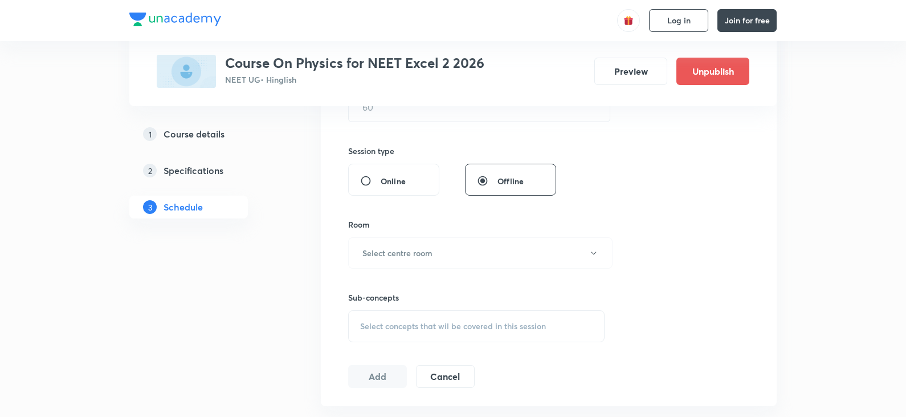
scroll to position [0, 0]
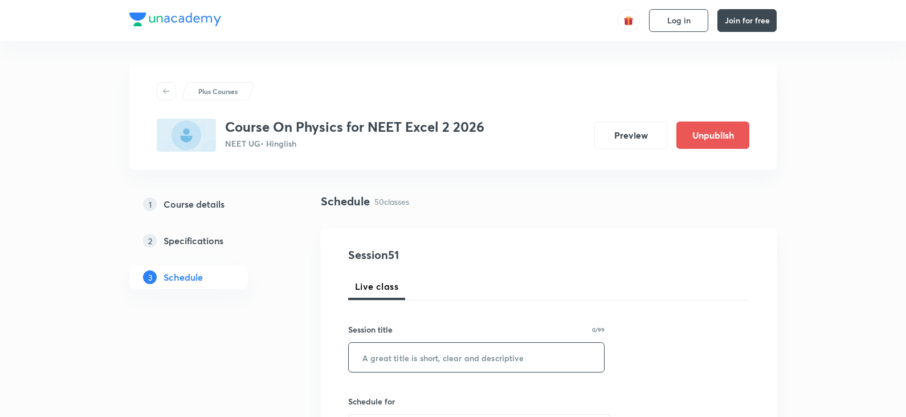
paste input "XL8608QC"
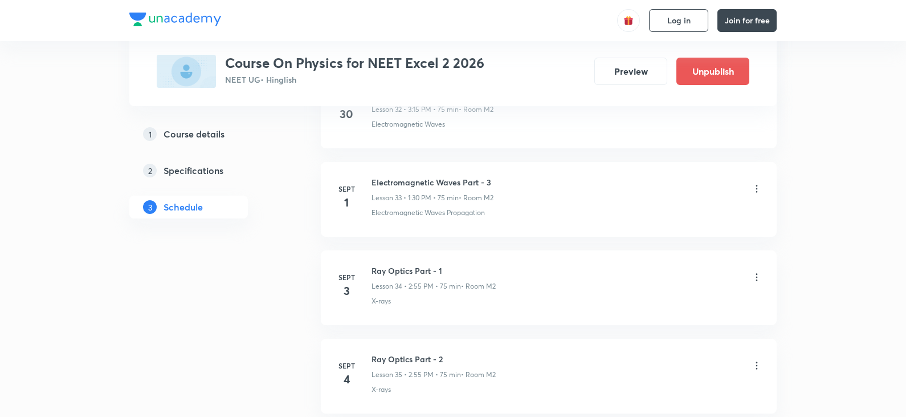
scroll to position [4915, 0]
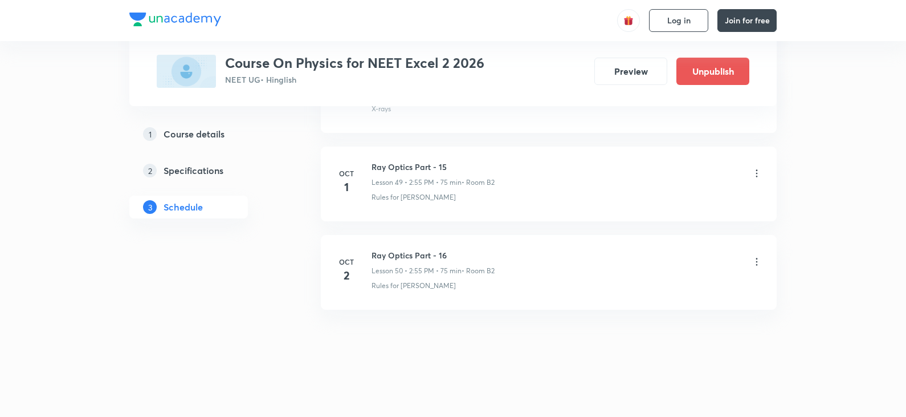
type input "XL8608QC"
click at [401, 251] on h6 "Ray Optics Part - 16" at bounding box center [433, 255] width 123 height 12
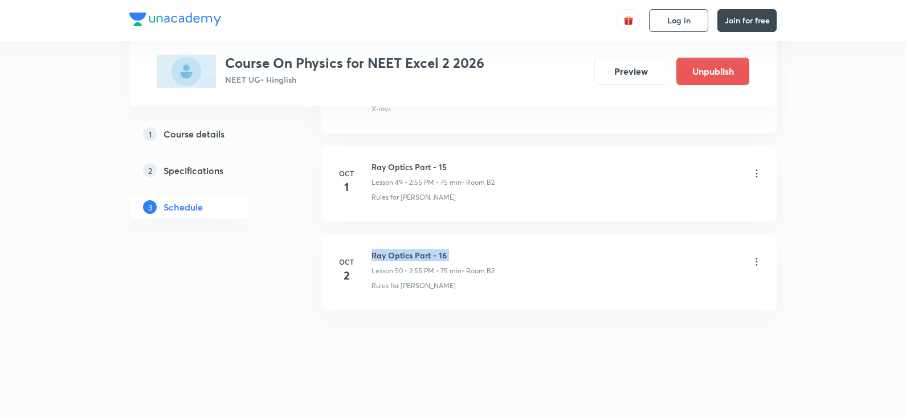
click at [401, 251] on h6 "Ray Optics Part - 16" at bounding box center [433, 255] width 123 height 12
drag, startPoint x: 401, startPoint y: 251, endPoint x: 406, endPoint y: 255, distance: 6.4
click at [406, 255] on h6 "Ray Optics Part - 16" at bounding box center [433, 255] width 123 height 12
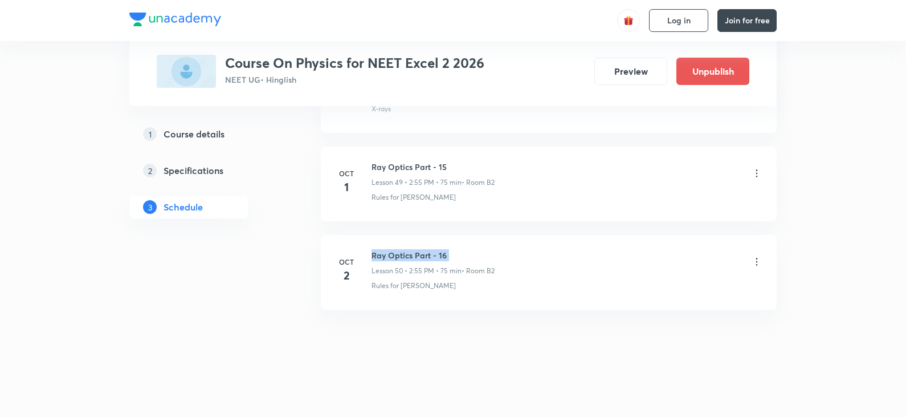
click at [406, 255] on h6 "Ray Optics Part - 16" at bounding box center [433, 255] width 123 height 12
click at [401, 258] on h6 "Ray Optics Part - 16" at bounding box center [433, 255] width 123 height 12
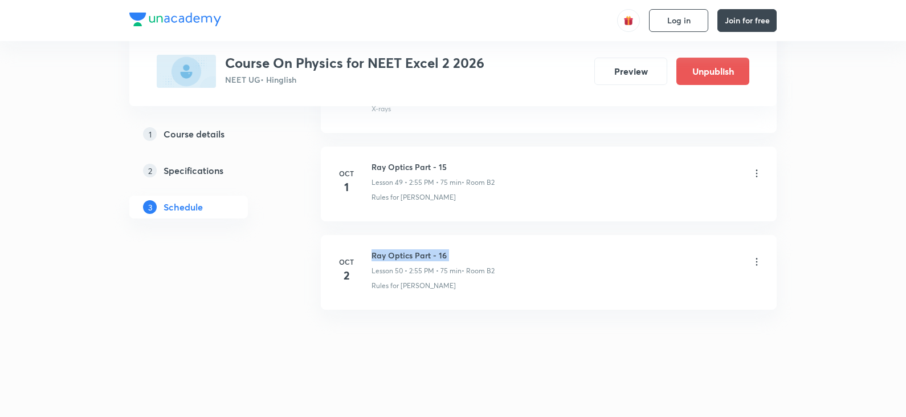
click at [401, 258] on h6 "Ray Optics Part - 16" at bounding box center [433, 255] width 123 height 12
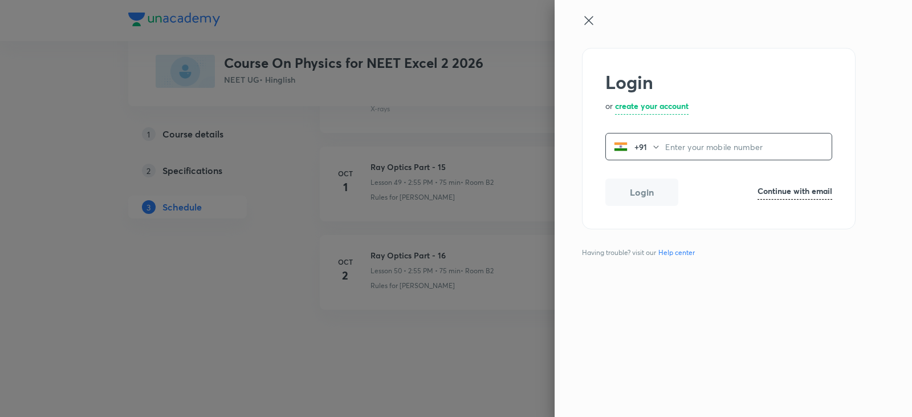
drag, startPoint x: 401, startPoint y: 258, endPoint x: 791, endPoint y: 194, distance: 395.7
click at [791, 194] on h6 "Continue with email" at bounding box center [795, 191] width 75 height 12
click at [684, 151] on input "email" at bounding box center [719, 147] width 226 height 29
paste input "operations.nashik@unacademy.com"
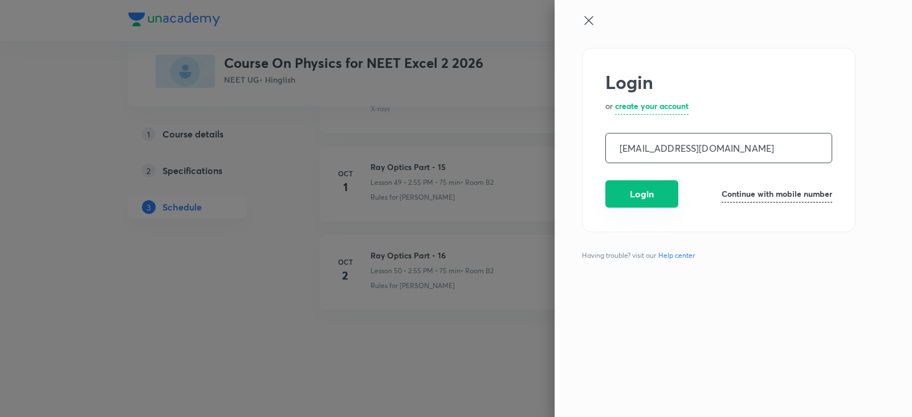
type input "operations.nashik@unacademy.com"
click at [638, 201] on button "Login" at bounding box center [641, 193] width 73 height 27
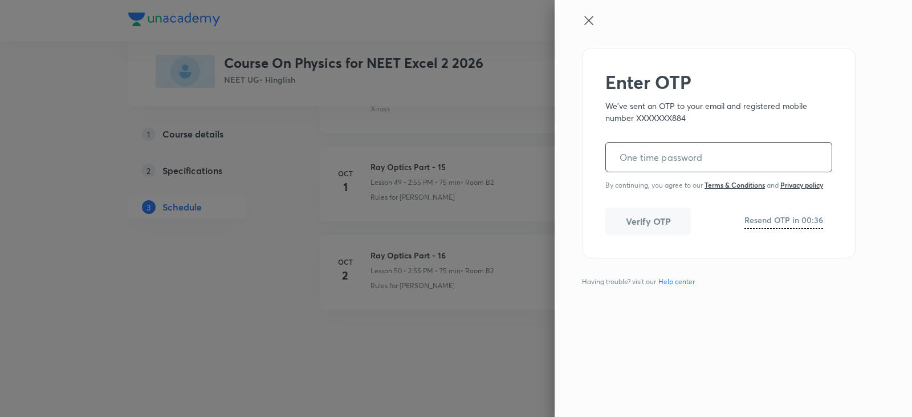
paste input "850404"
type input "850404"
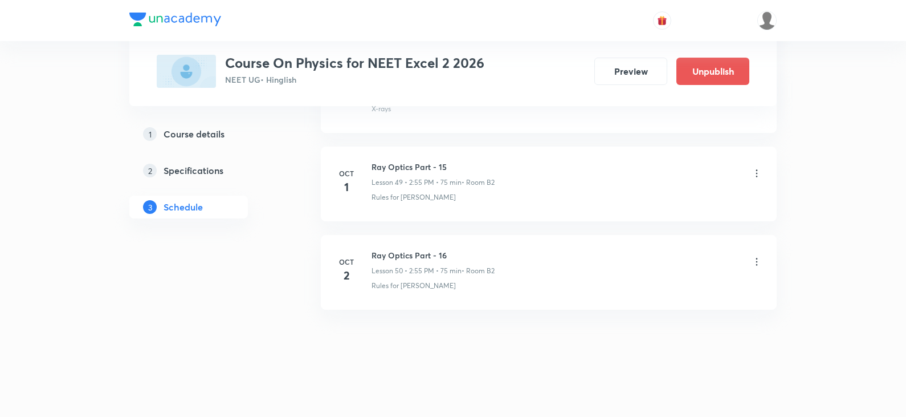
click at [428, 256] on h6 "Ray Optics Part - 16" at bounding box center [433, 255] width 123 height 12
click at [414, 255] on h6 "Ray Optics Part - 16" at bounding box center [433, 255] width 123 height 12
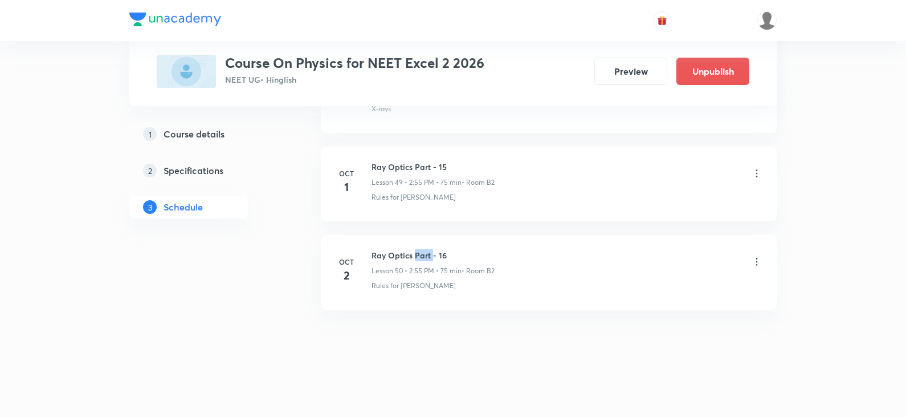
click at [414, 255] on h6 "Ray Optics Part - 16" at bounding box center [433, 255] width 123 height 12
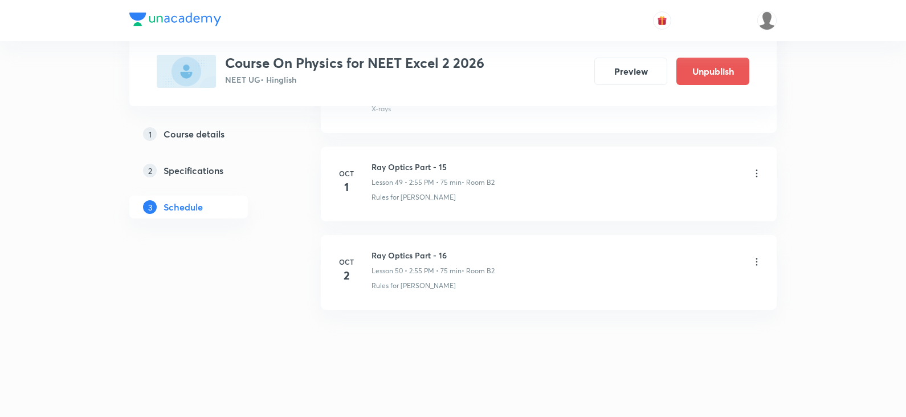
click at [396, 250] on h6 "Ray Optics Part - 16" at bounding box center [433, 255] width 123 height 12
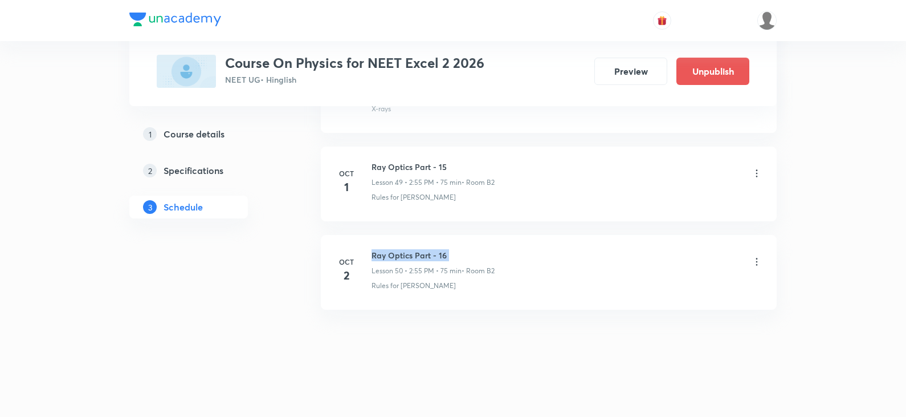
click at [396, 250] on h6 "Ray Optics Part - 16" at bounding box center [433, 255] width 123 height 12
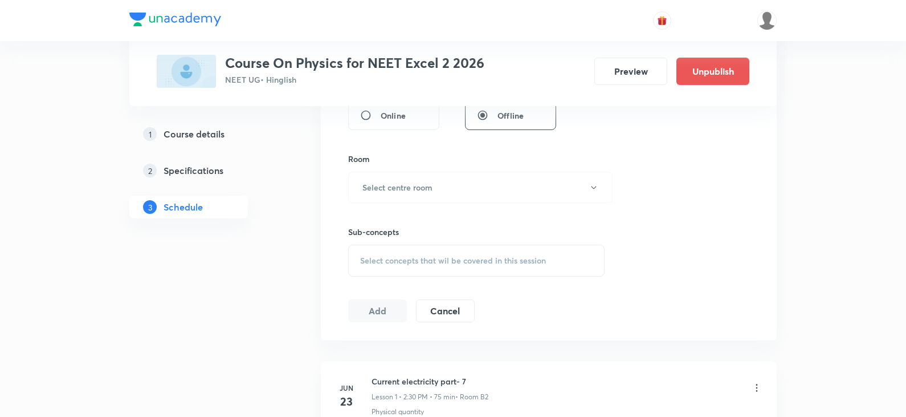
scroll to position [0, 0]
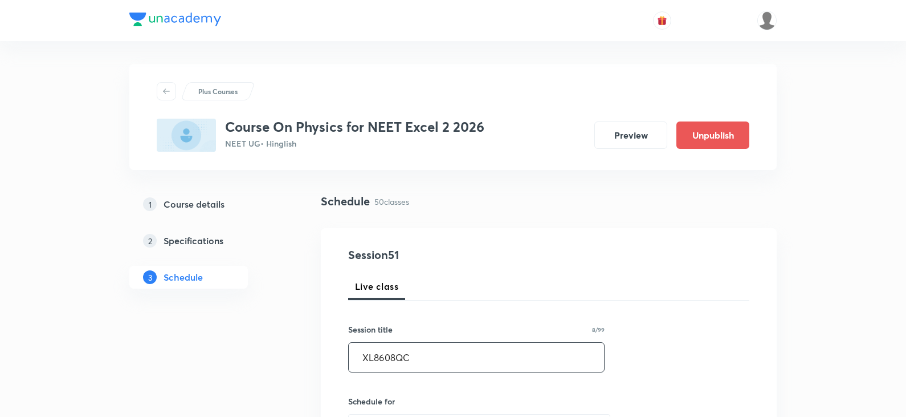
drag, startPoint x: 432, startPoint y: 357, endPoint x: 274, endPoint y: 363, distance: 158.0
paste input "Ray Optics Part - 16"
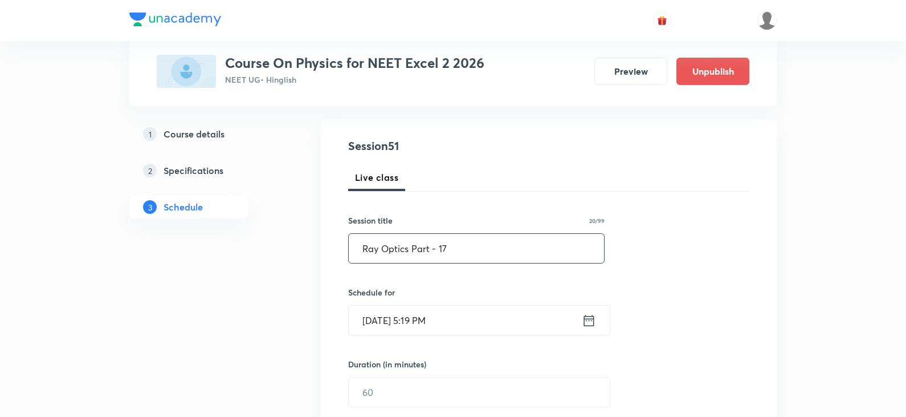
scroll to position [114, 0]
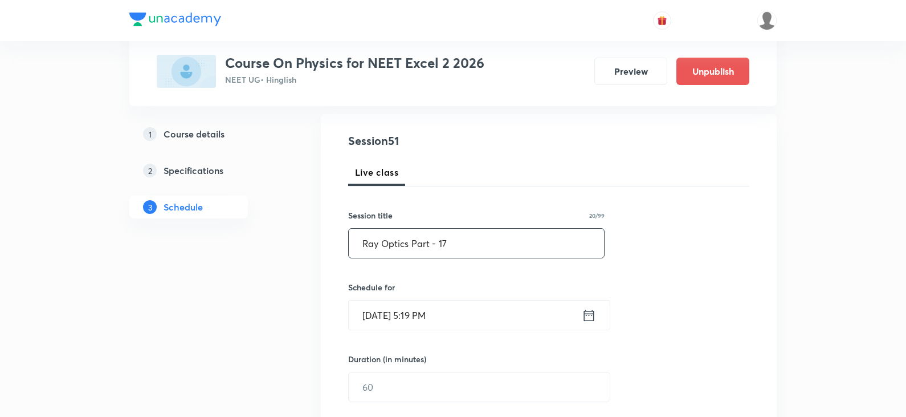
type input "Ray Optics Part - 17"
click at [591, 318] on icon at bounding box center [589, 315] width 14 height 16
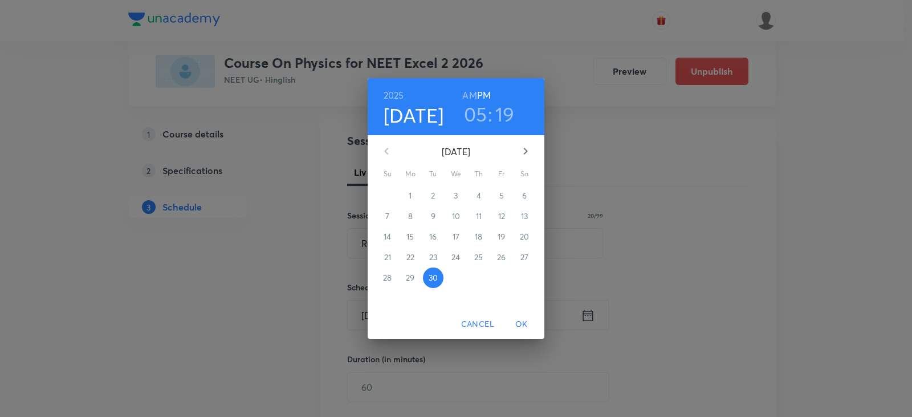
click at [529, 150] on icon "button" at bounding box center [526, 151] width 14 height 14
click at [504, 192] on span "3" at bounding box center [501, 195] width 21 height 11
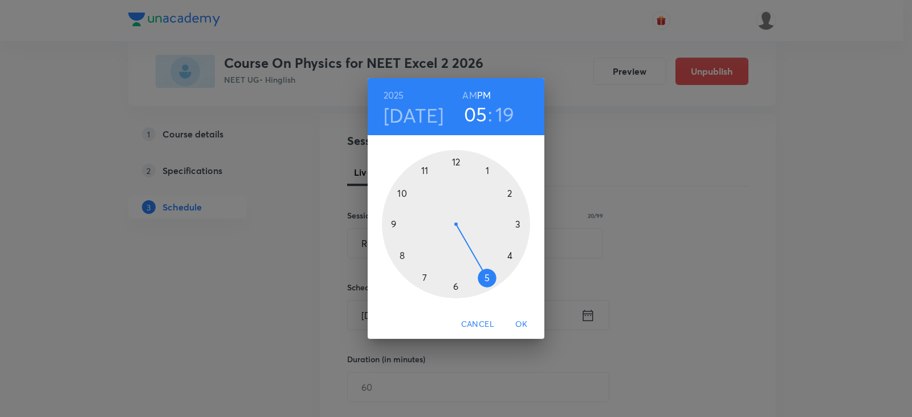
click at [512, 256] on div at bounding box center [456, 224] width 148 height 148
click at [507, 252] on div at bounding box center [456, 224] width 148 height 148
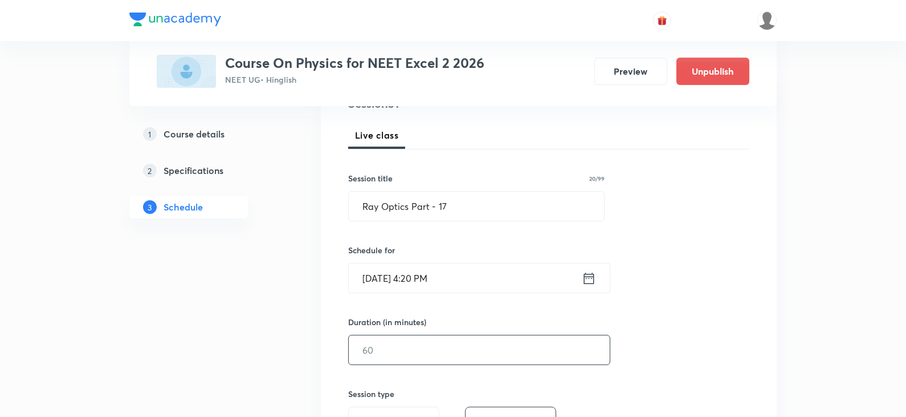
scroll to position [171, 0]
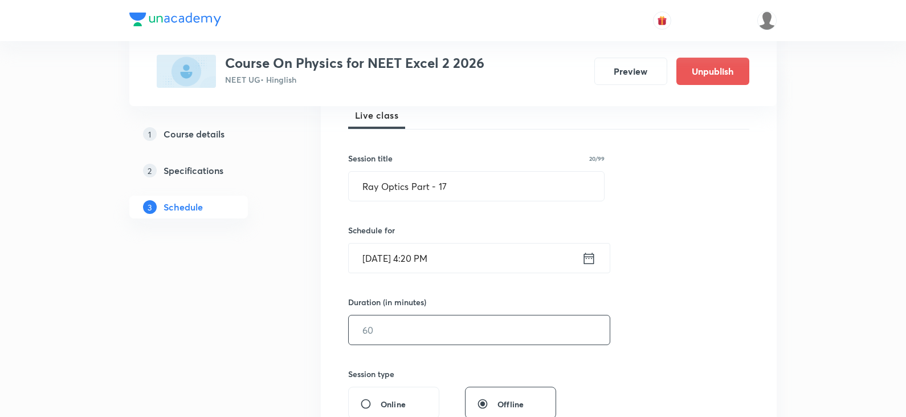
click at [451, 327] on input "text" at bounding box center [479, 329] width 261 height 29
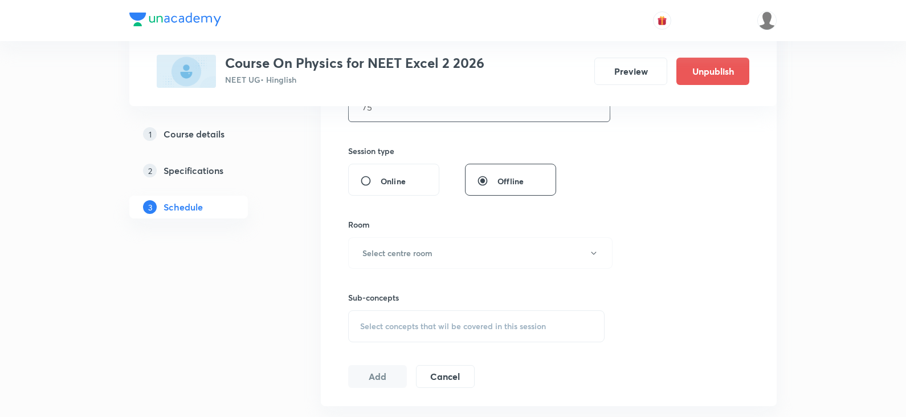
scroll to position [399, 0]
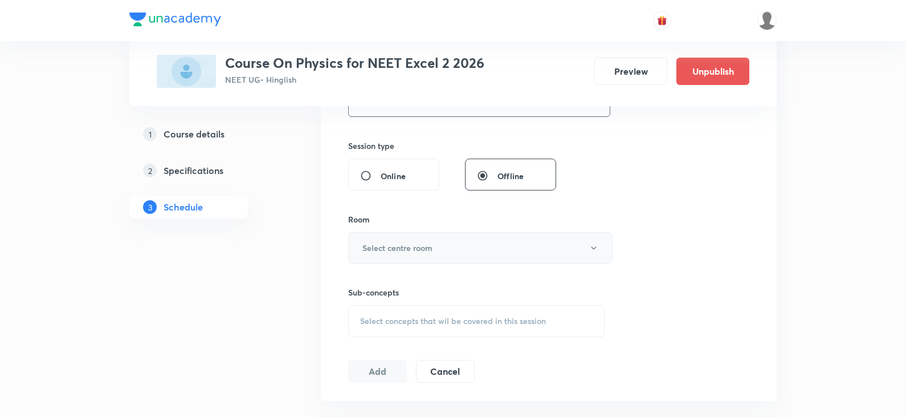
type input "75"
click at [403, 250] on h6 "Select centre room" at bounding box center [398, 248] width 70 height 12
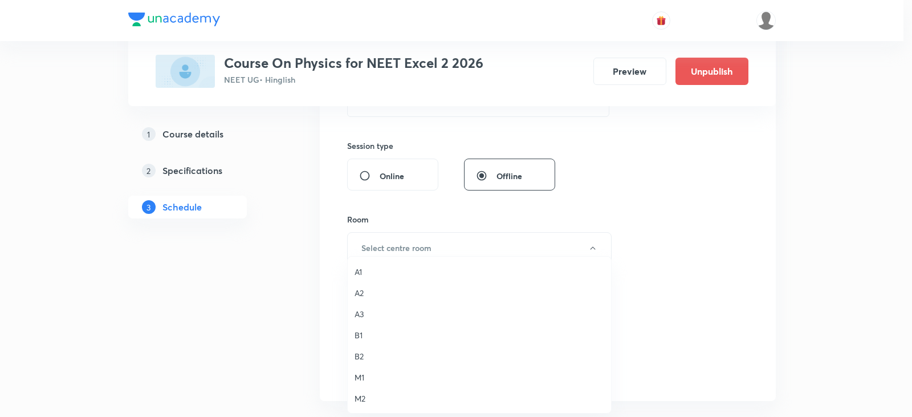
click at [364, 352] on span "B2" at bounding box center [480, 356] width 250 height 12
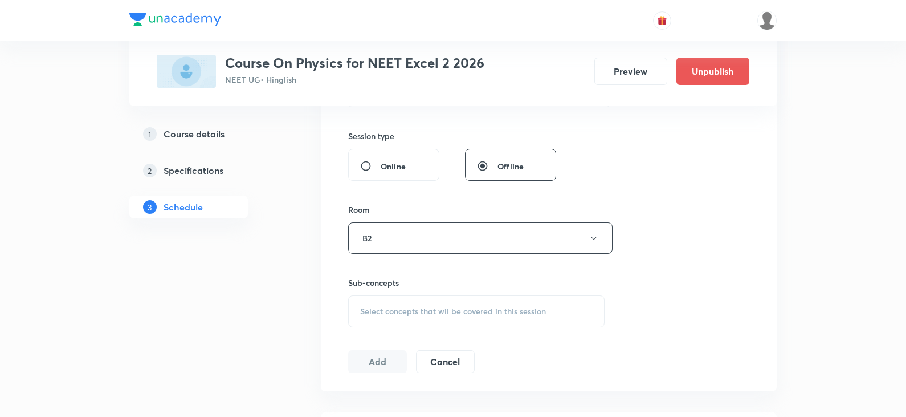
scroll to position [513, 0]
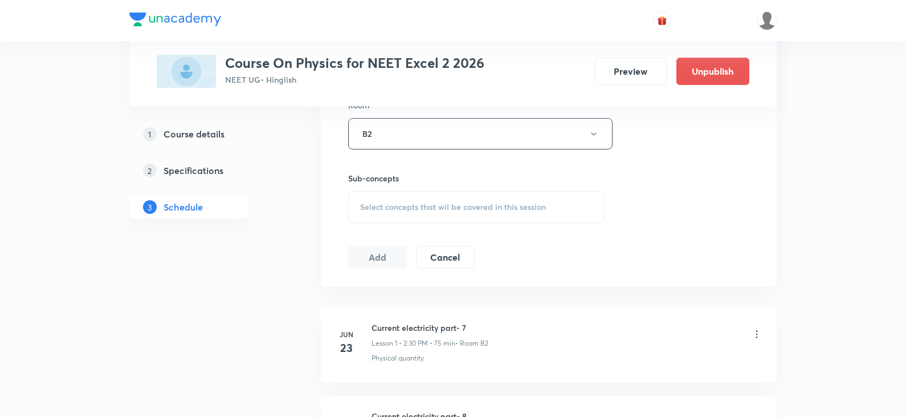
click at [403, 218] on div "Select concepts that wil be covered in this session" at bounding box center [476, 207] width 257 height 32
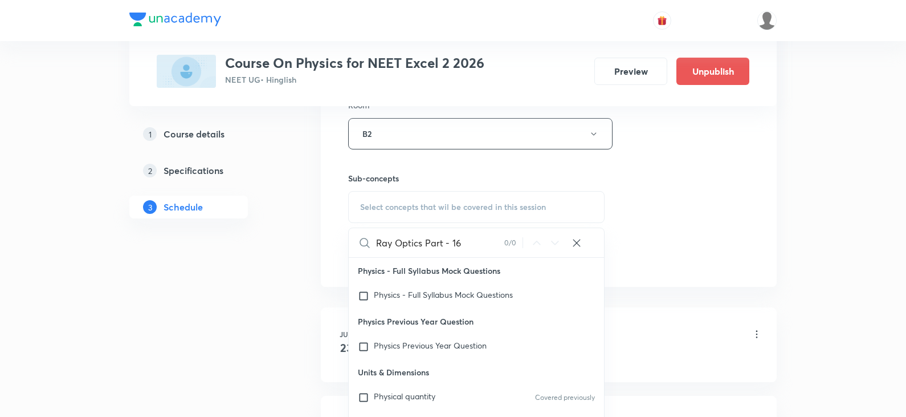
drag, startPoint x: 426, startPoint y: 245, endPoint x: 480, endPoint y: 244, distance: 54.2
click at [480, 244] on input "Ray Optics Part - 16" at bounding box center [440, 242] width 128 height 29
click at [397, 243] on input "Ray Optic" at bounding box center [440, 242] width 128 height 29
click at [406, 242] on input "Ray Optic" at bounding box center [440, 242] width 128 height 29
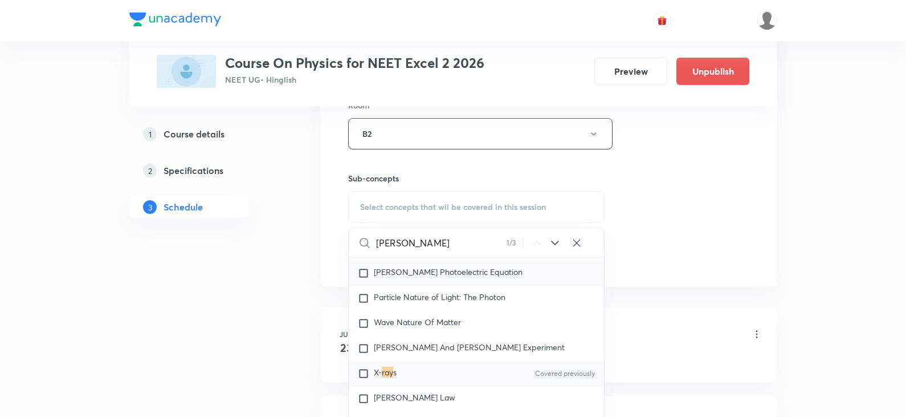
scroll to position [14546, 0]
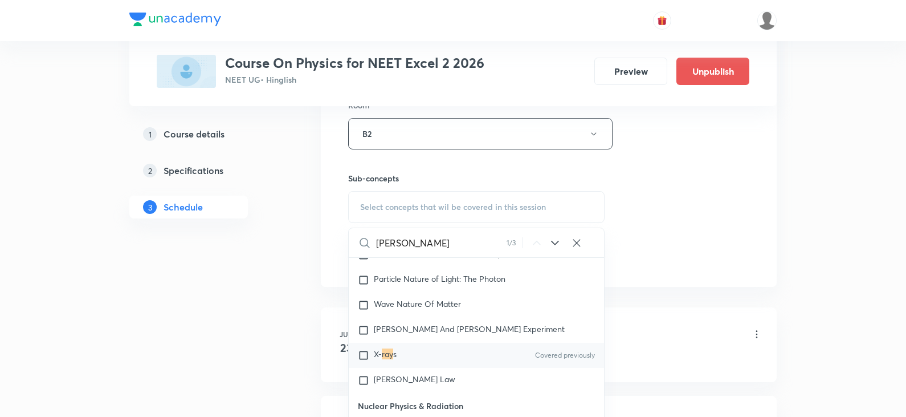
type input "Ray"
click at [434, 344] on div "X- ray s Covered previously" at bounding box center [476, 355] width 255 height 25
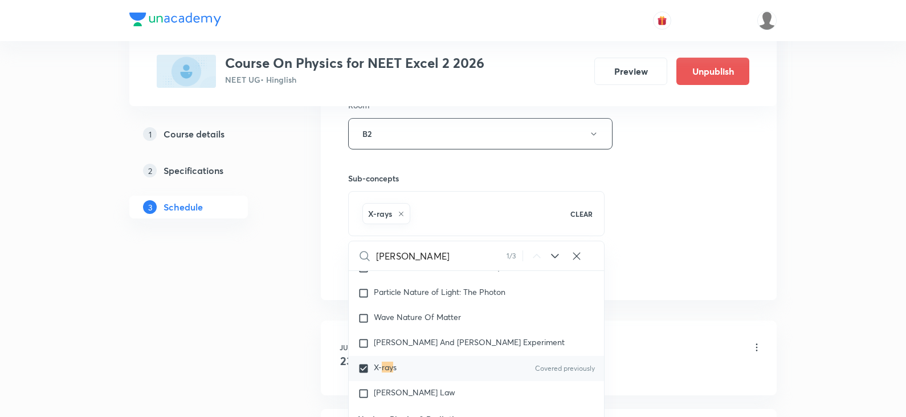
checkbox input "true"
click at [642, 211] on div "Session 51 Live class Session title 20/99 Ray Optics Part - 17 ​ Schedule for O…" at bounding box center [548, 7] width 401 height 548
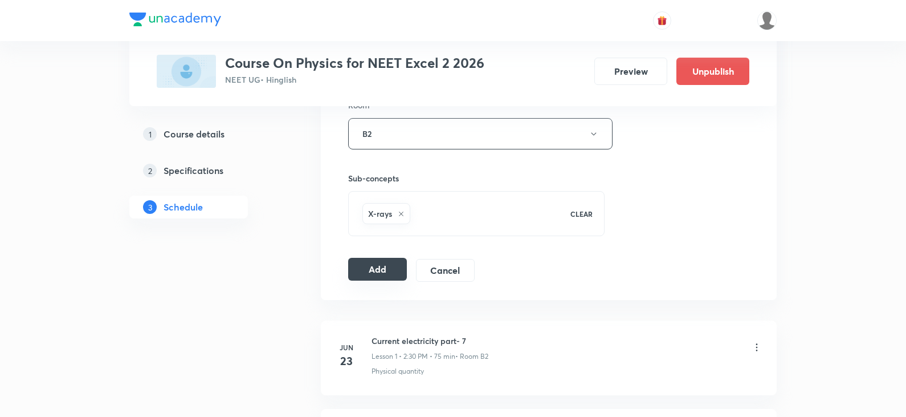
click at [369, 272] on button "Add" at bounding box center [377, 269] width 59 height 23
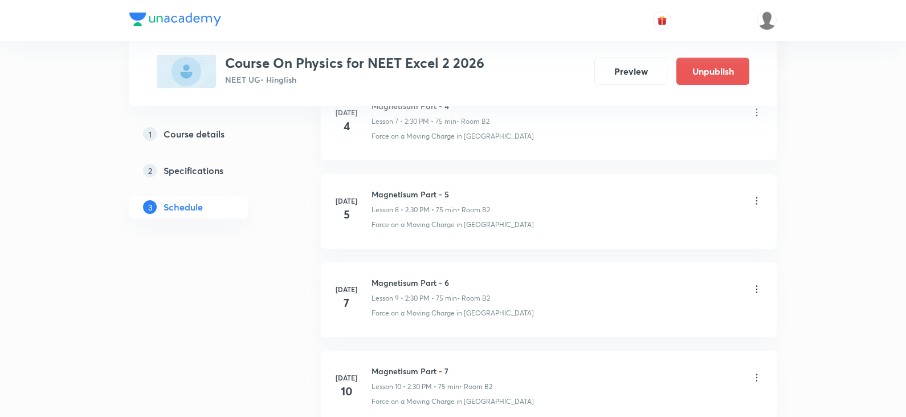
scroll to position [4391, 0]
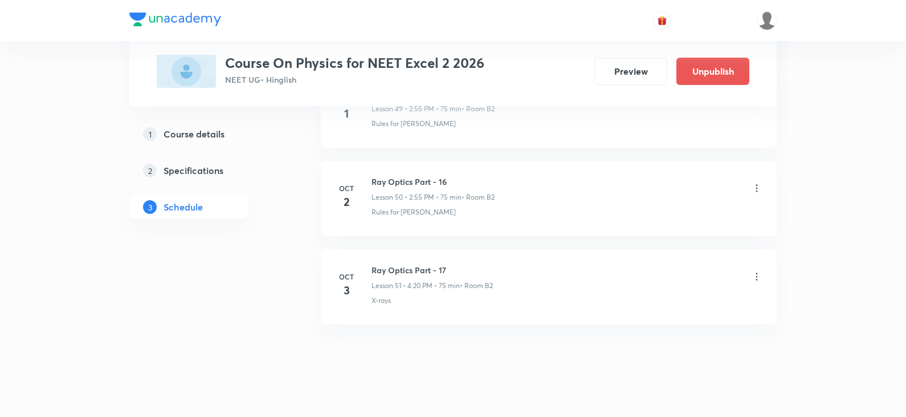
scroll to position [5004, 0]
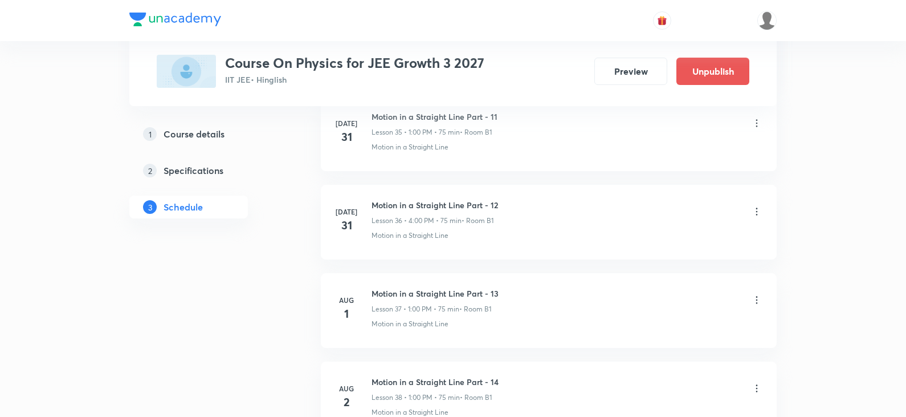
scroll to position [6594, 0]
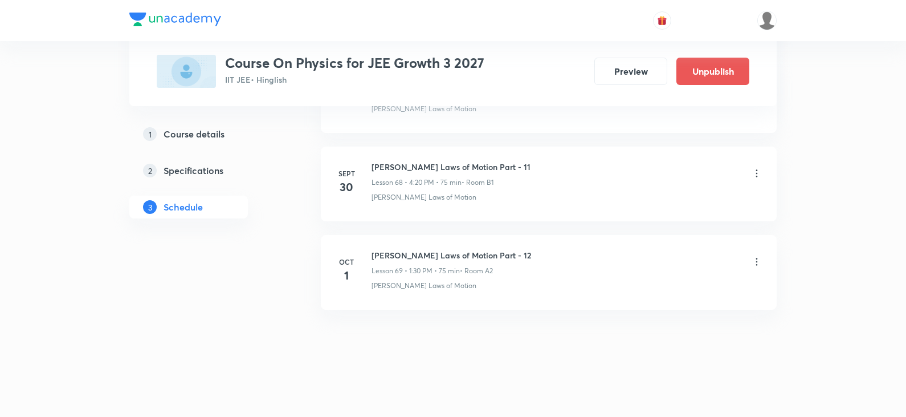
click at [428, 250] on h6 "[PERSON_NAME] Laws of Motion Part - 12" at bounding box center [452, 255] width 160 height 12
copy h6 "[PERSON_NAME] Laws of Motion Part - 12"
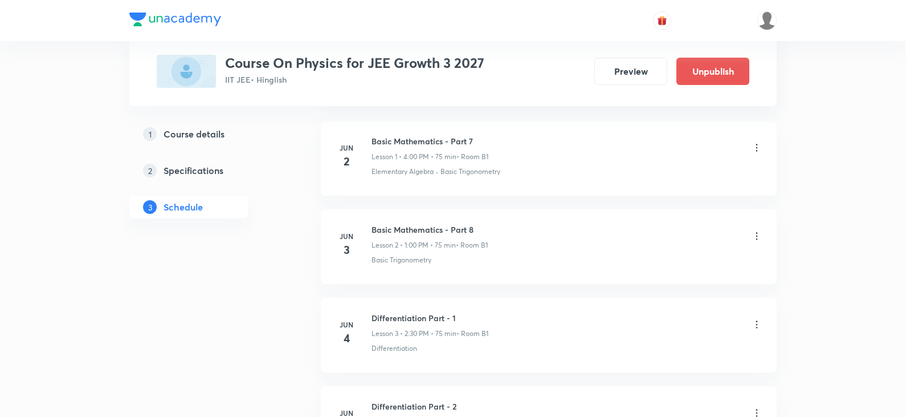
scroll to position [125, 0]
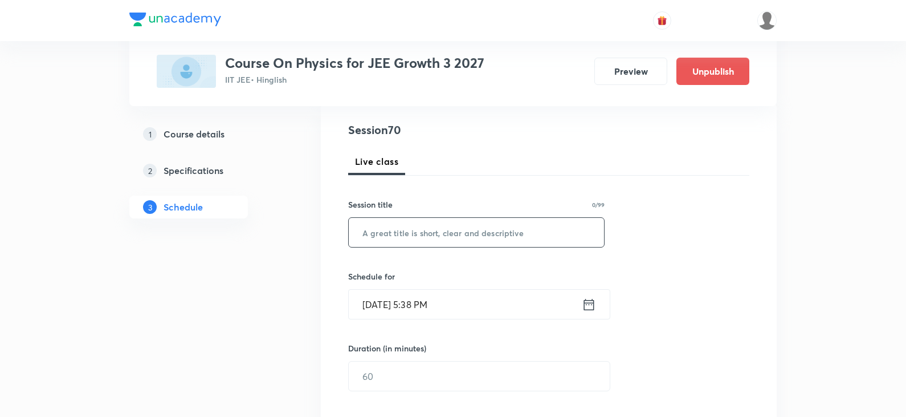
click at [494, 244] on input "text" at bounding box center [476, 232] width 255 height 29
paste input "[PERSON_NAME] Laws of Motion Part - 12"
type input "[PERSON_NAME] Laws of Motion Part - 13"
click at [592, 306] on icon at bounding box center [589, 304] width 14 height 16
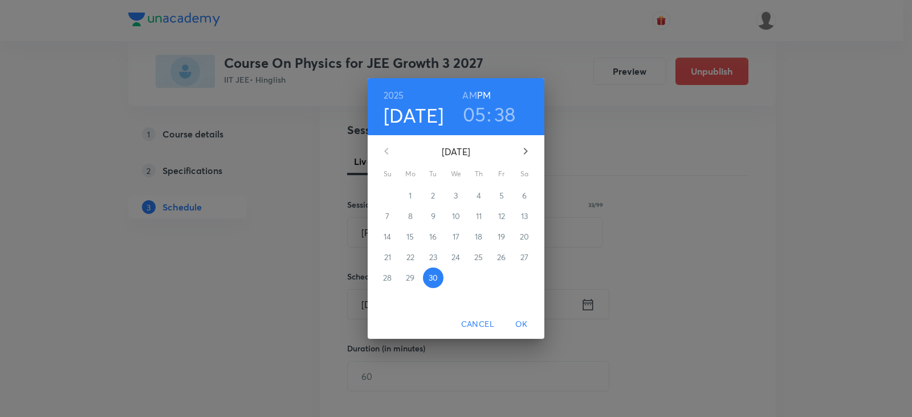
click at [528, 153] on icon "button" at bounding box center [526, 151] width 14 height 14
click at [498, 200] on span "3" at bounding box center [501, 195] width 21 height 11
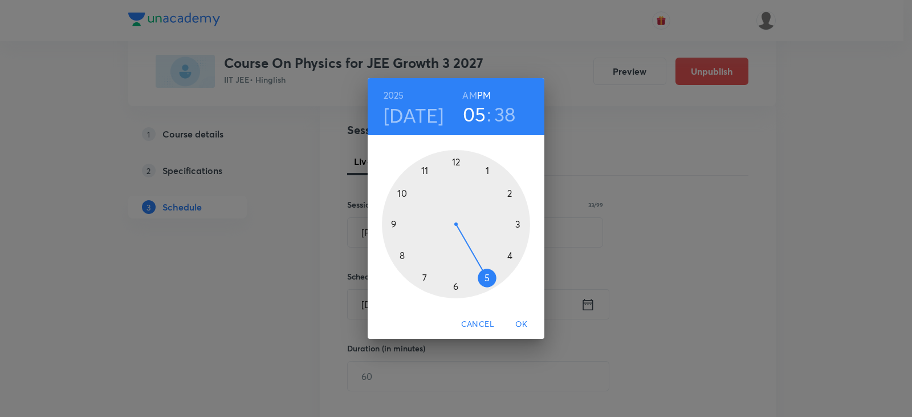
click at [489, 169] on div at bounding box center [456, 224] width 148 height 148
click at [458, 286] on div at bounding box center [456, 224] width 148 height 148
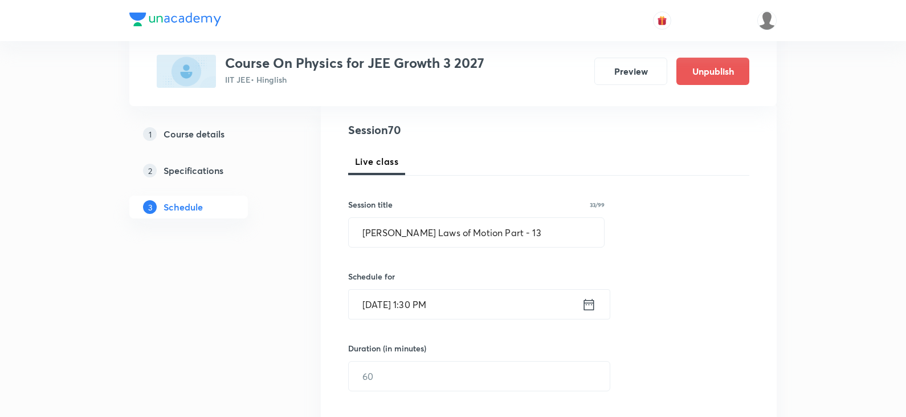
scroll to position [182, 0]
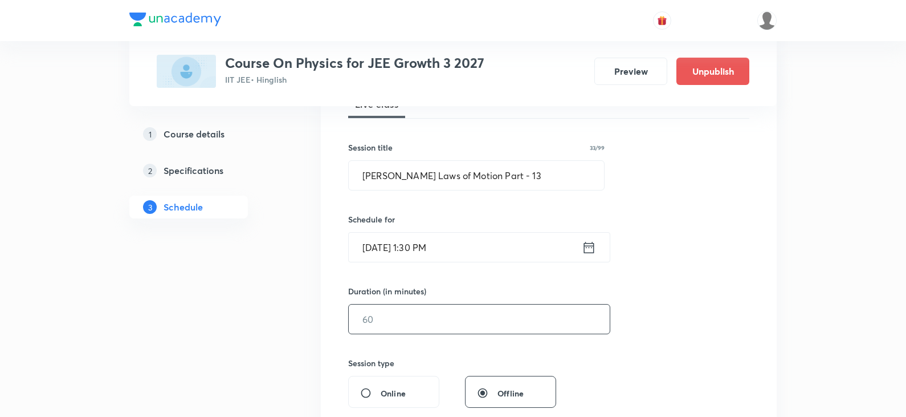
click at [428, 315] on input "text" at bounding box center [479, 318] width 261 height 29
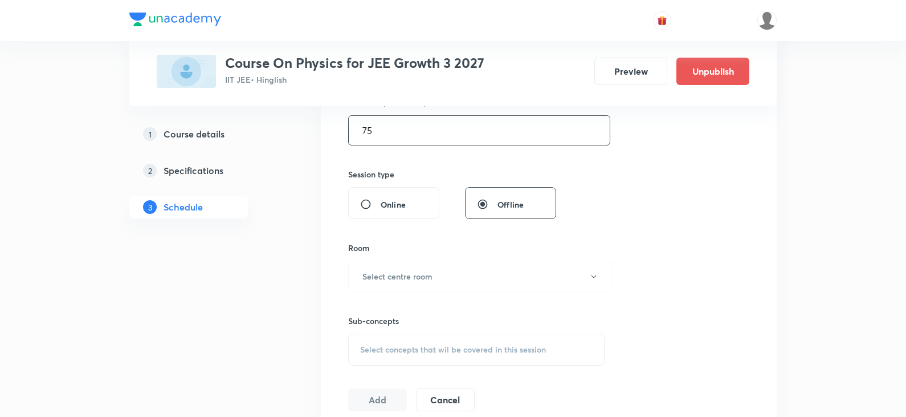
scroll to position [410, 0]
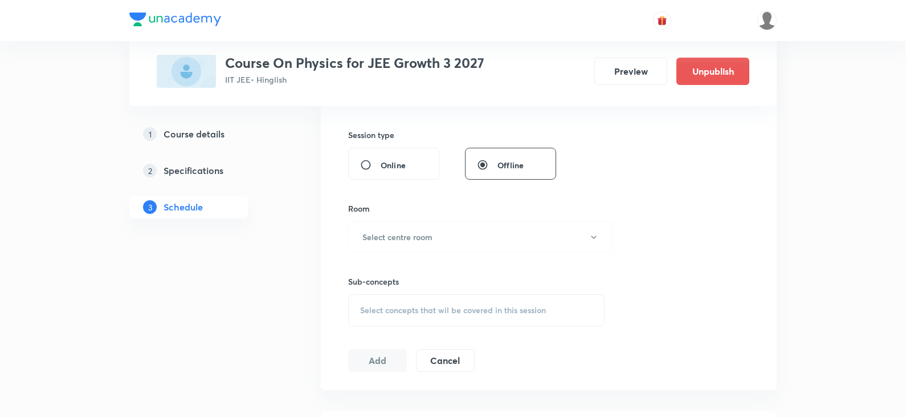
type input "75"
click at [413, 312] on span "Select concepts that wil be covered in this session" at bounding box center [453, 310] width 186 height 9
click at [489, 238] on button "Select centre room" at bounding box center [480, 236] width 265 height 31
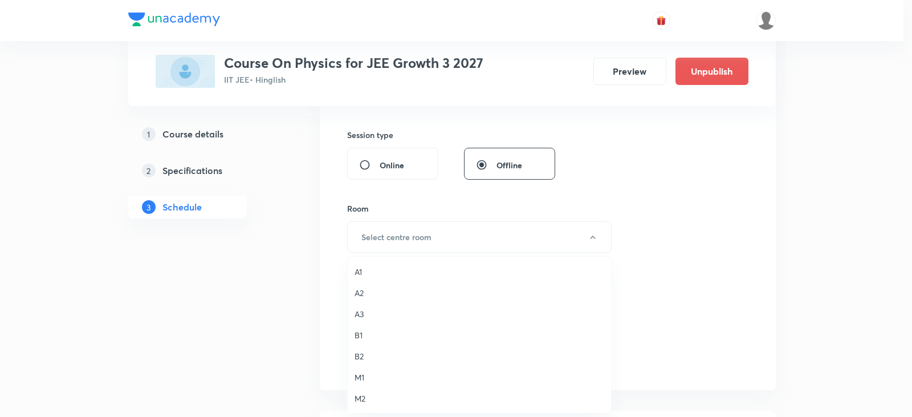
click at [353, 337] on li "B1" at bounding box center [479, 334] width 263 height 21
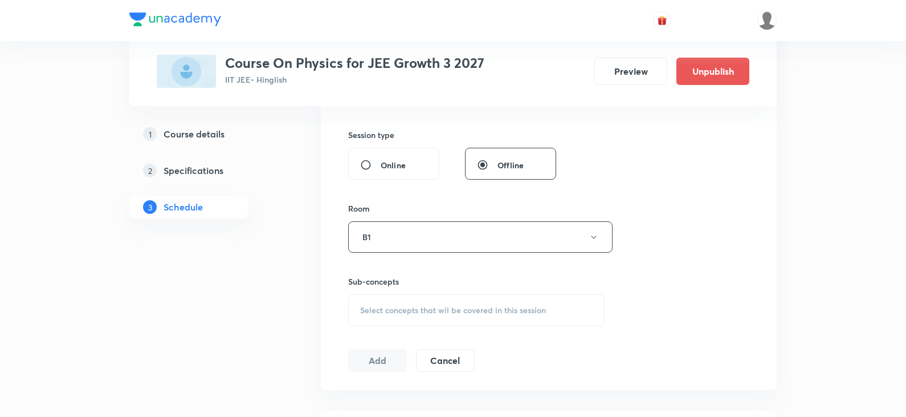
click at [420, 311] on span "Select concepts that wil be covered in this session" at bounding box center [453, 310] width 186 height 9
drag, startPoint x: 467, startPoint y: 347, endPoint x: 526, endPoint y: 347, distance: 58.7
click at [526, 347] on div "[PERSON_NAME] Laws of Motion Part - 12 0 / 0 ​" at bounding box center [476, 345] width 255 height 29
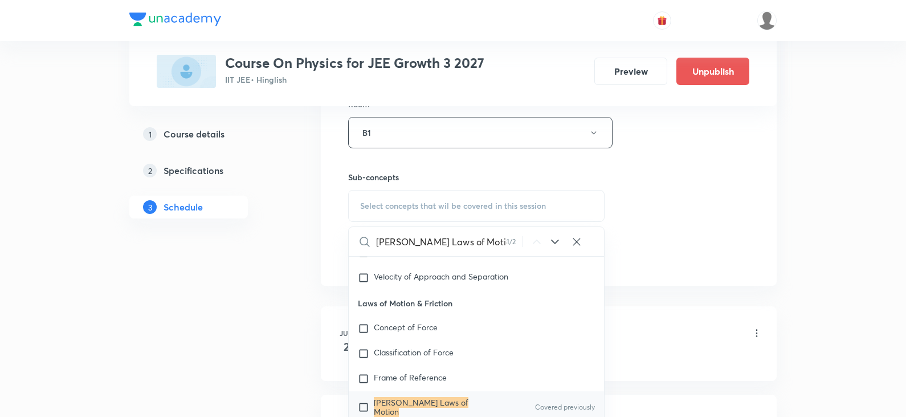
scroll to position [524, 0]
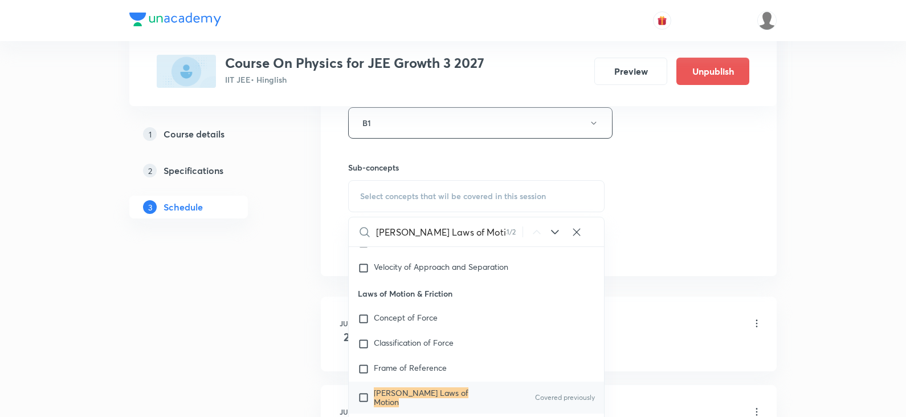
type input "[PERSON_NAME] Laws of Motion"
click at [452, 392] on mark "[PERSON_NAME] Laws of Motion" at bounding box center [421, 397] width 95 height 20
checkbox input "true"
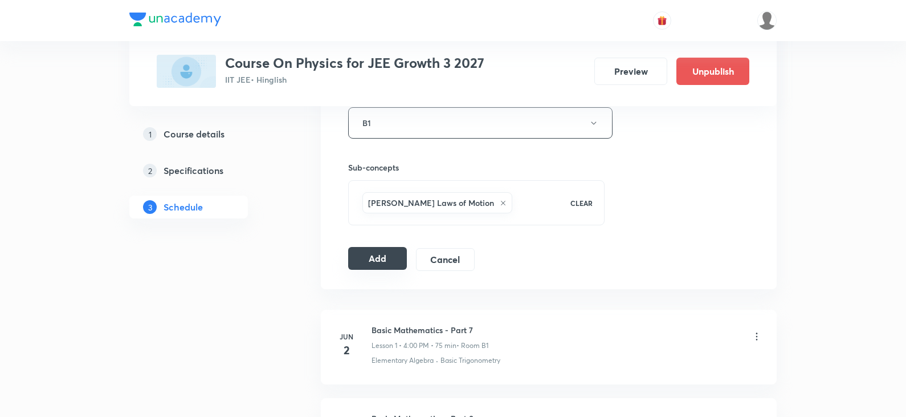
click at [375, 259] on button "Add" at bounding box center [377, 258] width 59 height 23
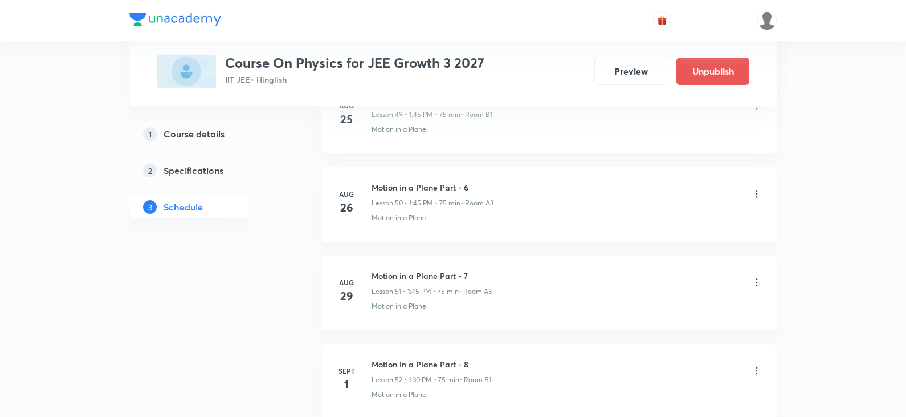
scroll to position [6158, 0]
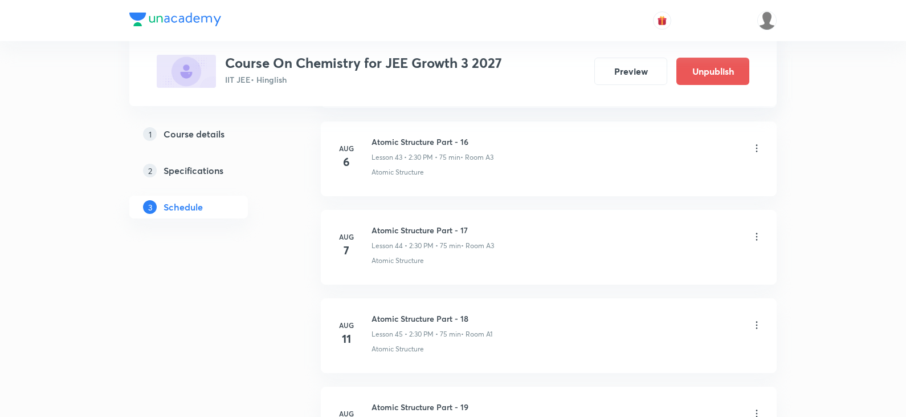
scroll to position [6947, 0]
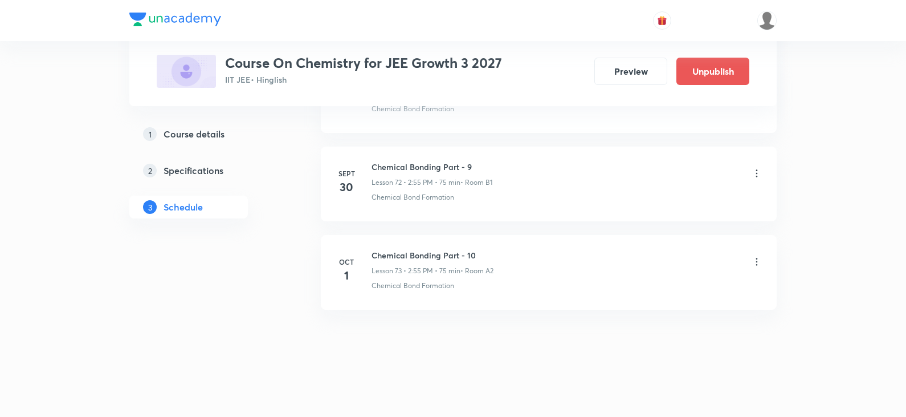
click at [437, 255] on h6 "Chemical Bonding Part - 10" at bounding box center [433, 255] width 122 height 12
copy h6 "Chemical Bonding Part - 10"
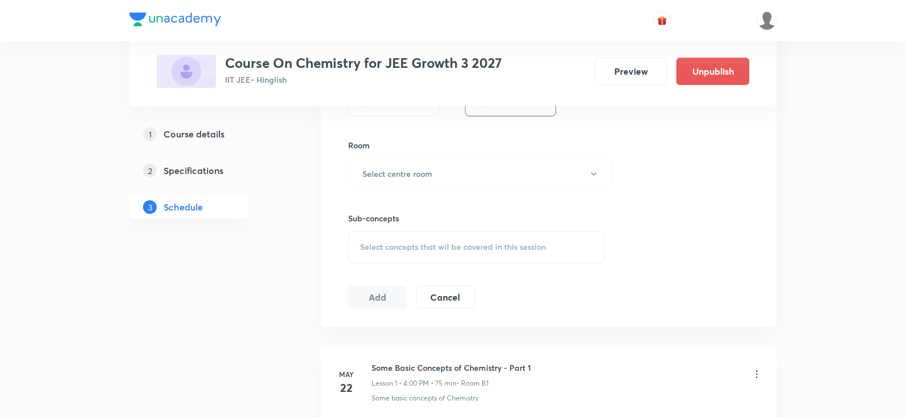
scroll to position [0, 0]
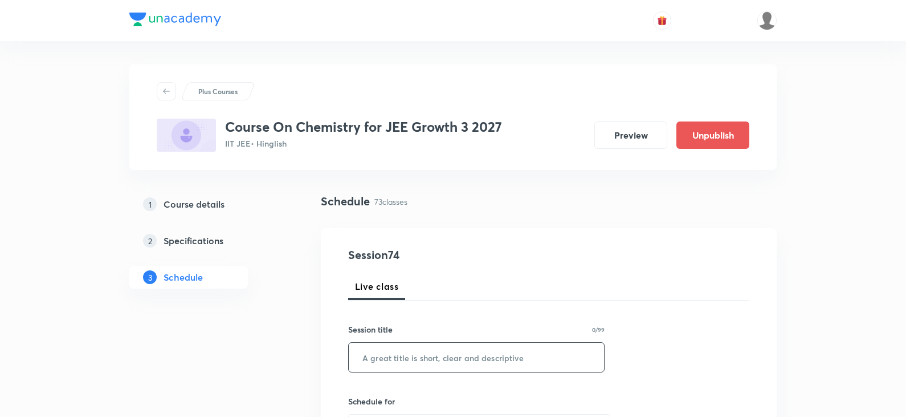
click at [426, 358] on input "text" at bounding box center [476, 357] width 255 height 29
paste input "Chemical Bonding Part - 10"
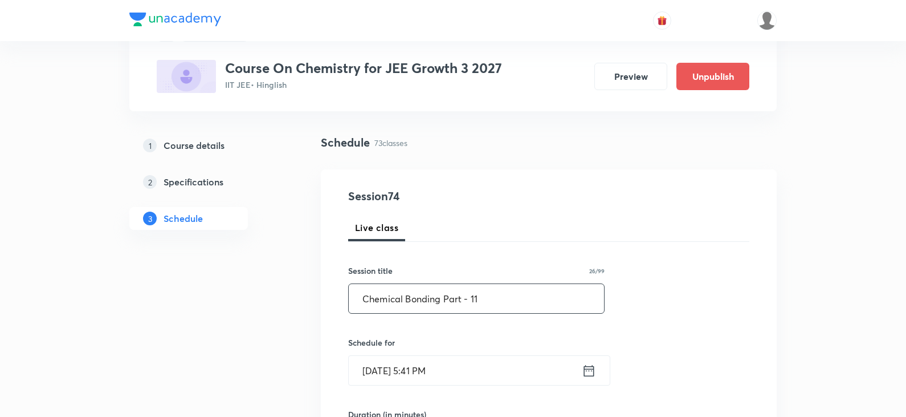
scroll to position [114, 0]
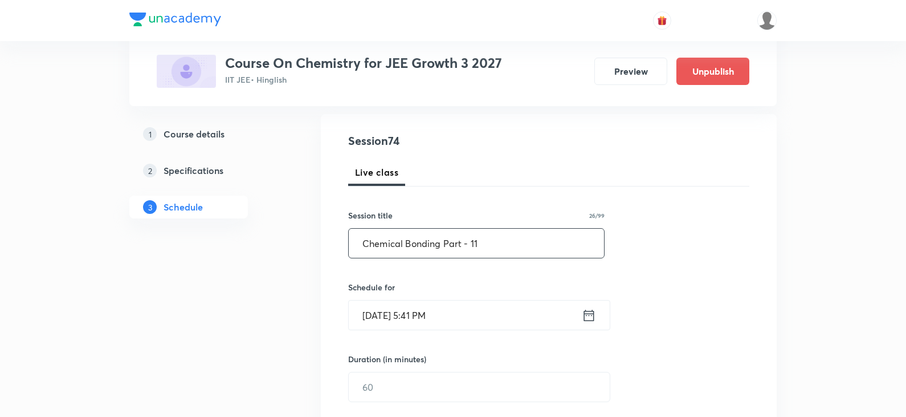
type input "Chemical Bonding Part - 11"
click at [585, 317] on icon at bounding box center [589, 314] width 10 height 11
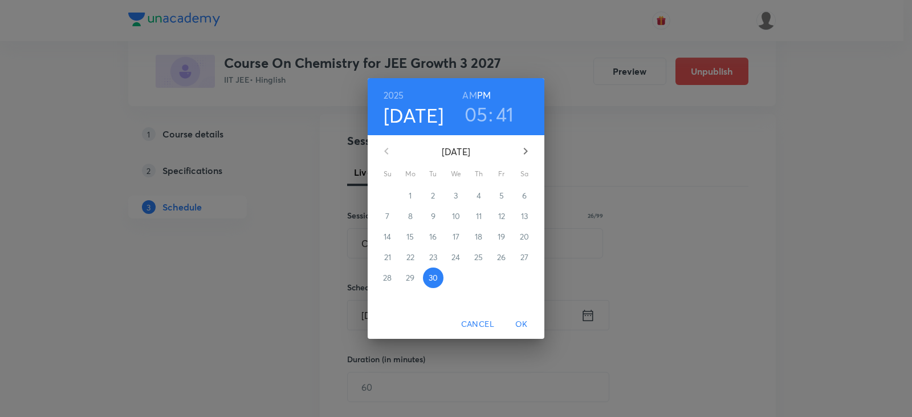
click at [526, 151] on icon "button" at bounding box center [526, 151] width 4 height 7
click at [506, 197] on span "3" at bounding box center [501, 195] width 21 height 11
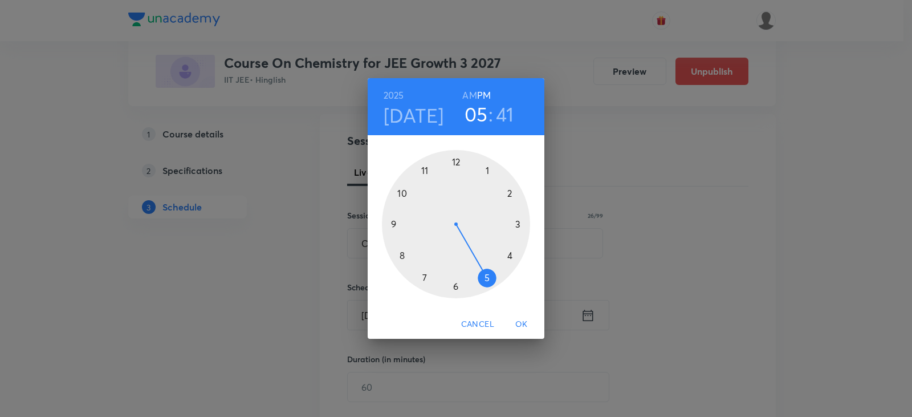
click at [512, 196] on div at bounding box center [456, 224] width 148 height 148
click at [426, 170] on div at bounding box center [456, 224] width 148 height 148
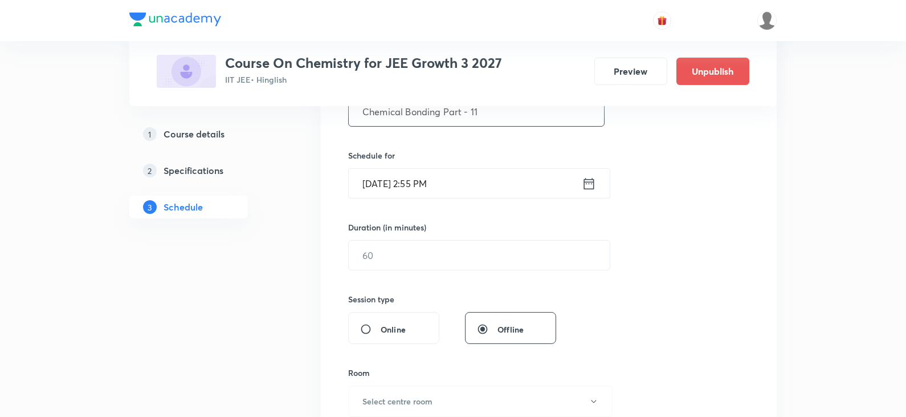
scroll to position [285, 0]
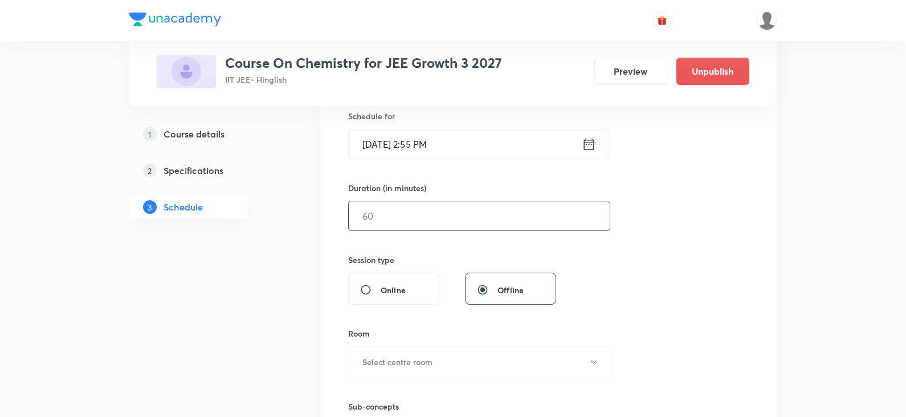
click at [438, 227] on input "text" at bounding box center [479, 215] width 261 height 29
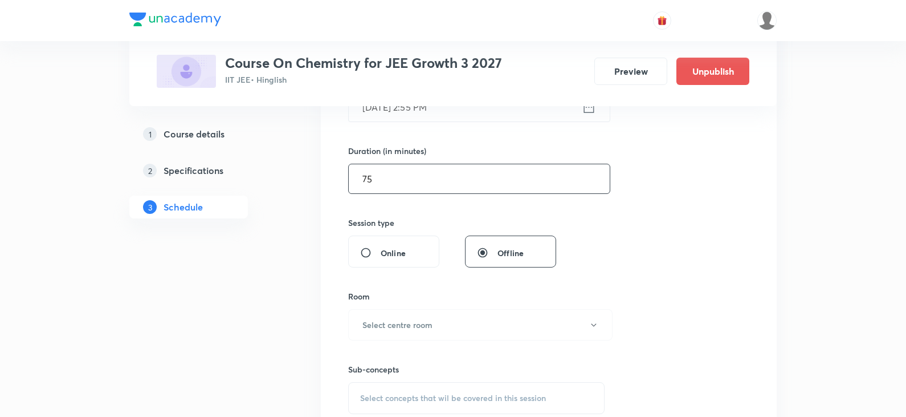
scroll to position [342, 0]
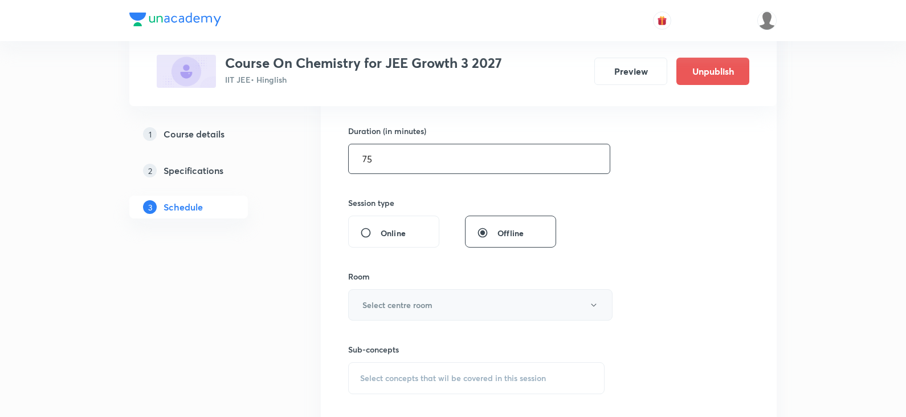
type input "75"
click at [422, 302] on h6 "Select centre room" at bounding box center [398, 305] width 70 height 12
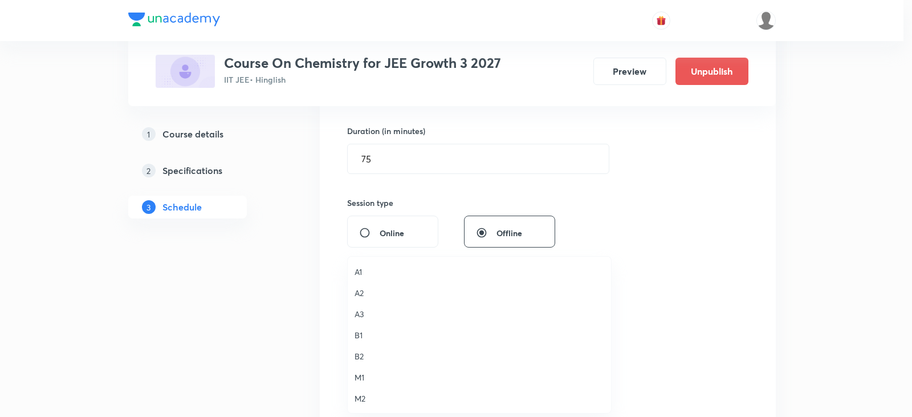
click at [363, 332] on span "B1" at bounding box center [480, 335] width 250 height 12
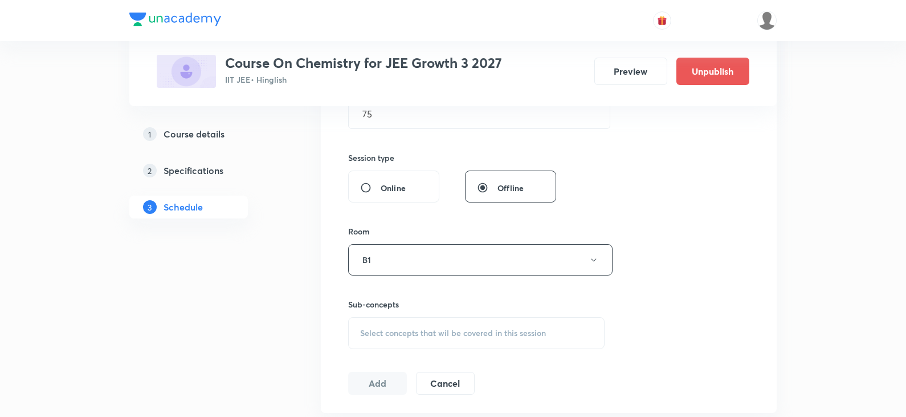
scroll to position [456, 0]
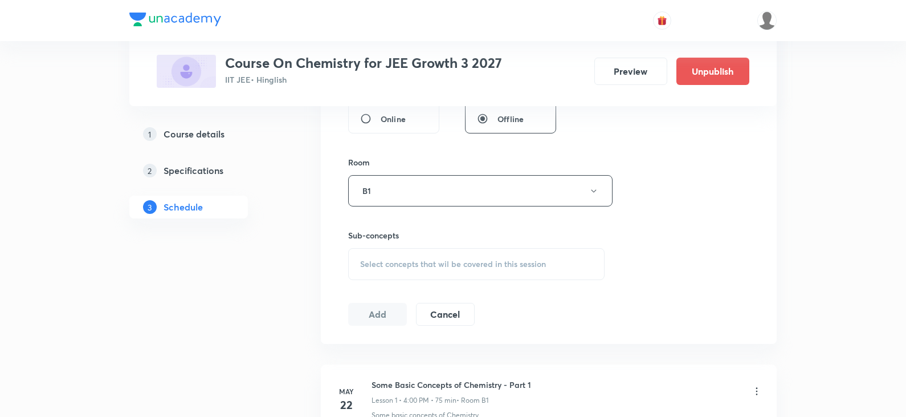
click at [383, 259] on span "Select concepts that wil be covered in this session" at bounding box center [453, 263] width 186 height 9
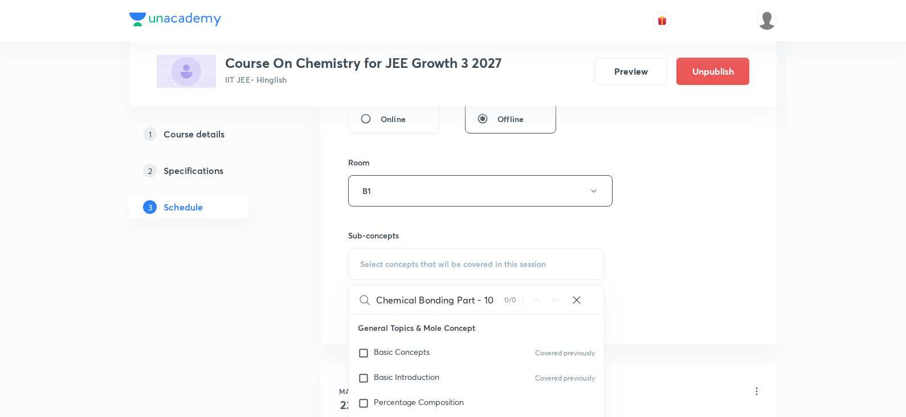
drag, startPoint x: 455, startPoint y: 298, endPoint x: 517, endPoint y: 300, distance: 61.6
click at [517, 300] on div "Chemical Bonding Part - 10 0 / 0 ​" at bounding box center [476, 299] width 255 height 29
drag, startPoint x: 443, startPoint y: 299, endPoint x: 462, endPoint y: 301, distance: 19.5
click at [462, 301] on input "Chemical Bonding" at bounding box center [440, 299] width 128 height 29
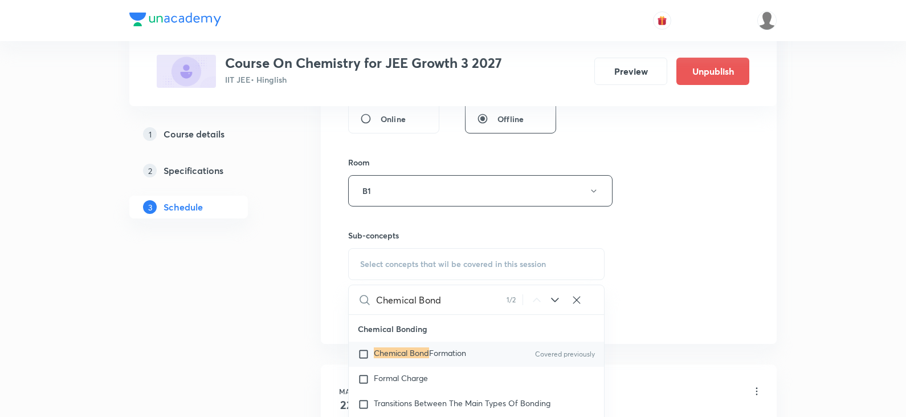
scroll to position [16119, 0]
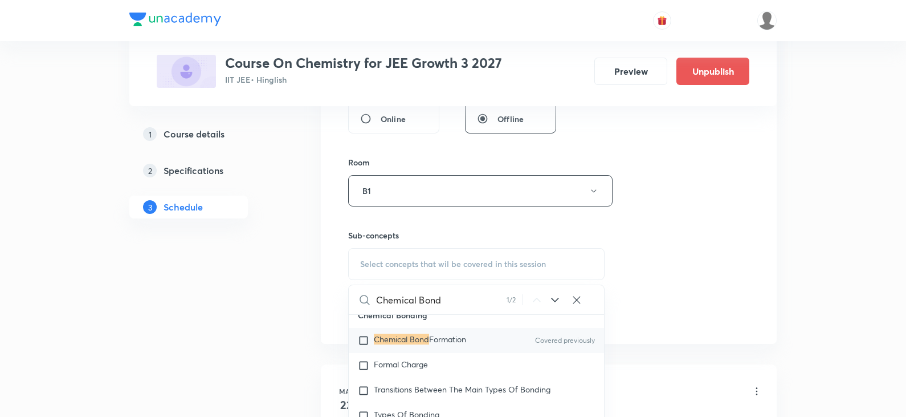
type input "Chemical Bond"
click at [428, 344] on mark "Chemical Bond" at bounding box center [401, 338] width 55 height 11
checkbox input "true"
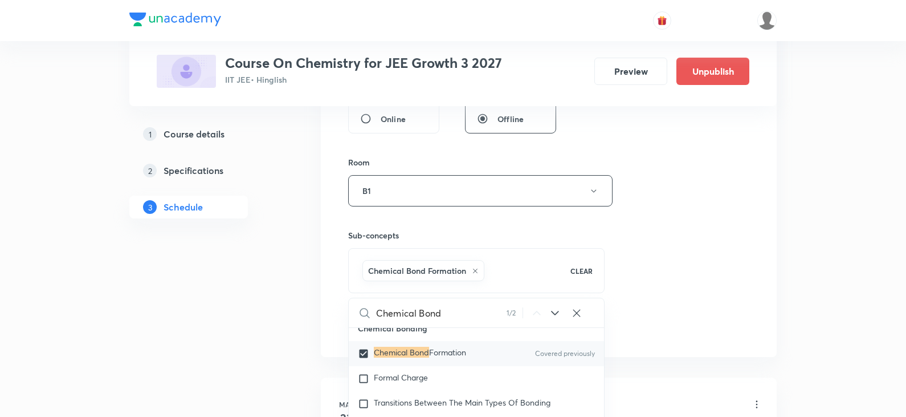
click at [634, 254] on div "Session 74 Live class Session title 26/99 Chemical Bonding Part - 11 ​ Schedule…" at bounding box center [548, 64] width 401 height 548
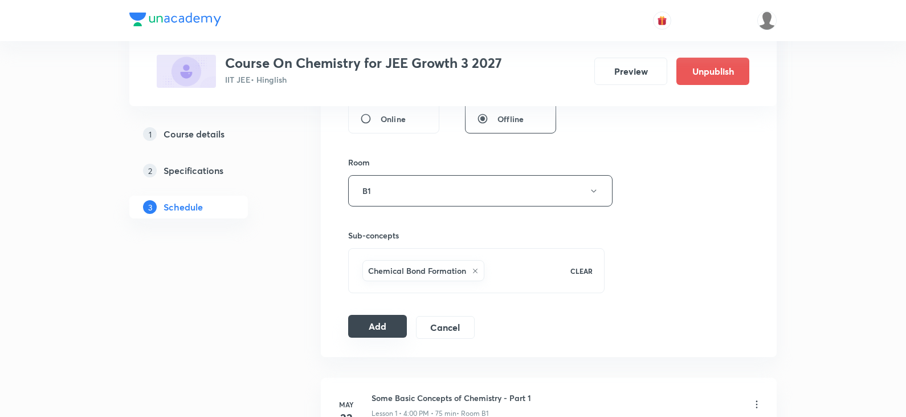
click at [392, 324] on button "Add" at bounding box center [377, 326] width 59 height 23
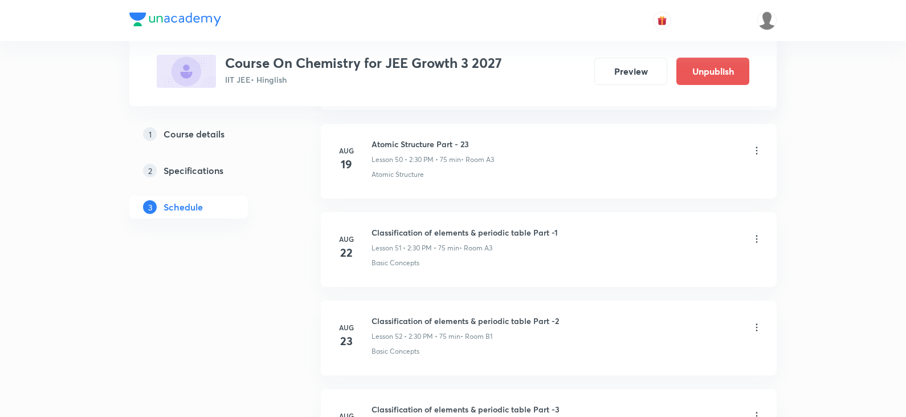
scroll to position [6512, 0]
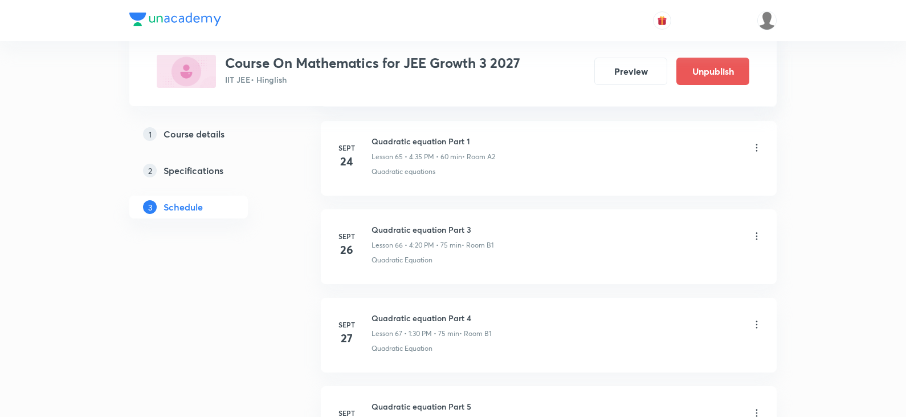
scroll to position [6594, 0]
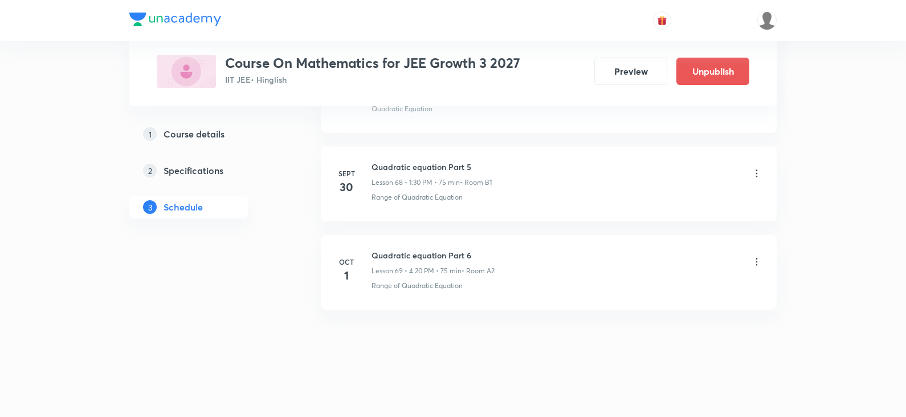
click at [444, 258] on h6 "Quadratic equation Part 6" at bounding box center [433, 255] width 123 height 12
copy h6 "Quadratic equation Part 6"
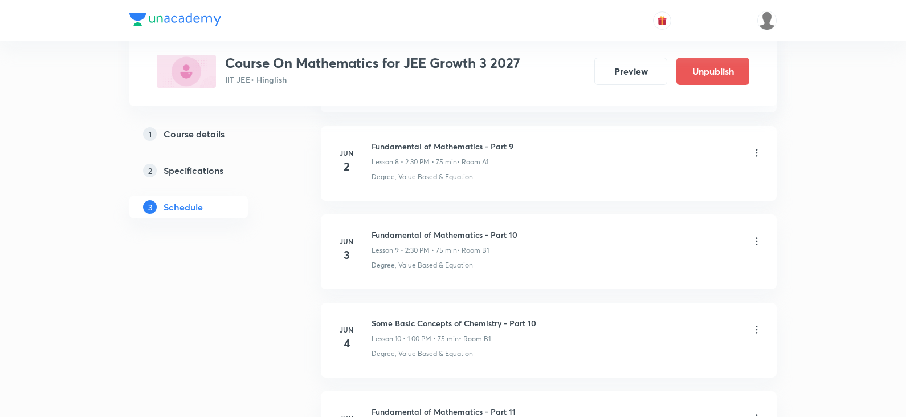
scroll to position [0, 0]
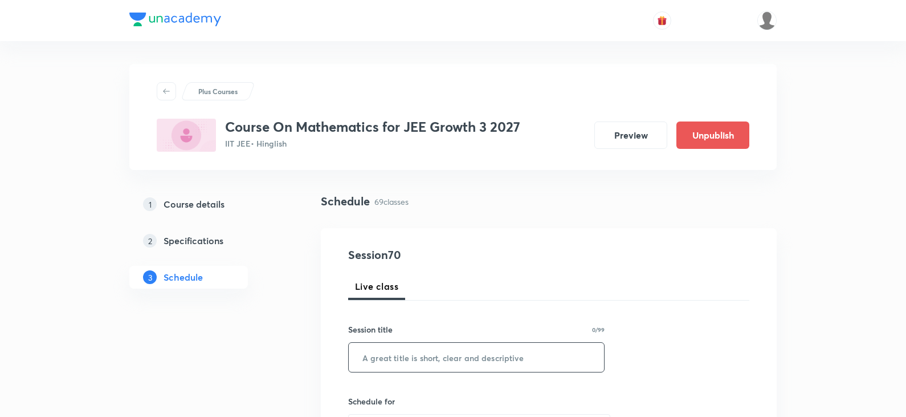
click at [395, 361] on input "text" at bounding box center [476, 357] width 255 height 29
paste input "Quadratic equation Part 6"
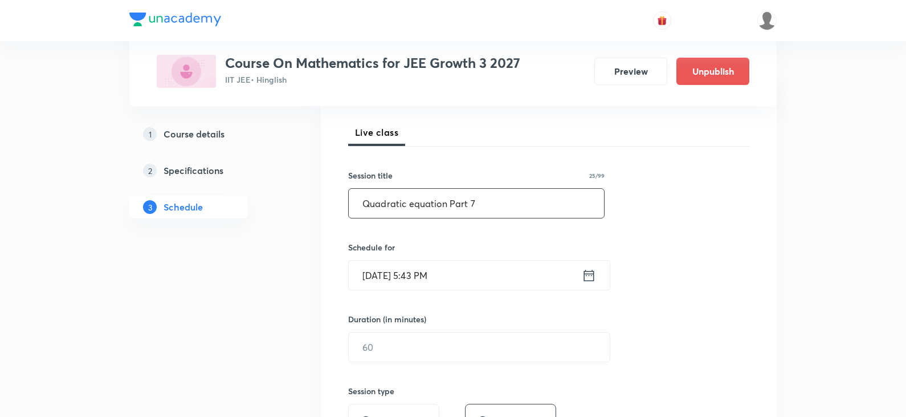
scroll to position [171, 0]
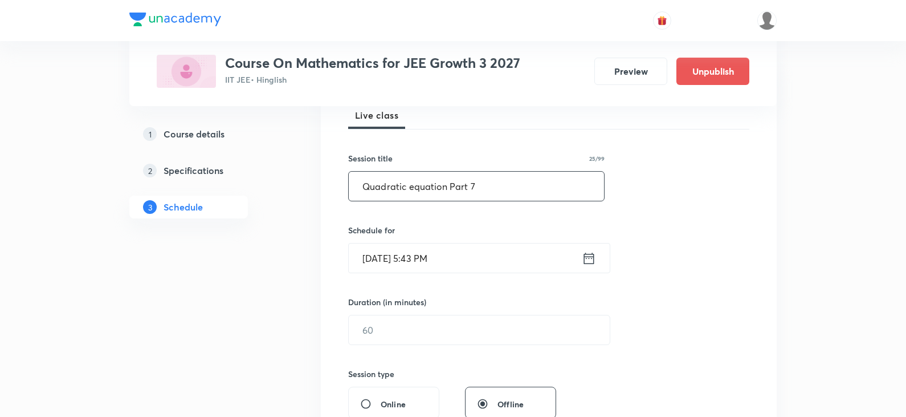
type input "Quadratic equation Part 7"
click at [587, 261] on icon at bounding box center [589, 258] width 14 height 16
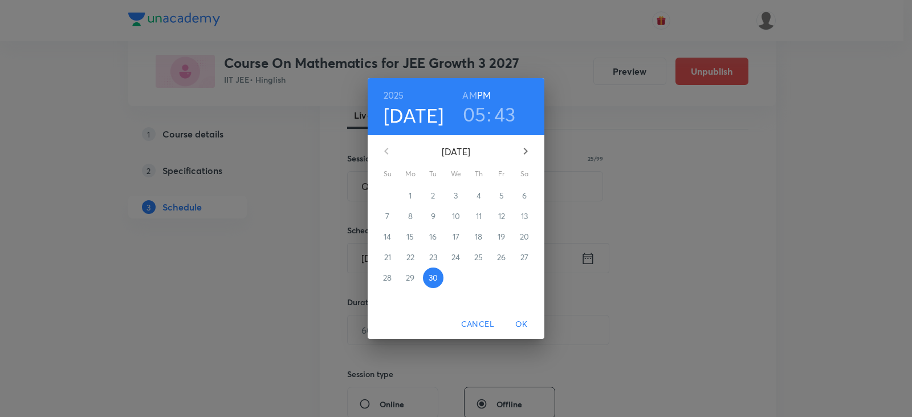
click at [528, 152] on icon "button" at bounding box center [526, 151] width 14 height 14
click at [499, 193] on span "3" at bounding box center [501, 195] width 21 height 11
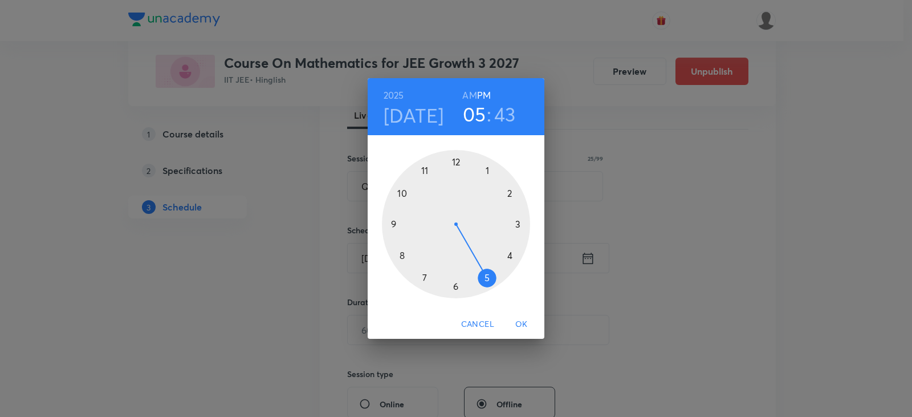
click at [509, 253] on div at bounding box center [456, 224] width 148 height 148
click at [510, 254] on div at bounding box center [456, 224] width 148 height 148
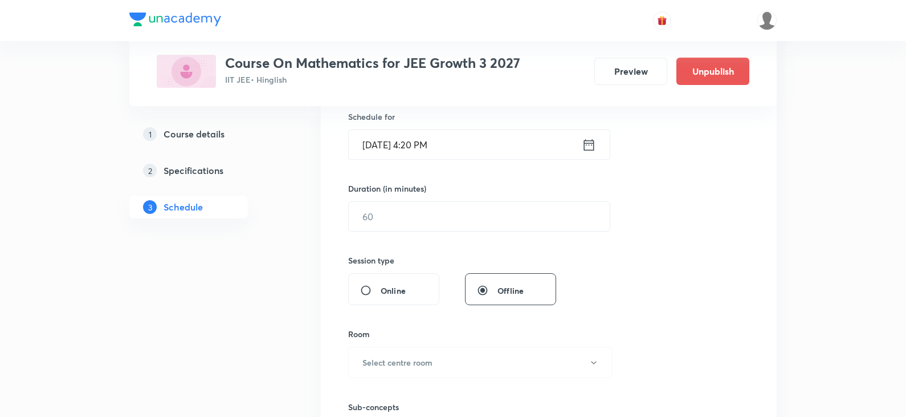
scroll to position [285, 0]
click at [483, 222] on input "text" at bounding box center [479, 215] width 261 height 29
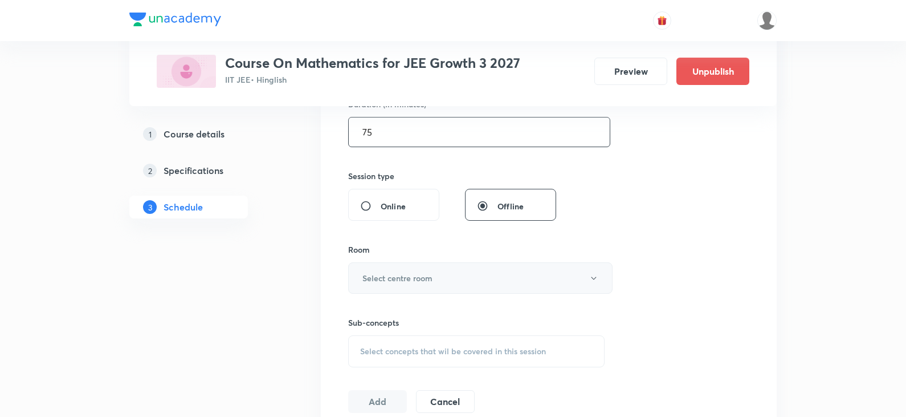
scroll to position [342, 0]
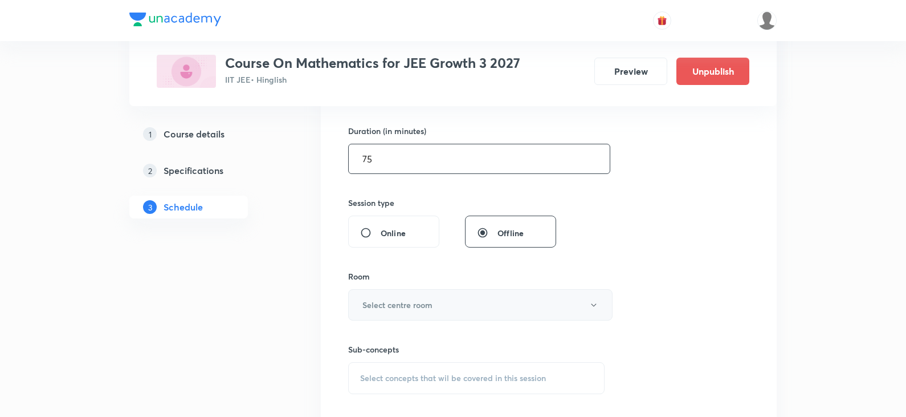
type input "75"
click at [440, 307] on button "Select centre room" at bounding box center [480, 304] width 265 height 31
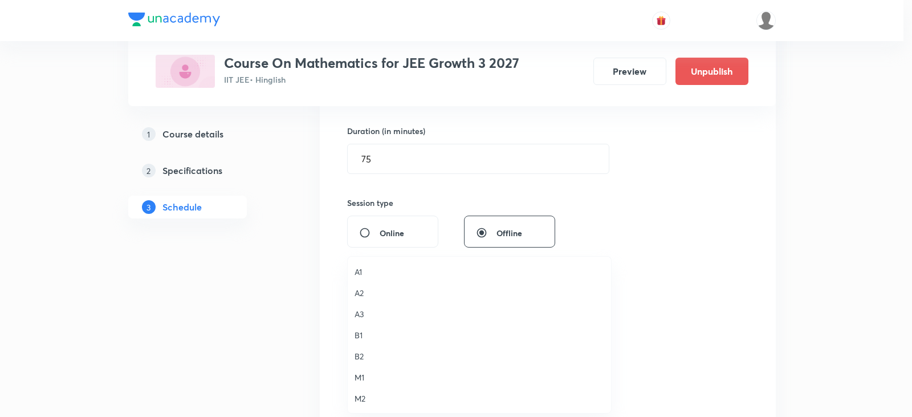
click at [375, 330] on span "B1" at bounding box center [480, 335] width 250 height 12
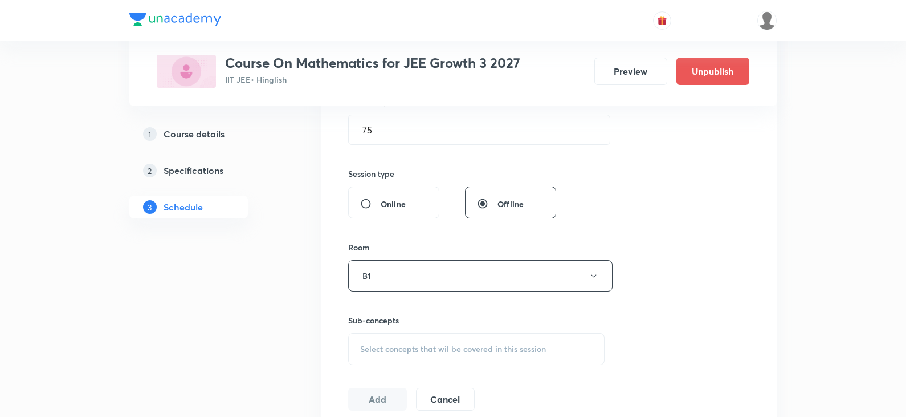
scroll to position [399, 0]
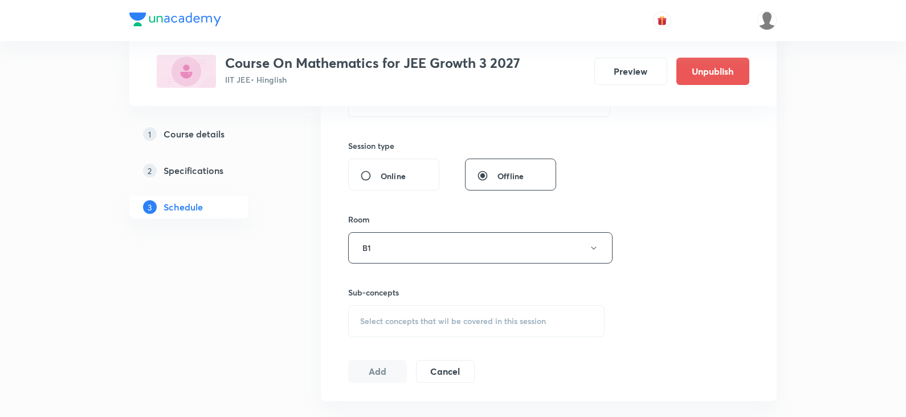
click at [415, 329] on div "Select concepts that wil be covered in this session" at bounding box center [476, 321] width 257 height 32
drag, startPoint x: 462, startPoint y: 355, endPoint x: 516, endPoint y: 353, distance: 54.2
click at [516, 353] on div "Quadratic equation Part 6 0 / 0 ​" at bounding box center [476, 356] width 255 height 29
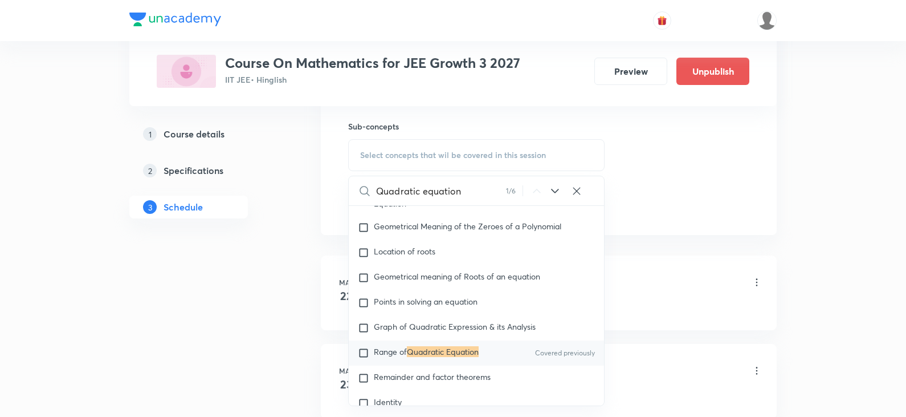
scroll to position [627, 0]
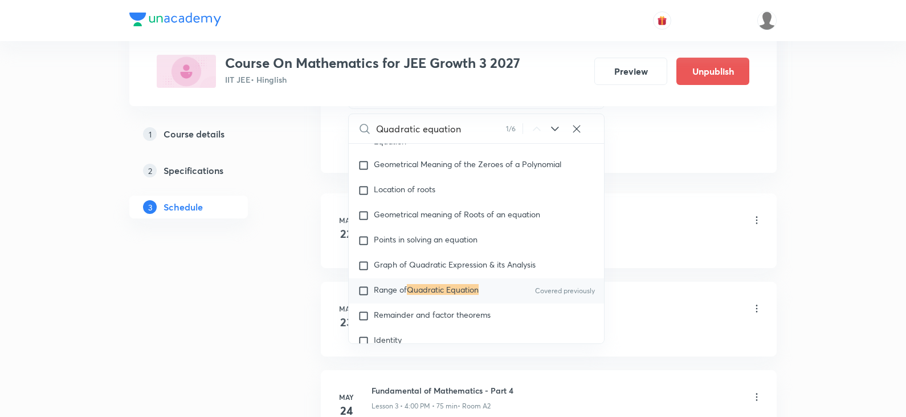
type input "Quadratic equation"
click at [445, 295] on p "Range of Quadratic Equation" at bounding box center [426, 290] width 105 height 11
checkbox input "true"
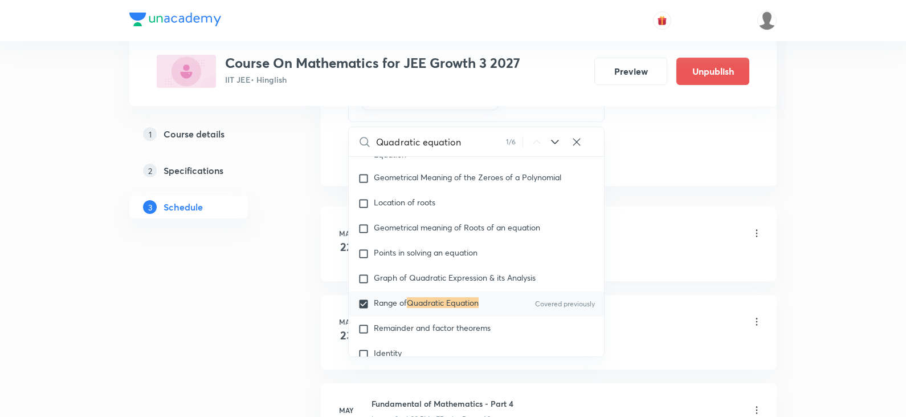
click at [615, 219] on li "May 22 Fundamental of Mathematics - Part 2 Lesson 1 • 1:40 PM • 35 min • Room M…" at bounding box center [549, 243] width 456 height 75
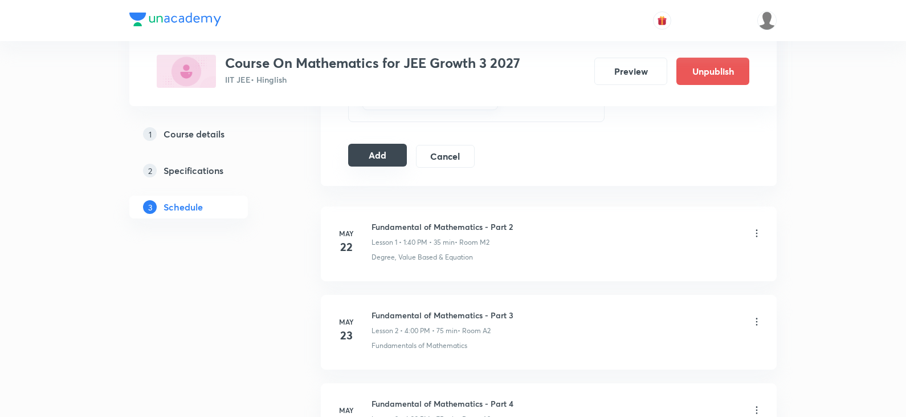
click at [385, 157] on button "Add" at bounding box center [377, 155] width 59 height 23
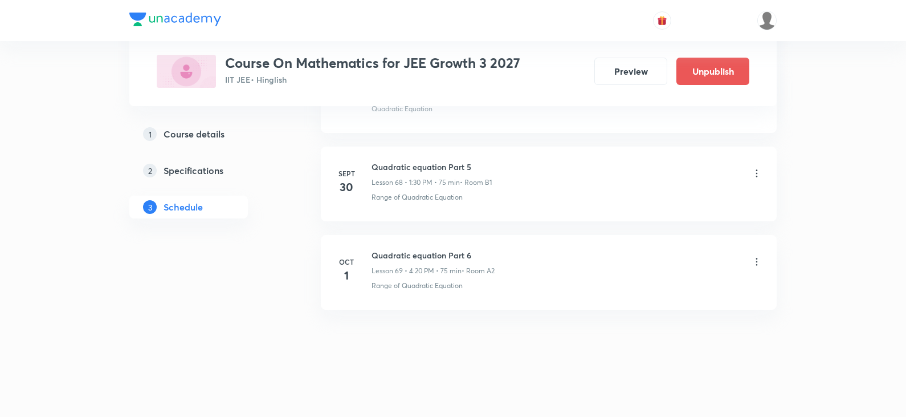
scroll to position [6070, 0]
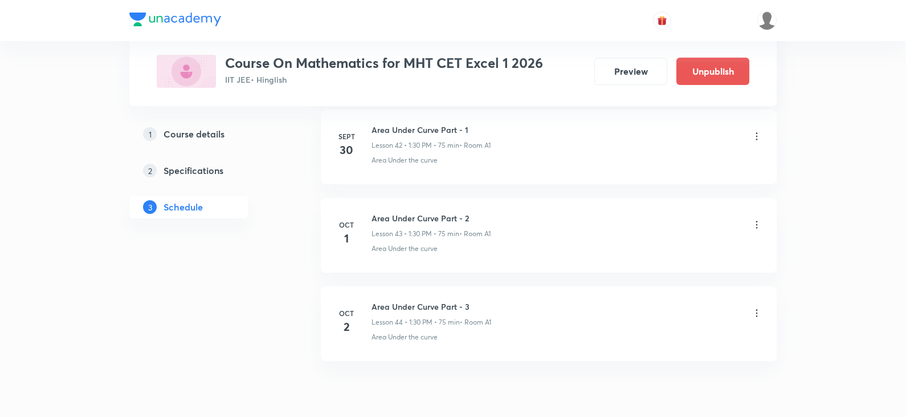
scroll to position [4385, 0]
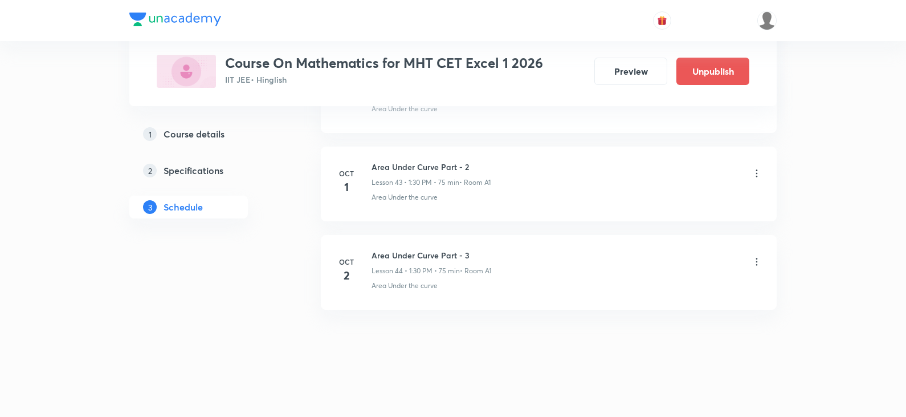
click at [434, 254] on h6 "Area Under Curve Part - 3" at bounding box center [432, 255] width 120 height 12
copy h6 "Area Under Curve Part - 3"
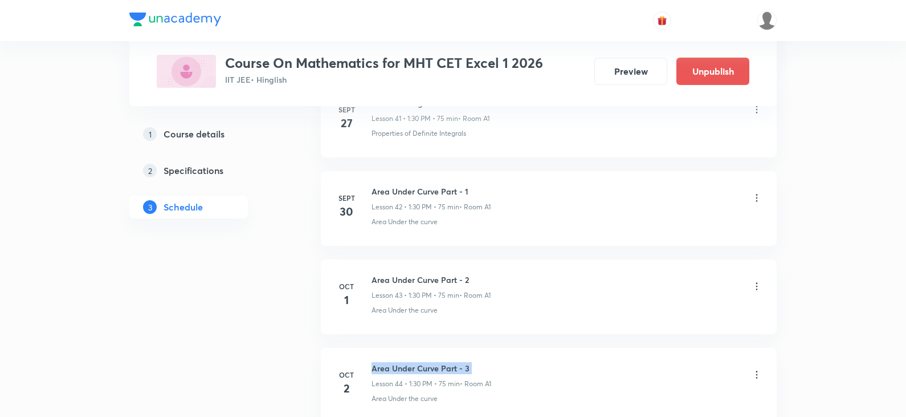
scroll to position [4271, 0]
copy h6 "Area Under Curve Part - 3"
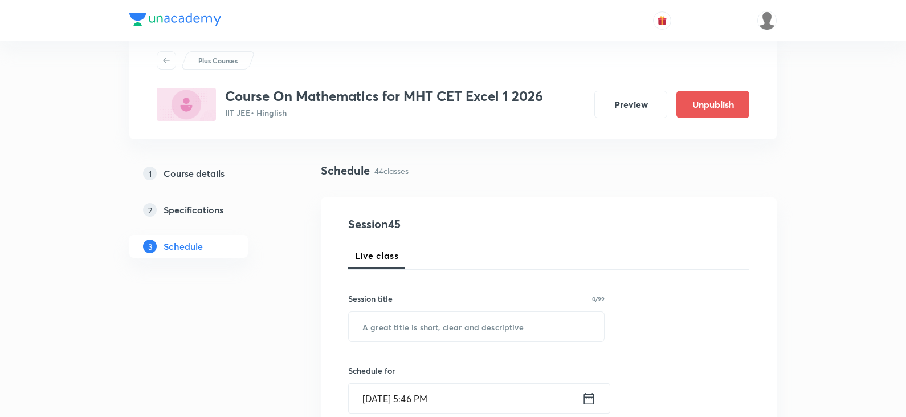
scroll to position [57, 0]
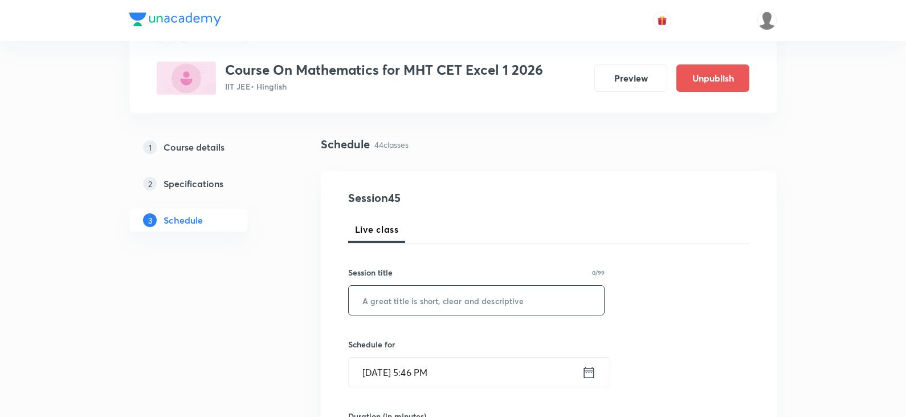
click at [450, 287] on input "text" at bounding box center [476, 300] width 255 height 29
paste input "Area Under Curve Part - 3"
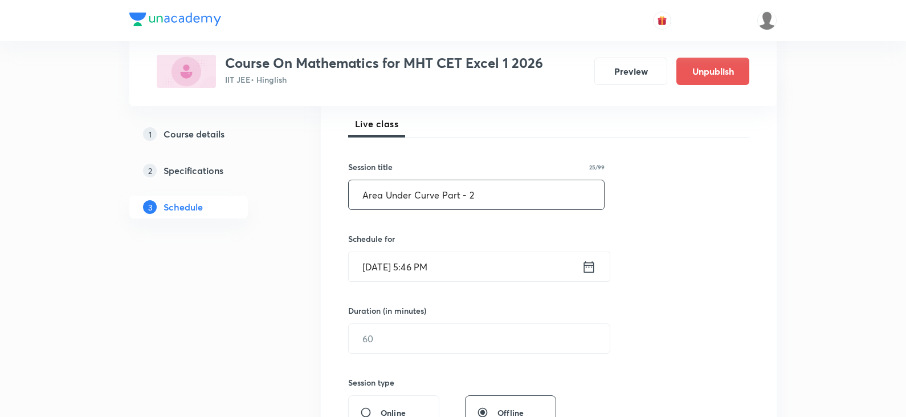
scroll to position [171, 0]
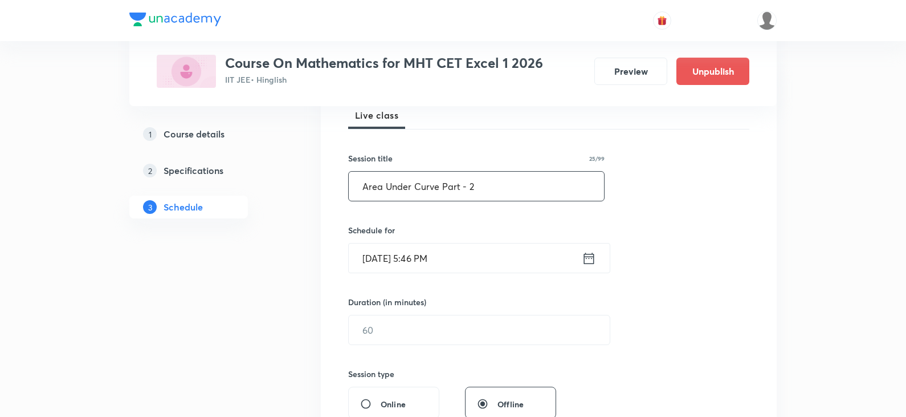
type input "Area Under Curve Part - 2"
click at [587, 262] on icon at bounding box center [589, 258] width 14 height 16
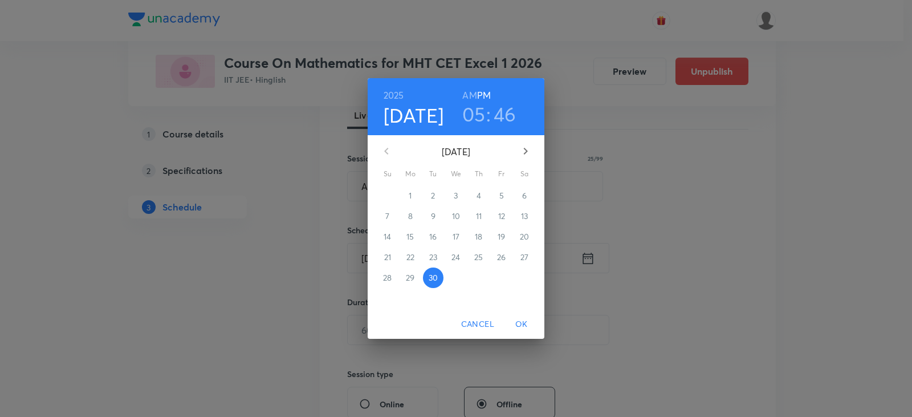
click at [524, 157] on icon "button" at bounding box center [526, 151] width 14 height 14
click at [453, 200] on span "1" at bounding box center [456, 195] width 21 height 11
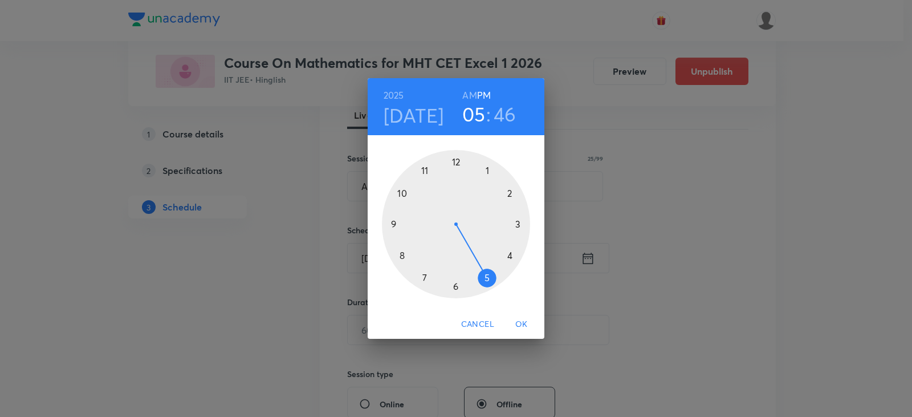
click at [454, 161] on div at bounding box center [456, 224] width 148 height 148
click at [455, 160] on div at bounding box center [456, 224] width 148 height 148
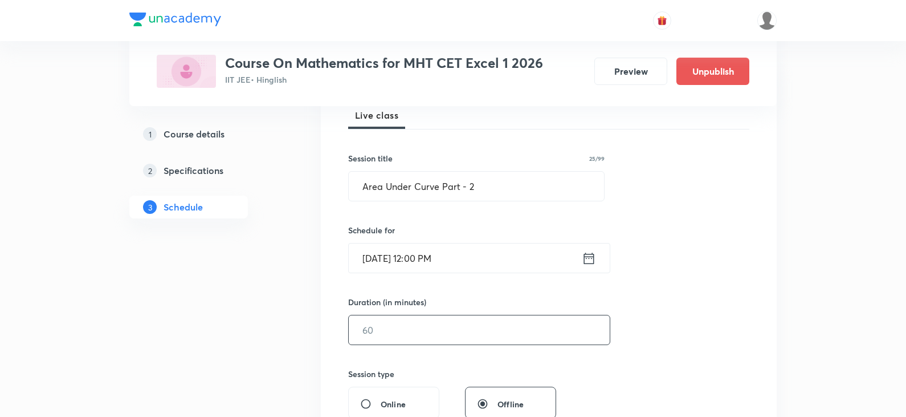
click at [471, 338] on input "text" at bounding box center [479, 329] width 261 height 29
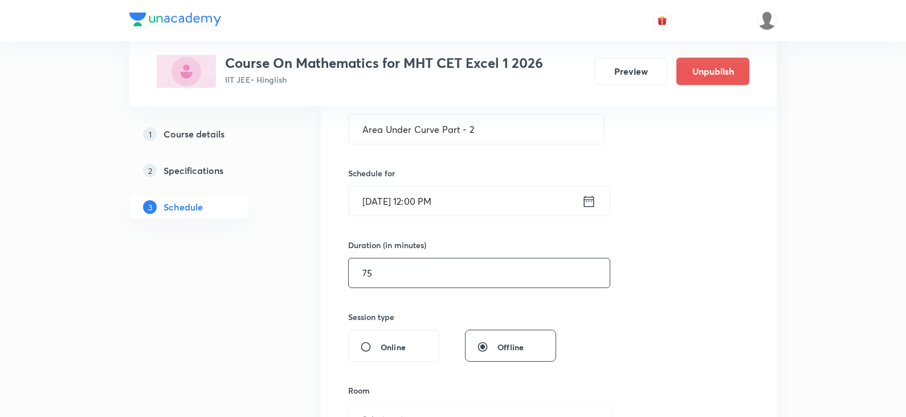
scroll to position [399, 0]
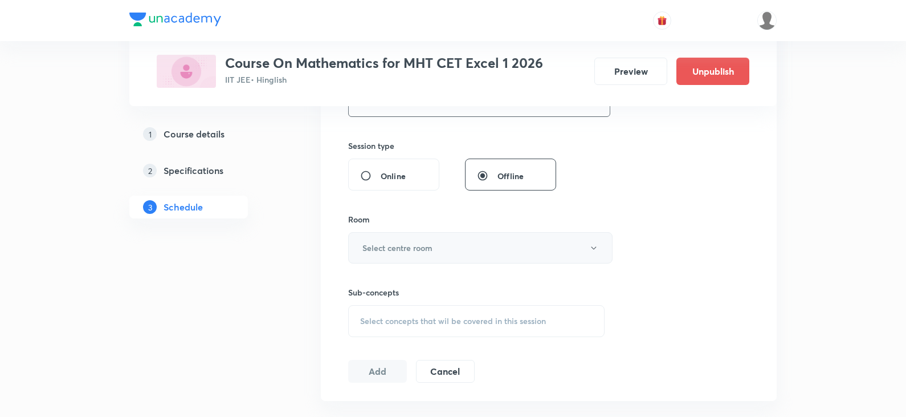
type input "75"
click at [453, 247] on button "Select centre room" at bounding box center [480, 247] width 265 height 31
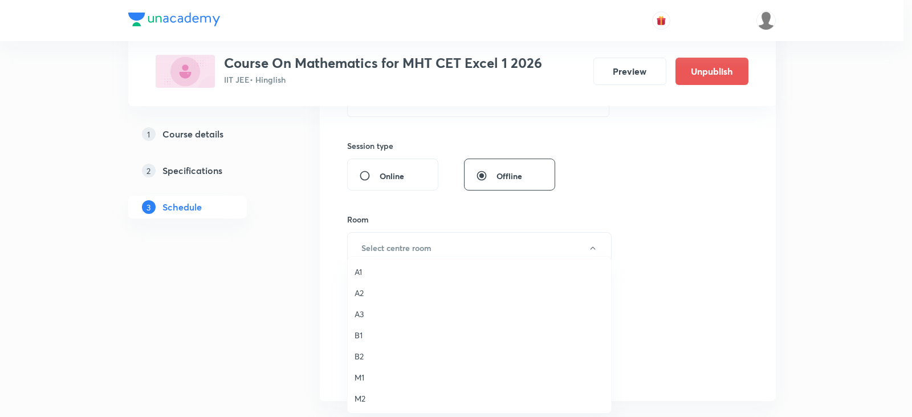
click at [367, 357] on span "B2" at bounding box center [480, 356] width 250 height 12
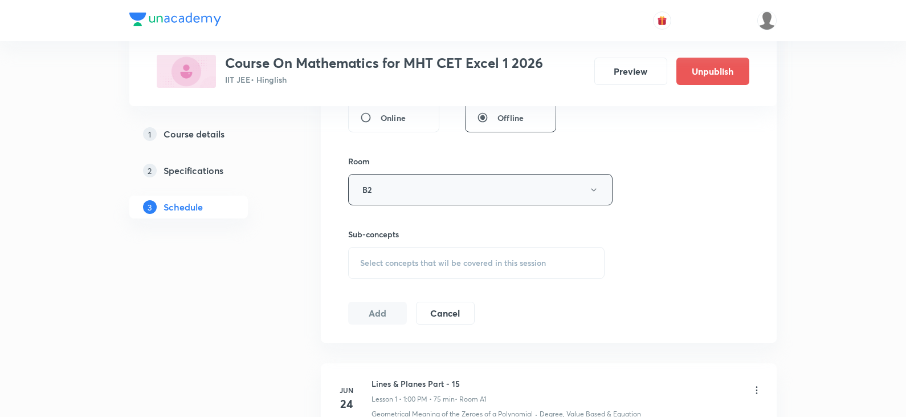
scroll to position [513, 0]
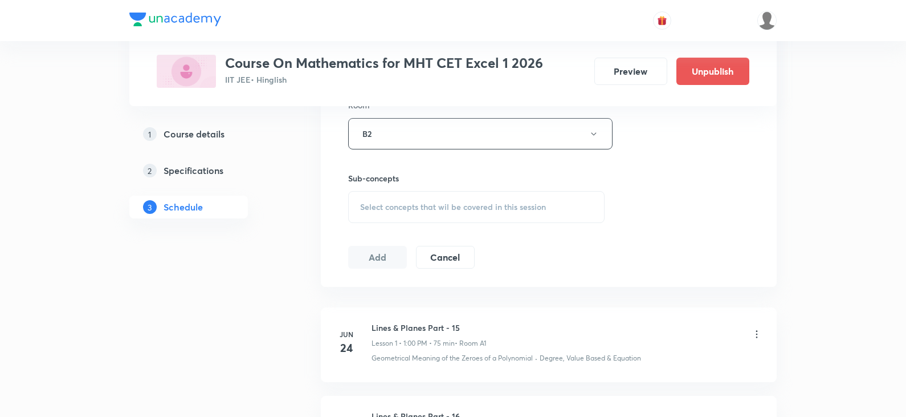
click at [422, 213] on div "Select concepts that wil be covered in this session" at bounding box center [476, 207] width 257 height 32
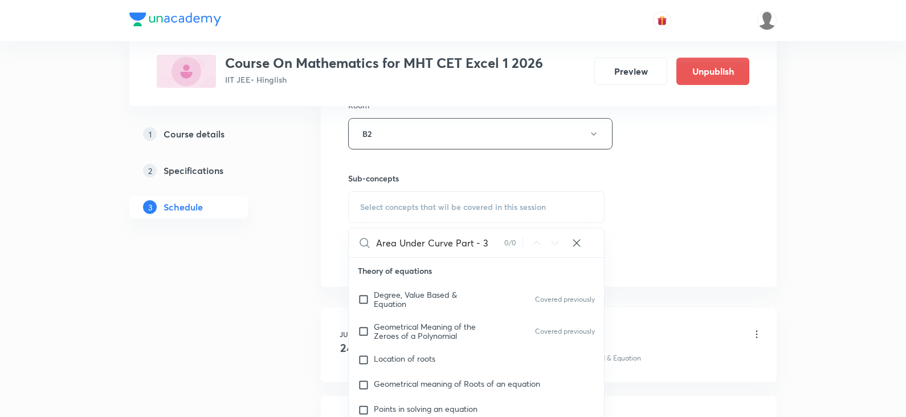
drag, startPoint x: 455, startPoint y: 243, endPoint x: 498, endPoint y: 245, distance: 42.8
click at [498, 245] on input "Area Under Curve Part - 3" at bounding box center [440, 242] width 128 height 29
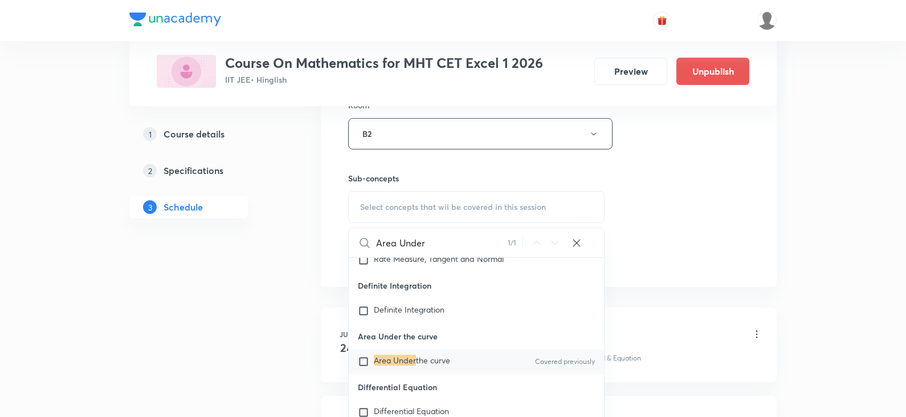
scroll to position [26614, 0]
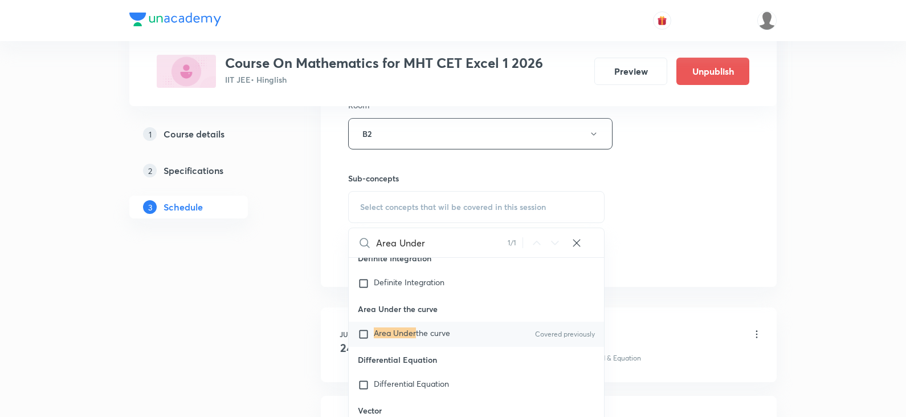
type input "Area Under"
click at [455, 347] on div "Area Under the curve Covered previously" at bounding box center [476, 334] width 255 height 25
checkbox input "true"
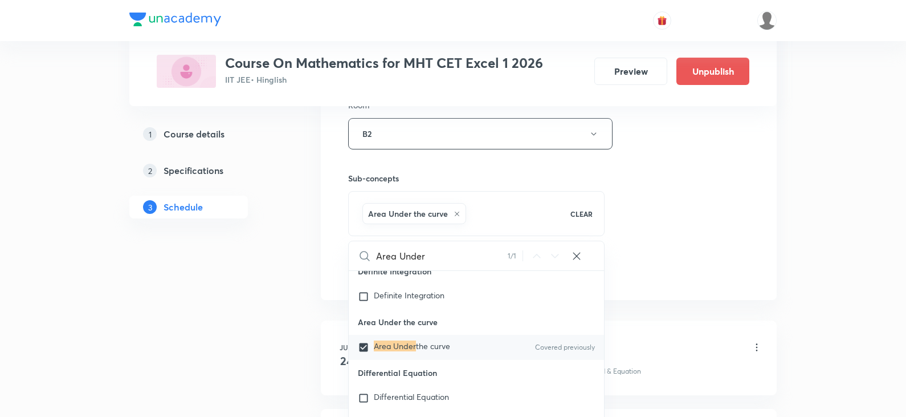
click at [663, 252] on div "Session 45 Live class Session title 25/99 Area Under Curve Part - 2 ​ Schedule …" at bounding box center [548, 7] width 401 height 548
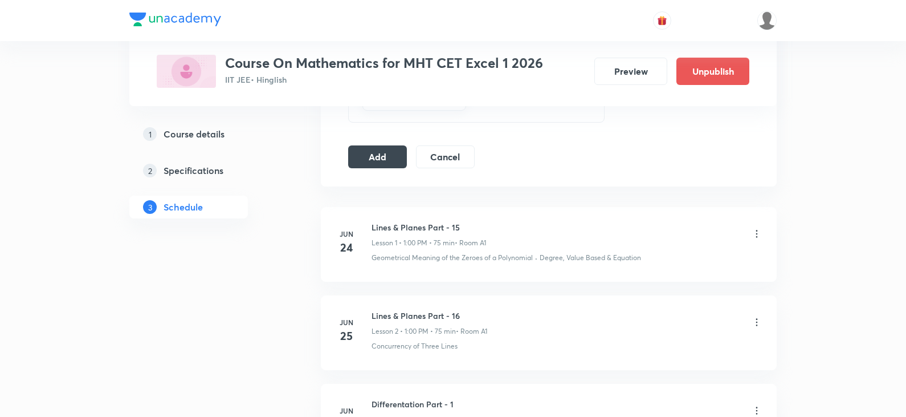
scroll to position [627, 0]
click at [385, 153] on button "Add" at bounding box center [377, 155] width 59 height 23
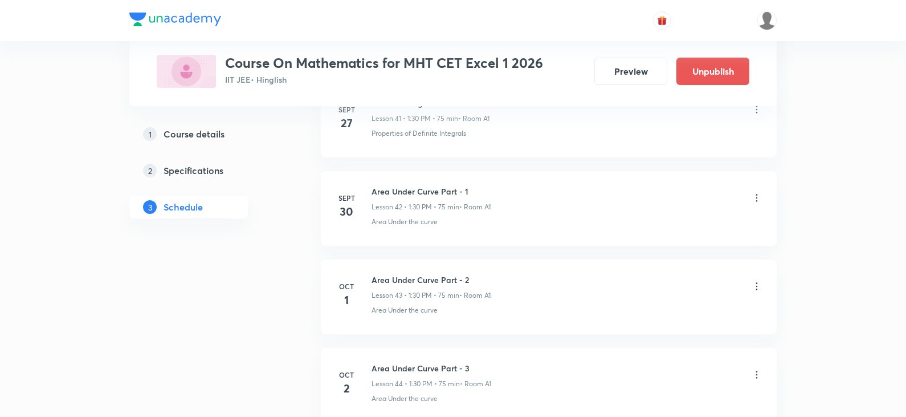
scroll to position [3747, 0]
click at [753, 291] on icon at bounding box center [756, 287] width 11 height 11
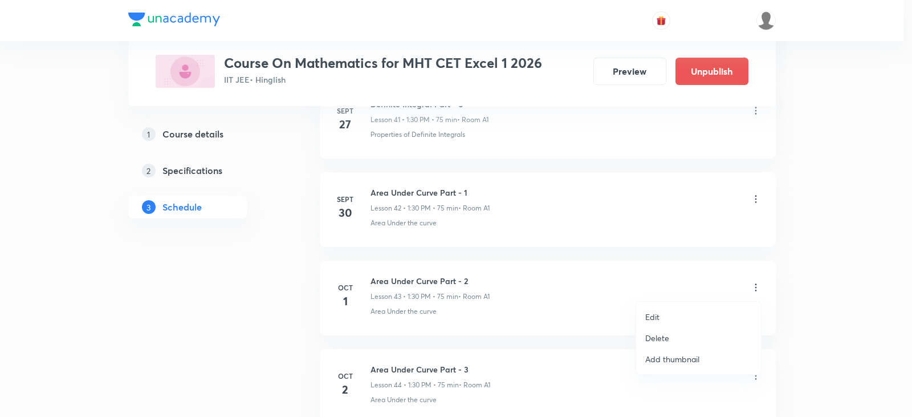
click at [652, 319] on p "Edit" at bounding box center [652, 317] width 14 height 12
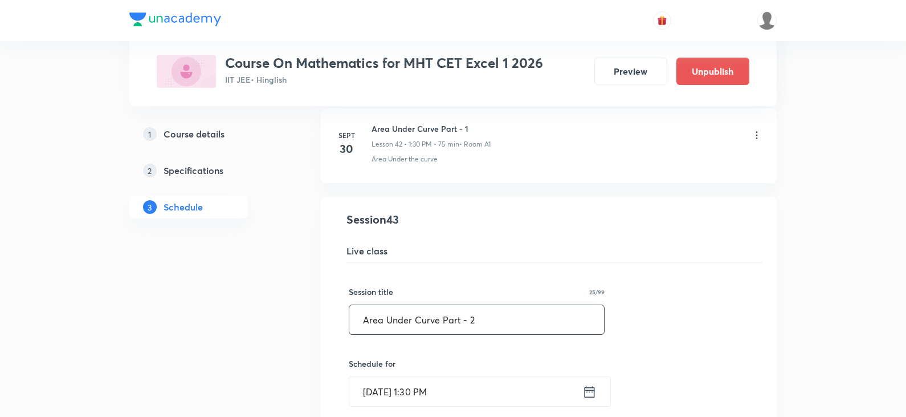
click at [505, 318] on input "Area Under Curve Part - 2" at bounding box center [476, 319] width 255 height 29
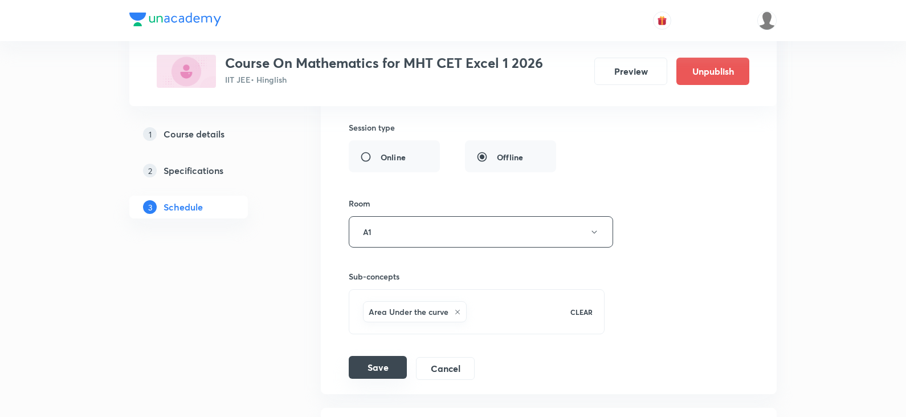
scroll to position [4146, 0]
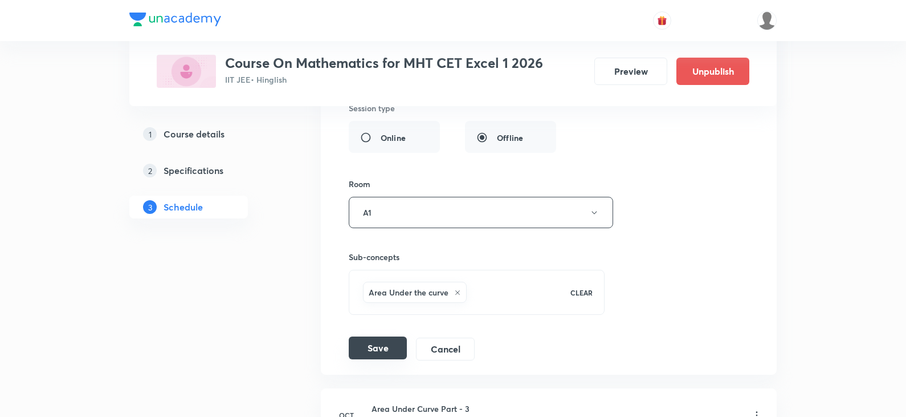
type input "Area Under Curve Part - 3"
click at [379, 347] on button "Save" at bounding box center [378, 347] width 58 height 23
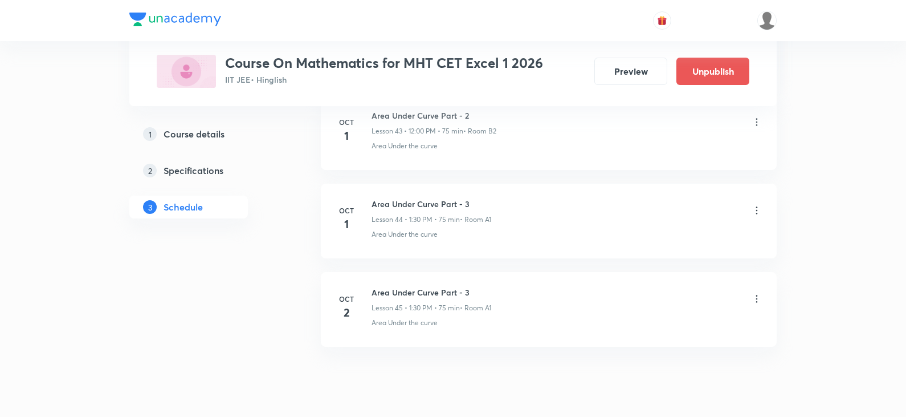
scroll to position [3892, 0]
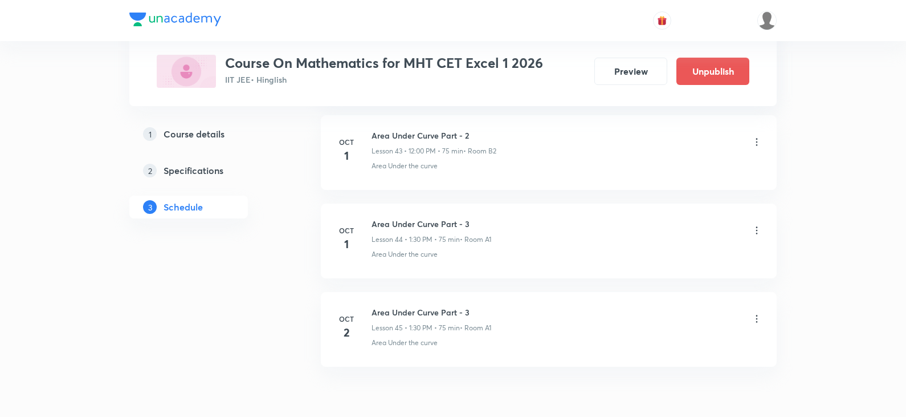
click at [754, 316] on icon at bounding box center [756, 318] width 11 height 11
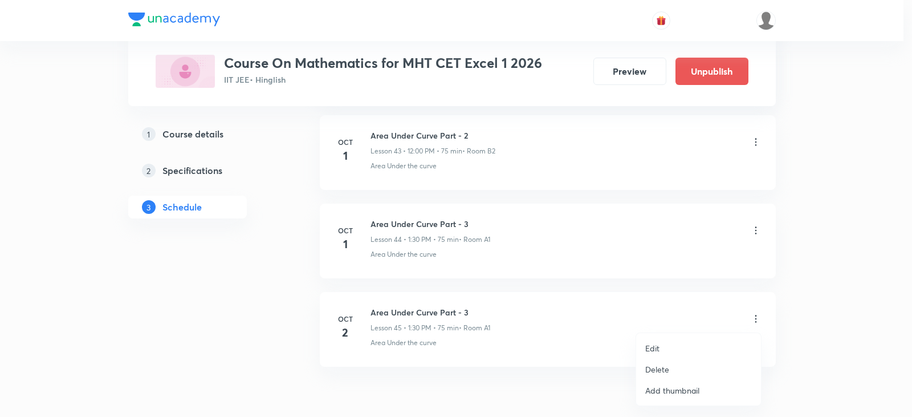
click at [657, 351] on p "Edit" at bounding box center [652, 348] width 14 height 12
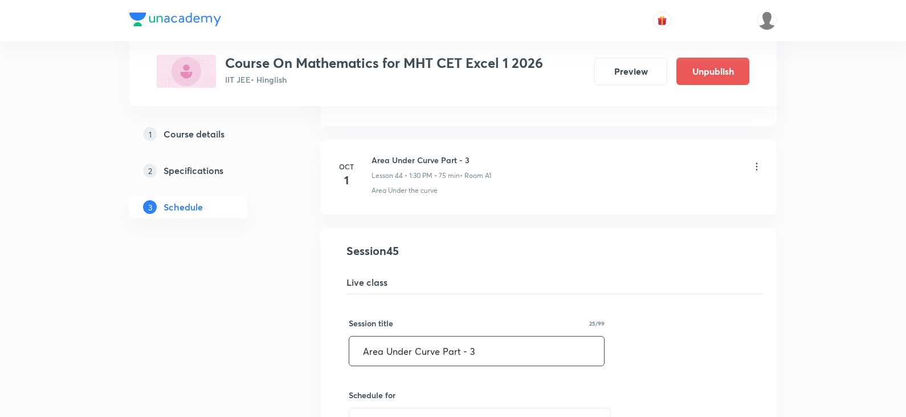
click at [506, 348] on input "Area Under Curve Part - 3" at bounding box center [476, 350] width 255 height 29
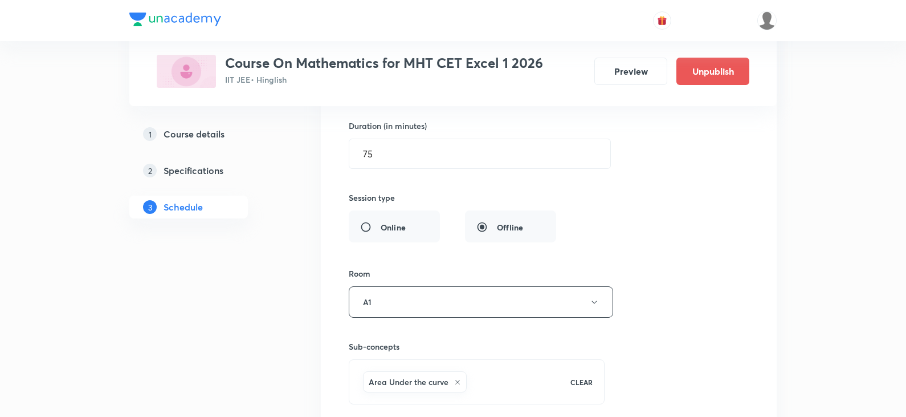
scroll to position [4291, 0]
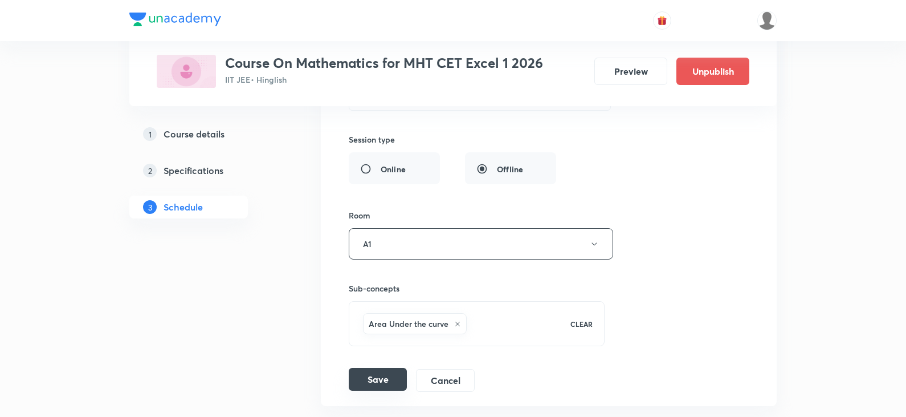
type input "Area Under Curve Part - 4"
click at [385, 379] on button "Save" at bounding box center [378, 379] width 58 height 23
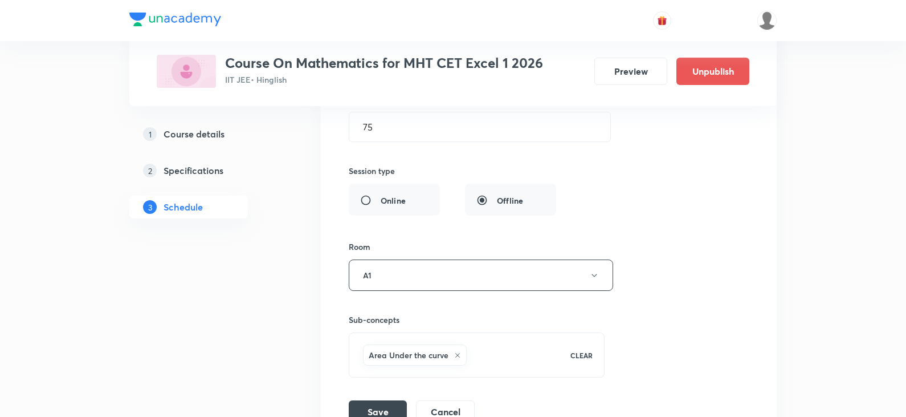
scroll to position [4406, 0]
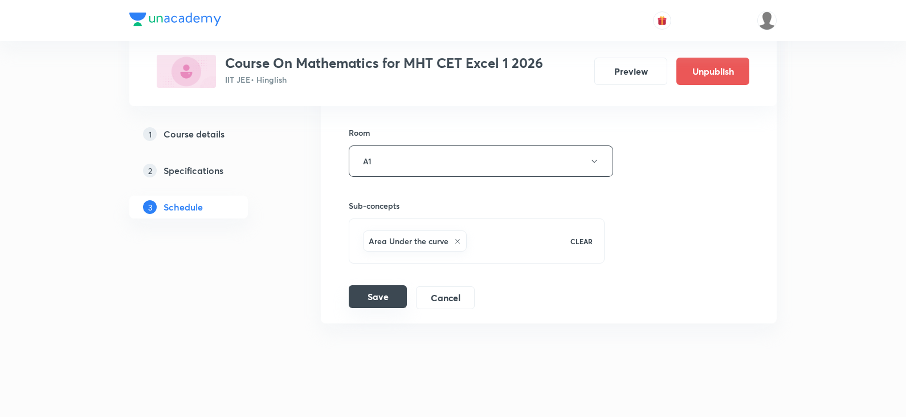
click at [398, 300] on button "Save" at bounding box center [378, 296] width 58 height 23
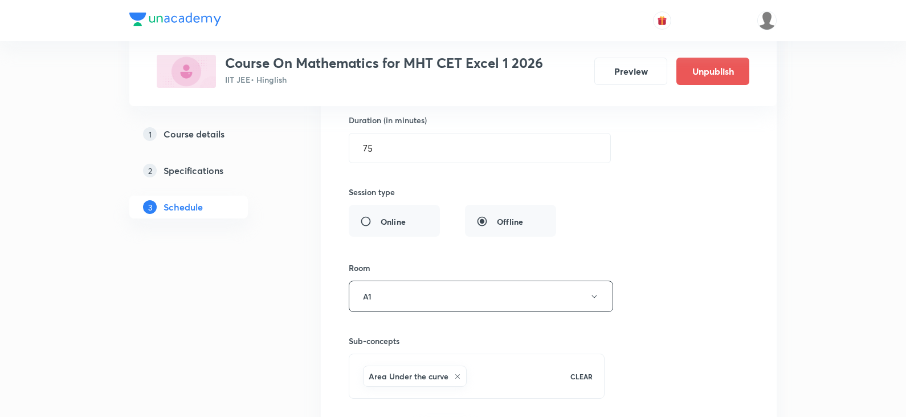
scroll to position [4419, 0]
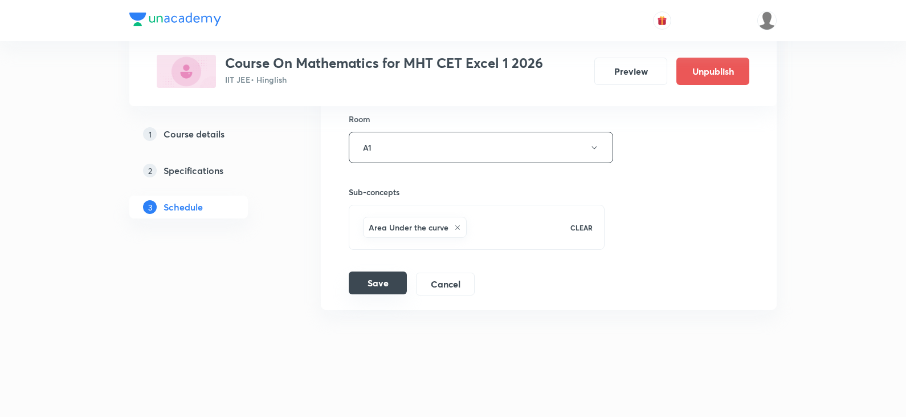
click at [361, 290] on button "Save" at bounding box center [378, 282] width 58 height 23
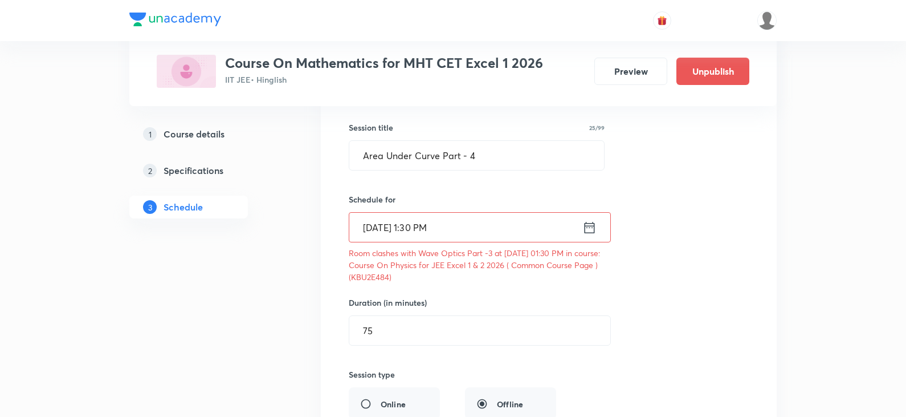
scroll to position [4134, 0]
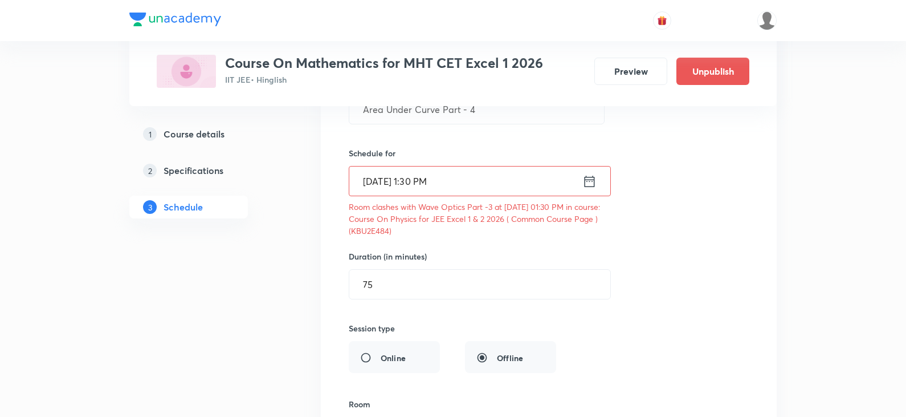
click at [592, 185] on icon at bounding box center [590, 181] width 14 height 16
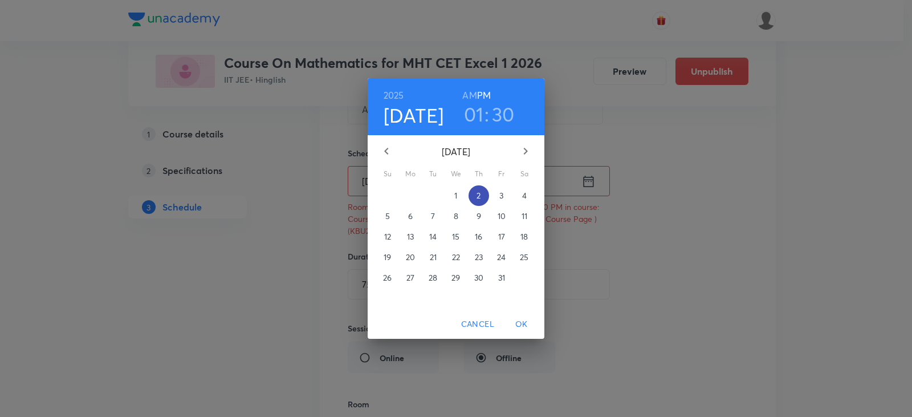
click at [479, 193] on p "2" at bounding box center [479, 195] width 4 height 11
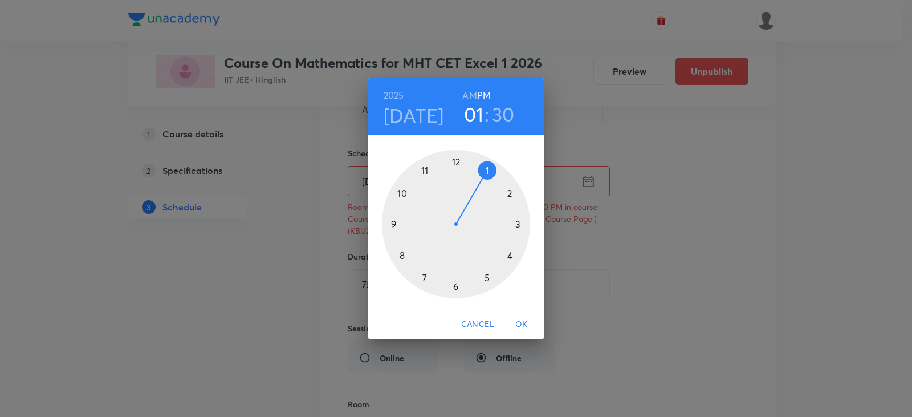
click at [486, 168] on div at bounding box center [456, 224] width 148 height 148
click at [456, 286] on div at bounding box center [456, 224] width 148 height 148
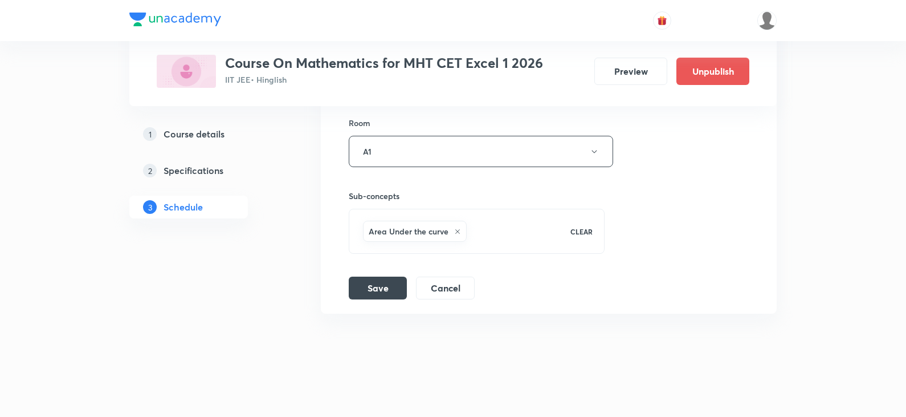
scroll to position [4419, 0]
click at [393, 286] on button "Save" at bounding box center [378, 282] width 58 height 23
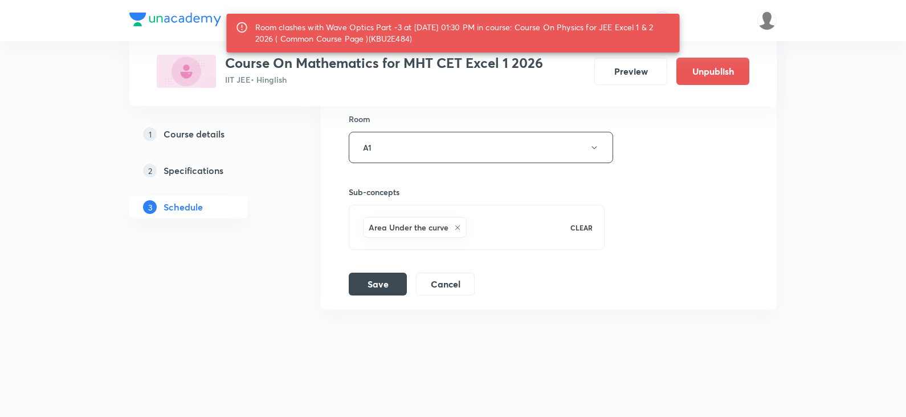
click at [396, 36] on div "Room clashes with Wave Optics Part -3 at 02 Oct 2025 01:30 PM in course: Course…" at bounding box center [463, 33] width 416 height 32
copy div "KBU2E484"
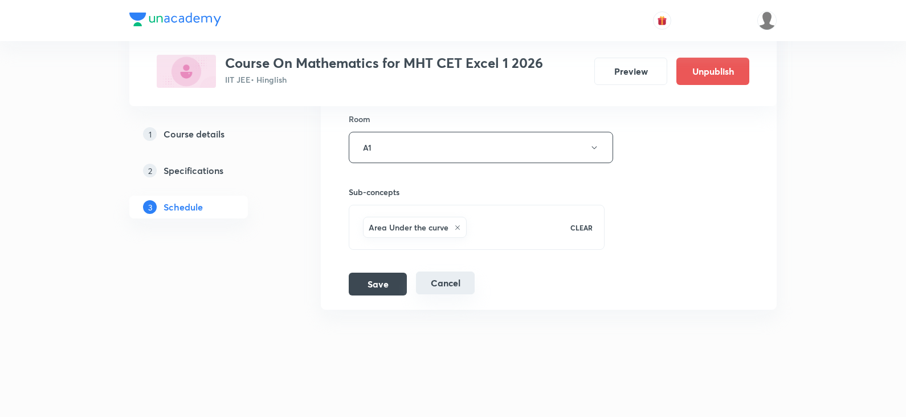
click at [458, 288] on button "Cancel" at bounding box center [445, 282] width 59 height 23
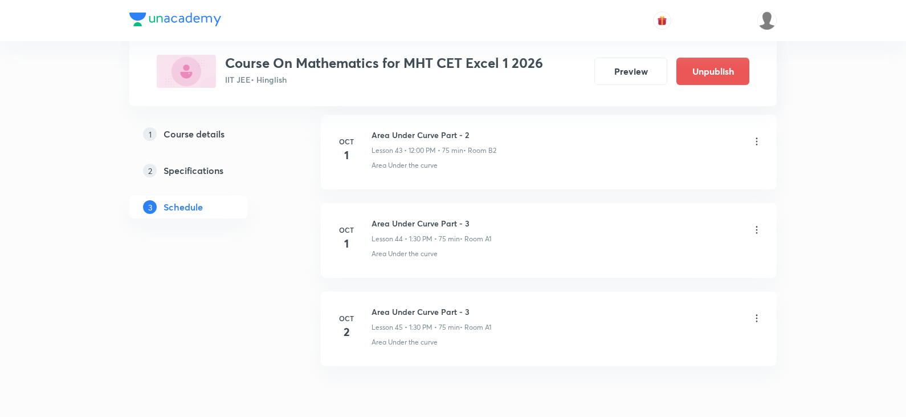
scroll to position [3892, 0]
click at [756, 318] on icon at bounding box center [756, 318] width 11 height 11
click at [661, 365] on p "Delete" at bounding box center [657, 369] width 24 height 12
click at [626, 394] on button "Delete" at bounding box center [617, 392] width 100 height 27
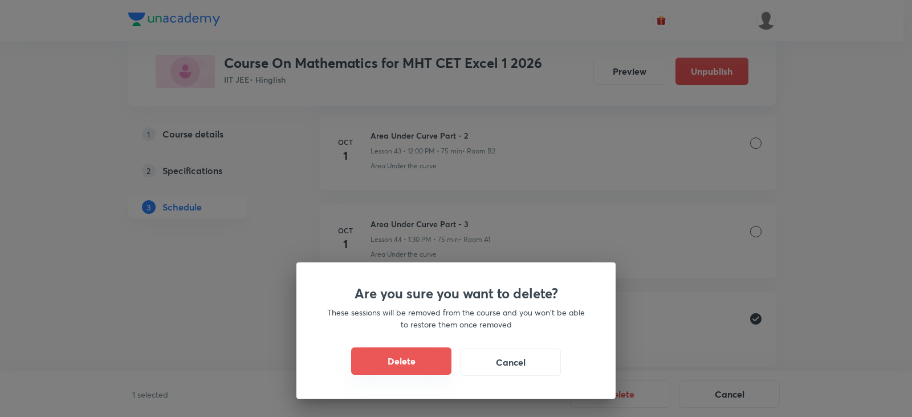
click at [409, 363] on button "Delete" at bounding box center [401, 360] width 100 height 27
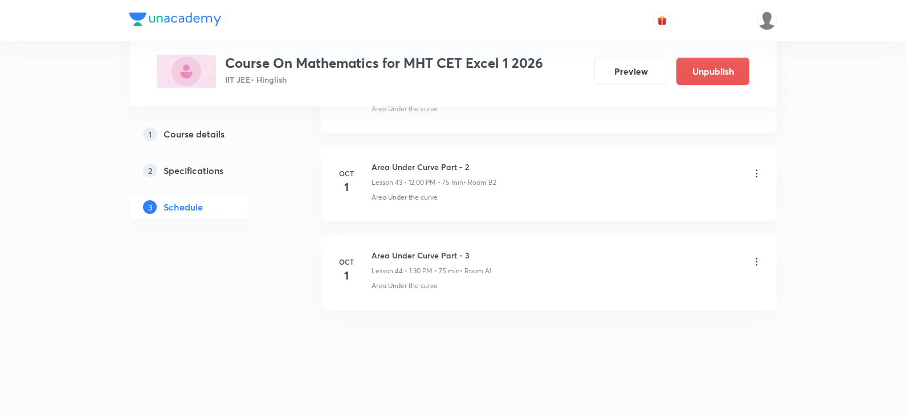
scroll to position [3861, 0]
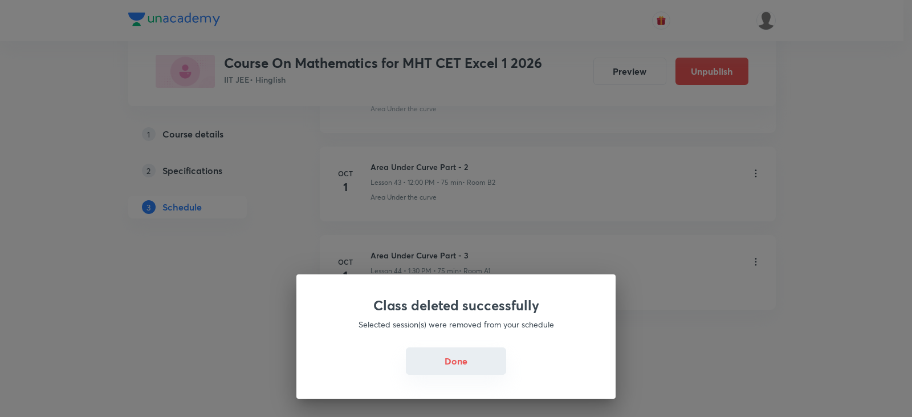
click at [478, 363] on button "Done" at bounding box center [456, 360] width 100 height 27
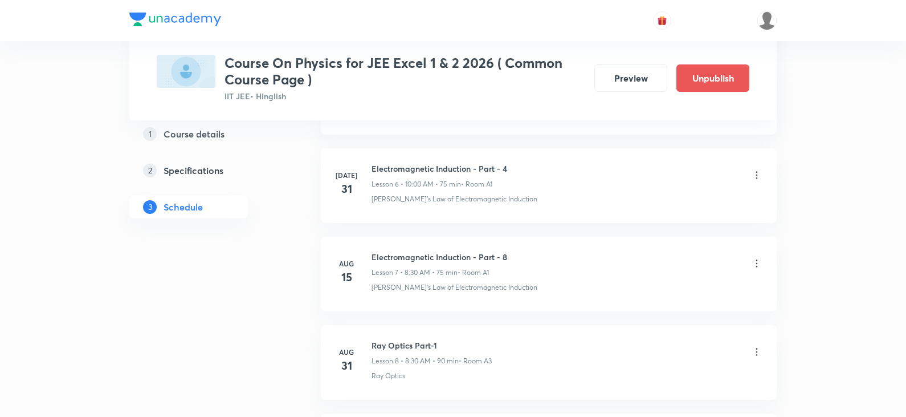
scroll to position [2554, 0]
